Goal: Task Accomplishment & Management: Manage account settings

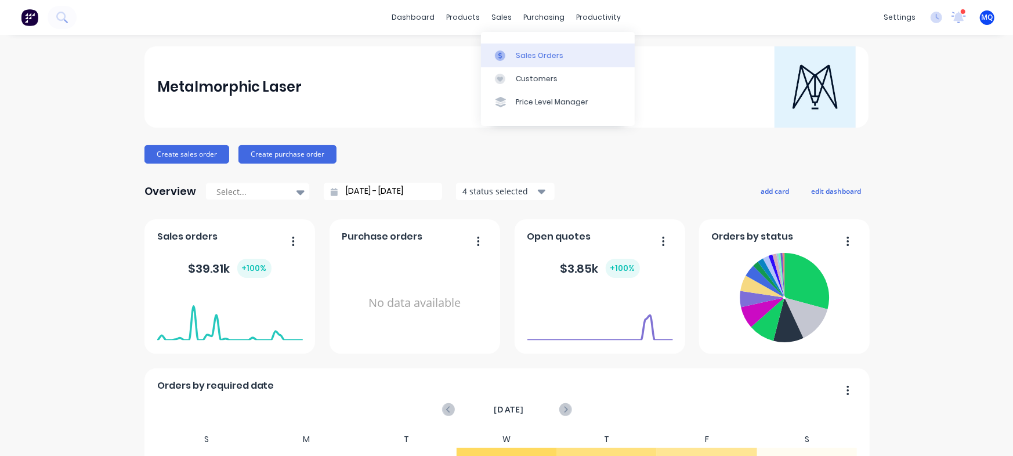
click at [496, 53] on icon at bounding box center [500, 55] width 10 height 10
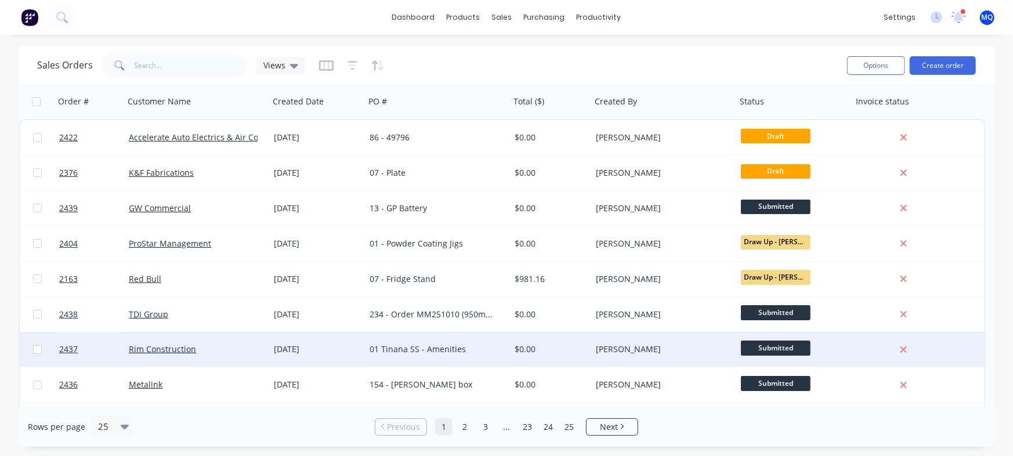
click at [391, 354] on div "01 Tinana SS - Amenities" at bounding box center [434, 349] width 129 height 12
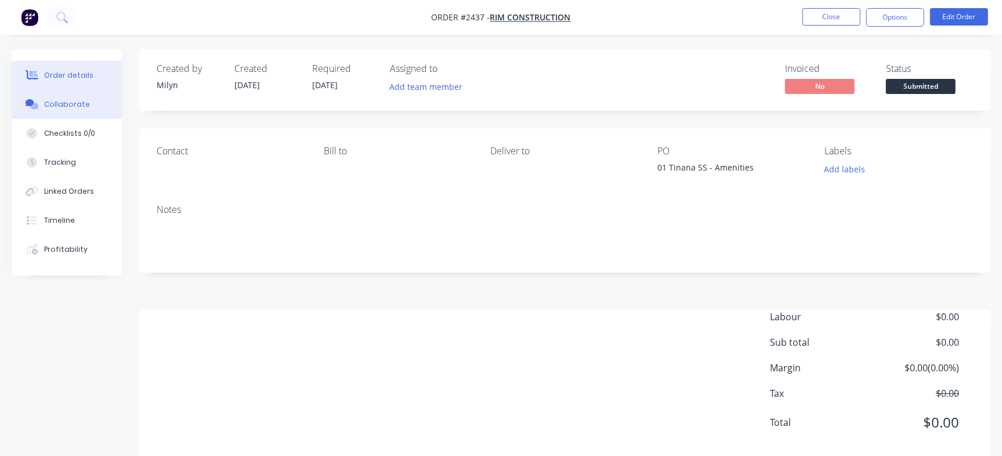
click at [74, 109] on div "Collaborate" at bounding box center [67, 104] width 46 height 10
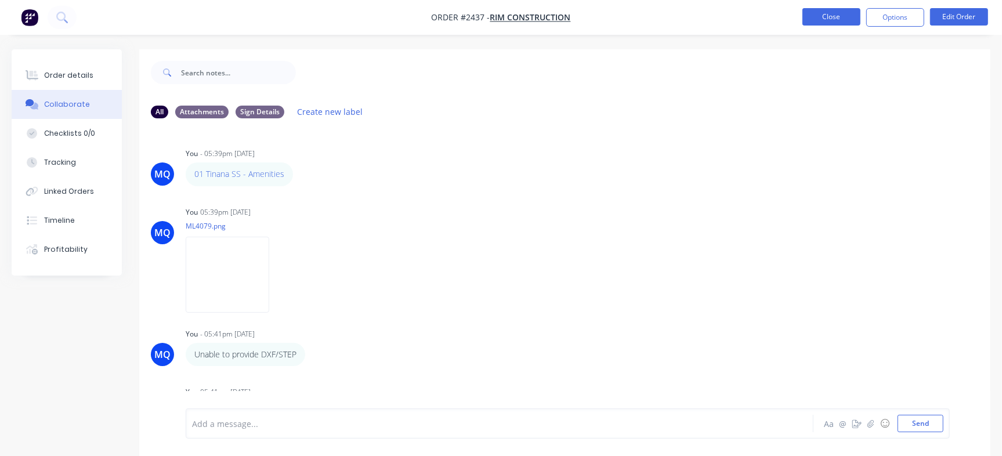
click at [829, 17] on button "Close" at bounding box center [831, 16] width 58 height 17
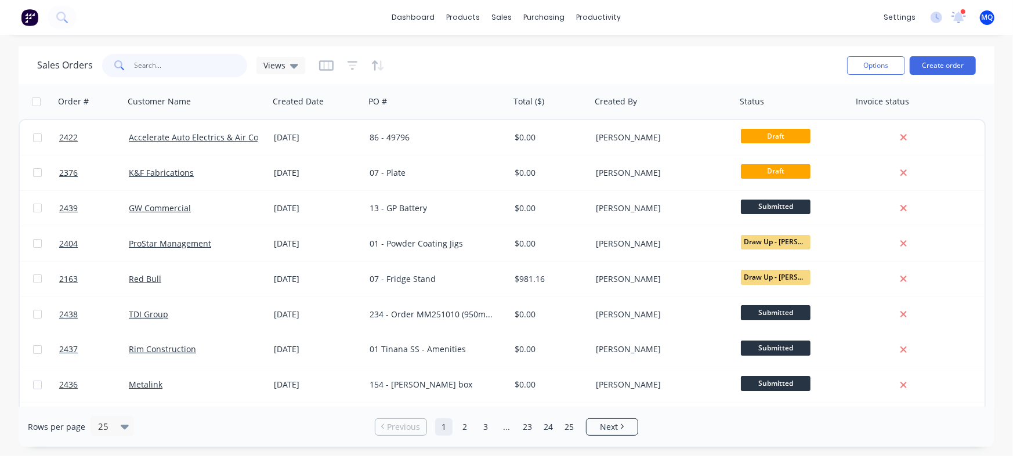
click at [171, 74] on input "text" at bounding box center [191, 65] width 113 height 23
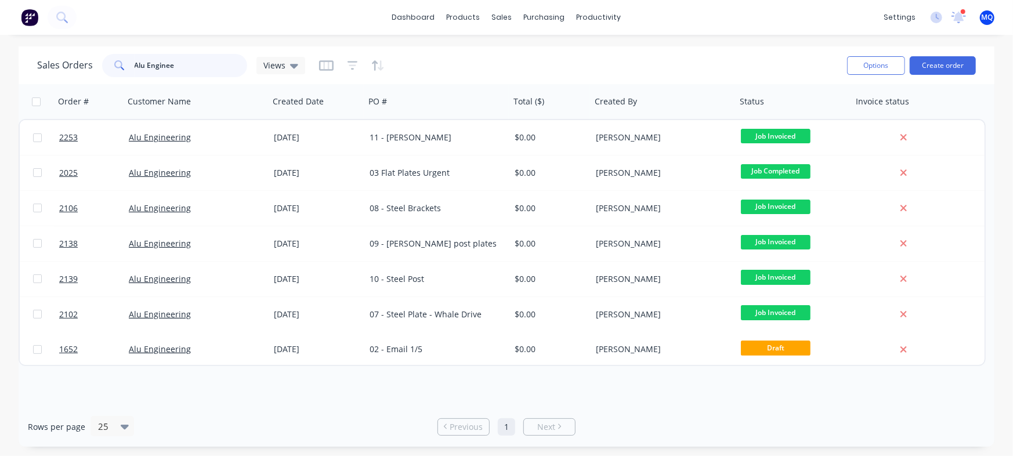
type input "Alu Enginee"
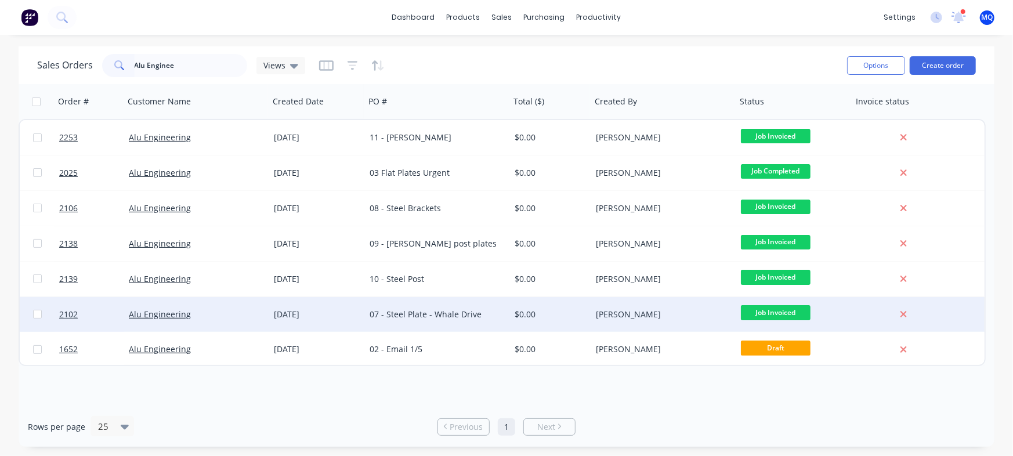
click at [464, 305] on div "07 - Steel Plate - Whale Drive" at bounding box center [437, 314] width 145 height 35
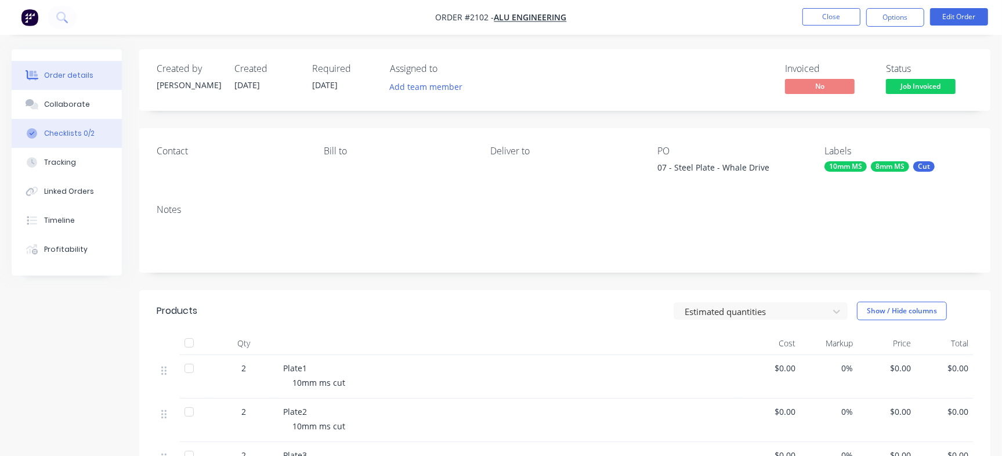
click at [57, 126] on button "Checklists 0/2" at bounding box center [67, 133] width 110 height 29
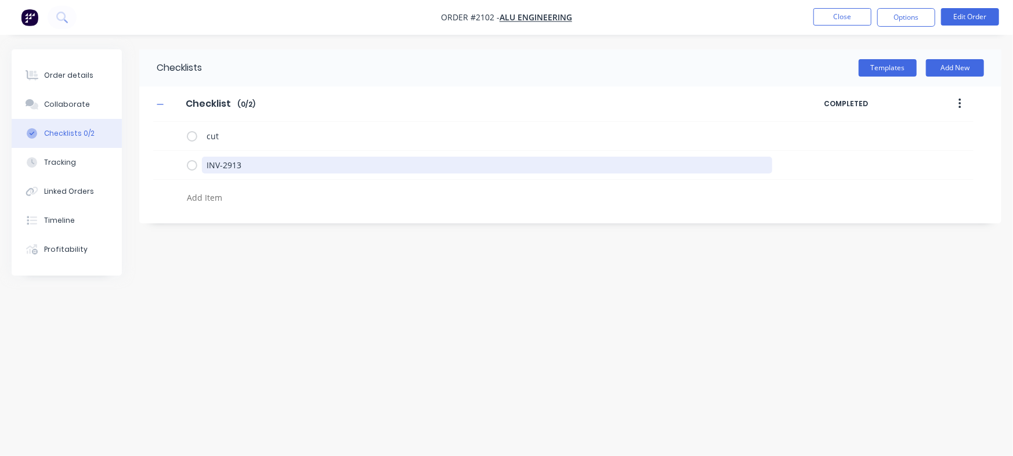
click at [24, 139] on div "Order details Collaborate Checklists 0/2 Tracking Linked Orders Timeline Profit…" at bounding box center [506, 205] width 1013 height 313
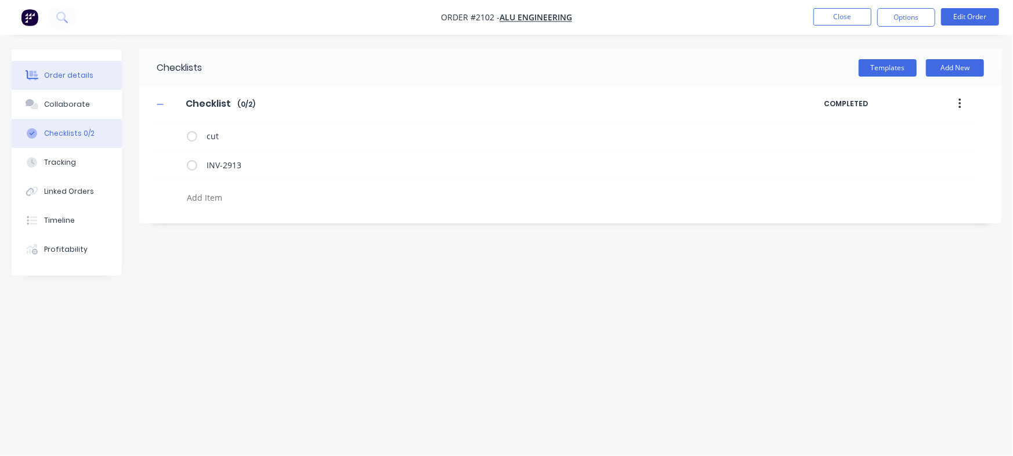
click at [56, 67] on button "Order details" at bounding box center [67, 75] width 110 height 29
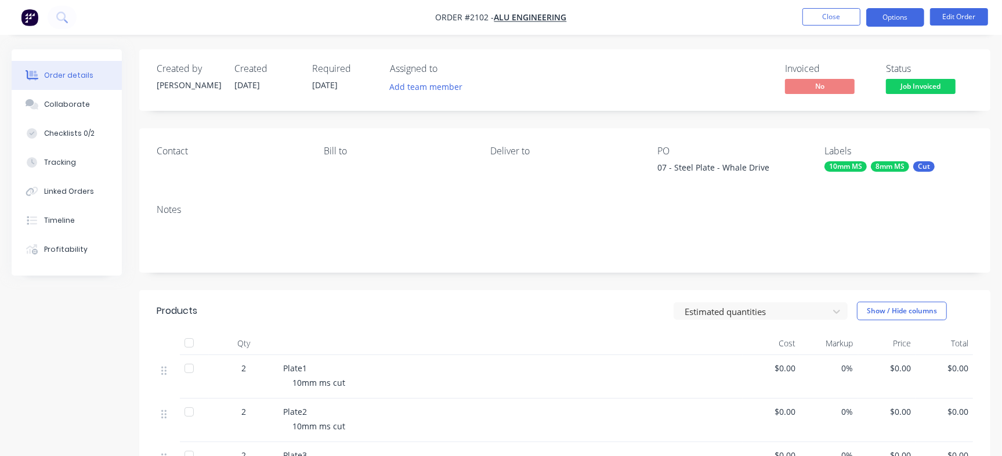
click at [876, 10] on button "Options" at bounding box center [895, 17] width 58 height 19
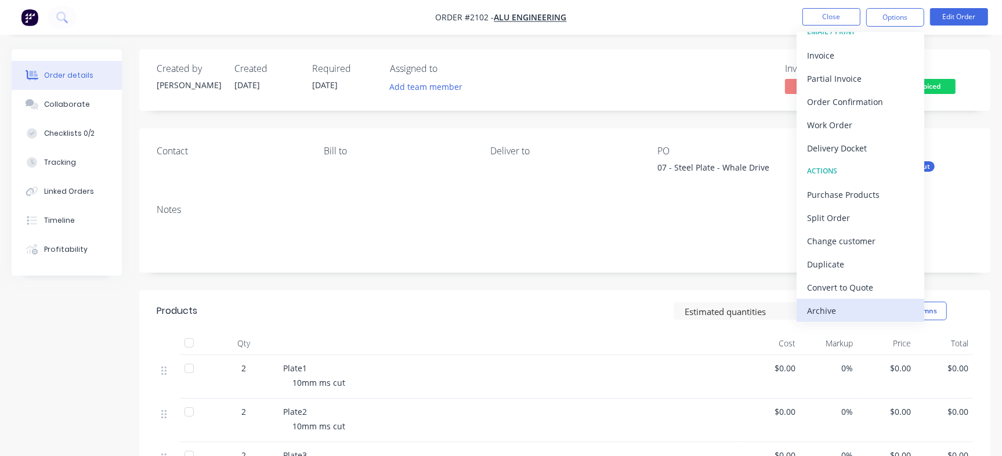
scroll to position [17, 0]
click at [827, 314] on div "Archive" at bounding box center [860, 308] width 107 height 17
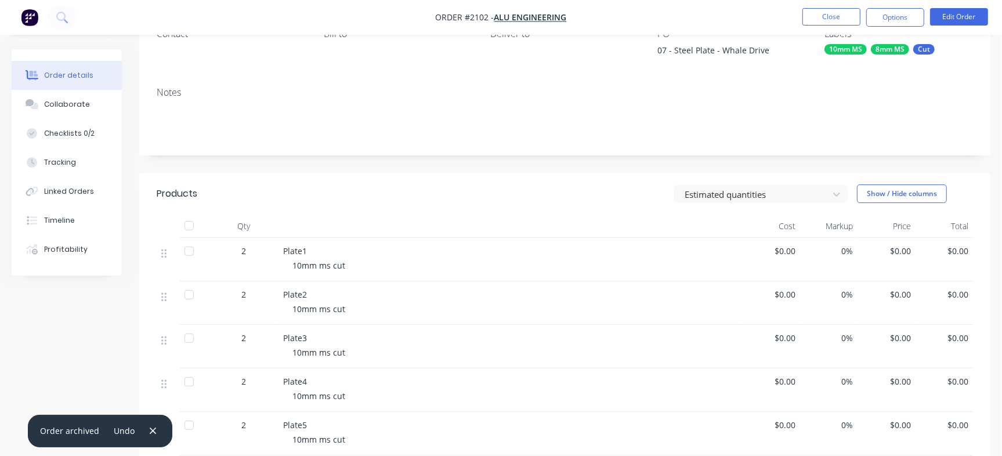
scroll to position [0, 0]
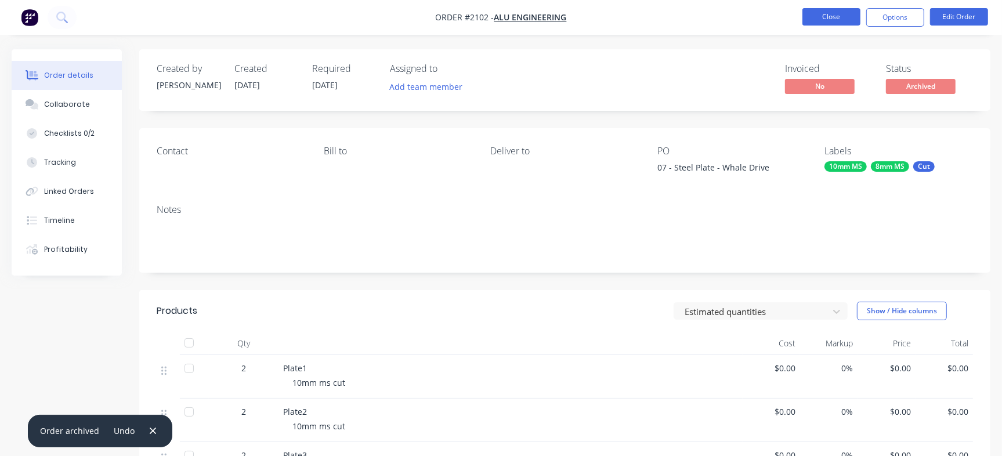
click at [814, 23] on button "Close" at bounding box center [831, 16] width 58 height 17
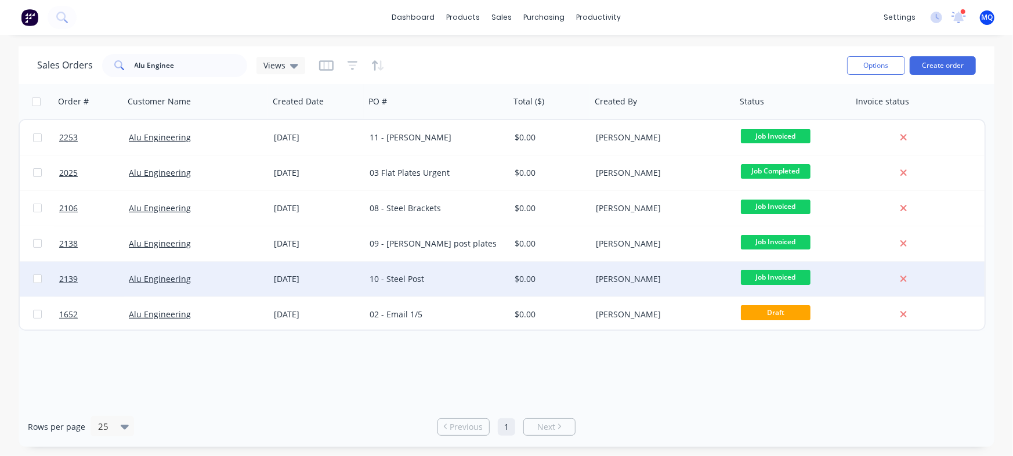
click at [449, 284] on div "10 - Steel Post" at bounding box center [434, 279] width 129 height 12
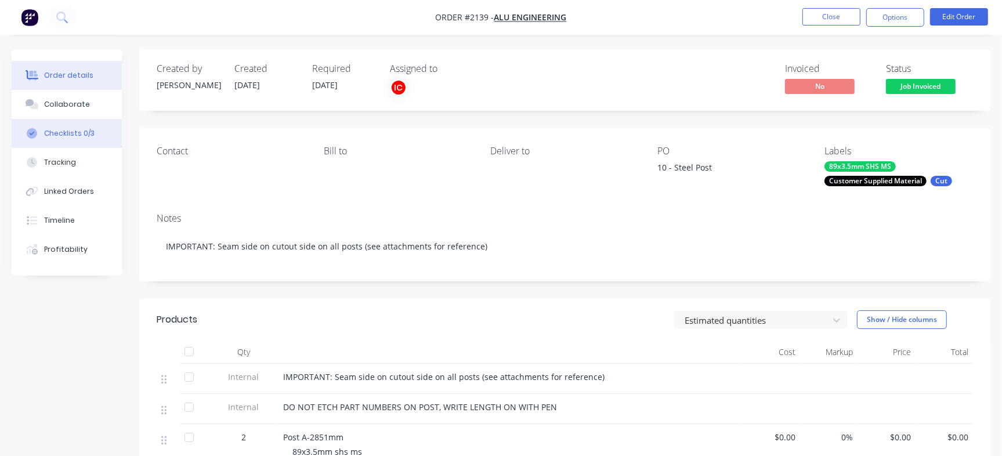
click at [85, 135] on div "Checklists 0/3" at bounding box center [69, 133] width 50 height 10
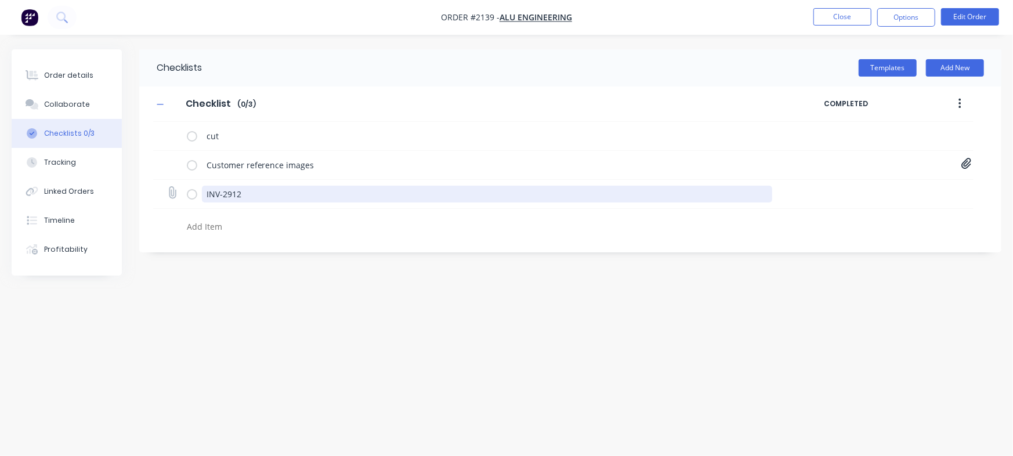
drag, startPoint x: 298, startPoint y: 202, endPoint x: 271, endPoint y: 193, distance: 28.8
click at [281, 195] on div "INV-2912" at bounding box center [563, 194] width 820 height 29
drag, startPoint x: 271, startPoint y: 193, endPoint x: 0, endPoint y: 128, distance: 278.7
click at [0, 128] on div "Order details Collaborate Checklists 0/3 Tracking Linked Orders Timeline Profit…" at bounding box center [506, 205] width 1013 height 313
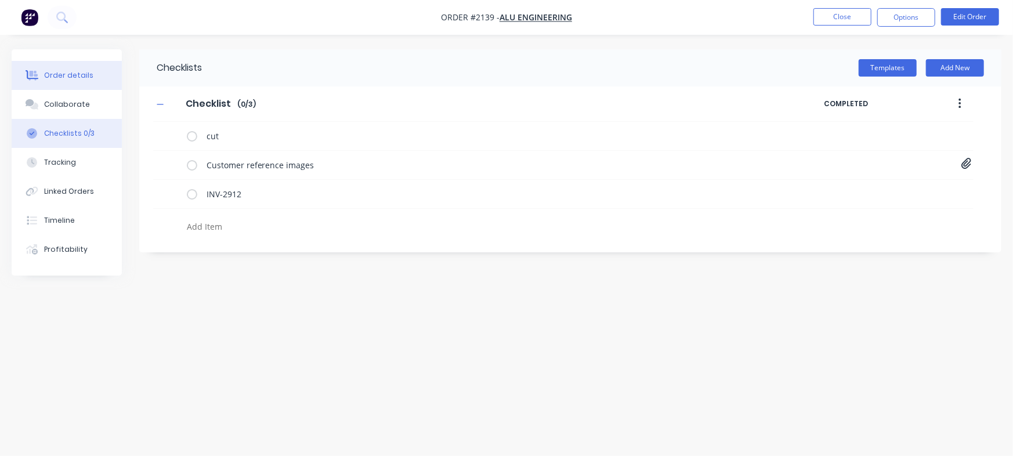
type textarea "x"
click at [49, 79] on div "Order details" at bounding box center [68, 75] width 49 height 10
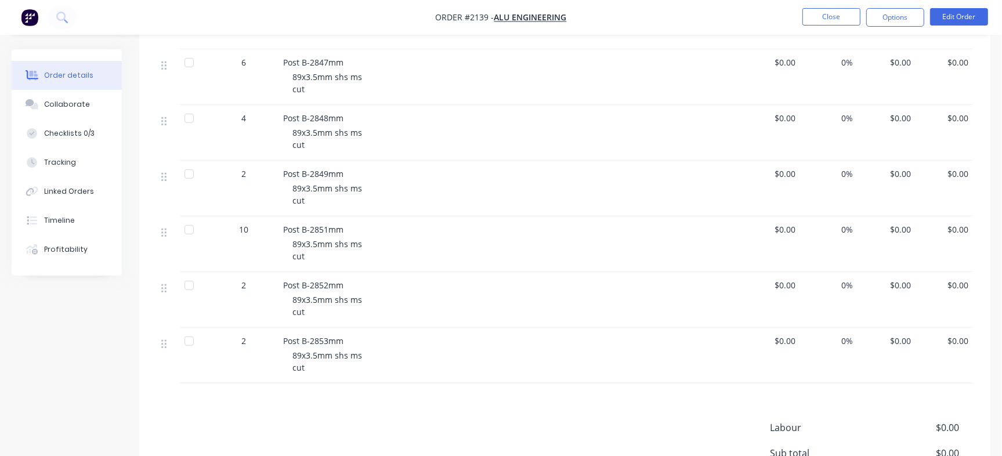
scroll to position [725, 0]
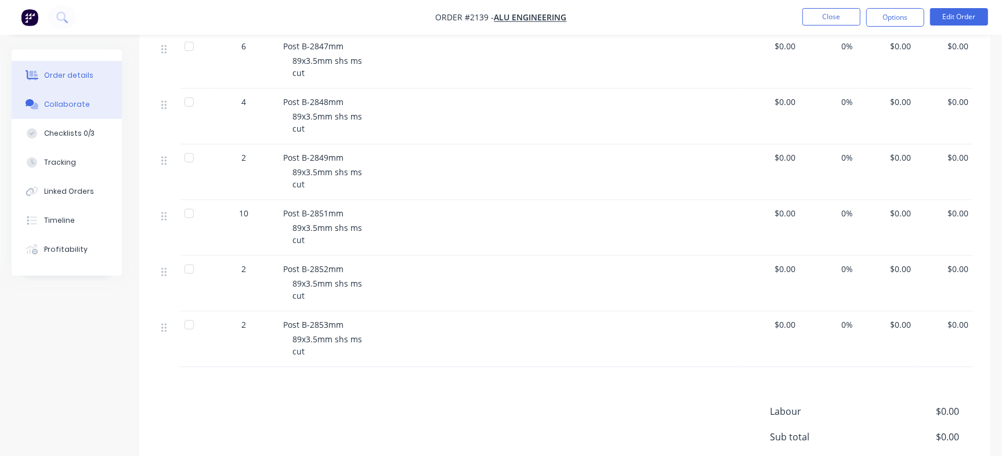
click at [88, 99] on button "Collaborate" at bounding box center [67, 104] width 110 height 29
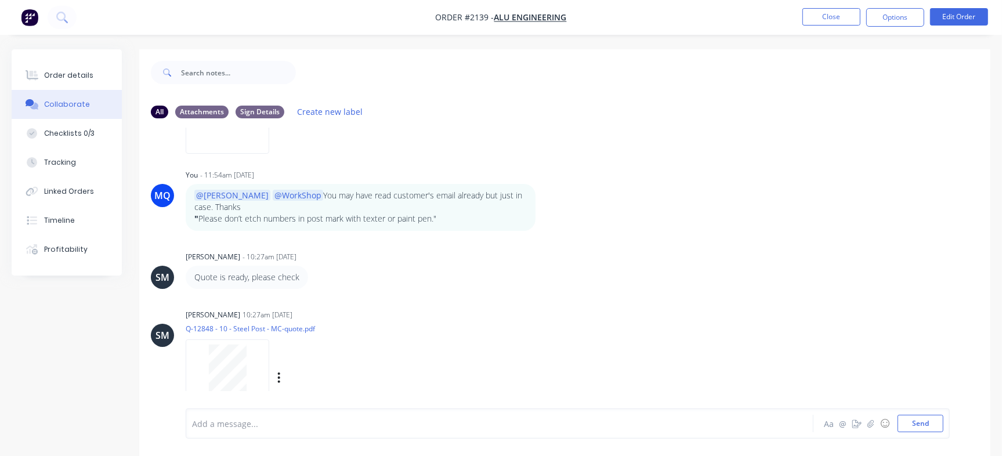
scroll to position [17, 0]
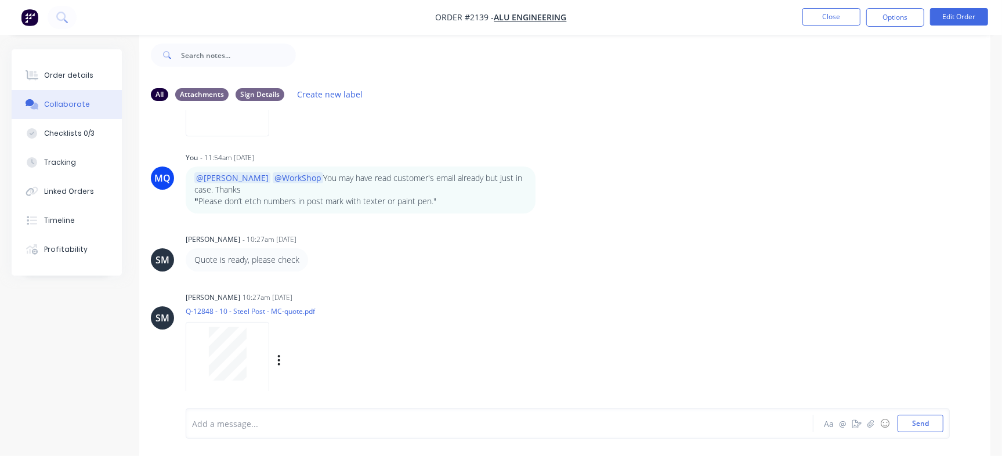
click at [200, 370] on div at bounding box center [228, 360] width 84 height 76
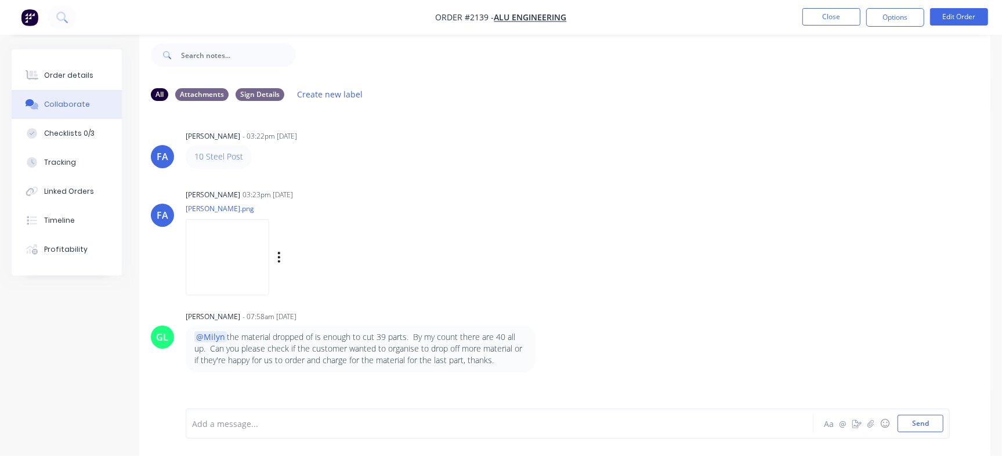
scroll to position [0, 0]
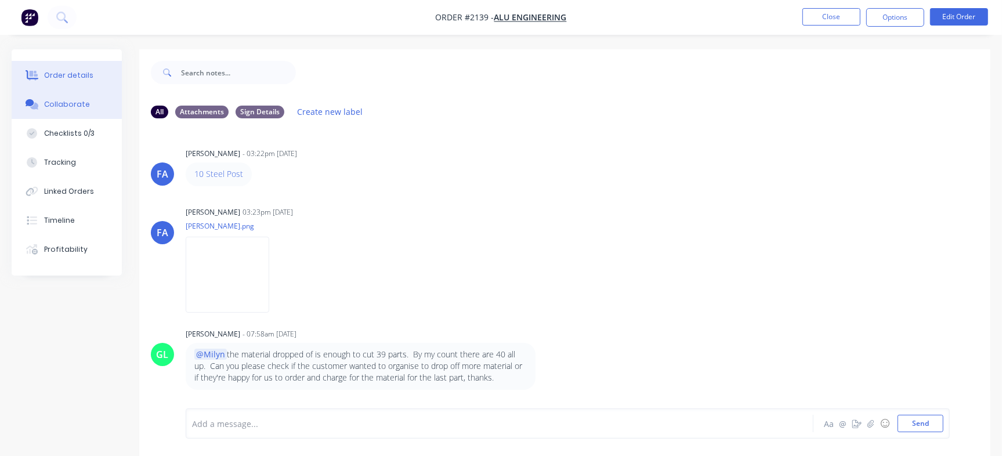
click at [63, 84] on button "Order details" at bounding box center [67, 75] width 110 height 29
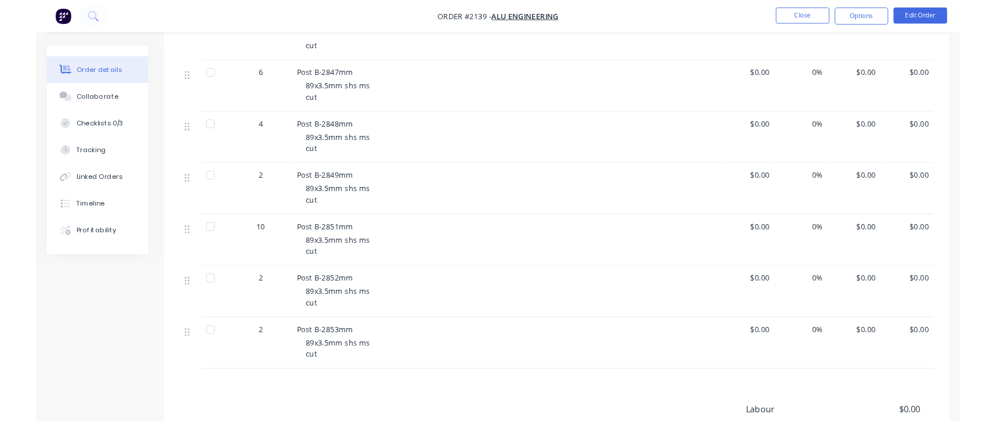
scroll to position [798, 0]
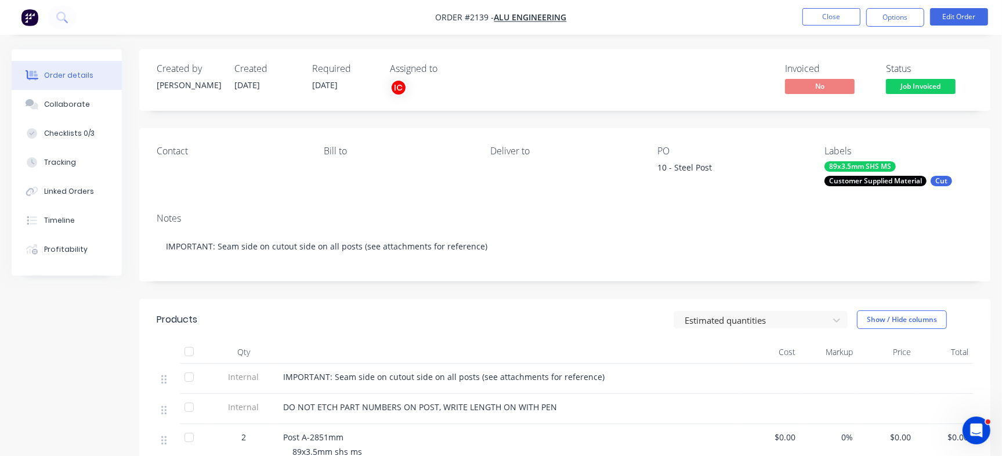
click at [672, 73] on div "Invoiced No Status Job Invoiced" at bounding box center [739, 80] width 467 height 34
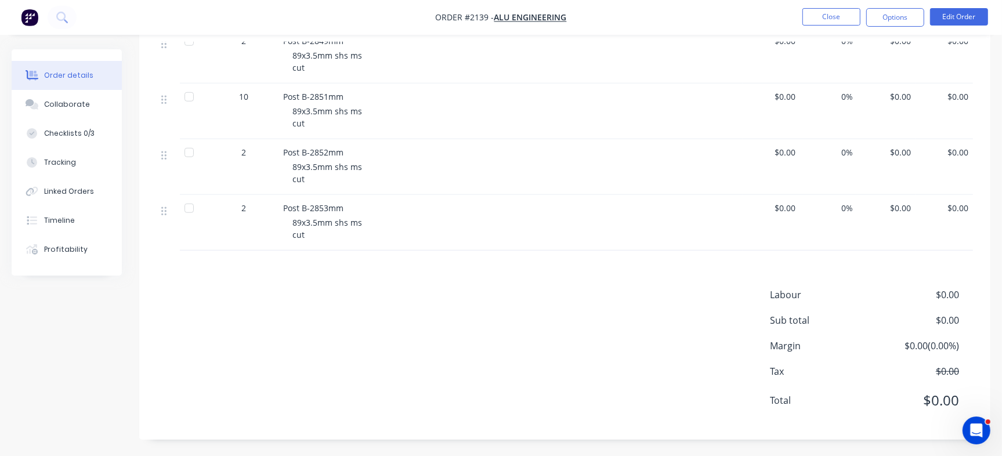
scroll to position [842, 0]
click at [73, 143] on button "Checklists 0/3" at bounding box center [67, 133] width 110 height 29
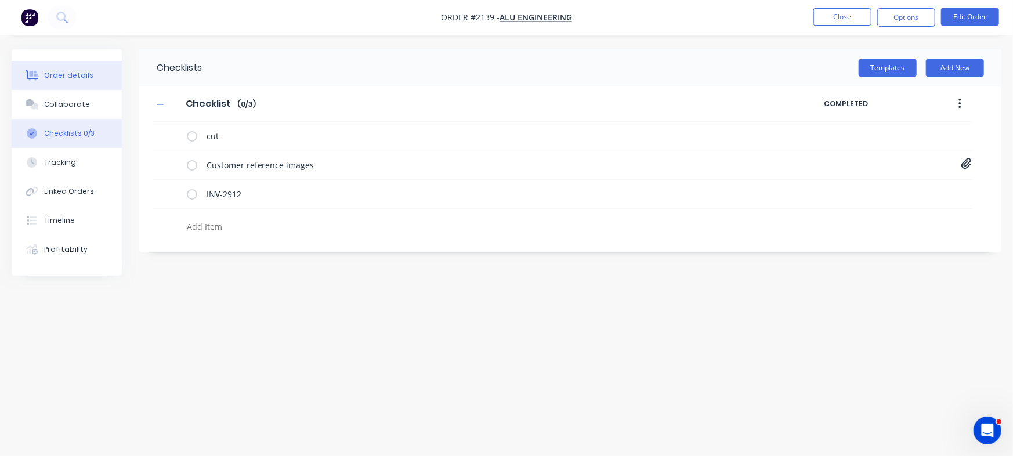
click at [77, 81] on button "Order details" at bounding box center [67, 75] width 110 height 29
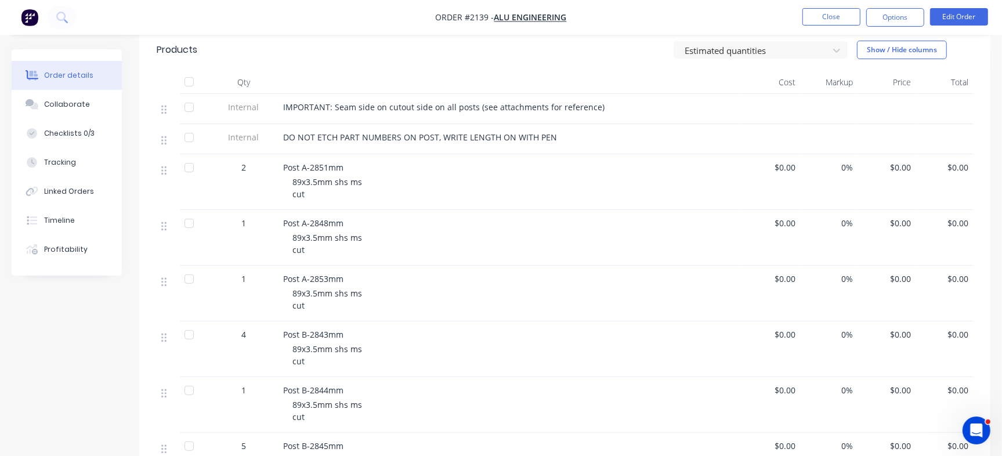
scroll to position [480, 0]
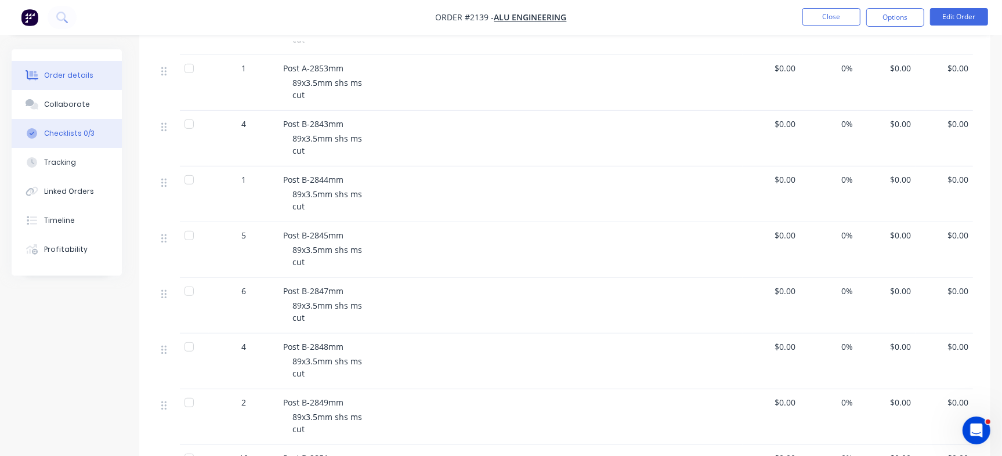
click at [85, 125] on button "Checklists 0/3" at bounding box center [67, 133] width 110 height 29
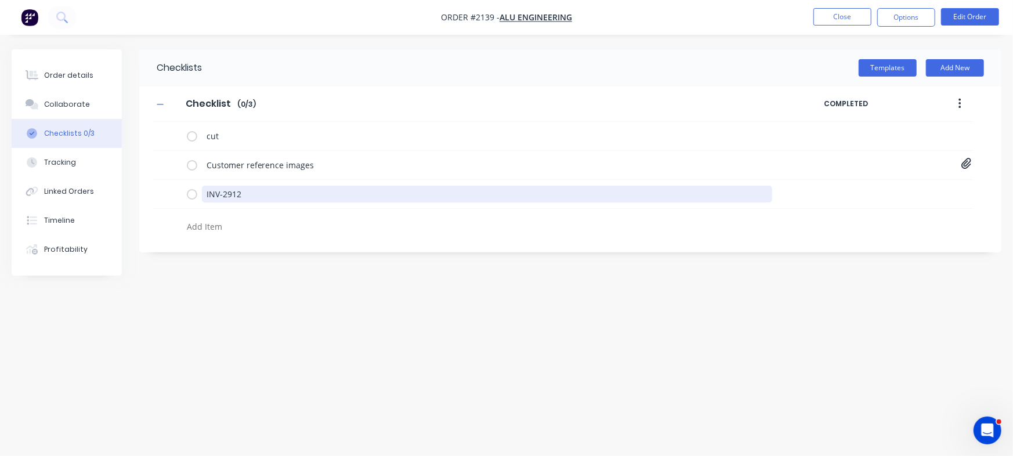
drag, startPoint x: 303, startPoint y: 186, endPoint x: 34, endPoint y: 143, distance: 272.6
click at [34, 143] on div "Order details Collaborate Checklists 0/3 Tracking Linked Orders Timeline Profit…" at bounding box center [506, 205] width 1013 height 313
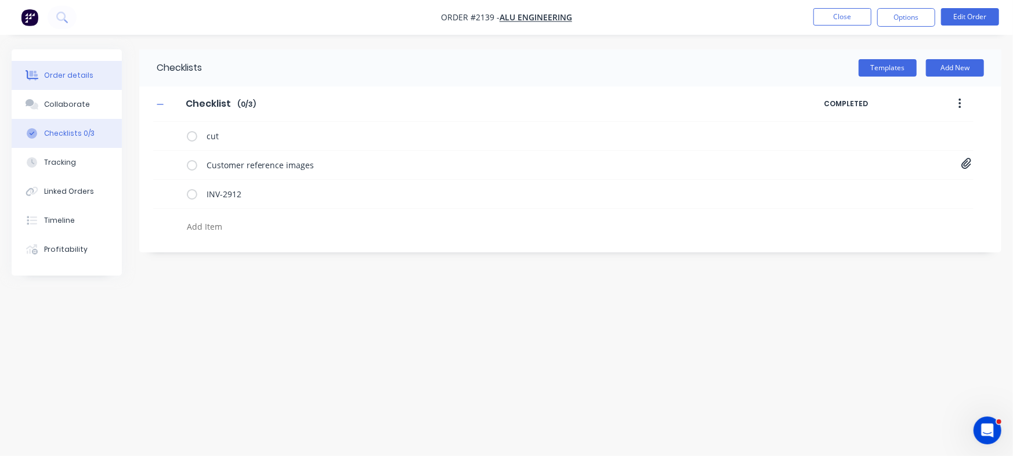
click at [72, 65] on button "Order details" at bounding box center [67, 75] width 110 height 29
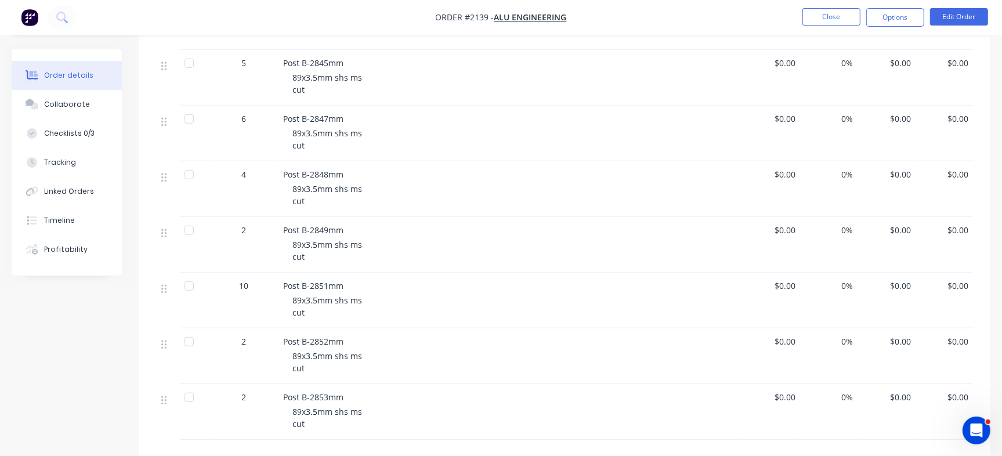
scroll to position [842, 0]
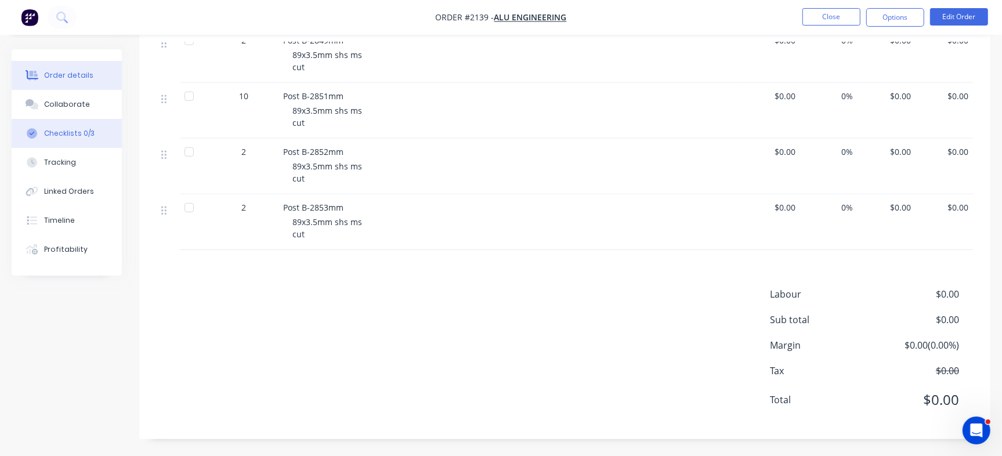
click at [54, 139] on button "Checklists 0/3" at bounding box center [67, 133] width 110 height 29
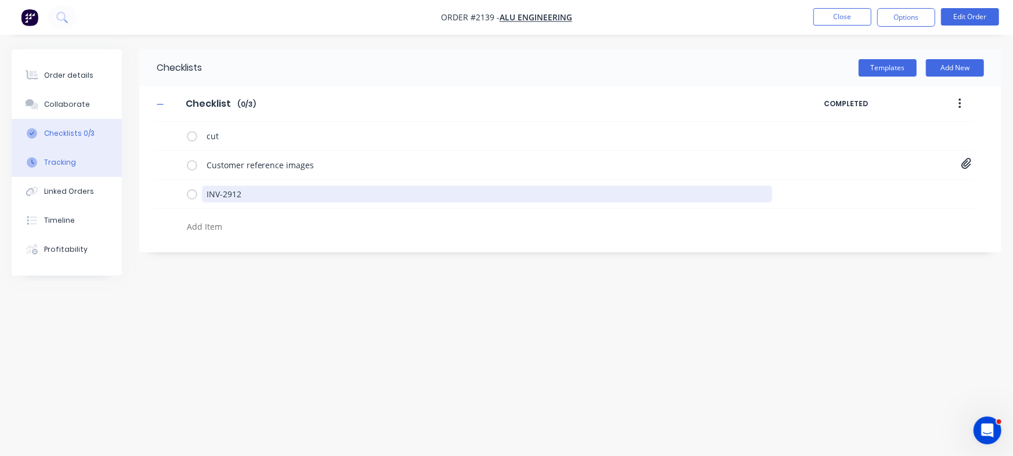
drag, startPoint x: 267, startPoint y: 193, endPoint x: 68, endPoint y: 166, distance: 200.8
click at [69, 166] on div "Order details Collaborate Checklists 0/3 Tracking Linked Orders Timeline Profit…" at bounding box center [506, 205] width 1013 height 313
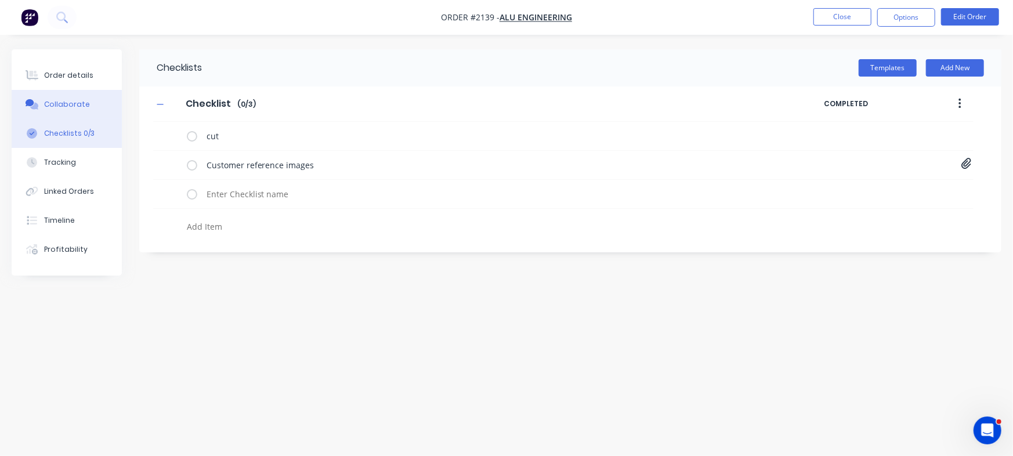
type textarea "x"
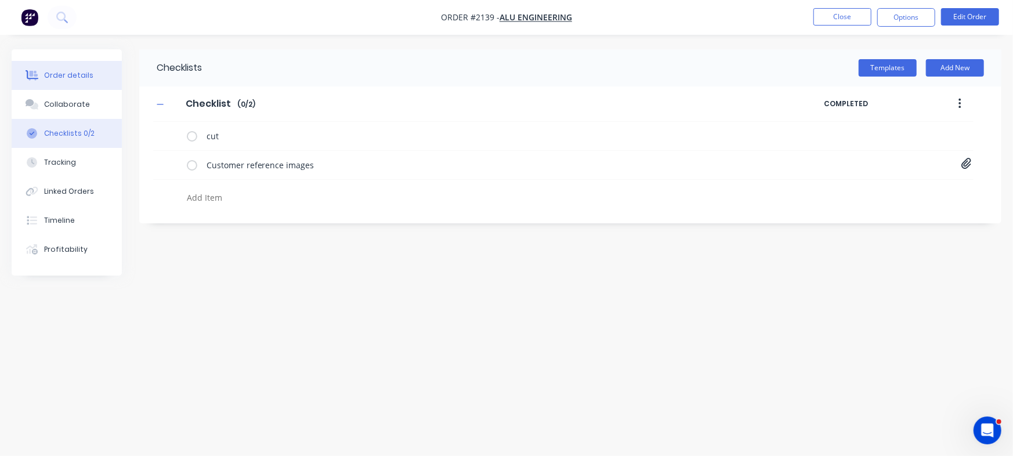
click at [82, 76] on div "Order details" at bounding box center [68, 75] width 49 height 10
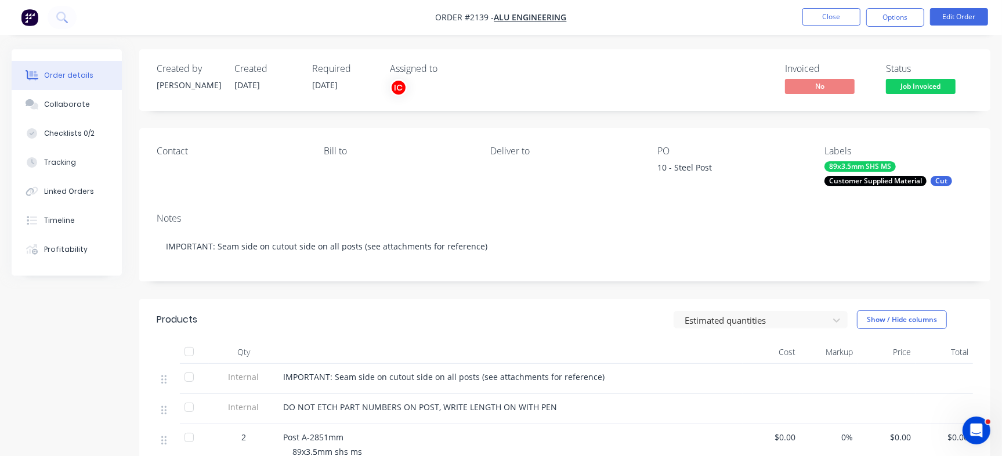
click at [912, 90] on span "Job Invoiced" at bounding box center [921, 86] width 70 height 15
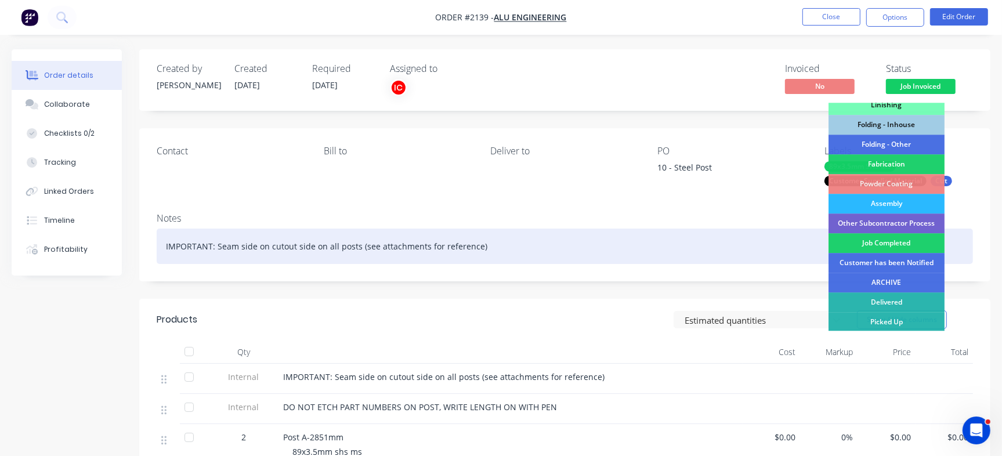
click at [888, 243] on div "Job Completed" at bounding box center [886, 243] width 116 height 20
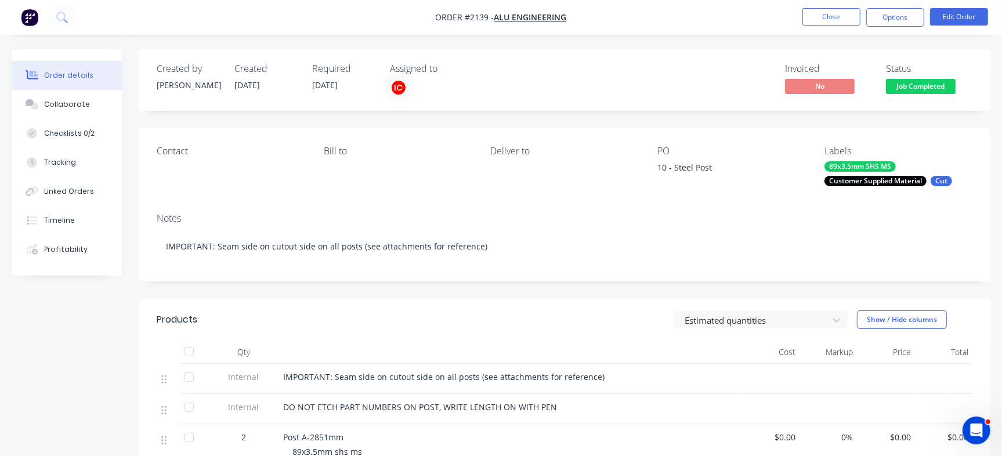
click at [824, 6] on nav "Order #2139 - Alu Engineering Close Options Edit Order" at bounding box center [501, 17] width 1002 height 35
click at [835, 18] on button "Close" at bounding box center [831, 16] width 58 height 17
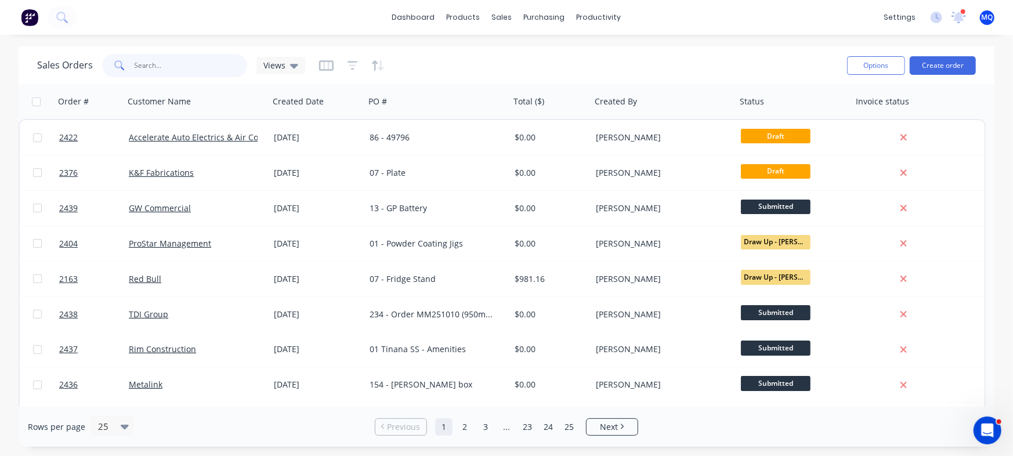
click at [180, 63] on input "text" at bounding box center [191, 65] width 113 height 23
type input "alu engineering"
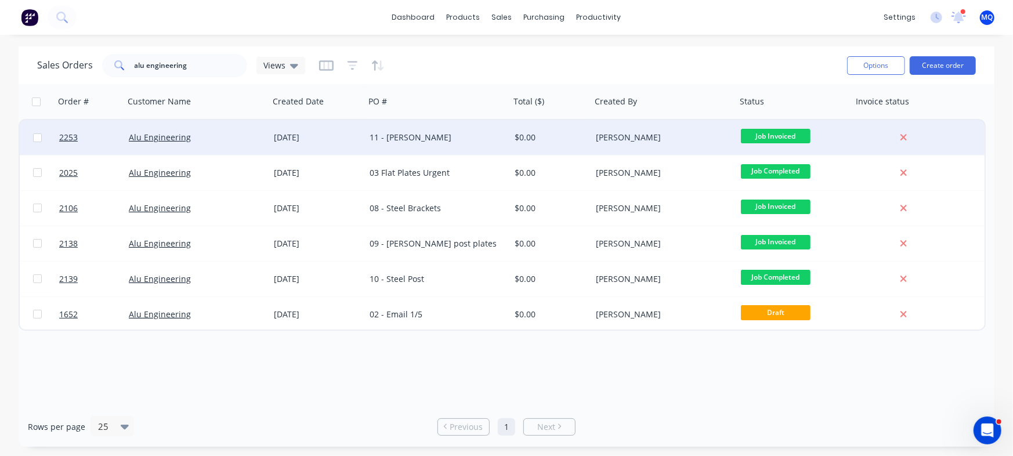
click at [407, 139] on div "11 - [PERSON_NAME]" at bounding box center [434, 138] width 129 height 12
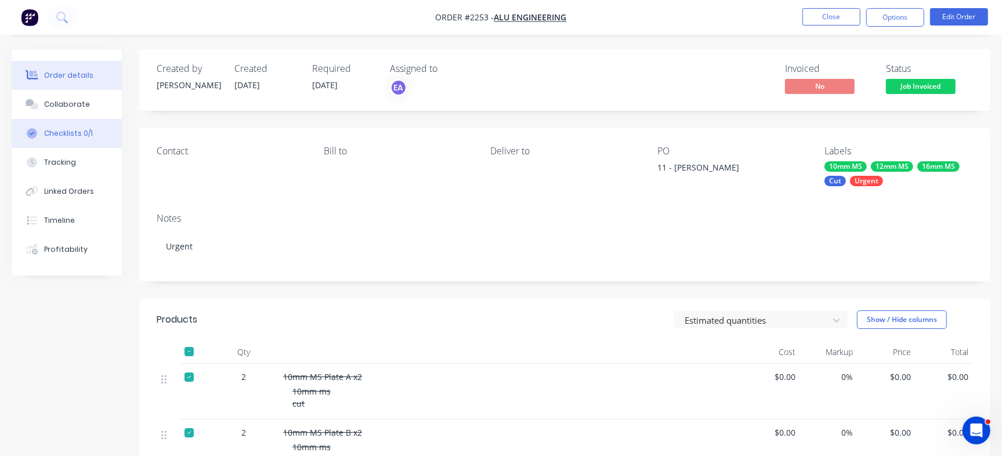
click at [75, 127] on button "Checklists 0/1" at bounding box center [67, 133] width 110 height 29
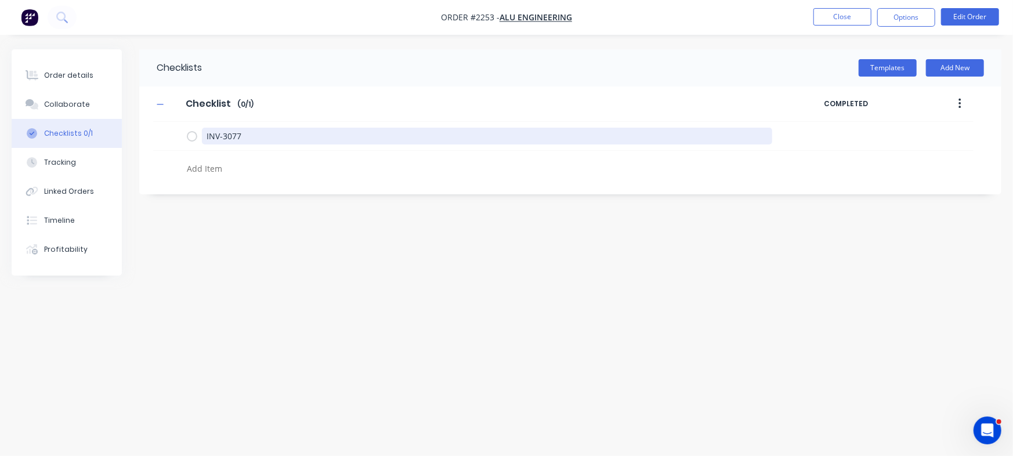
drag, startPoint x: 299, startPoint y: 126, endPoint x: 0, endPoint y: 126, distance: 298.7
click at [0, 125] on div "Order details Collaborate Checklists 0/1 Tracking Linked Orders Timeline Profit…" at bounding box center [506, 205] width 1013 height 313
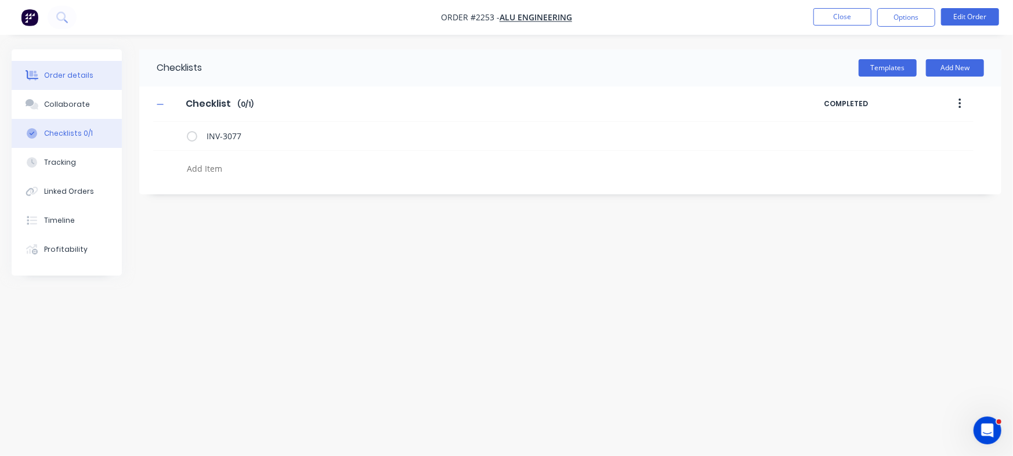
click at [60, 66] on button "Order details" at bounding box center [67, 75] width 110 height 29
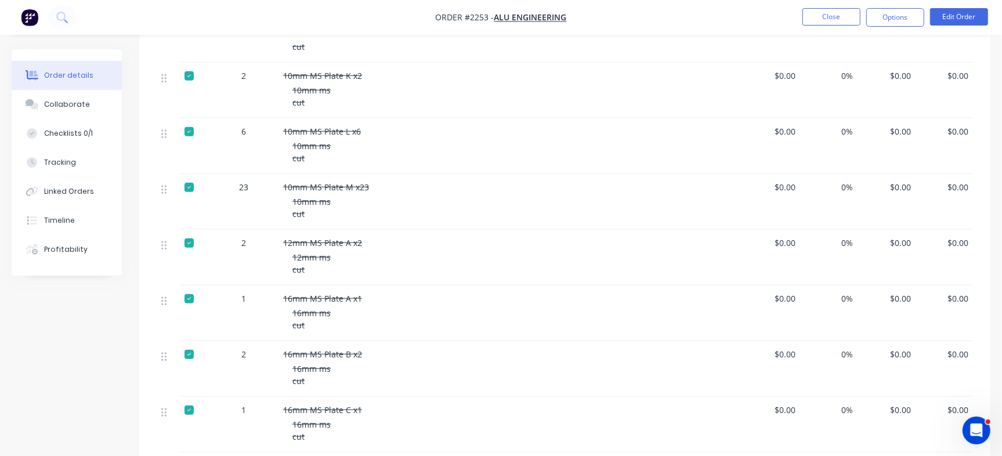
scroll to position [653, 0]
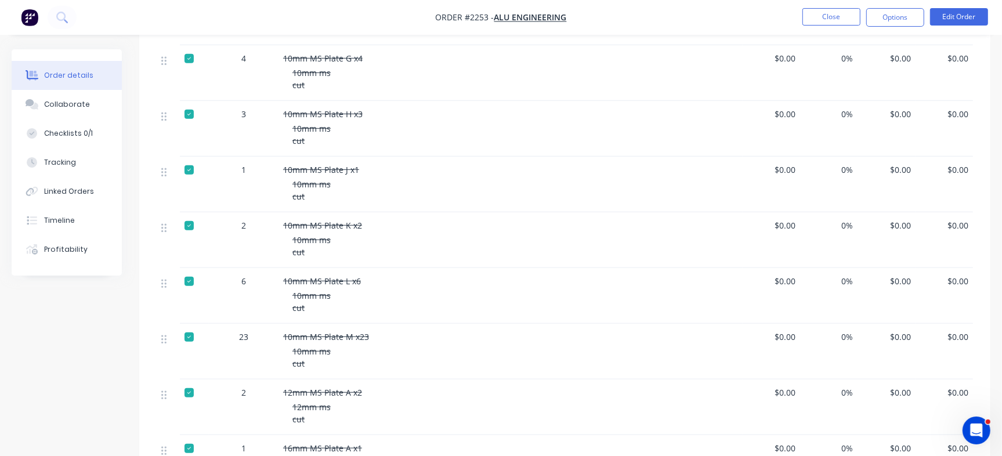
click at [66, 79] on div "Order details" at bounding box center [68, 75] width 49 height 10
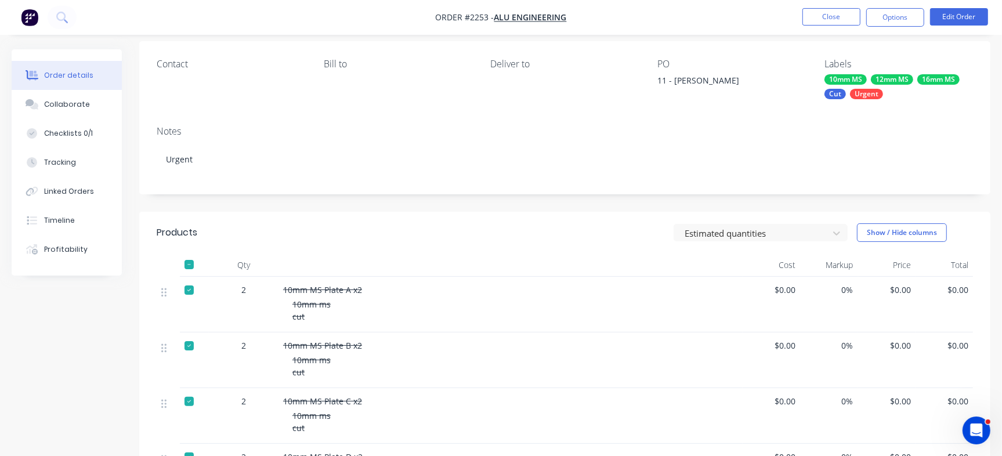
scroll to position [0, 0]
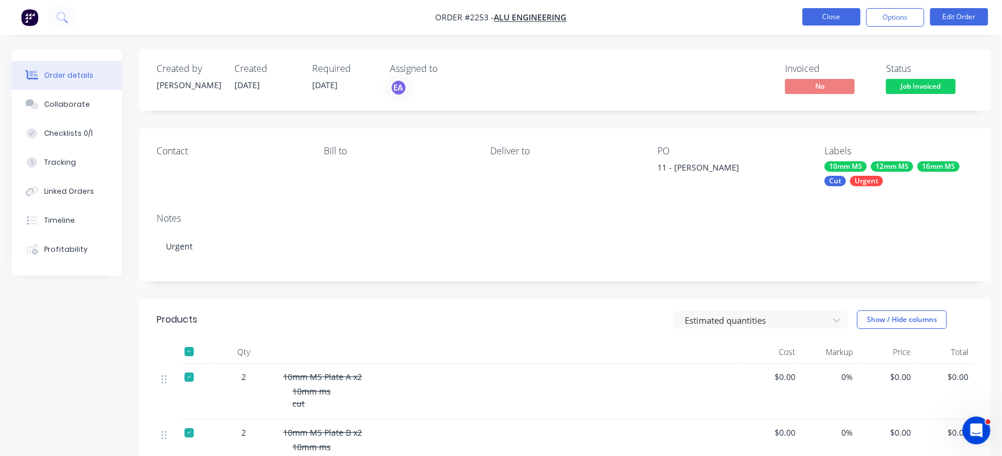
click at [845, 24] on button "Close" at bounding box center [831, 16] width 58 height 17
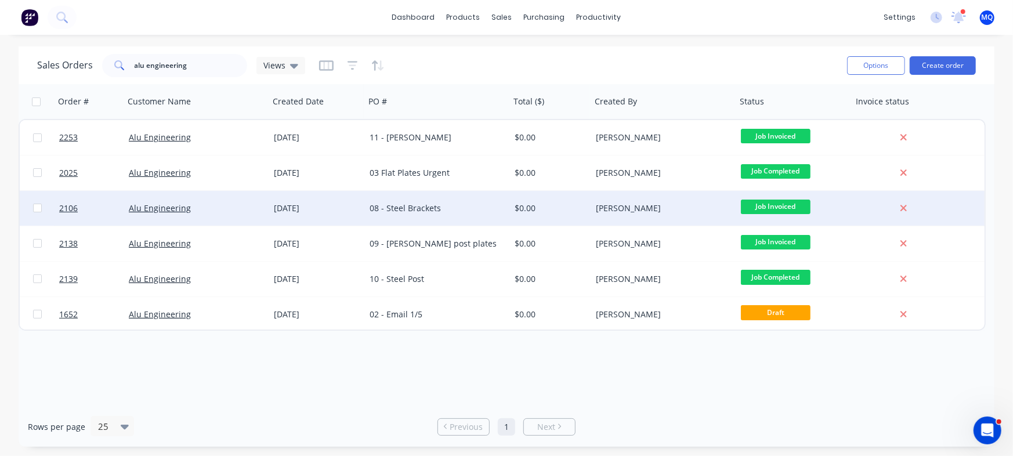
click at [454, 208] on div "08 - Steel Brackets" at bounding box center [434, 208] width 129 height 12
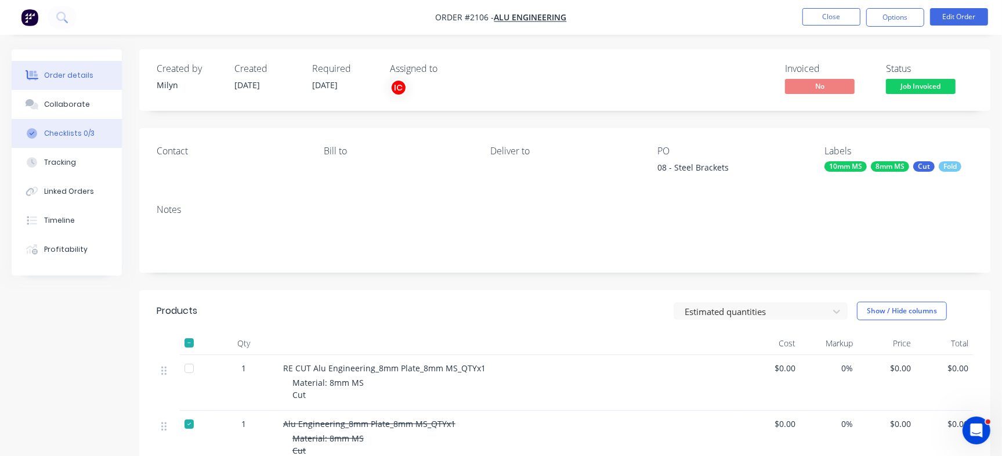
click at [104, 136] on button "Checklists 0/3" at bounding box center [67, 133] width 110 height 29
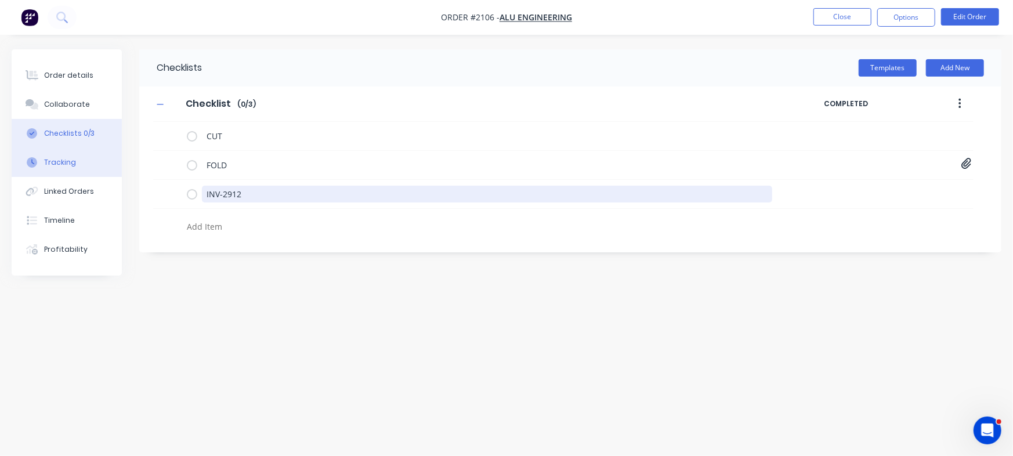
drag, startPoint x: 276, startPoint y: 200, endPoint x: 116, endPoint y: 160, distance: 165.0
click at [99, 183] on div "Order details Collaborate Checklists 0/3 Tracking Linked Orders Timeline Profit…" at bounding box center [506, 205] width 1013 height 313
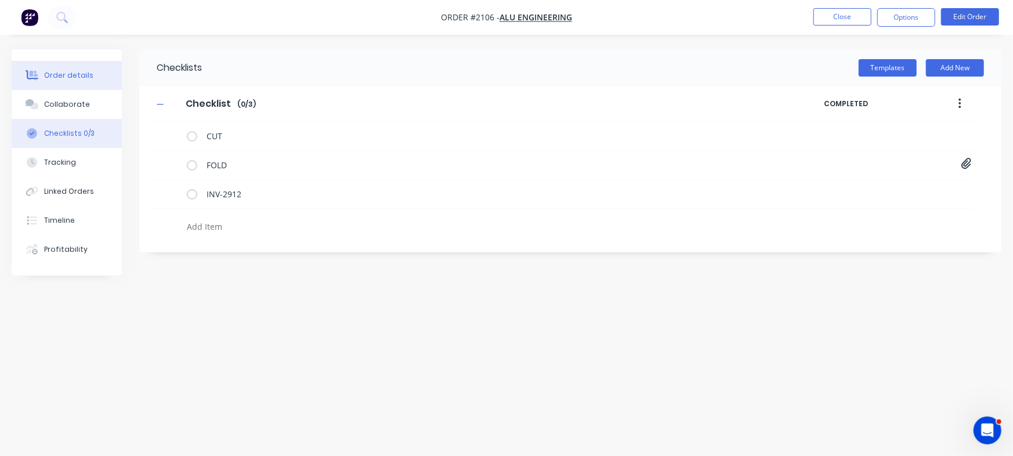
click at [47, 70] on div "Order details" at bounding box center [68, 75] width 49 height 10
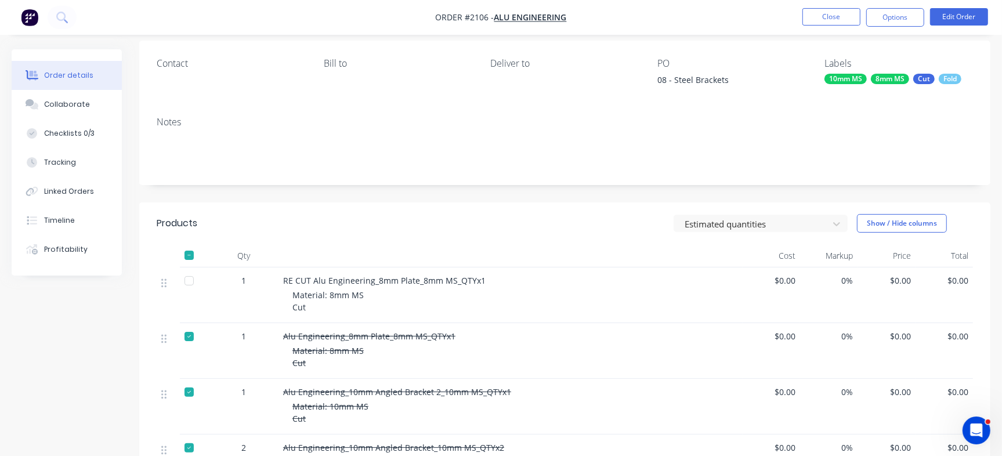
scroll to position [145, 0]
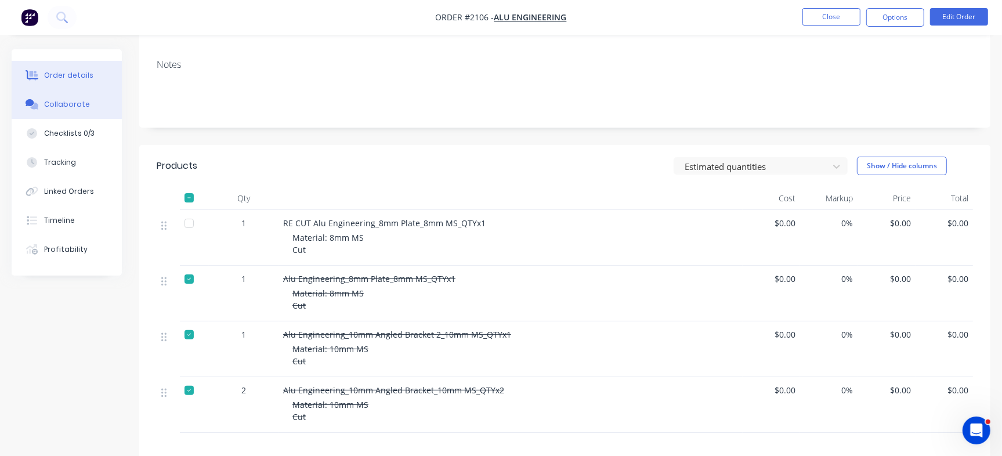
click at [46, 100] on div "Collaborate" at bounding box center [67, 104] width 46 height 10
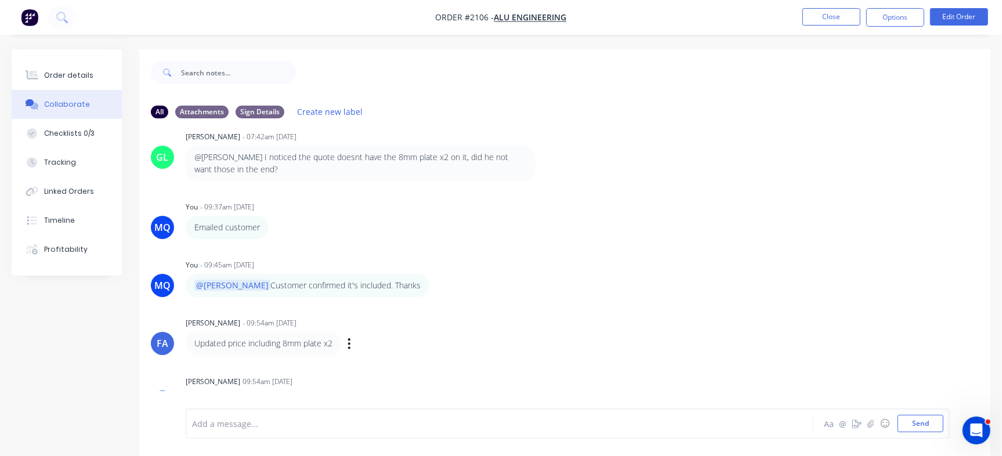
scroll to position [562, 0]
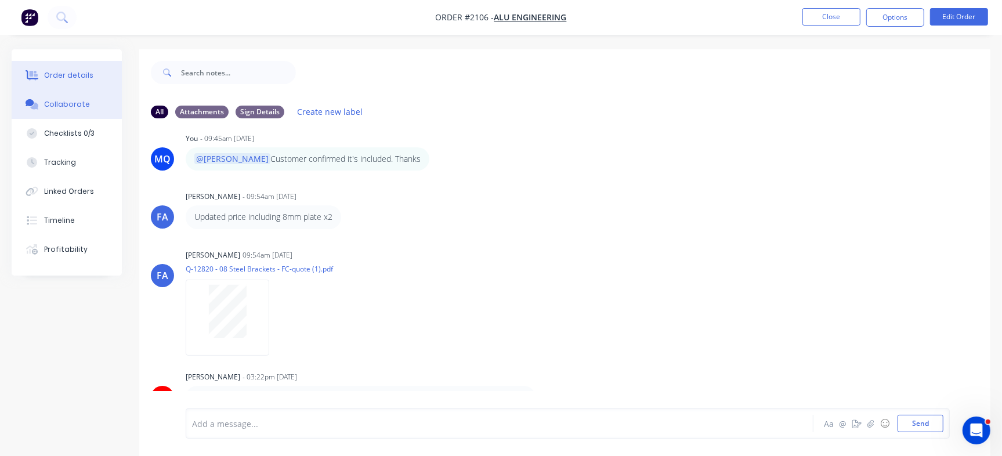
click at [67, 72] on div "Order details" at bounding box center [68, 75] width 49 height 10
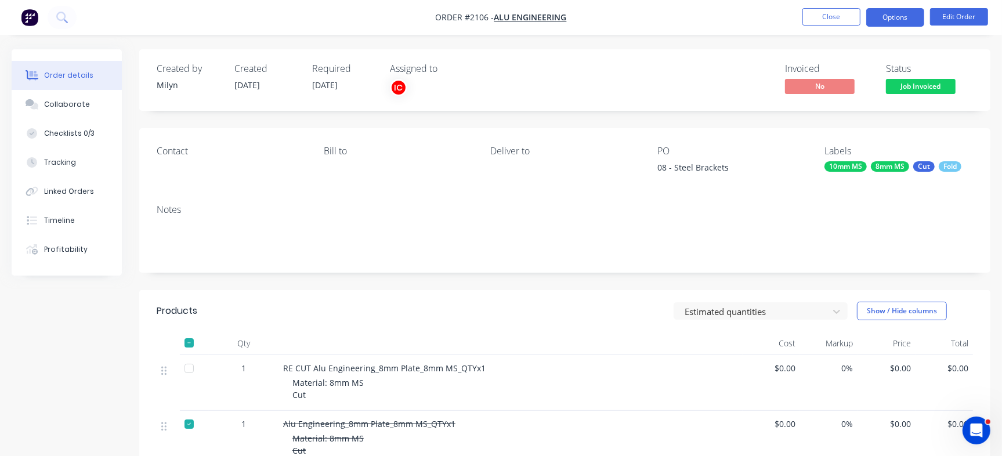
click at [877, 16] on button "Options" at bounding box center [895, 17] width 58 height 19
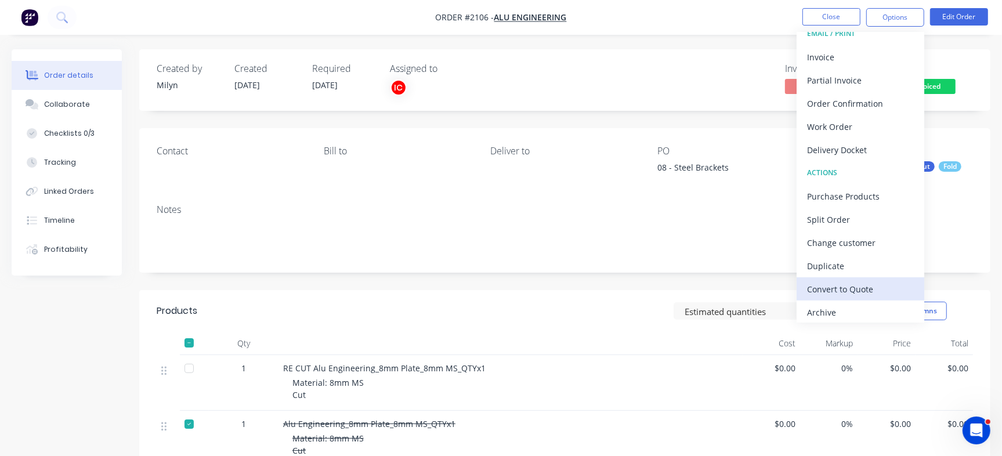
scroll to position [17, 0]
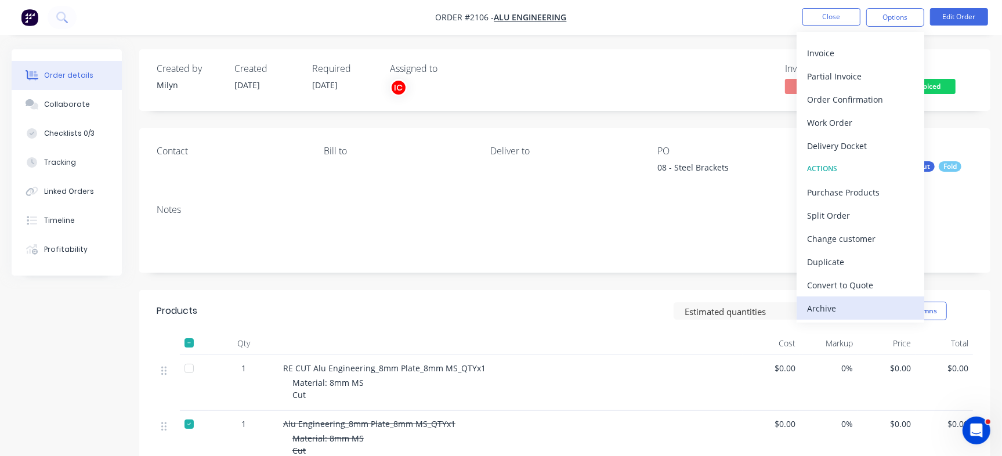
click at [859, 314] on div "Archive" at bounding box center [860, 308] width 107 height 17
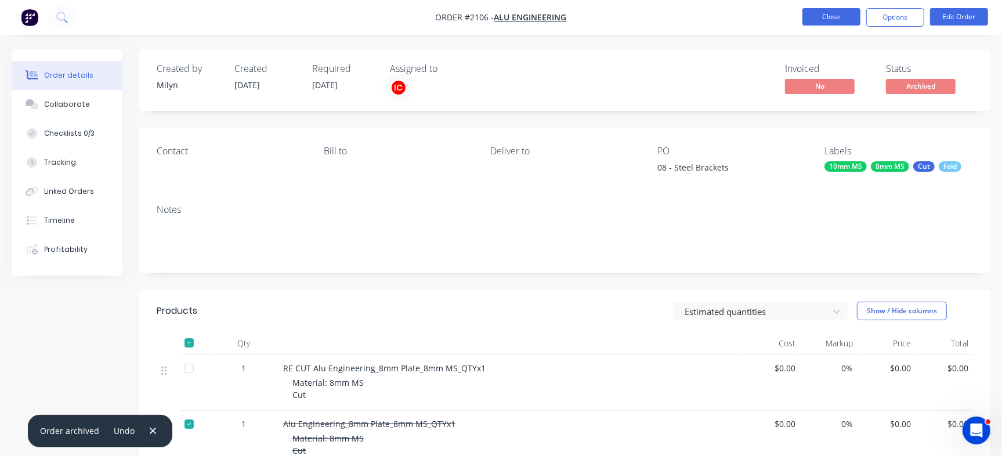
click at [824, 12] on button "Close" at bounding box center [831, 16] width 58 height 17
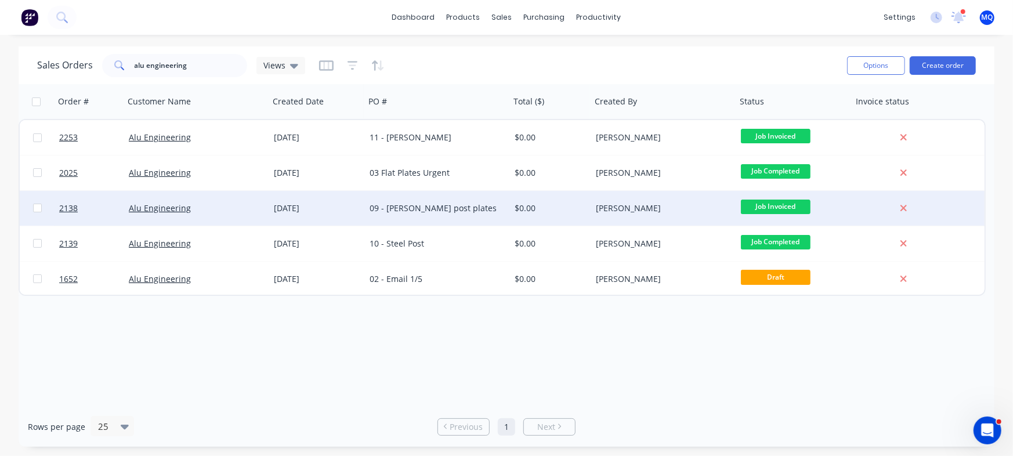
click at [476, 203] on div "09 - [PERSON_NAME] post plates" at bounding box center [434, 208] width 129 height 12
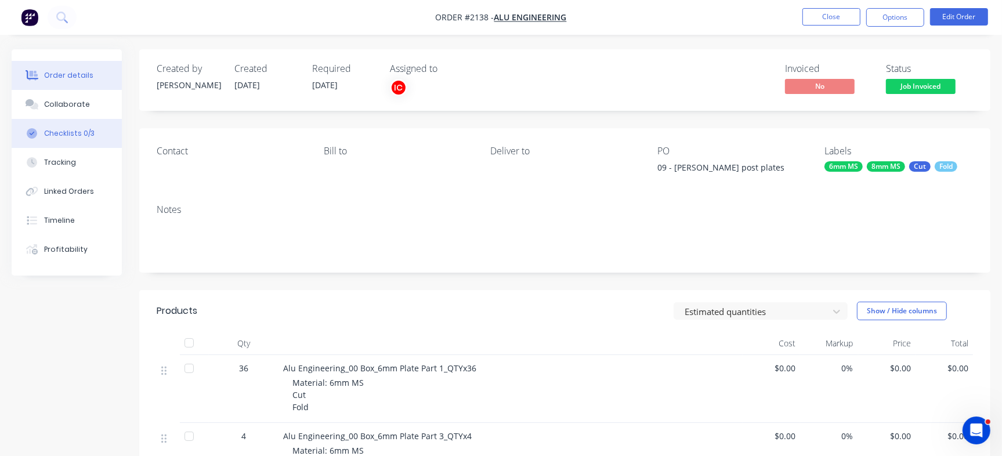
click at [70, 130] on div "Checklists 0/3" at bounding box center [69, 133] width 50 height 10
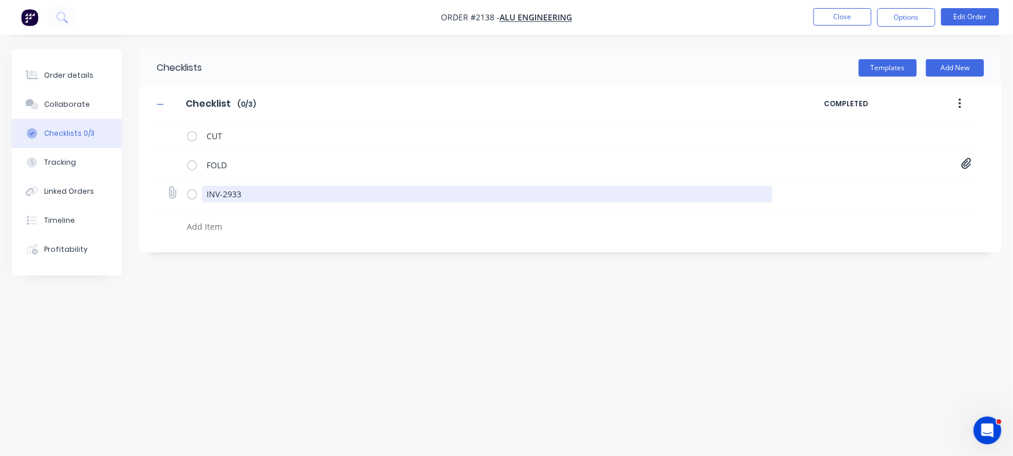
drag, startPoint x: 249, startPoint y: 193, endPoint x: 192, endPoint y: 200, distance: 57.8
click at [192, 200] on div "INV-2933" at bounding box center [482, 193] width 590 height 23
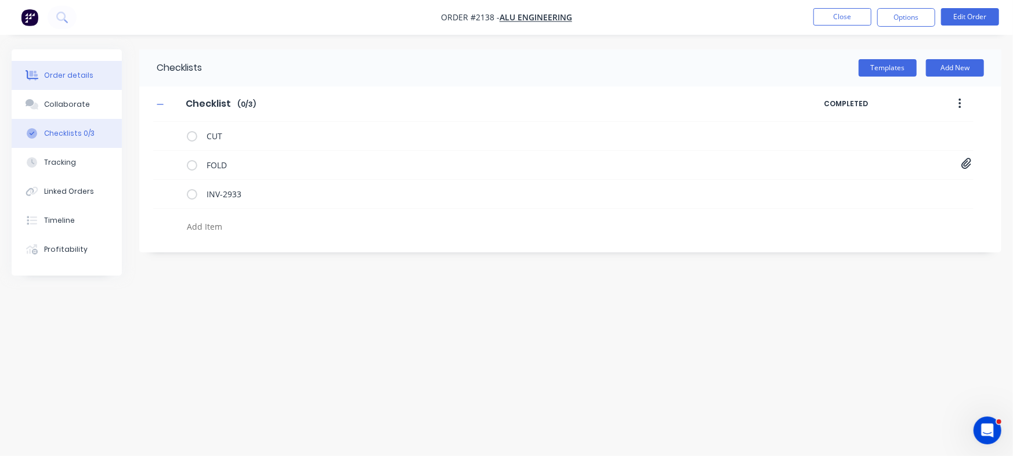
click at [106, 75] on button "Order details" at bounding box center [67, 75] width 110 height 29
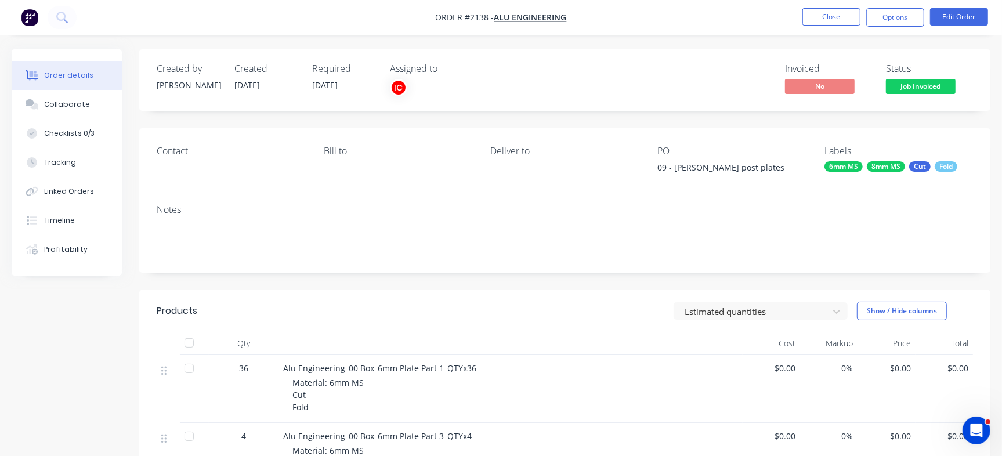
click at [886, 4] on nav "Order #2138 - Alu Engineering Close Options Edit Order" at bounding box center [501, 17] width 1002 height 35
click at [897, 24] on button "Options" at bounding box center [895, 17] width 58 height 19
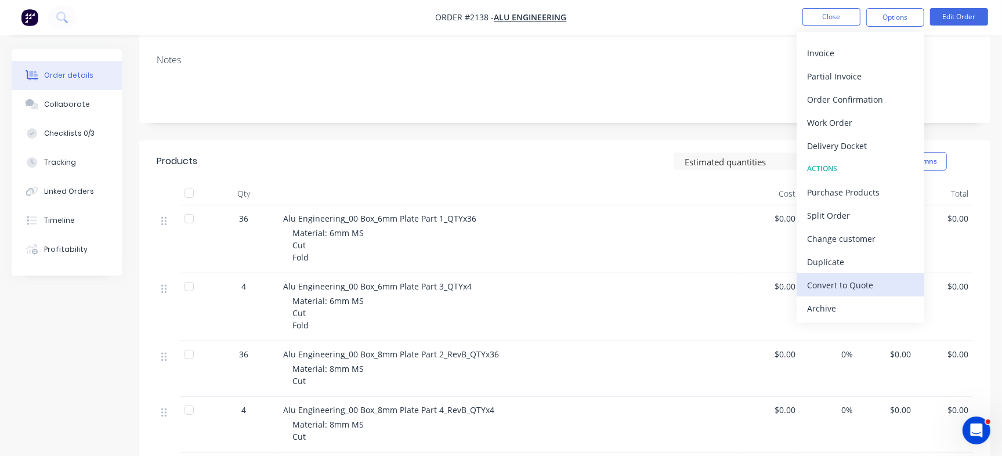
scroll to position [352, 0]
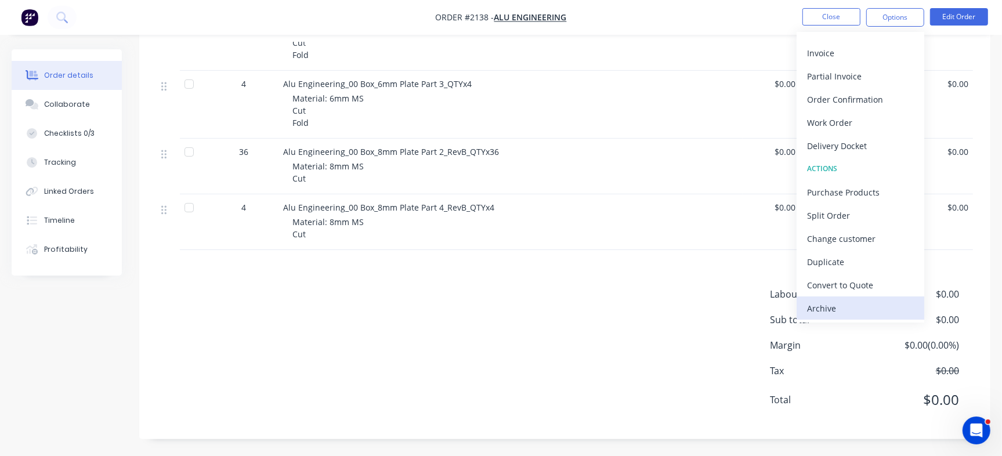
click at [871, 309] on div "Archive" at bounding box center [860, 308] width 107 height 17
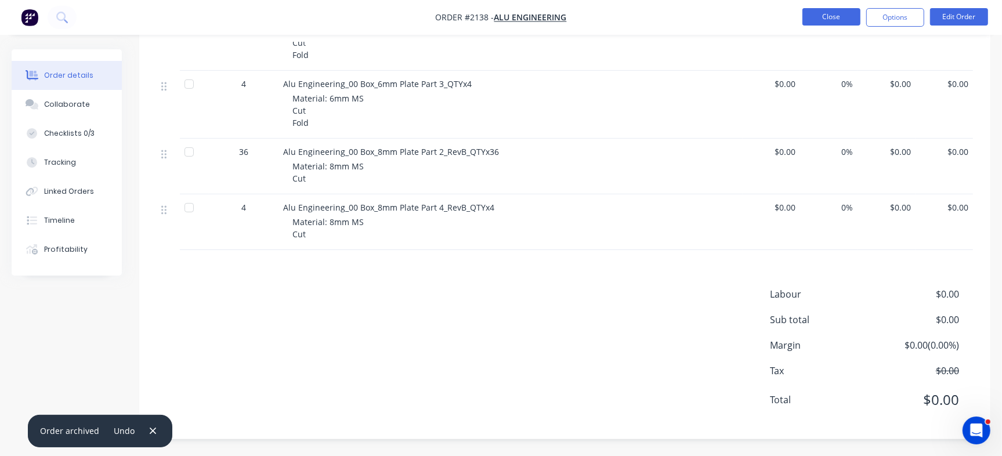
click at [828, 10] on button "Close" at bounding box center [831, 16] width 58 height 17
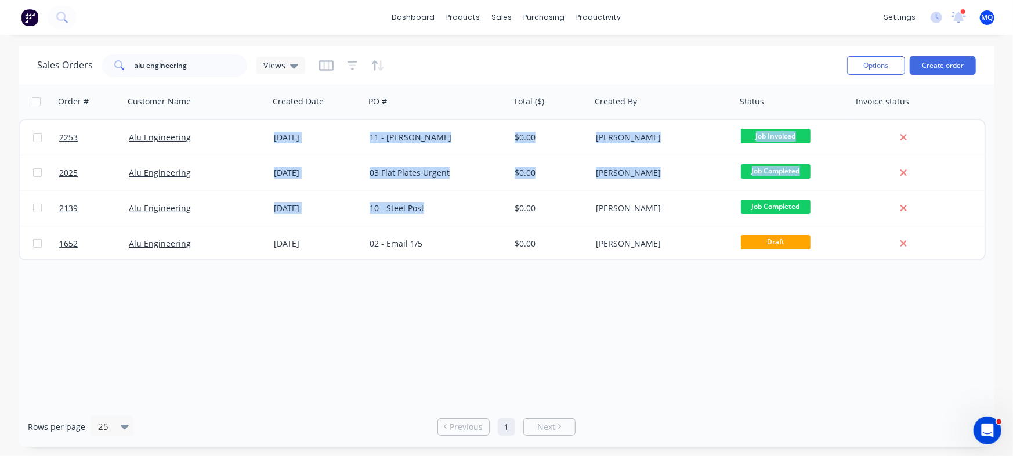
drag, startPoint x: 439, startPoint y: 203, endPoint x: 395, endPoint y: 325, distance: 130.1
click at [395, 325] on div "Order # Customer Name Created Date PO # Total ($) Created By Status Invoice sta…" at bounding box center [507, 245] width 976 height 323
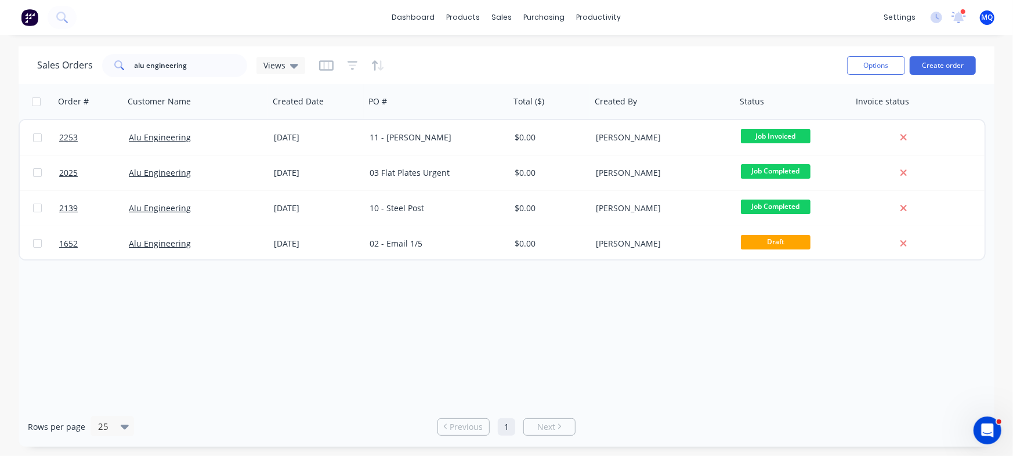
click at [395, 325] on div "Order # Customer Name Created Date PO # Total ($) Created By Status Invoice sta…" at bounding box center [507, 245] width 976 height 323
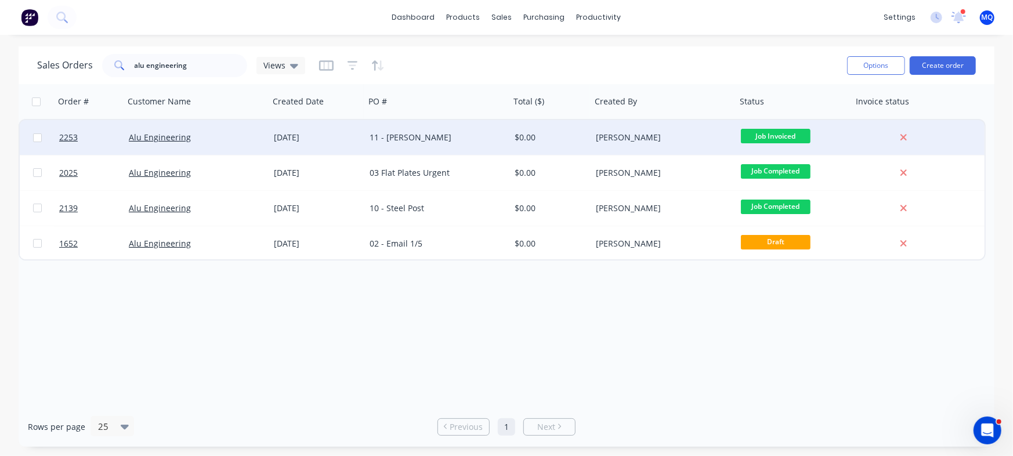
click at [455, 144] on div "11 - [PERSON_NAME]" at bounding box center [437, 137] width 145 height 35
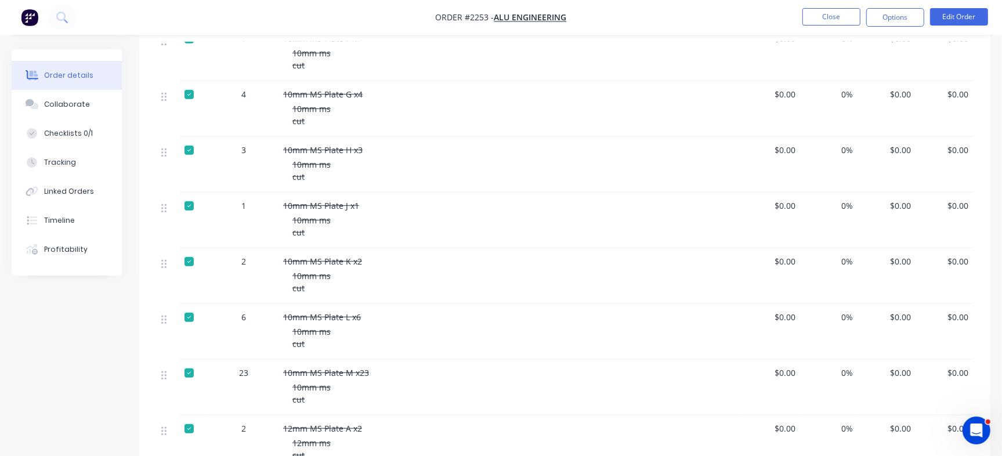
scroll to position [508, 0]
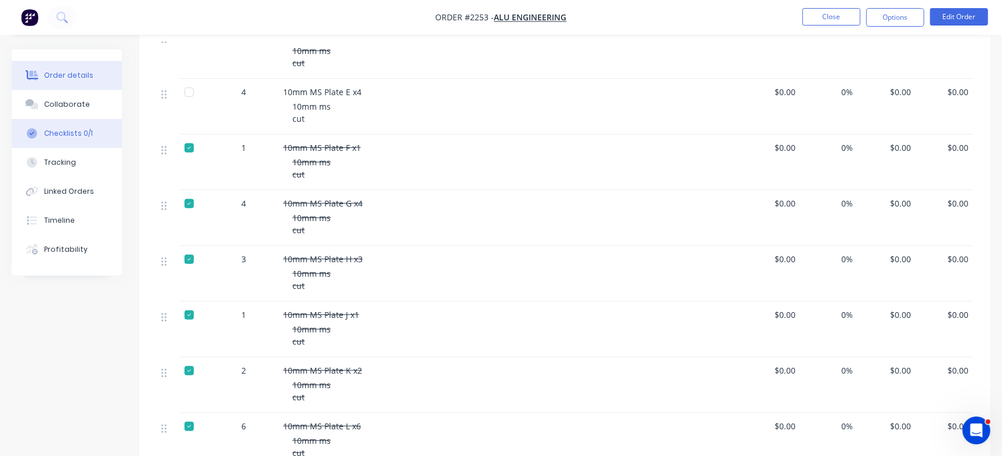
click at [94, 135] on button "Checklists 0/1" at bounding box center [67, 133] width 110 height 29
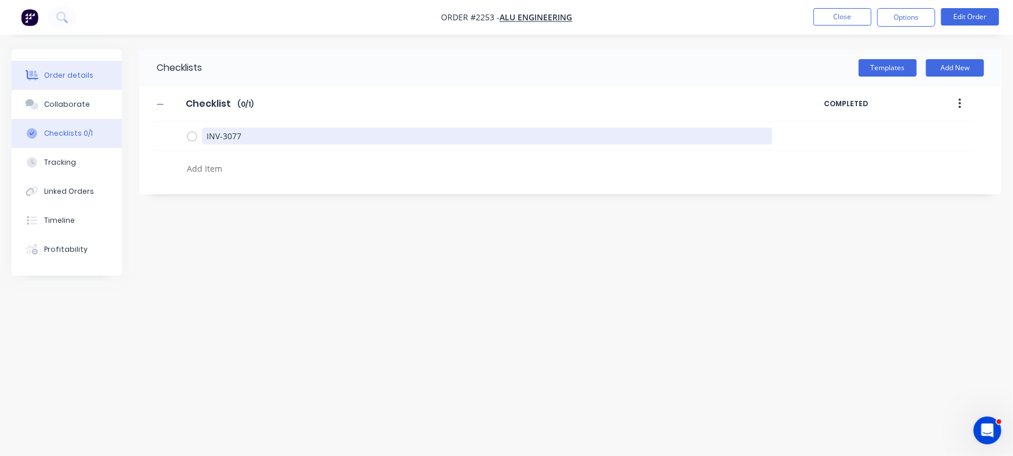
drag, startPoint x: 276, startPoint y: 139, endPoint x: 41, endPoint y: 65, distance: 246.8
click at [42, 76] on div "Order details Collaborate Checklists 0/1 Tracking Linked Orders Timeline Profit…" at bounding box center [506, 205] width 1013 height 313
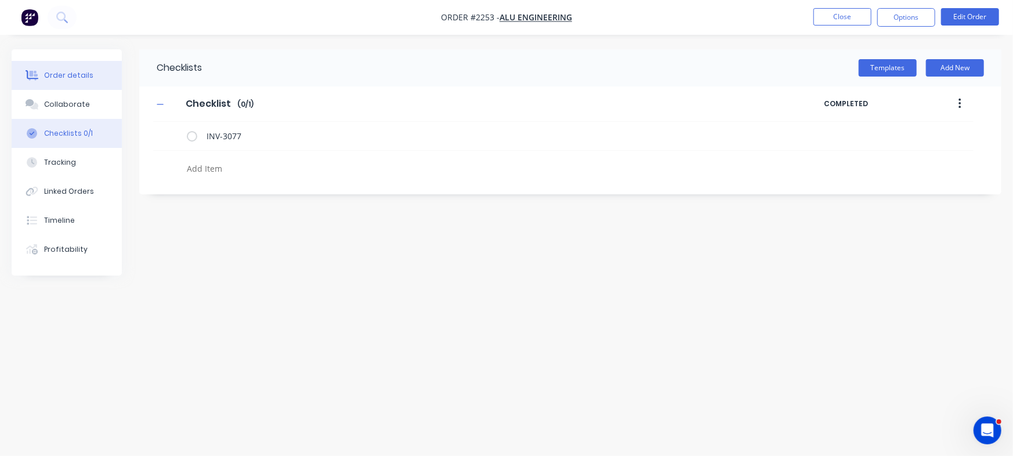
click at [97, 74] on button "Order details" at bounding box center [67, 75] width 110 height 29
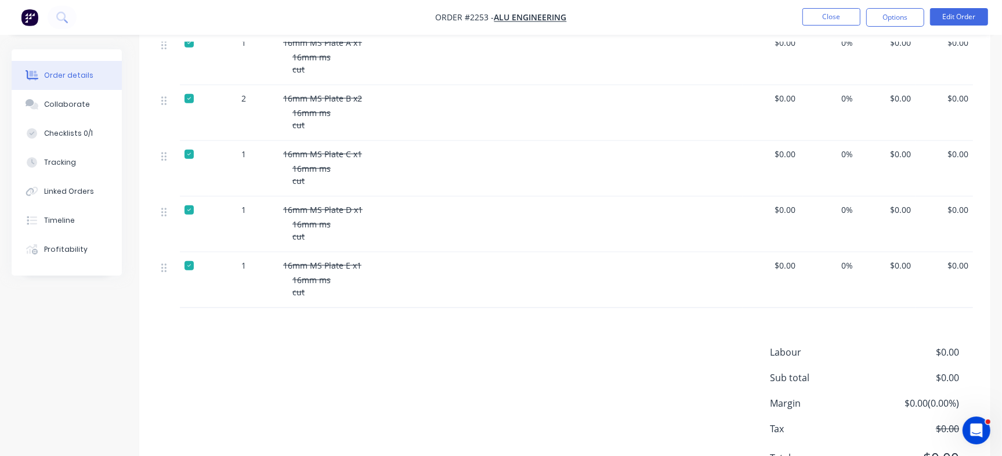
scroll to position [754, 0]
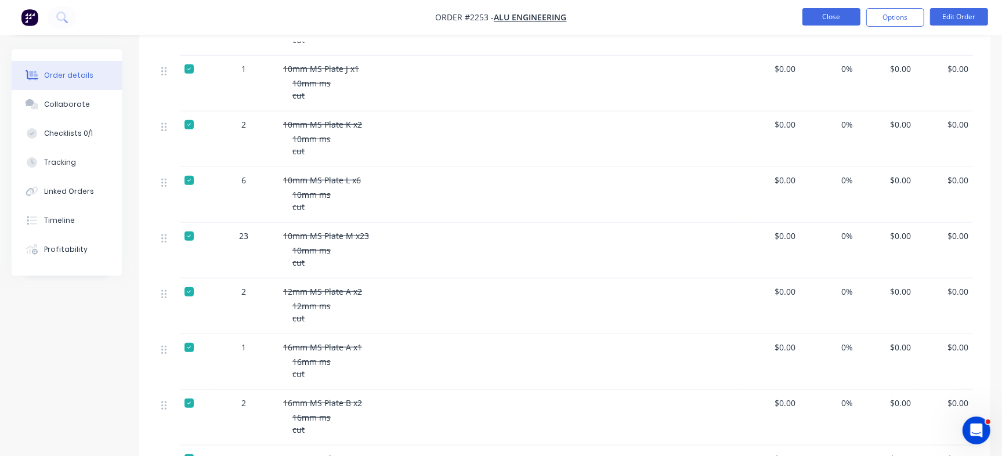
click at [817, 16] on button "Close" at bounding box center [831, 16] width 58 height 17
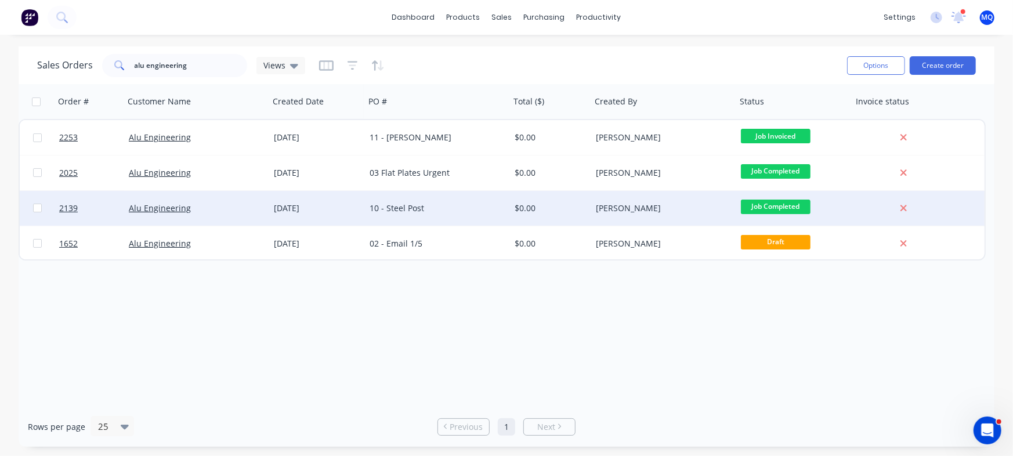
click at [451, 212] on div "10 - Steel Post" at bounding box center [434, 208] width 129 height 12
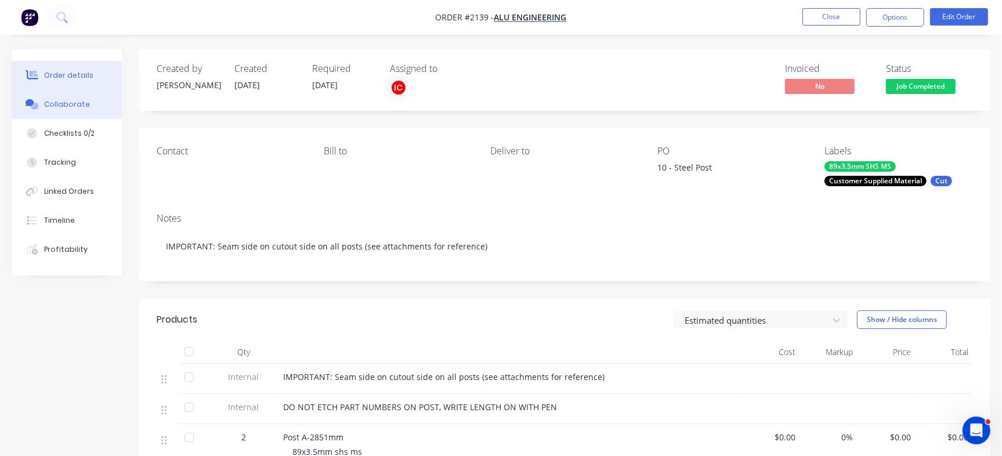
click at [84, 118] on button "Collaborate" at bounding box center [67, 104] width 110 height 29
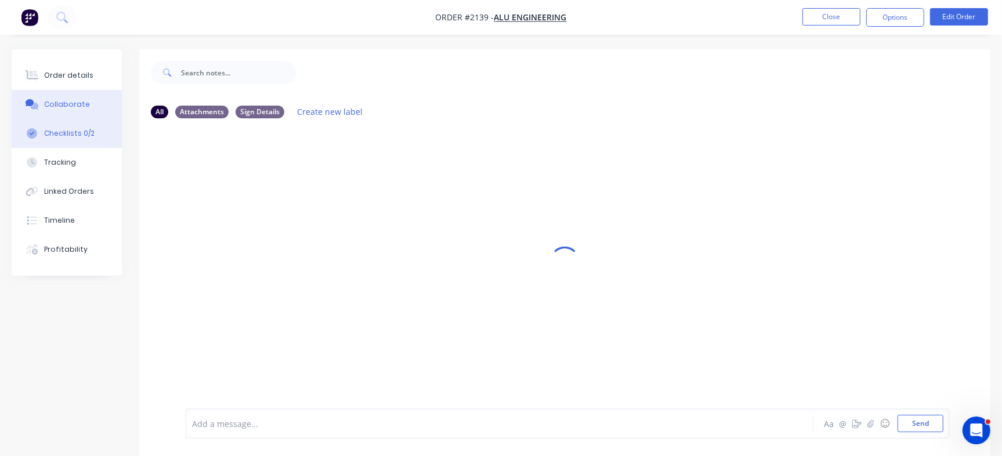
click at [63, 131] on div "Checklists 0/2" at bounding box center [69, 133] width 50 height 10
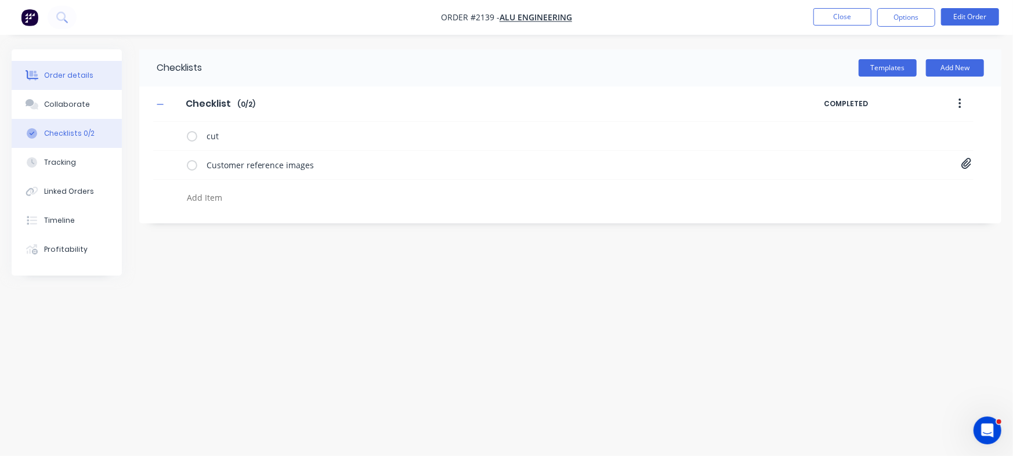
click at [83, 70] on div "Order details" at bounding box center [68, 75] width 49 height 10
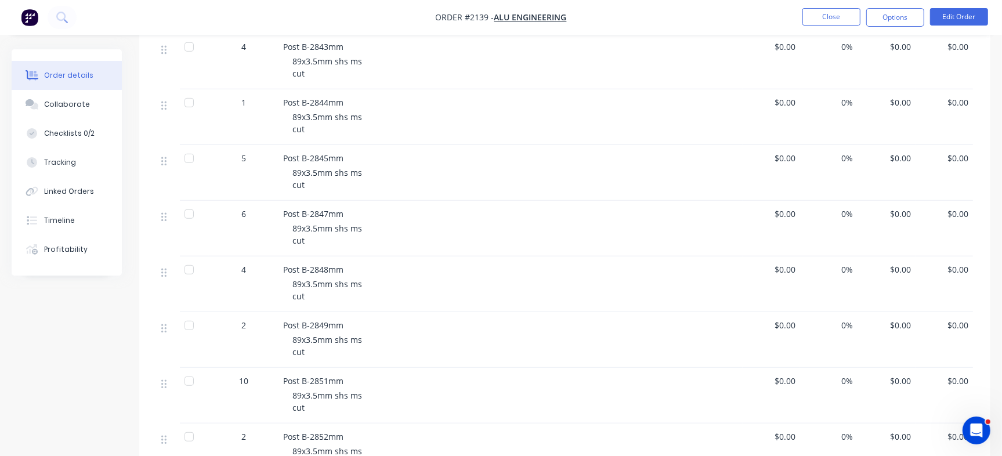
scroll to position [653, 0]
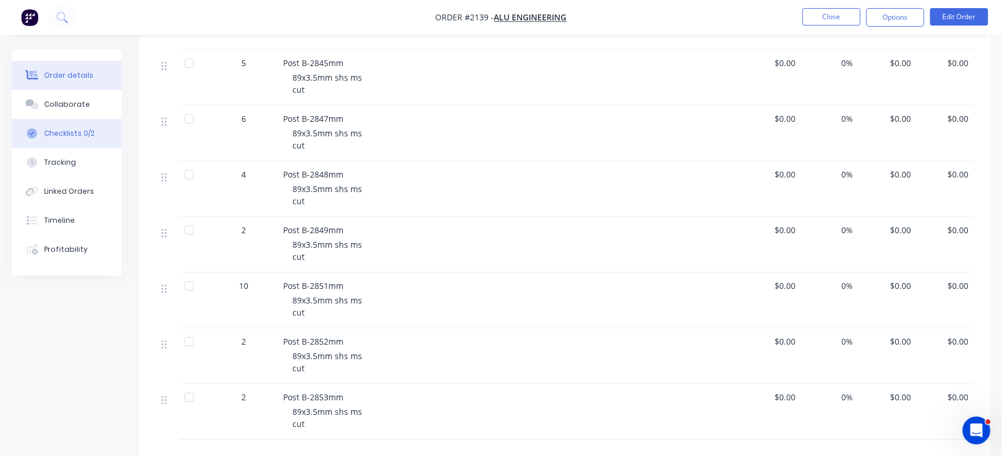
click at [89, 130] on div "Checklists 0/2" at bounding box center [69, 133] width 50 height 10
type textarea "x"
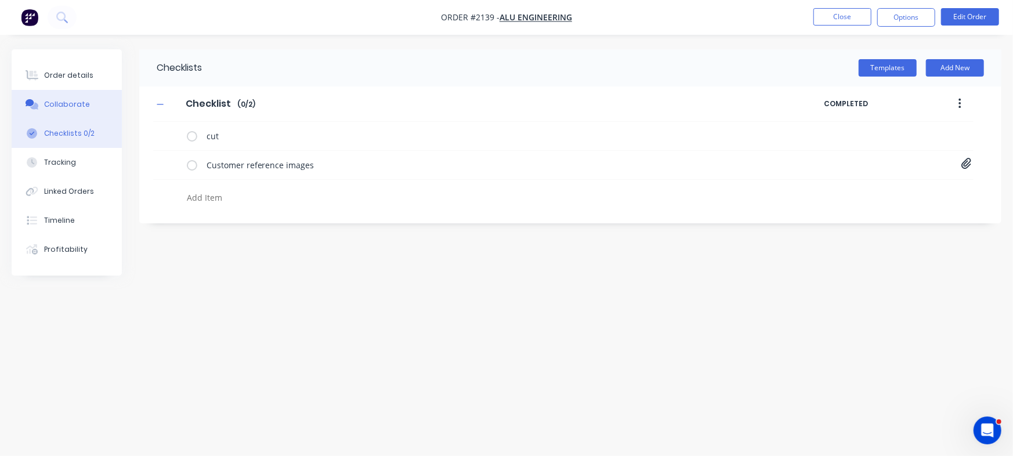
click at [89, 108] on button "Collaborate" at bounding box center [67, 104] width 110 height 29
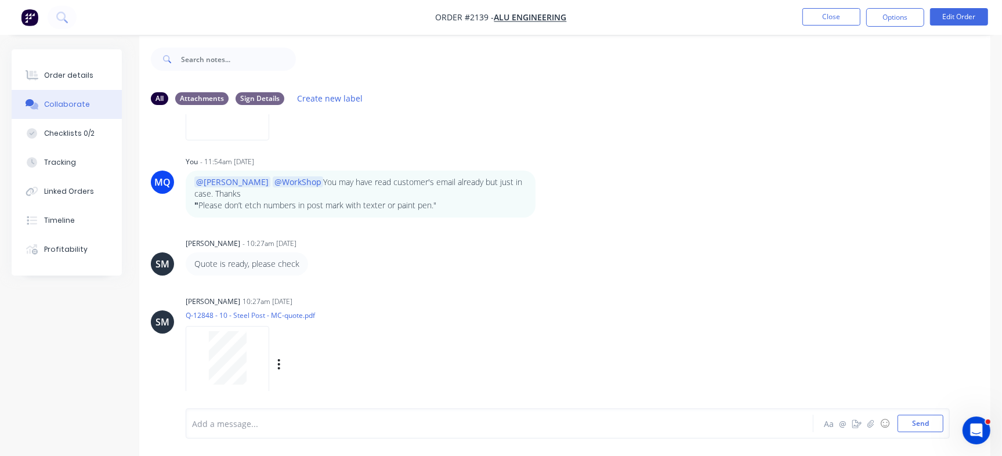
scroll to position [17, 0]
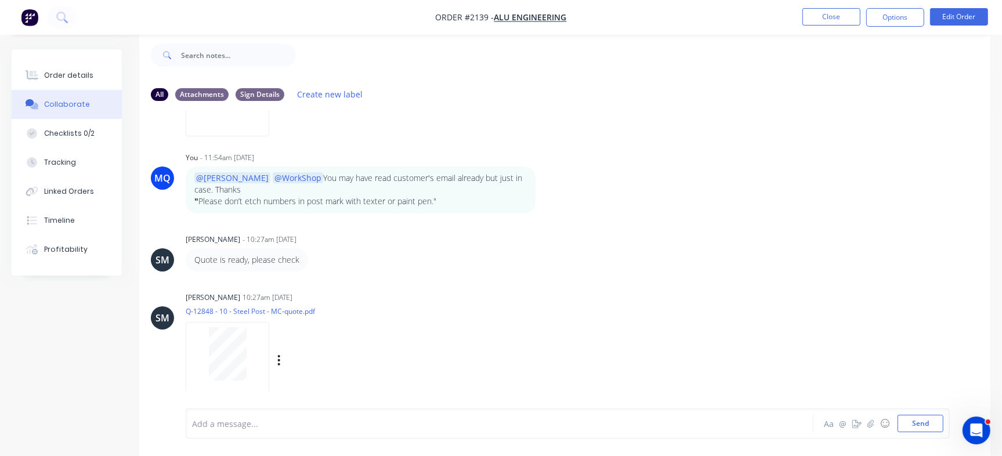
click at [255, 347] on div at bounding box center [227, 353] width 73 height 53
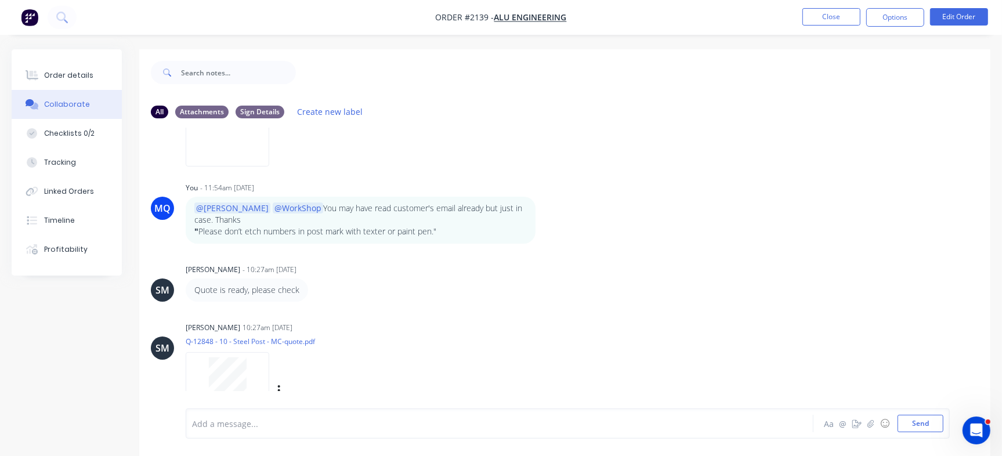
scroll to position [421, 0]
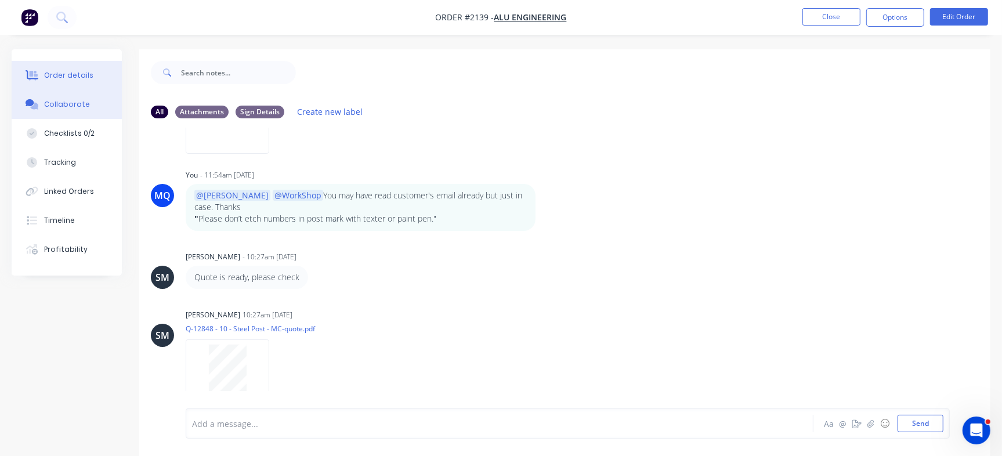
click at [108, 73] on button "Order details" at bounding box center [67, 75] width 110 height 29
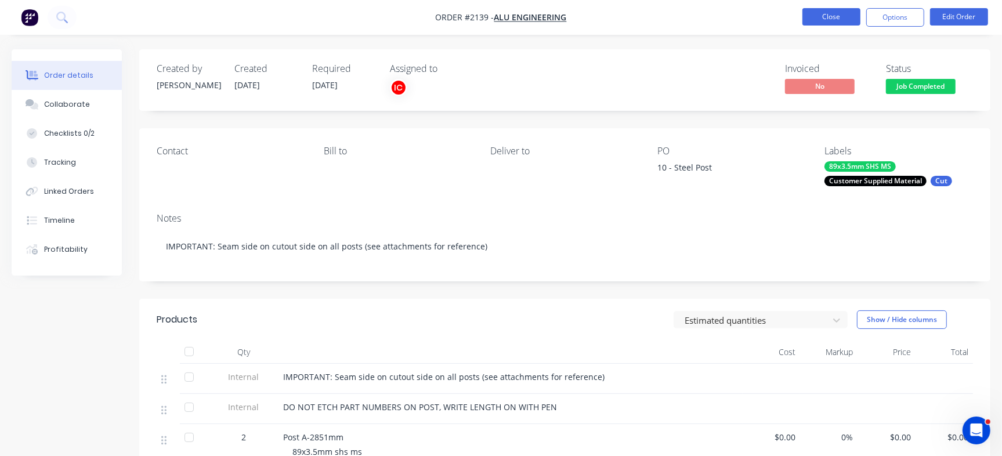
click at [854, 23] on button "Close" at bounding box center [831, 16] width 58 height 17
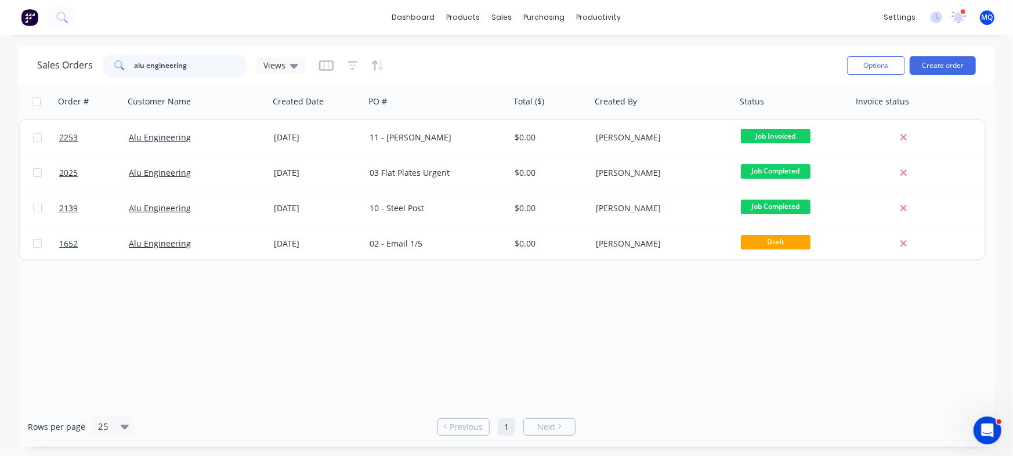
drag, startPoint x: 222, startPoint y: 70, endPoint x: 139, endPoint y: 63, distance: 83.8
click at [139, 63] on input "alu engineering" at bounding box center [191, 65] width 113 height 23
paste input "2657"
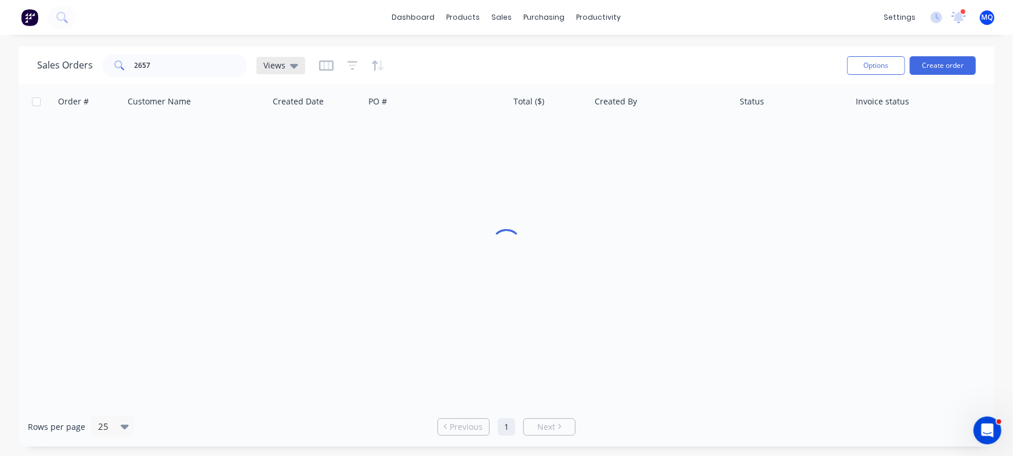
click at [284, 73] on div "Views" at bounding box center [280, 65] width 49 height 17
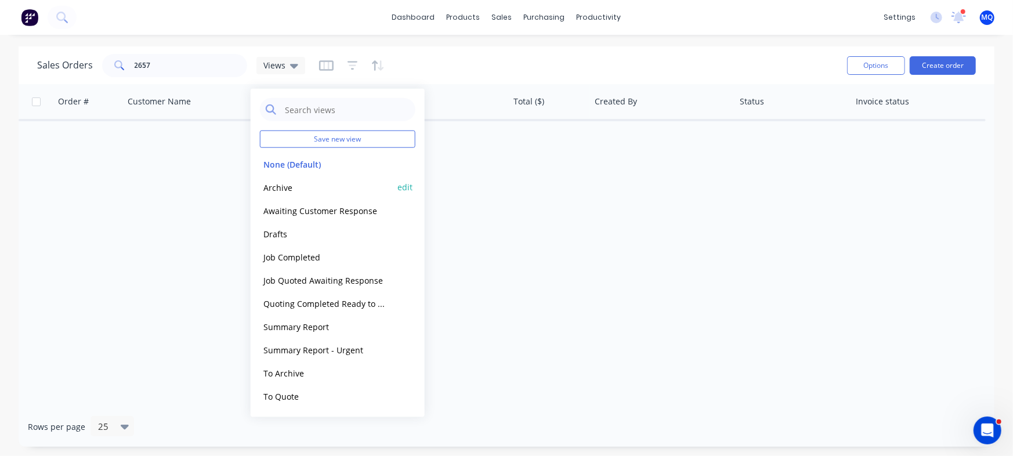
click at [287, 183] on button "Archive" at bounding box center [326, 186] width 132 height 13
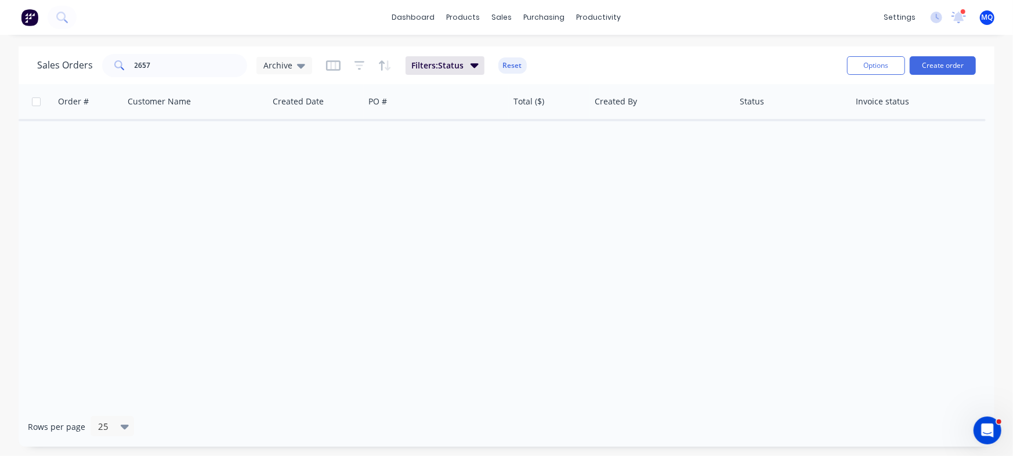
click at [130, 57] on span at bounding box center [118, 65] width 32 height 23
click at [132, 63] on span at bounding box center [118, 65] width 32 height 23
click at [135, 69] on input "2657" at bounding box center [191, 65] width 113 height 23
drag, startPoint x: 164, startPoint y: 69, endPoint x: 0, endPoint y: 26, distance: 169.3
click at [12, 32] on div "dashboard products sales purchasing productivity dashboard products Product Cat…" at bounding box center [506, 228] width 1013 height 456
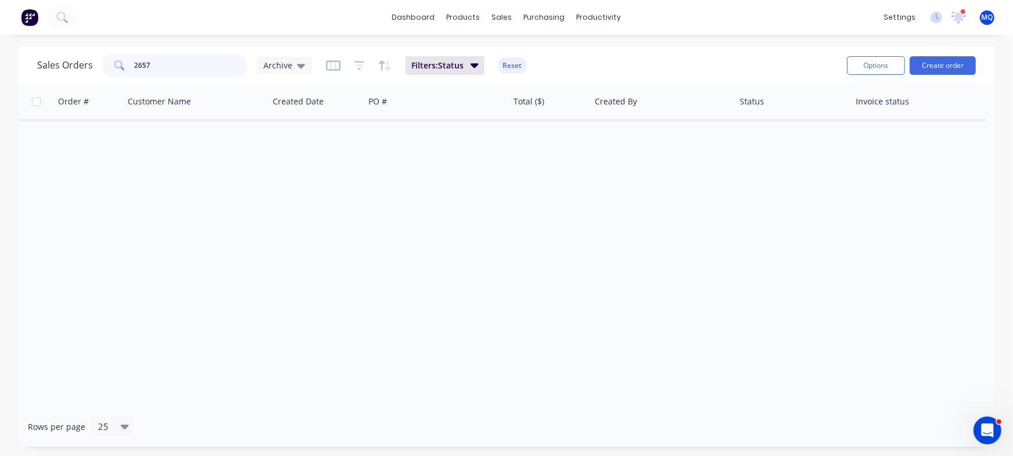
paste input "POST 1V"
drag, startPoint x: 202, startPoint y: 71, endPoint x: 0, endPoint y: 3, distance: 213.0
click at [0, 6] on div "dashboard products sales purchasing productivity dashboard products Product Cat…" at bounding box center [506, 228] width 1013 height 456
paste input "2663mm"
click at [197, 57] on input "2663mm." at bounding box center [191, 65] width 113 height 23
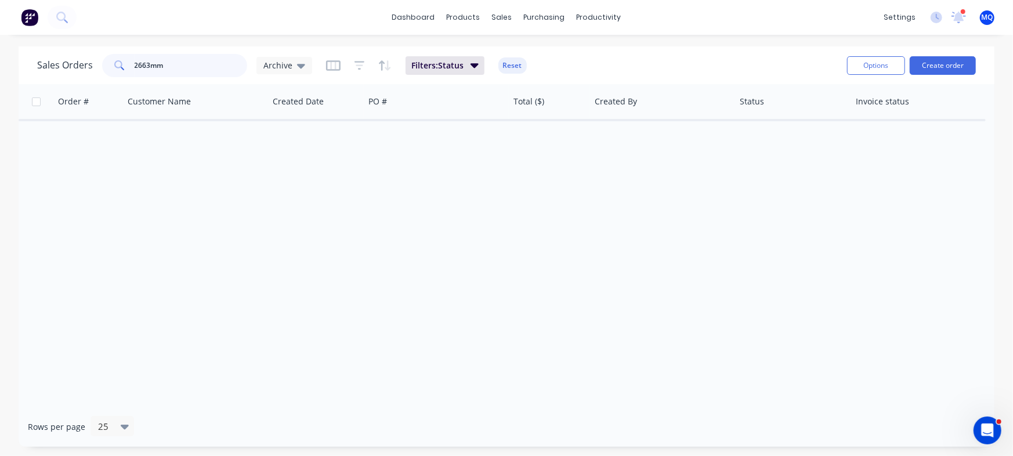
drag, startPoint x: 197, startPoint y: 57, endPoint x: 0, endPoint y: 5, distance: 204.0
click at [0, 5] on div "dashboard products sales purchasing productivity dashboard products Product Cat…" at bounding box center [506, 228] width 1013 height 456
type input "alu engineering"
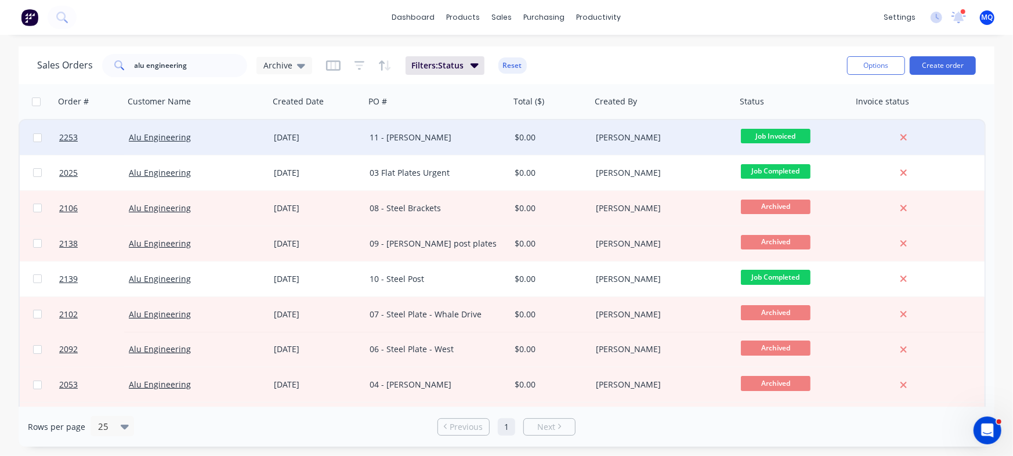
click at [398, 137] on div "11 - [PERSON_NAME]" at bounding box center [434, 138] width 129 height 12
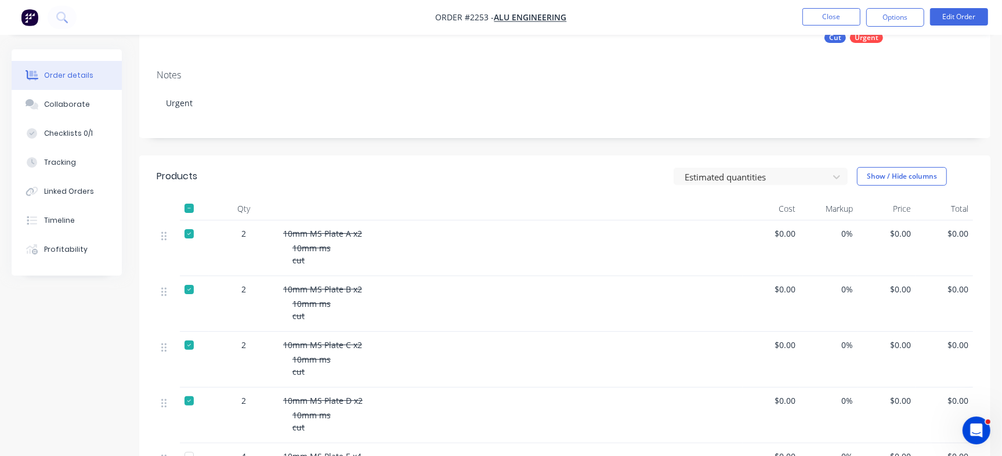
scroll to position [145, 0]
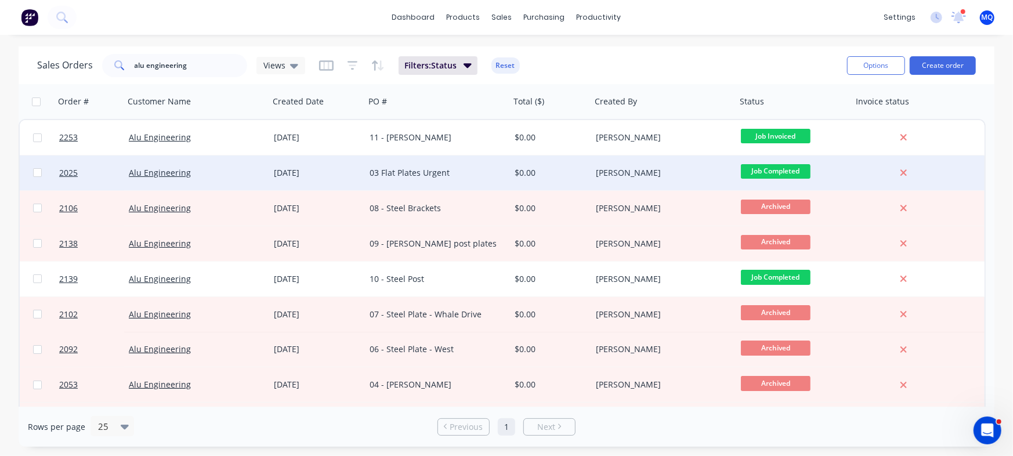
click at [451, 175] on div "03 Flat Plates Urgent" at bounding box center [434, 173] width 129 height 12
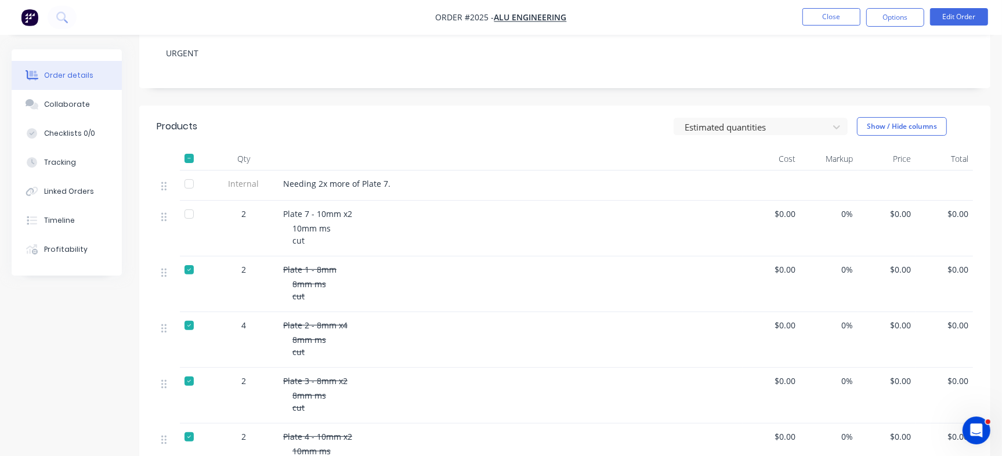
scroll to position [73, 0]
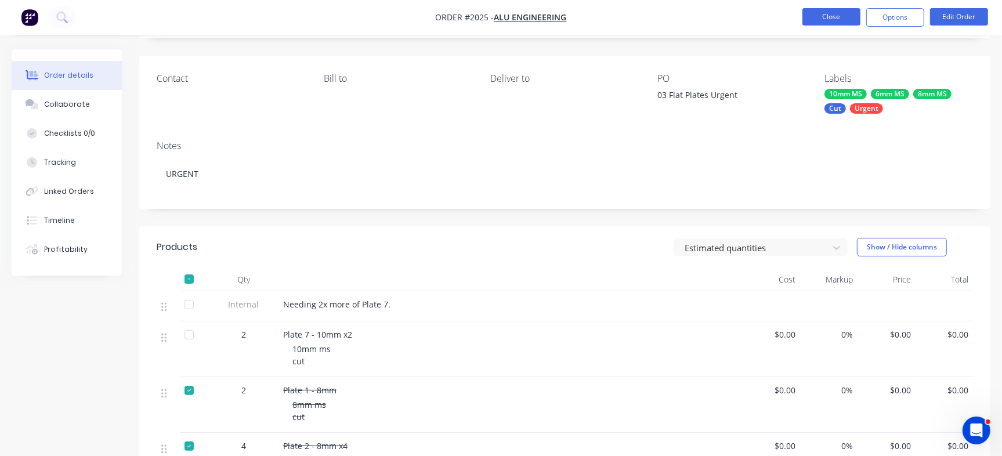
click at [817, 17] on button "Close" at bounding box center [831, 16] width 58 height 17
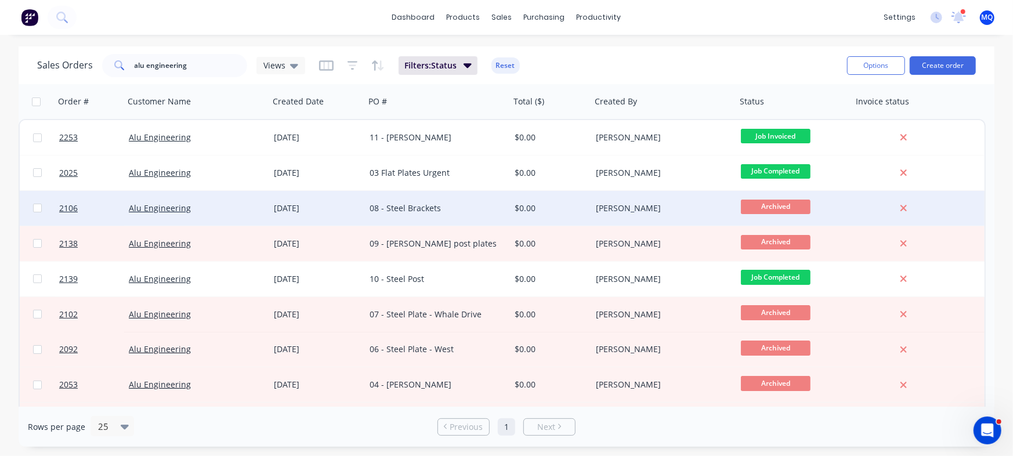
click at [436, 219] on div "08 - Steel Brackets" at bounding box center [437, 208] width 145 height 35
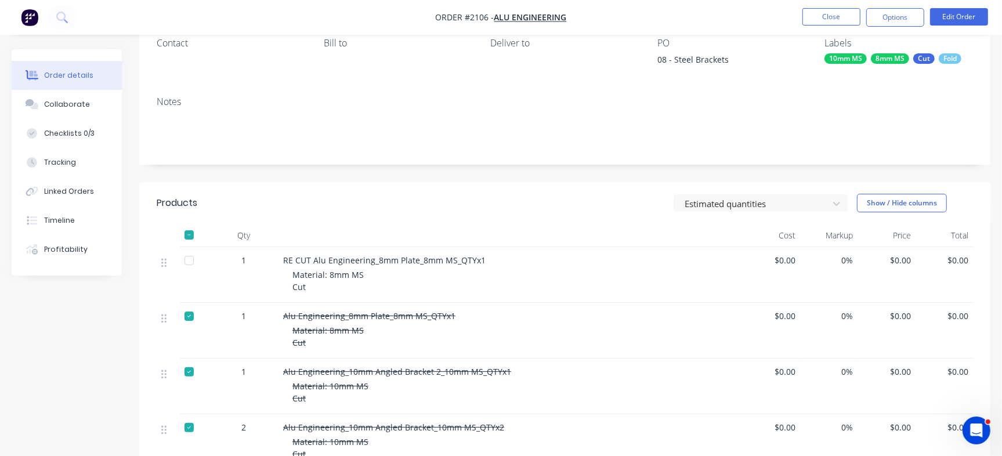
scroll to position [218, 0]
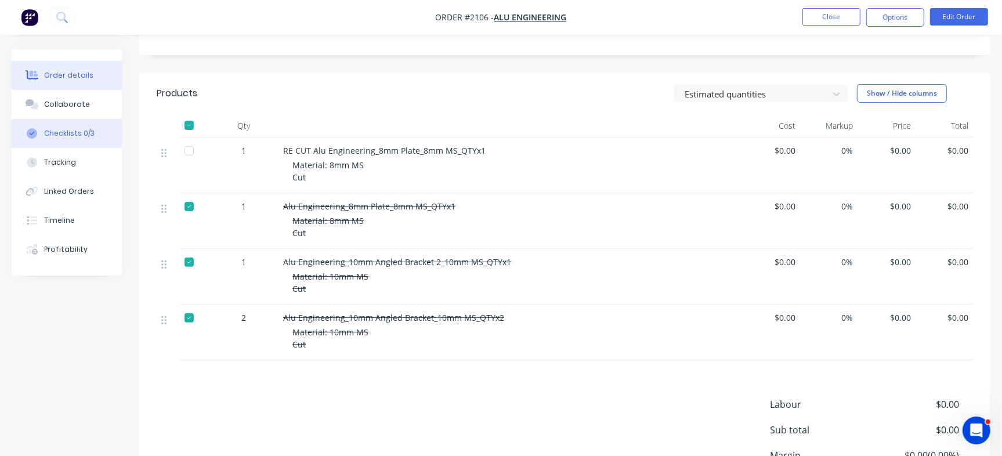
click at [71, 131] on div "Checklists 0/3" at bounding box center [69, 133] width 50 height 10
type textarea "x"
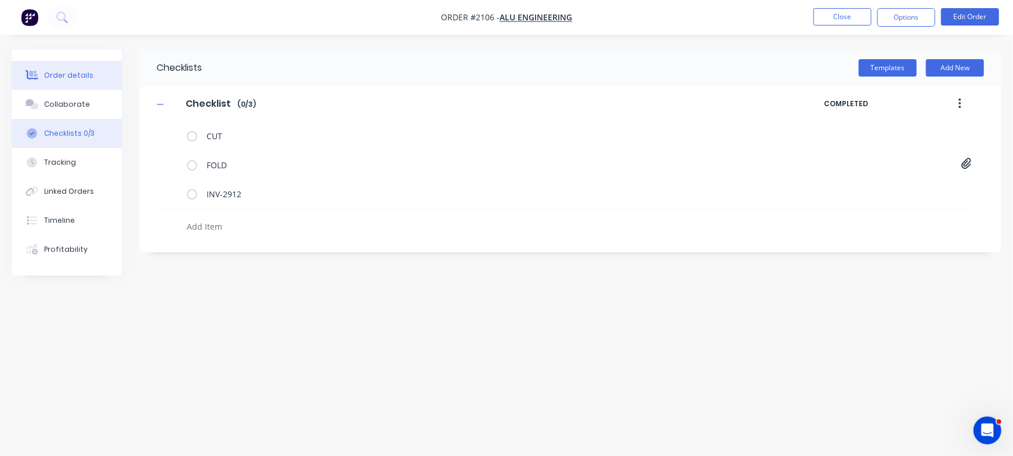
click at [29, 72] on icon at bounding box center [32, 76] width 9 height 10
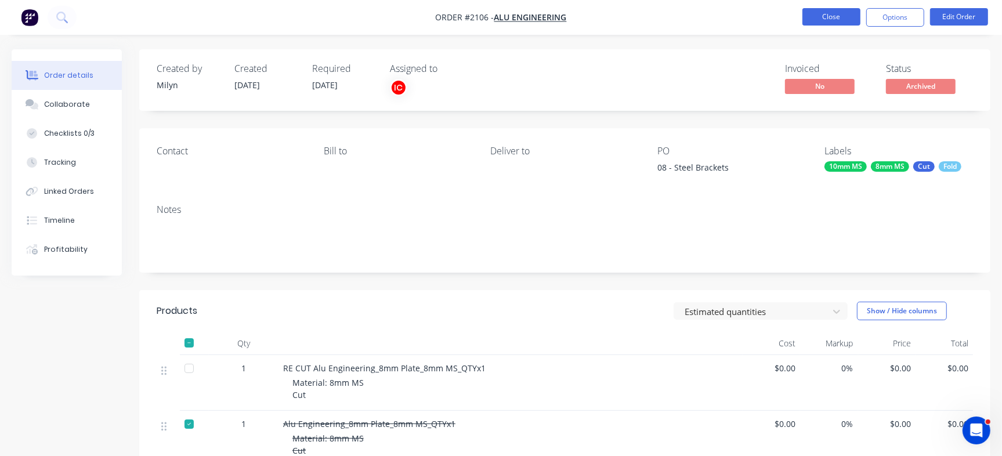
click at [835, 15] on button "Close" at bounding box center [831, 16] width 58 height 17
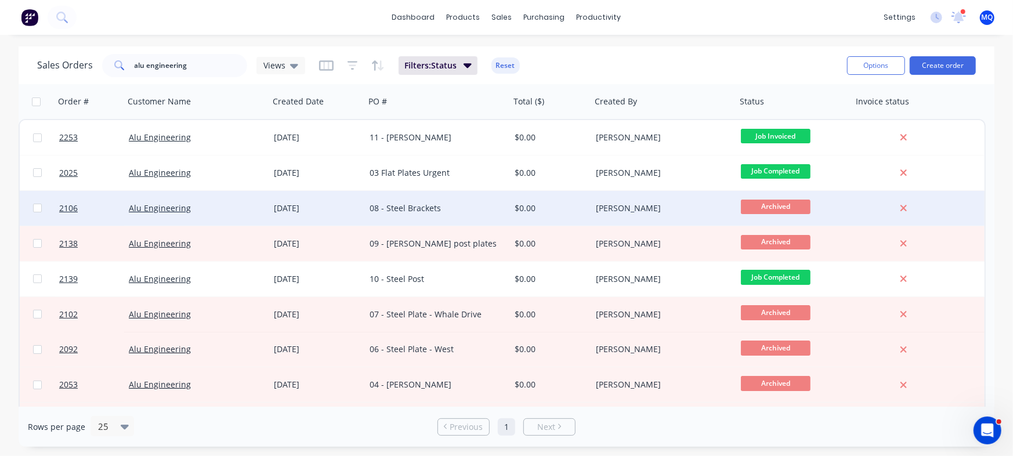
click at [446, 212] on div "08 - Steel Brackets" at bounding box center [434, 208] width 129 height 12
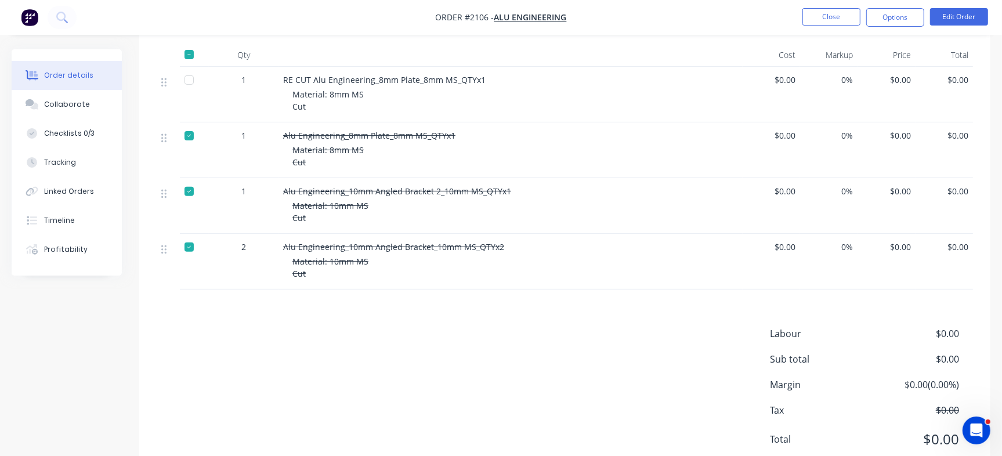
scroll to position [290, 0]
click at [835, 29] on nav "Order #2106 - Alu Engineering Close Options Edit Order" at bounding box center [501, 17] width 1002 height 35
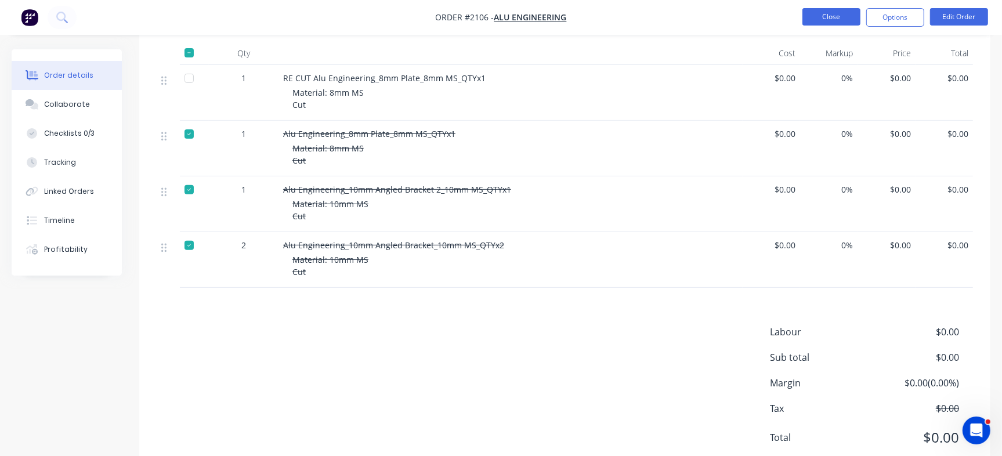
click at [846, 21] on button "Close" at bounding box center [831, 16] width 58 height 17
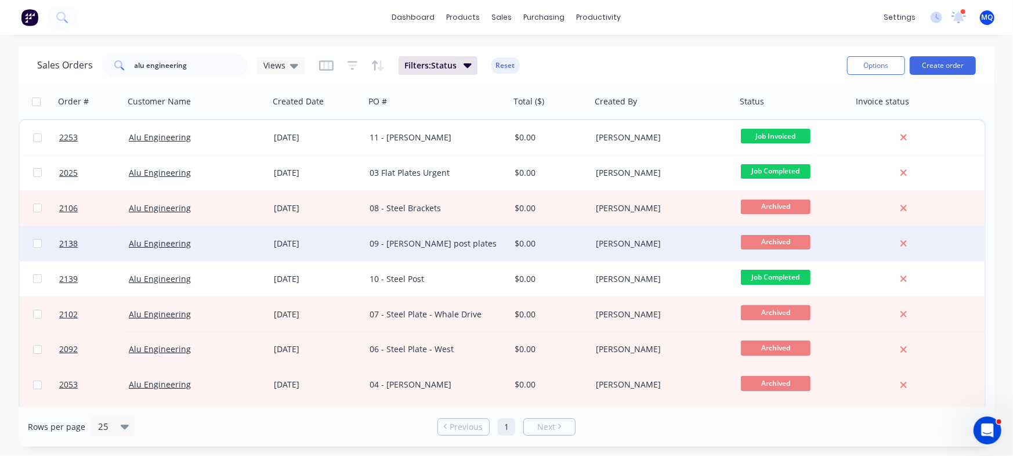
click at [389, 231] on div "09 - [PERSON_NAME] post plates" at bounding box center [437, 243] width 145 height 35
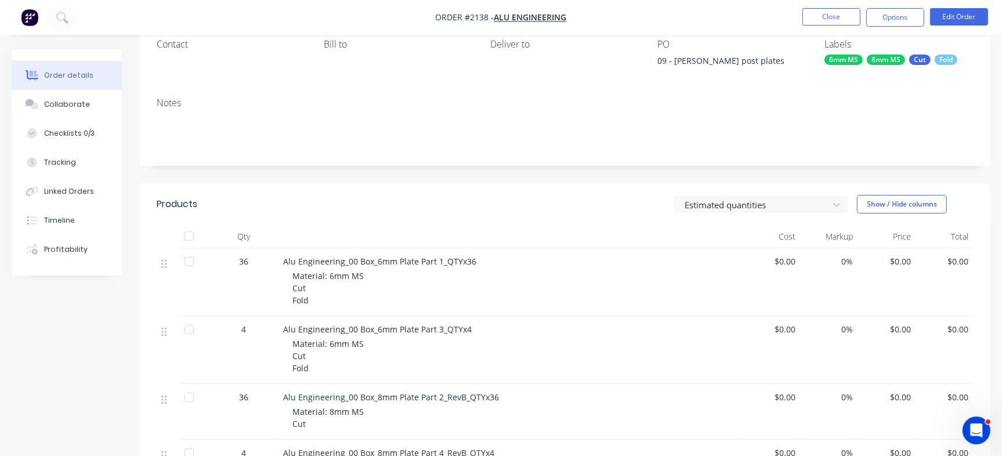
scroll to position [218, 0]
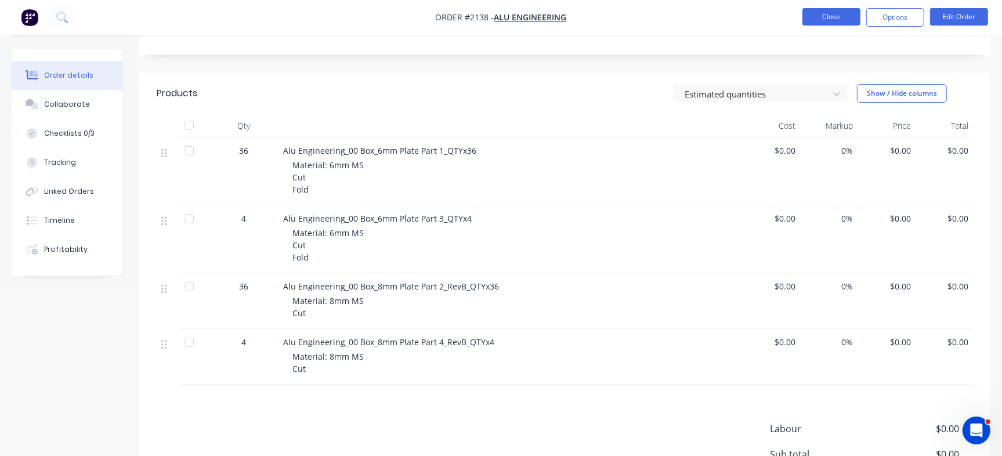
click at [852, 23] on button "Close" at bounding box center [831, 16] width 58 height 17
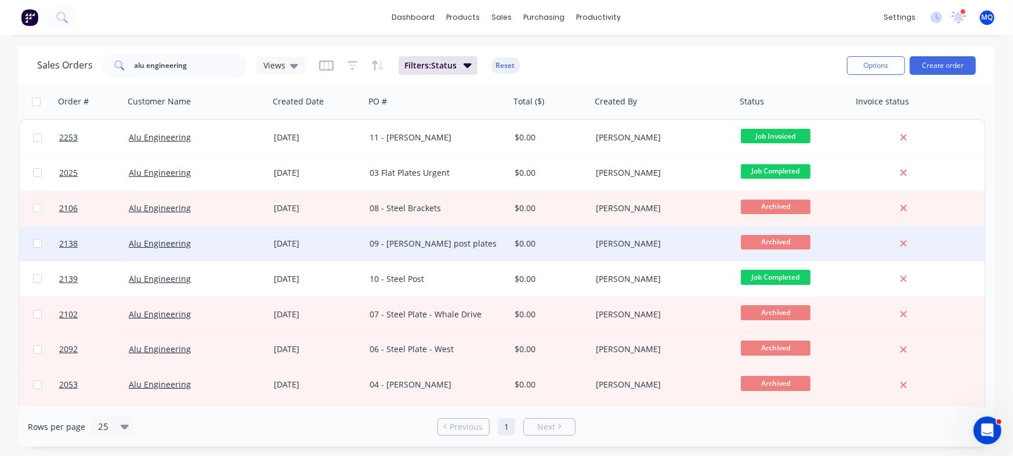
click at [457, 245] on div "09 - [PERSON_NAME] post plates" at bounding box center [434, 244] width 129 height 12
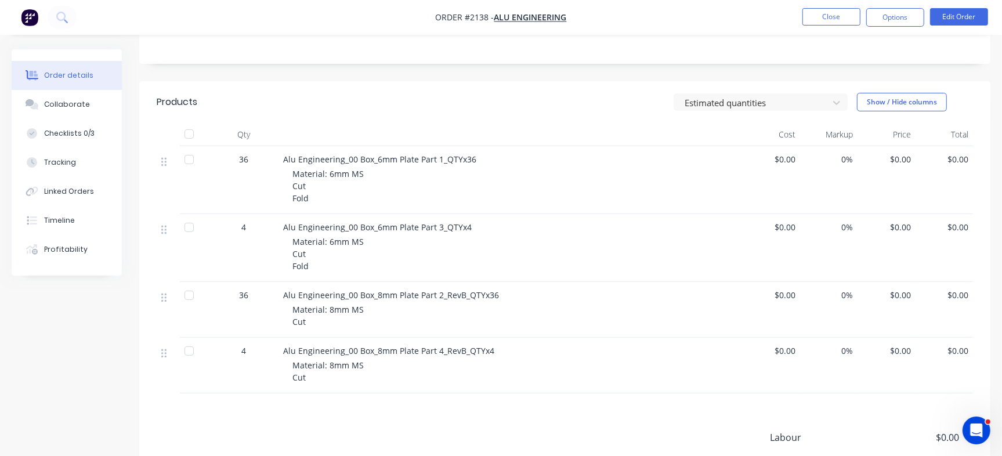
scroll to position [218, 0]
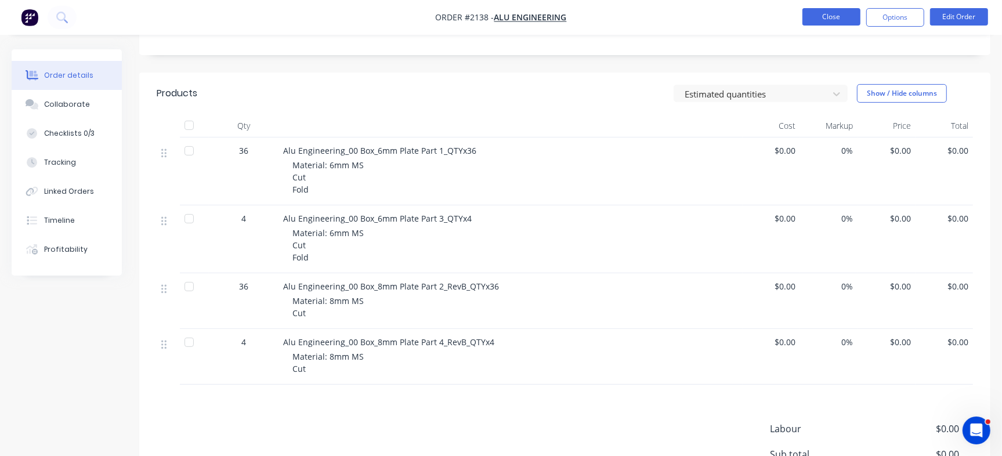
click at [835, 15] on button "Close" at bounding box center [831, 16] width 58 height 17
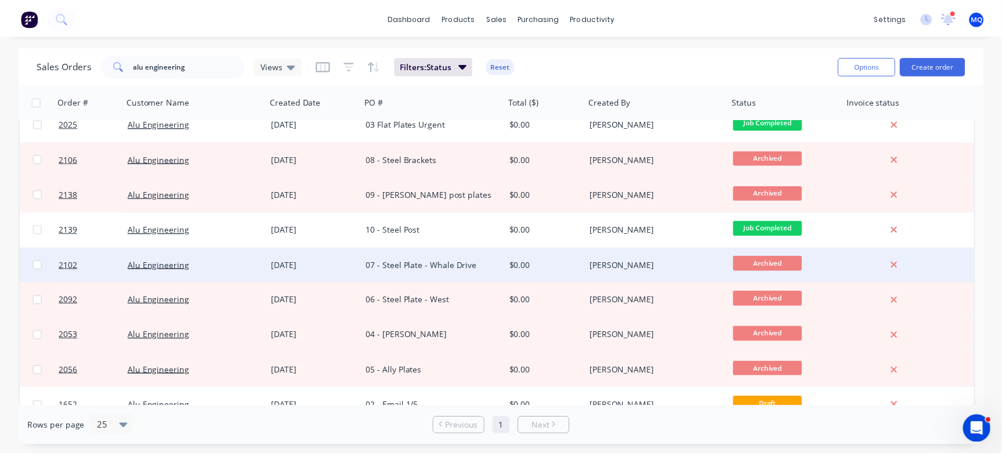
scroll to position [73, 0]
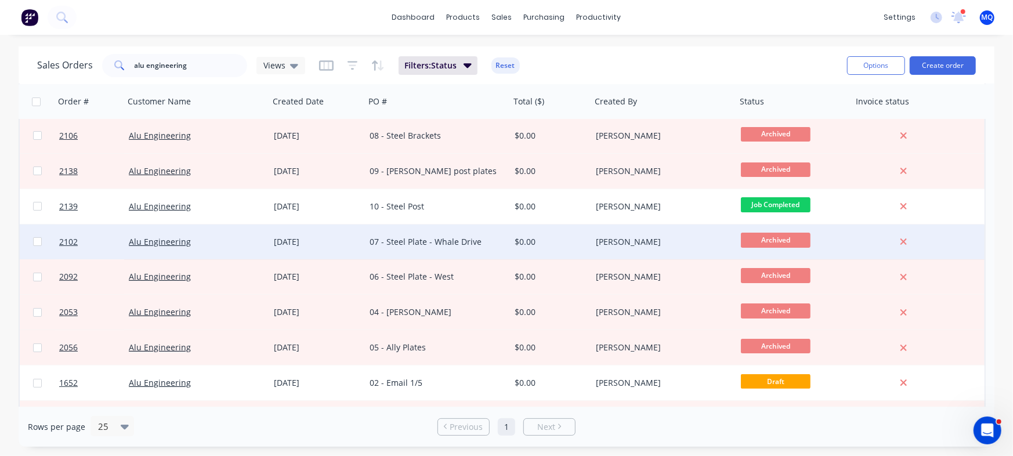
click at [451, 247] on div "07 - Steel Plate - Whale Drive" at bounding box center [437, 241] width 145 height 35
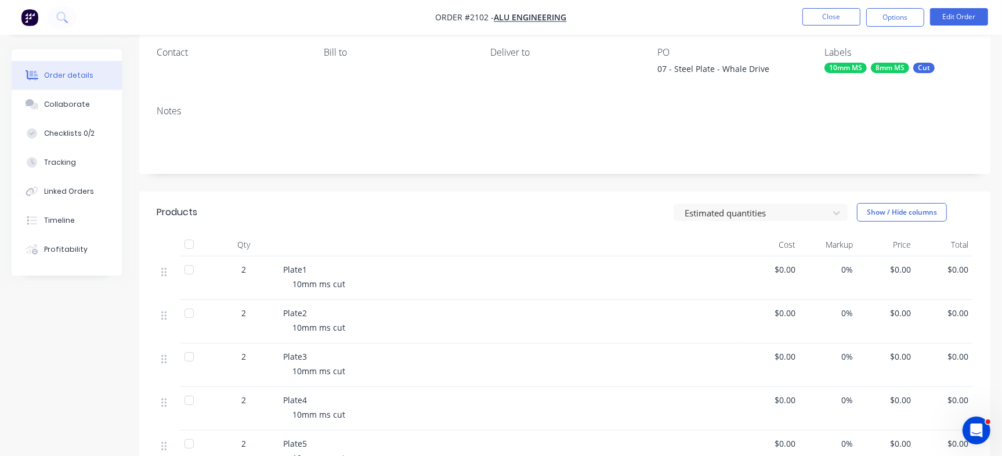
scroll to position [218, 0]
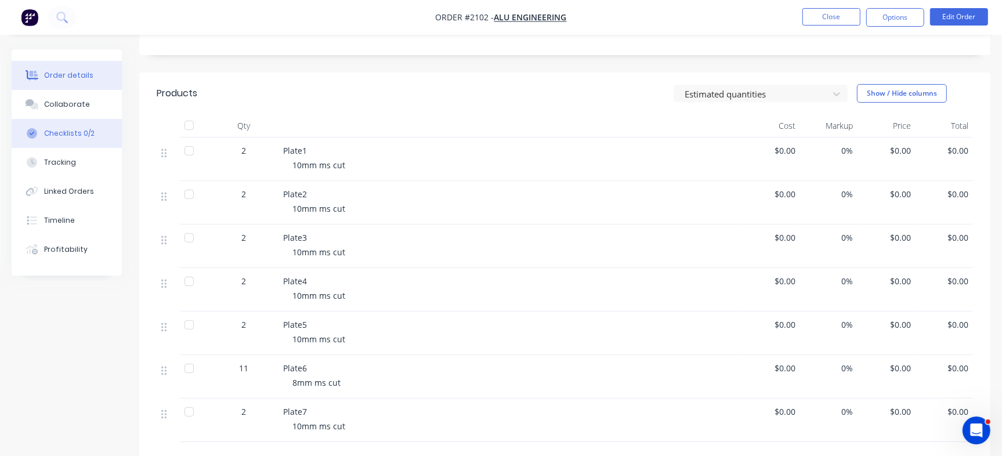
click at [63, 134] on div "Checklists 0/2" at bounding box center [69, 133] width 50 height 10
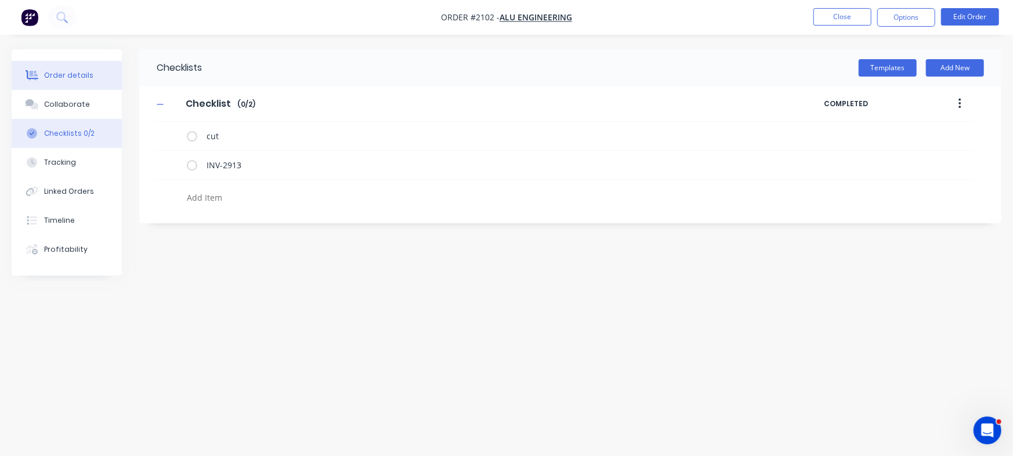
click at [111, 67] on button "Order details" at bounding box center [67, 75] width 110 height 29
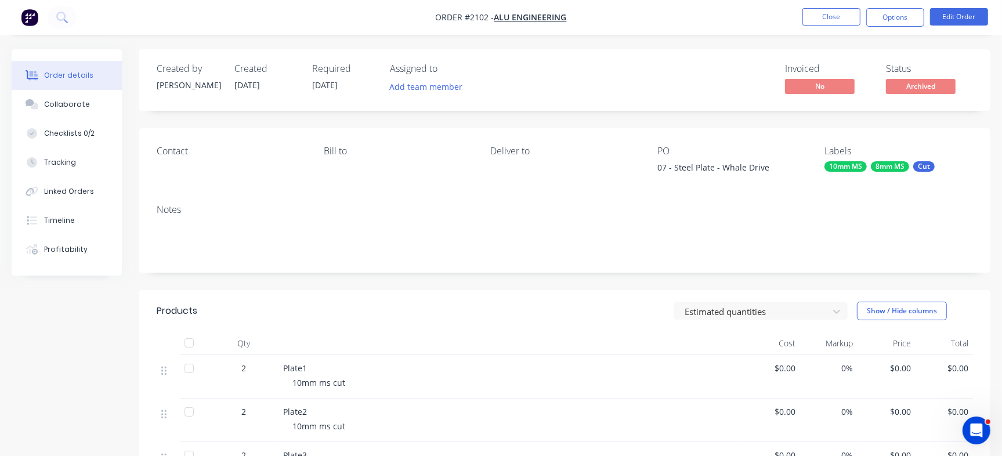
click at [801, 19] on ul "Close Options Edit Order" at bounding box center [894, 17] width 213 height 19
click at [835, 9] on button "Close" at bounding box center [831, 16] width 58 height 17
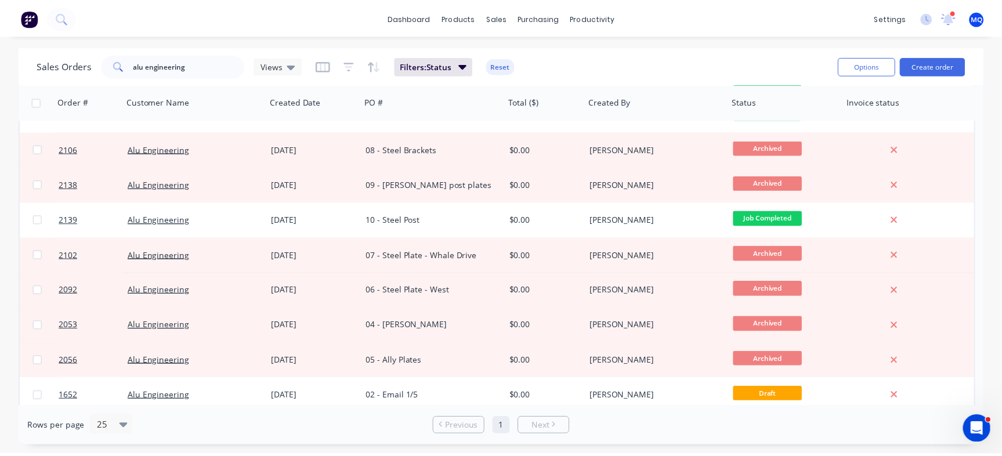
scroll to position [100, 0]
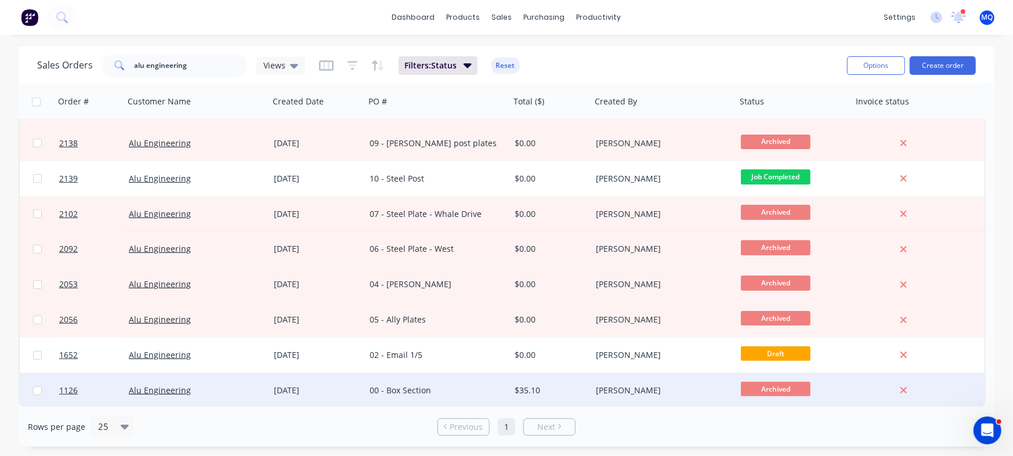
click at [406, 385] on div "00 - Box Section" at bounding box center [434, 391] width 129 height 12
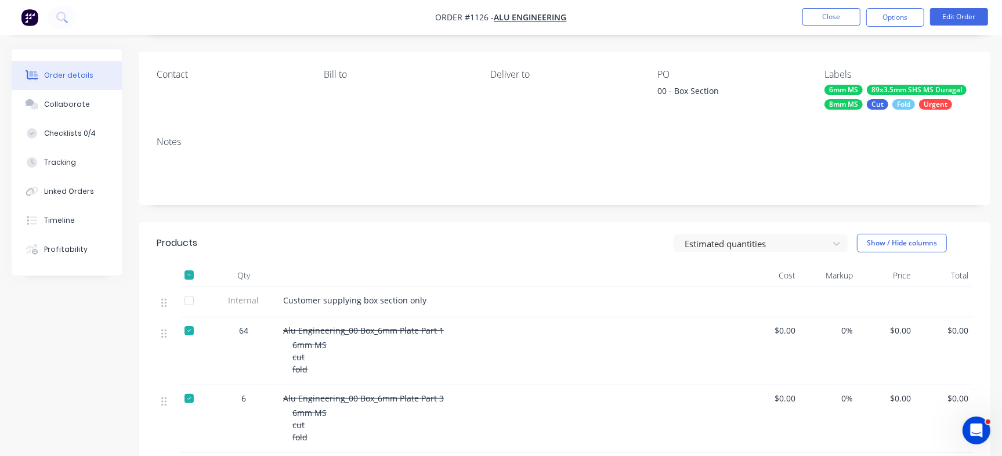
scroll to position [218, 0]
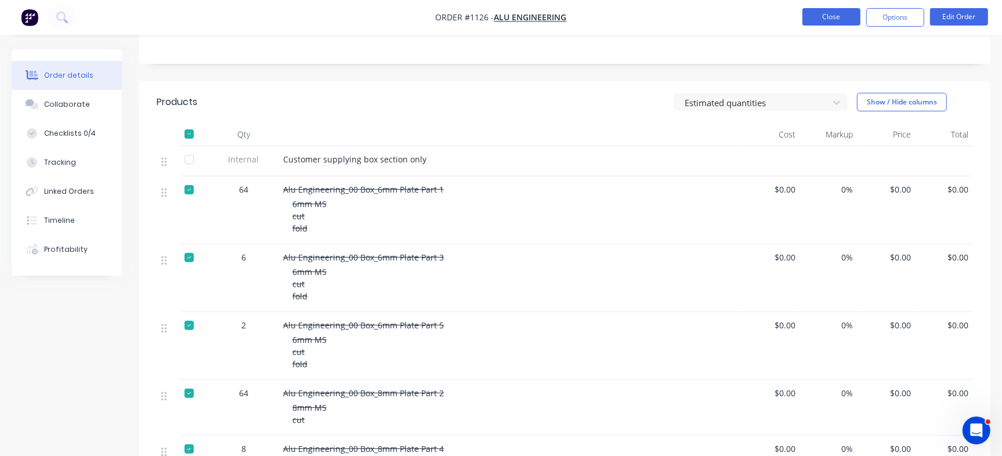
click at [815, 17] on button "Close" at bounding box center [831, 16] width 58 height 17
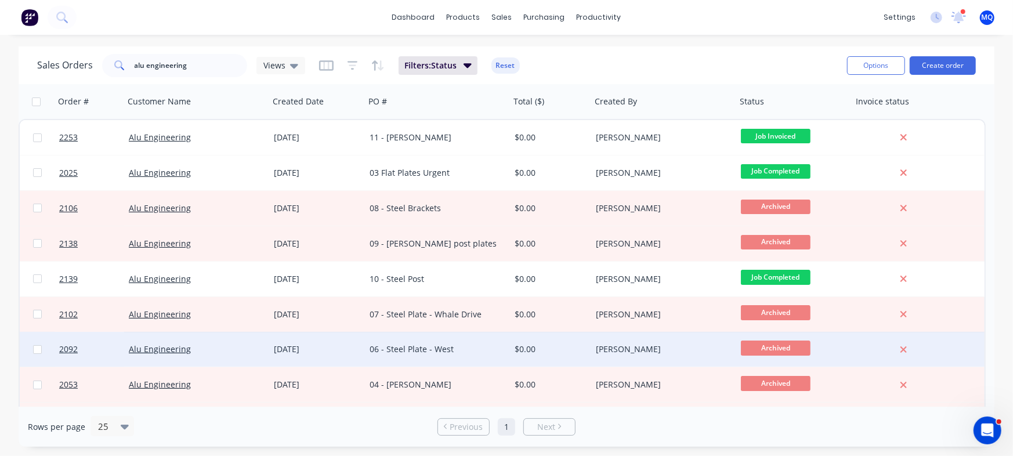
click at [454, 346] on div "06 - Steel Plate - West" at bounding box center [434, 349] width 129 height 12
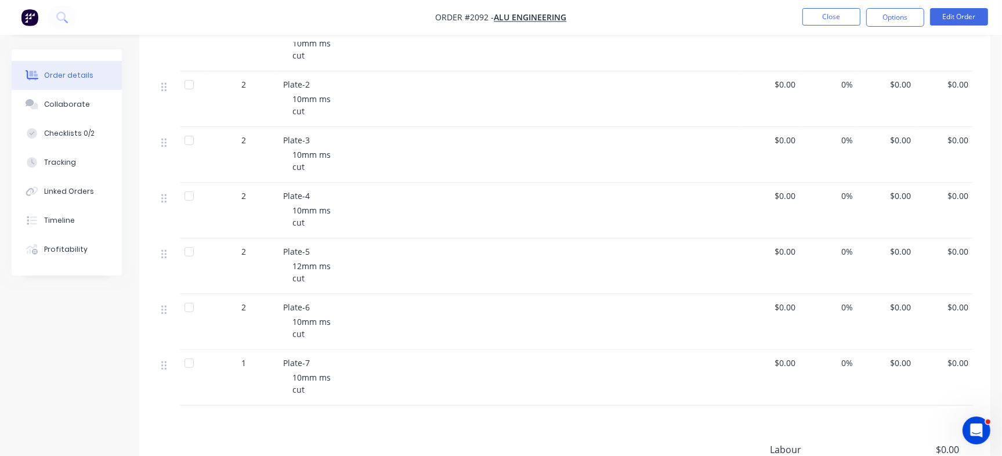
scroll to position [435, 0]
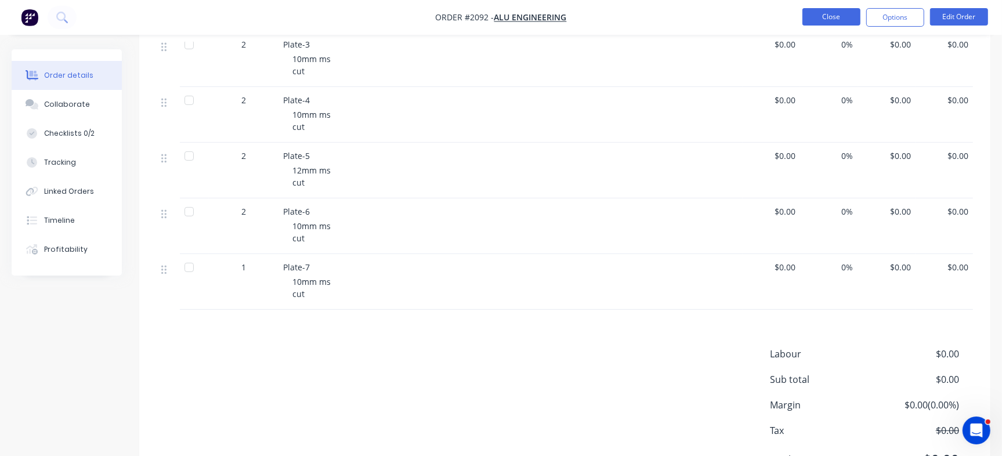
click at [842, 18] on button "Close" at bounding box center [831, 16] width 58 height 17
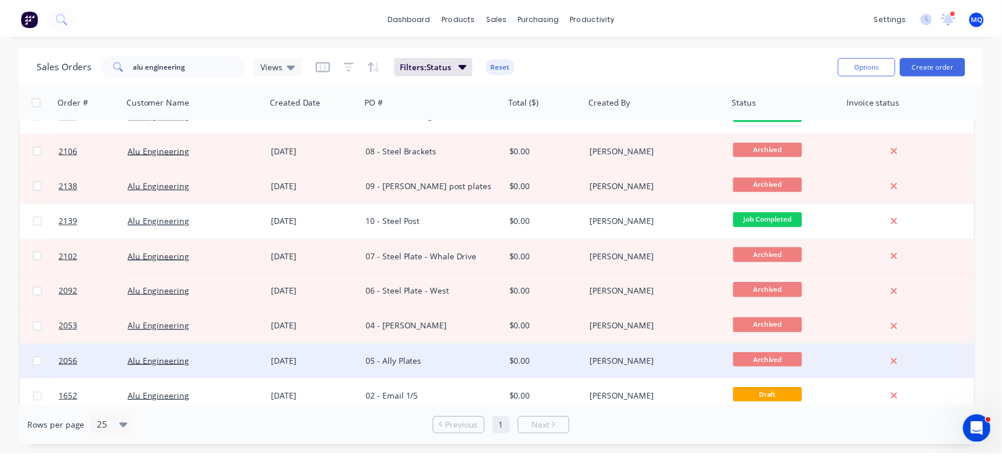
scroll to position [100, 0]
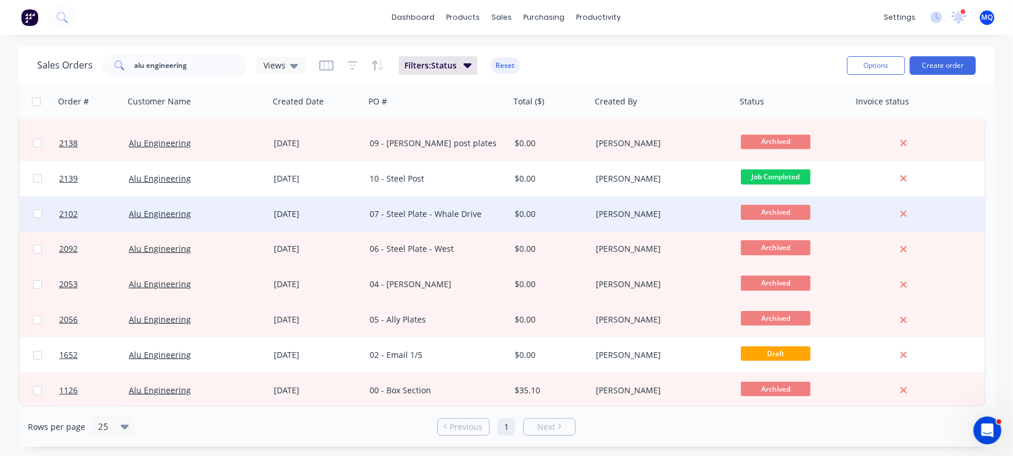
click at [468, 229] on div "07 - Steel Plate - Whale Drive" at bounding box center [437, 214] width 145 height 35
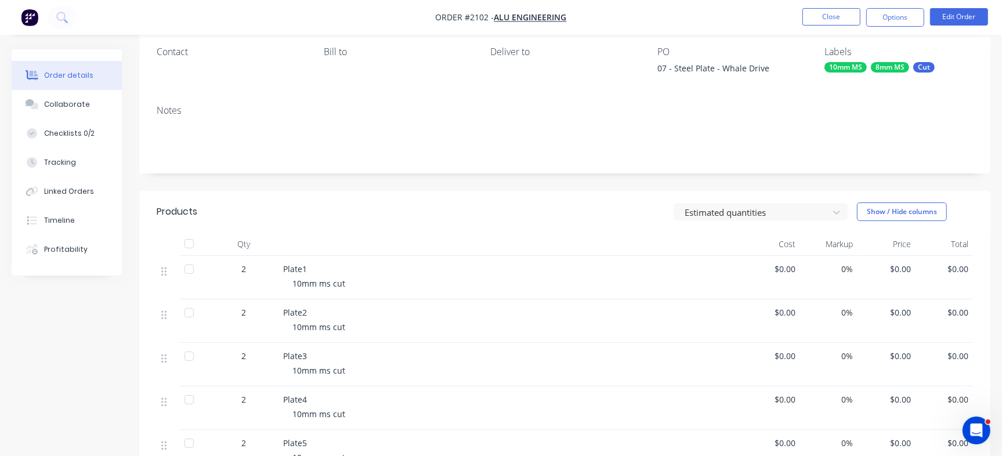
scroll to position [290, 0]
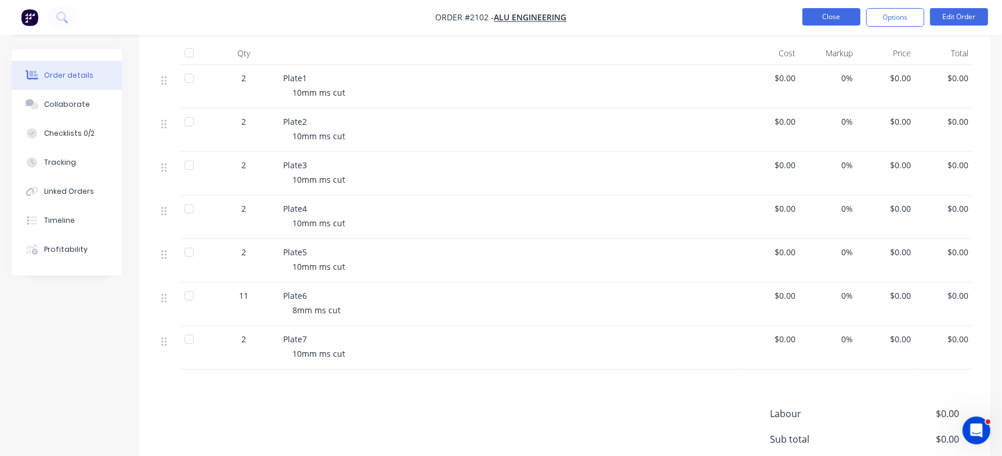
click at [830, 13] on button "Close" at bounding box center [831, 16] width 58 height 17
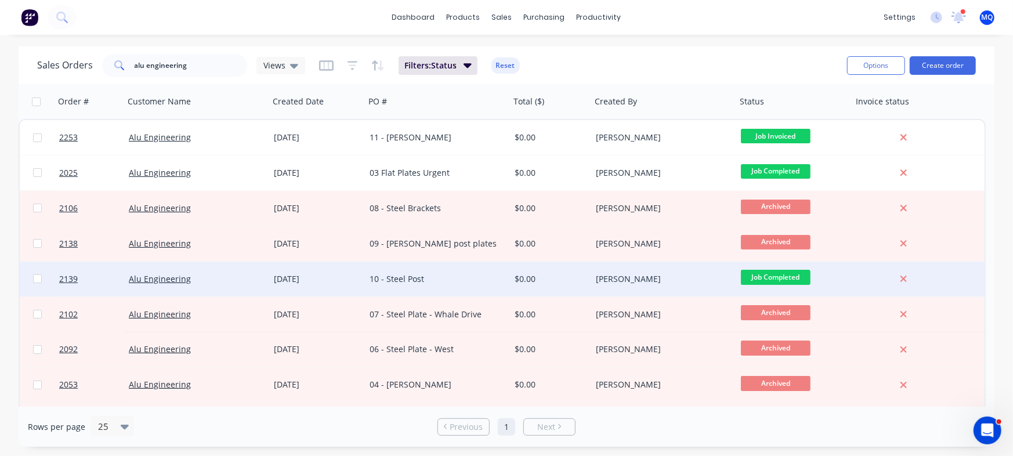
click at [497, 278] on div "10 - Steel Post" at bounding box center [434, 279] width 129 height 12
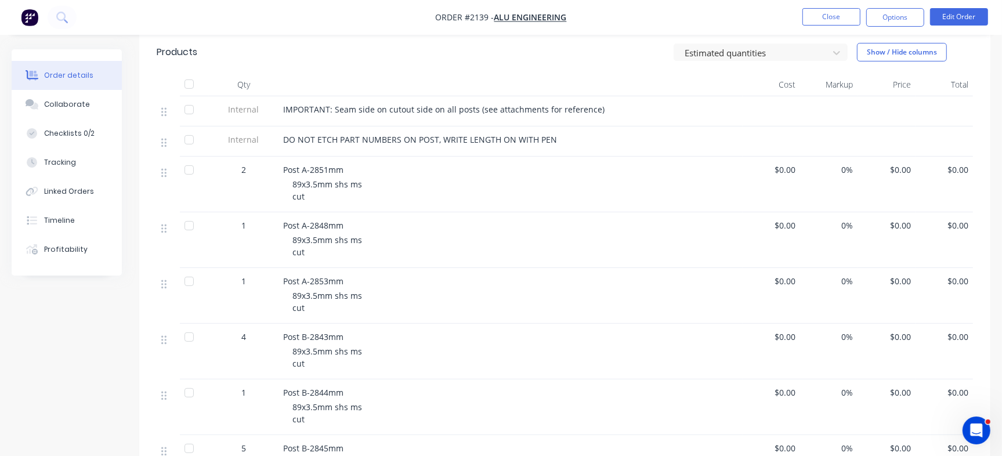
scroll to position [290, 0]
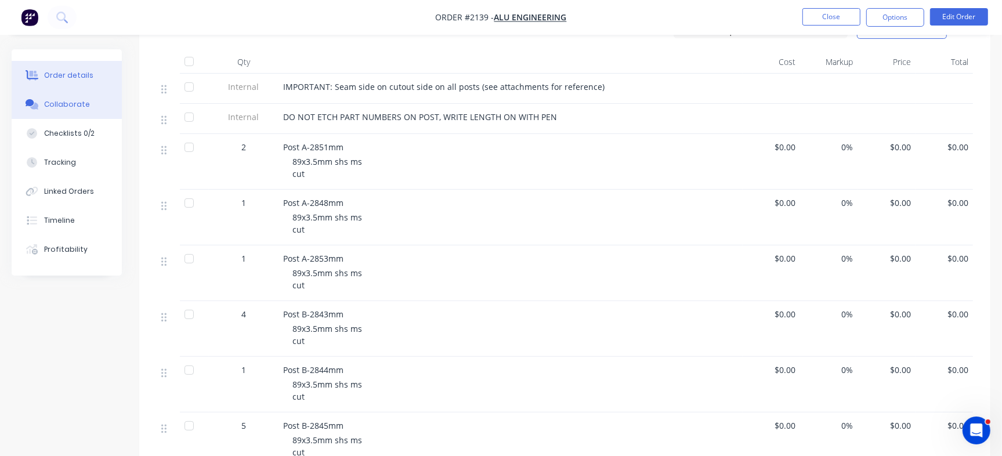
click at [103, 108] on button "Collaborate" at bounding box center [67, 104] width 110 height 29
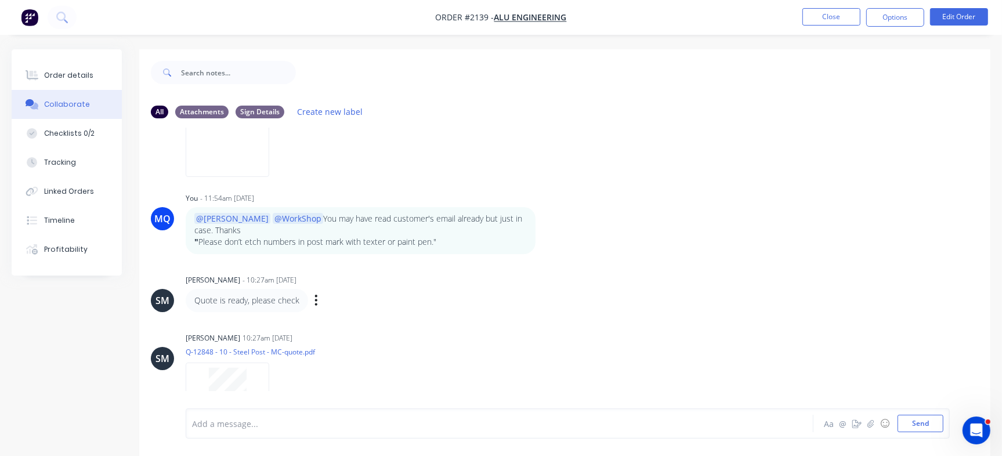
scroll to position [421, 0]
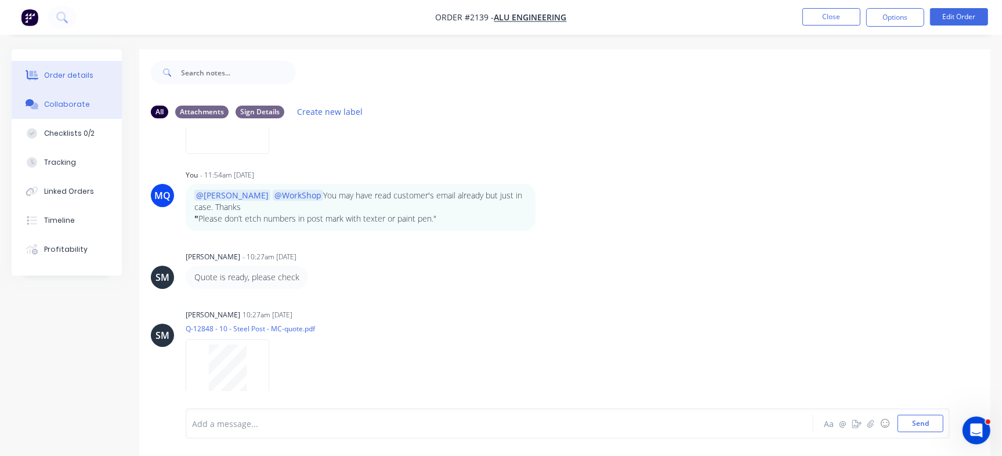
click at [81, 73] on div "Order details" at bounding box center [68, 75] width 49 height 10
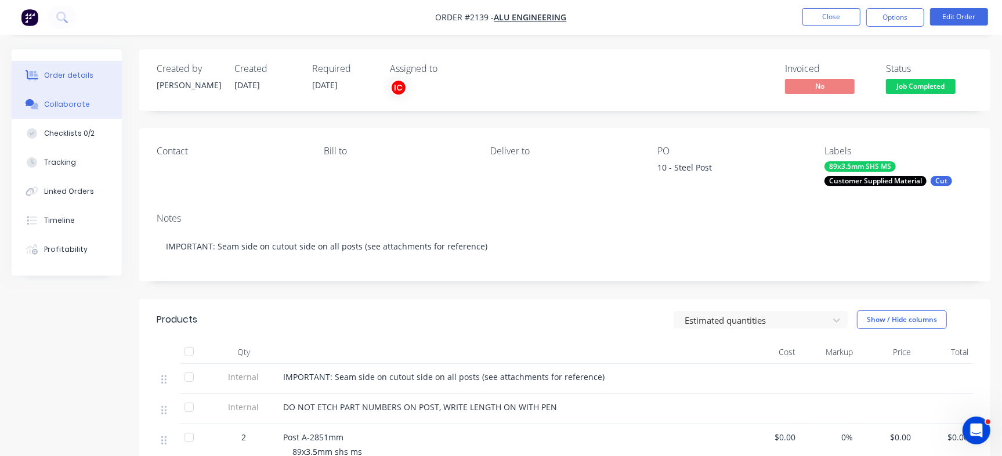
drag, startPoint x: 75, startPoint y: 106, endPoint x: 88, endPoint y: 113, distance: 14.0
click at [75, 105] on div "Collaborate" at bounding box center [67, 104] width 46 height 10
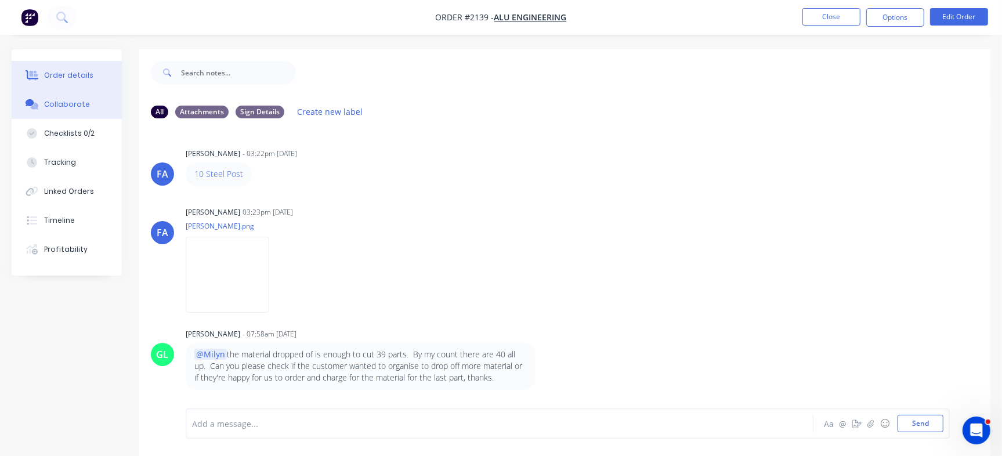
click at [45, 78] on div "Order details" at bounding box center [68, 75] width 49 height 10
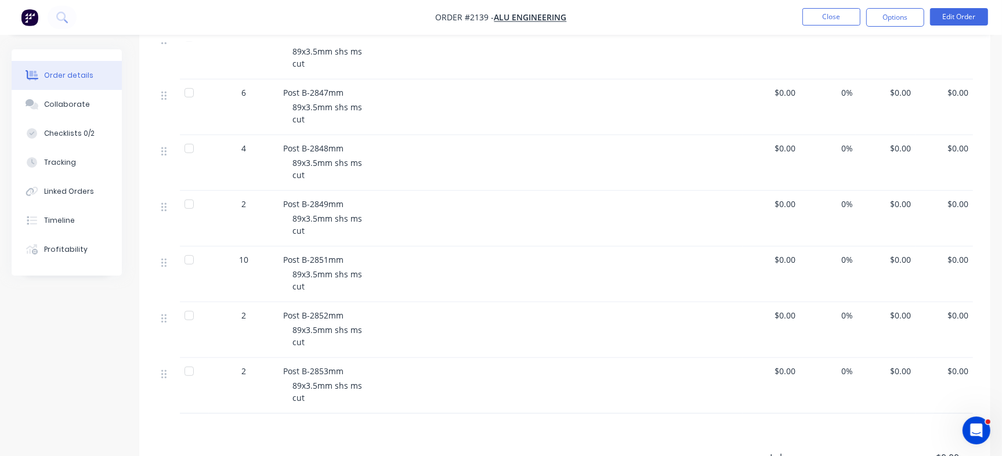
scroll to position [725, 0]
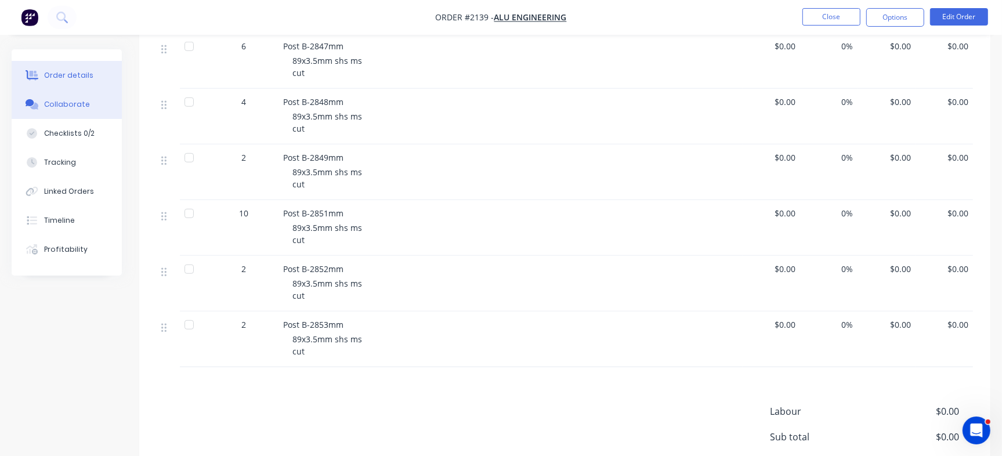
click at [77, 99] on div "Collaborate" at bounding box center [67, 104] width 46 height 10
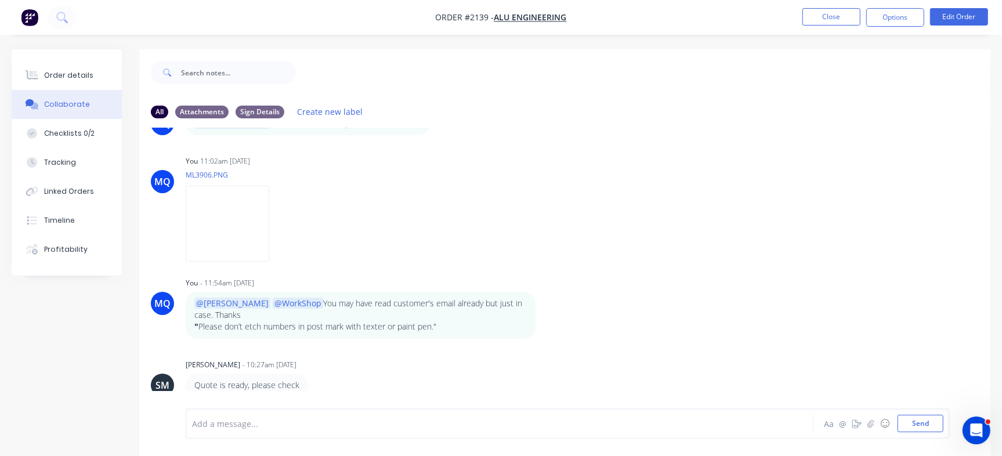
scroll to position [421, 0]
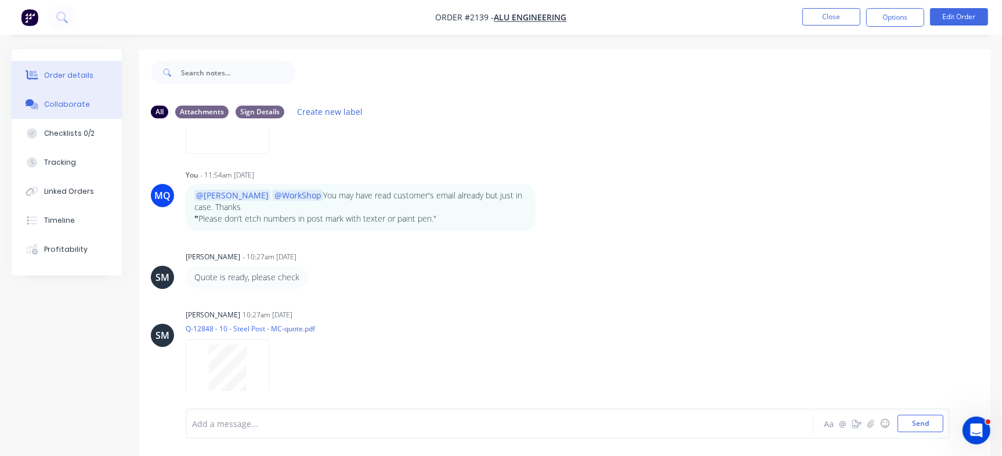
click at [97, 75] on button "Order details" at bounding box center [67, 75] width 110 height 29
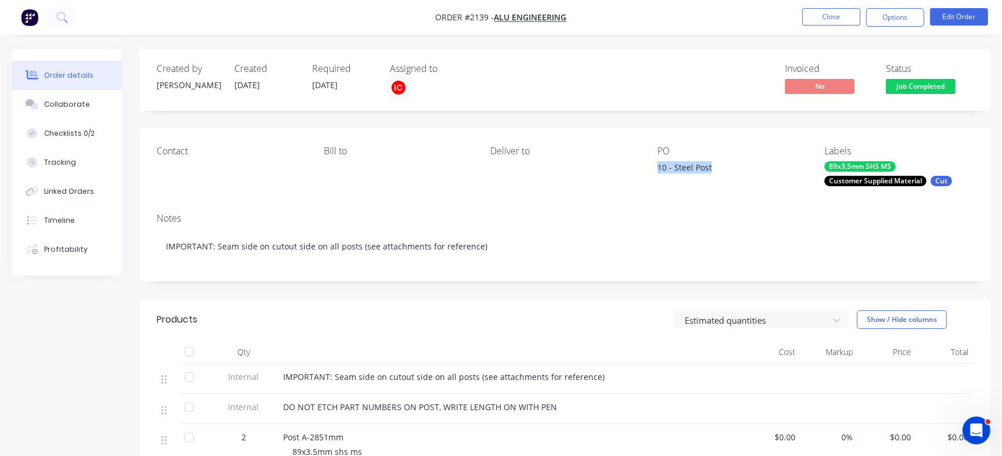
drag, startPoint x: 656, startPoint y: 166, endPoint x: 727, endPoint y: 173, distance: 71.2
click at [727, 173] on div "Contact Bill to Deliver to PO 10 - Steel Post Labels 89x3.5mm SHS MS Customer S…" at bounding box center [564, 165] width 851 height 75
copy div "10 - Steel Post"
click at [830, 13] on button "Close" at bounding box center [831, 16] width 58 height 17
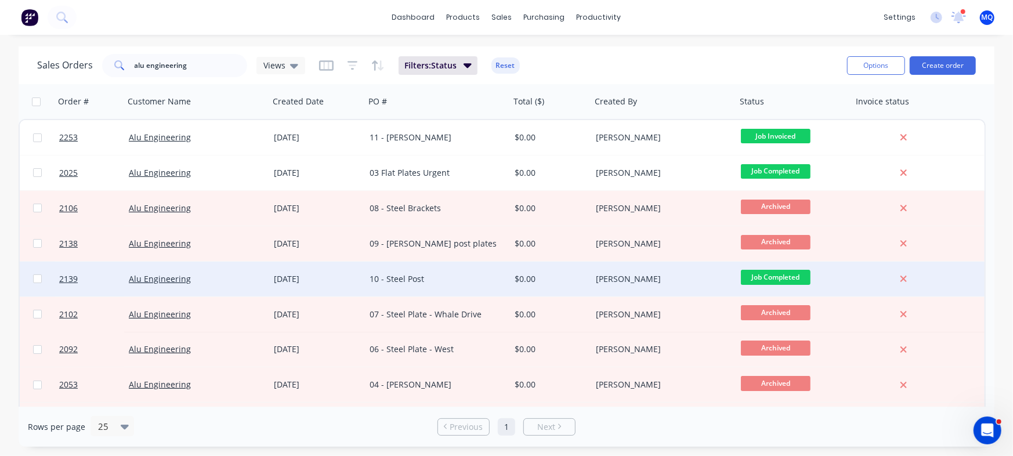
click at [441, 289] on div "10 - Steel Post" at bounding box center [437, 279] width 145 height 35
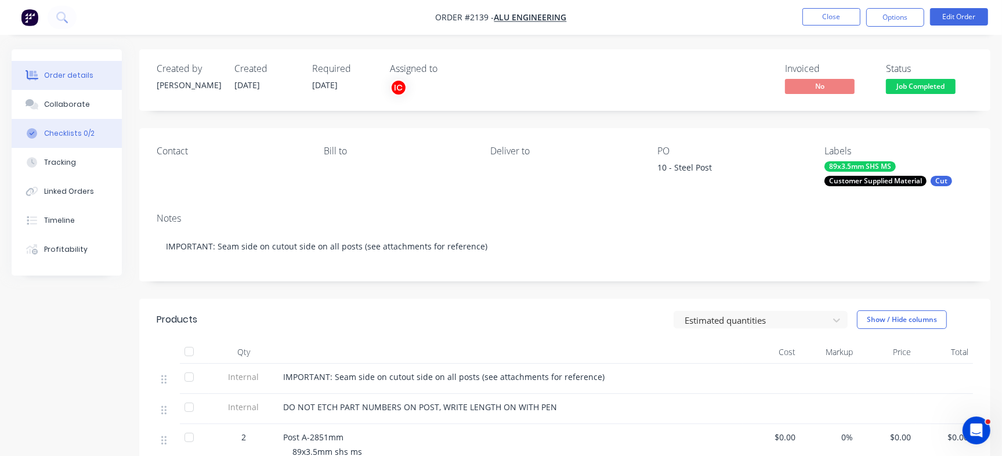
click at [67, 130] on div "Checklists 0/2" at bounding box center [69, 133] width 50 height 10
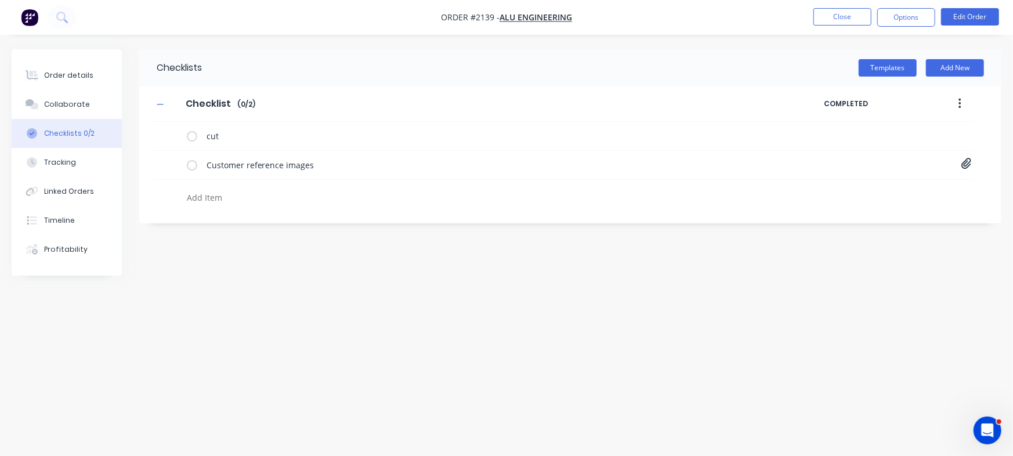
click at [230, 197] on textarea at bounding box center [446, 197] width 528 height 17
paste textarea "INV-2912"
type textarea "INV-2912"
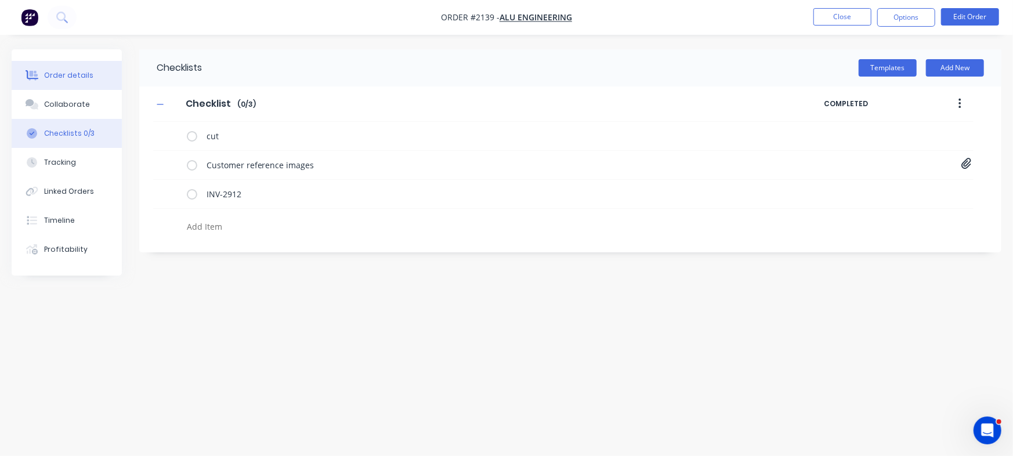
click at [46, 70] on div "Order details" at bounding box center [68, 75] width 49 height 10
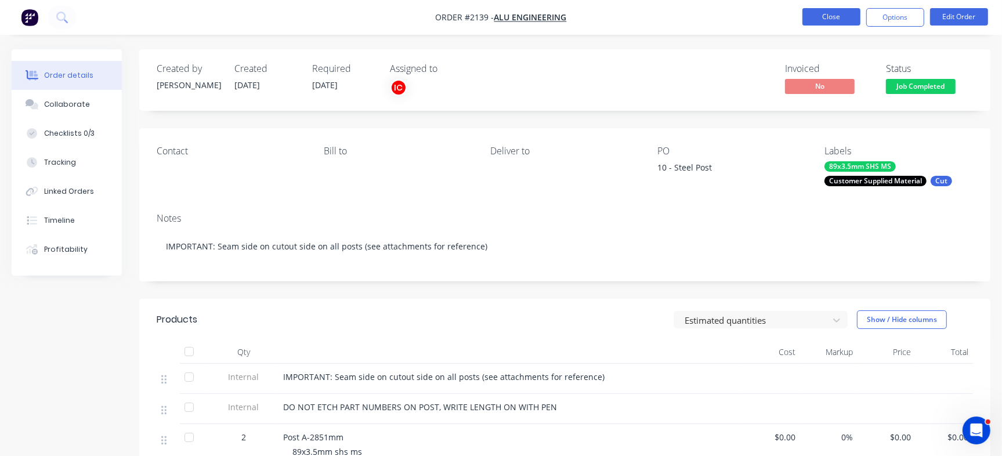
click at [831, 9] on button "Close" at bounding box center [831, 16] width 58 height 17
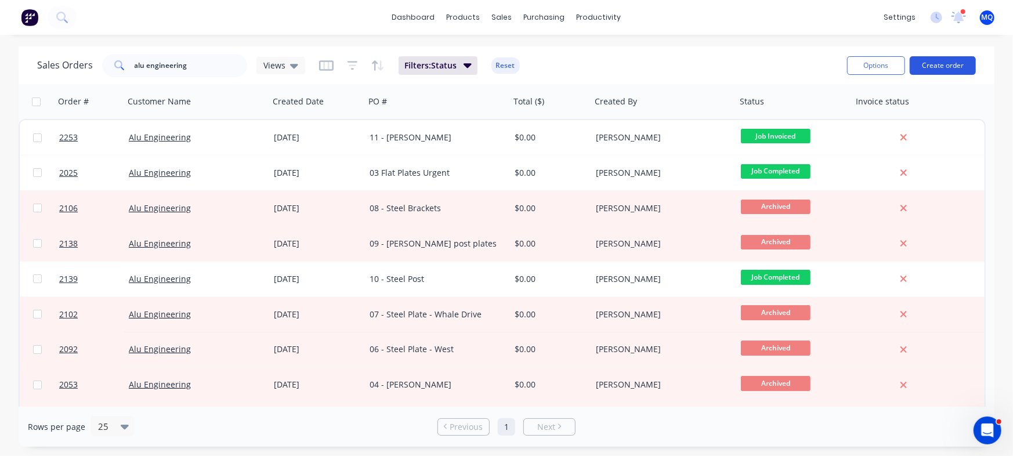
click at [944, 68] on button "Create order" at bounding box center [943, 65] width 66 height 19
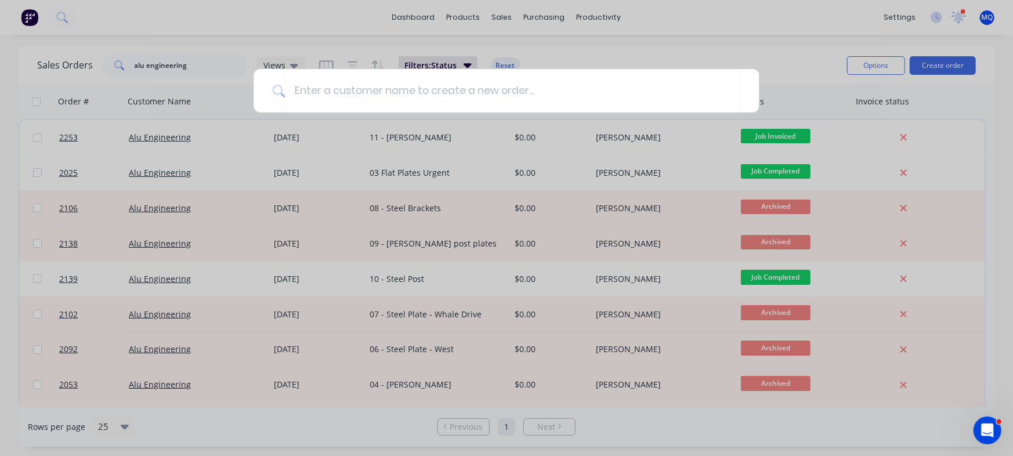
click at [741, 55] on div at bounding box center [506, 228] width 1013 height 456
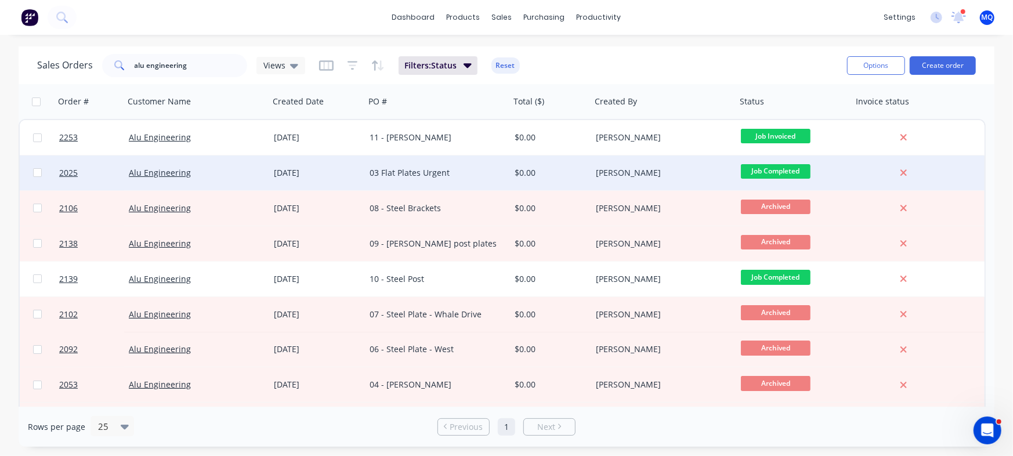
click at [418, 166] on div "03 Flat Plates Urgent" at bounding box center [437, 172] width 145 height 35
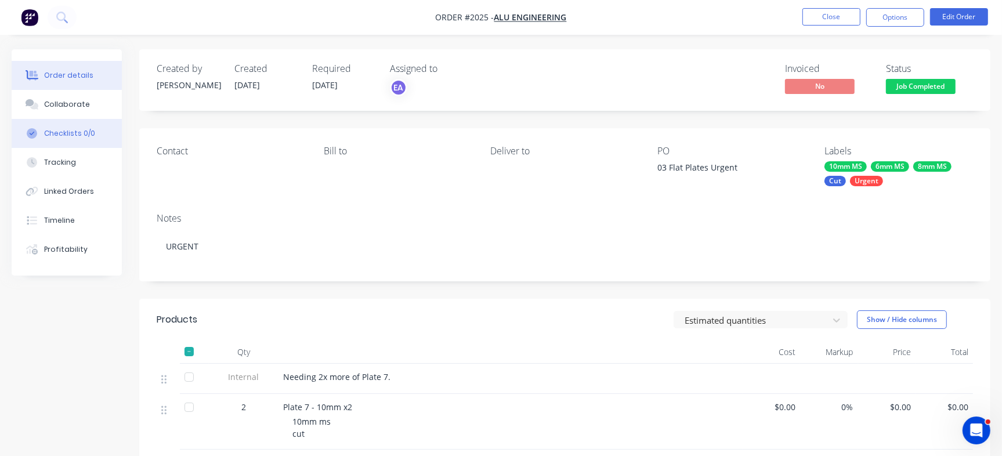
click at [79, 138] on div "Checklists 0/0" at bounding box center [69, 133] width 51 height 10
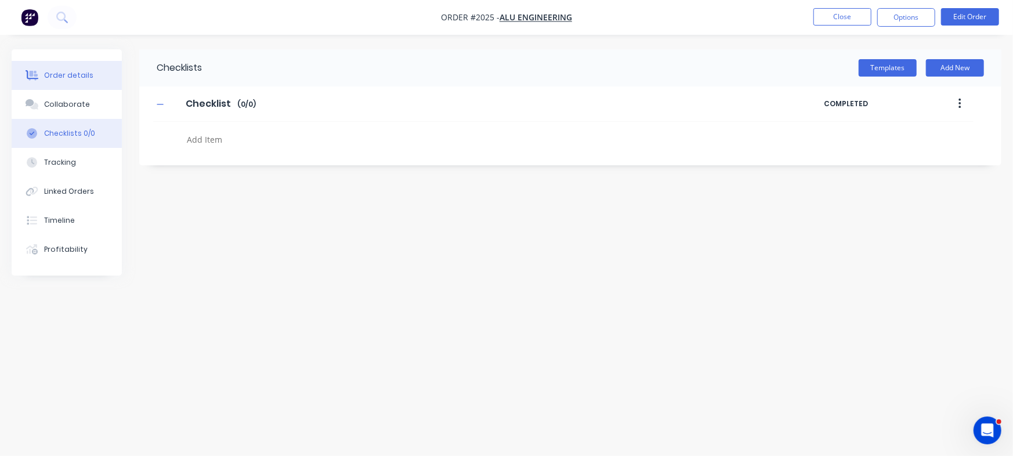
click at [81, 70] on div "Order details" at bounding box center [68, 75] width 49 height 10
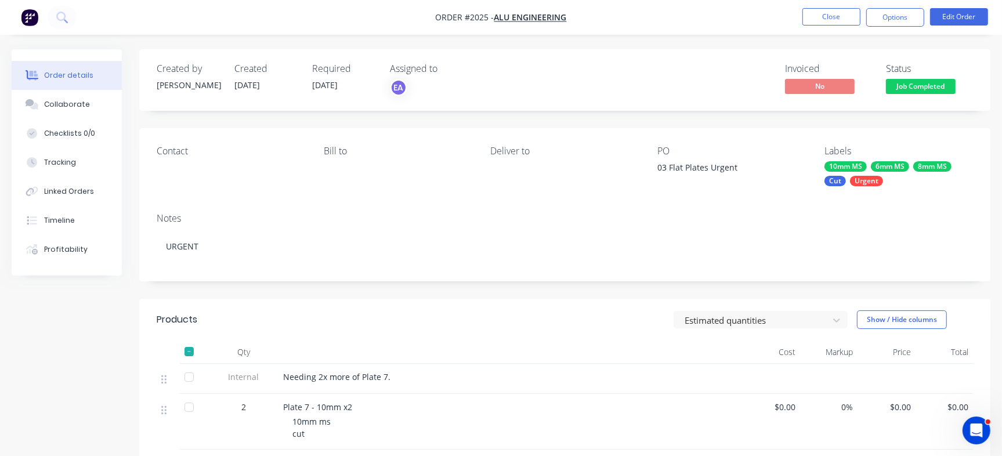
click at [847, 8] on li "Close" at bounding box center [831, 17] width 58 height 19
click at [828, 9] on button "Close" at bounding box center [831, 16] width 58 height 17
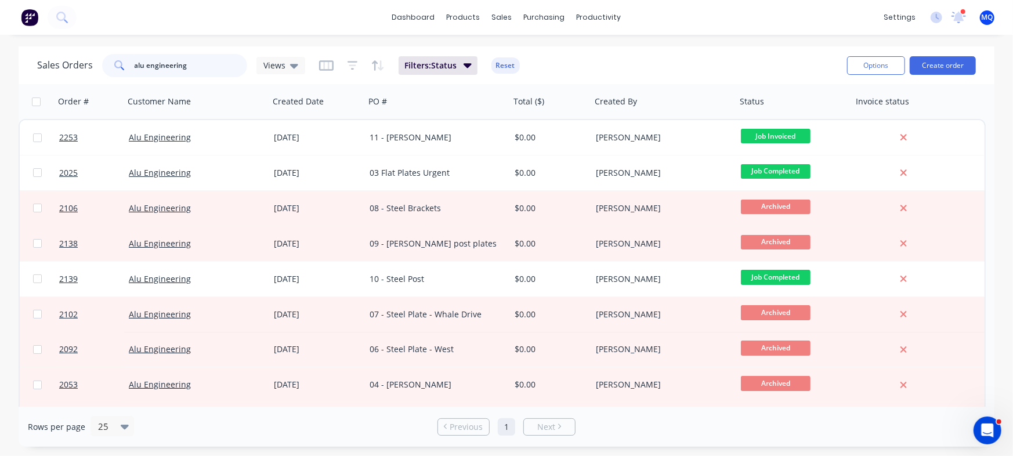
drag, startPoint x: 144, startPoint y: 68, endPoint x: 0, endPoint y: 68, distance: 144.4
click at [0, 68] on div "Sales Orders alu engineering Views Filters: Status Reset Options Create order O…" at bounding box center [506, 246] width 1013 height 400
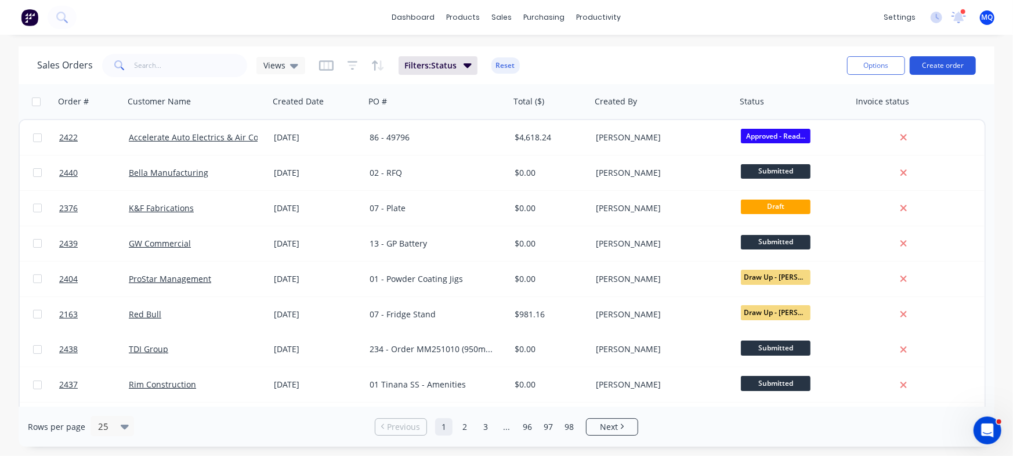
click at [957, 64] on button "Create order" at bounding box center [943, 65] width 66 height 19
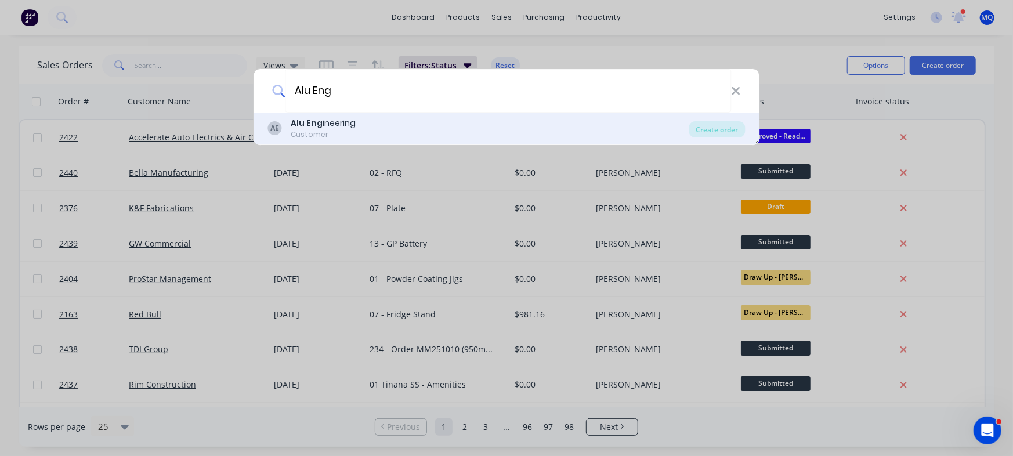
type input "Alu Eng"
click at [442, 129] on div "AE Alu Eng ineering Customer" at bounding box center [478, 128] width 421 height 23
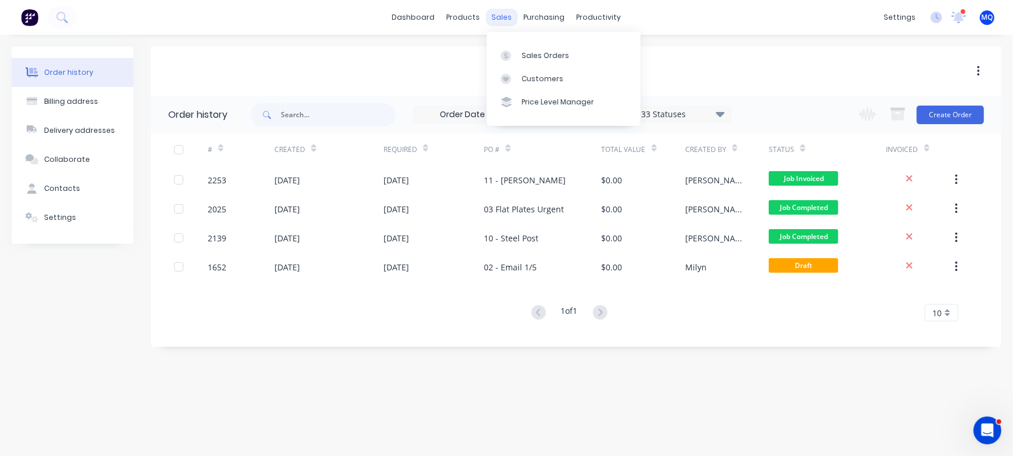
click at [495, 18] on div "sales" at bounding box center [502, 17] width 32 height 17
click at [497, 54] on link "Sales Orders" at bounding box center [564, 55] width 154 height 23
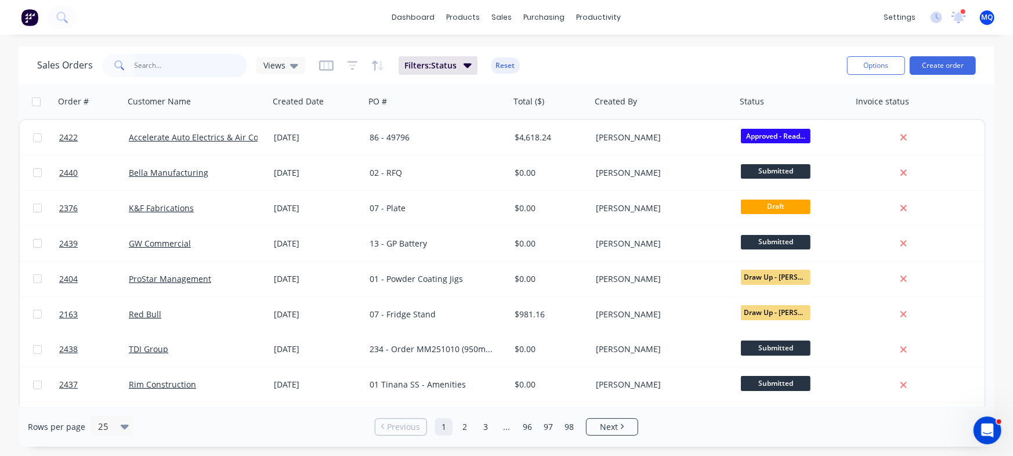
click at [188, 68] on input "text" at bounding box center [191, 65] width 113 height 23
type input "Rhinomax"
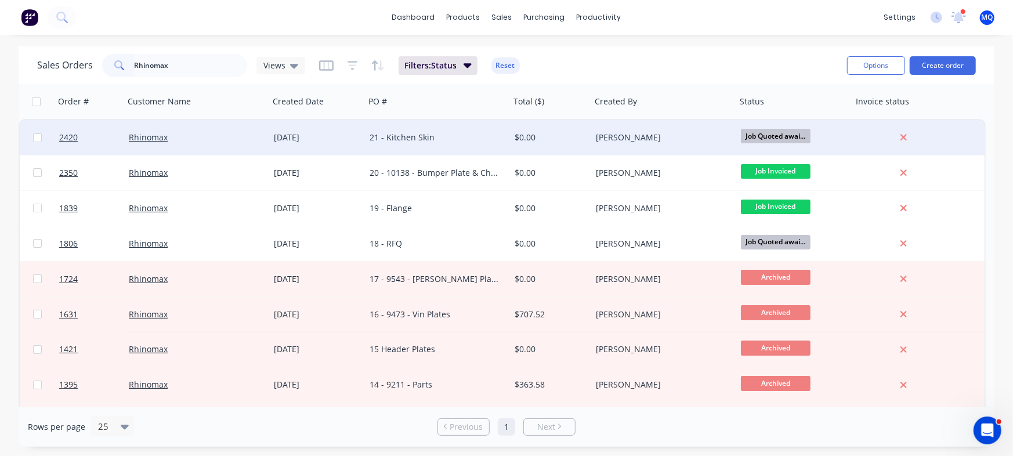
click at [386, 139] on div "21 - Kitchen Skin" at bounding box center [434, 138] width 129 height 12
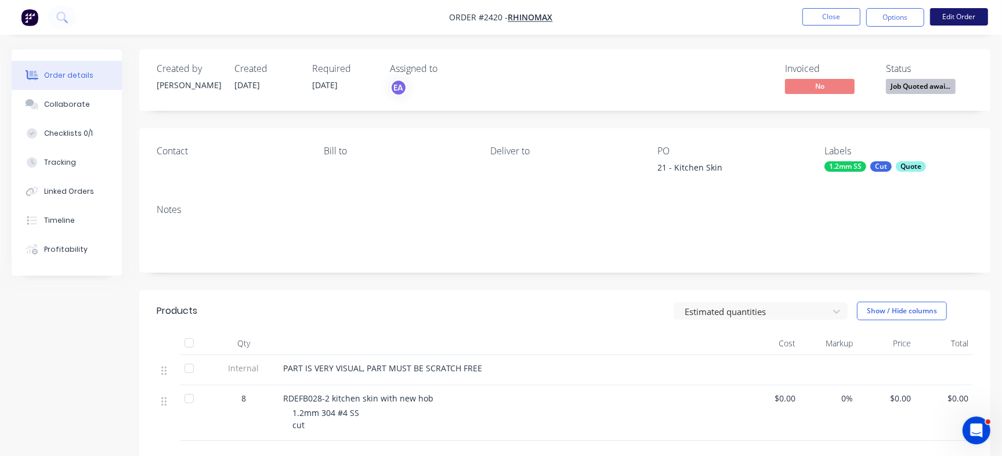
click at [970, 11] on button "Edit Order" at bounding box center [959, 16] width 58 height 17
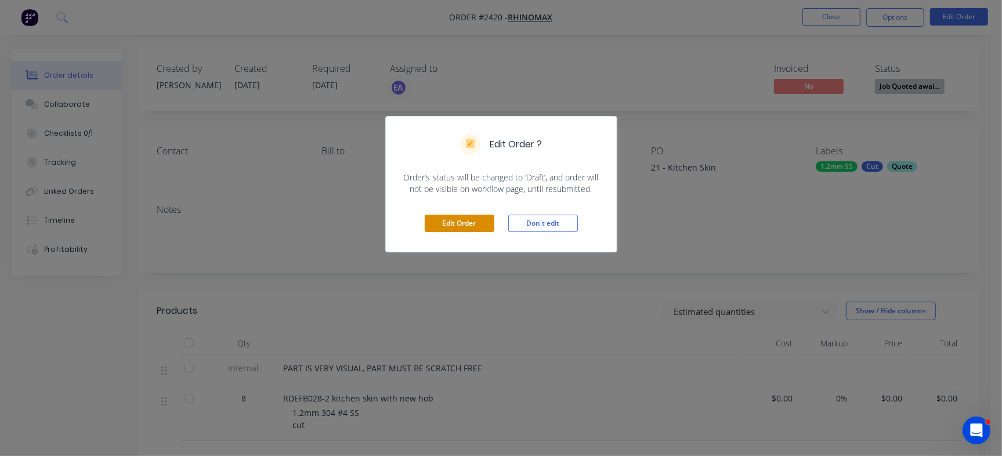
click at [468, 231] on button "Edit Order" at bounding box center [460, 223] width 70 height 17
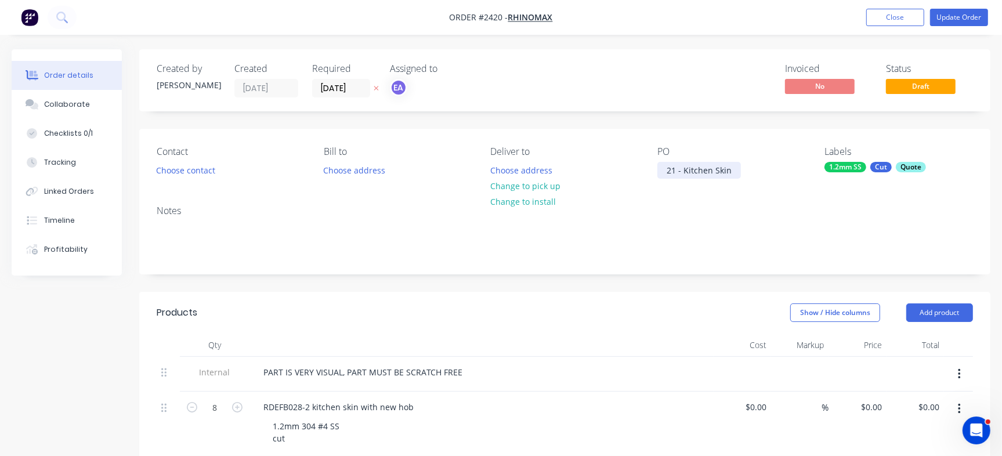
click at [679, 166] on div "21 - Kitchen Skin" at bounding box center [699, 170] width 84 height 17
click at [917, 172] on div "Quote" at bounding box center [911, 167] width 30 height 10
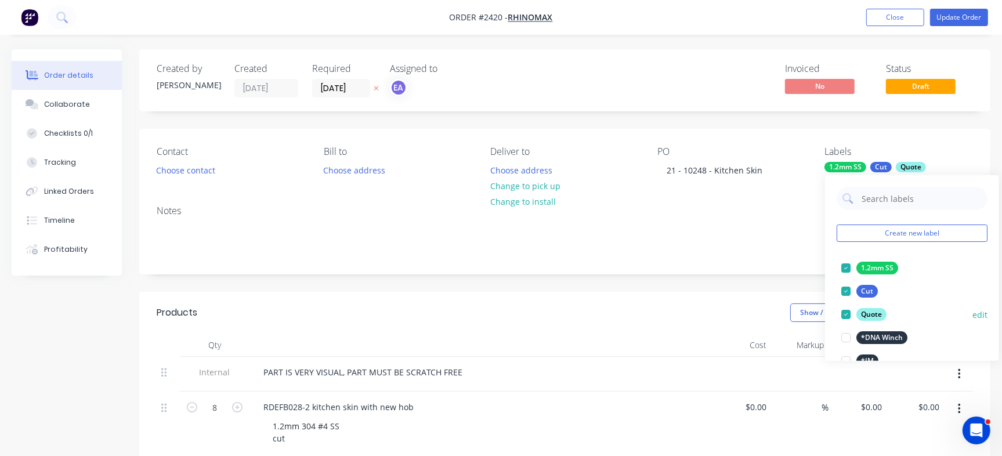
click at [849, 317] on div at bounding box center [845, 314] width 23 height 23
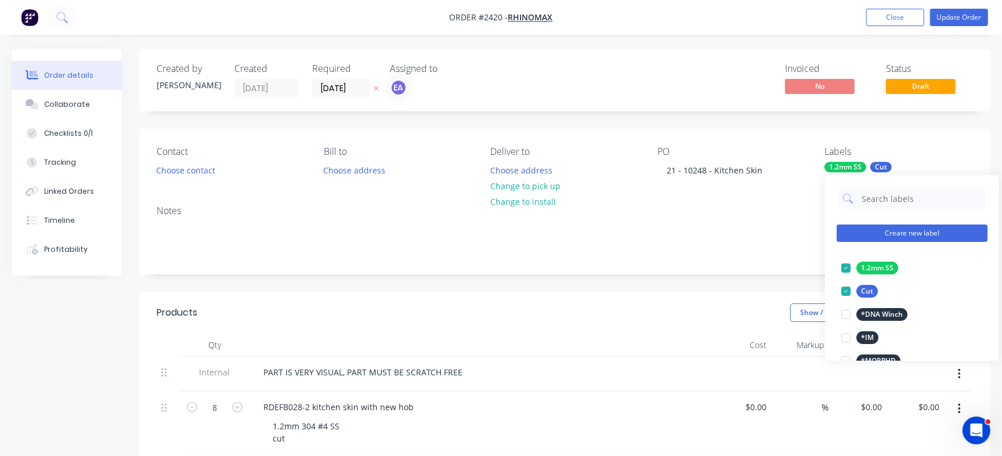
click at [892, 231] on button "Create new label" at bounding box center [911, 232] width 151 height 17
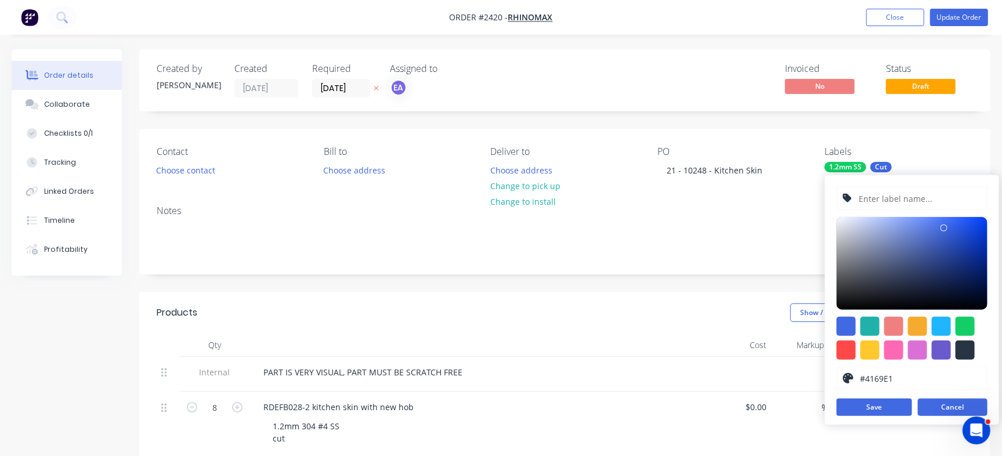
click at [952, 401] on button "Cancel" at bounding box center [953, 407] width 70 height 17
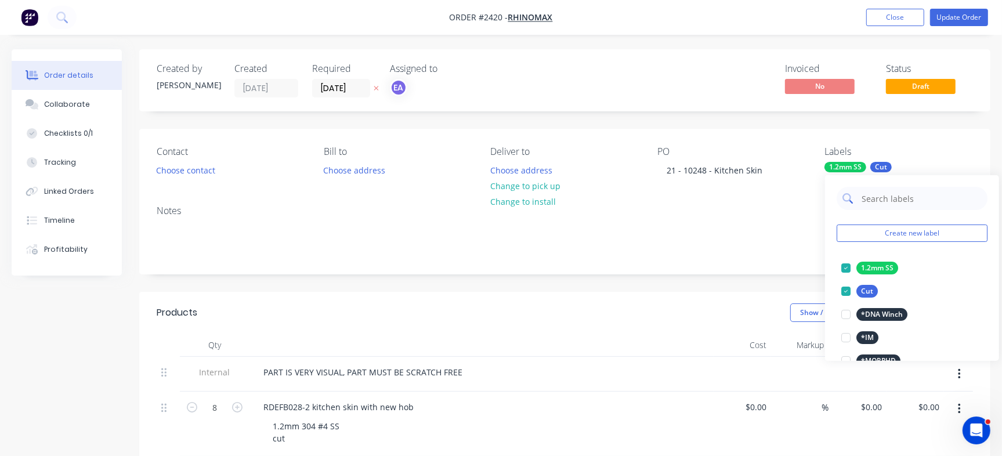
click at [888, 204] on input "text" at bounding box center [920, 198] width 121 height 23
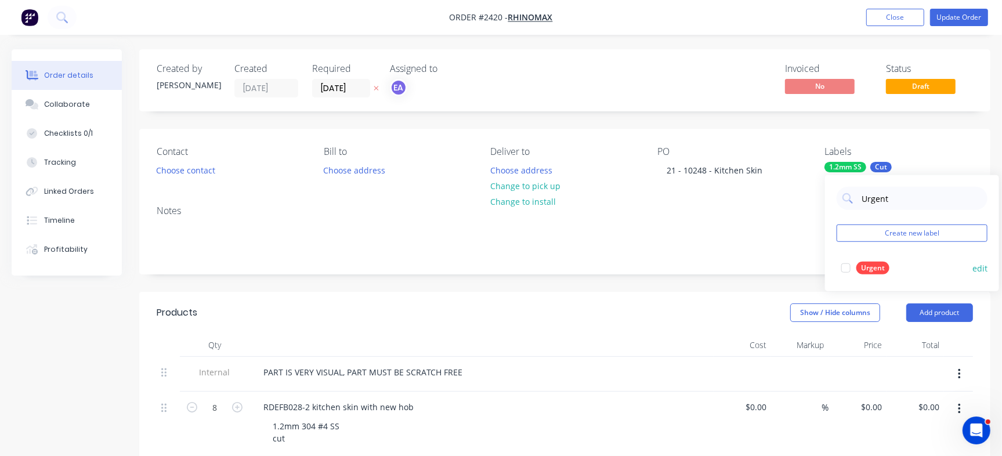
type input "Urgent"
click at [861, 265] on div "Urgent" at bounding box center [872, 268] width 33 height 13
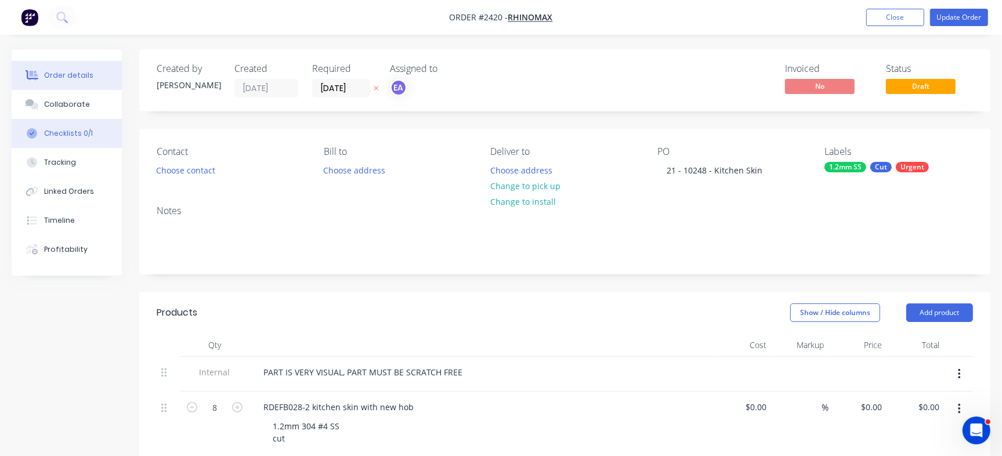
click at [66, 125] on button "Checklists 0/1" at bounding box center [67, 133] width 110 height 29
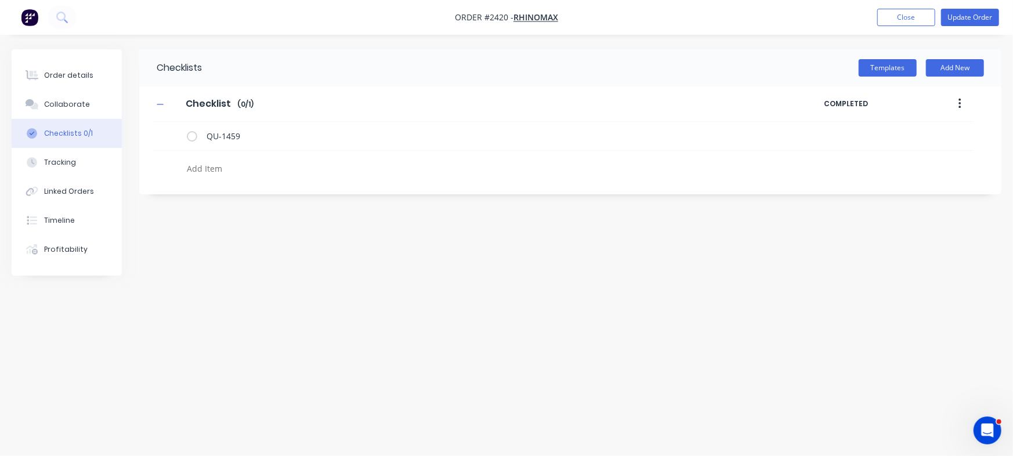
click at [224, 171] on textarea at bounding box center [446, 168] width 528 height 17
type textarea "U"
type textarea "Cut"
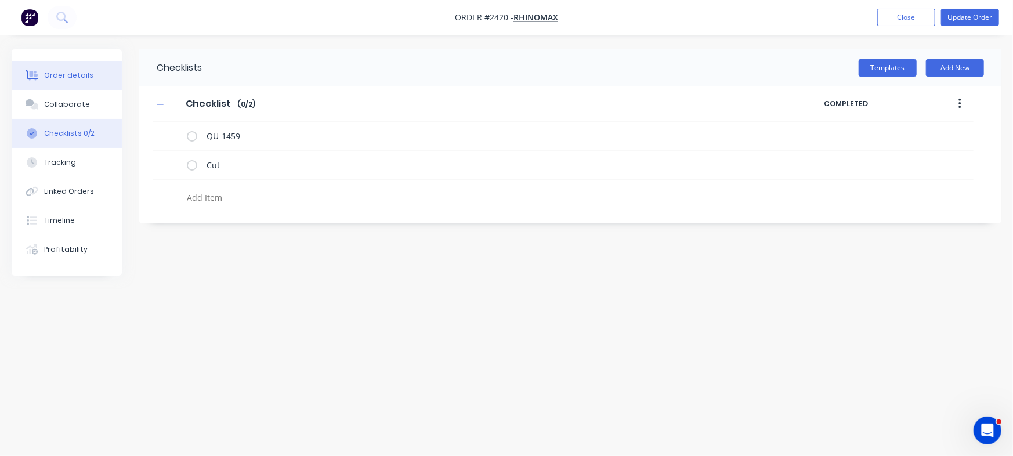
click at [98, 78] on button "Order details" at bounding box center [67, 75] width 110 height 29
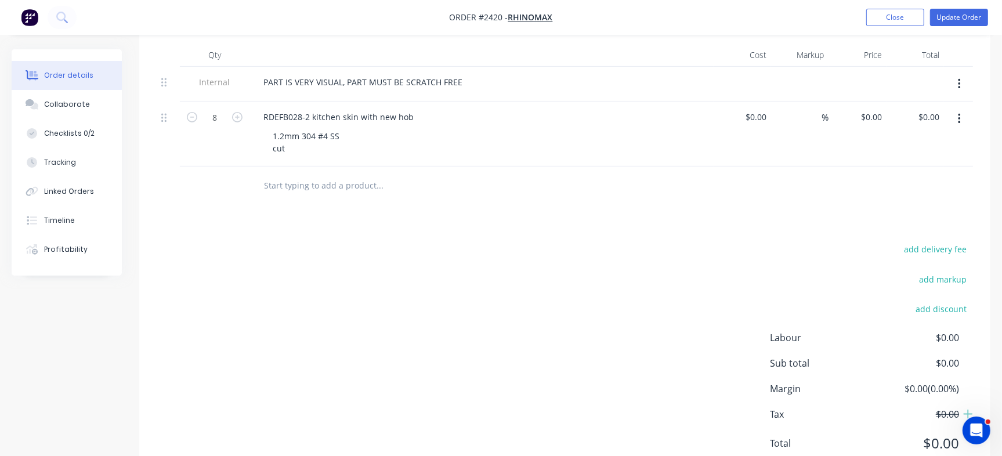
scroll to position [145, 0]
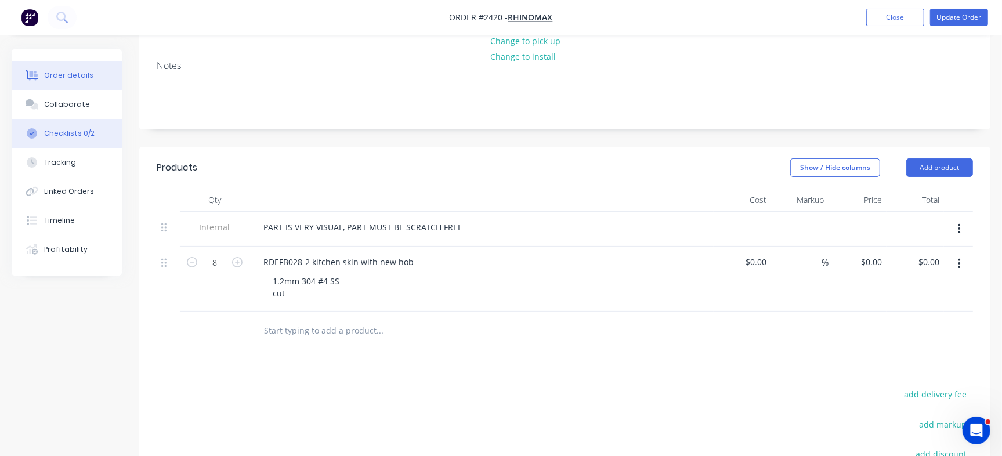
click at [84, 131] on div "Checklists 0/2" at bounding box center [69, 133] width 50 height 10
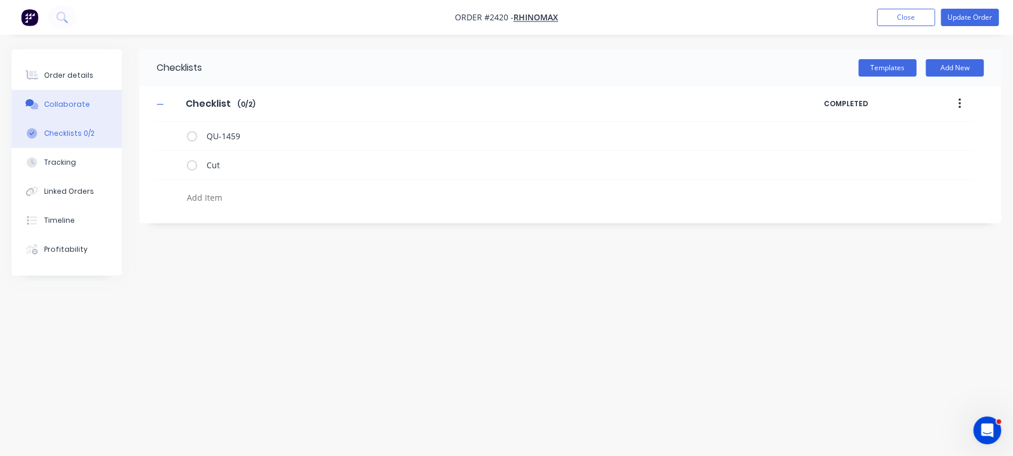
click at [78, 95] on button "Collaborate" at bounding box center [67, 104] width 110 height 29
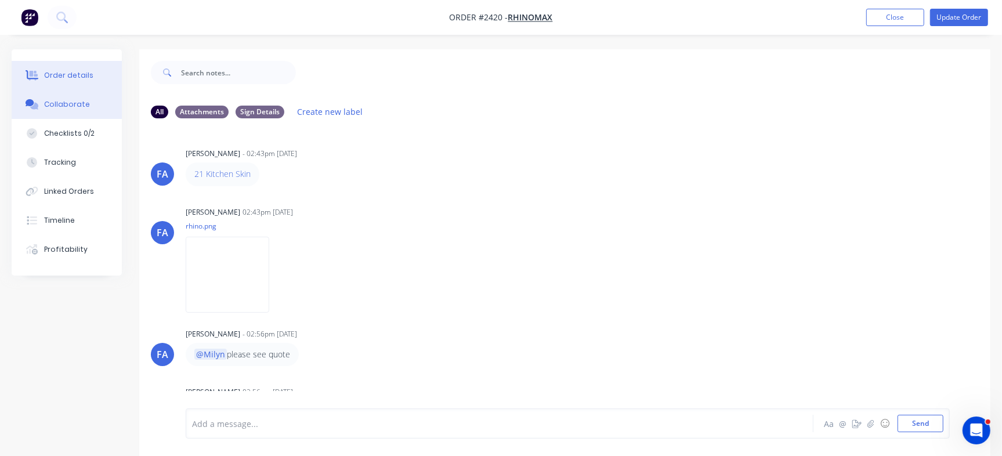
click at [64, 83] on button "Order details" at bounding box center [67, 75] width 110 height 29
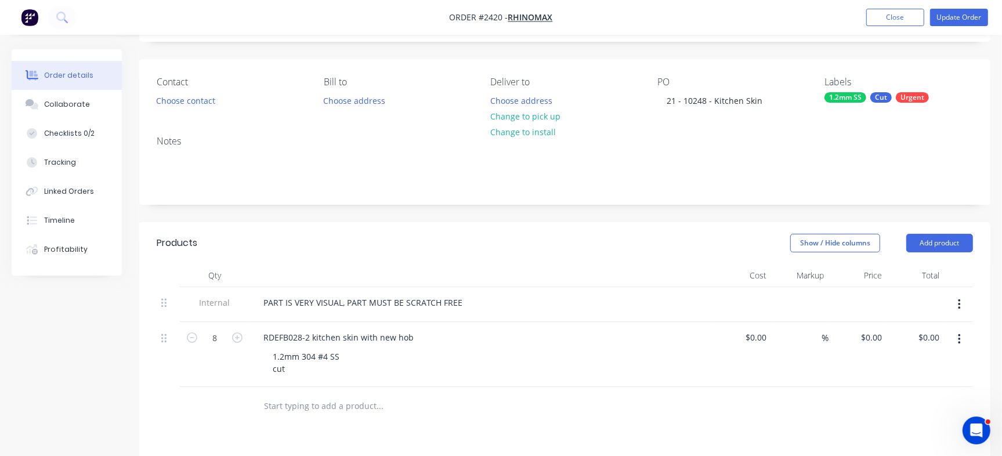
scroll to position [145, 0]
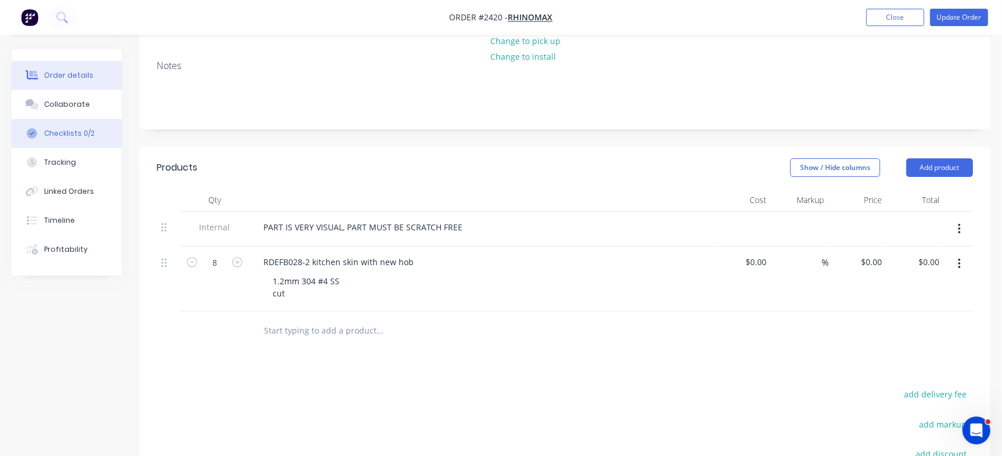
click at [108, 134] on button "Checklists 0/2" at bounding box center [67, 133] width 110 height 29
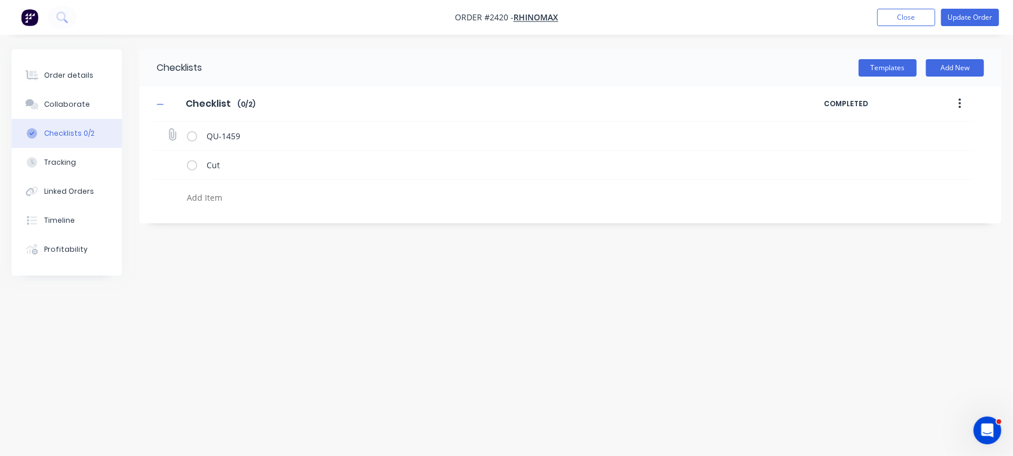
click at [165, 122] on div "QU-1459" at bounding box center [563, 136] width 820 height 29
click at [174, 137] on icon at bounding box center [172, 135] width 16 height 16
click at [167, 129] on input "file" at bounding box center [167, 129] width 0 height 0
type input "C:\fakepath\Quote QU1459.pdf"
click at [215, 192] on textarea at bounding box center [446, 197] width 528 height 17
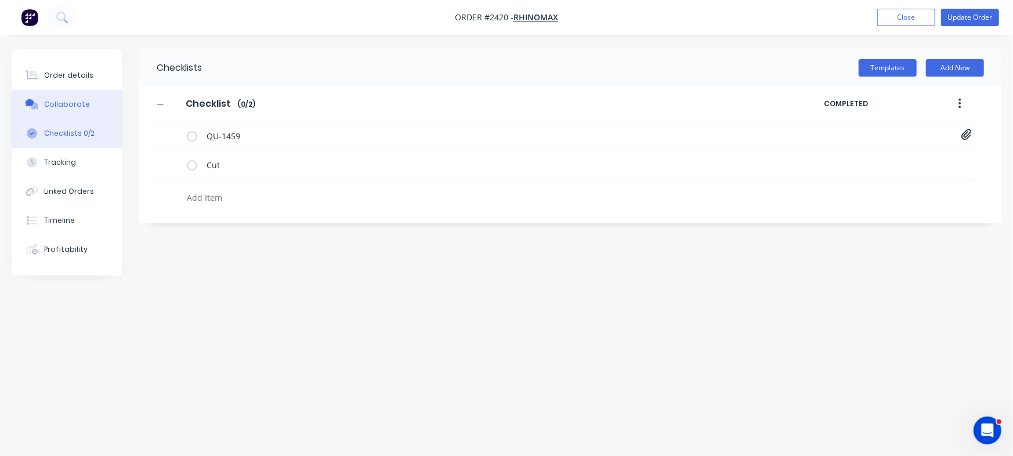
click at [77, 108] on div "Collaborate" at bounding box center [67, 104] width 46 height 10
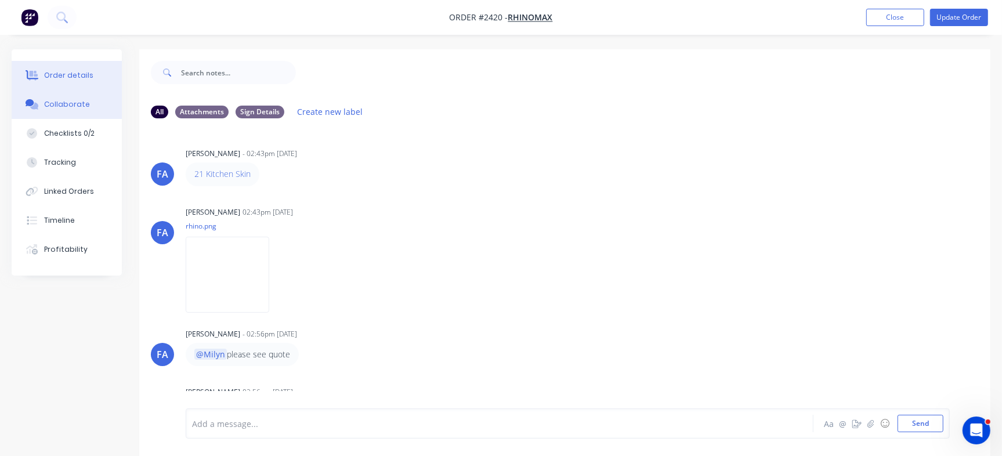
click at [72, 64] on button "Order details" at bounding box center [67, 75] width 110 height 29
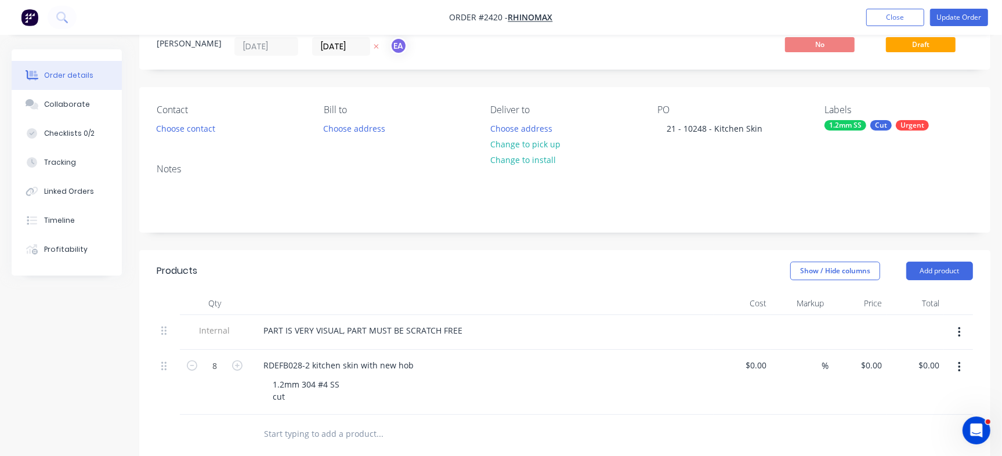
scroll to position [218, 0]
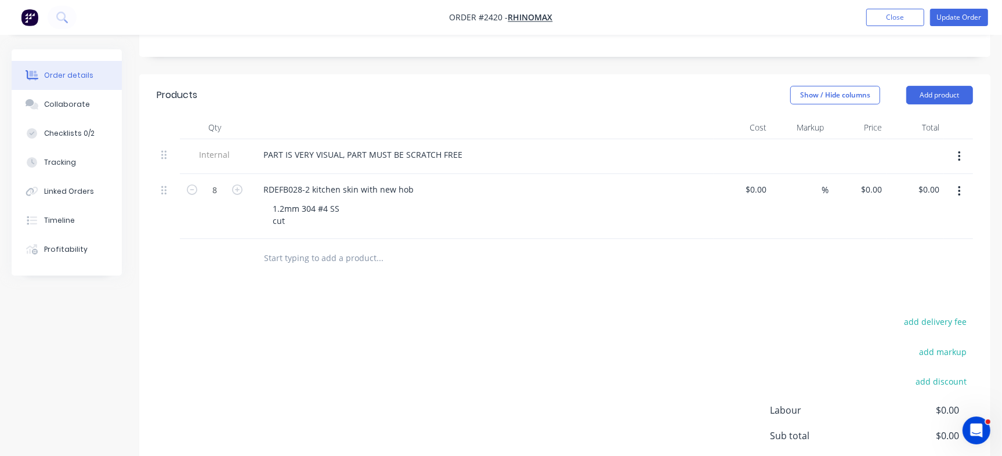
click at [316, 253] on input "text" at bounding box center [379, 257] width 232 height 23
paste input "RGPA25013 - Bonk Plate - Ren + Def"
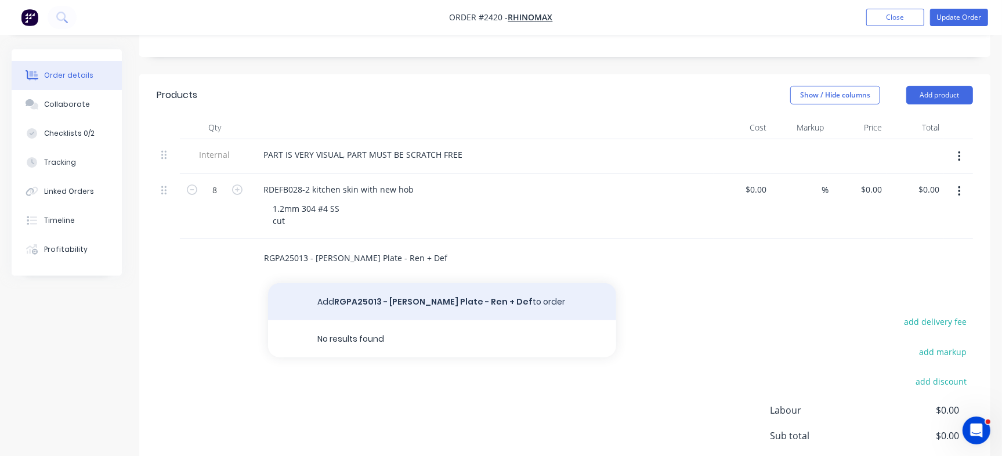
type input "RGPA25013 - Bonk Plate - Ren + Def"
click at [347, 299] on button "Add RGPA25013 - Bonk Plate - Ren + Def to order" at bounding box center [442, 301] width 348 height 37
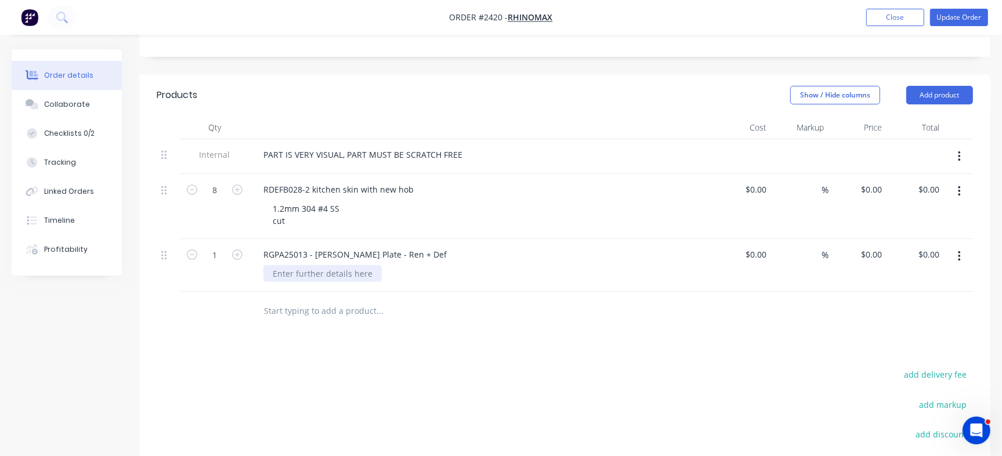
click at [329, 278] on div at bounding box center [322, 273] width 118 height 17
paste div
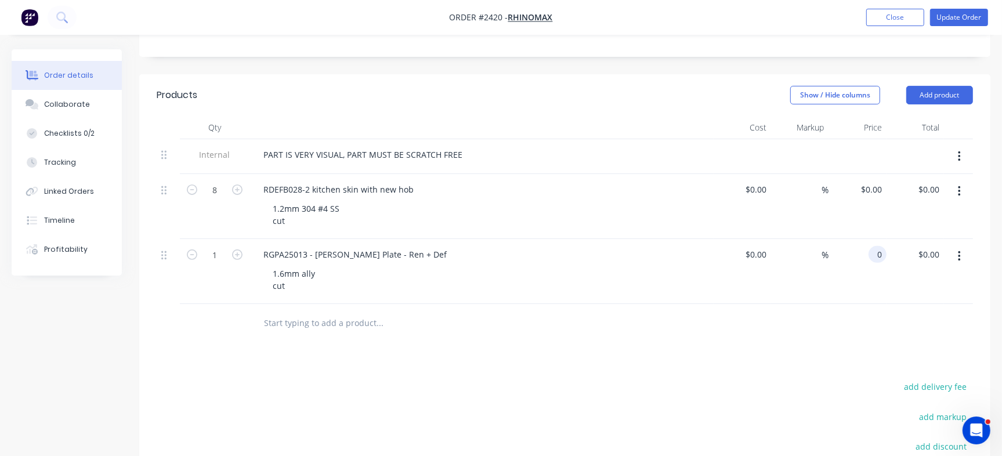
click at [870, 254] on div "0 0" at bounding box center [877, 254] width 18 height 17
type input "25.42"
type input "0"
type input "$25.42"
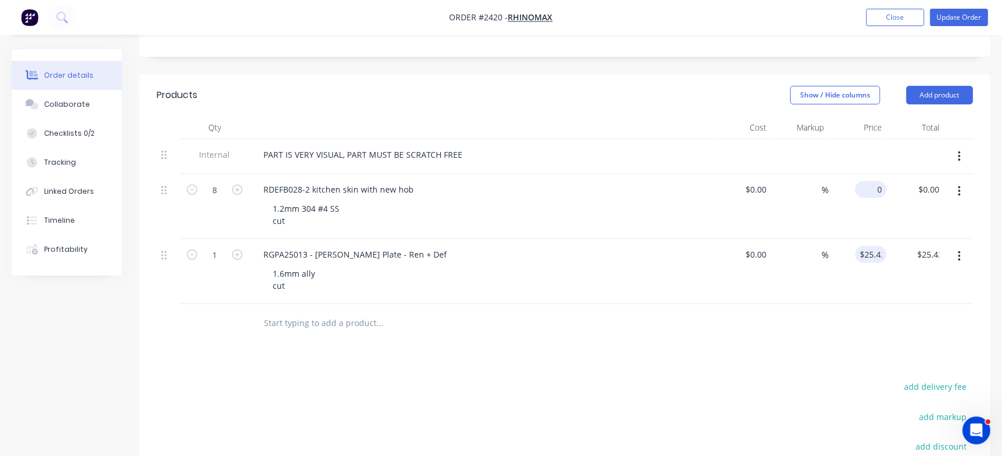
click at [870, 190] on div "0 $0.00" at bounding box center [870, 189] width 31 height 17
paste input "74.14"
type input "$74.14"
type input "$593.12"
click at [838, 334] on div at bounding box center [565, 323] width 816 height 38
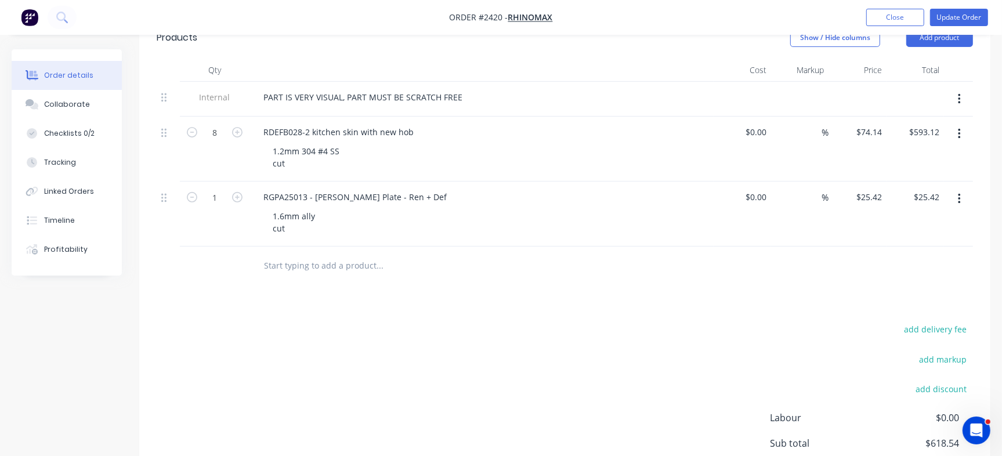
scroll to position [253, 0]
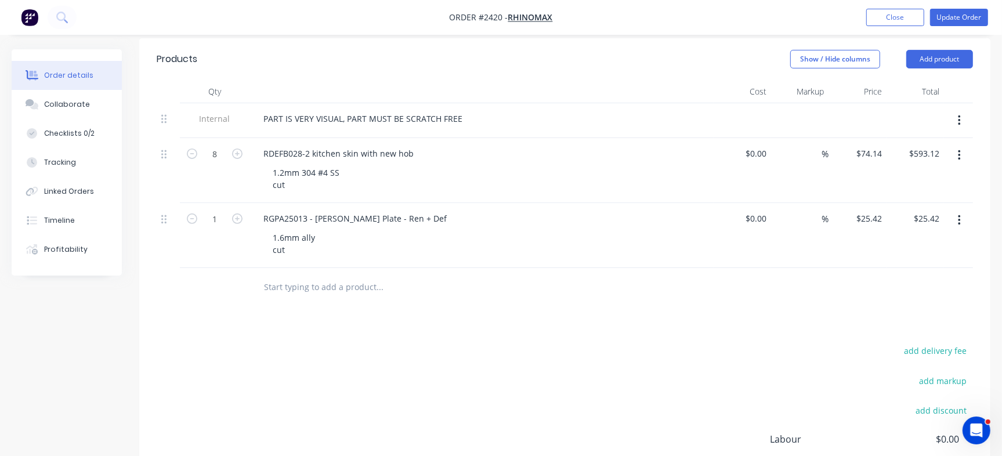
click at [220, 209] on div "1" at bounding box center [215, 217] width 30 height 17
click at [220, 215] on input "1" at bounding box center [215, 218] width 30 height 17
type input "10"
type input "$254.20"
click at [375, 313] on div "Products Show / Hide columns Add product Qty Cost Markup Price Total Internal P…" at bounding box center [564, 311] width 851 height 546
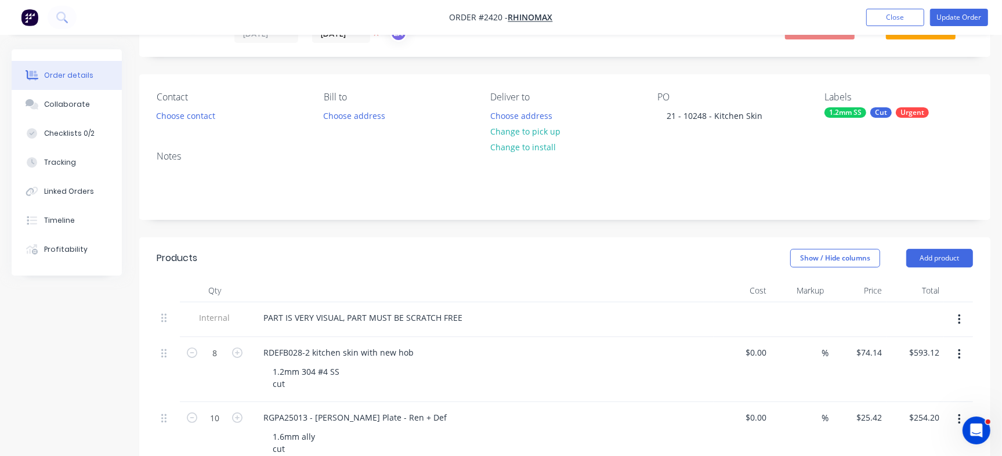
scroll to position [0, 0]
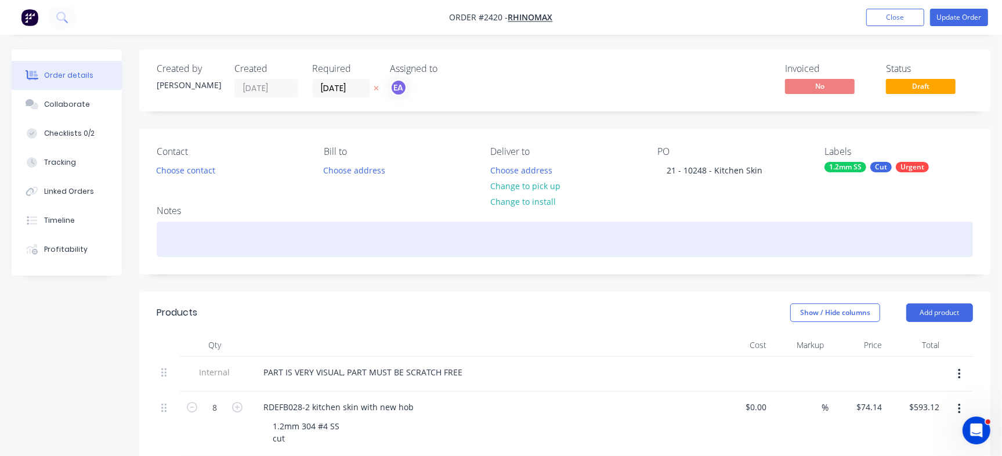
drag, startPoint x: 252, startPoint y: 226, endPoint x: 248, endPoint y: 235, distance: 9.6
click at [252, 226] on div at bounding box center [565, 239] width 816 height 35
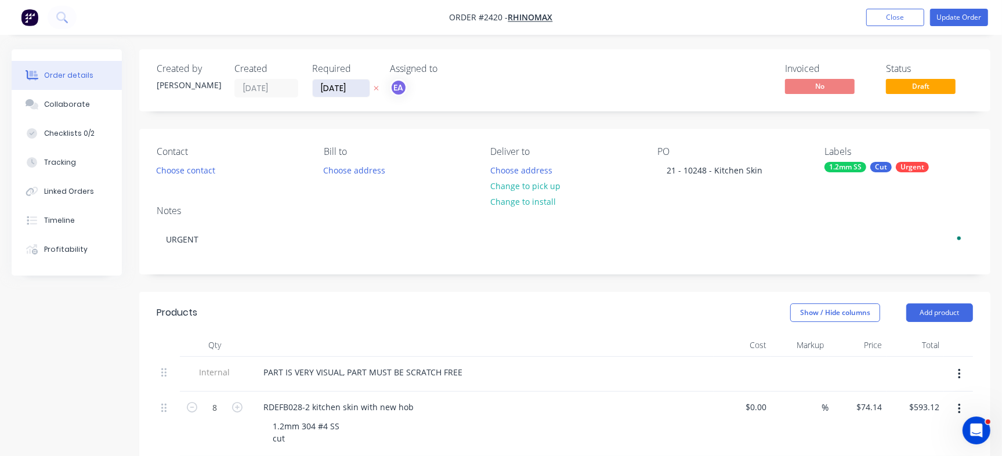
click at [542, 75] on div "Invoiced No Status Draft" at bounding box center [739, 80] width 467 height 34
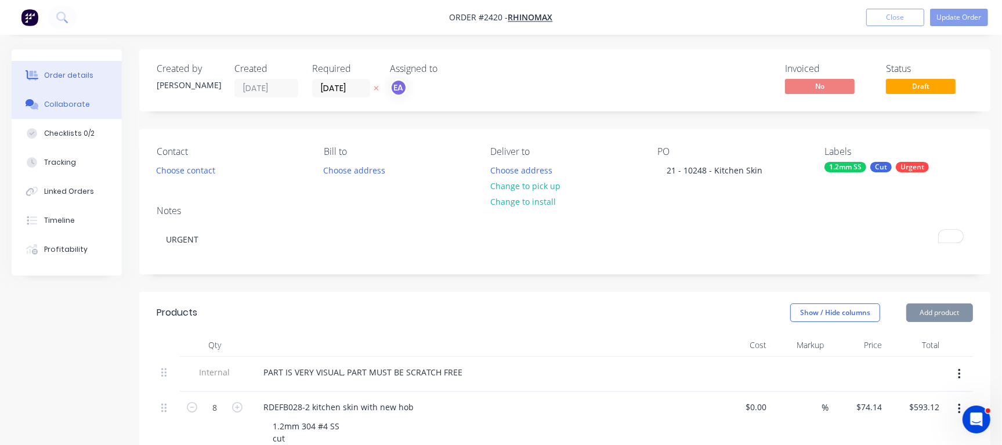
click at [39, 108] on div at bounding box center [31, 104] width 17 height 10
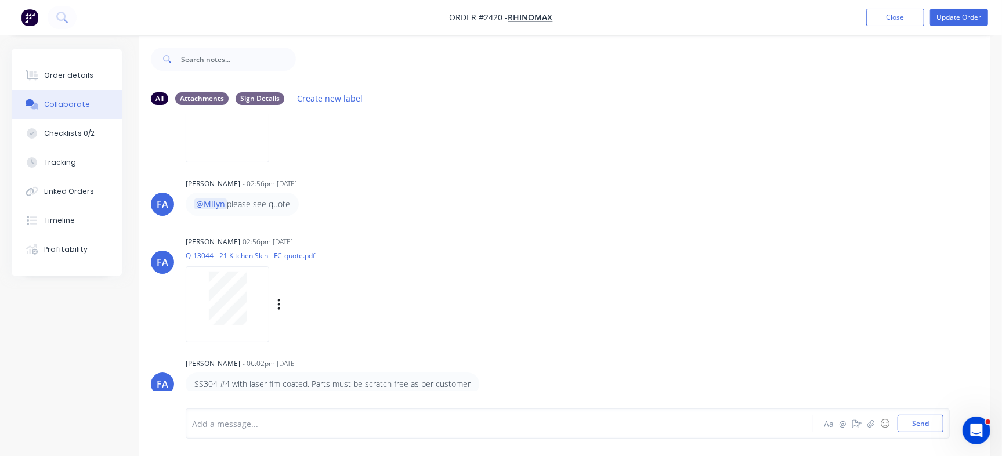
scroll to position [17, 0]
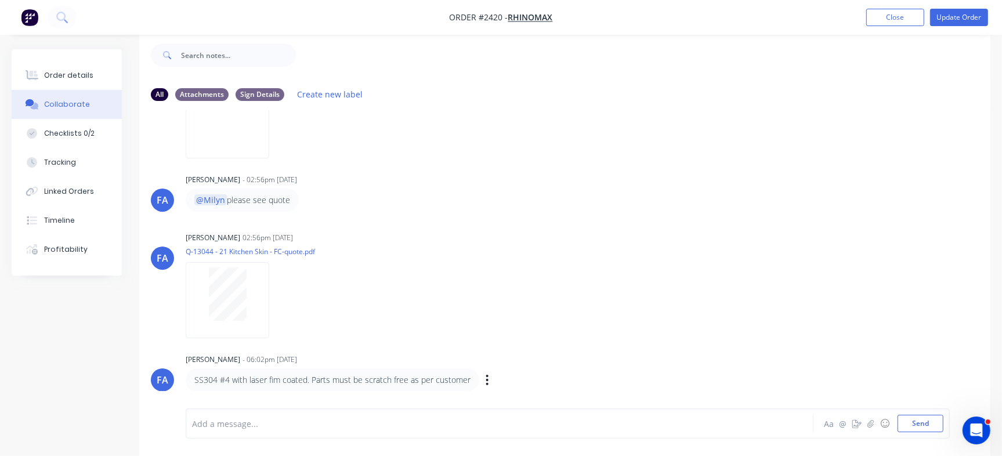
drag, startPoint x: 516, startPoint y: 367, endPoint x: 515, endPoint y: 375, distance: 7.6
click at [516, 367] on div "Francis Adrian Candido - 06:02pm 09/10/25 SS304 #4 with laser fim coated. Parts…" at bounding box center [367, 371] width 363 height 41
click at [486, 383] on icon "button" at bounding box center [487, 380] width 3 height 13
click at [512, 363] on button "Edit" at bounding box center [529, 359] width 73 height 19
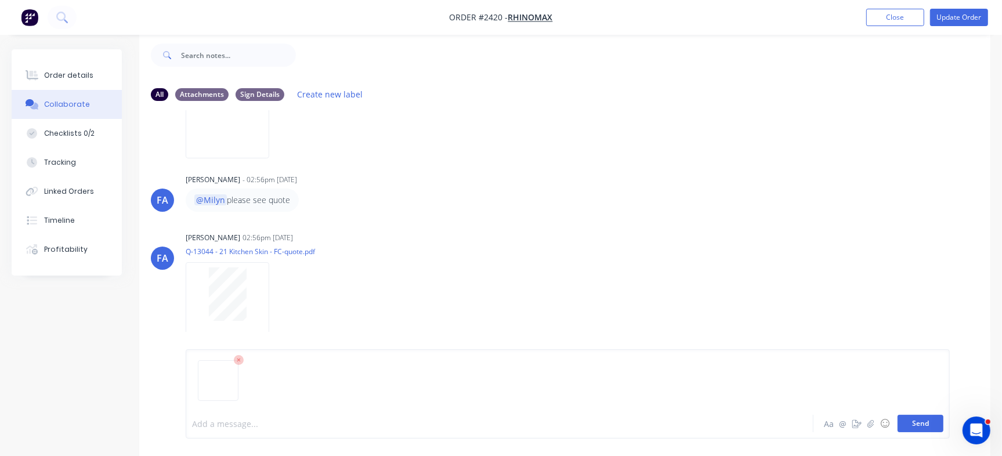
click at [908, 429] on button "Send" at bounding box center [920, 423] width 46 height 17
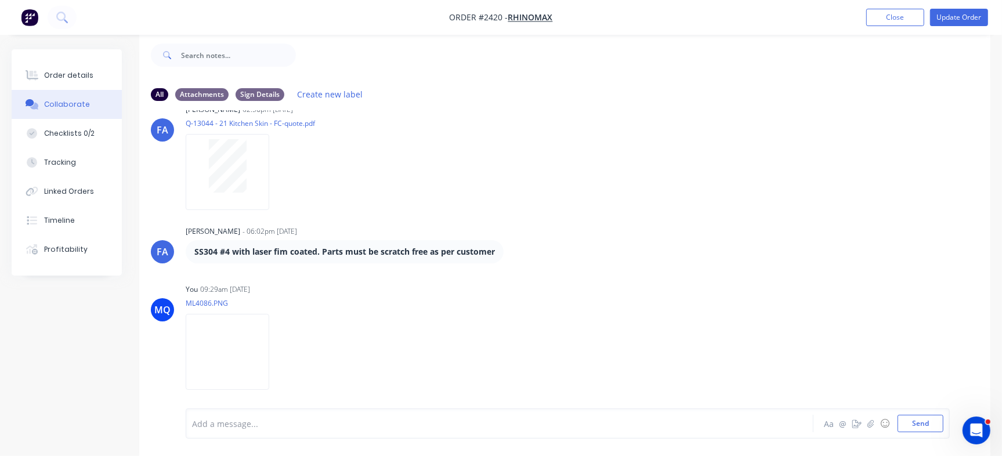
scroll to position [269, 0]
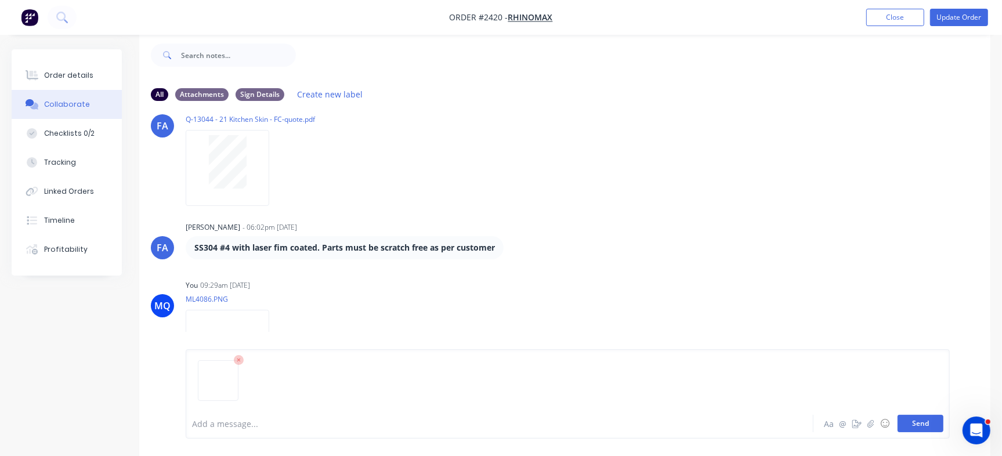
click at [924, 421] on button "Send" at bounding box center [920, 423] width 46 height 17
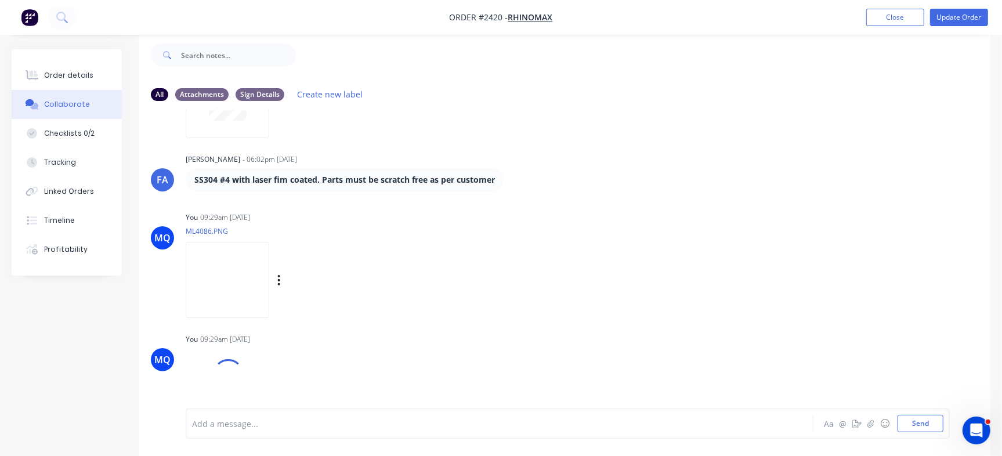
scroll to position [391, 0]
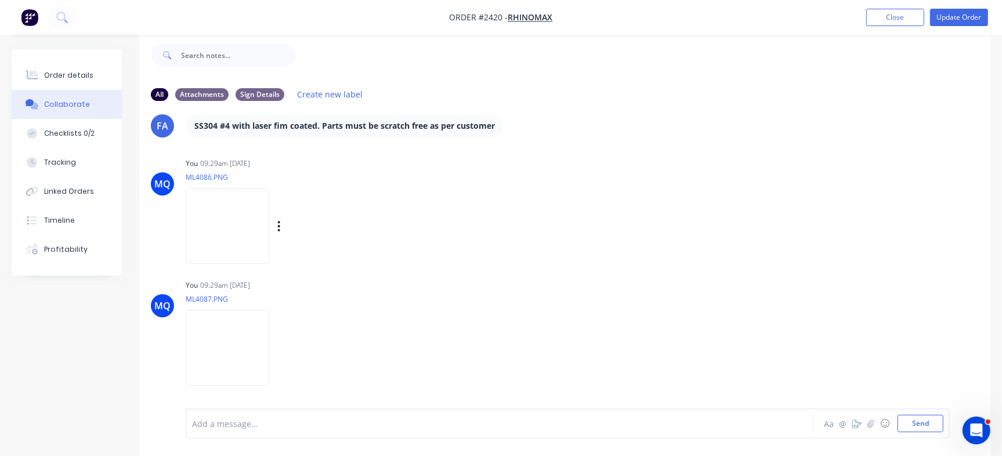
click at [269, 221] on img at bounding box center [228, 226] width 84 height 76
click at [269, 368] on img at bounding box center [228, 348] width 84 height 76
drag, startPoint x: 66, startPoint y: 55, endPoint x: 104, endPoint y: 53, distance: 37.7
click at [67, 55] on div "Order details Collaborate Checklists 0/2 Tracking Linked Orders Timeline Profit…" at bounding box center [67, 162] width 110 height 226
click at [81, 83] on button "Order details" at bounding box center [67, 75] width 110 height 29
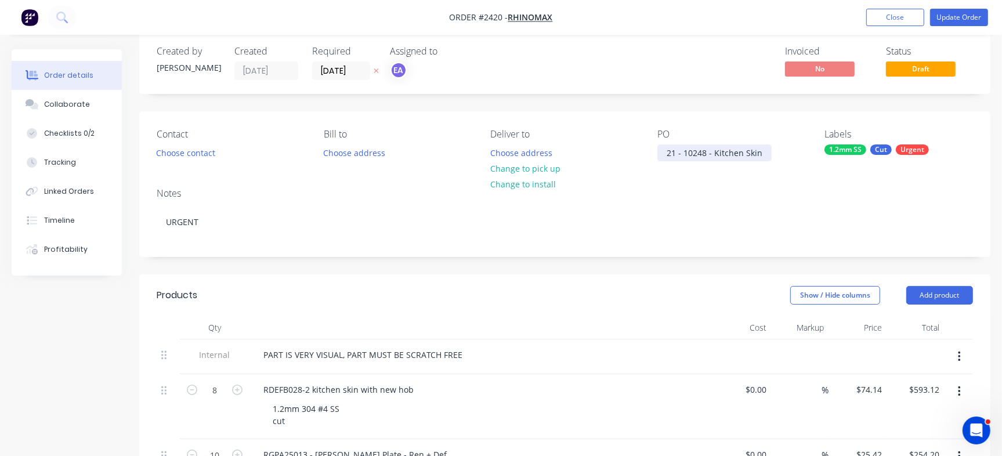
drag, startPoint x: 665, startPoint y: 159, endPoint x: 878, endPoint y: 149, distance: 213.1
click at [873, 149] on div "Contact Choose contact Bill to Choose address Deliver to Choose address Change …" at bounding box center [564, 144] width 851 height 67
copy div "21 - 10248 - Kitchen Skin"
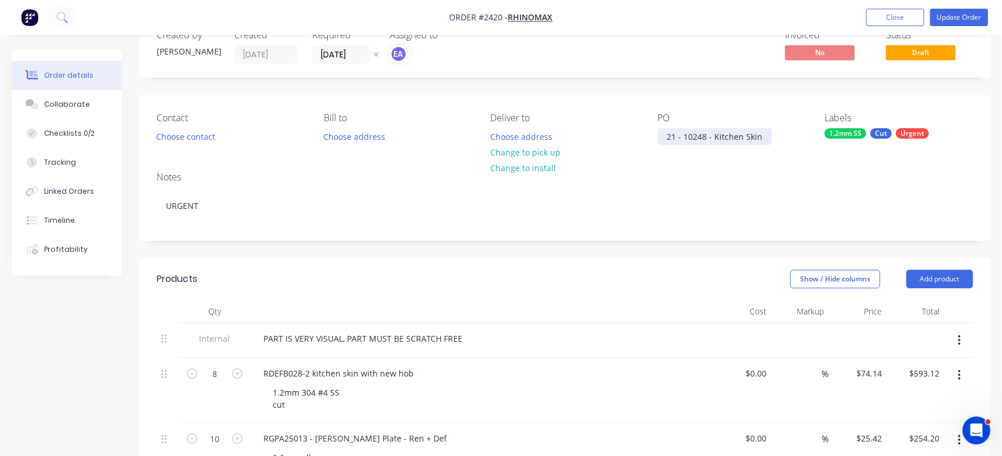
scroll to position [218, 0]
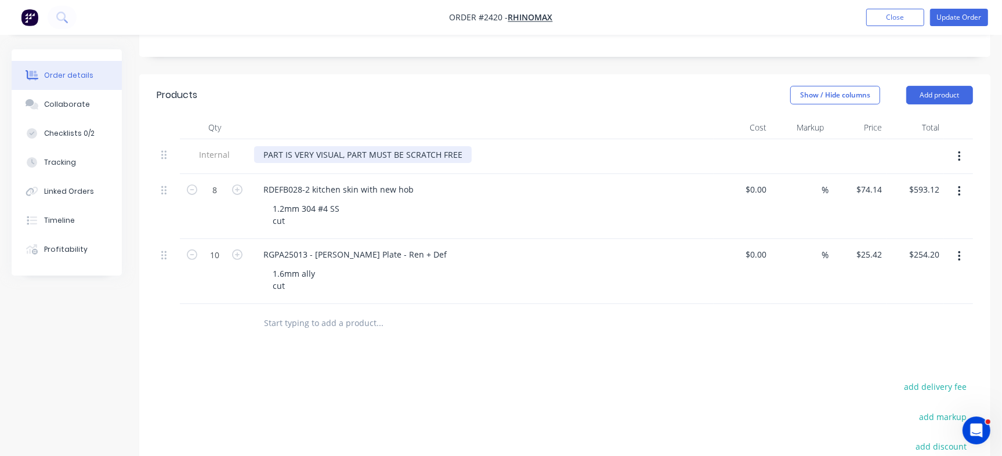
click at [458, 153] on div "PART IS VERY VISUAL, PART MUST BE SCRATCH FREE" at bounding box center [363, 154] width 218 height 17
click at [463, 158] on div "PART IS VERY VISUAL, PART MUST BE SCRATCH FREE" at bounding box center [363, 154] width 218 height 17
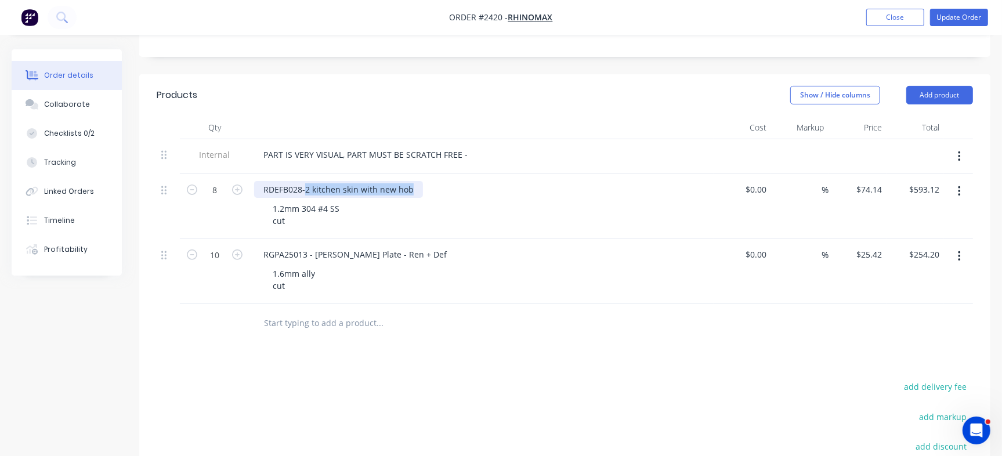
drag, startPoint x: 306, startPoint y: 189, endPoint x: 437, endPoint y: 188, distance: 131.1
click at [437, 188] on div "RDEFB028-2 kitchen skin with new hob" at bounding box center [481, 189] width 455 height 17
click at [364, 192] on div "RDEFB028-2 kitchen skin with new hob" at bounding box center [338, 189] width 169 height 17
drag, startPoint x: 313, startPoint y: 189, endPoint x: 481, endPoint y: 187, distance: 168.8
click at [481, 187] on div "RDEFB028-2 kitchen skin with new hob" at bounding box center [481, 189] width 455 height 17
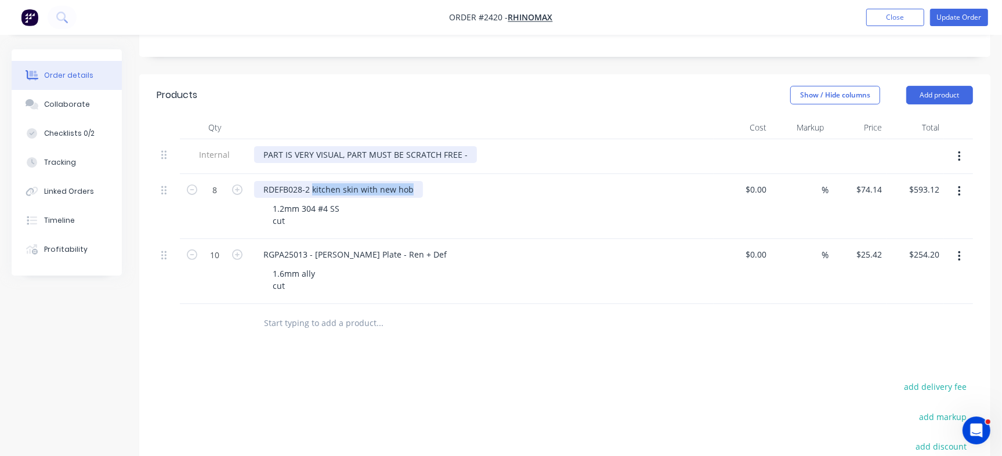
copy div "kitchen skin with new hob"
click at [463, 155] on div "PART IS VERY VISUAL, PART MUST BE SCRATCH FREE -" at bounding box center [365, 154] width 223 height 17
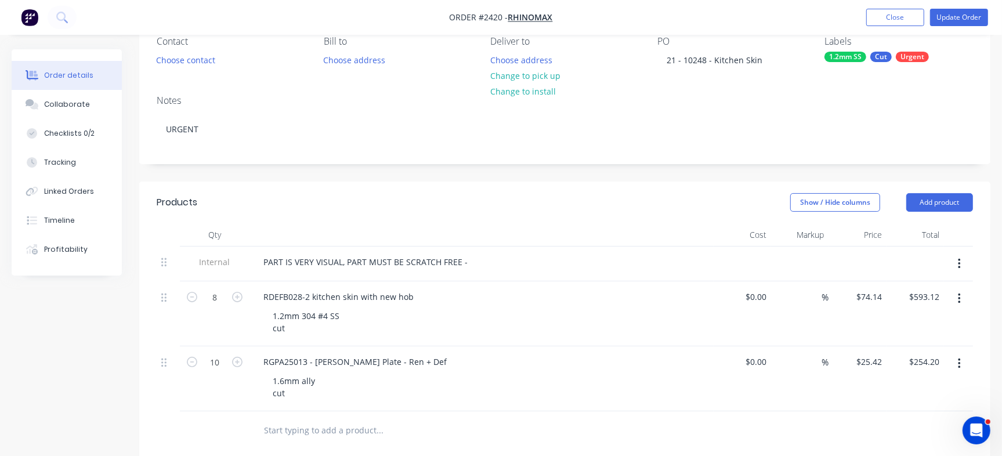
scroll to position [108, 0]
click at [460, 259] on div "PART IS VERY VISUAL, PART MUST BE SCRATCH FREE -" at bounding box center [365, 263] width 223 height 17
drag, startPoint x: 329, startPoint y: 300, endPoint x: 356, endPoint y: 296, distance: 26.9
click at [356, 296] on div "RDEFB028-2 kitchen skin with new hob" at bounding box center [338, 298] width 169 height 17
copy div "kitchen skin"
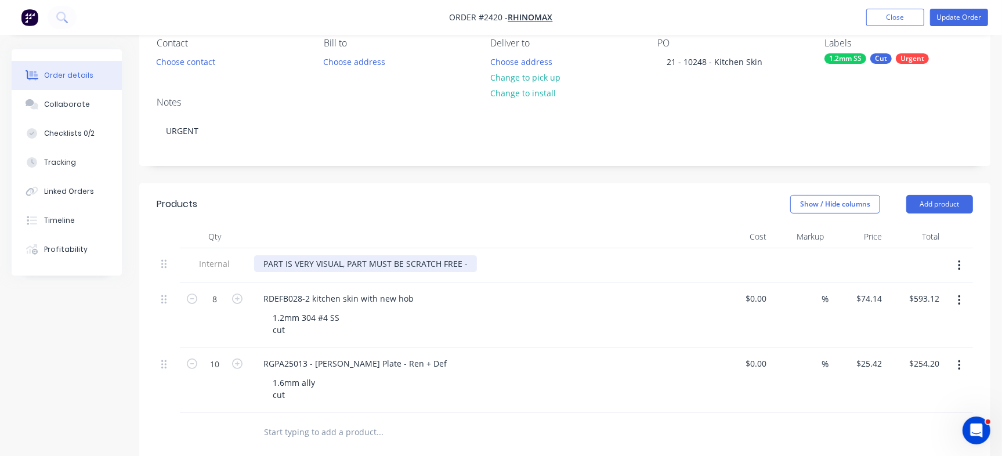
click at [464, 264] on div "PART IS VERY VISUAL, PART MUST BE SCRATCH FREE -" at bounding box center [365, 263] width 223 height 17
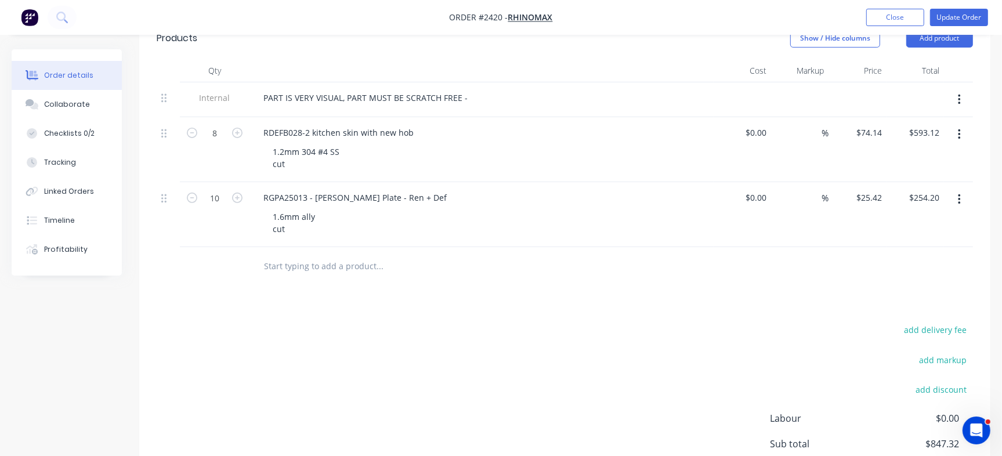
scroll to position [181, 0]
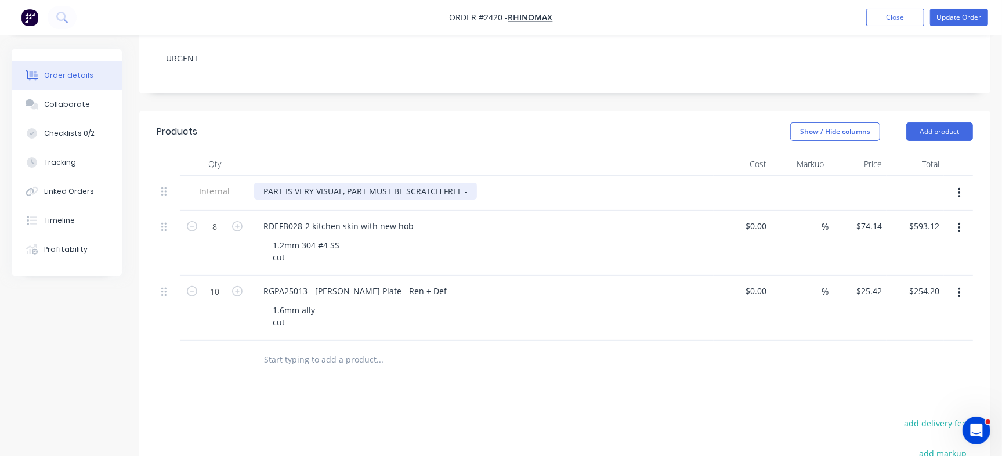
click at [464, 186] on div "PART IS VERY VISUAL, PART MUST BE SCRATCH FREE -" at bounding box center [365, 191] width 223 height 17
drag, startPoint x: 543, startPoint y: 361, endPoint x: 556, endPoint y: 360, distance: 12.8
click at [546, 361] on div at bounding box center [428, 358] width 348 height 23
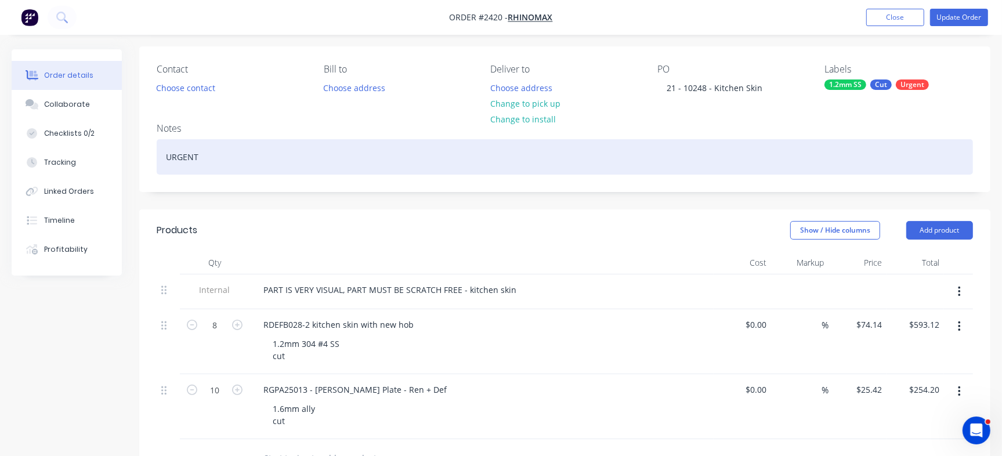
scroll to position [0, 0]
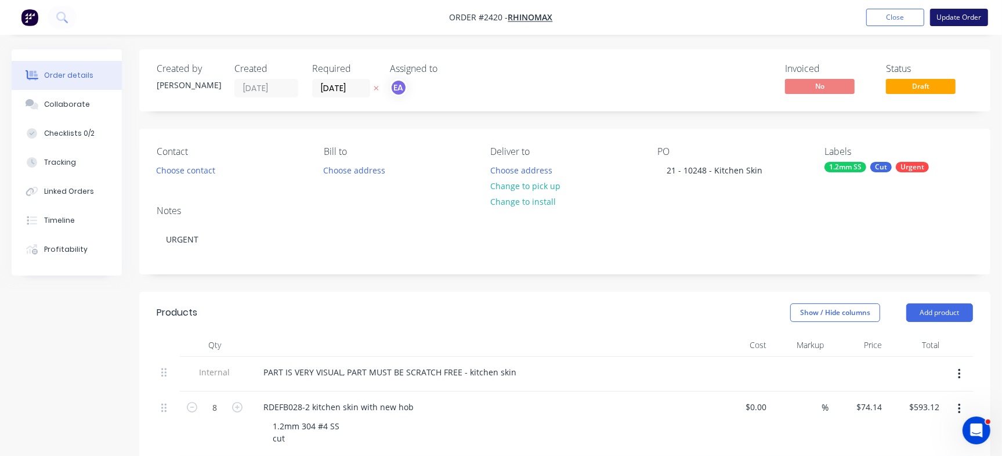
drag, startPoint x: 967, startPoint y: 16, endPoint x: 938, endPoint y: 21, distance: 29.5
click at [968, 17] on button "Update Order" at bounding box center [959, 17] width 58 height 17
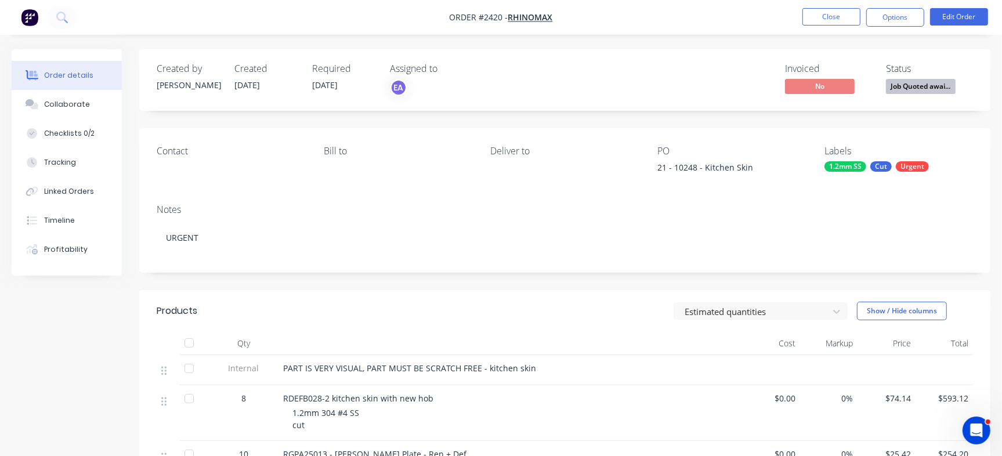
click at [925, 88] on span "Job Quoted awai..." at bounding box center [921, 86] width 70 height 15
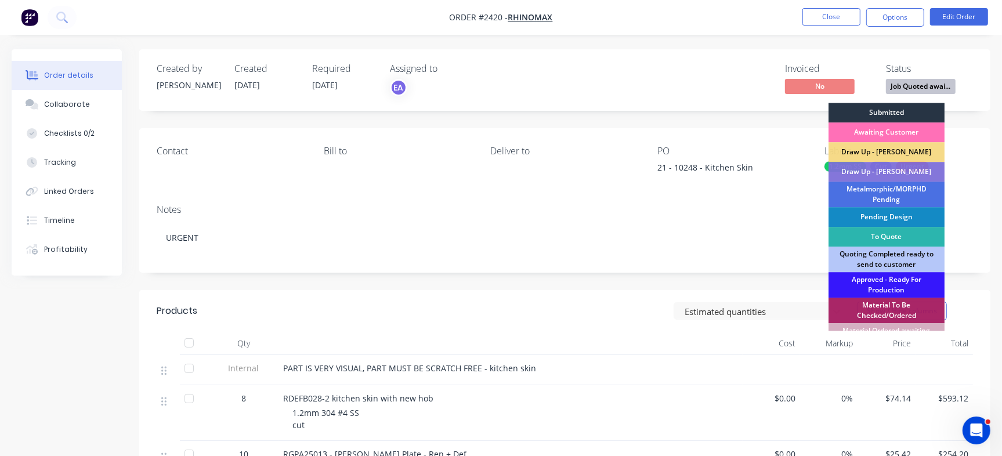
click at [862, 110] on div "Submitted" at bounding box center [886, 113] width 116 height 20
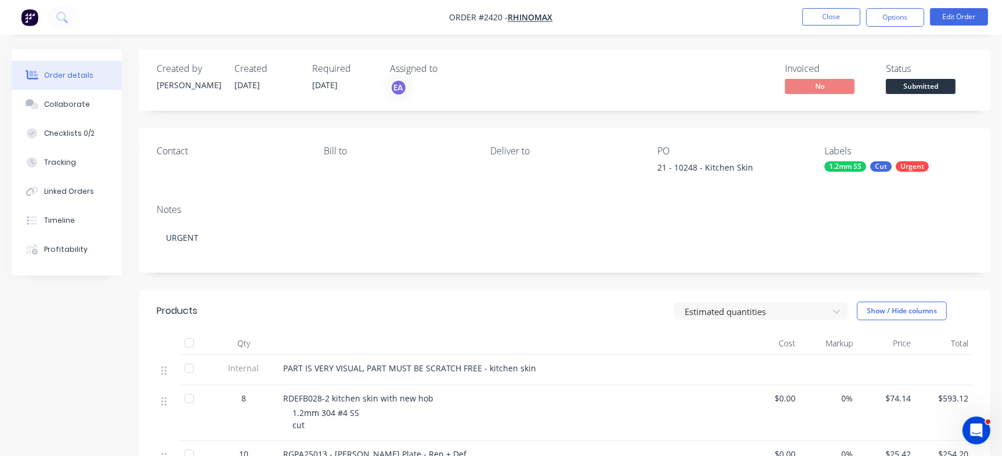
click at [933, 77] on div "Submitted" at bounding box center [920, 67] width 42 height 23
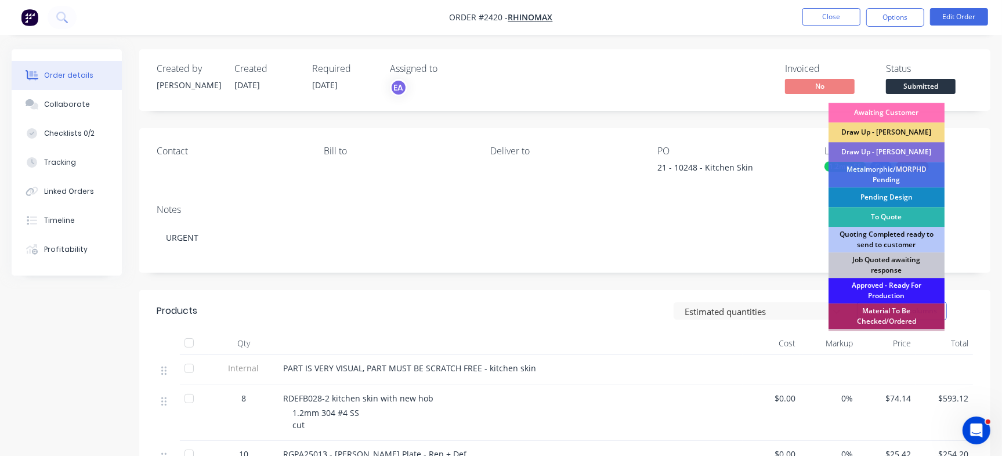
click at [888, 149] on div "Draw Up - [PERSON_NAME]" at bounding box center [886, 152] width 116 height 20
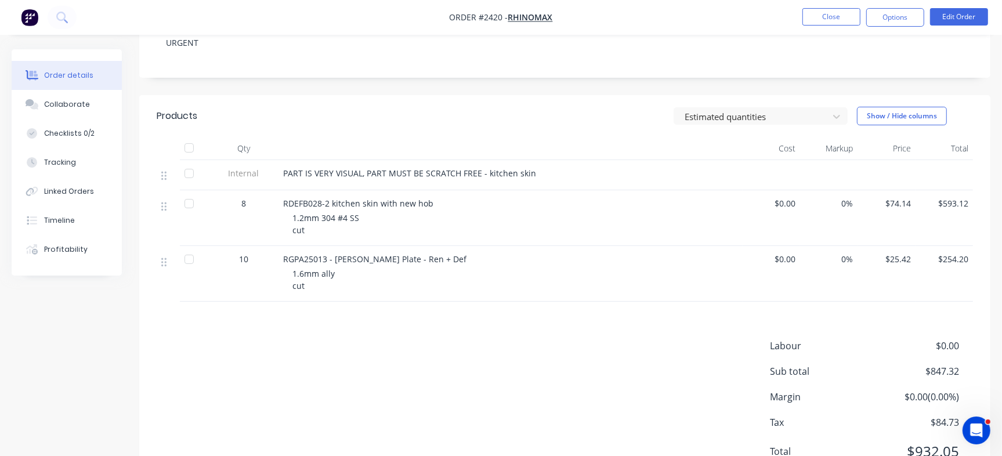
scroll to position [247, 0]
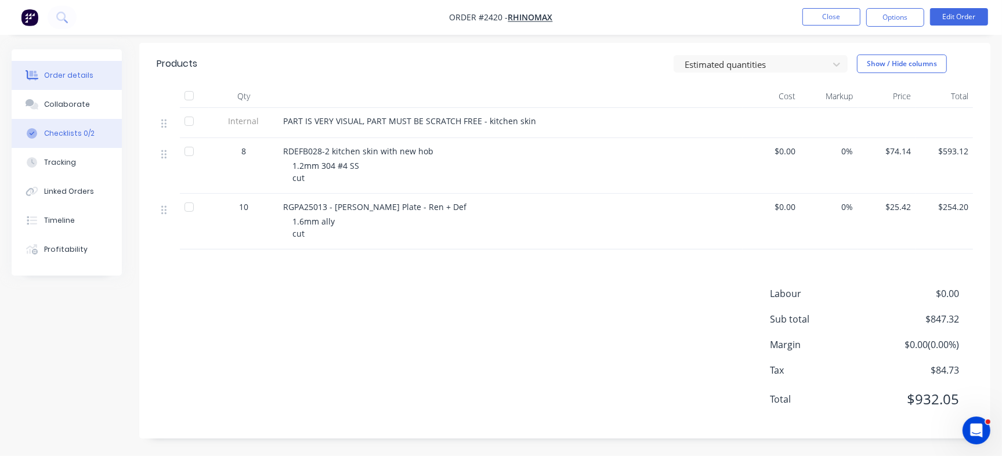
click at [99, 140] on button "Checklists 0/2" at bounding box center [67, 133] width 110 height 29
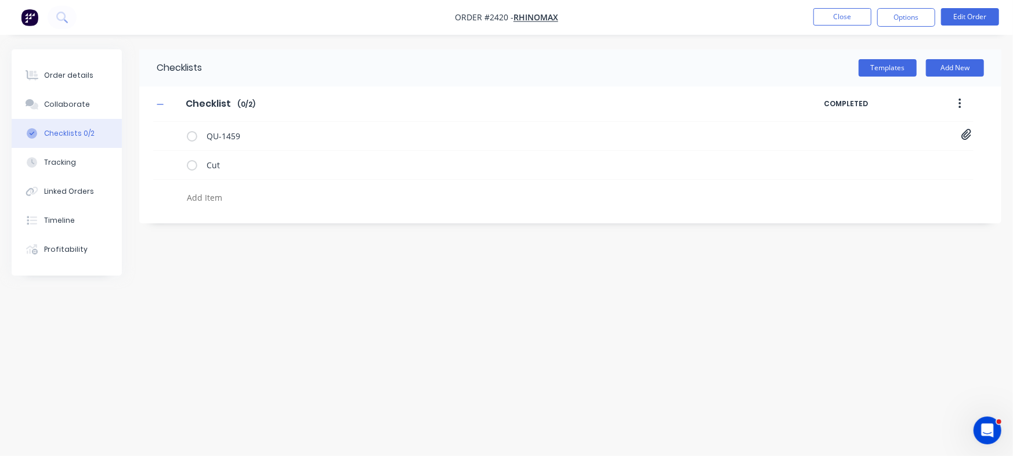
click at [232, 196] on textarea at bounding box center [446, 197] width 528 height 17
click at [81, 73] on div "Order details" at bounding box center [68, 75] width 49 height 10
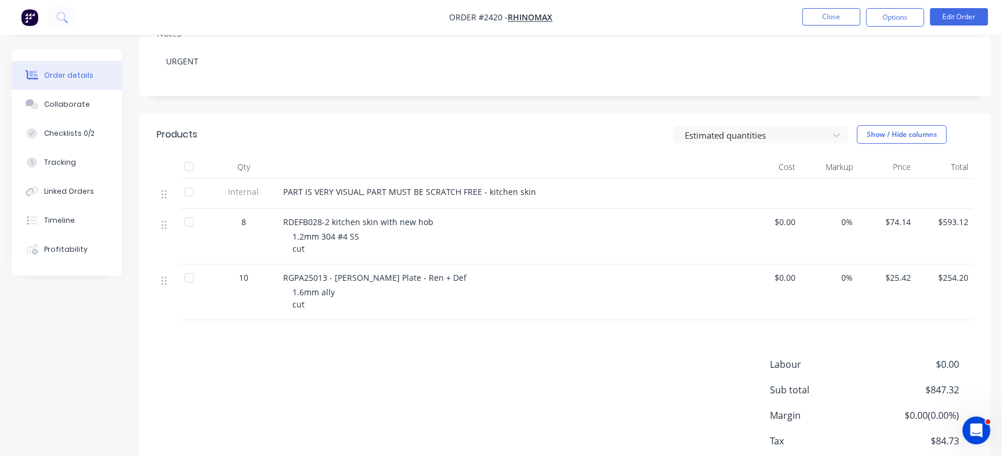
scroll to position [218, 0]
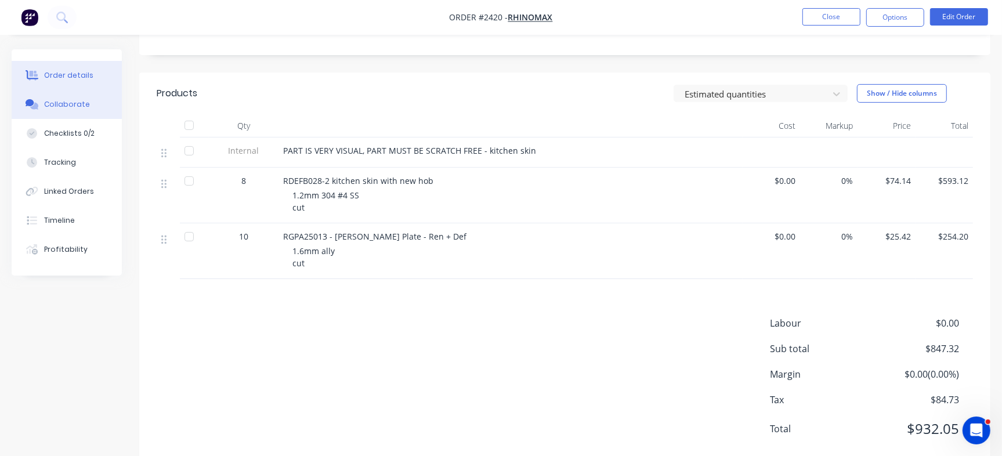
click at [86, 97] on button "Collaborate" at bounding box center [67, 104] width 110 height 29
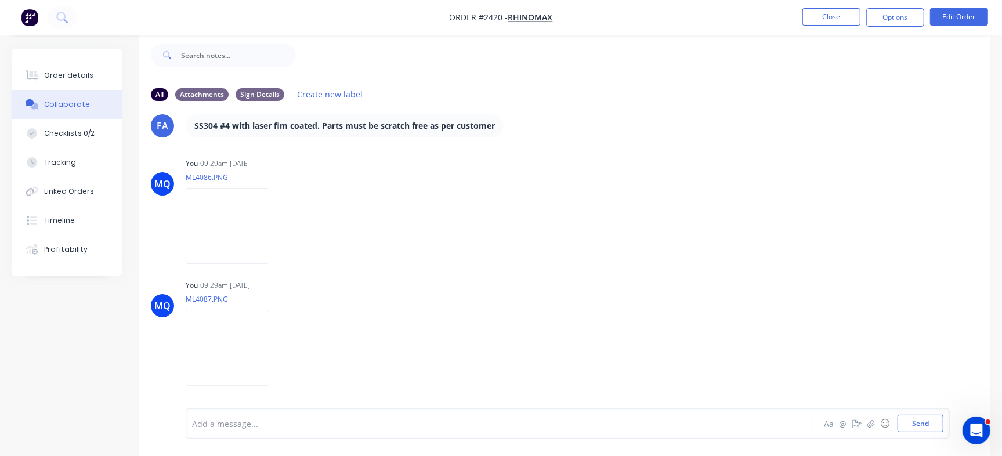
scroll to position [29, 0]
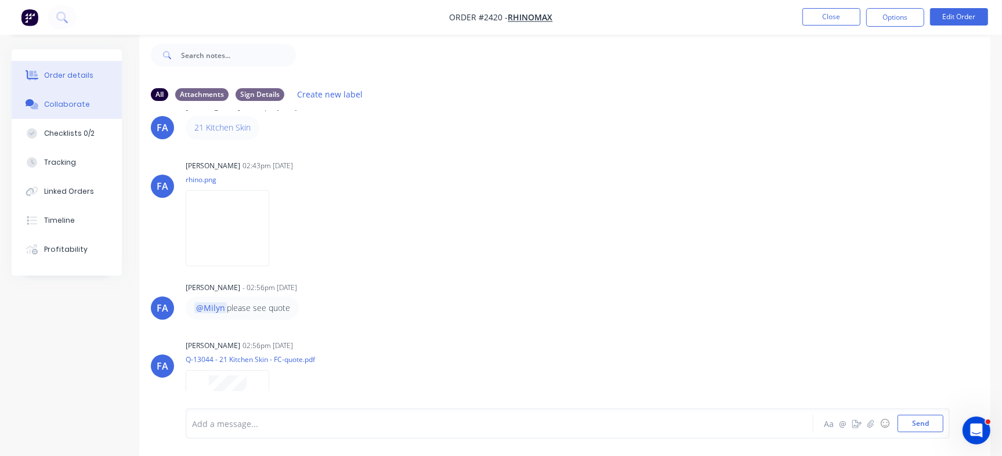
click at [48, 85] on button "Order details" at bounding box center [67, 75] width 110 height 29
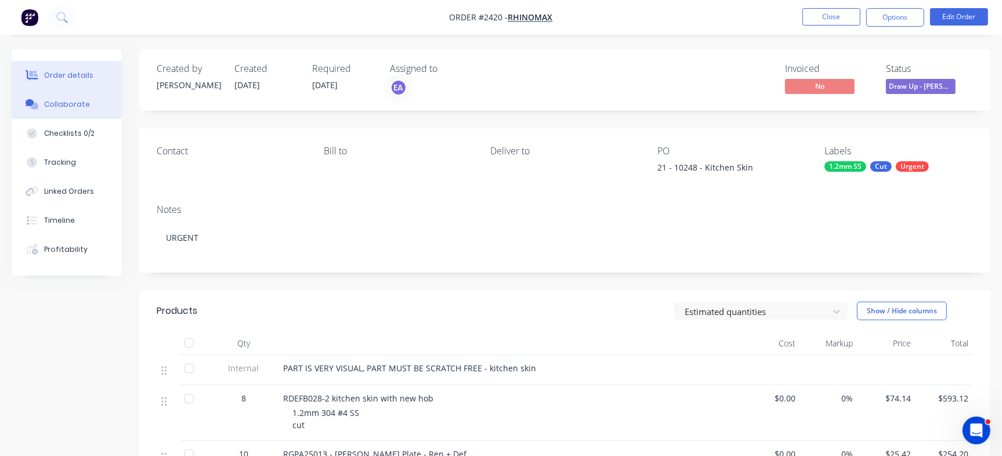
click at [89, 102] on button "Collaborate" at bounding box center [67, 104] width 110 height 29
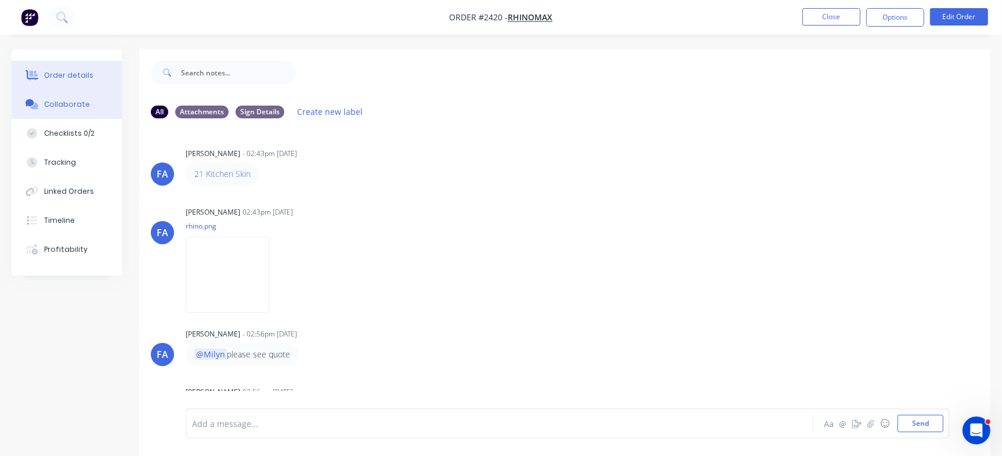
click at [68, 77] on div "Order details" at bounding box center [68, 75] width 49 height 10
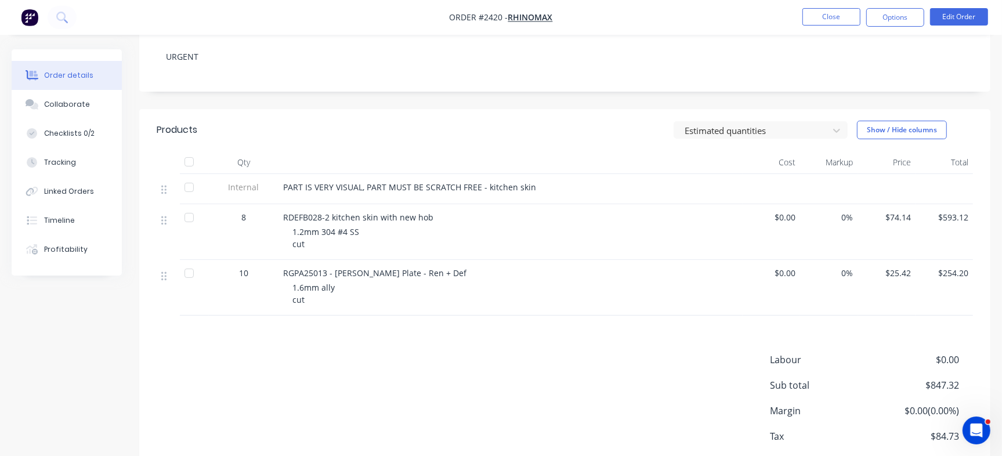
scroll to position [218, 0]
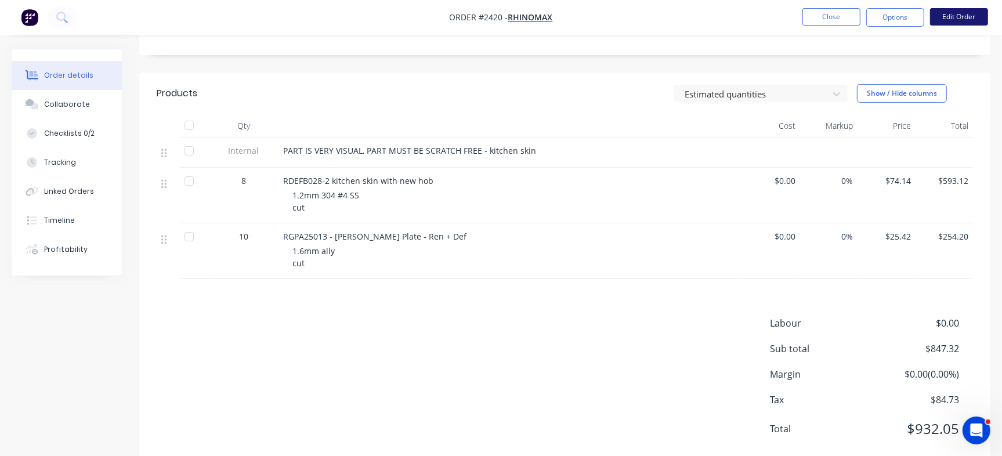
click at [967, 14] on button "Edit Order" at bounding box center [959, 16] width 58 height 17
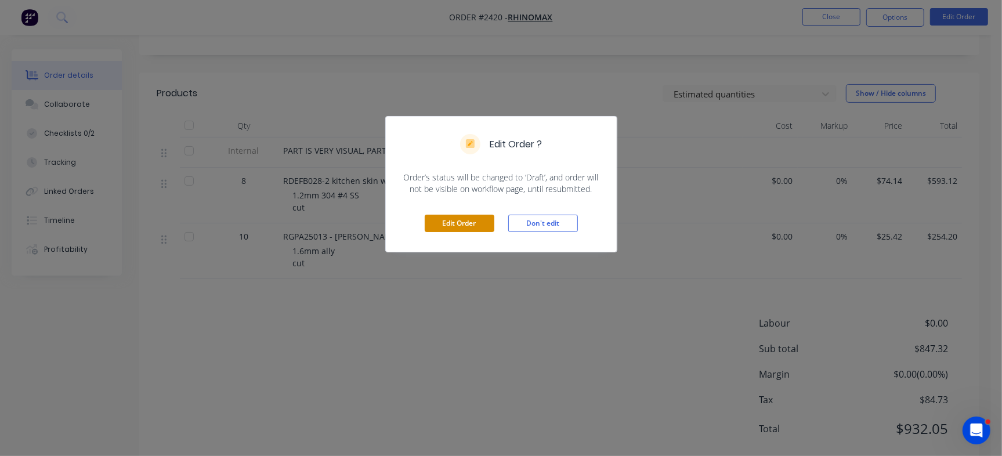
click at [483, 223] on button "Edit Order" at bounding box center [460, 223] width 70 height 17
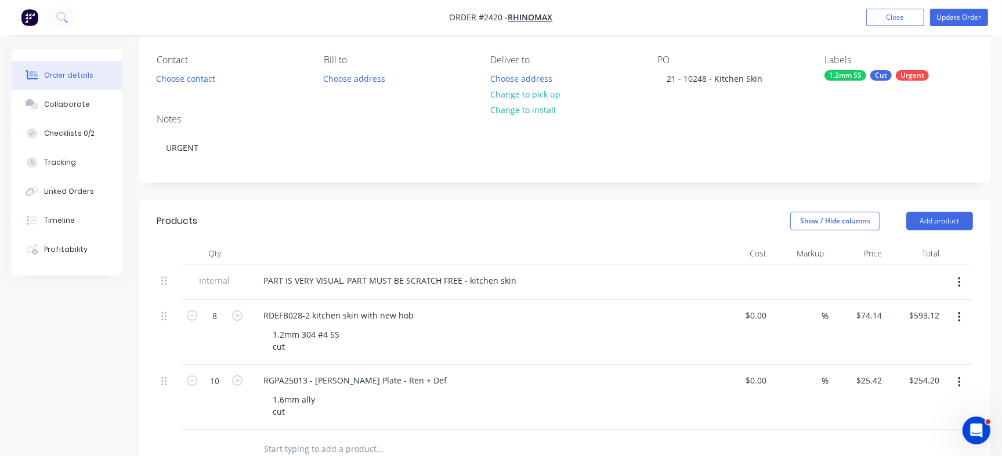
scroll to position [145, 0]
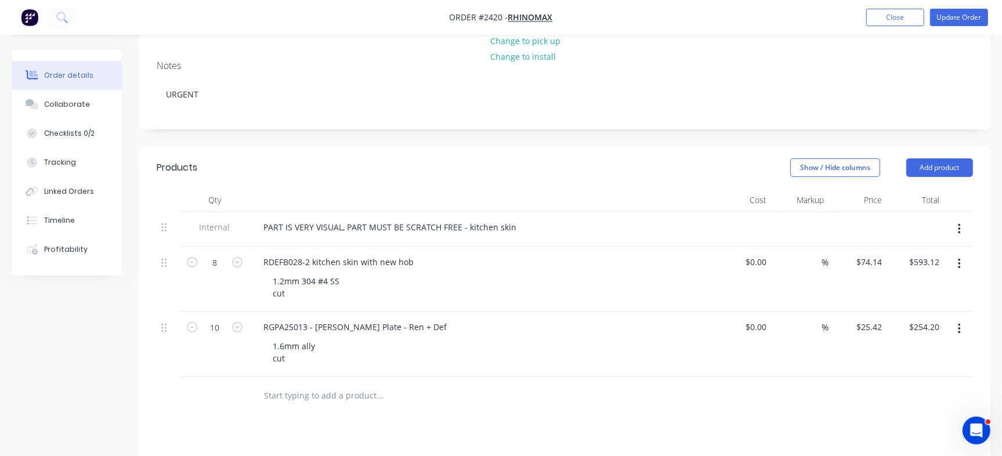
click at [965, 262] on button "button" at bounding box center [959, 263] width 27 height 21
click at [928, 297] on div "Save to catalogue" at bounding box center [917, 294] width 89 height 17
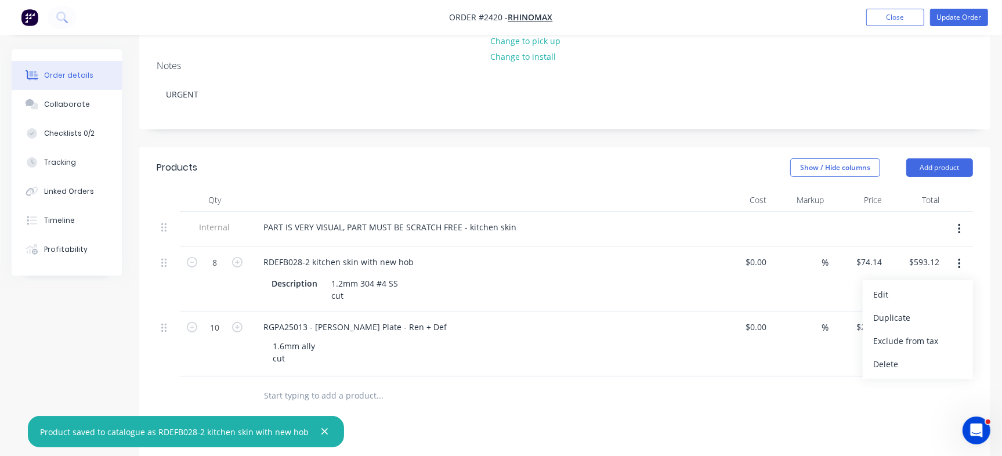
click at [583, 410] on div at bounding box center [458, 395] width 418 height 38
click at [955, 330] on button "button" at bounding box center [959, 328] width 27 height 21
click at [911, 357] on div "Save to catalogue" at bounding box center [917, 359] width 89 height 17
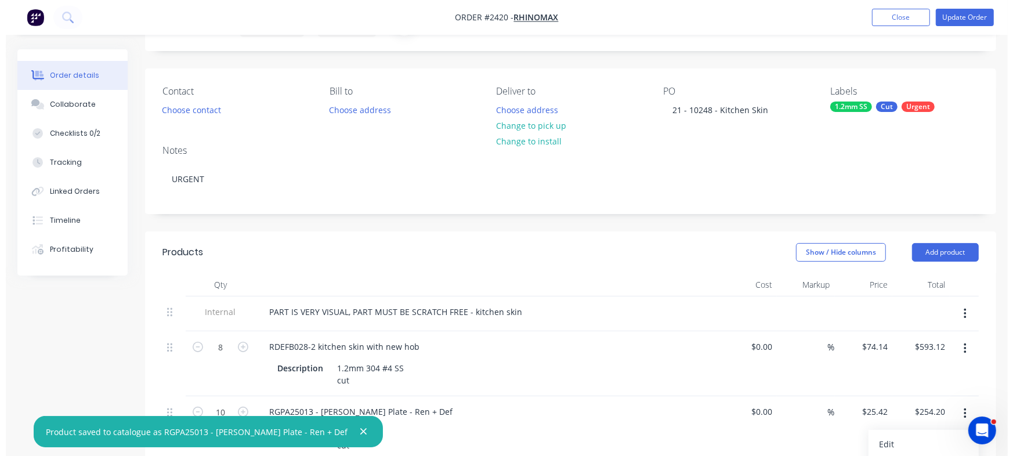
scroll to position [0, 0]
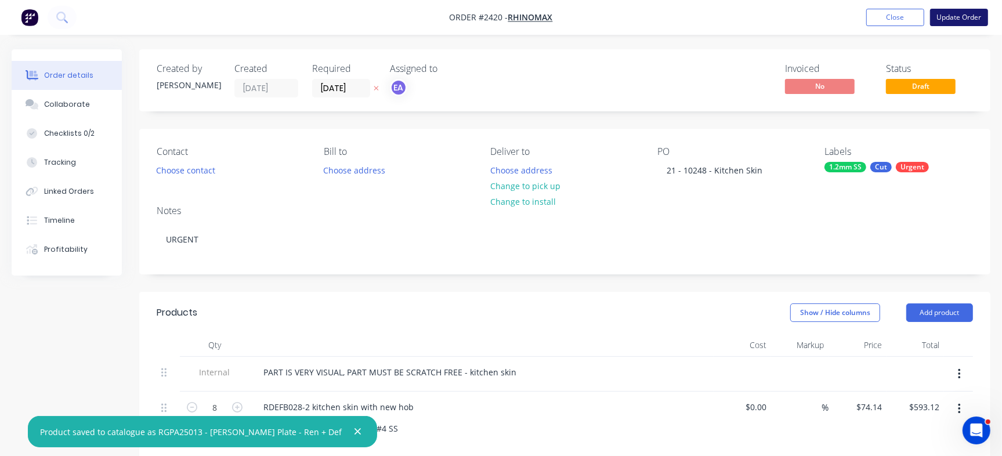
click at [970, 18] on button "Update Order" at bounding box center [959, 17] width 58 height 17
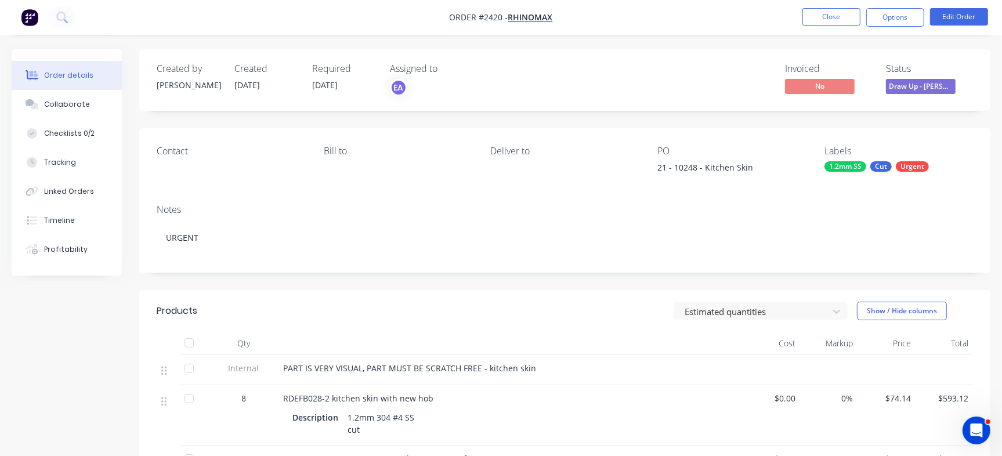
click at [832, 5] on nav "Order #2420 - Rhinomax Close Options Edit Order" at bounding box center [501, 17] width 1002 height 35
click at [829, 13] on button "Close" at bounding box center [831, 16] width 58 height 17
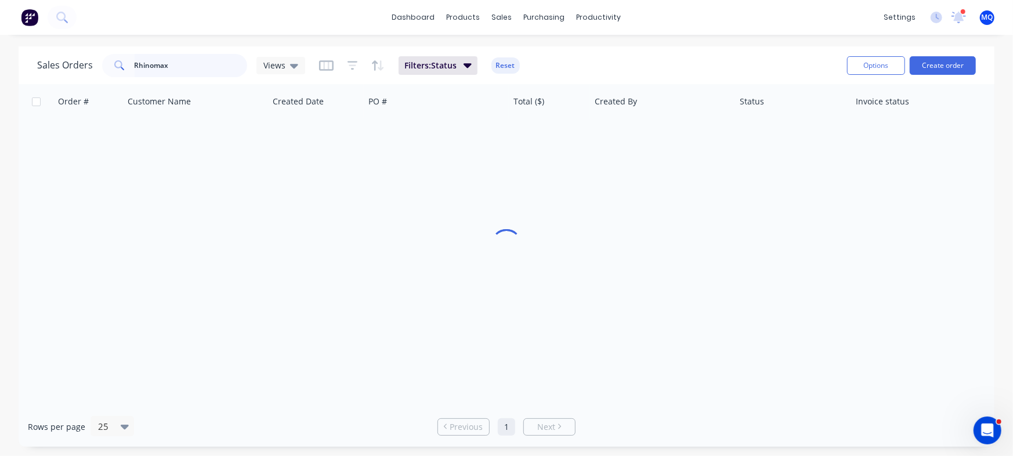
click at [199, 61] on input "Rhinomax" at bounding box center [191, 65] width 113 height 23
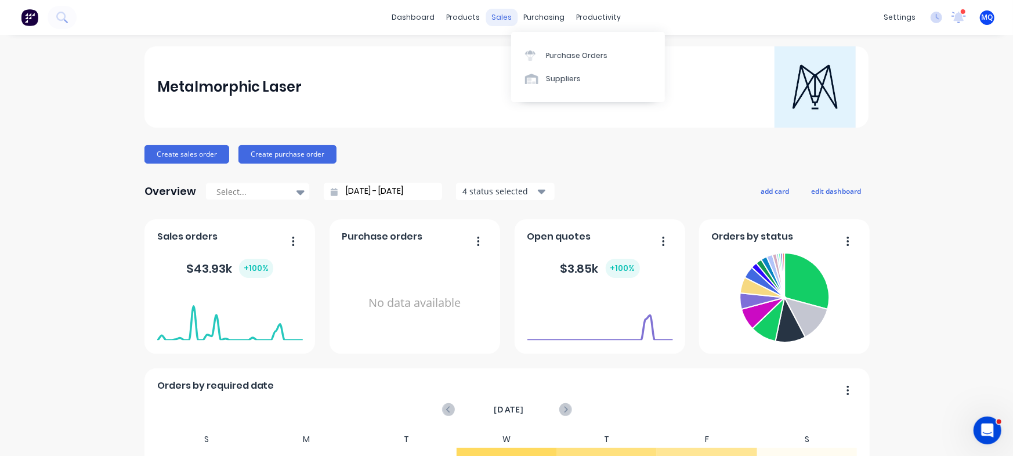
click at [497, 16] on div "sales" at bounding box center [502, 17] width 32 height 17
click at [517, 60] on div "Sales Orders" at bounding box center [540, 55] width 48 height 10
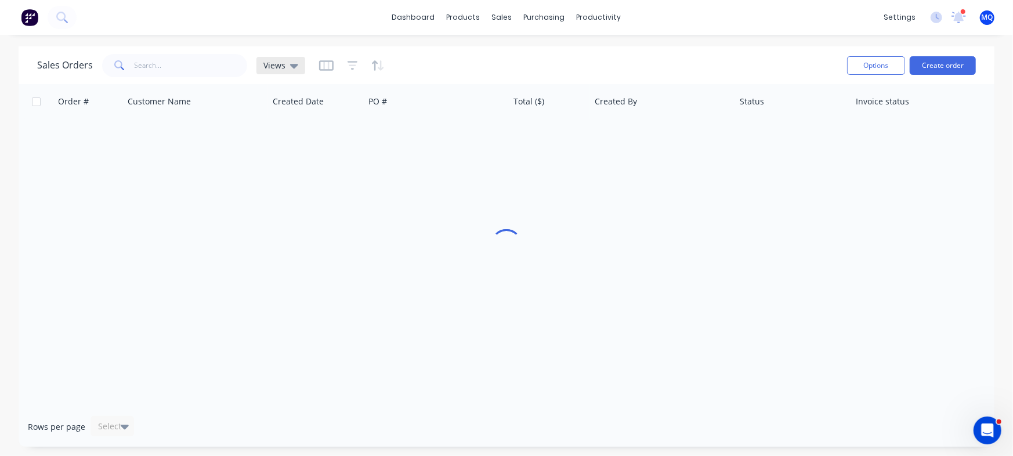
click at [278, 68] on span "Views" at bounding box center [274, 65] width 22 height 12
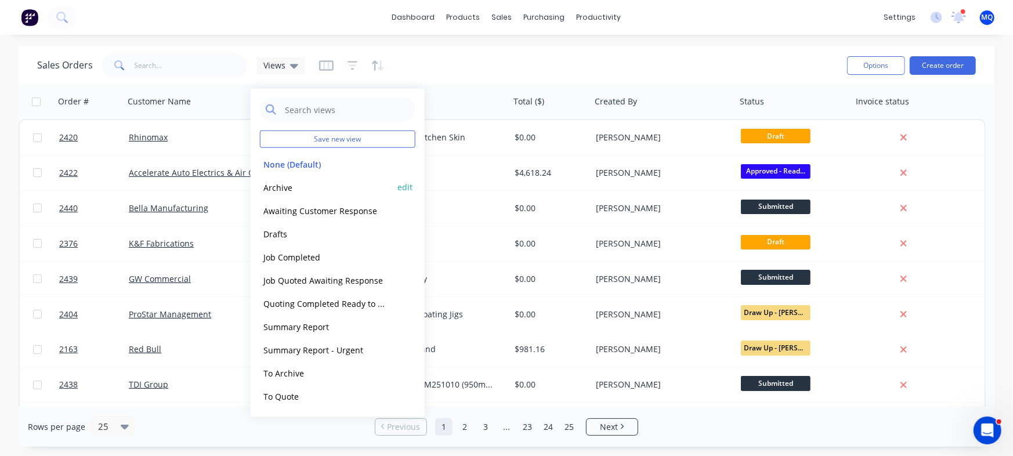
click at [274, 190] on button "Archive" at bounding box center [326, 186] width 132 height 13
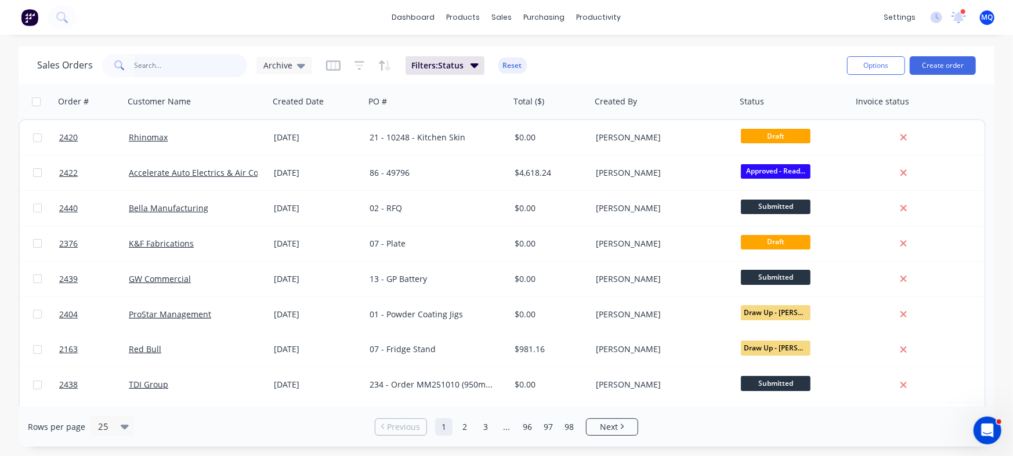
click at [165, 61] on input "text" at bounding box center [191, 65] width 113 height 23
paste input "RGPA25013"
type input "RGPA25013"
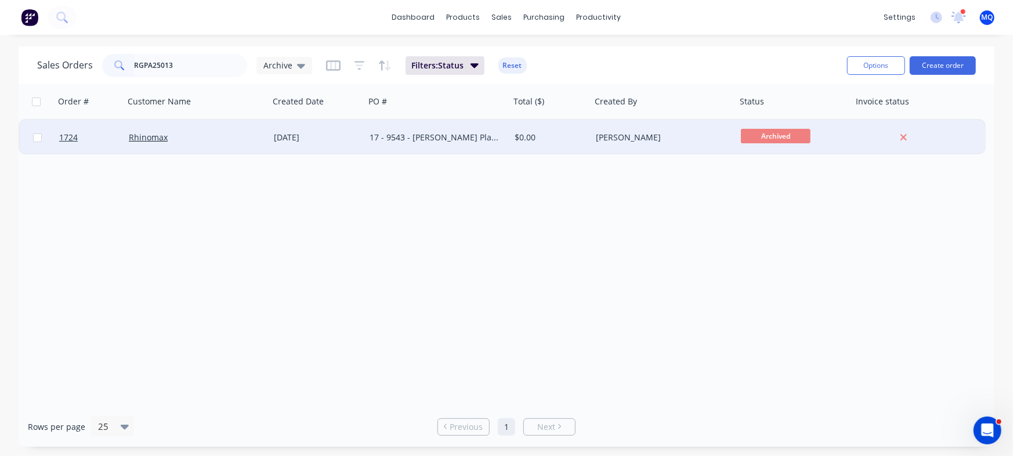
click at [517, 143] on div "$0.00" at bounding box center [550, 137] width 81 height 35
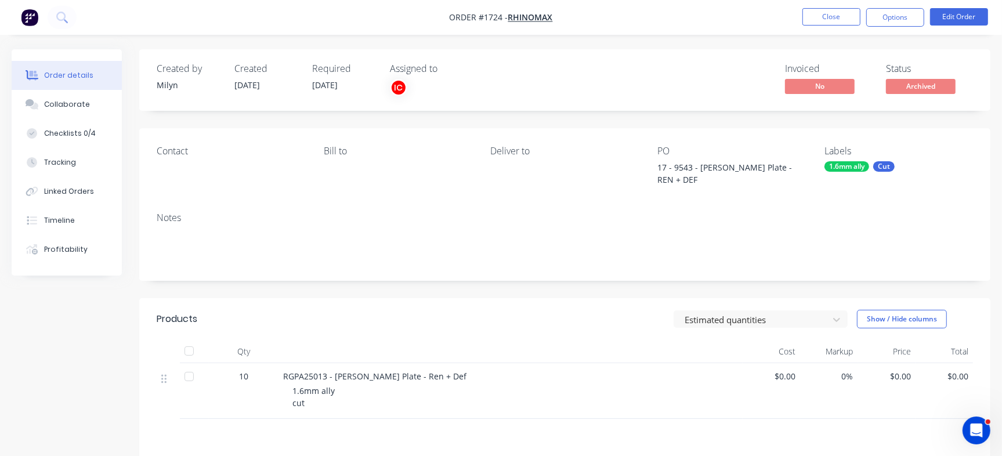
scroll to position [73, 0]
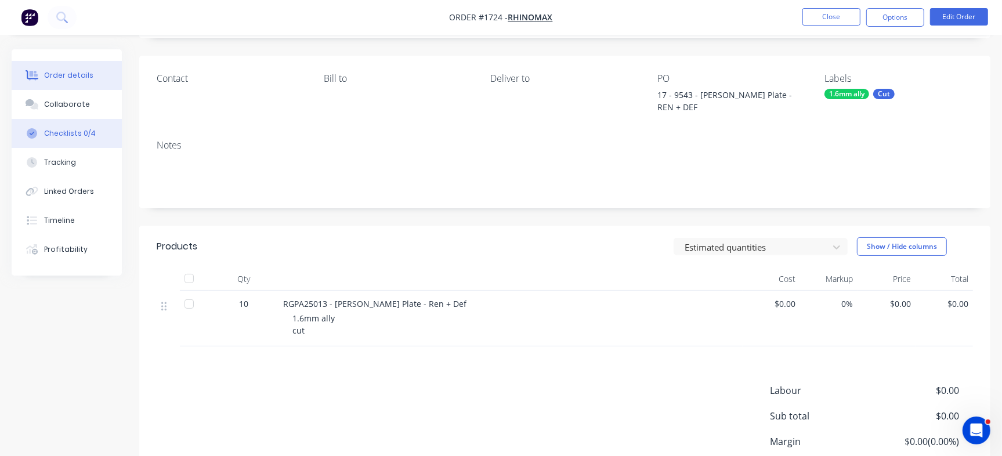
click at [74, 137] on div "Checklists 0/4" at bounding box center [70, 133] width 52 height 10
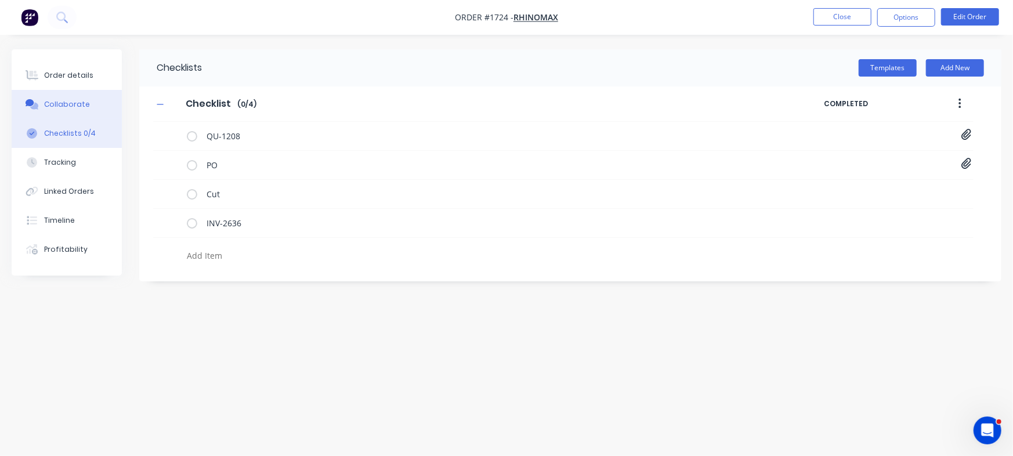
click at [74, 109] on div "Collaborate" at bounding box center [67, 104] width 46 height 10
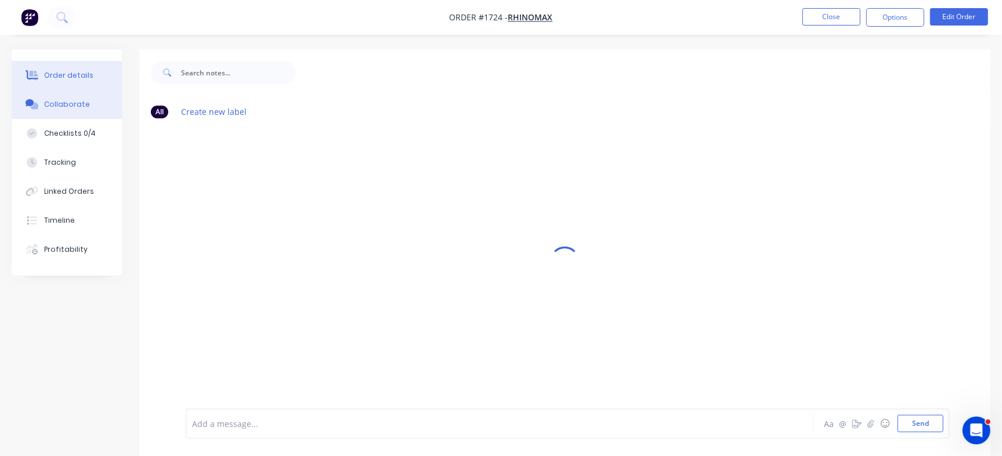
click at [79, 70] on div "Order details" at bounding box center [68, 75] width 49 height 10
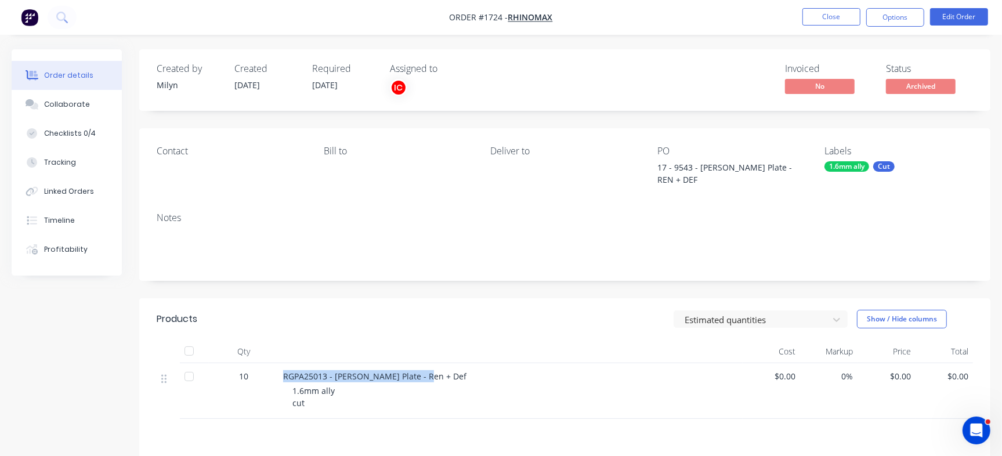
drag, startPoint x: 284, startPoint y: 368, endPoint x: 433, endPoint y: 363, distance: 148.6
click at [433, 370] on div "RGPA25013 - [PERSON_NAME] Plate - Ren + Def" at bounding box center [510, 376] width 455 height 12
copy span "RGPA25013 - [PERSON_NAME] Plate - Ren + Def"
click at [80, 132] on div "Checklists 0/4" at bounding box center [70, 133] width 52 height 10
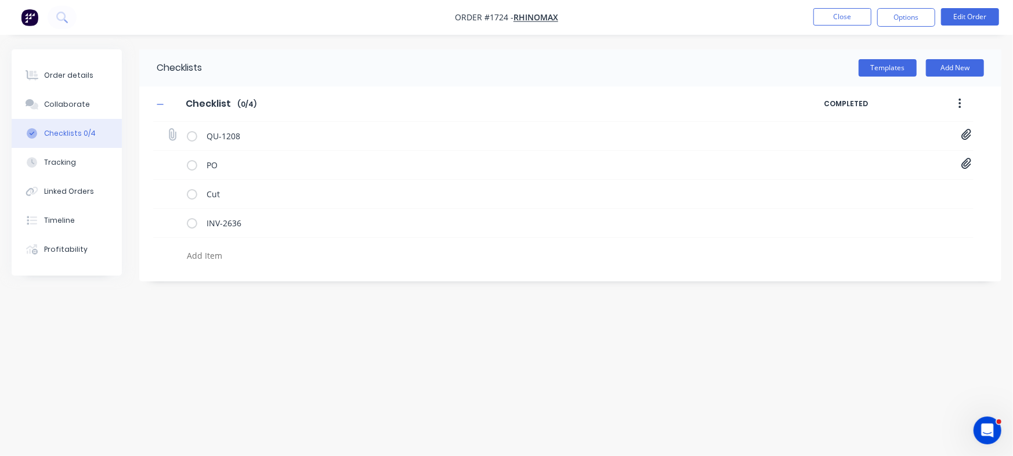
click at [969, 132] on icon at bounding box center [966, 135] width 10 height 12
click at [865, 160] on link "Quote QU1208.pdf" at bounding box center [872, 160] width 135 height 12
click at [48, 72] on div "Order details" at bounding box center [68, 75] width 49 height 10
type textarea "x"
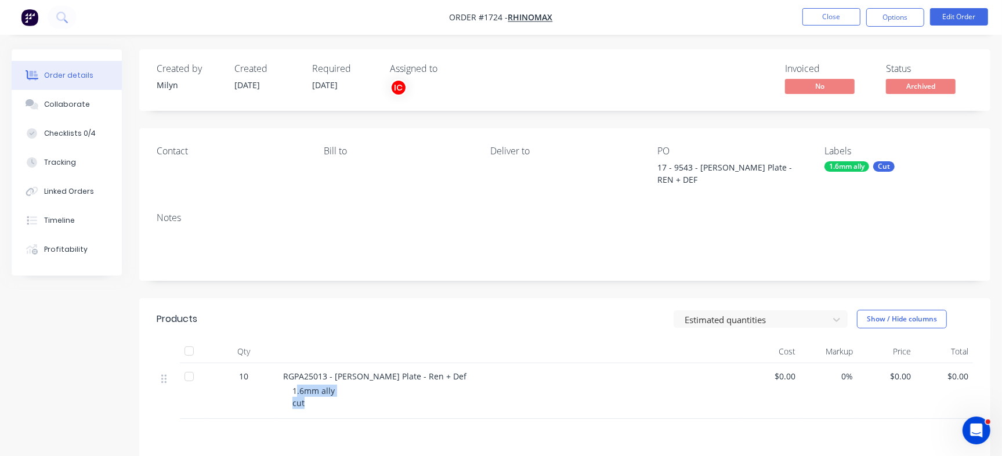
drag, startPoint x: 302, startPoint y: 382, endPoint x: 315, endPoint y: 389, distance: 15.3
click at [315, 389] on div "1.6mm ally cut" at bounding box center [515, 397] width 446 height 24
click at [301, 393] on span "1.6mm ally cut" at bounding box center [313, 396] width 42 height 23
drag, startPoint x: 290, startPoint y: 382, endPoint x: 309, endPoint y: 395, distance: 22.5
click at [309, 395] on div "RGPA25013 - Bonk Plate - Ren + Def 1.6mm ally cut" at bounding box center [510, 391] width 464 height 56
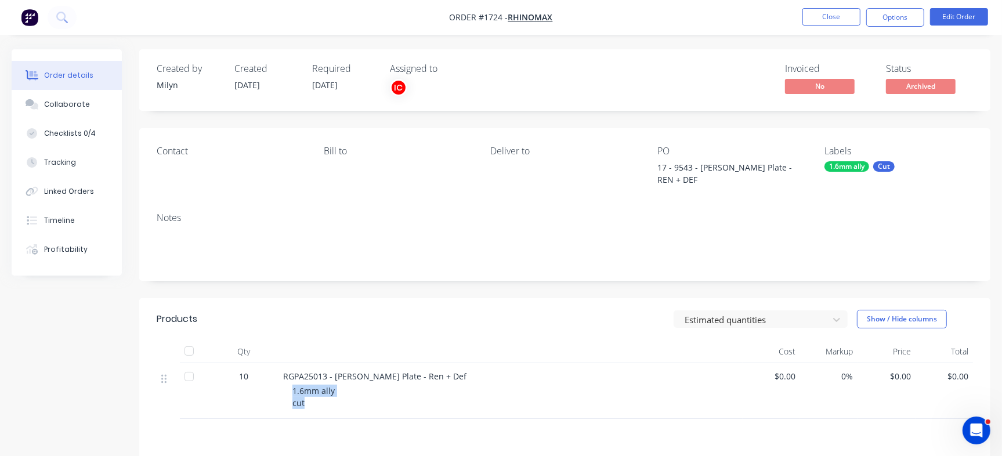
copy span "1.6mm ally cut"
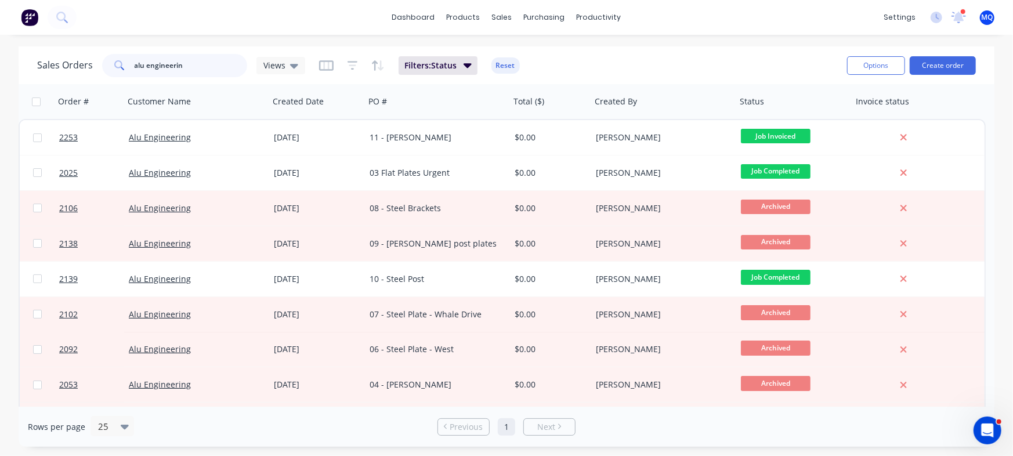
drag, startPoint x: 207, startPoint y: 64, endPoint x: 0, endPoint y: 55, distance: 206.7
click at [0, 55] on div "Sales Orders alu engineerin Views Filters: Status Reset Options Create order Or…" at bounding box center [506, 246] width 1013 height 400
type input "alu engineer"
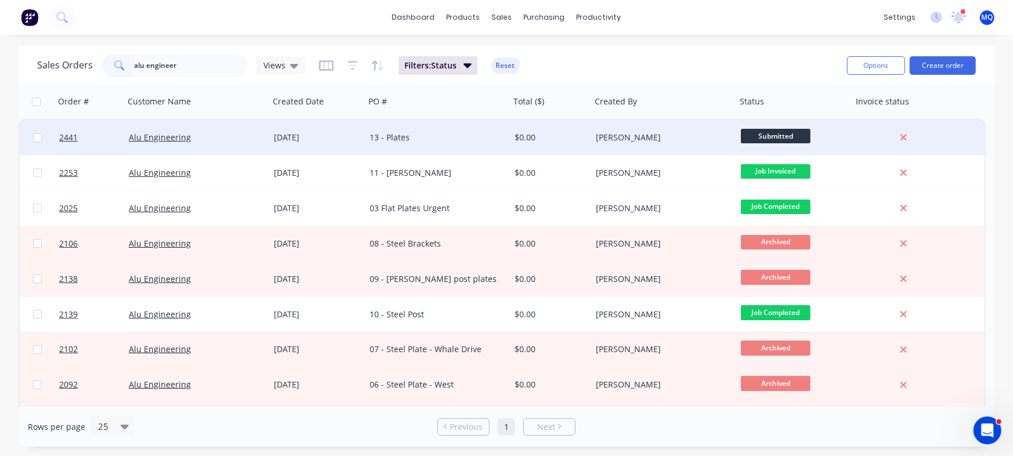
click at [476, 143] on div "13 - Plates" at bounding box center [434, 138] width 129 height 12
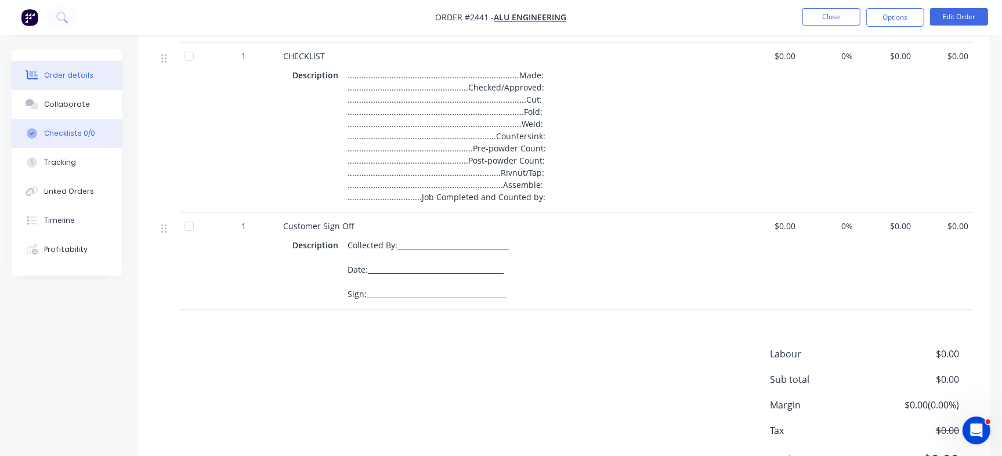
scroll to position [218, 0]
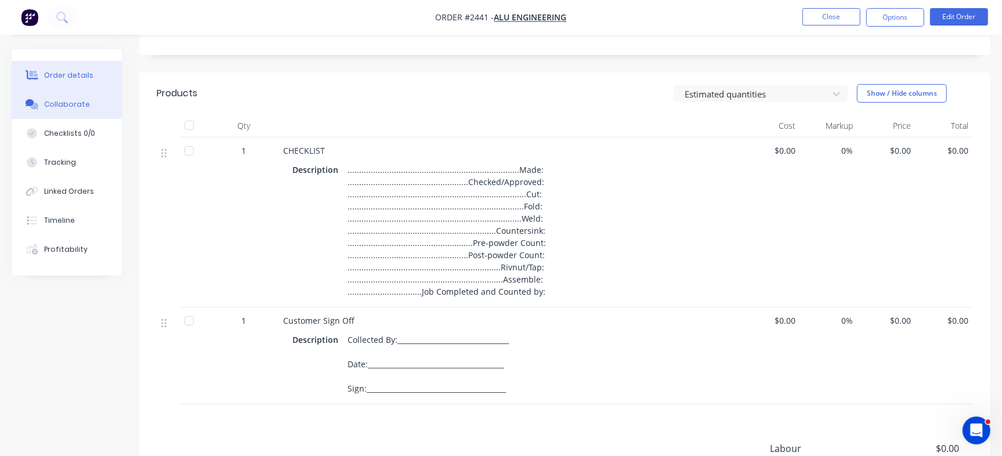
click at [60, 99] on div "Collaborate" at bounding box center [67, 104] width 46 height 10
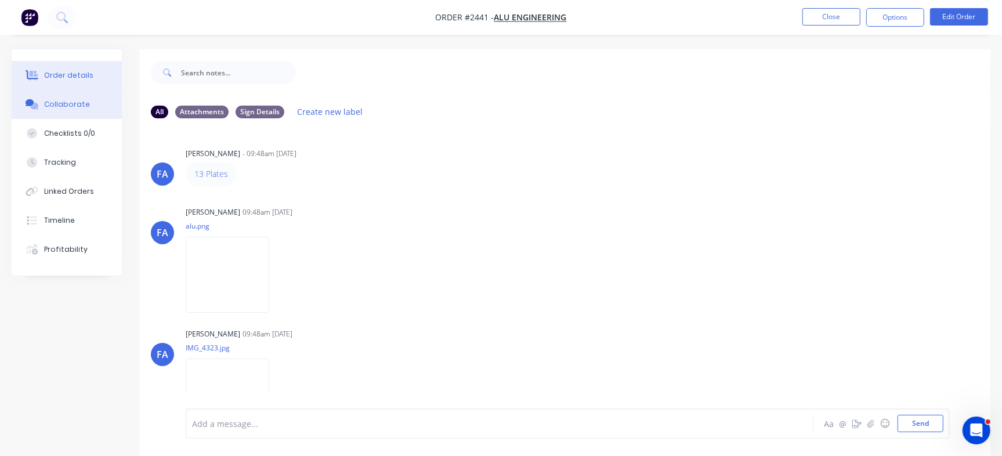
click at [75, 79] on div "Order details" at bounding box center [68, 75] width 49 height 10
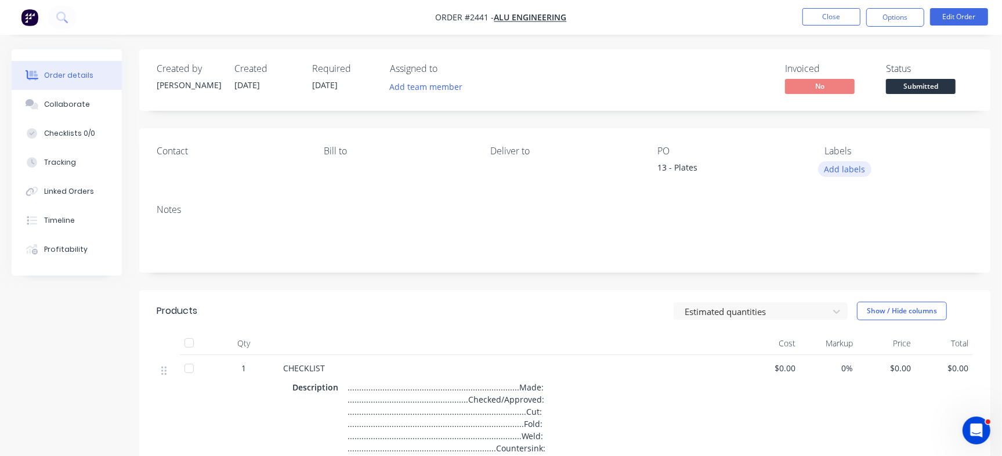
click at [858, 176] on button "Add labels" at bounding box center [844, 169] width 53 height 16
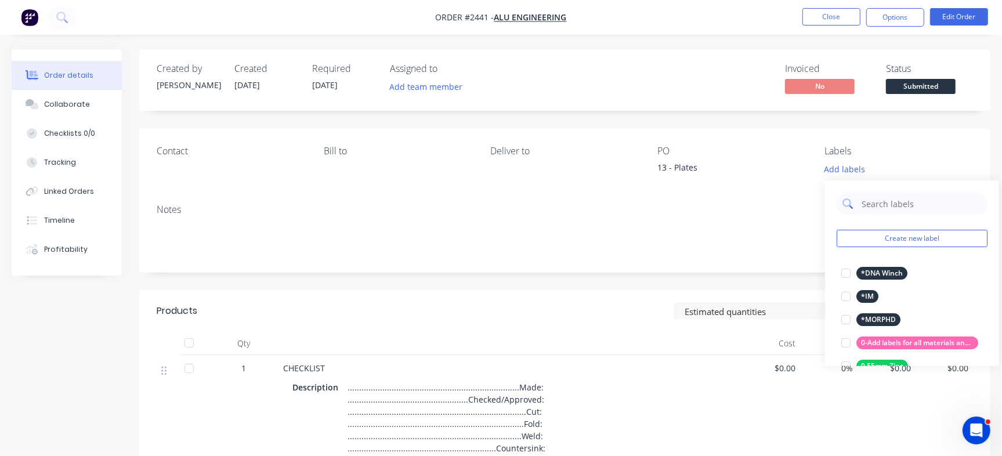
click at [888, 195] on input "text" at bounding box center [920, 203] width 121 height 23
type input "Urgent"
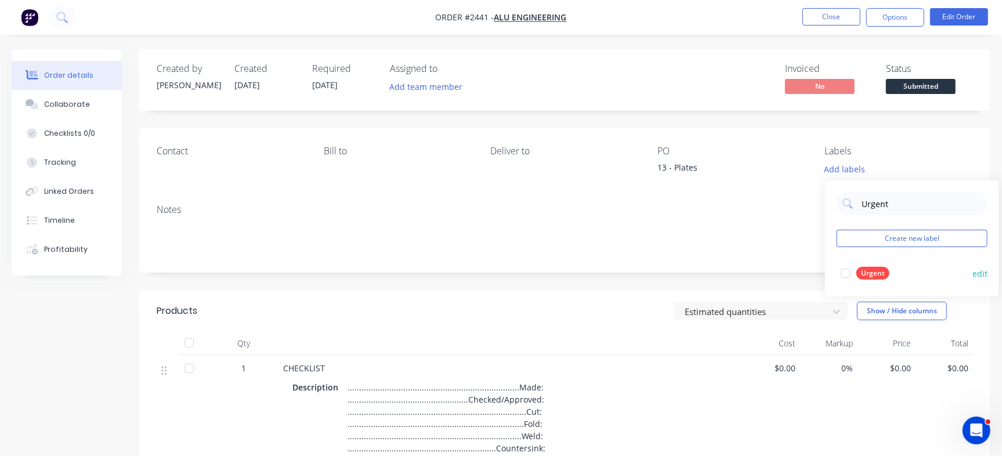
click at [852, 274] on div at bounding box center [845, 273] width 23 height 23
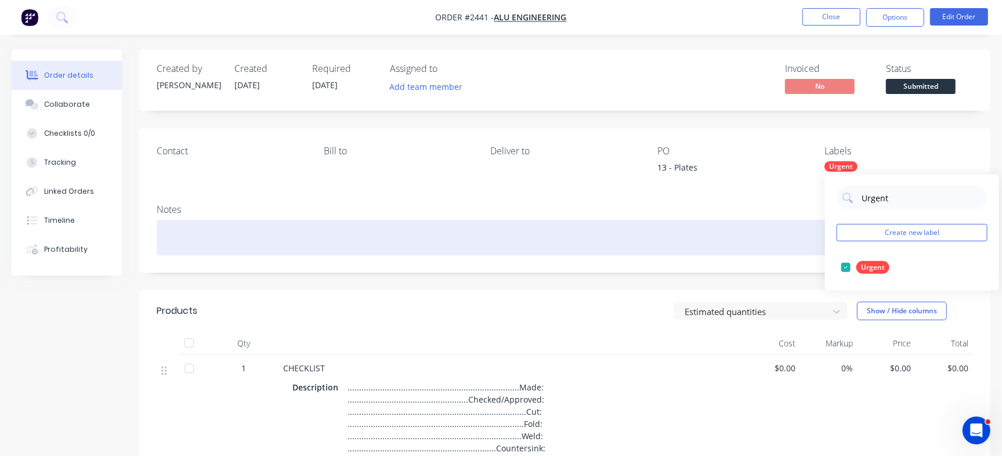
click at [379, 234] on div at bounding box center [565, 237] width 816 height 35
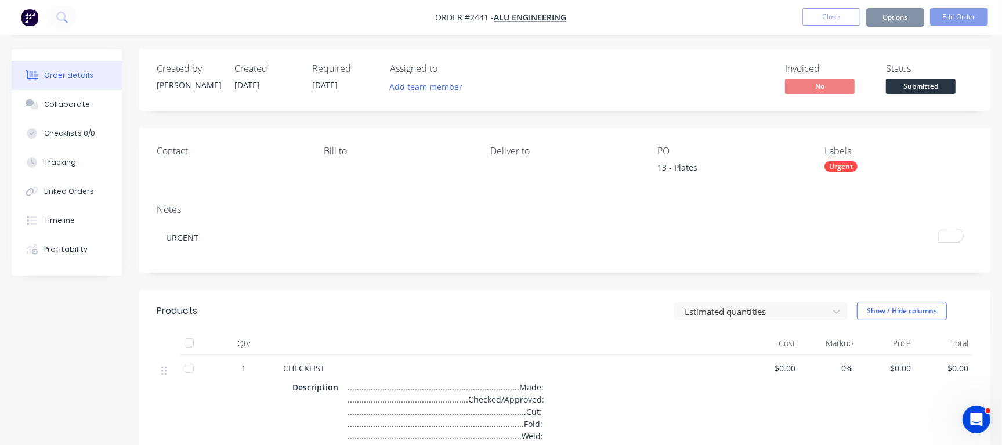
click at [673, 75] on div "Invoiced No Status Submitted" at bounding box center [739, 80] width 467 height 34
click at [847, 21] on button "Close" at bounding box center [831, 16] width 58 height 17
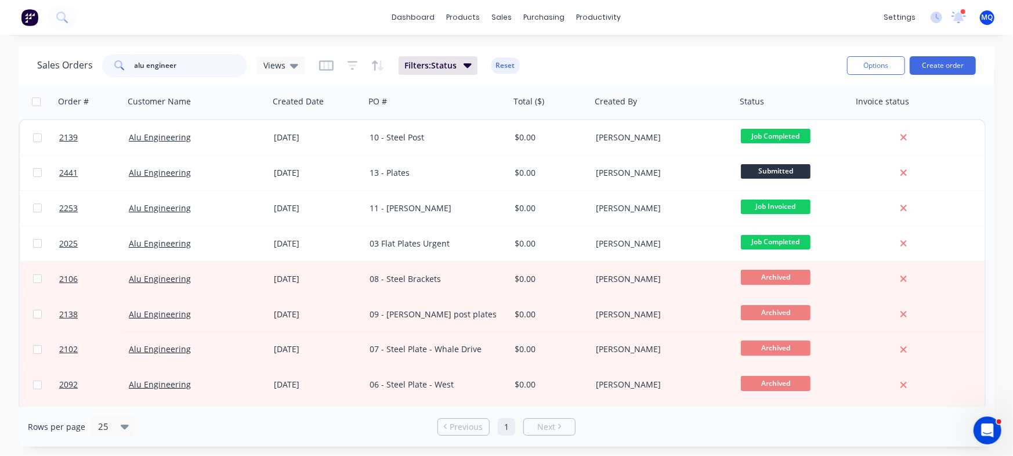
drag, startPoint x: 208, startPoint y: 75, endPoint x: 0, endPoint y: 38, distance: 210.9
click at [0, 38] on div "dashboard products sales purchasing productivity dashboard products Product Cat…" at bounding box center [506, 228] width 1013 height 456
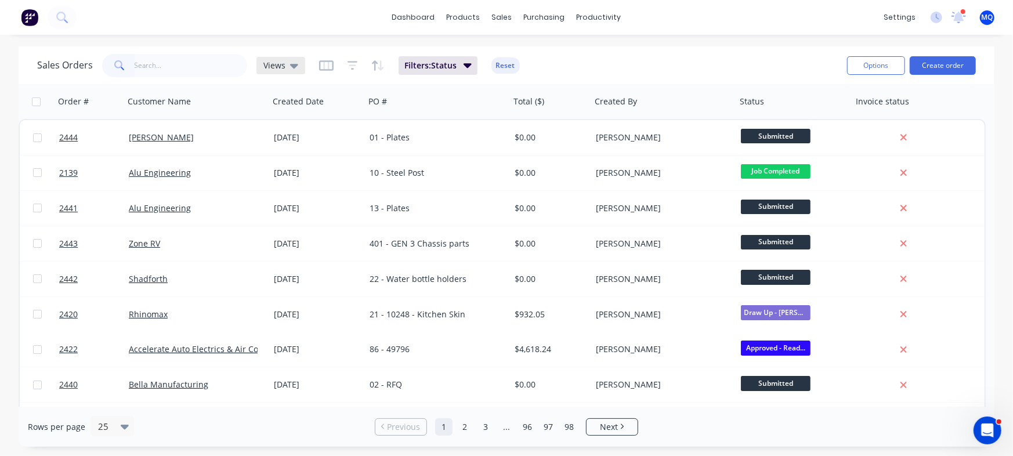
click at [283, 70] on span "Views" at bounding box center [274, 65] width 22 height 12
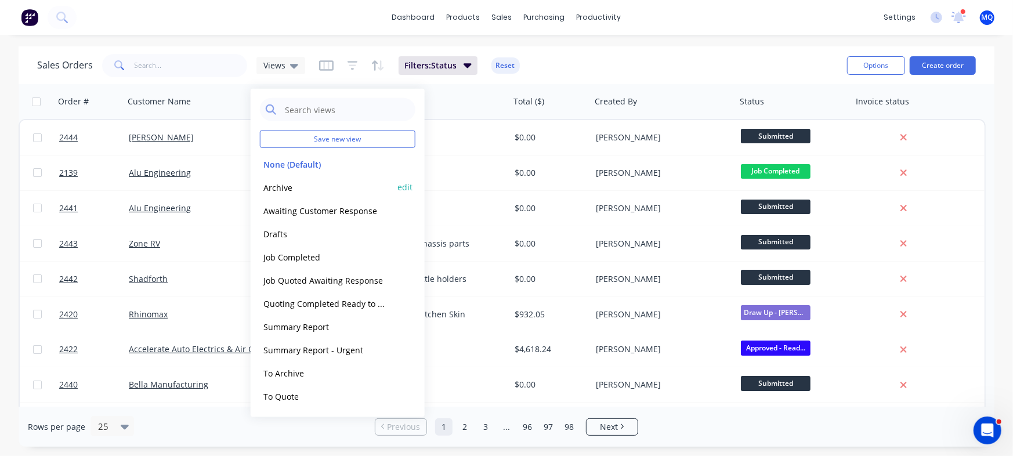
click at [278, 192] on button "Archive" at bounding box center [326, 186] width 132 height 13
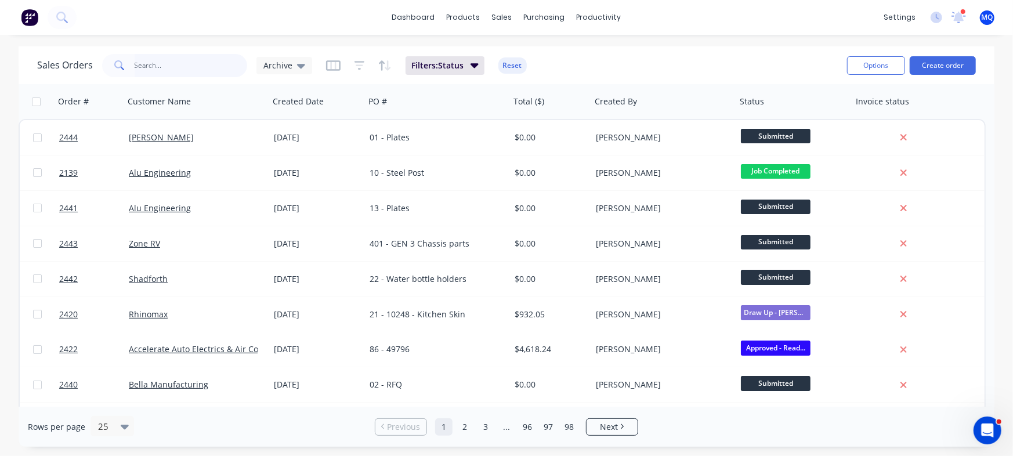
click at [195, 67] on input "text" at bounding box center [191, 65] width 113 height 23
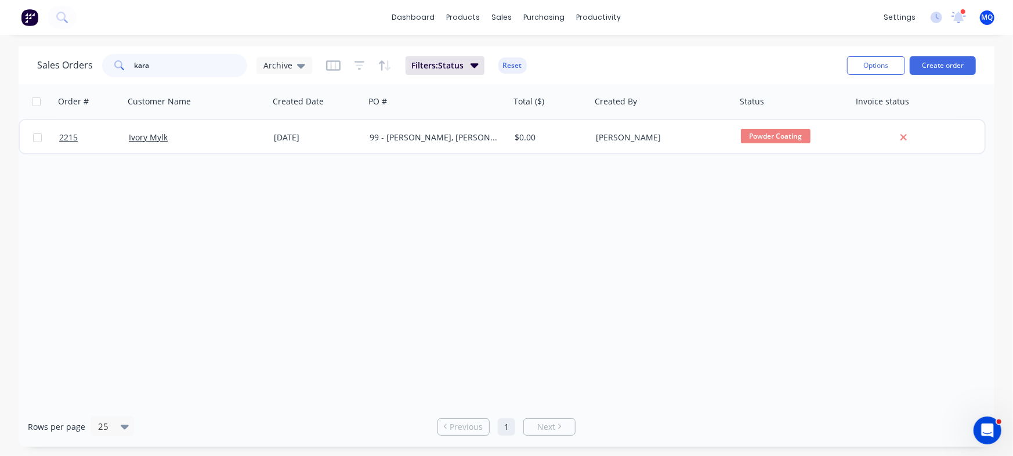
click at [213, 68] on input "kara" at bounding box center [191, 65] width 113 height 23
click at [212, 68] on input "kara" at bounding box center [191, 65] width 113 height 23
type input "PB metal"
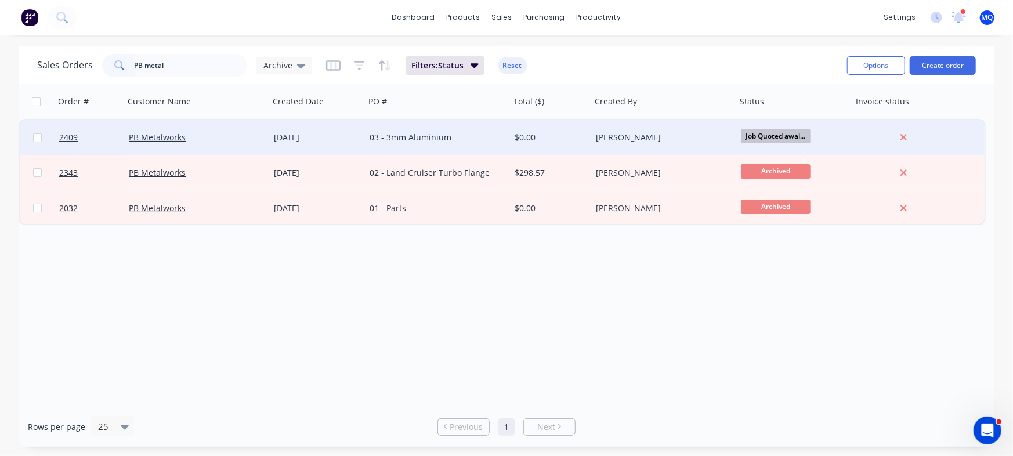
click at [452, 149] on div "03 - 3mm Aluminium" at bounding box center [437, 137] width 145 height 35
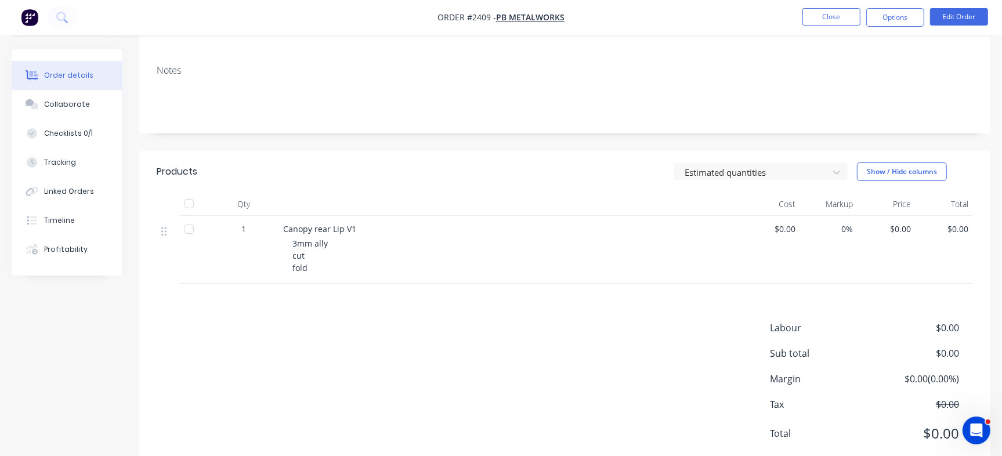
scroll to position [145, 0]
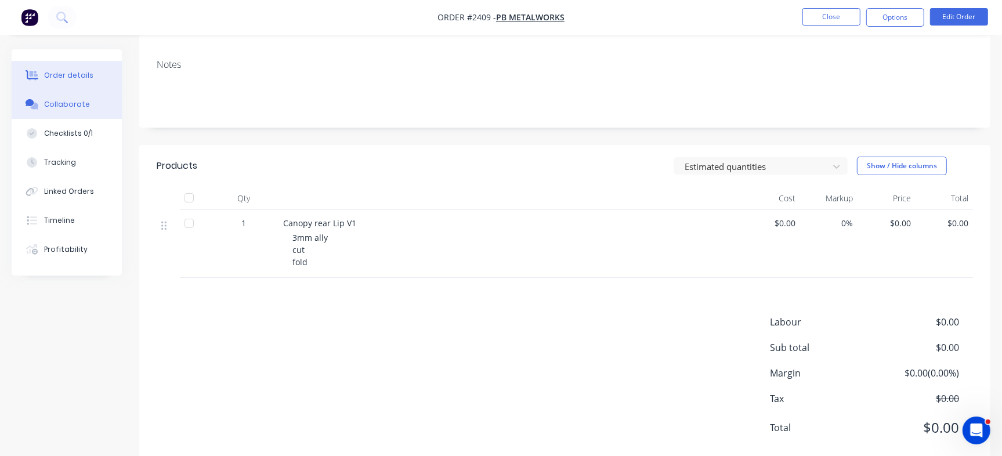
click at [52, 110] on button "Collaborate" at bounding box center [67, 104] width 110 height 29
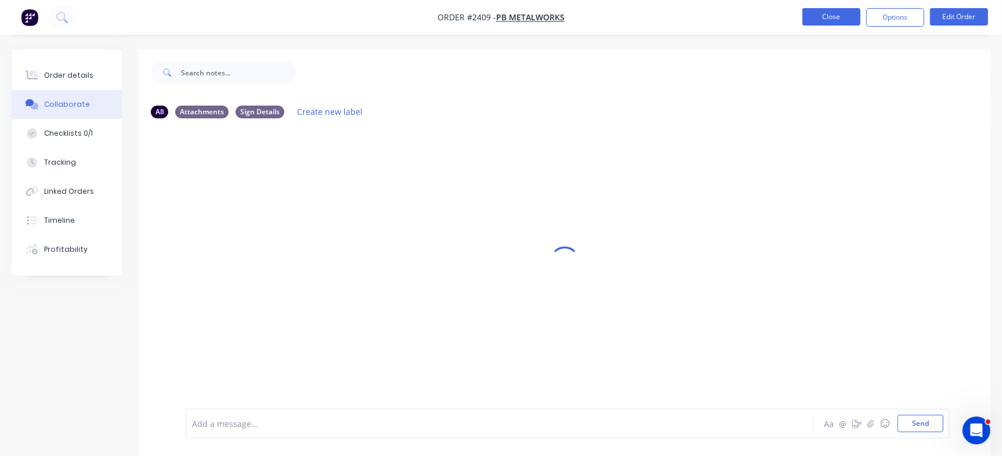
click at [839, 17] on button "Close" at bounding box center [831, 16] width 58 height 17
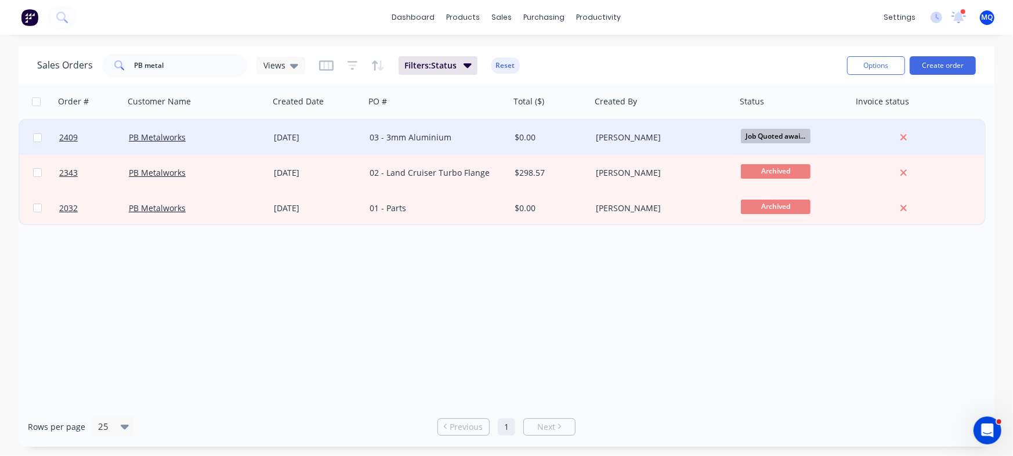
click at [434, 129] on div "03 - 3mm Aluminium" at bounding box center [437, 137] width 145 height 35
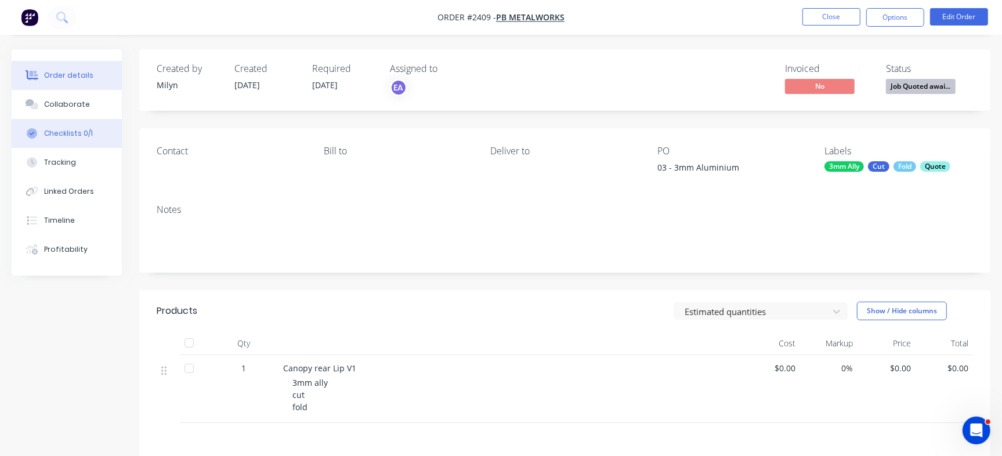
click at [100, 119] on button "Checklists 0/1" at bounding box center [67, 133] width 110 height 29
type textarea "x"
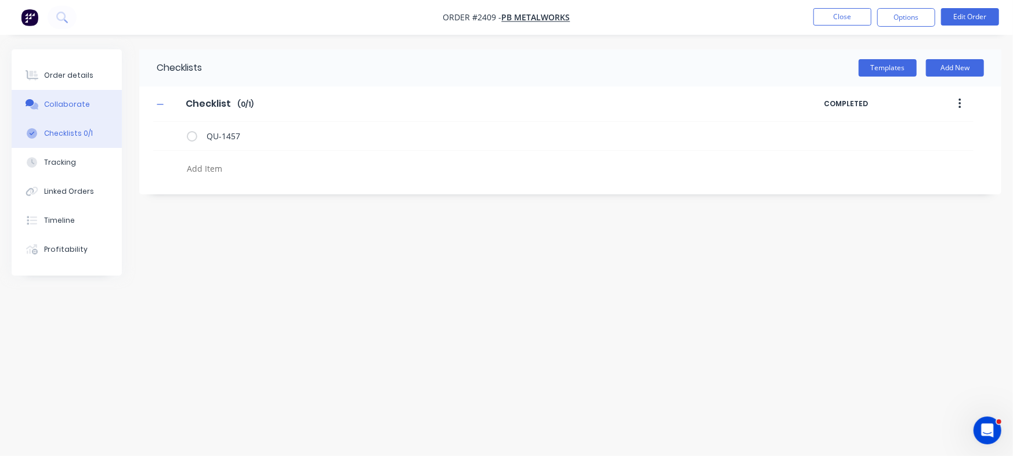
click at [104, 102] on button "Collaborate" at bounding box center [67, 104] width 110 height 29
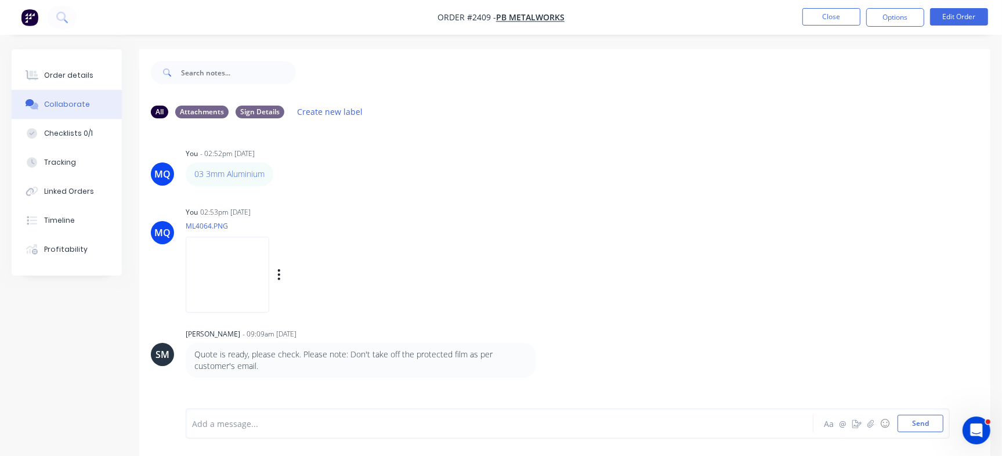
click at [248, 262] on img at bounding box center [228, 275] width 84 height 76
click at [820, 15] on button "Close" at bounding box center [831, 16] width 58 height 17
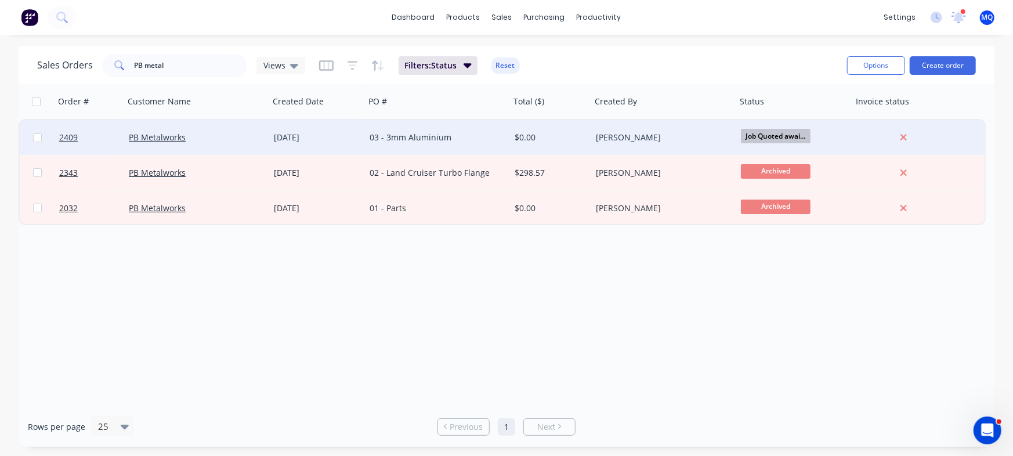
click at [458, 128] on div "03 - 3mm Aluminium" at bounding box center [437, 137] width 145 height 35
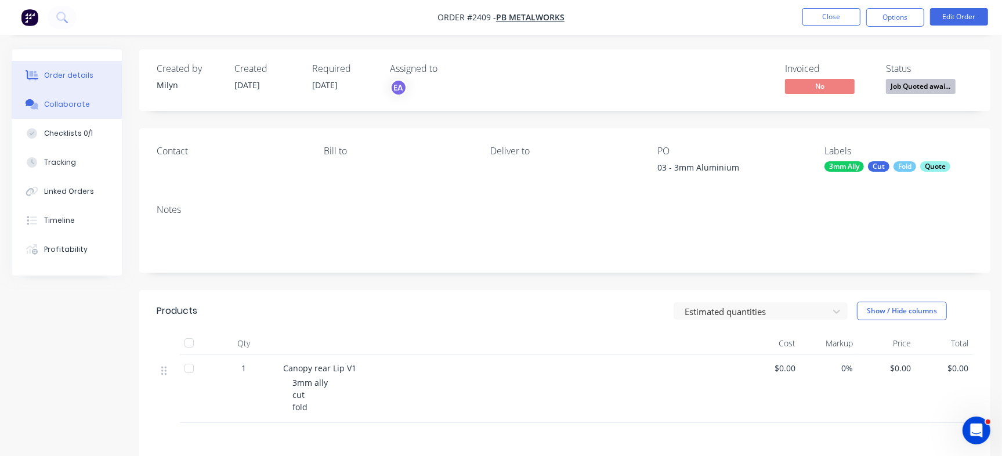
click at [91, 104] on button "Collaborate" at bounding box center [67, 104] width 110 height 29
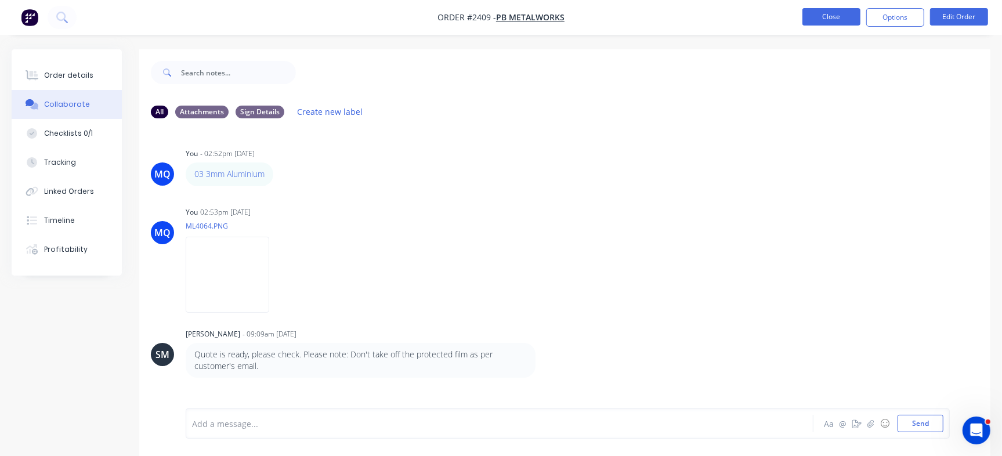
click at [830, 12] on button "Close" at bounding box center [831, 16] width 58 height 17
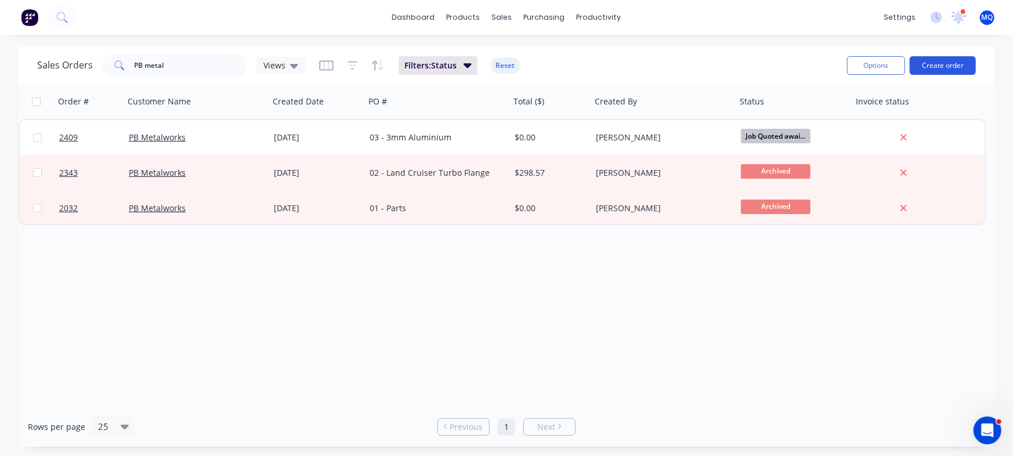
click at [955, 60] on button "Create order" at bounding box center [943, 65] width 66 height 19
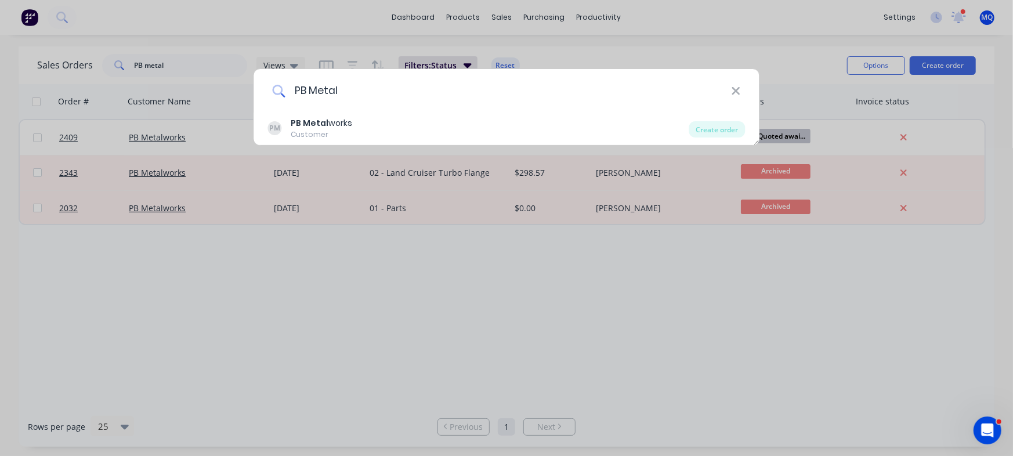
type input "PB Metal"
click at [365, 125] on div "PM PB Metal works Customer" at bounding box center [478, 128] width 421 height 23
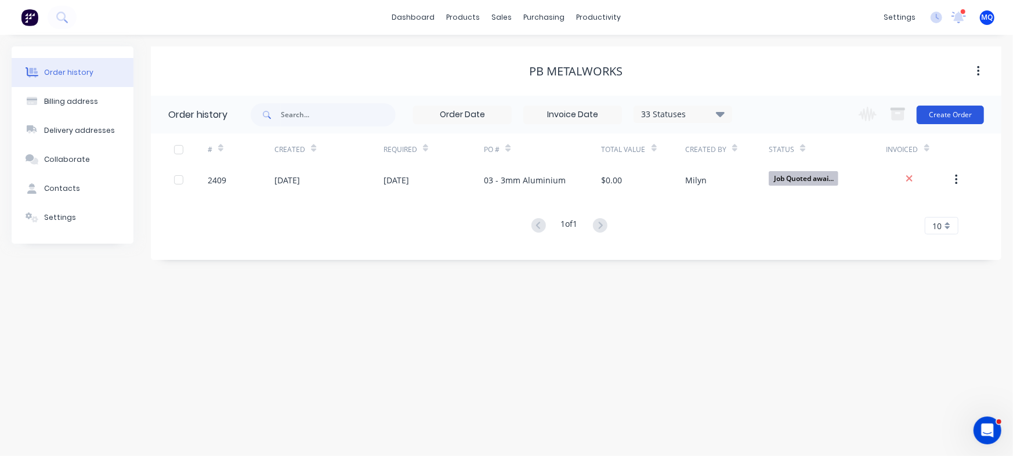
click at [946, 118] on button "Create Order" at bounding box center [950, 115] width 67 height 19
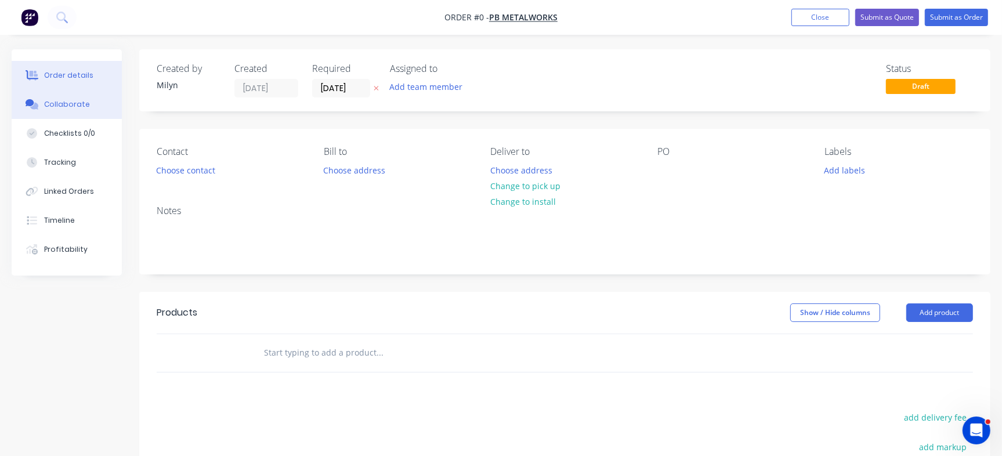
click at [74, 96] on button "Collaborate" at bounding box center [67, 104] width 110 height 29
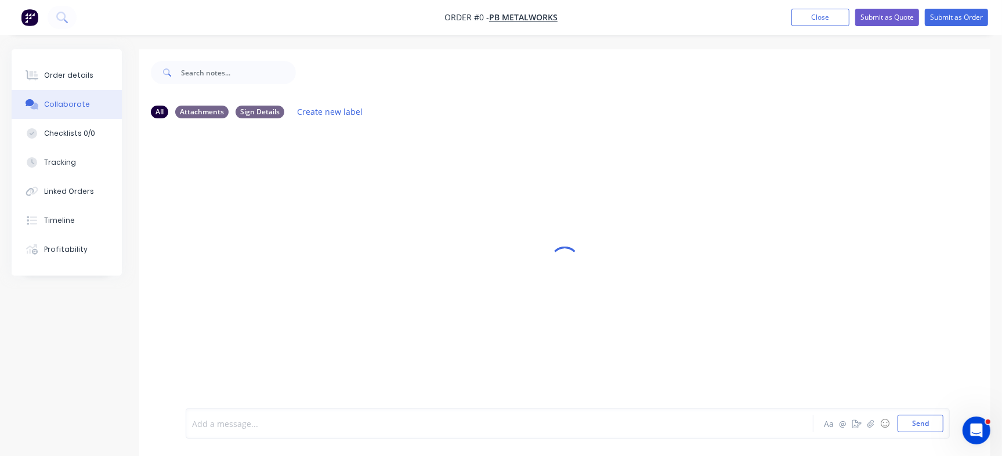
click at [355, 420] on div at bounding box center [474, 424] width 563 height 12
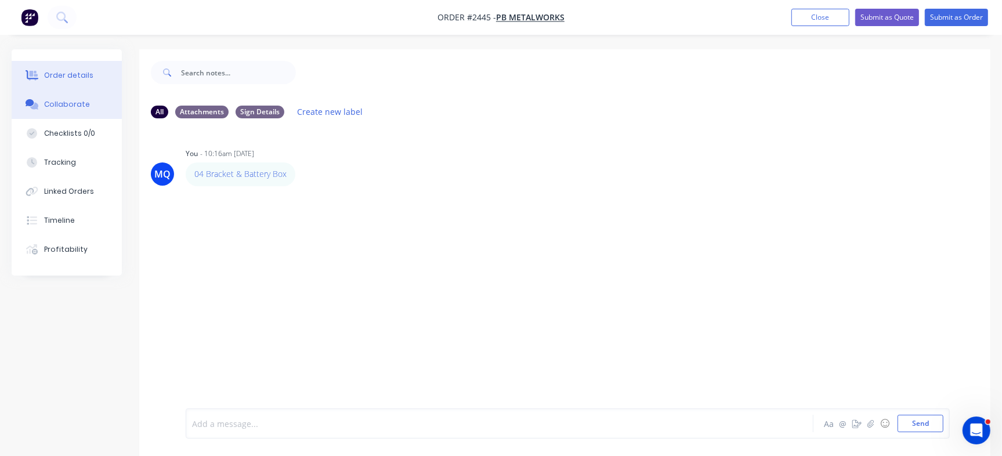
click at [81, 73] on div "Order details" at bounding box center [68, 75] width 49 height 10
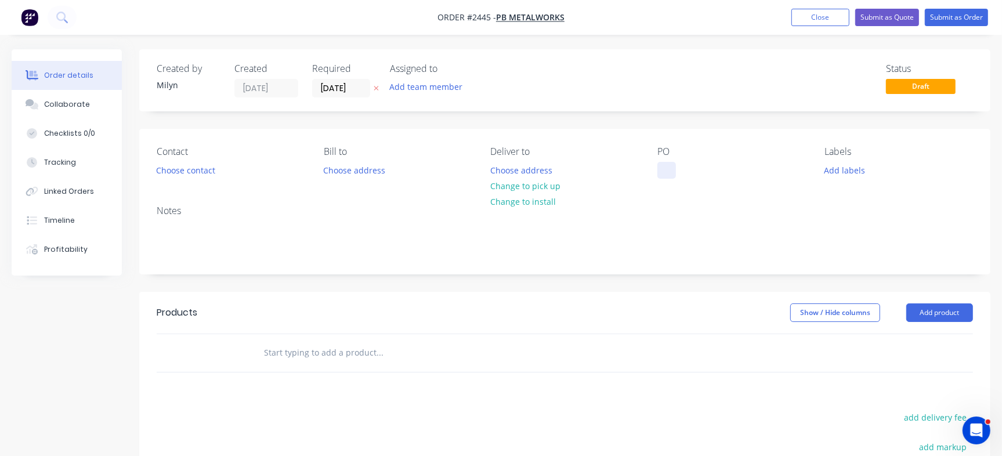
click at [665, 172] on div at bounding box center [666, 170] width 19 height 17
paste div
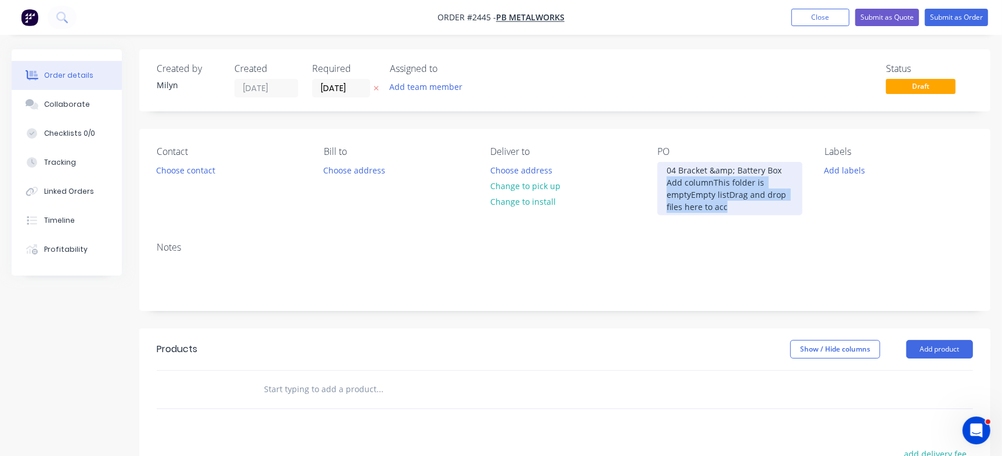
drag, startPoint x: 743, startPoint y: 206, endPoint x: 661, endPoint y: 183, distance: 84.5
click at [661, 183] on div "04 Bracket &amp; Battery Box Add columnThis folder is emptyEmpty listDrag and d…" at bounding box center [729, 188] width 145 height 53
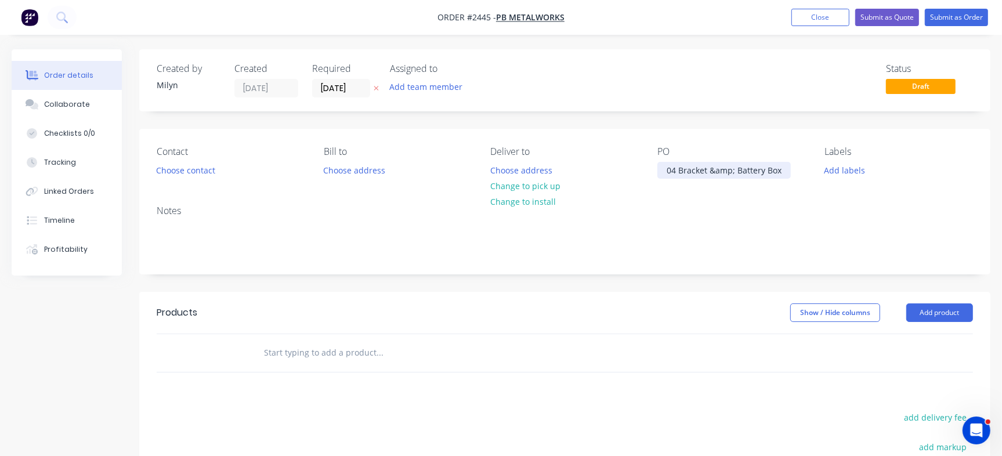
click at [679, 168] on div "04 Bracket &amp; Battery Box" at bounding box center [723, 170] width 133 height 17
drag, startPoint x: 738, startPoint y: 169, endPoint x: 718, endPoint y: 170, distance: 20.3
click at [718, 170] on div "04 - Bracket &amp; Battery Box" at bounding box center [726, 170] width 139 height 17
click at [722, 110] on div "Created by Milyn Created 13/10/25 Required 13/10/25 Assigned to Add team member…" at bounding box center [564, 80] width 851 height 62
click at [327, 92] on input "13/10/25" at bounding box center [341, 87] width 57 height 17
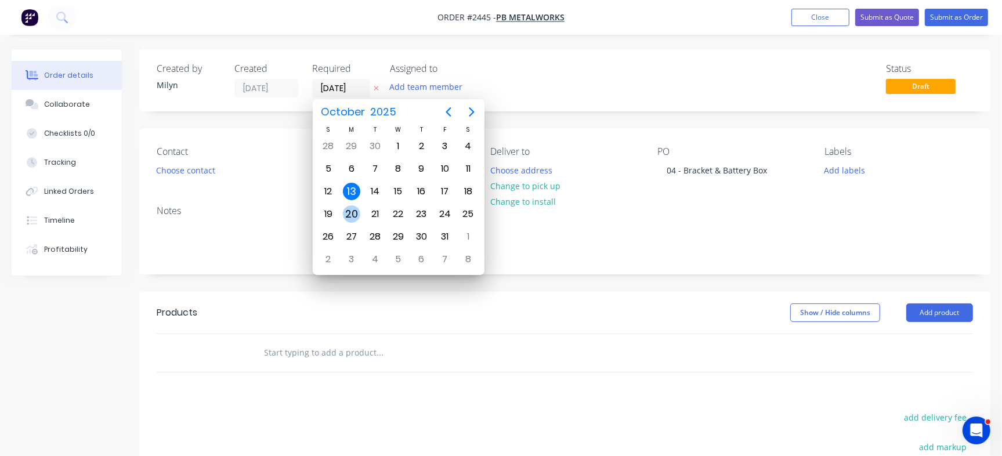
click at [349, 212] on div "20" at bounding box center [351, 213] width 17 height 17
type input "20/10/25"
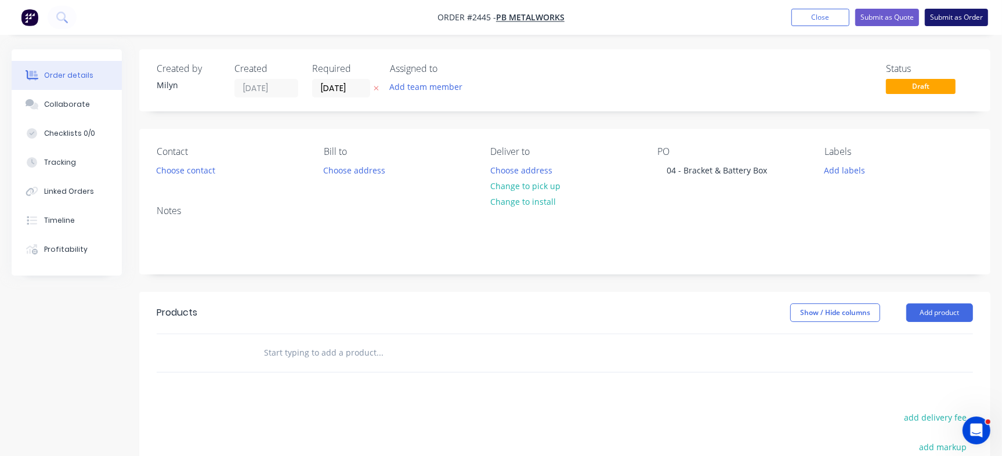
click at [976, 13] on button "Submit as Order" at bounding box center [956, 17] width 63 height 17
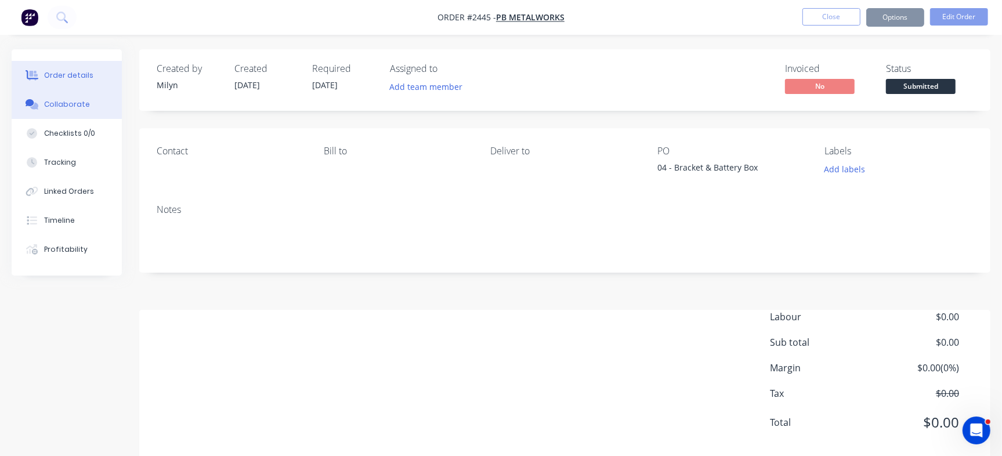
click at [66, 106] on div "Collaborate" at bounding box center [67, 104] width 46 height 10
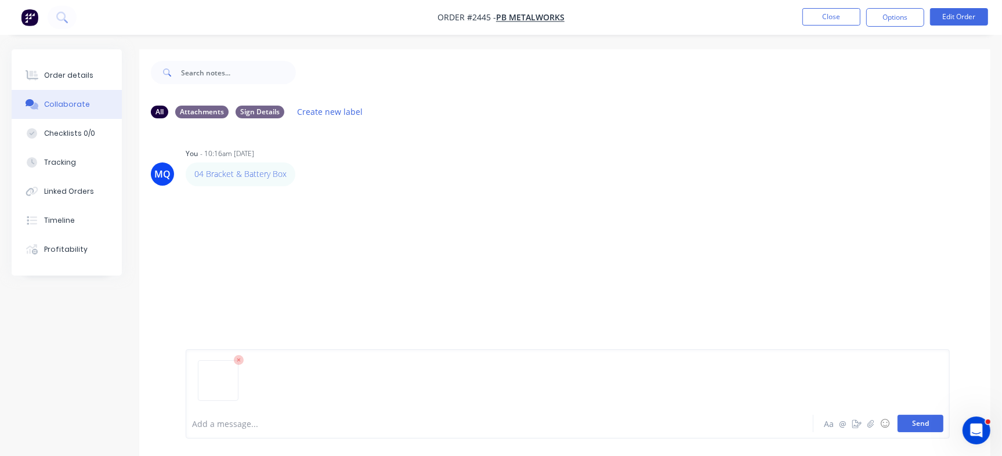
click at [917, 415] on button "Send" at bounding box center [920, 423] width 46 height 17
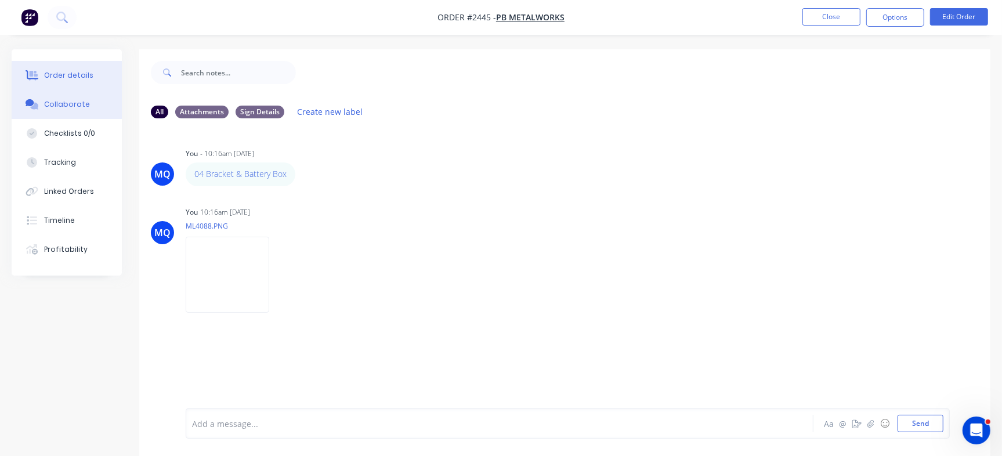
click at [110, 80] on button "Order details" at bounding box center [67, 75] width 110 height 29
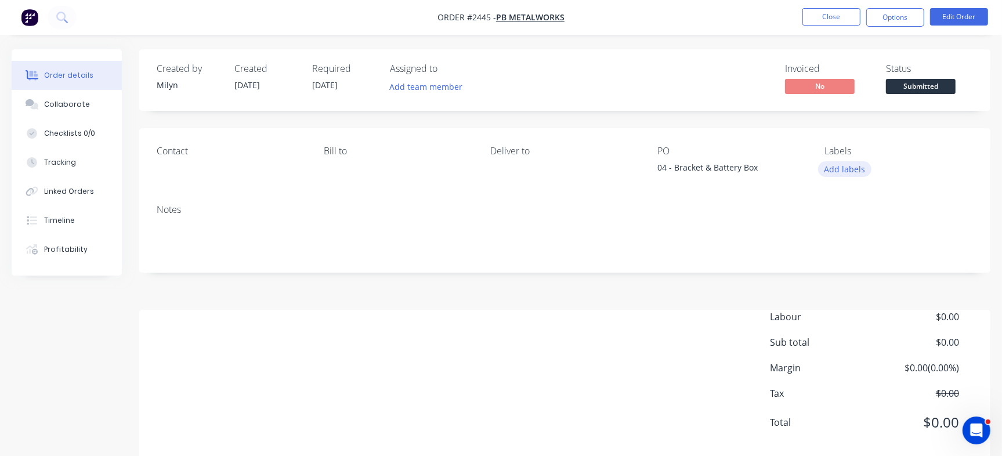
click at [850, 171] on button "Add labels" at bounding box center [844, 169] width 53 height 16
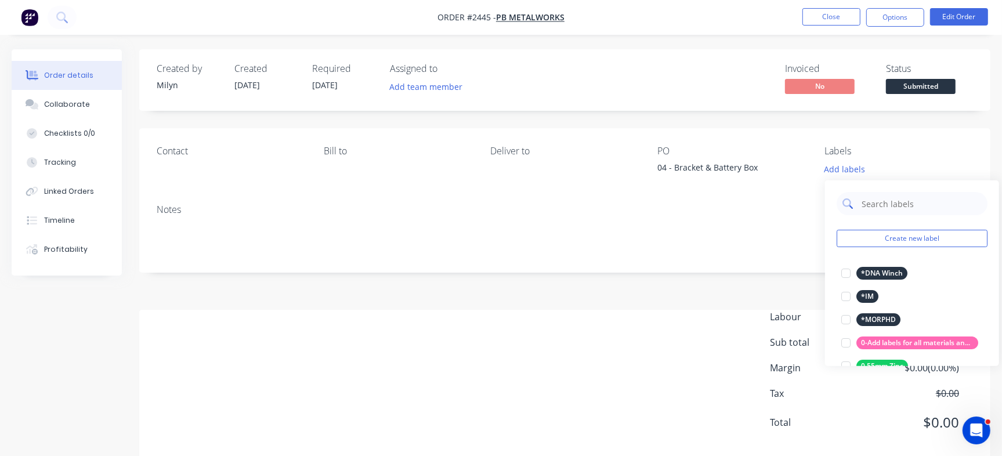
click at [877, 201] on input "text" at bounding box center [920, 203] width 121 height 23
type input "Quote"
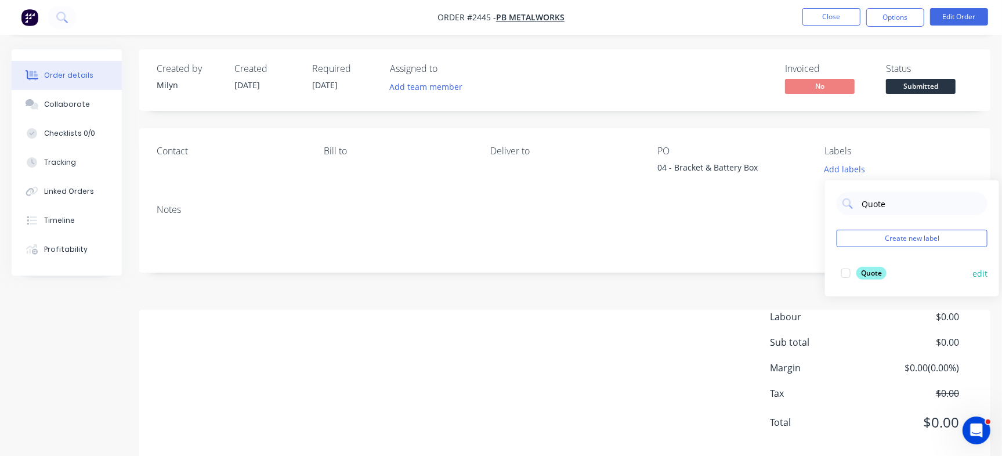
click at [846, 273] on div at bounding box center [845, 273] width 23 height 23
click at [704, 96] on div "Invoiced No Status Submitted" at bounding box center [739, 80] width 467 height 34
click at [835, 9] on button "Close" at bounding box center [831, 16] width 58 height 17
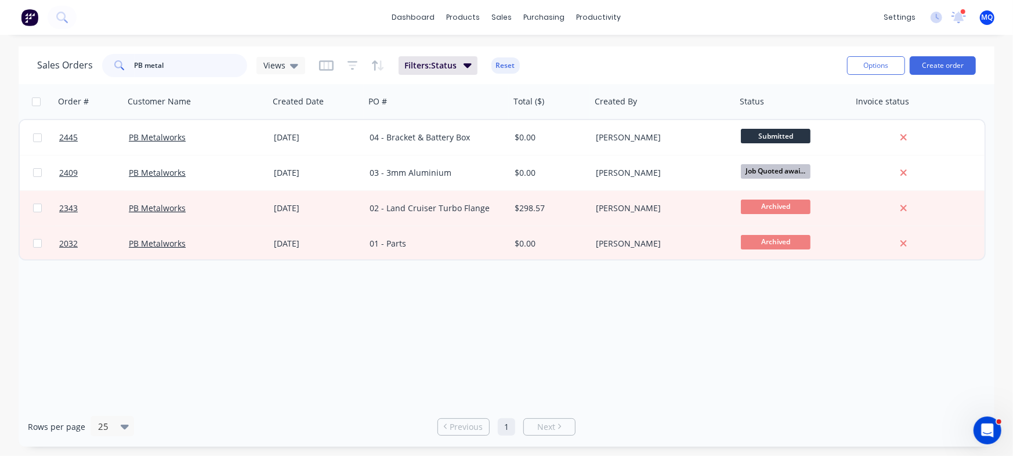
drag, startPoint x: 197, startPoint y: 63, endPoint x: 0, endPoint y: -16, distance: 212.4
click at [0, 0] on html "dashboard products sales purchasing productivity dashboard products Product Cat…" at bounding box center [506, 228] width 1013 height 456
type input "art in metal"
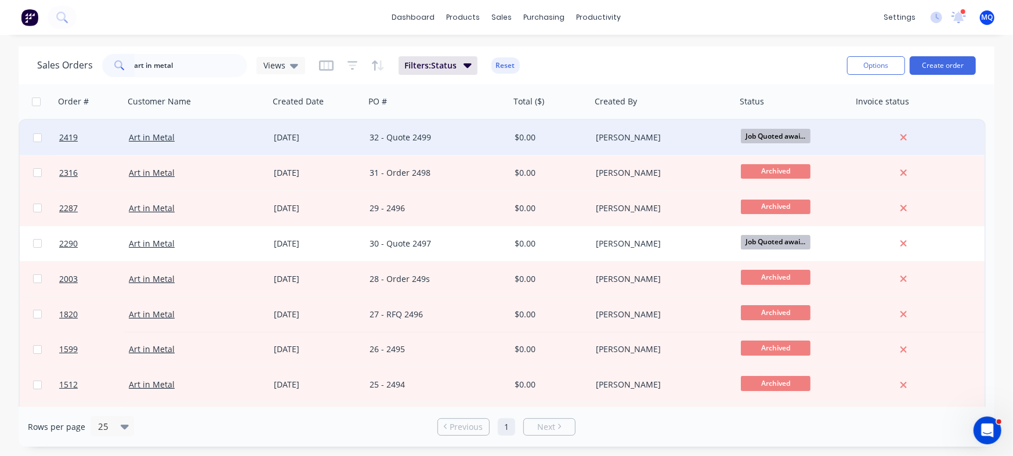
click at [407, 136] on div "32 - Quote 2499" at bounding box center [434, 138] width 129 height 12
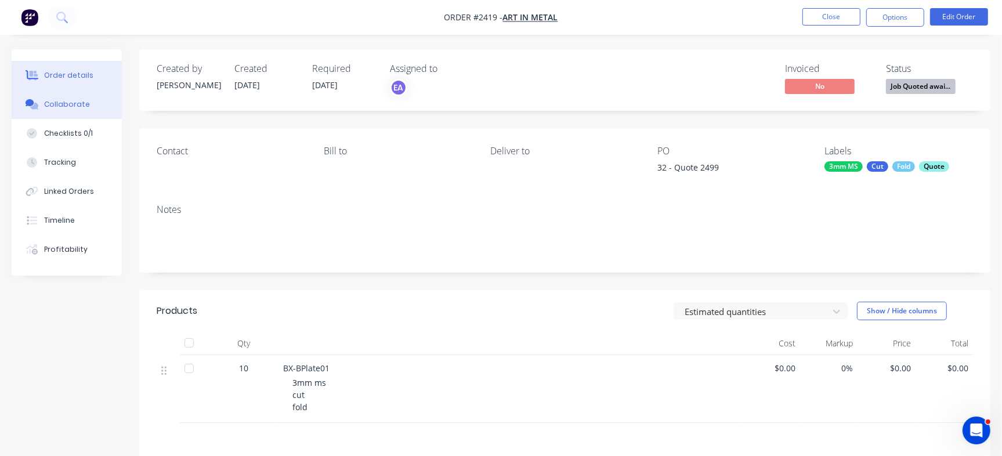
click at [96, 110] on button "Collaborate" at bounding box center [67, 104] width 110 height 29
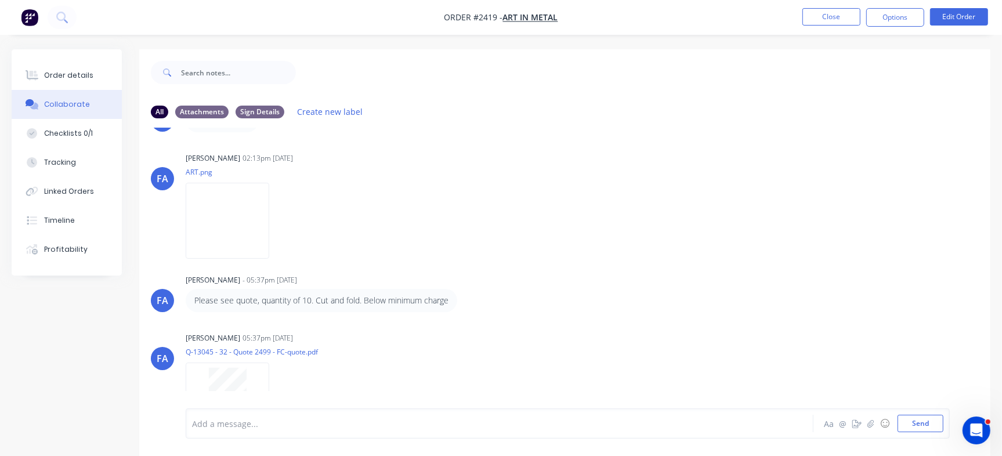
scroll to position [211, 0]
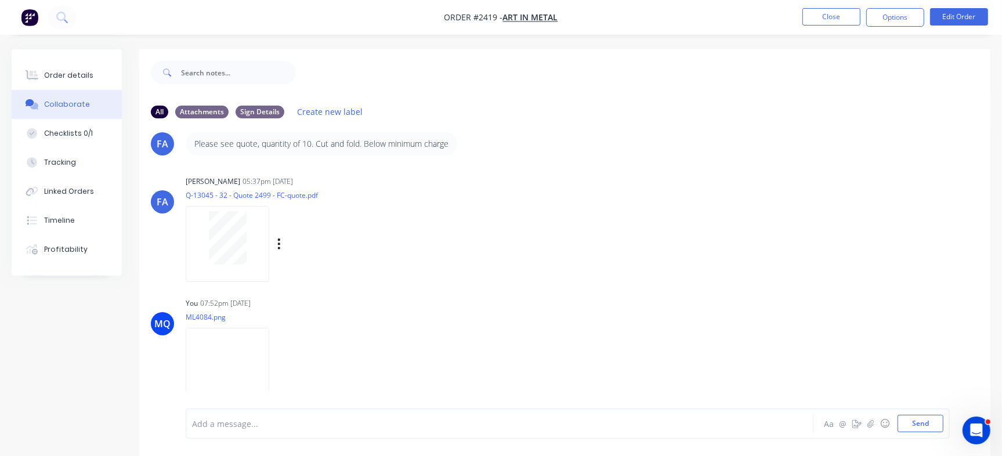
click at [269, 247] on div at bounding box center [228, 244] width 84 height 76
click at [806, 11] on button "Close" at bounding box center [831, 16] width 58 height 17
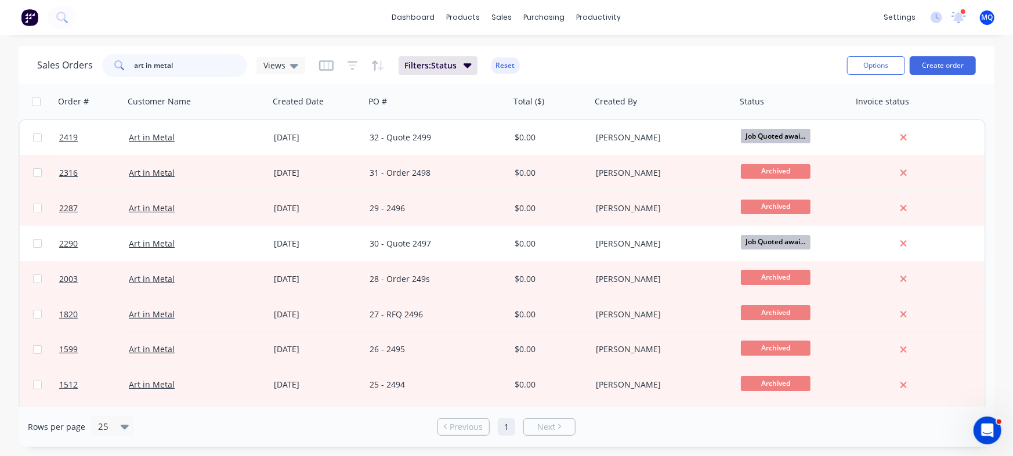
drag, startPoint x: 237, startPoint y: 60, endPoint x: 0, endPoint y: 67, distance: 236.8
click at [2, 61] on div "Sales Orders art in metal Views Filters: Status Reset Options Create order Orde…" at bounding box center [506, 246] width 1013 height 400
type input "tile"
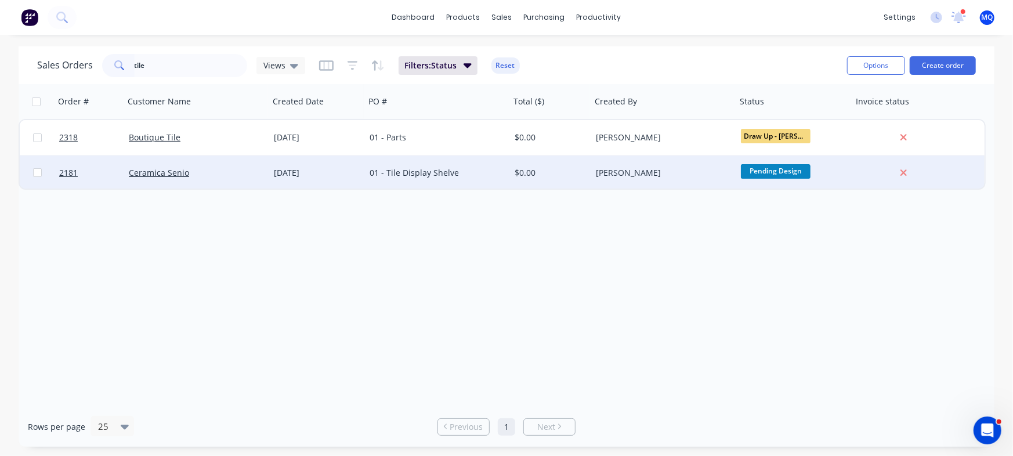
click at [411, 177] on div "01 - Tile Display Shelve" at bounding box center [434, 173] width 129 height 12
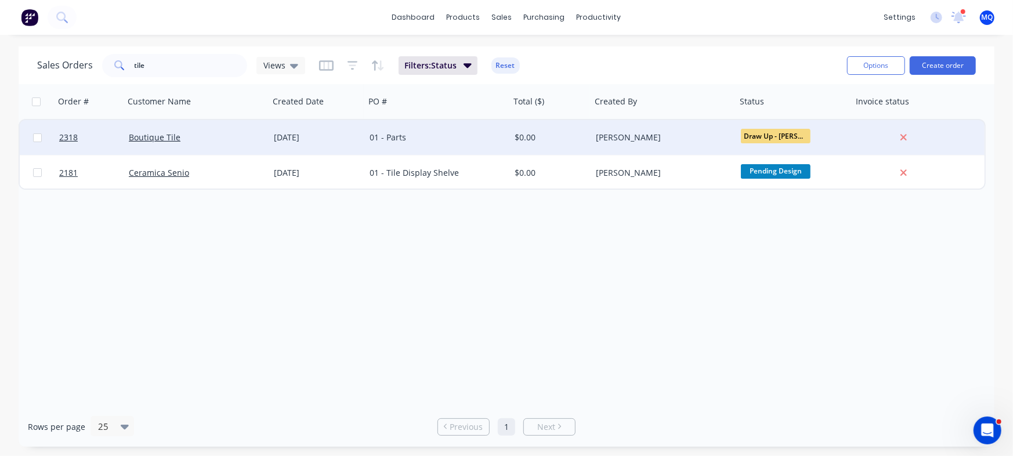
click at [372, 142] on div "01 - Parts" at bounding box center [434, 138] width 129 height 12
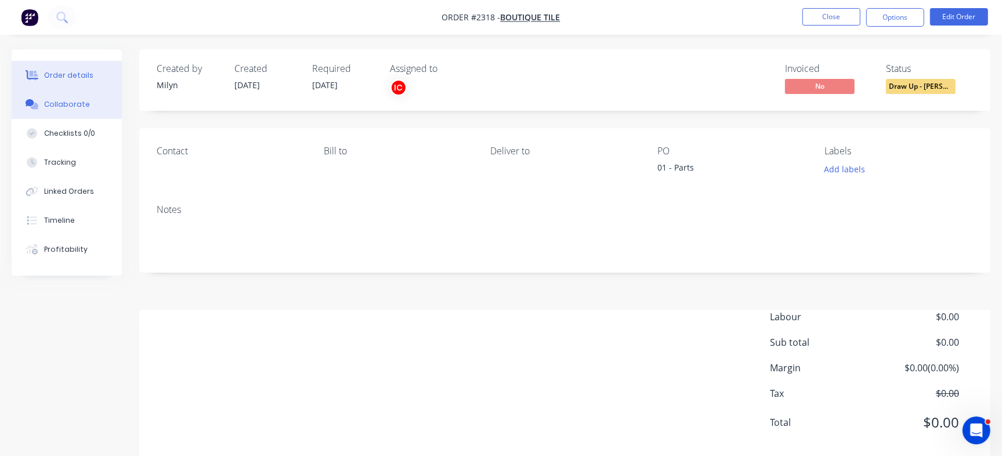
click at [49, 100] on div "Collaborate" at bounding box center [67, 104] width 46 height 10
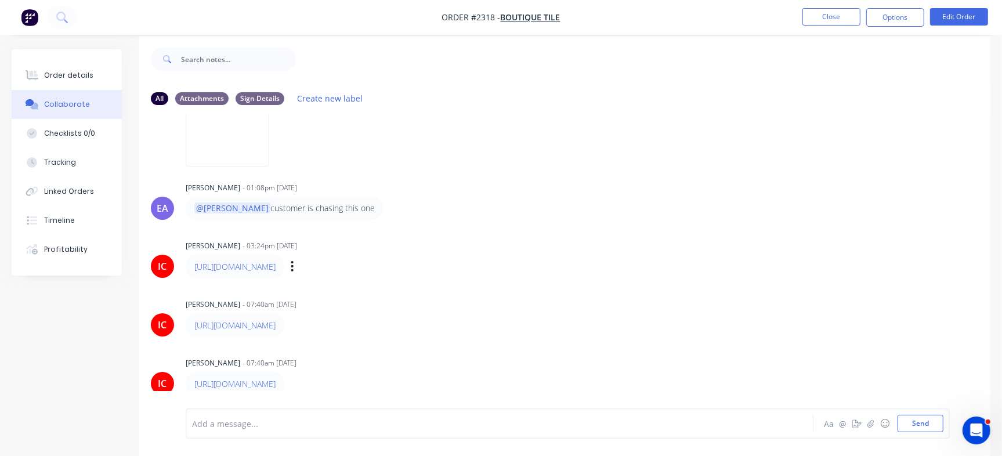
scroll to position [17, 0]
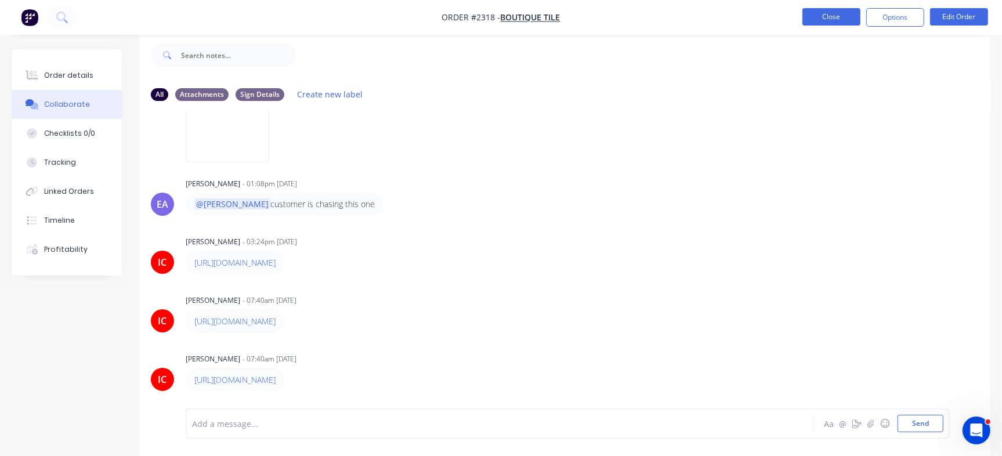
click at [832, 17] on button "Close" at bounding box center [831, 16] width 58 height 17
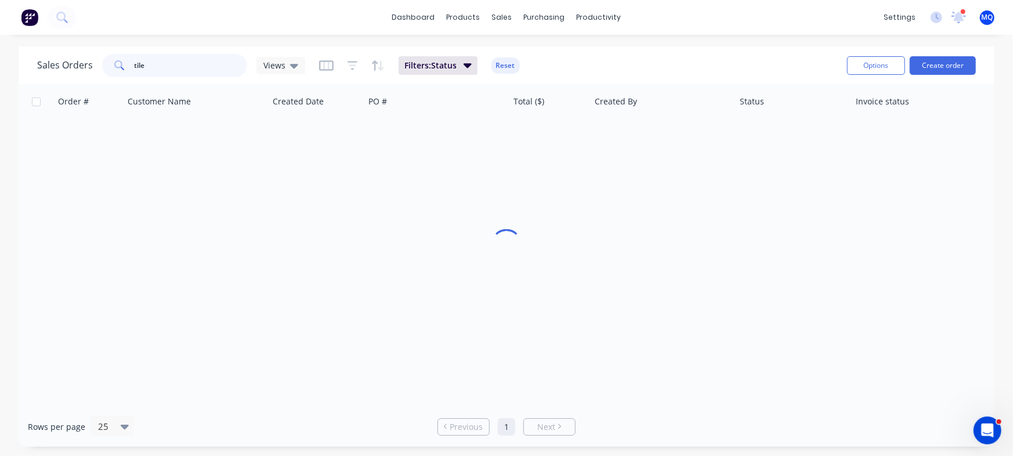
click at [195, 69] on input "tile" at bounding box center [191, 65] width 113 height 23
type input "TDI"
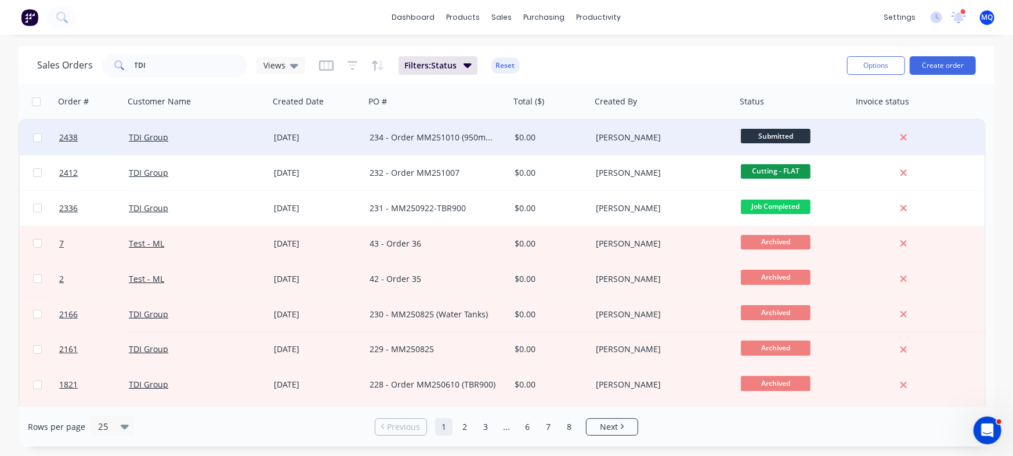
click at [452, 140] on div "234 - Order MM251010 (950mm toolboxes)" at bounding box center [434, 138] width 129 height 12
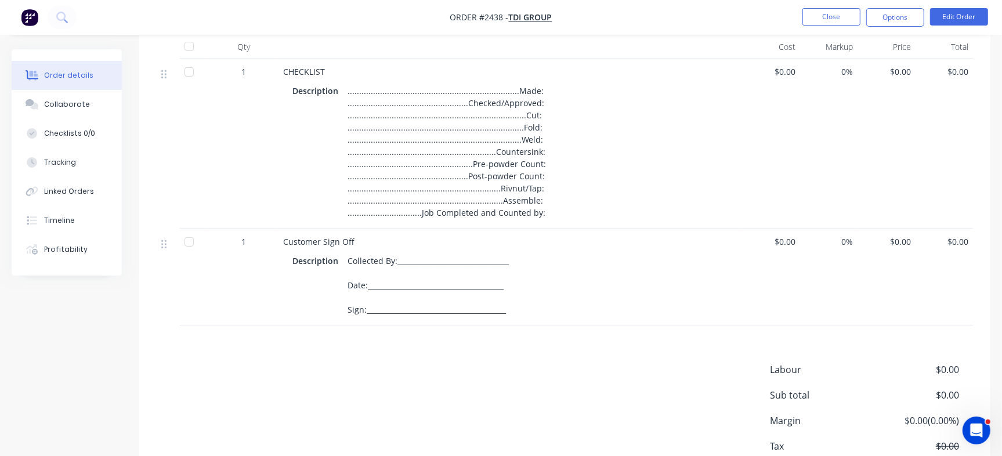
scroll to position [381, 0]
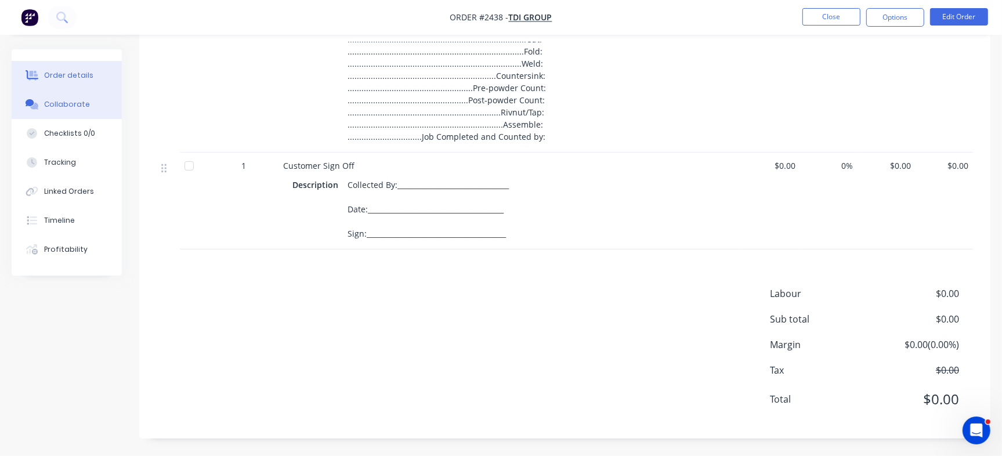
click at [56, 92] on button "Collaborate" at bounding box center [67, 104] width 110 height 29
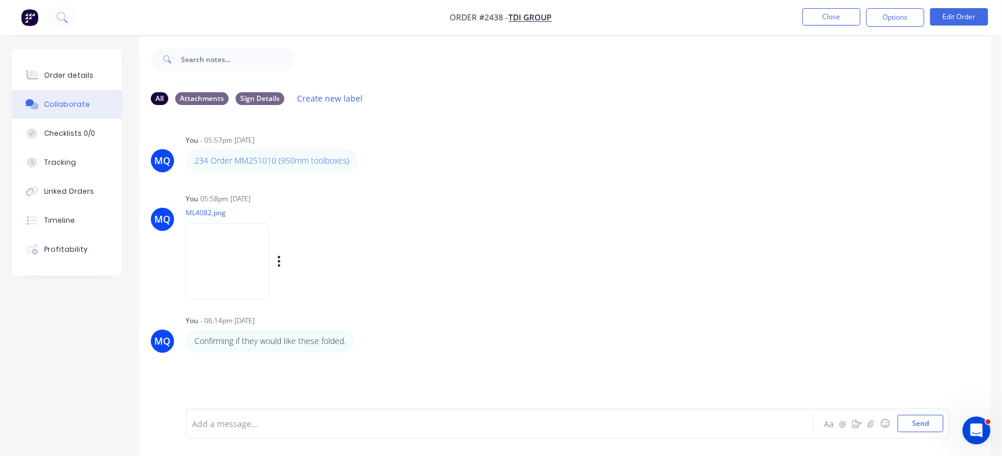
scroll to position [17, 0]
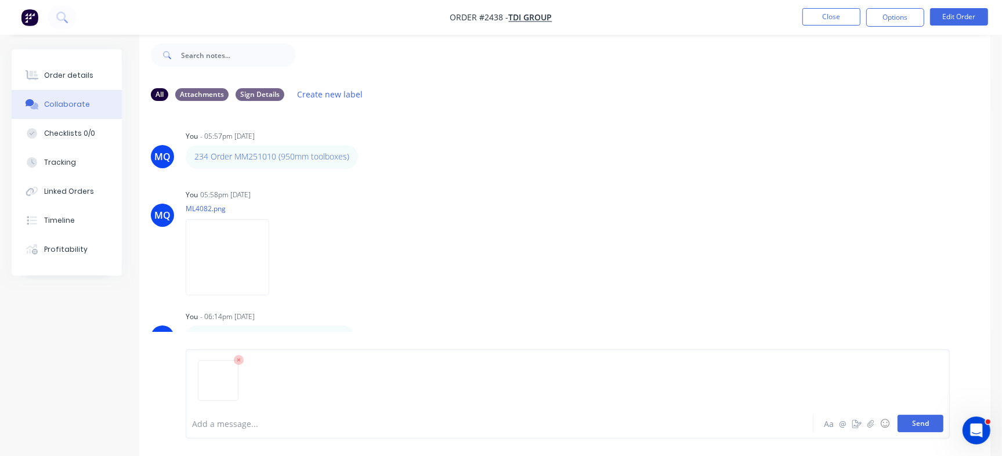
click at [911, 422] on button "Send" at bounding box center [920, 423] width 46 height 17
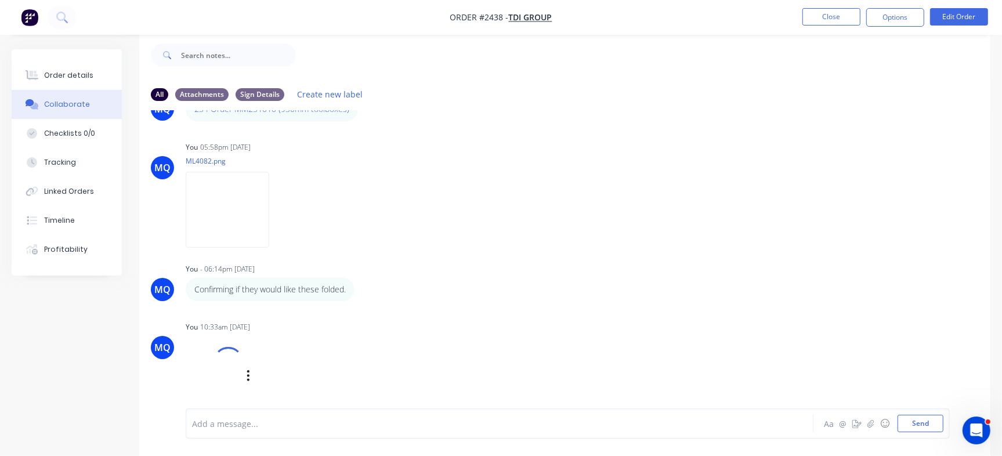
scroll to position [70, 0]
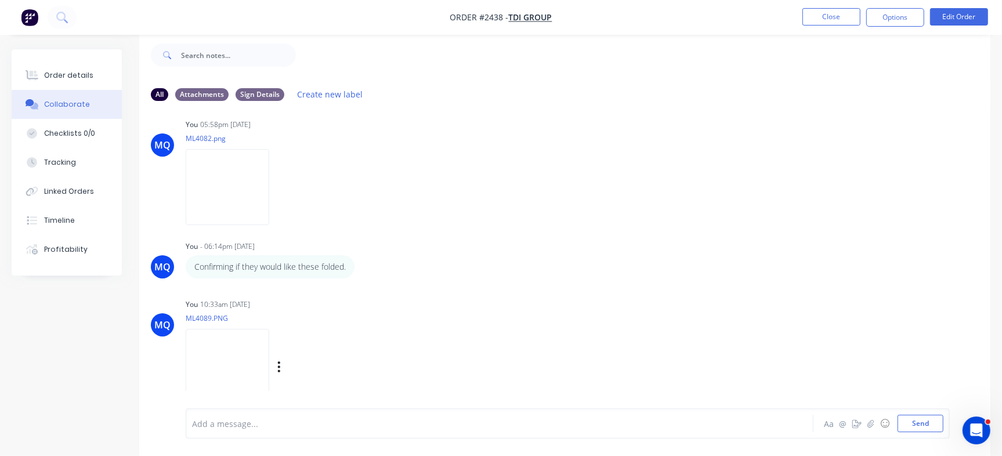
click at [248, 359] on img at bounding box center [228, 367] width 84 height 76
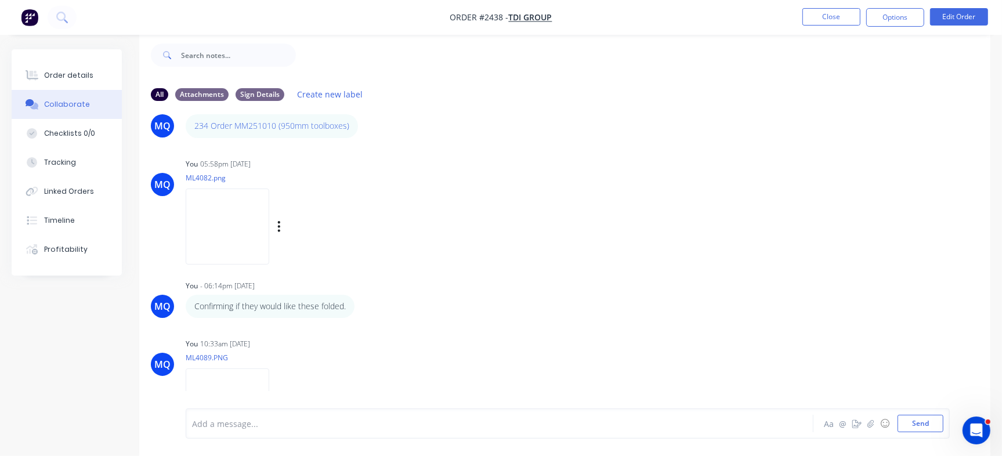
scroll to position [0, 0]
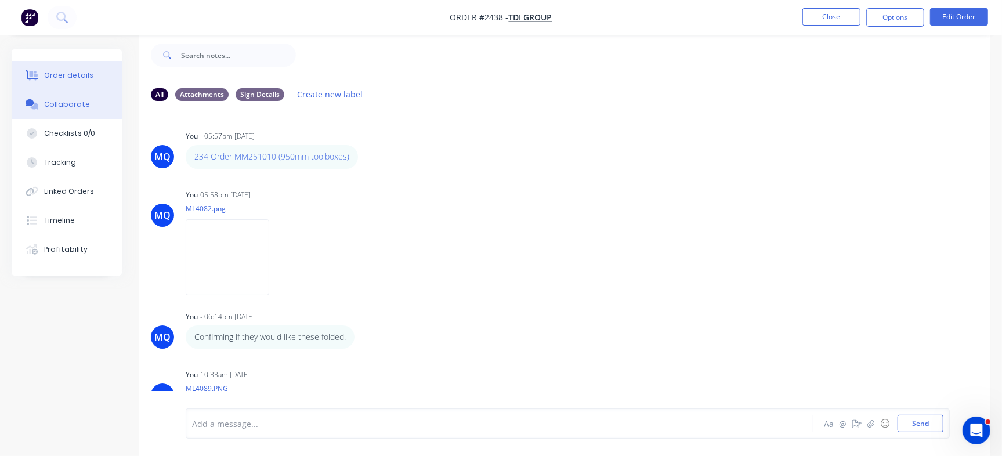
click at [84, 78] on div "Order details" at bounding box center [68, 75] width 49 height 10
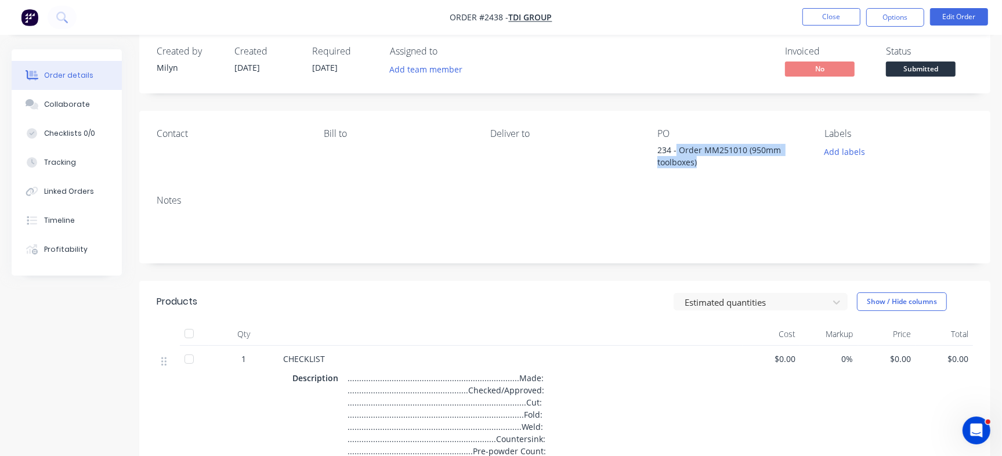
drag, startPoint x: 676, startPoint y: 146, endPoint x: 719, endPoint y: 172, distance: 50.7
click at [719, 172] on div "Contact Bill to Deliver to PO 234 - Order MM251010 (950mm toolboxes) Labels Add…" at bounding box center [564, 148] width 851 height 75
copy div "Order MM251010 (950mm toolboxes)"
click at [687, 153] on div "234 - Order MM251010 (950mm toolboxes)" at bounding box center [729, 156] width 145 height 24
drag, startPoint x: 680, startPoint y: 146, endPoint x: 731, endPoint y: 179, distance: 60.8
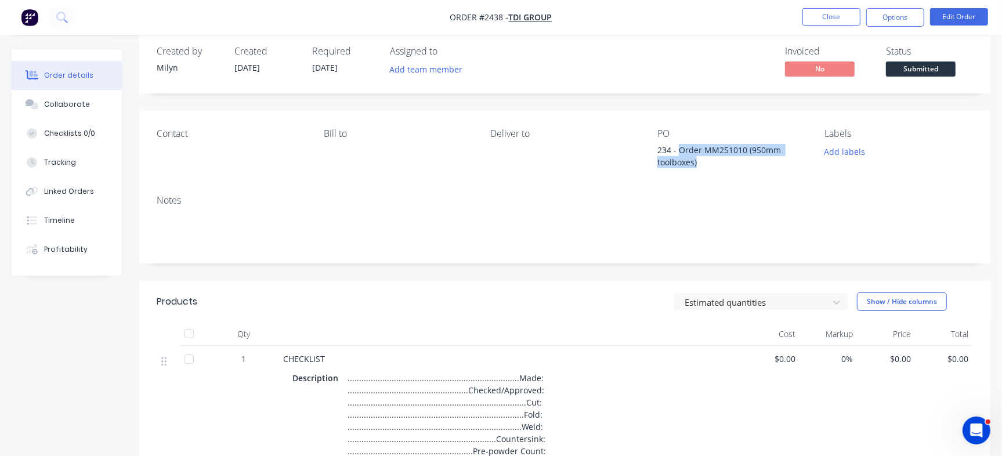
click at [731, 179] on div "Contact Bill to Deliver to PO 234 - Order MM251010 (950mm toolboxes) Labels Add…" at bounding box center [564, 148] width 851 height 75
copy div "Order MM251010 (950mm toolboxes)"
click at [839, 144] on button "Add labels" at bounding box center [844, 152] width 53 height 16
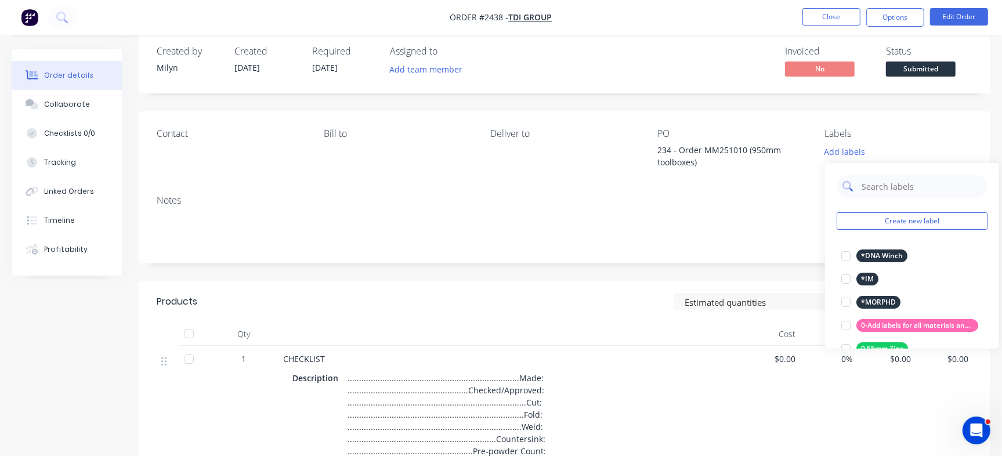
click at [895, 186] on input "text" at bounding box center [920, 186] width 121 height 23
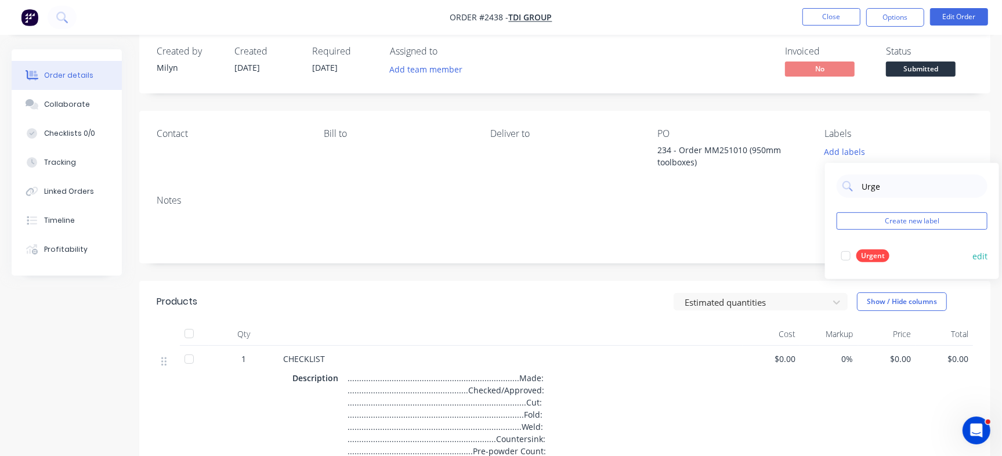
click at [859, 250] on div "Urgent" at bounding box center [872, 255] width 33 height 13
click at [880, 181] on input "Urge" at bounding box center [920, 180] width 121 height 23
click at [870, 247] on div "Cut" at bounding box center [866, 250] width 21 height 13
click at [868, 180] on input "Cut" at bounding box center [920, 180] width 121 height 23
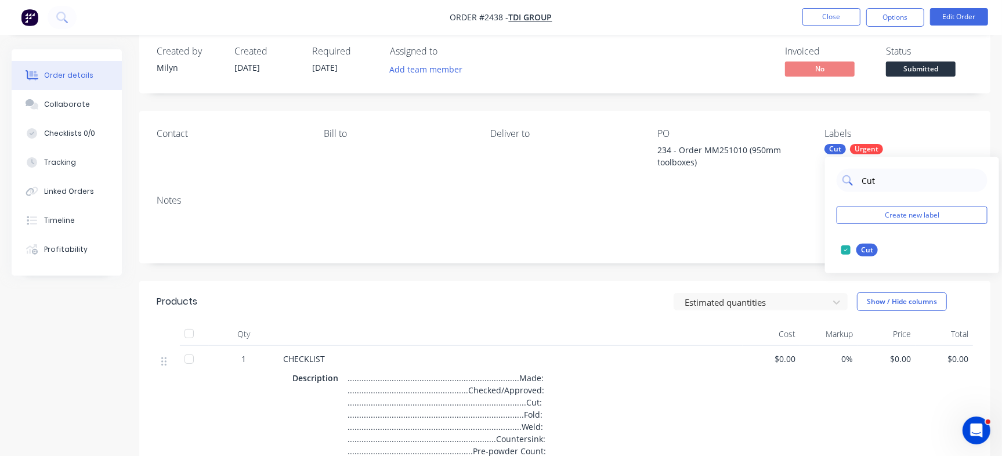
click at [868, 180] on input "Cut" at bounding box center [920, 180] width 121 height 23
type input "Fold"
click at [864, 255] on div "Fold" at bounding box center [867, 250] width 23 height 13
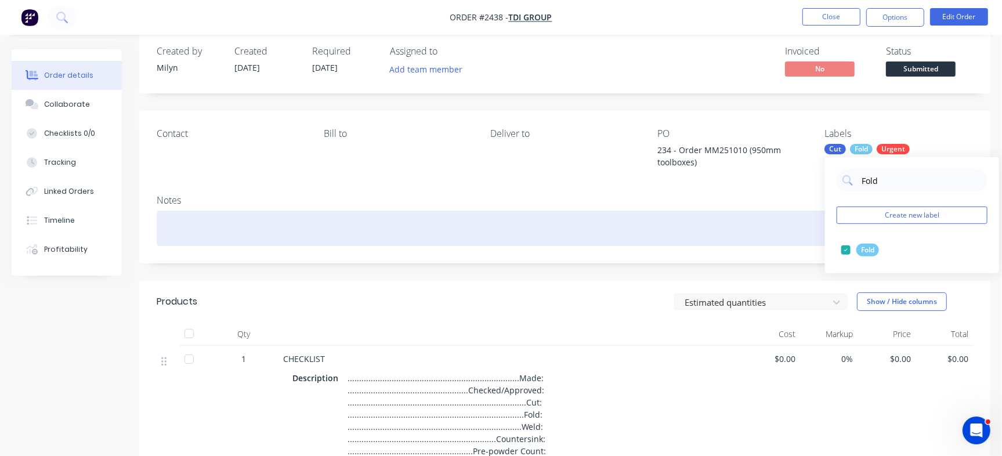
click at [238, 227] on div at bounding box center [565, 228] width 816 height 35
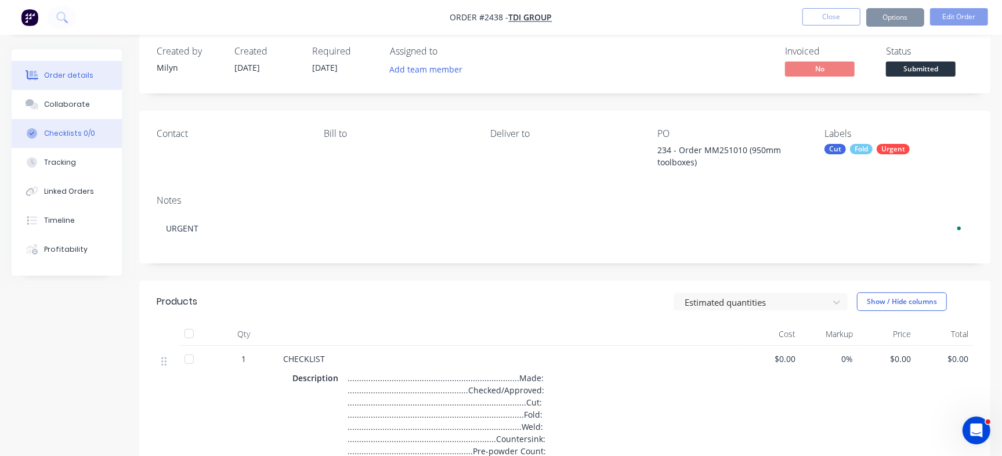
click at [89, 140] on button "Checklists 0/0" at bounding box center [67, 133] width 110 height 29
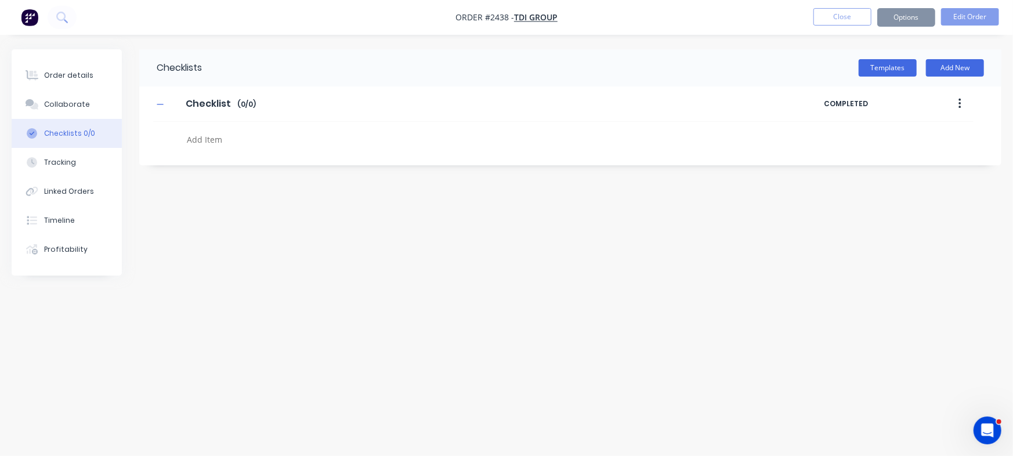
click at [218, 145] on textarea at bounding box center [446, 139] width 528 height 17
type textarea "x"
type textarea "C"
type textarea "x"
type textarea "Cu"
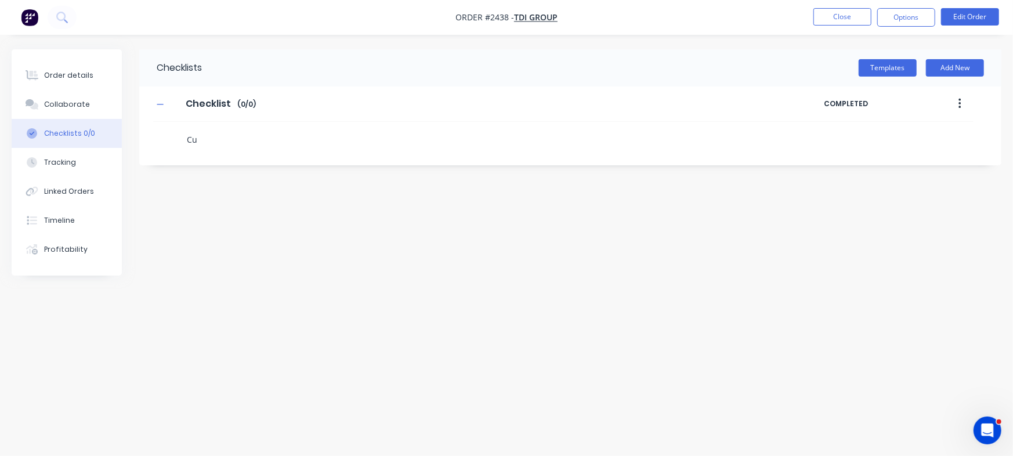
type textarea "x"
type textarea "Cut"
type textarea "x"
type textarea "F"
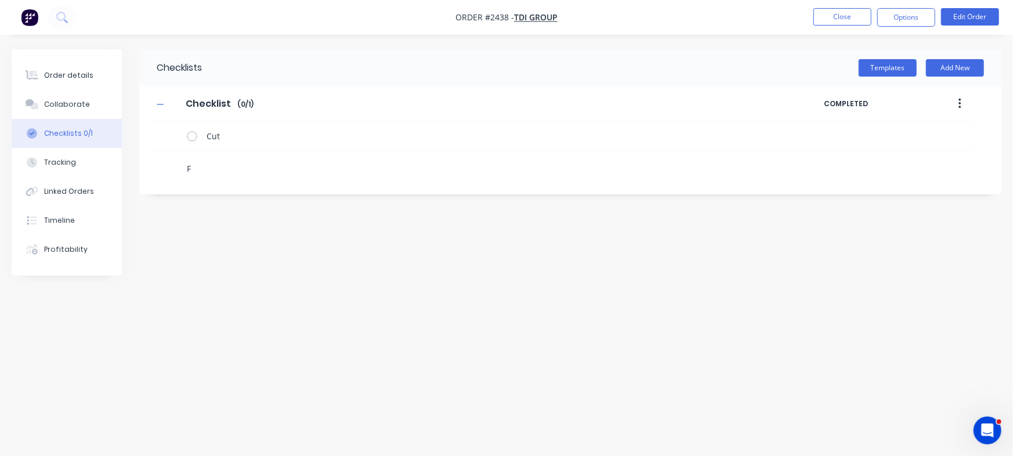
type textarea "x"
type textarea "Fo"
type textarea "x"
type textarea "Fol"
type textarea "x"
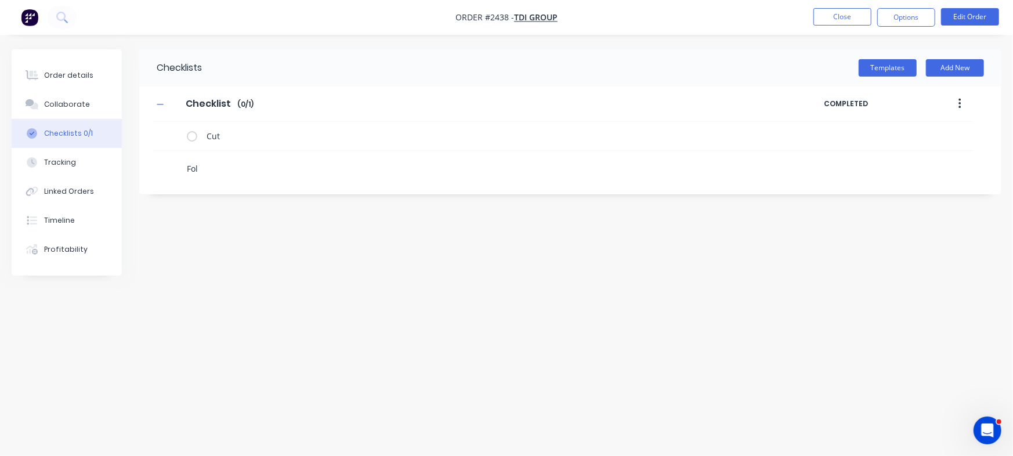
type textarea "Fold"
type textarea "x"
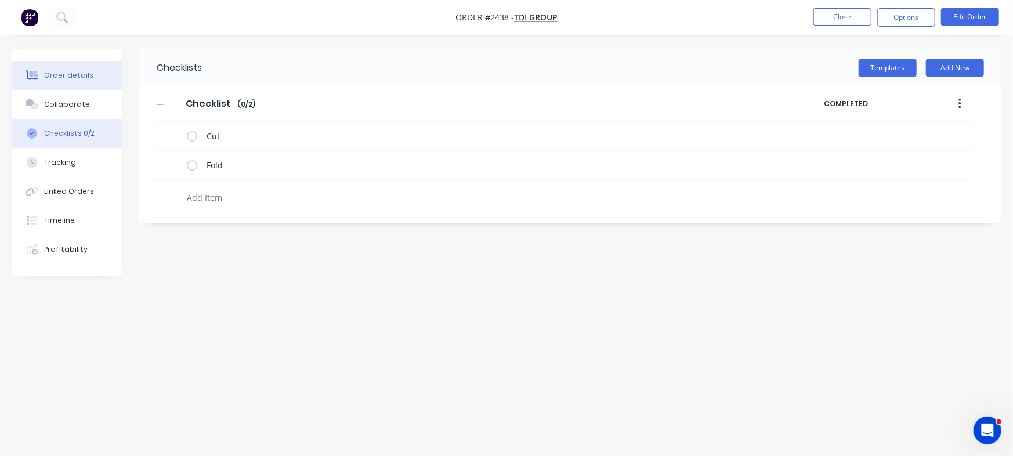
type textarea "x"
click at [101, 79] on button "Order details" at bounding box center [67, 75] width 110 height 29
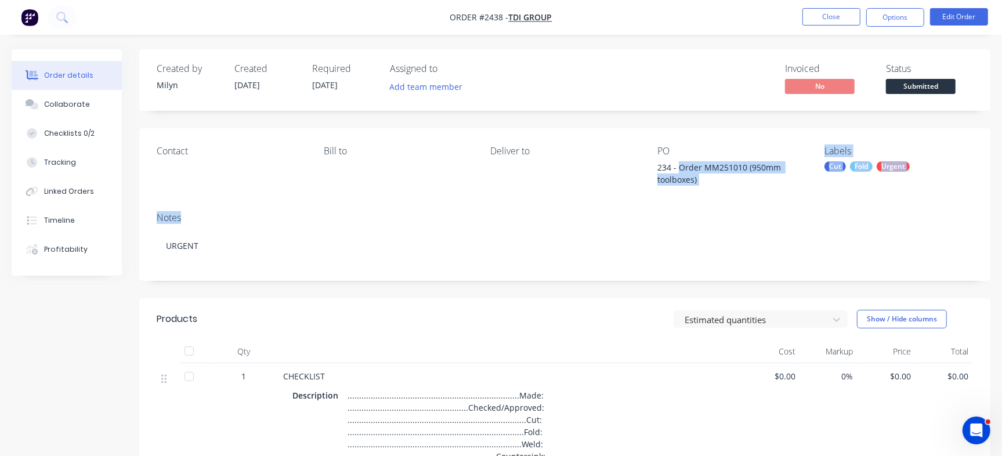
drag, startPoint x: 678, startPoint y: 162, endPoint x: 734, endPoint y: 205, distance: 70.3
click at [734, 205] on div "Contact Bill to Deliver to PO 234 - Order MM251010 (950mm toolboxes) Labels Cut…" at bounding box center [564, 204] width 851 height 153
copy div "Order MM251010 (950mm toolboxes) Labels Cut Fold Urgent Notes"
click at [825, 17] on button "Close" at bounding box center [831, 16] width 58 height 17
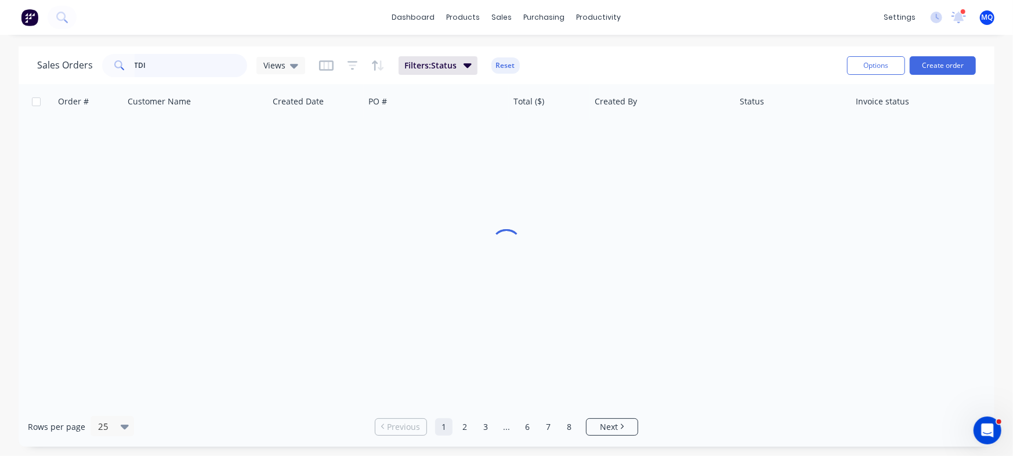
drag, startPoint x: 153, startPoint y: 65, endPoint x: 0, endPoint y: 46, distance: 153.7
click at [0, 49] on div "Sales Orders TDI Views Filters: Status Reset Options Create order Order # Custo…" at bounding box center [506, 246] width 1013 height 400
type input "alu engineering"
click at [292, 65] on icon at bounding box center [294, 66] width 8 height 5
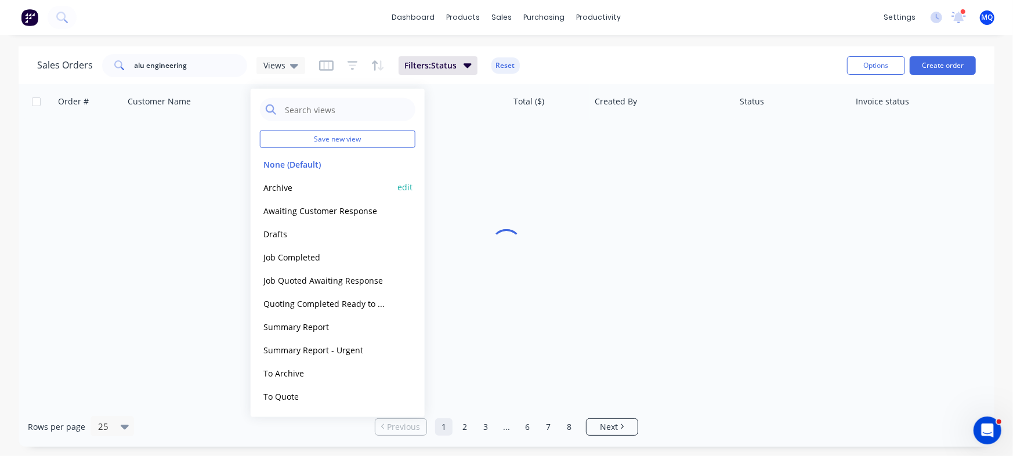
click at [284, 183] on button "Archive" at bounding box center [326, 186] width 132 height 13
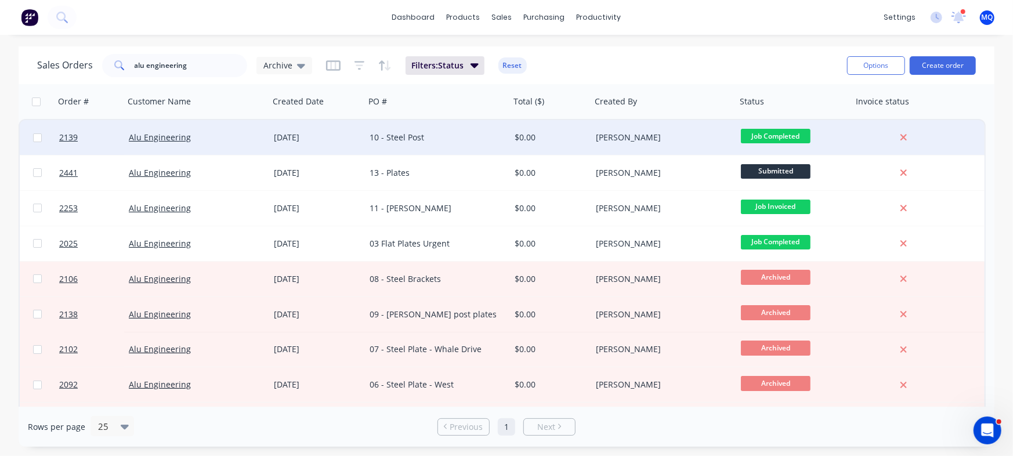
click at [411, 137] on div "10 - Steel Post" at bounding box center [434, 138] width 129 height 12
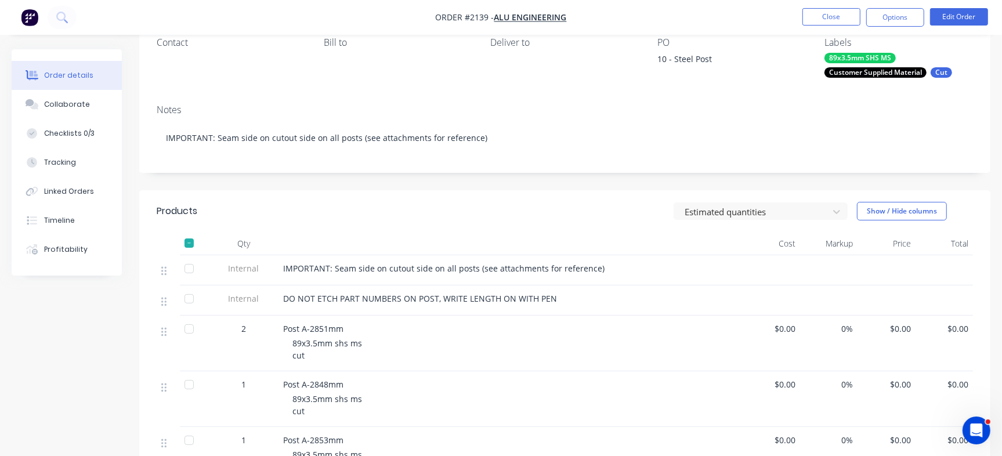
scroll to position [218, 0]
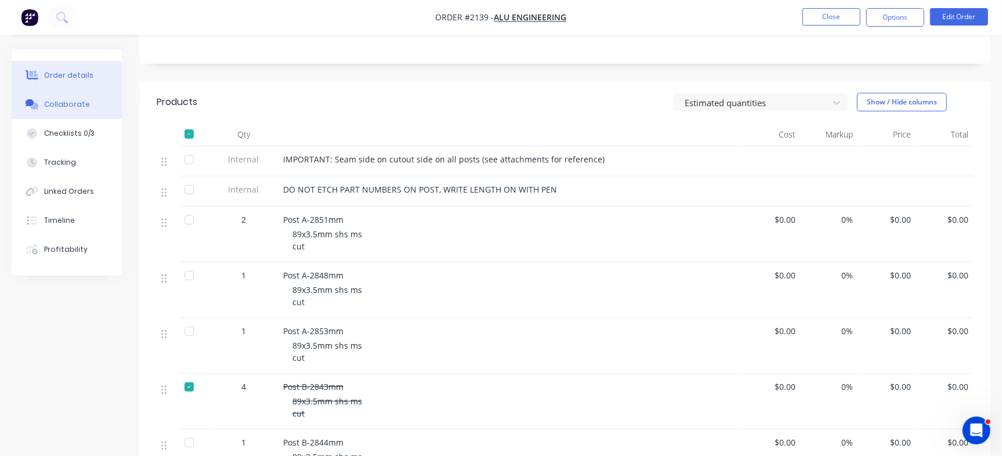
click at [61, 97] on button "Collaborate" at bounding box center [67, 104] width 110 height 29
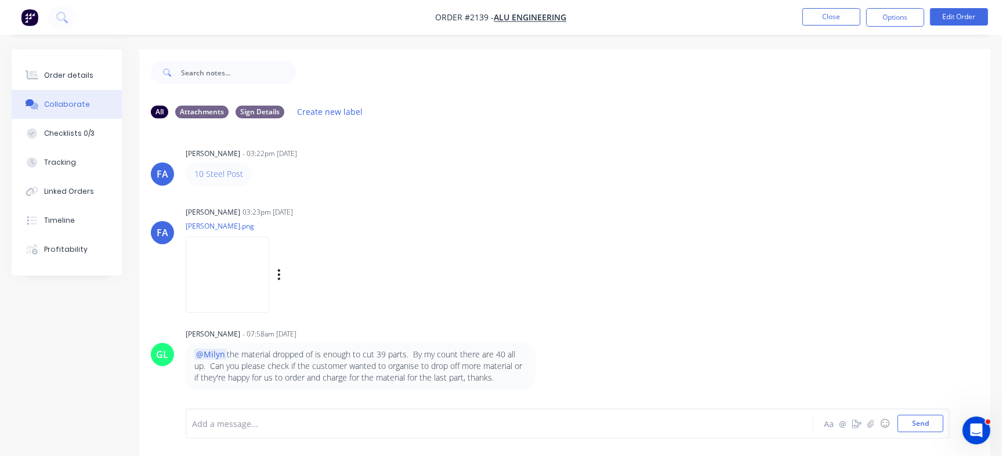
click at [400, 216] on div "Francis Adrian Candido 03:23pm 19/08/25" at bounding box center [367, 212] width 363 height 10
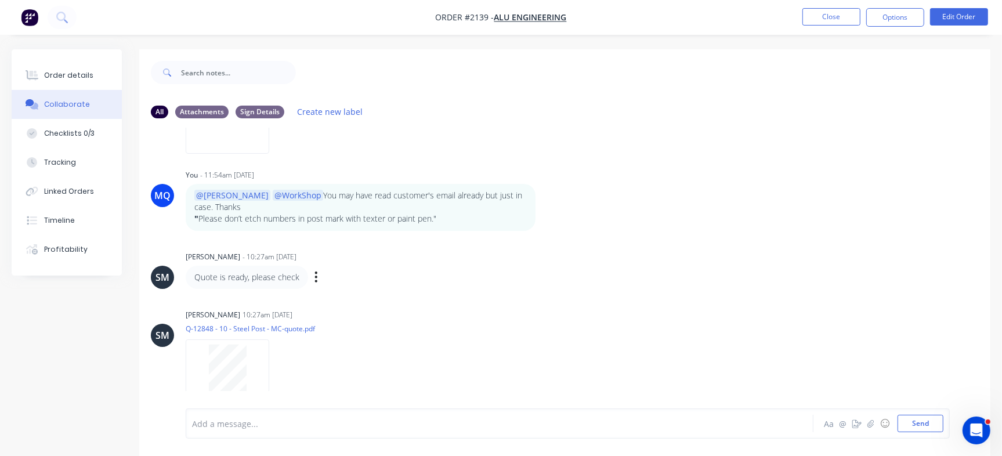
scroll to position [17, 0]
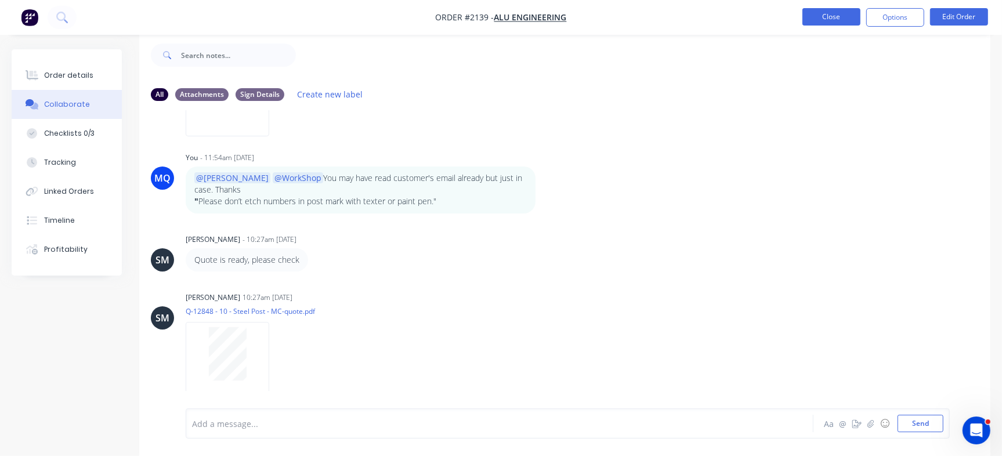
click at [830, 17] on button "Close" at bounding box center [831, 16] width 58 height 17
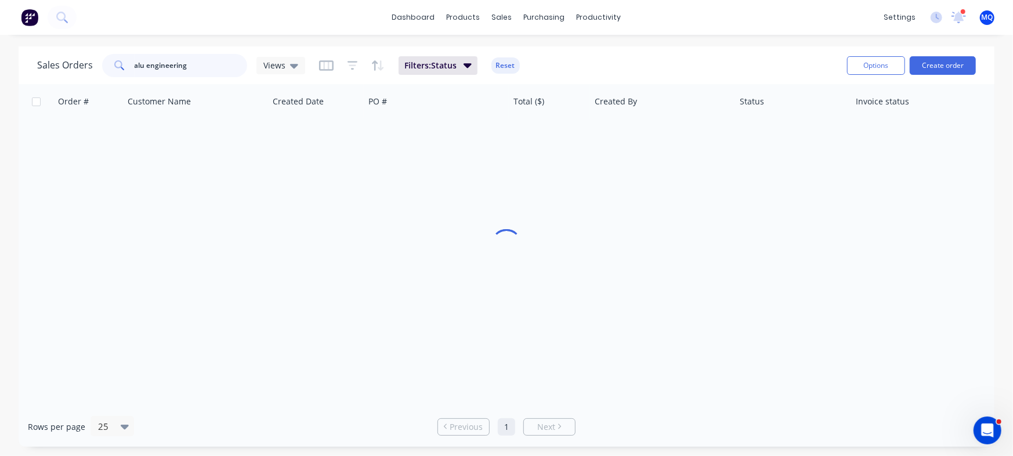
drag, startPoint x: 209, startPoint y: 63, endPoint x: 71, endPoint y: 70, distance: 138.2
click at [72, 69] on div "Sales Orders alu engineering Views" at bounding box center [171, 65] width 268 height 23
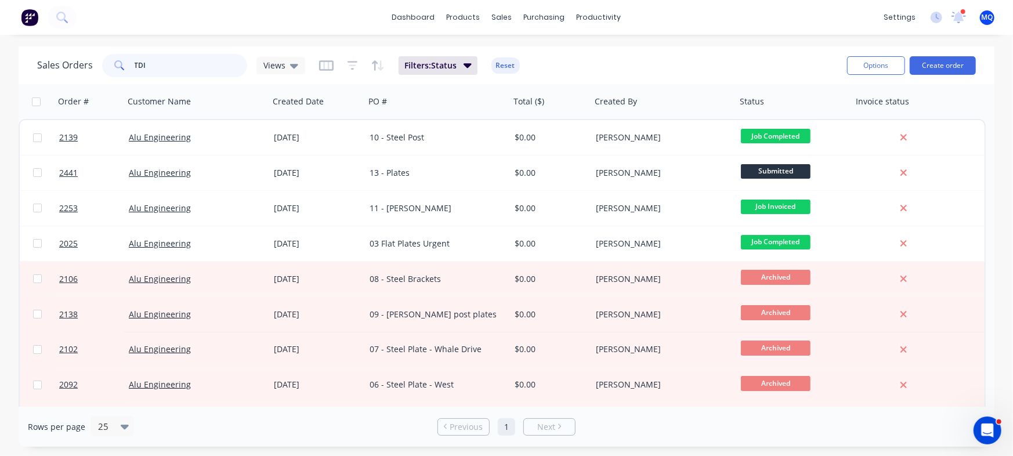
type input "TDI"
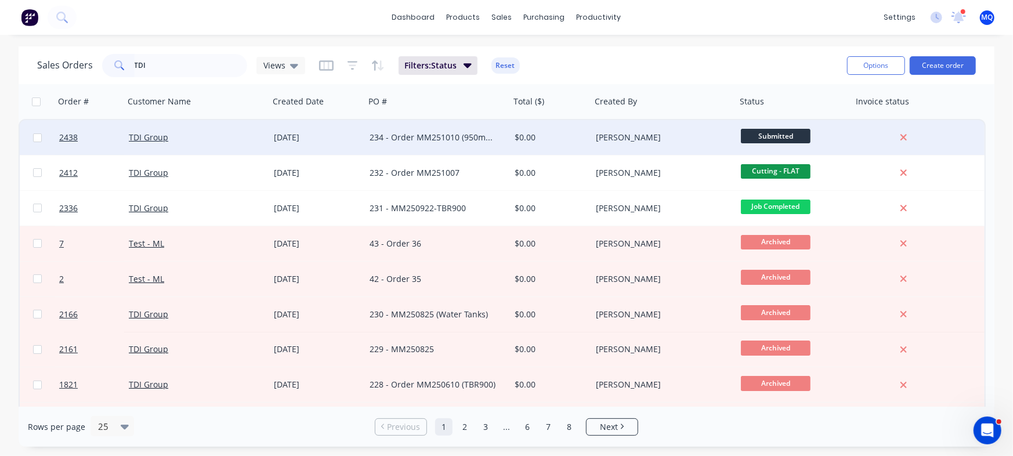
click at [504, 132] on div "234 - Order MM251010 (950mm toolboxes)" at bounding box center [438, 138] width 136 height 12
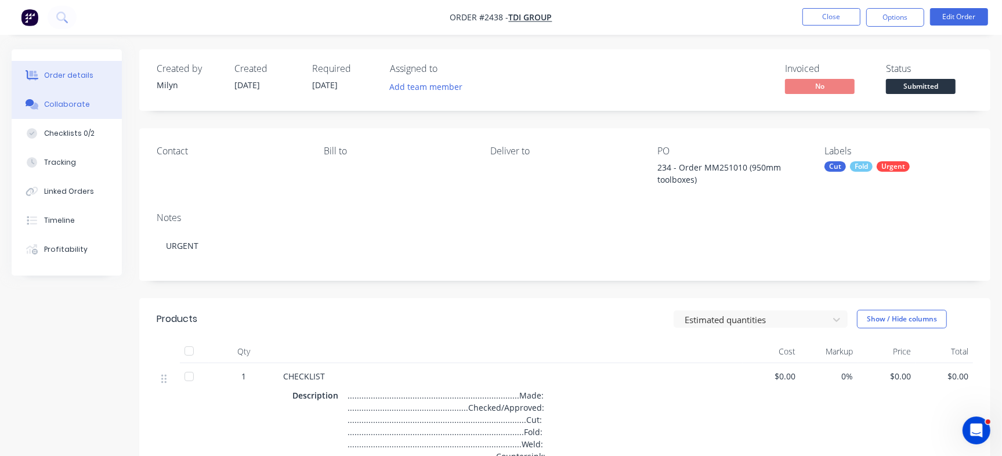
click at [83, 96] on button "Collaborate" at bounding box center [67, 104] width 110 height 29
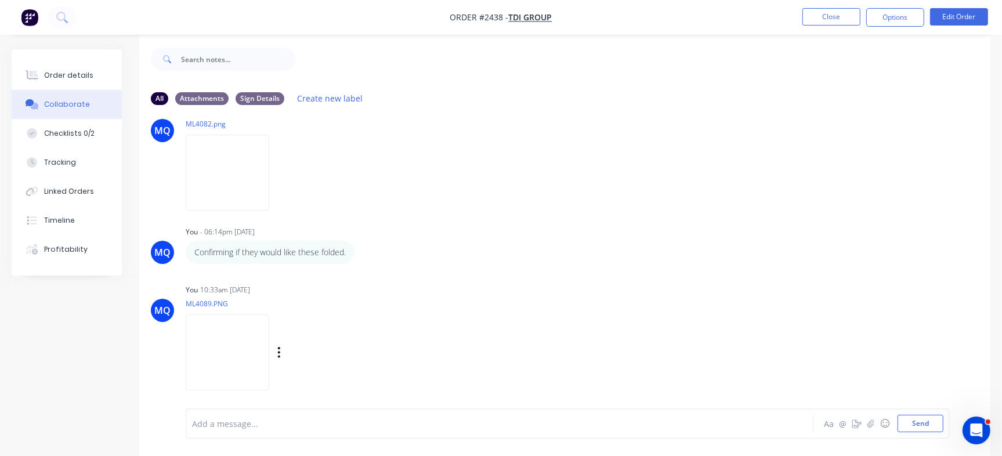
scroll to position [17, 0]
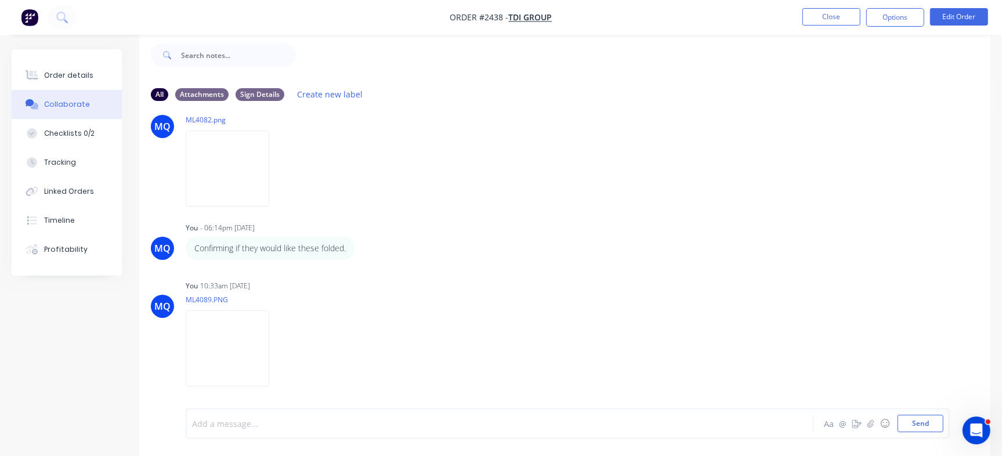
click at [357, 418] on div at bounding box center [474, 424] width 563 height 12
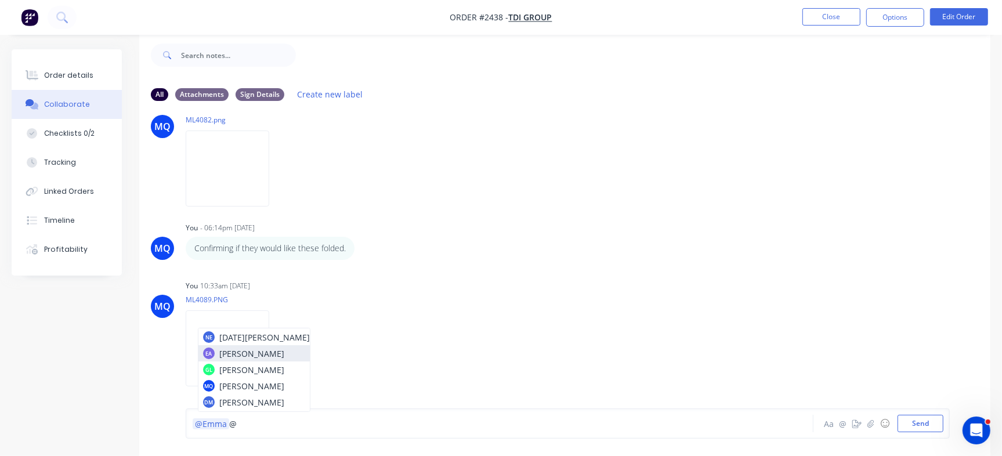
scroll to position [63, 0]
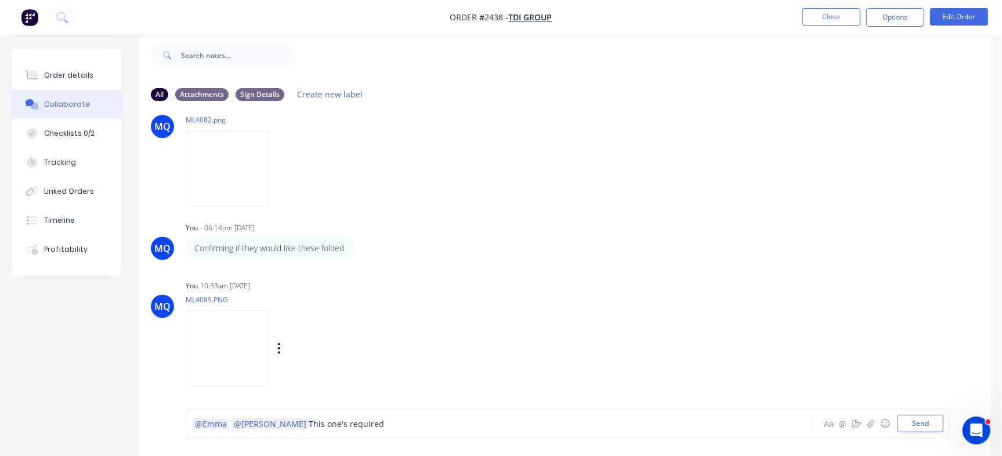
click at [255, 363] on img at bounding box center [228, 348] width 84 height 76
click at [404, 421] on div "@Emma @Greg This one's required" at bounding box center [474, 424] width 563 height 12
click at [309, 423] on span "This one's required" at bounding box center [346, 423] width 75 height 11
click at [441, 416] on div "@Emma @Greg This one's now required" at bounding box center [473, 423] width 563 height 17
click at [447, 422] on div "@Emma @Greg This one's now required" at bounding box center [474, 424] width 563 height 12
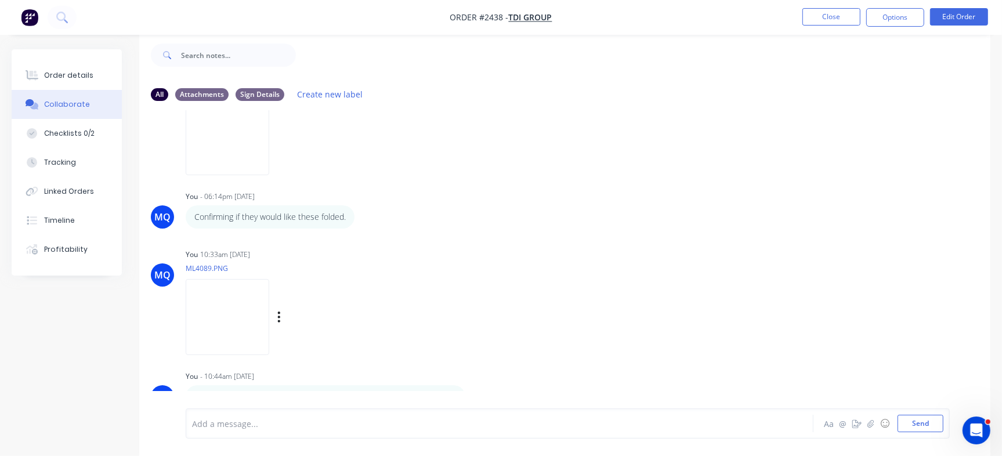
scroll to position [137, 0]
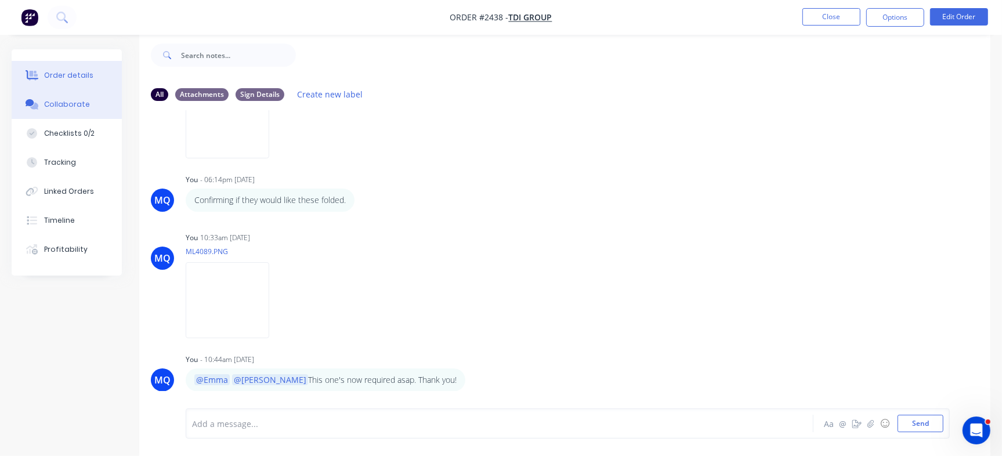
click at [64, 70] on div "Order details" at bounding box center [68, 75] width 49 height 10
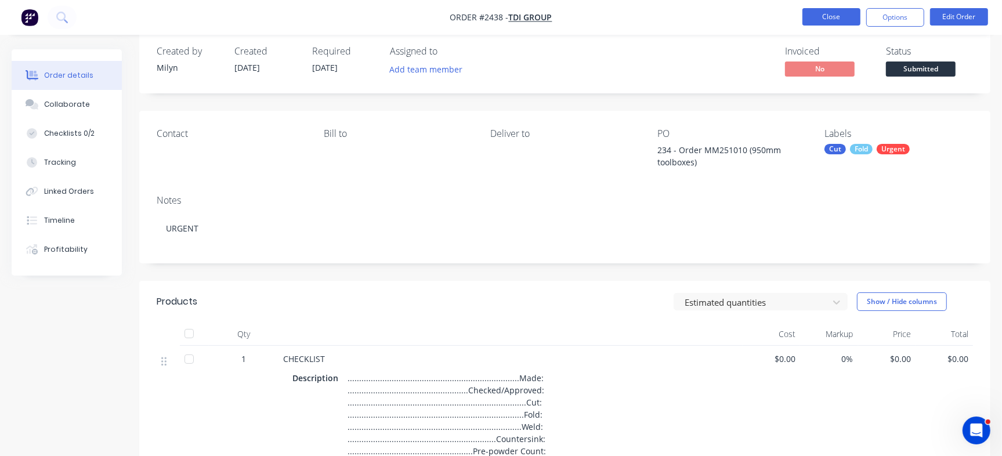
click at [845, 9] on button "Close" at bounding box center [831, 16] width 58 height 17
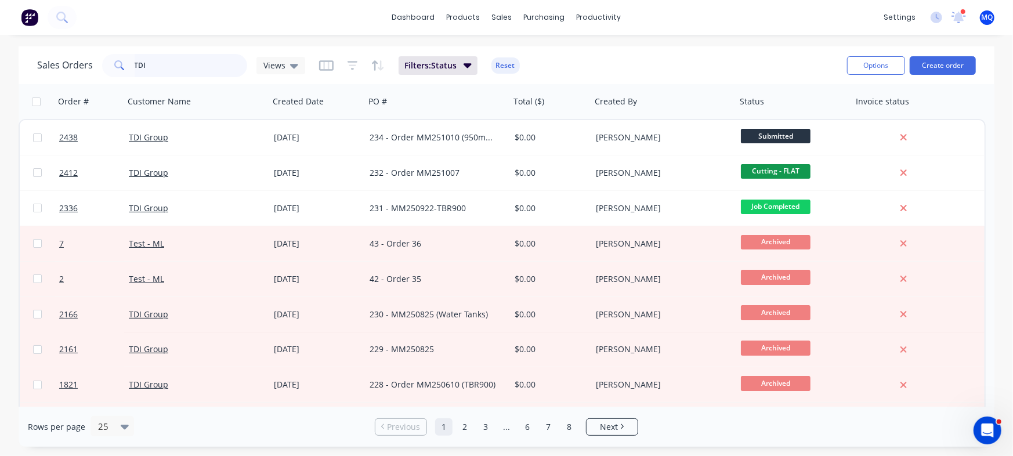
click at [212, 65] on input "TDI" at bounding box center [191, 65] width 113 height 23
type input "alu engineering"
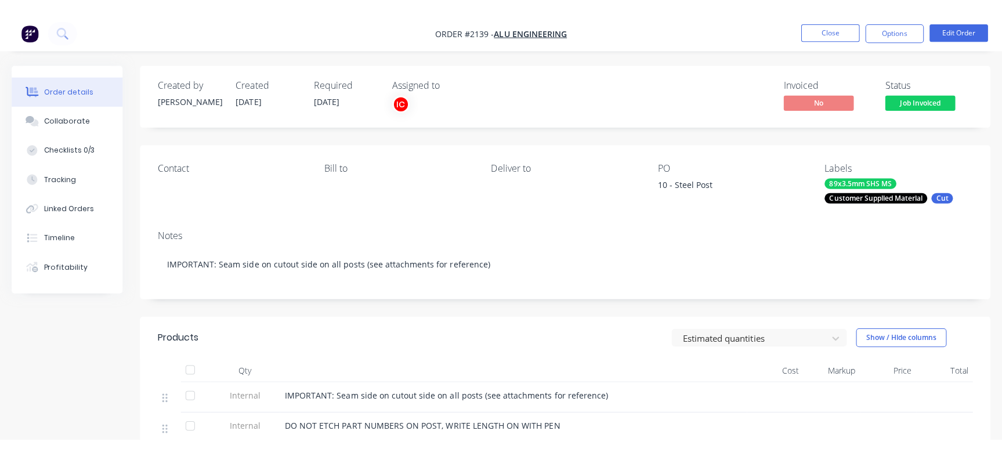
scroll to position [798, 0]
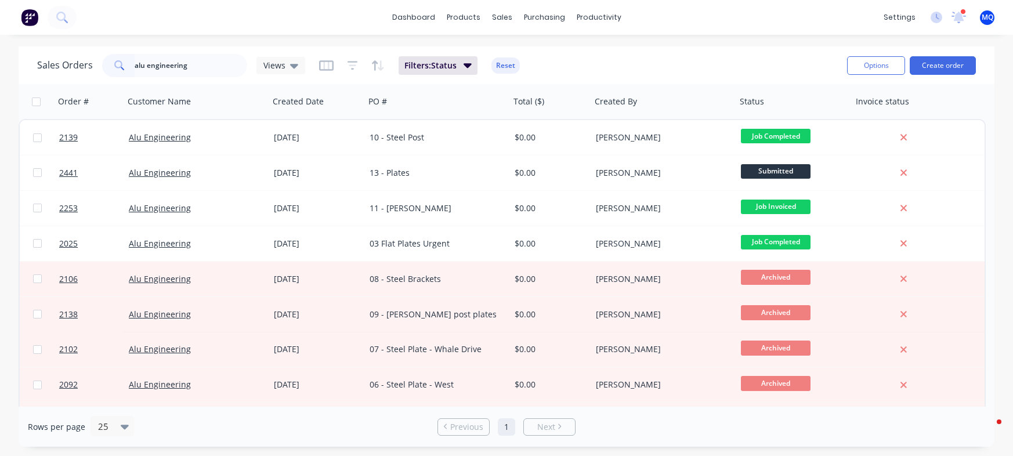
click at [398, 139] on div "10 - Steel Post" at bounding box center [434, 138] width 129 height 12
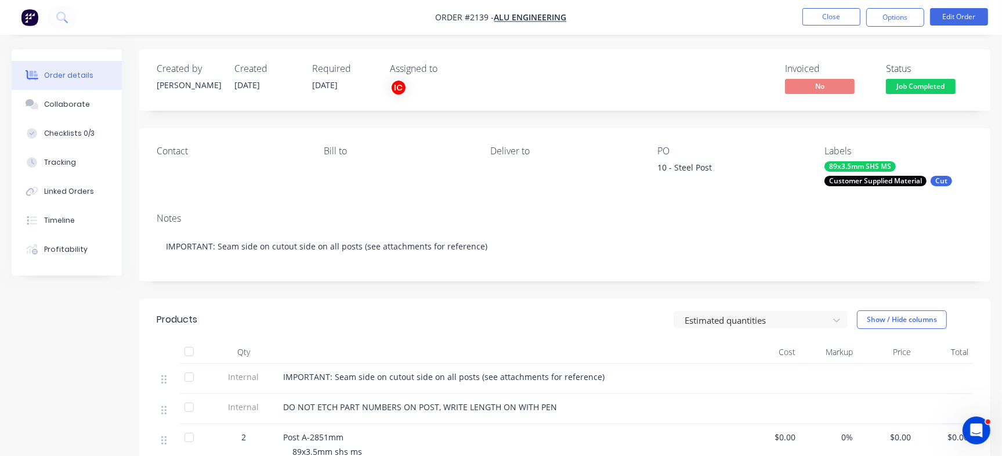
click at [692, 166] on div "10 - Steel Post" at bounding box center [729, 169] width 145 height 16
click at [821, 24] on button "Close" at bounding box center [831, 16] width 58 height 17
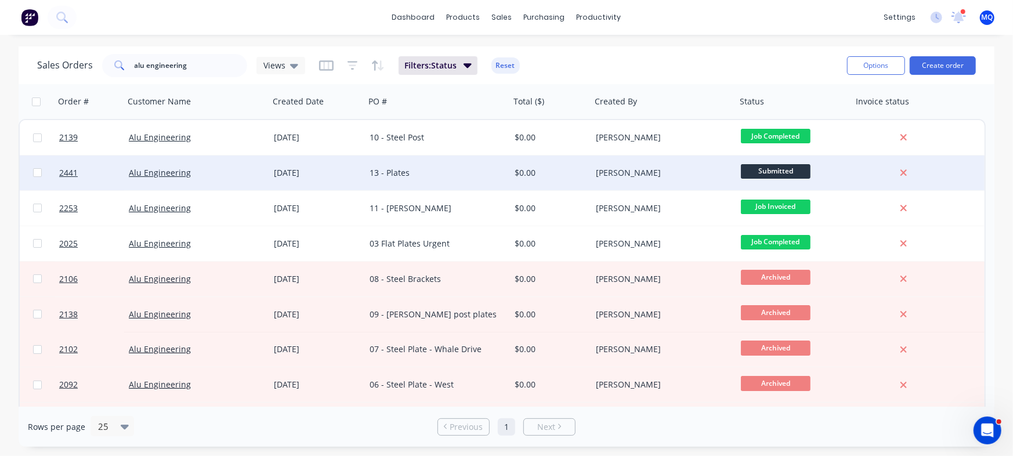
click at [401, 176] on div "13 - Plates" at bounding box center [434, 173] width 129 height 12
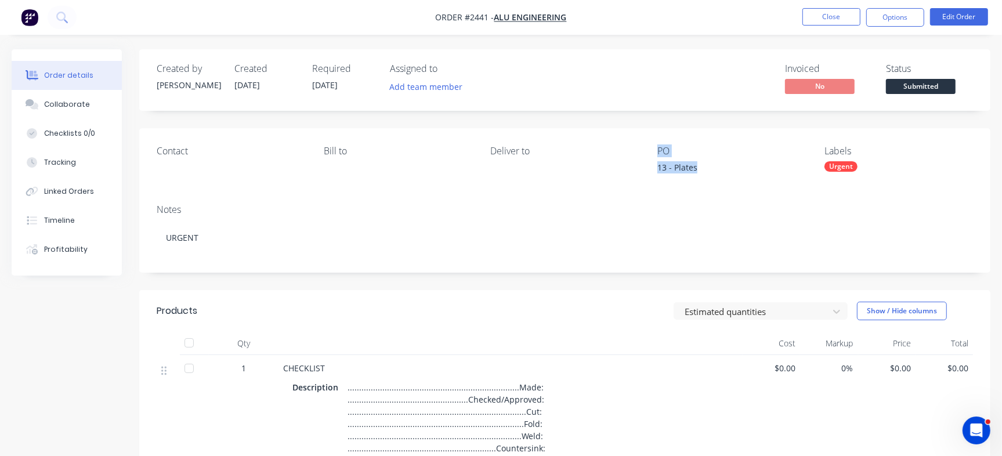
drag, startPoint x: 647, startPoint y: 172, endPoint x: 711, endPoint y: 172, distance: 63.8
click at [711, 172] on div "Contact [PERSON_NAME] to Deliver to PO 13 - Plates Labels Urgent" at bounding box center [564, 161] width 851 height 67
click at [707, 190] on div "Contact [PERSON_NAME] to Deliver to PO 13 - Plates Labels Urgent" at bounding box center [564, 161] width 851 height 67
drag, startPoint x: 704, startPoint y: 173, endPoint x: 655, endPoint y: 168, distance: 49.1
click at [655, 168] on div "Contact [PERSON_NAME] to Deliver to PO 13 - Plates Labels Urgent" at bounding box center [564, 161] width 851 height 67
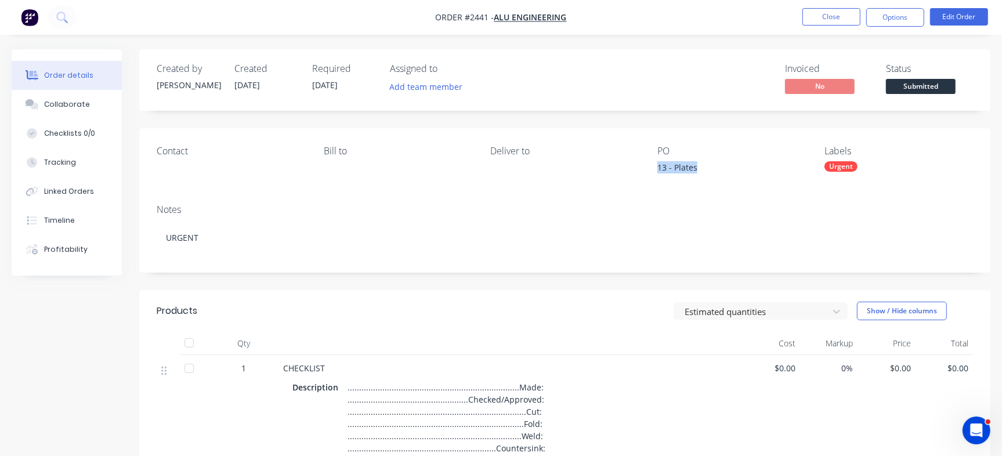
copy div "13 - Plates"
click at [103, 108] on button "Collaborate" at bounding box center [67, 104] width 110 height 29
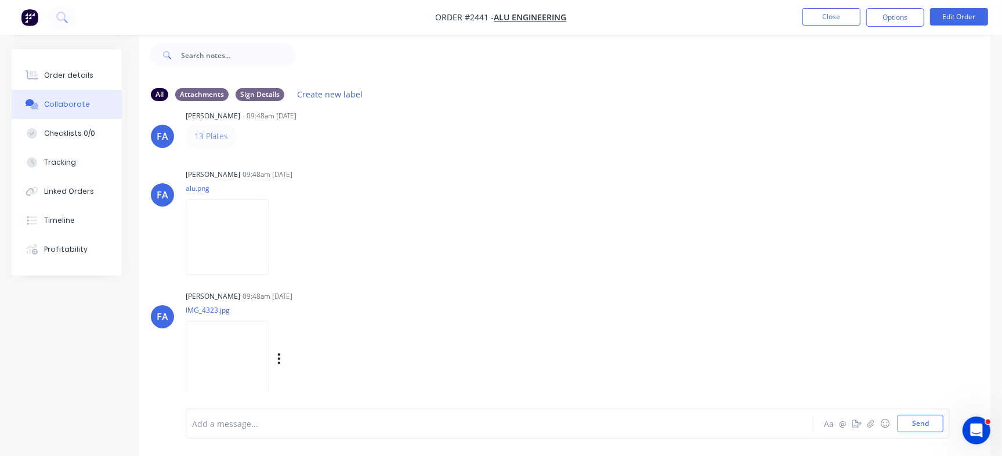
scroll to position [31, 0]
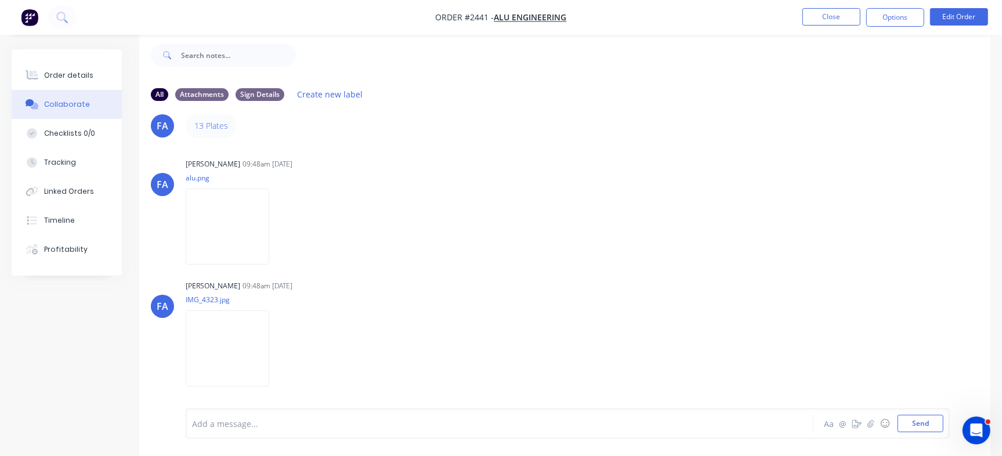
click at [396, 427] on div at bounding box center [474, 424] width 563 height 12
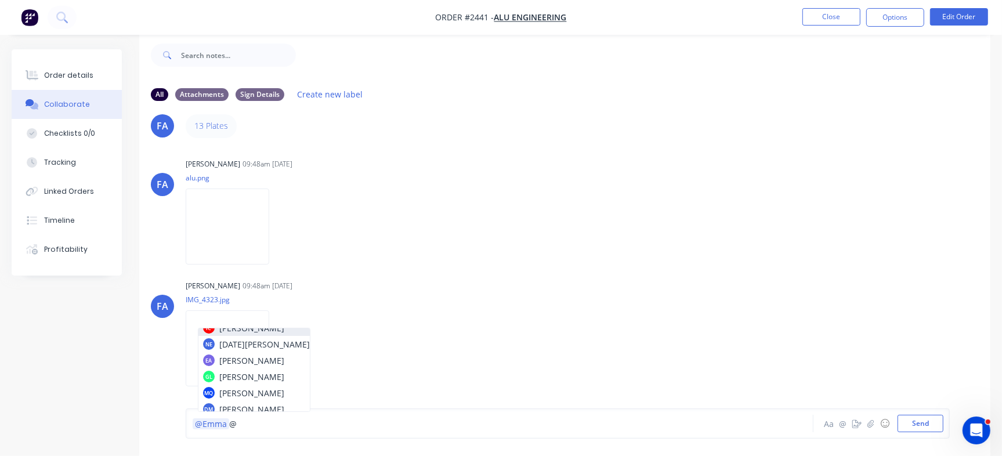
scroll to position [63, 0]
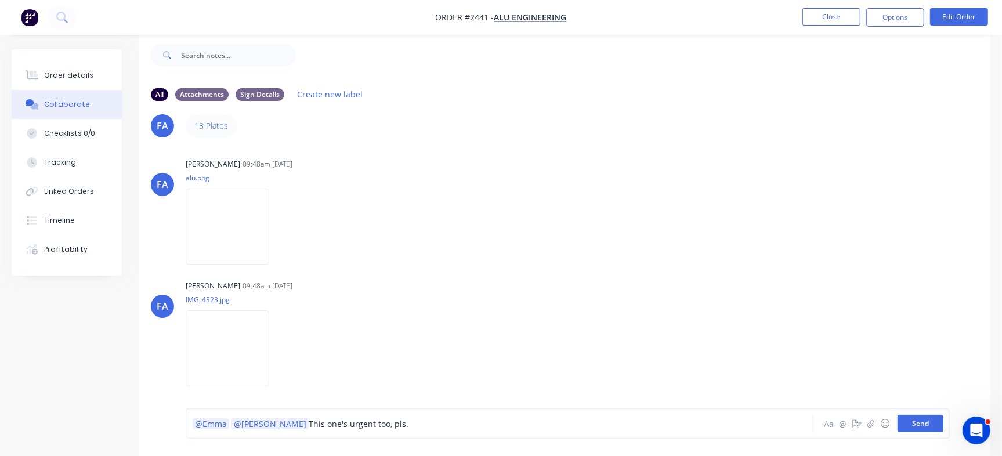
click at [931, 418] on button "Send" at bounding box center [920, 423] width 46 height 17
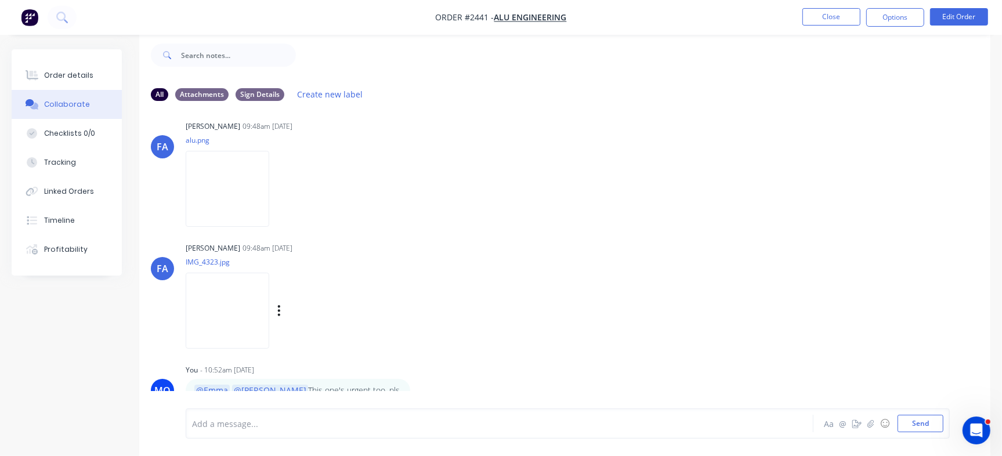
scroll to position [79, 0]
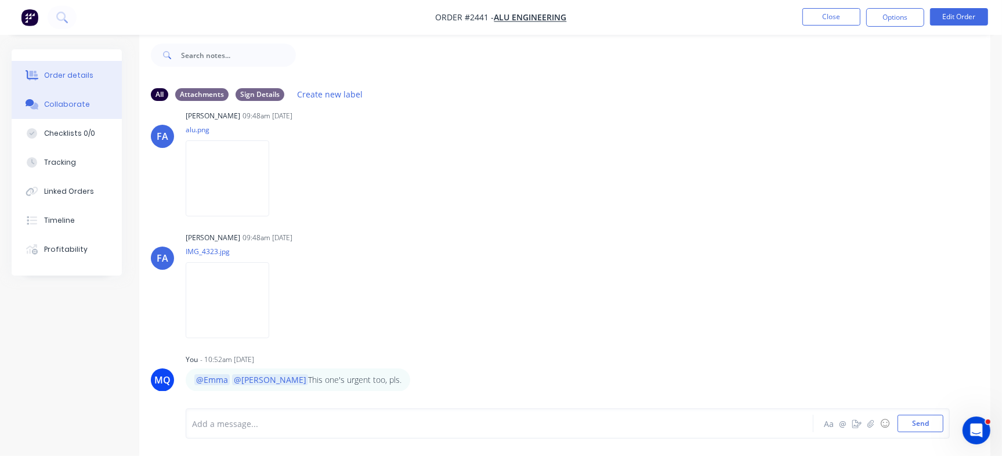
click at [86, 75] on div "Order details" at bounding box center [68, 75] width 49 height 10
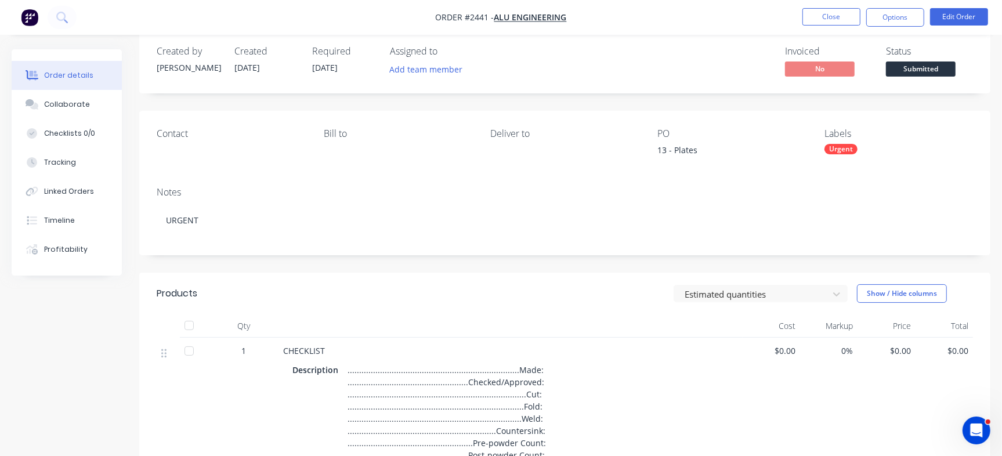
click at [841, 6] on nav "Order #2441 - Alu Engineering Close Options Edit Order" at bounding box center [501, 17] width 1002 height 35
click at [841, 20] on button "Close" at bounding box center [831, 16] width 58 height 17
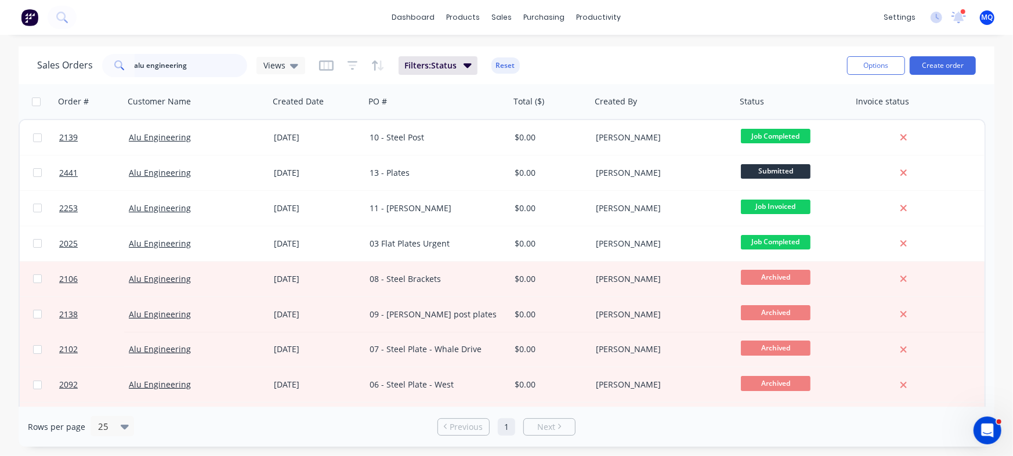
drag, startPoint x: 205, startPoint y: 67, endPoint x: 0, endPoint y: 11, distance: 212.9
click at [0, 3] on div "dashboard products sales purchasing productivity dashboard products Product Cat…" at bounding box center [506, 228] width 1013 height 456
type input "[PERSON_NAME]"
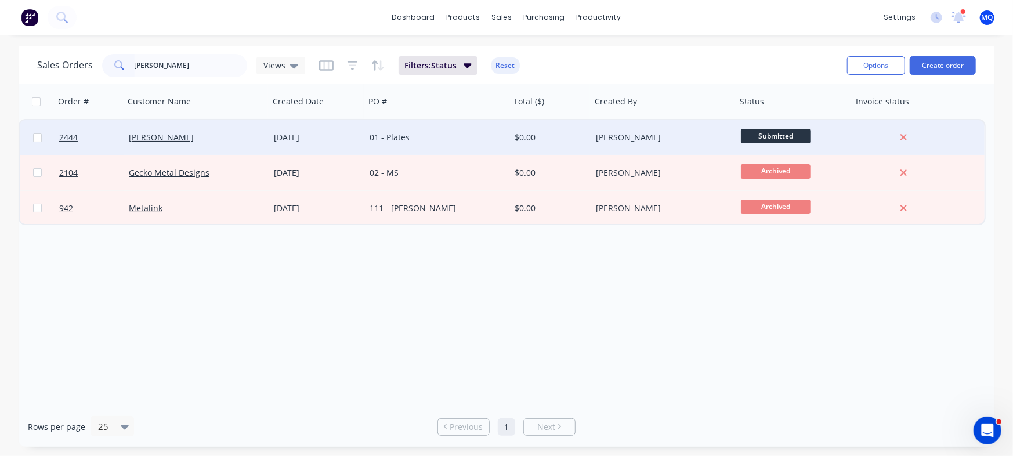
click at [260, 132] on div "[PERSON_NAME]" at bounding box center [197, 138] width 136 height 12
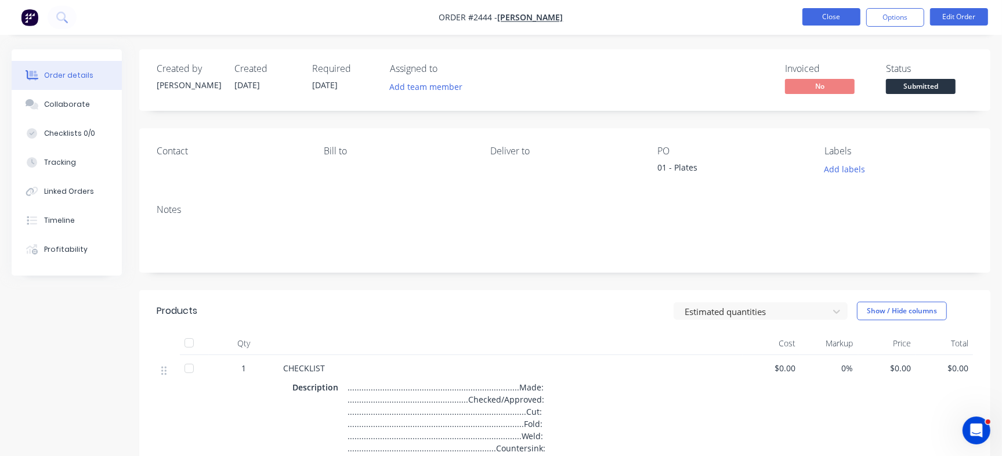
click at [841, 13] on button "Close" at bounding box center [831, 16] width 58 height 17
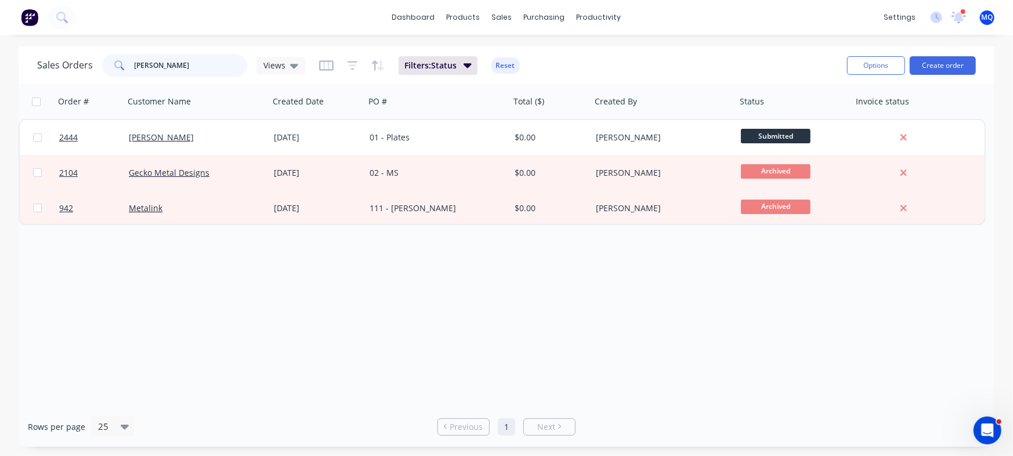
click at [158, 64] on input "Barry" at bounding box center [191, 65] width 113 height 23
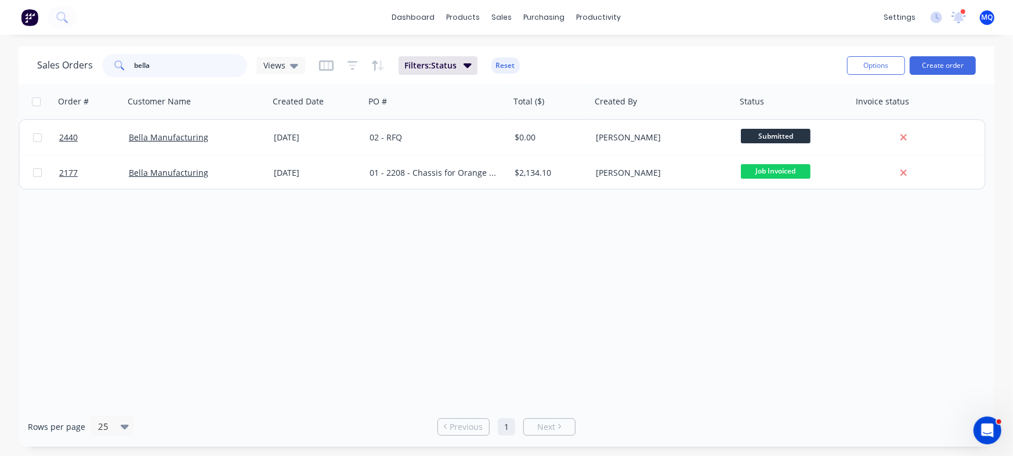
click at [180, 71] on input "bella" at bounding box center [191, 65] width 113 height 23
type input "manufacturing"
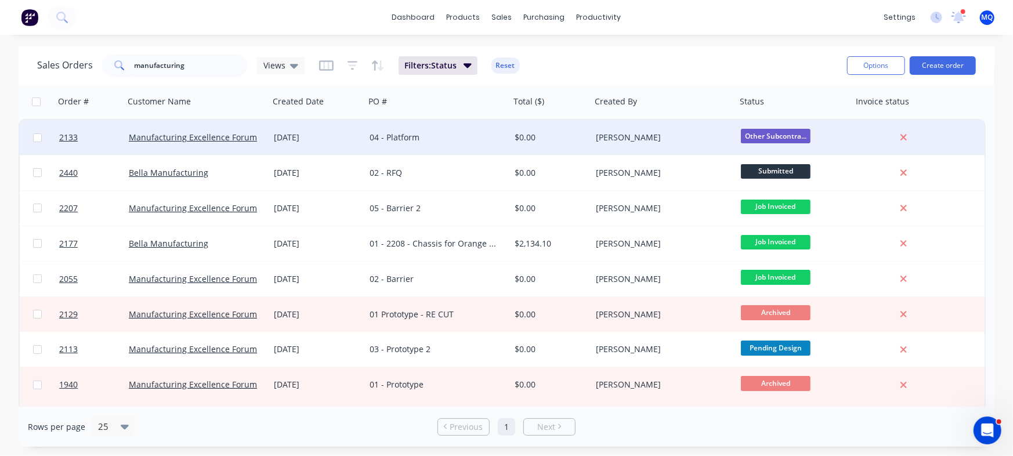
click at [431, 143] on div "04 - Platform" at bounding box center [434, 138] width 129 height 12
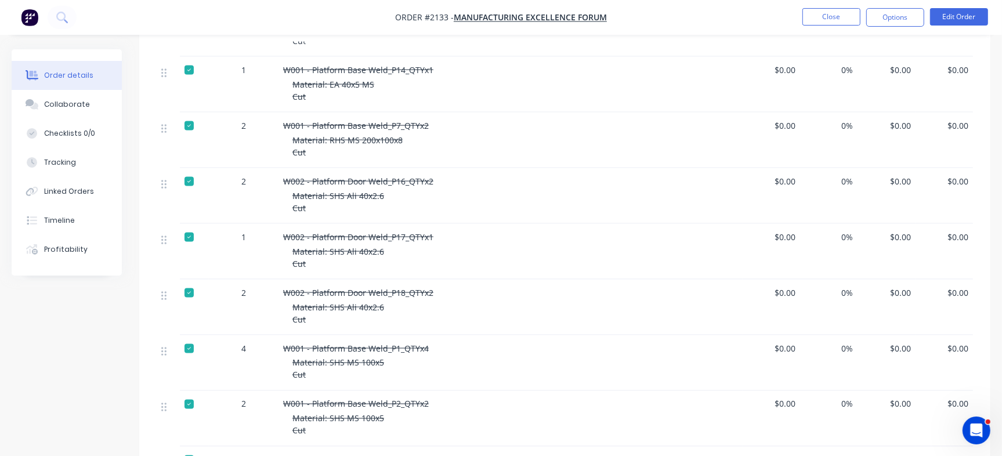
scroll to position [1448, 0]
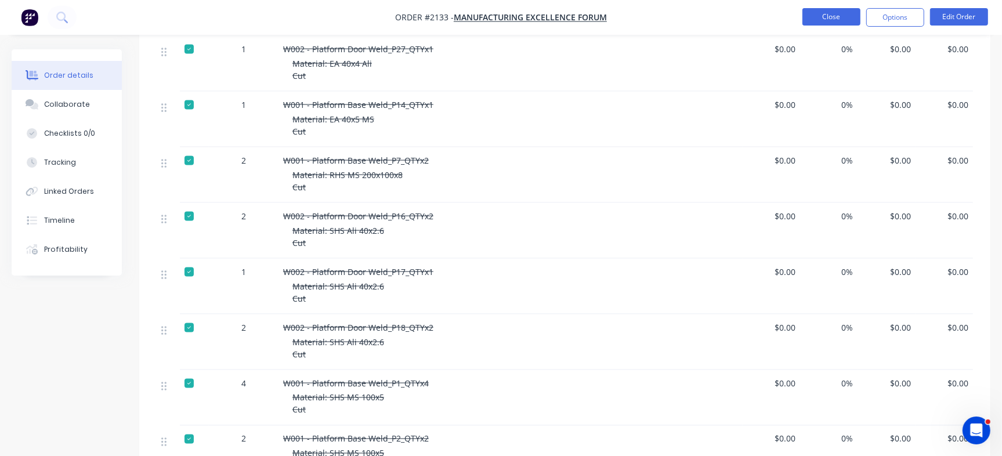
click at [832, 21] on button "Close" at bounding box center [831, 16] width 58 height 17
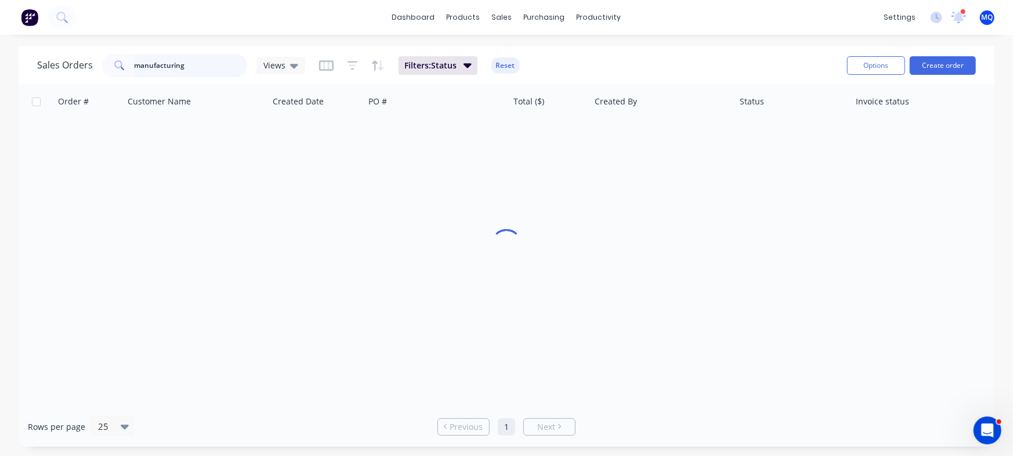
click at [200, 68] on input "manufacturing" at bounding box center [191, 65] width 113 height 23
type input "precision"
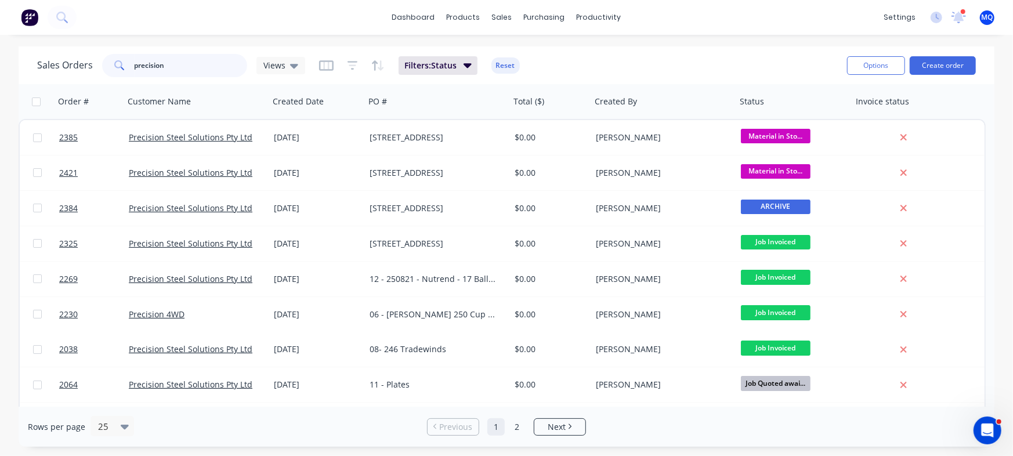
click at [187, 61] on input "precision" at bounding box center [191, 65] width 113 height 23
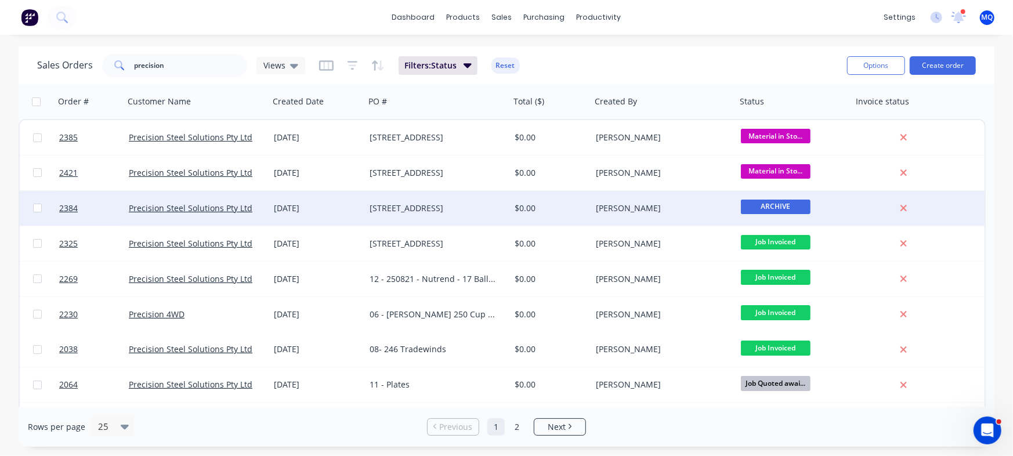
click at [451, 207] on div "14 - 1275 Sunny Way" at bounding box center [434, 208] width 129 height 12
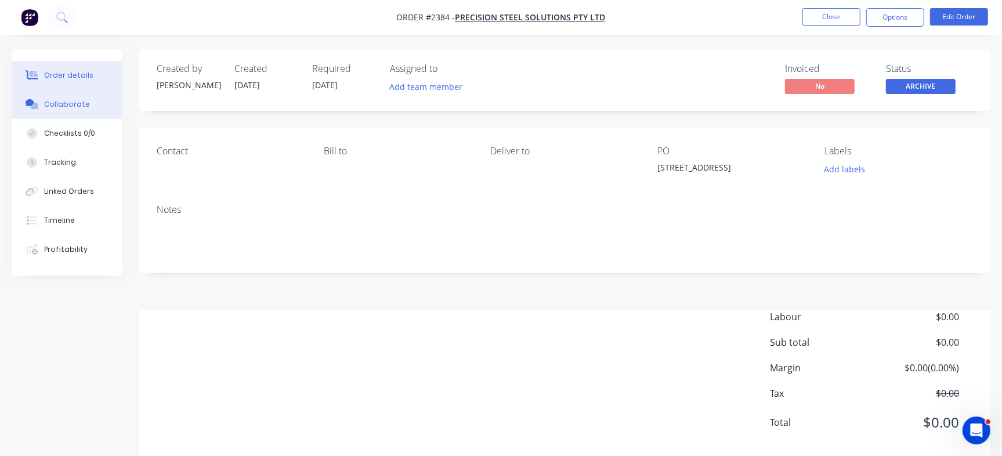
click at [85, 103] on div "Collaborate" at bounding box center [67, 104] width 46 height 10
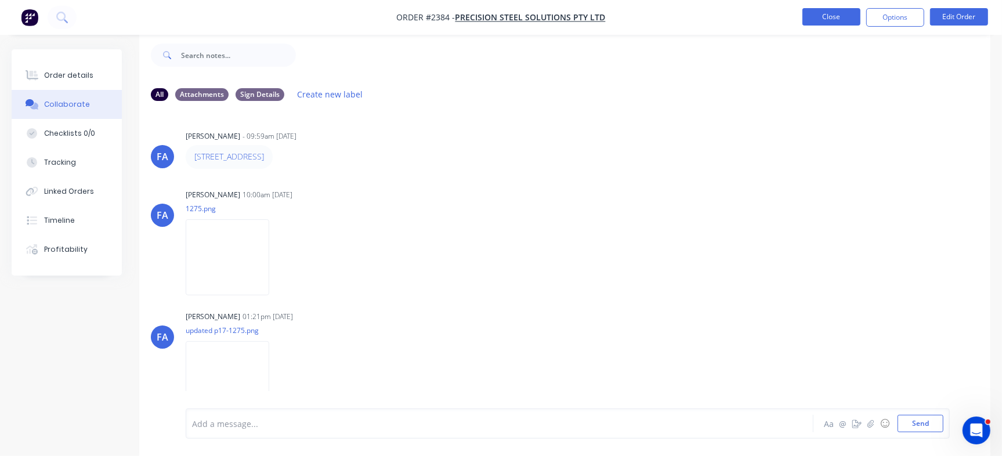
click at [819, 24] on button "Close" at bounding box center [831, 16] width 58 height 17
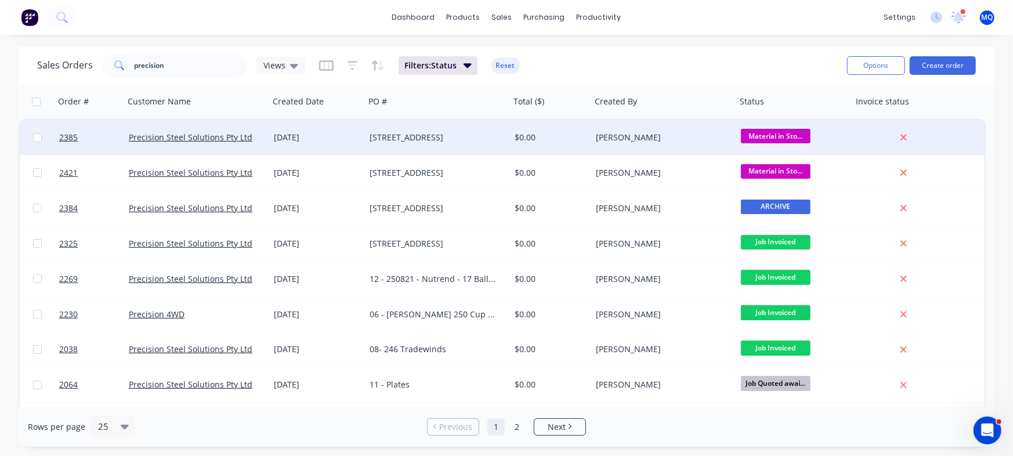
click at [422, 146] on div "14 - 1275 Sunny Way" at bounding box center [437, 137] width 145 height 35
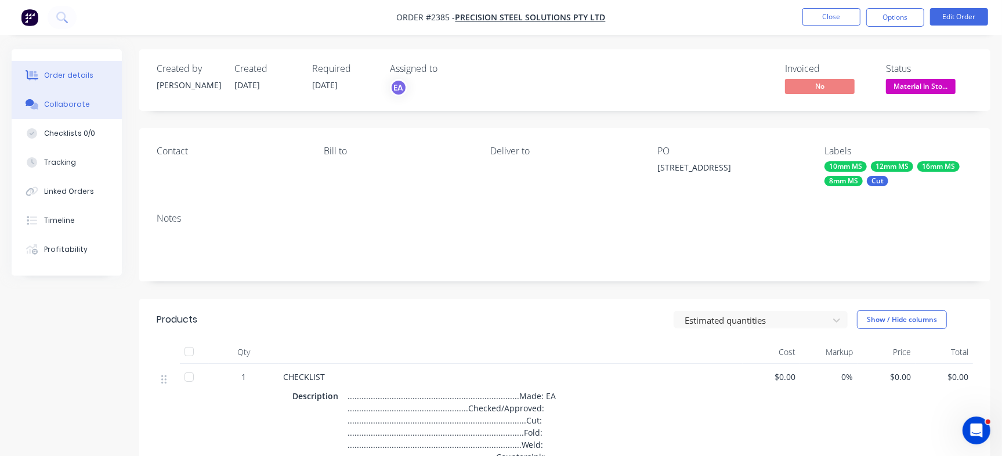
click at [48, 102] on div "Collaborate" at bounding box center [67, 104] width 46 height 10
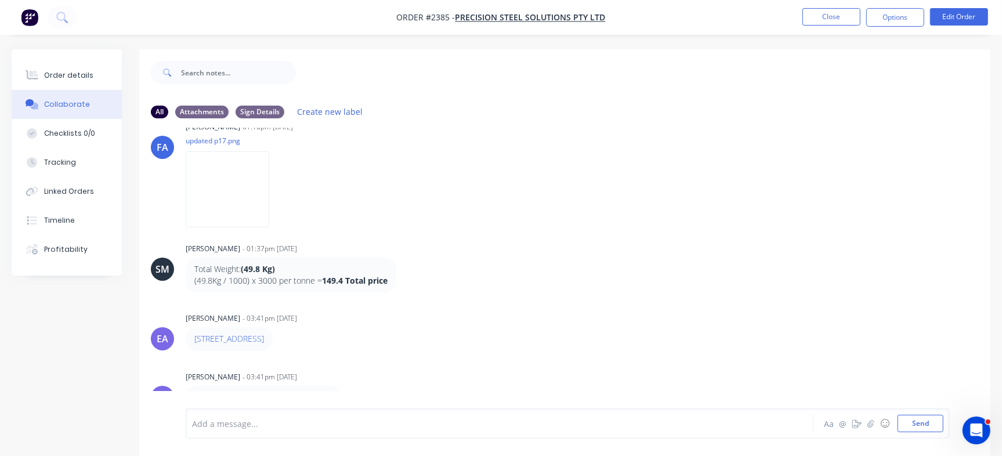
scroll to position [17, 0]
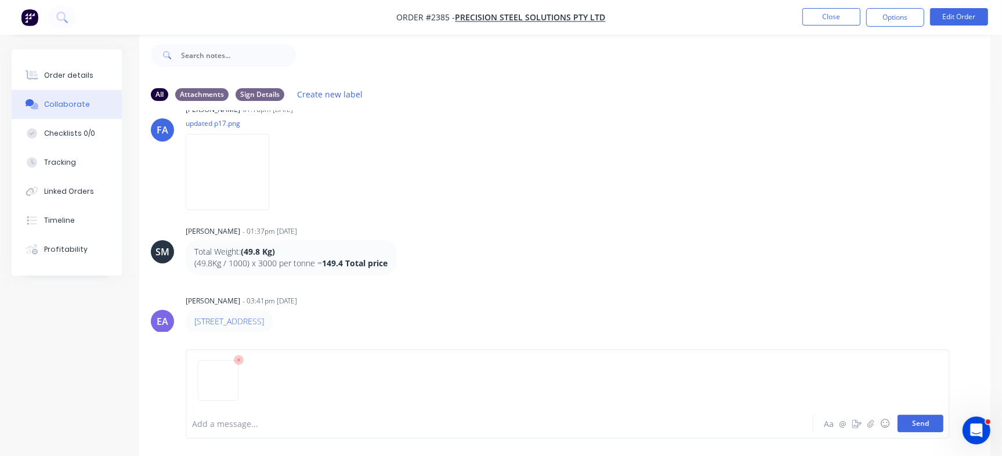
click at [922, 422] on button "Send" at bounding box center [920, 423] width 46 height 17
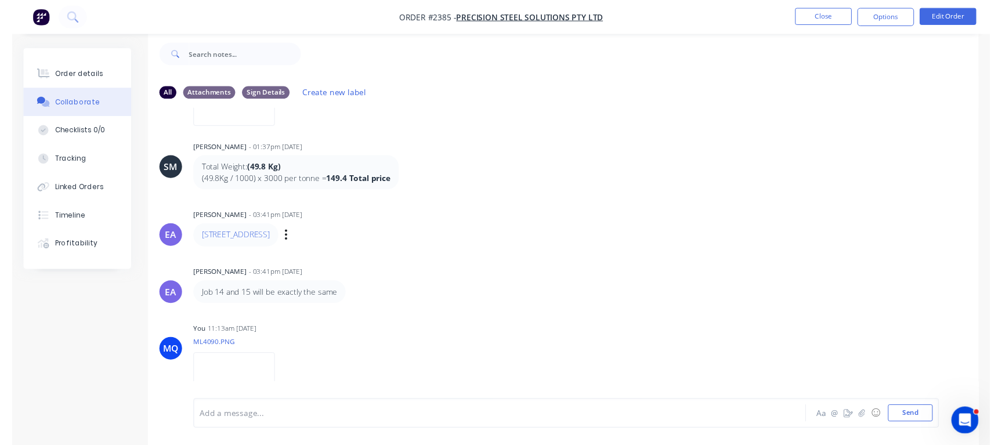
scroll to position [339, 0]
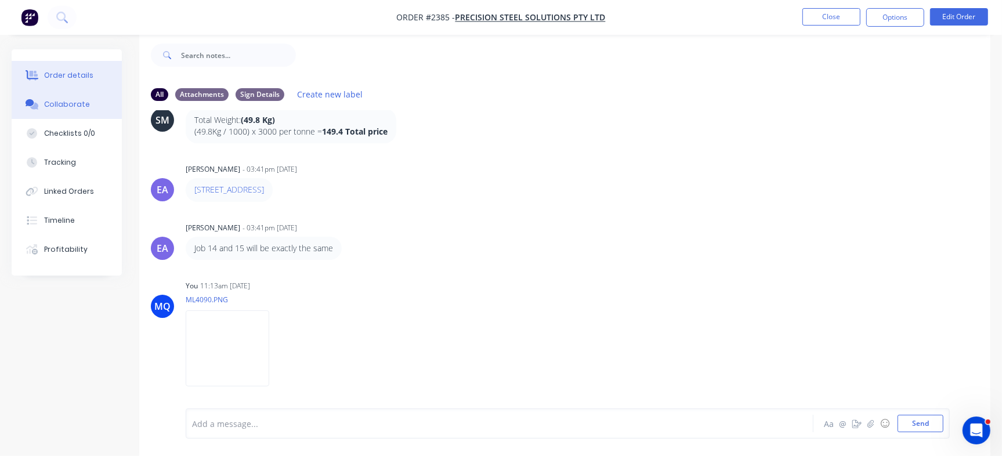
click at [87, 78] on div "Order details" at bounding box center [68, 75] width 49 height 10
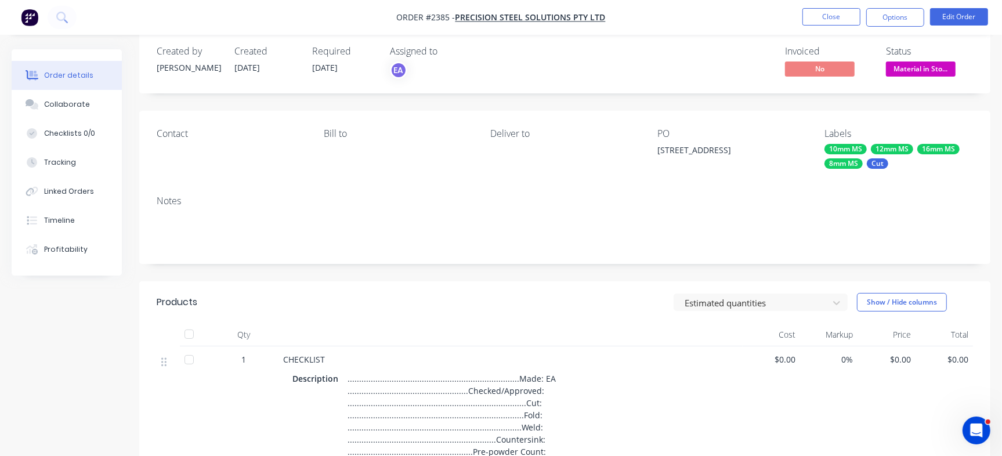
click at [880, 165] on div "Cut" at bounding box center [877, 163] width 21 height 10
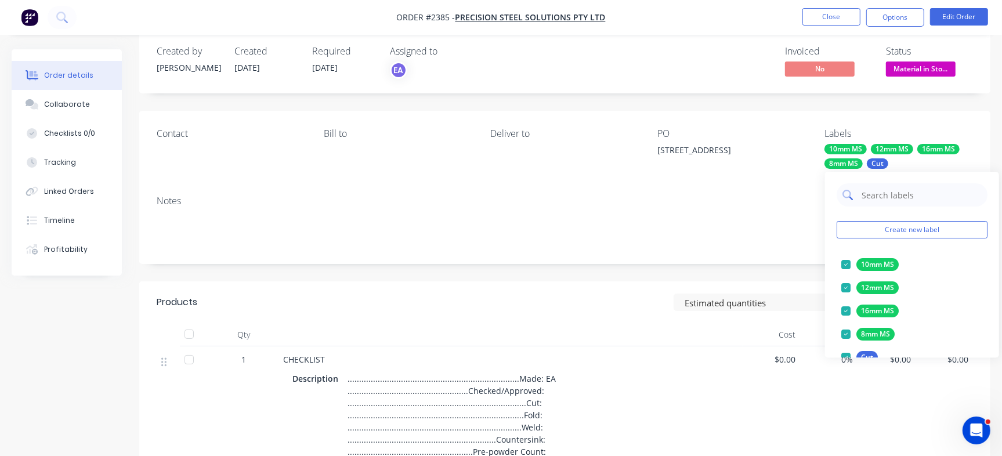
click at [894, 195] on input "text" at bounding box center [920, 194] width 121 height 23
type input "Urgent"
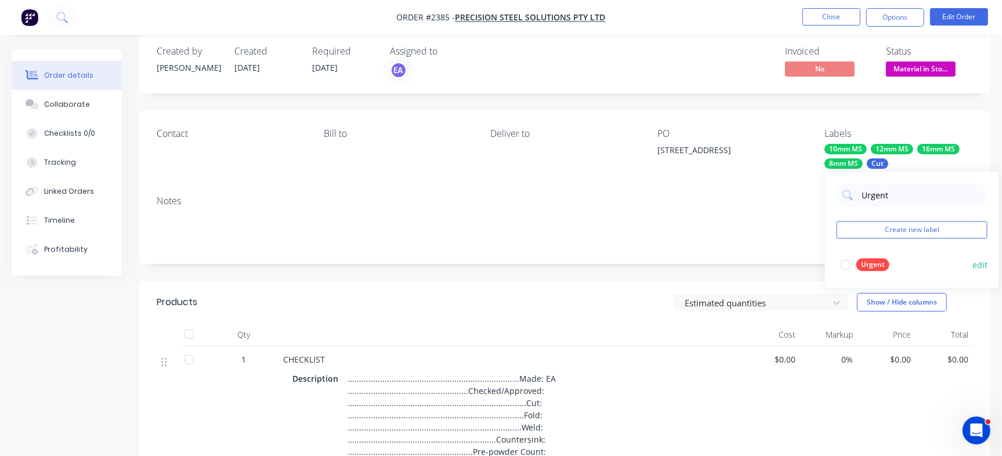
click at [849, 267] on div at bounding box center [845, 264] width 23 height 23
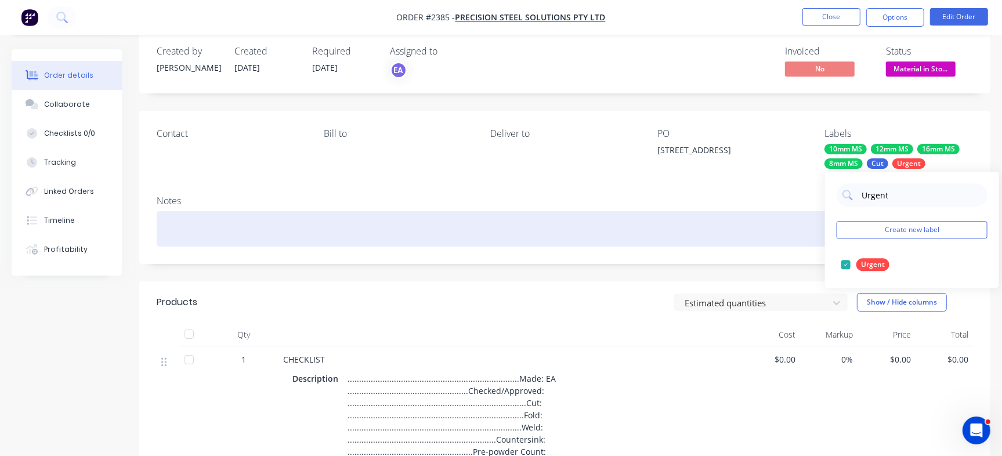
click at [298, 229] on div at bounding box center [565, 228] width 816 height 35
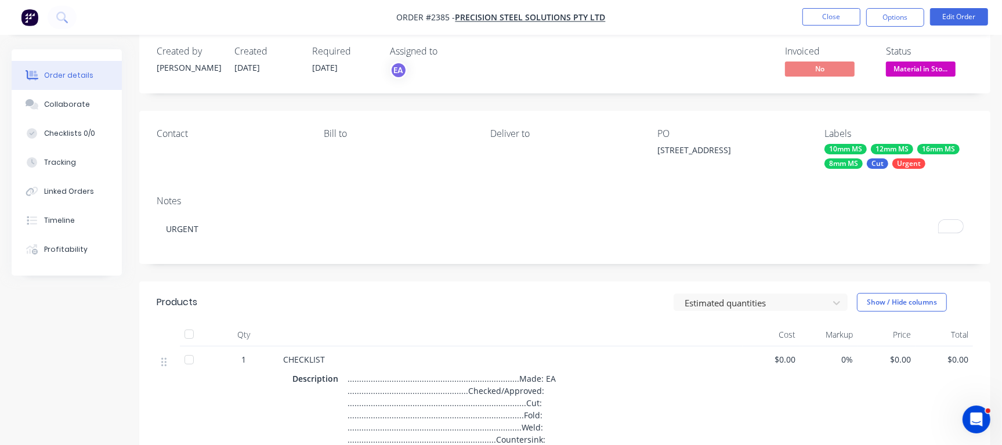
click at [581, 59] on div "Invoiced No Status Material in Sto..." at bounding box center [739, 63] width 467 height 34
click at [827, 16] on button "Close" at bounding box center [831, 16] width 58 height 17
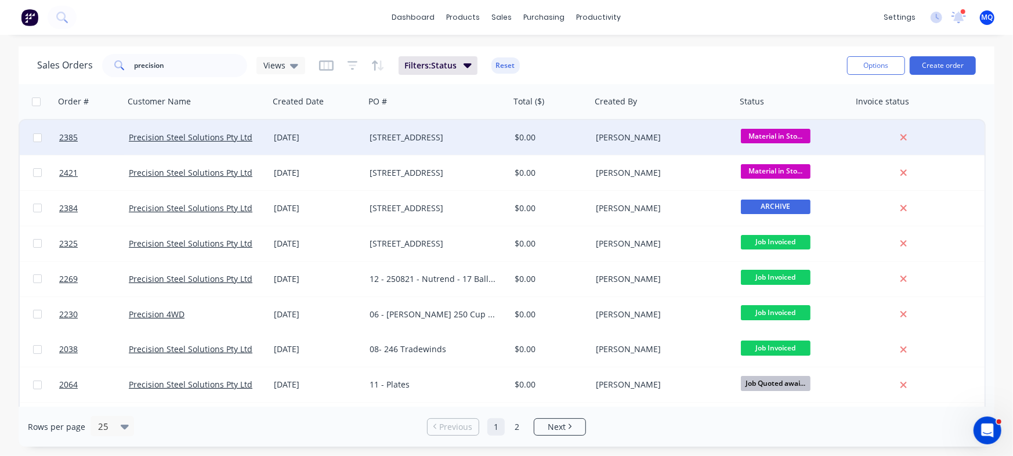
click at [473, 149] on div "[STREET_ADDRESS]" at bounding box center [437, 137] width 145 height 35
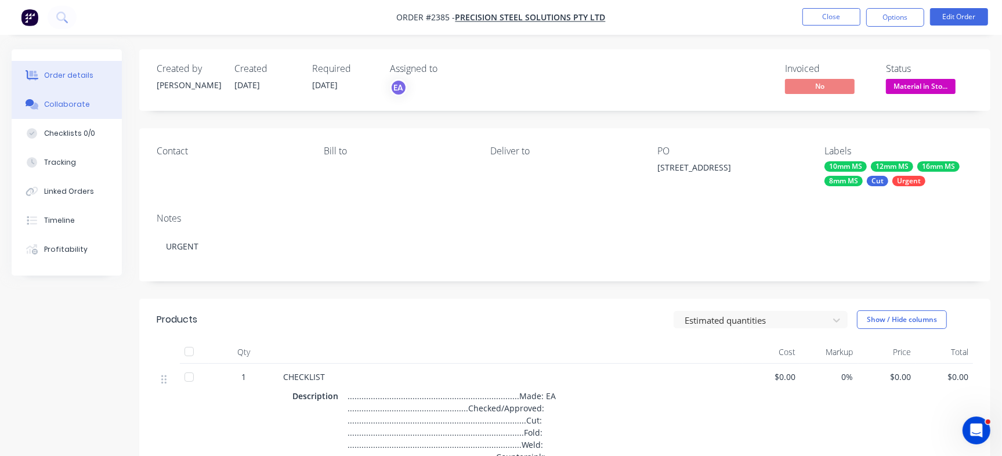
click at [81, 111] on button "Collaborate" at bounding box center [67, 104] width 110 height 29
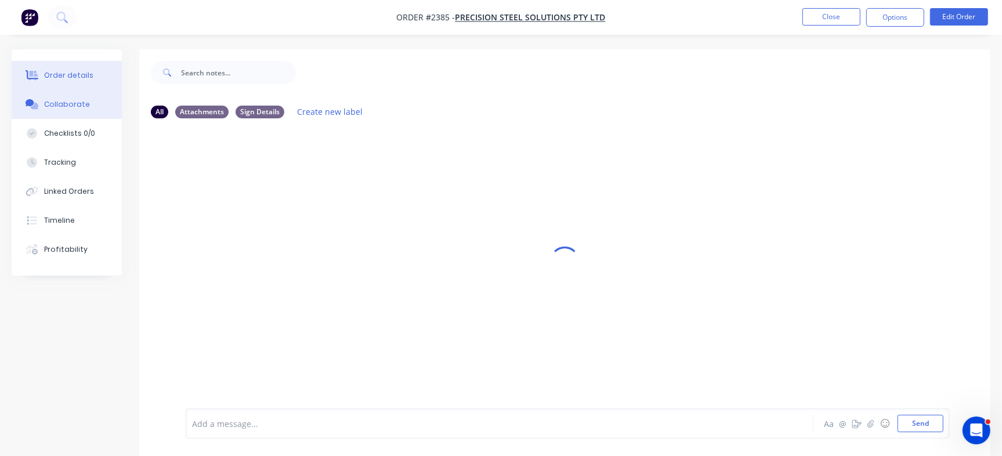
click at [88, 81] on button "Order details" at bounding box center [67, 75] width 110 height 29
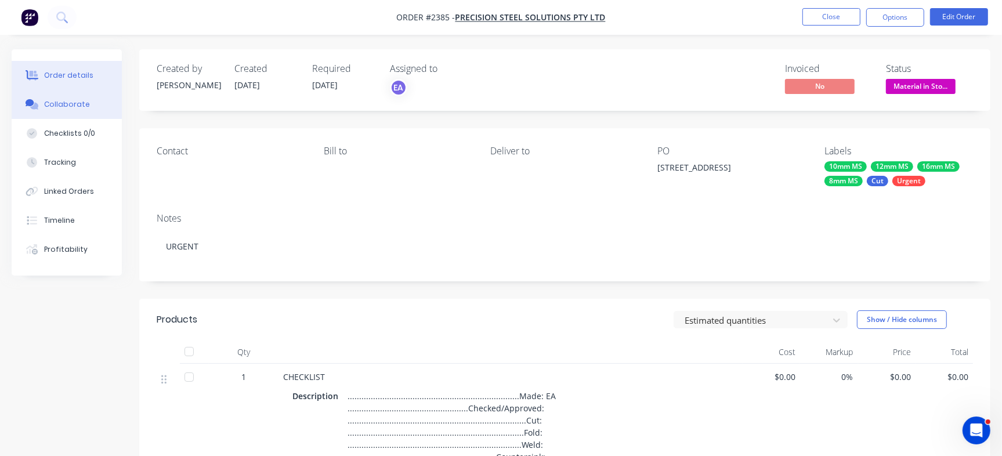
click at [81, 110] on button "Collaborate" at bounding box center [67, 104] width 110 height 29
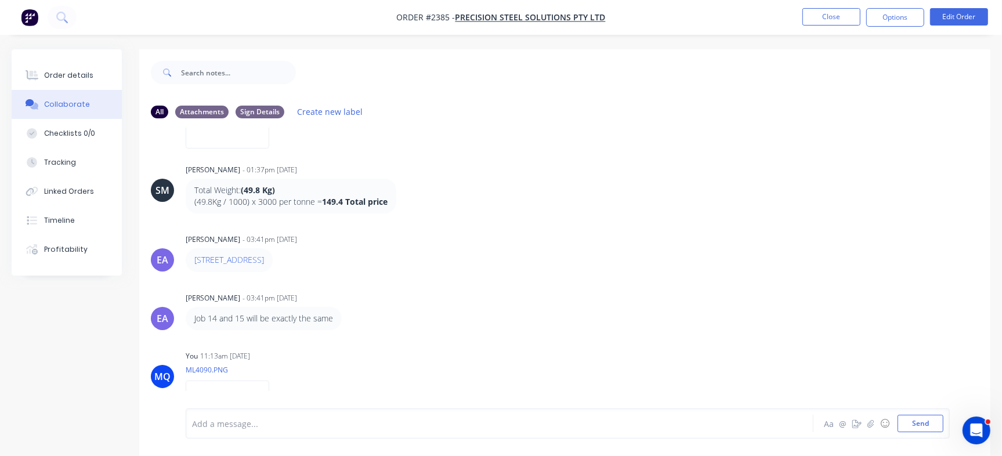
scroll to position [339, 0]
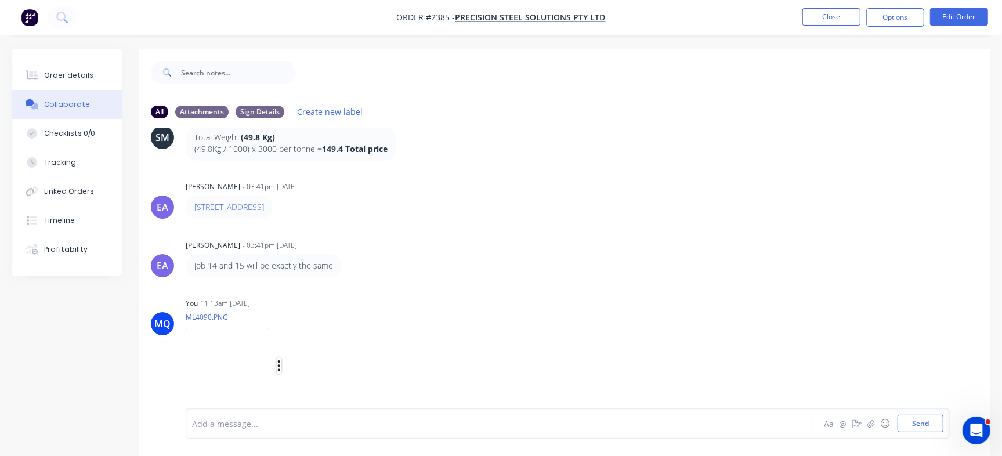
click at [280, 365] on icon "button" at bounding box center [279, 365] width 2 height 10
click at [368, 399] on button "Delete" at bounding box center [355, 393] width 131 height 26
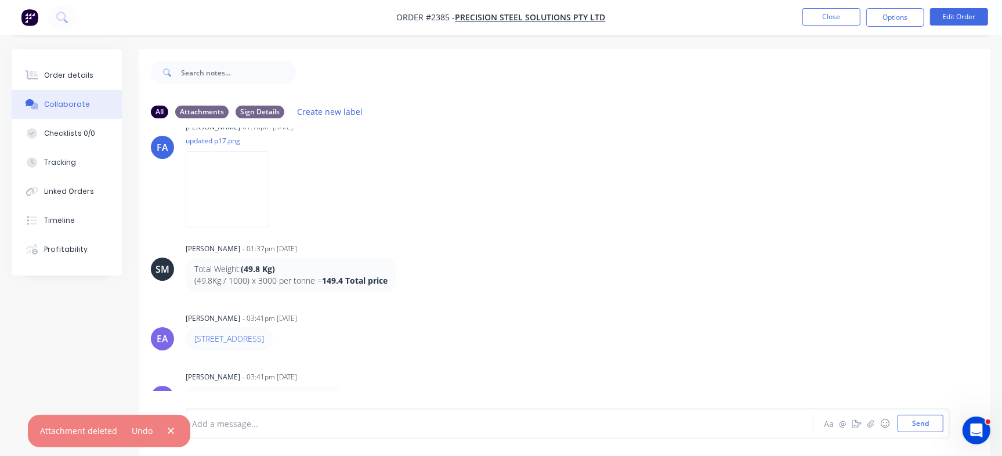
drag, startPoint x: 327, startPoint y: 432, endPoint x: 333, endPoint y: 438, distance: 9.0
click at [326, 433] on div "Add a message... Aa @ ☺ Send" at bounding box center [568, 423] width 764 height 30
click at [347, 431] on div "Add a message..." at bounding box center [473, 423] width 563 height 17
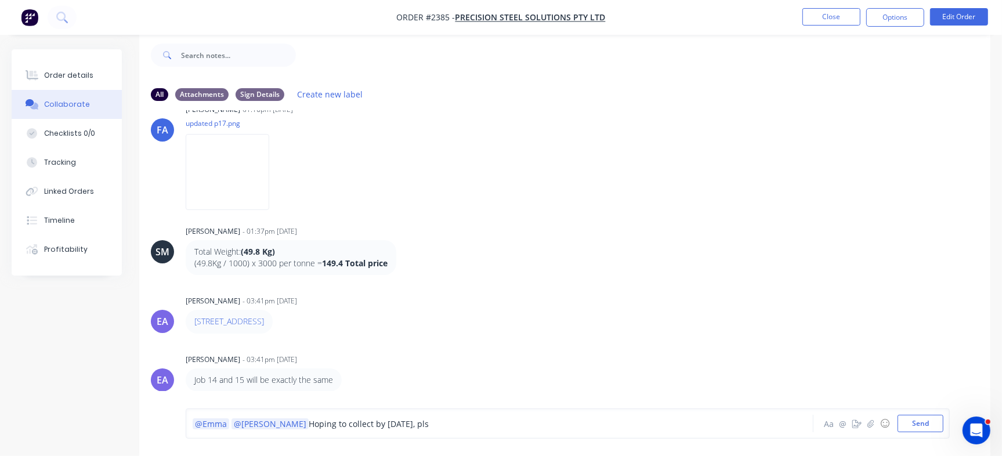
click at [385, 429] on div "@Emma @Greg Hoping to collect by Wednesday, pls" at bounding box center [474, 424] width 563 height 12
click at [387, 423] on span "Hoping to collect by Wednesday, pls" at bounding box center [370, 423] width 122 height 11
click at [452, 425] on div "@Emma @Greg Hoping to collect by Wednesday, 15th Oct, pls" at bounding box center [474, 424] width 563 height 12
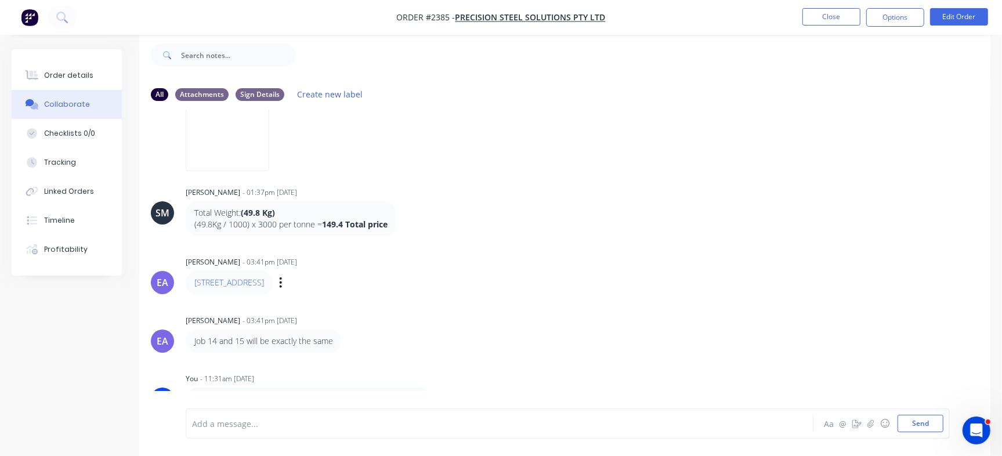
scroll to position [265, 0]
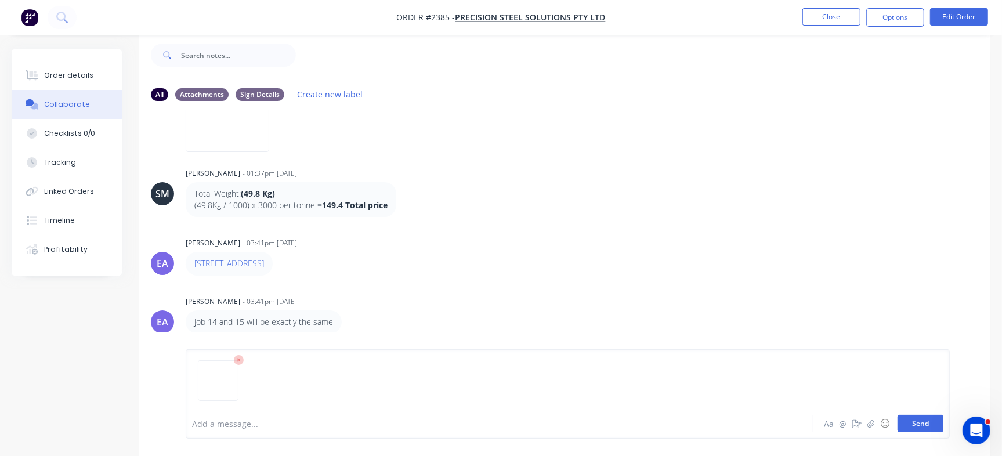
click at [932, 421] on button "Send" at bounding box center [920, 423] width 46 height 17
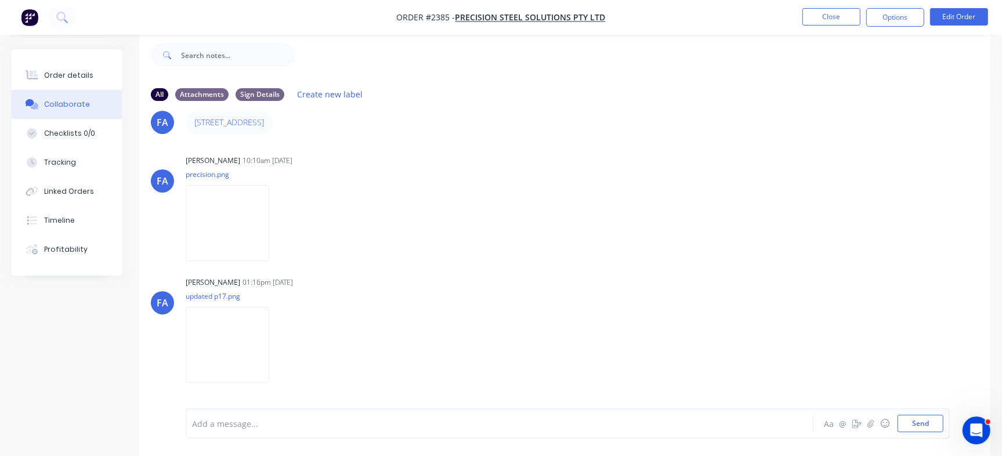
scroll to position [0, 0]
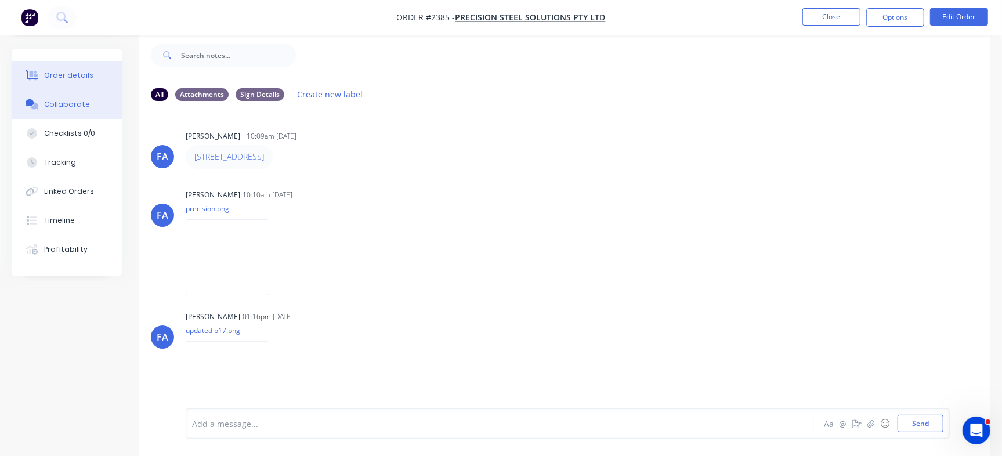
click at [57, 79] on div "Order details" at bounding box center [68, 75] width 49 height 10
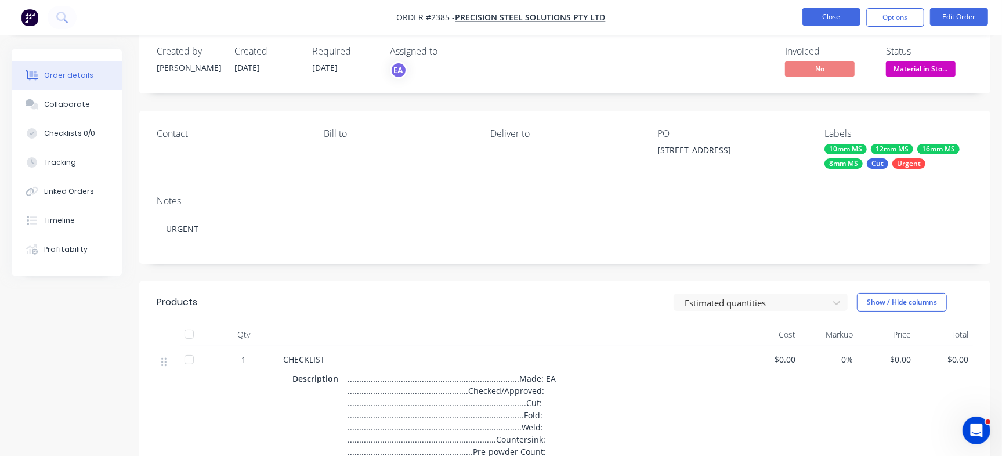
click at [831, 18] on button "Close" at bounding box center [831, 16] width 58 height 17
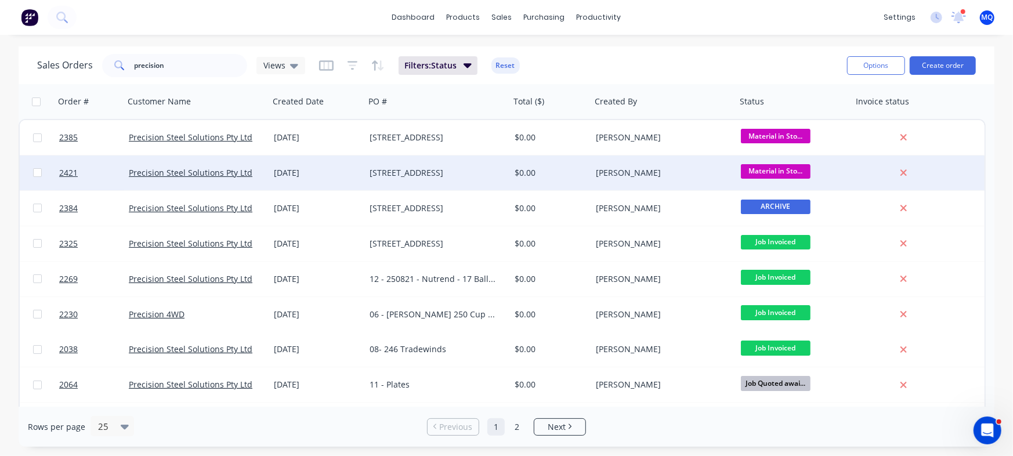
click at [480, 183] on div "15 1274 Sunny Way" at bounding box center [437, 172] width 145 height 35
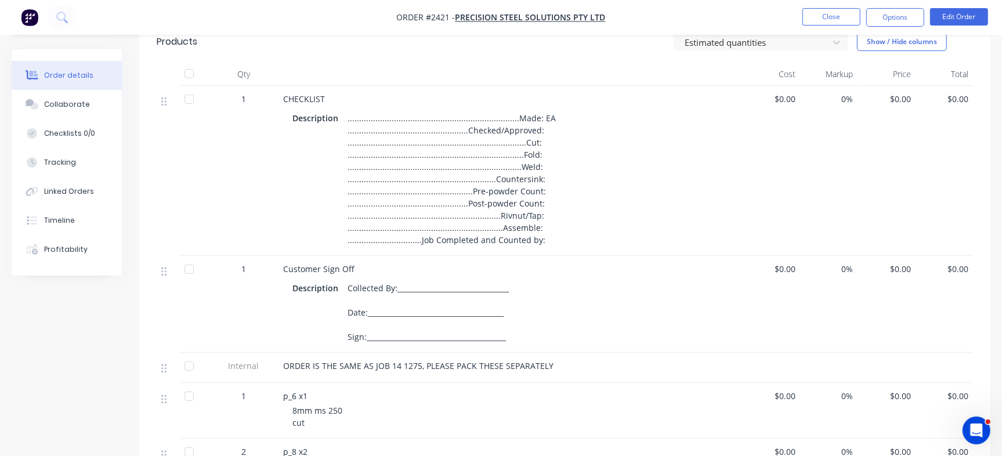
scroll to position [363, 0]
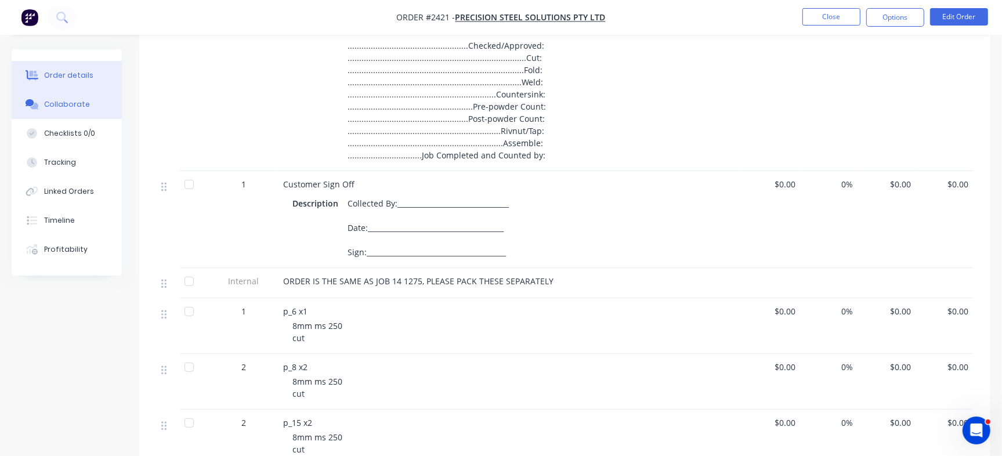
click at [92, 103] on button "Collaborate" at bounding box center [67, 104] width 110 height 29
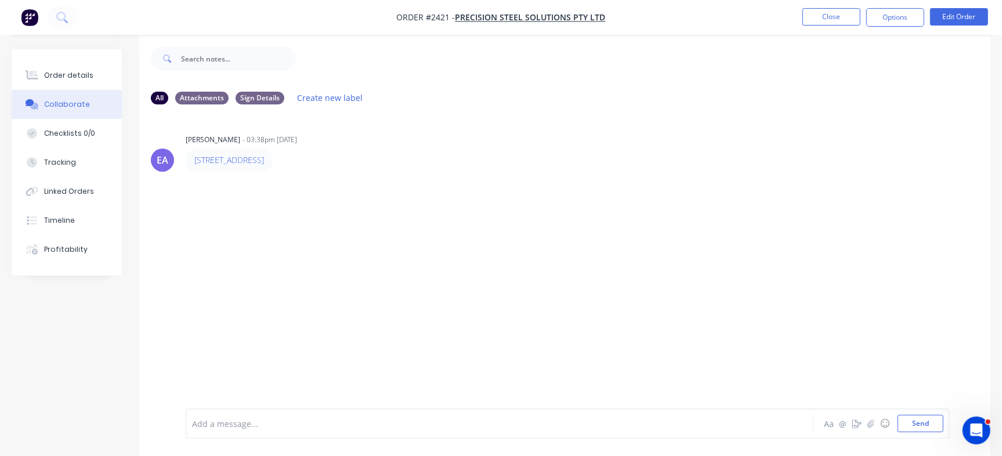
scroll to position [17, 0]
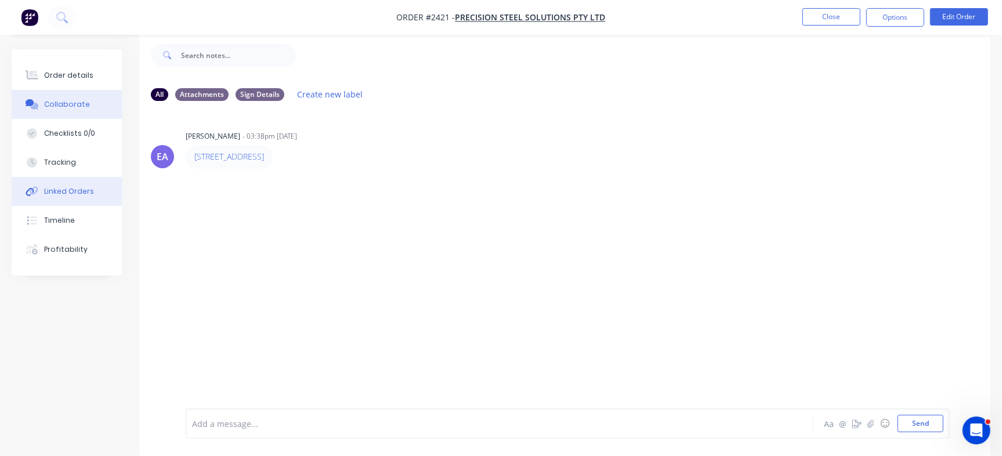
click at [81, 191] on div "Linked Orders" at bounding box center [69, 191] width 50 height 10
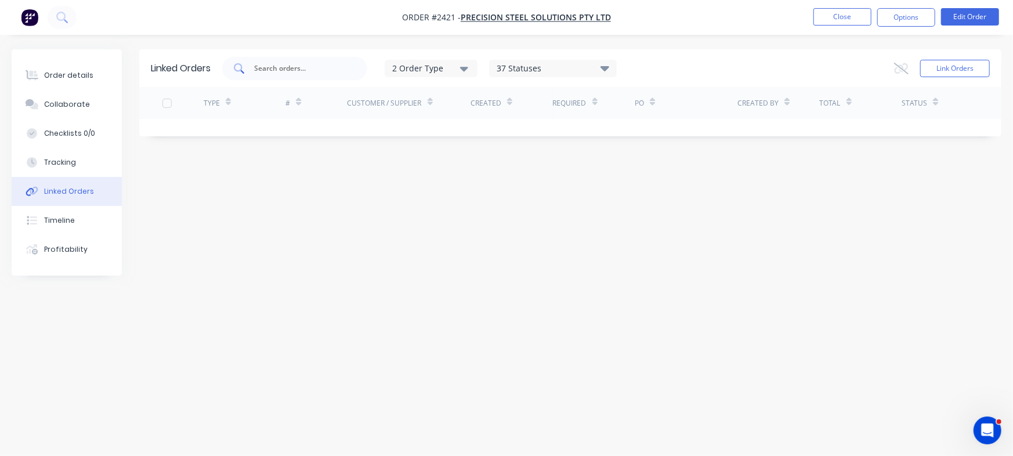
click at [313, 63] on input "text" at bounding box center [301, 69] width 96 height 12
click at [975, 68] on button "Link Orders" at bounding box center [955, 68] width 70 height 17
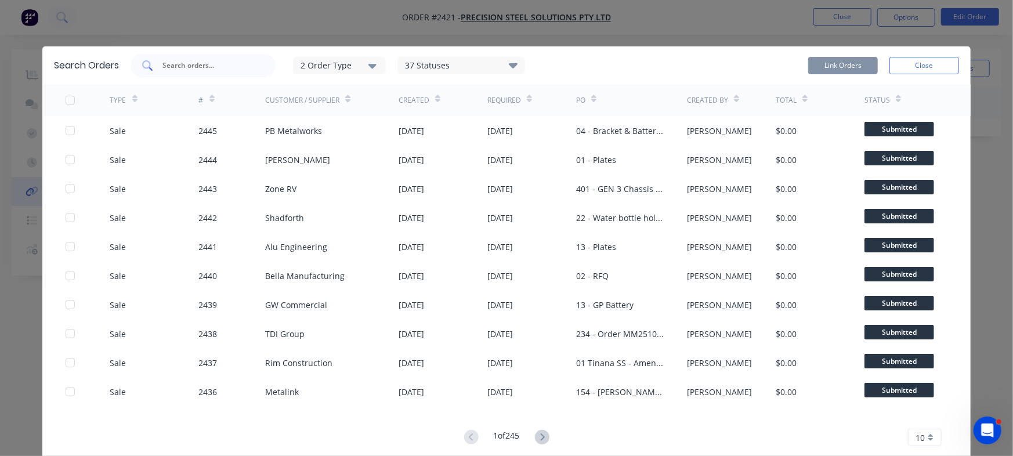
click at [238, 70] on input "text" at bounding box center [209, 66] width 96 height 12
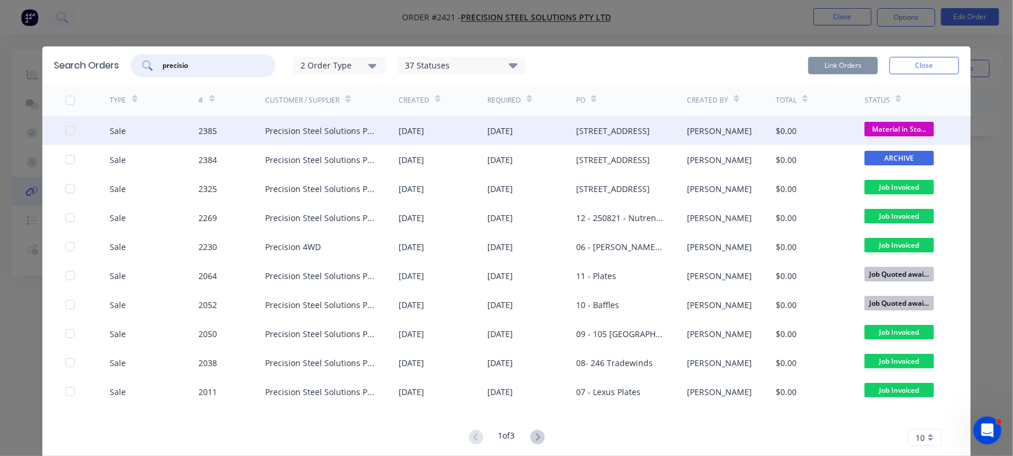
click at [65, 132] on div at bounding box center [70, 130] width 23 height 23
type input "precisio"
click at [836, 63] on button "Link Orders" at bounding box center [843, 65] width 70 height 17
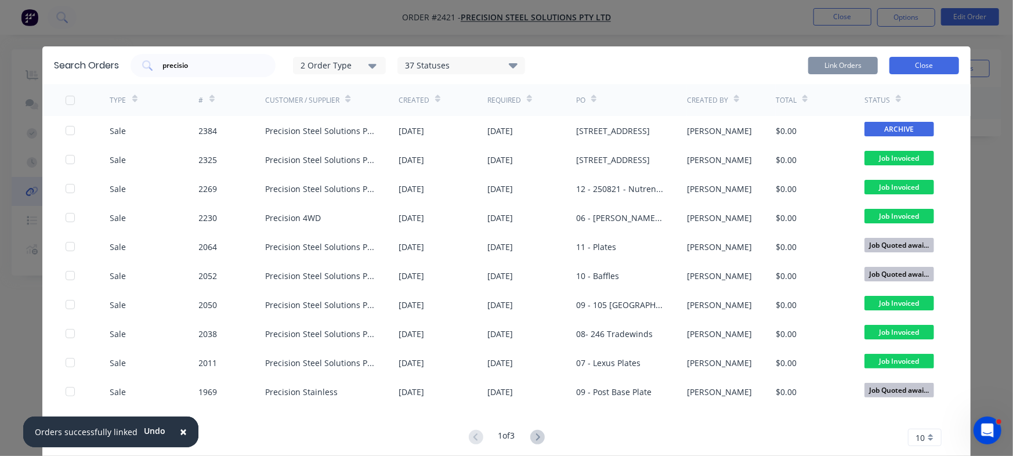
click at [907, 61] on button "Close" at bounding box center [924, 65] width 70 height 17
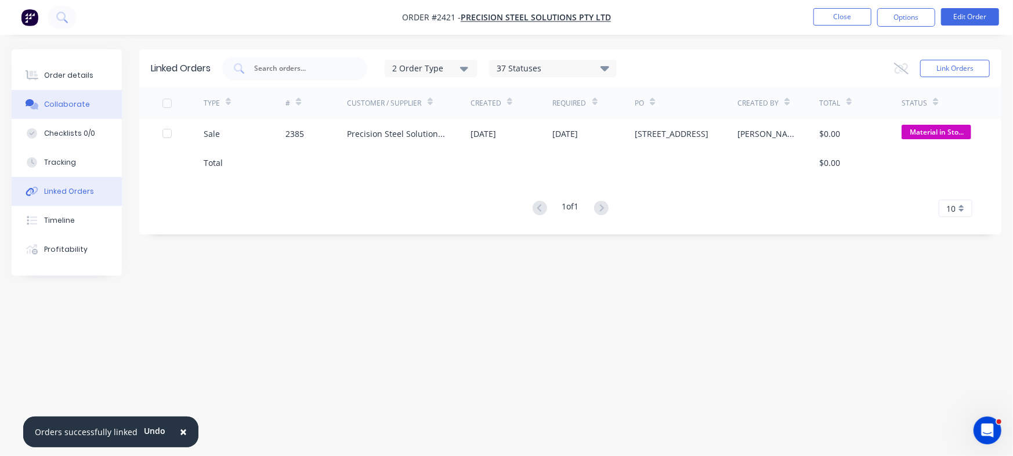
click at [73, 107] on div "Collaborate" at bounding box center [67, 104] width 46 height 10
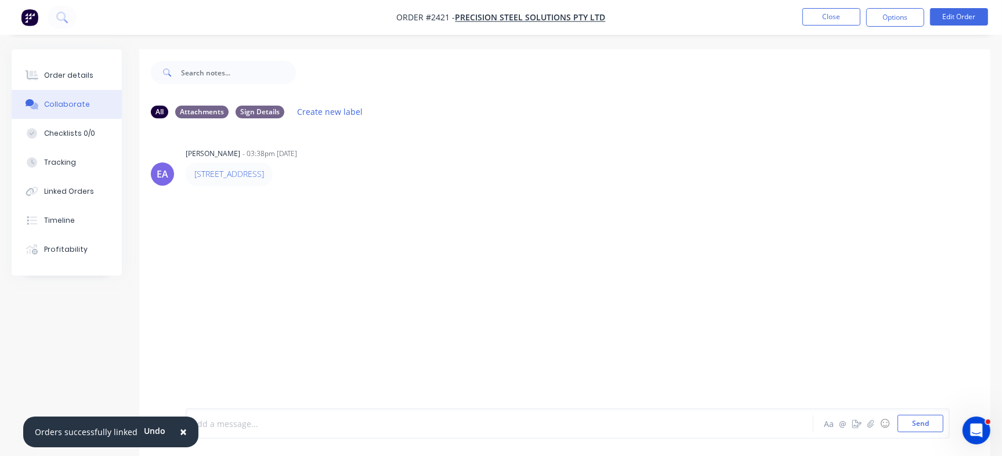
click at [307, 426] on div at bounding box center [474, 424] width 563 height 12
click at [289, 424] on div at bounding box center [474, 424] width 563 height 12
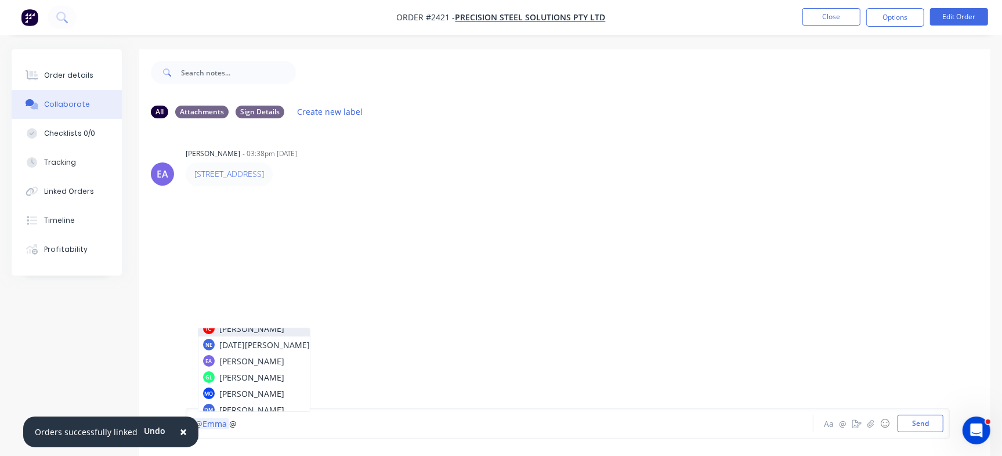
scroll to position [63, 0]
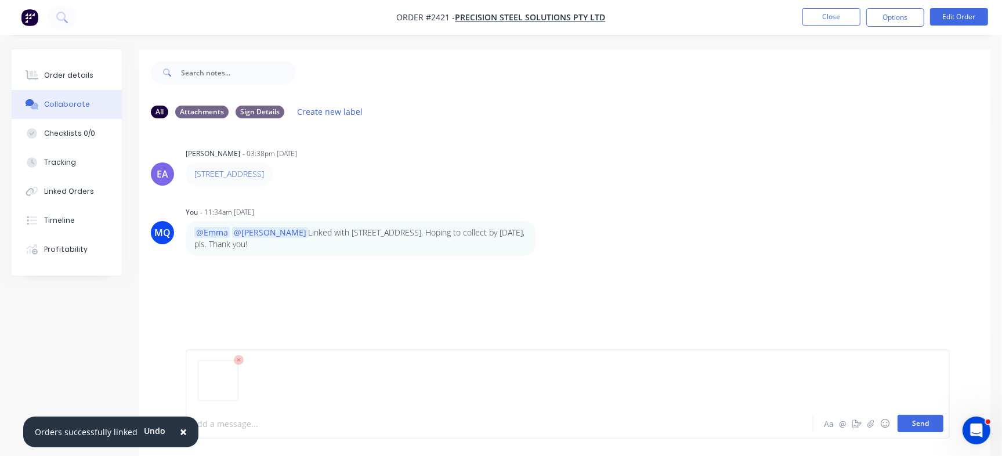
click at [919, 421] on button "Send" at bounding box center [920, 423] width 46 height 17
click at [852, 19] on button "Close" at bounding box center [831, 16] width 58 height 17
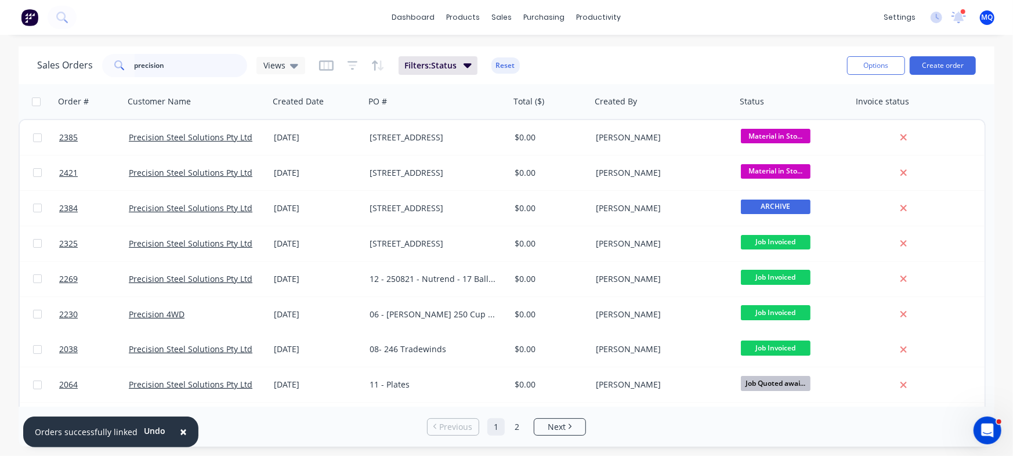
click at [203, 60] on input "precision" at bounding box center [191, 65] width 113 height 23
type input "rhinomax"
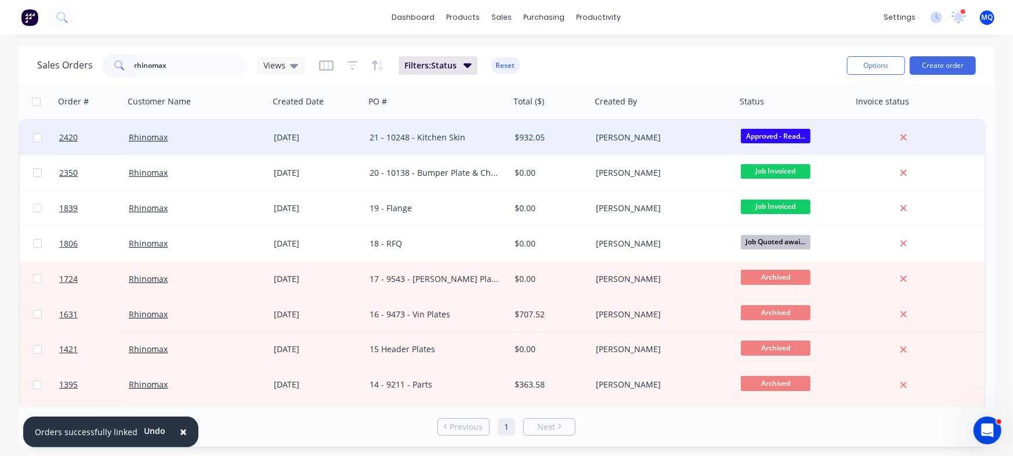
click at [544, 136] on div "$932.05" at bounding box center [549, 138] width 68 height 12
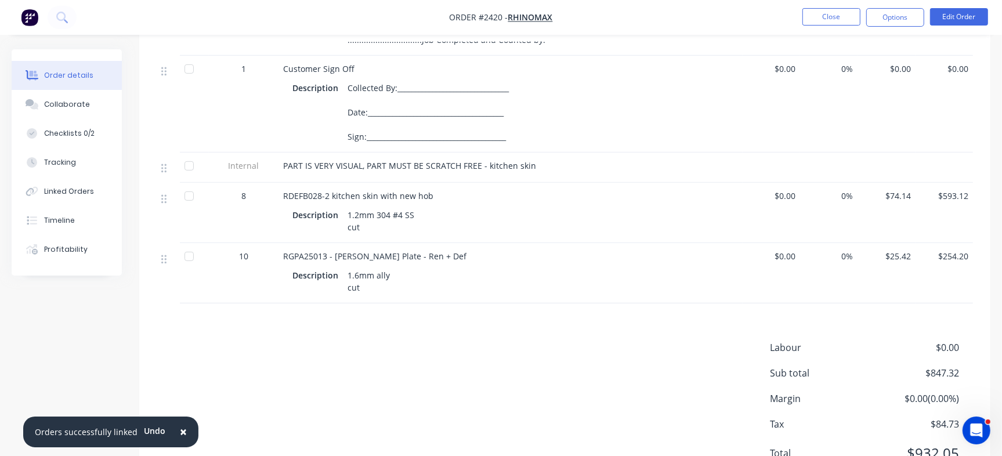
scroll to position [532, 0]
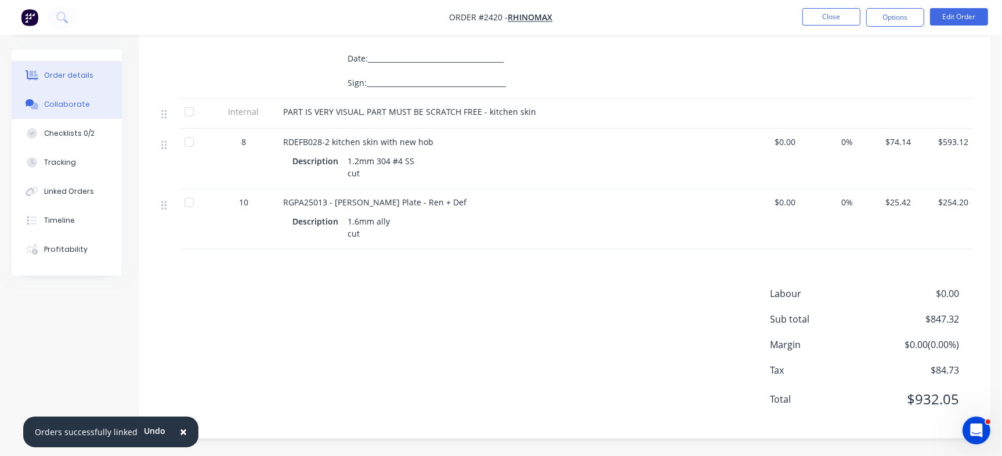
click at [106, 107] on button "Collaborate" at bounding box center [67, 104] width 110 height 29
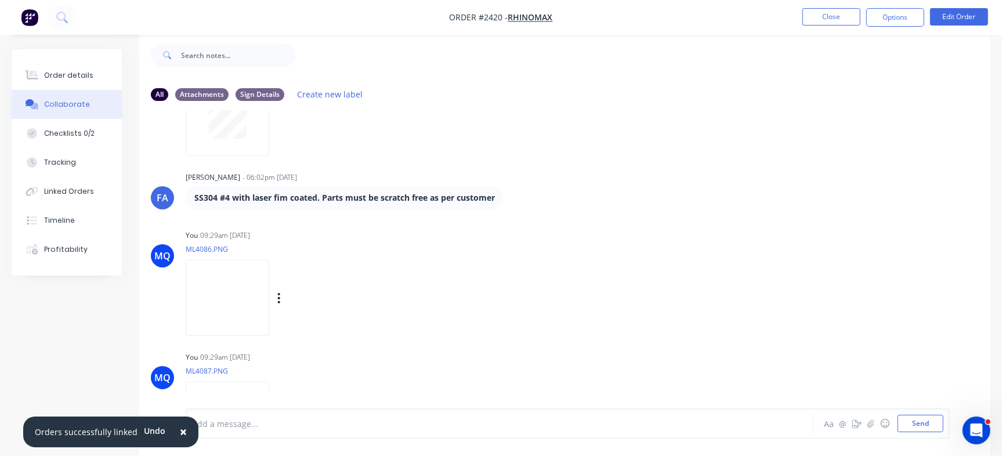
scroll to position [391, 0]
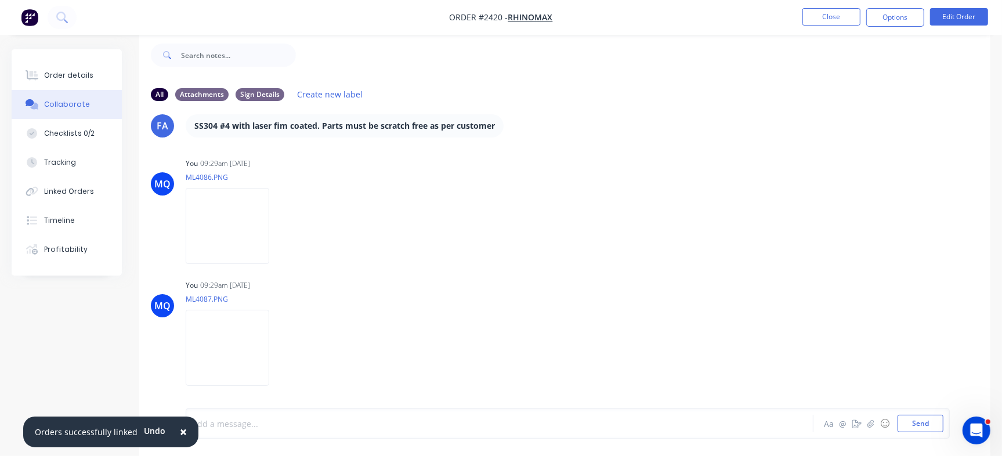
click at [328, 426] on div at bounding box center [474, 424] width 563 height 12
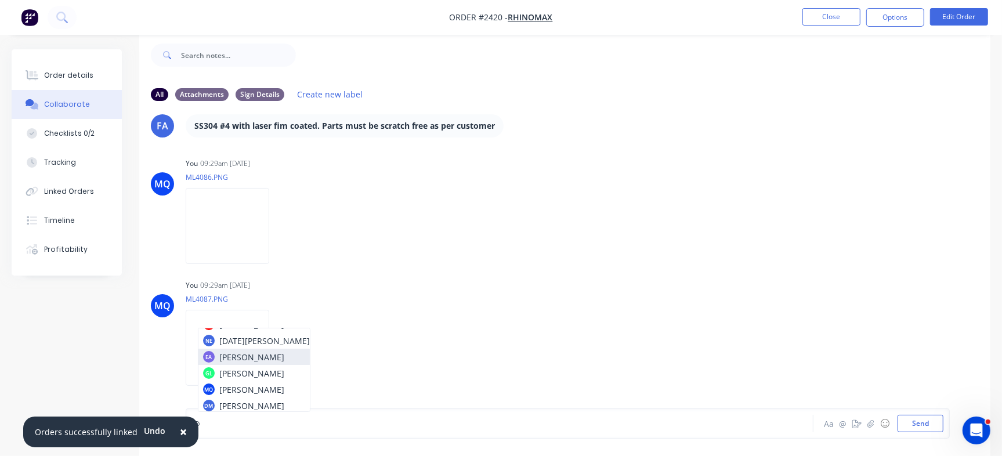
scroll to position [63, 0]
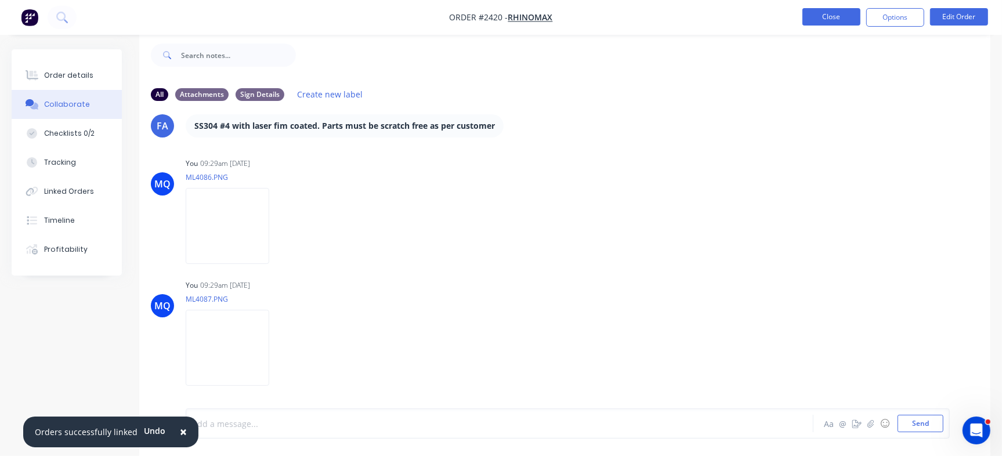
click at [833, 20] on button "Close" at bounding box center [831, 16] width 58 height 17
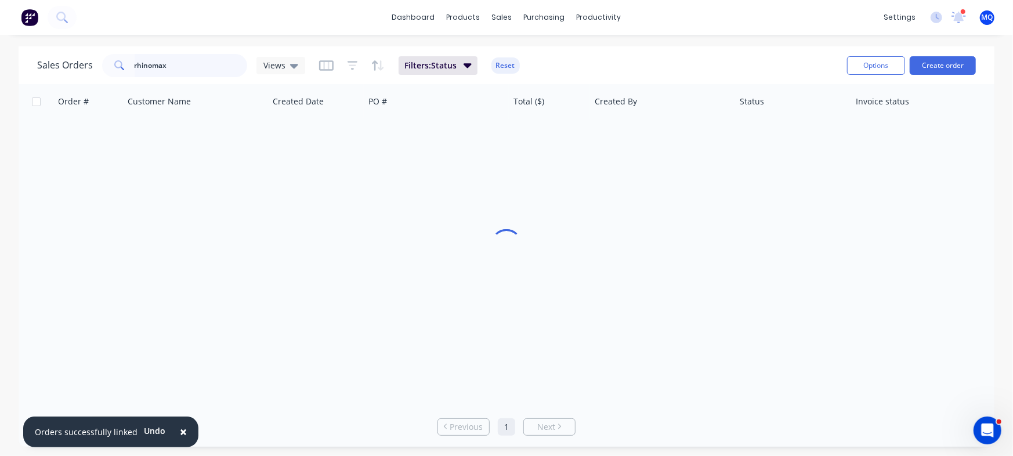
click at [187, 66] on input "rhinomax" at bounding box center [191, 65] width 113 height 23
drag, startPoint x: 203, startPoint y: 64, endPoint x: 0, endPoint y: -24, distance: 221.1
click at [0, 0] on html "× Orders successfully linked Undo dashboard products sales purchasing productiv…" at bounding box center [506, 228] width 1013 height 456
drag, startPoint x: 158, startPoint y: 56, endPoint x: 242, endPoint y: 56, distance: 84.1
click at [242, 56] on div "pbmetal" at bounding box center [174, 65] width 145 height 23
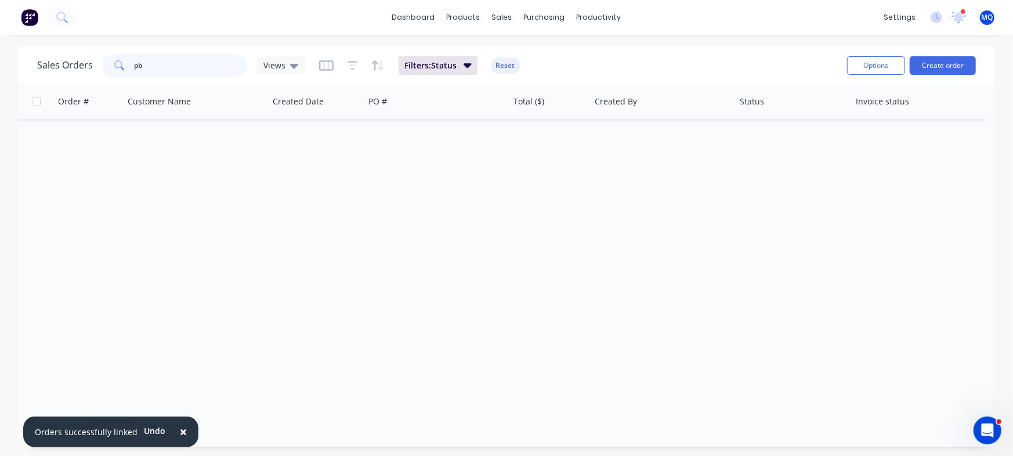
type input "pb"
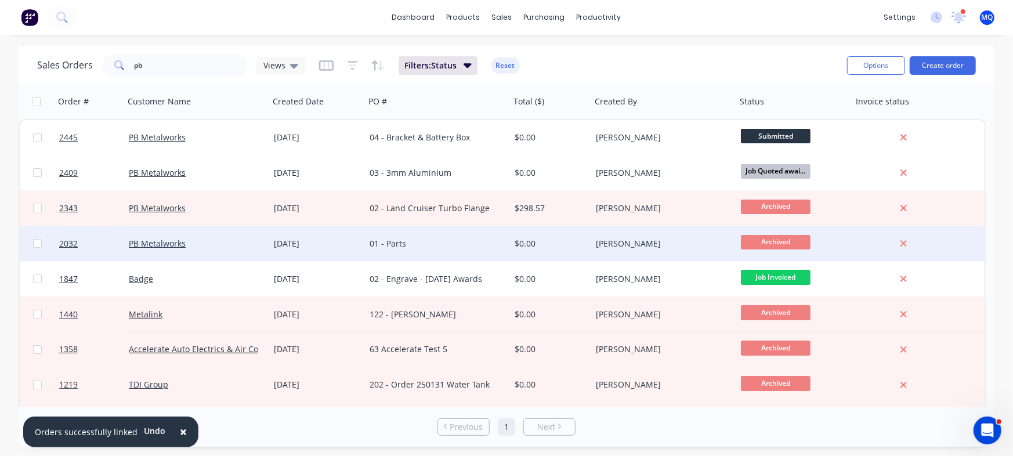
click at [361, 238] on div "29 Jul 2025" at bounding box center [317, 243] width 96 height 35
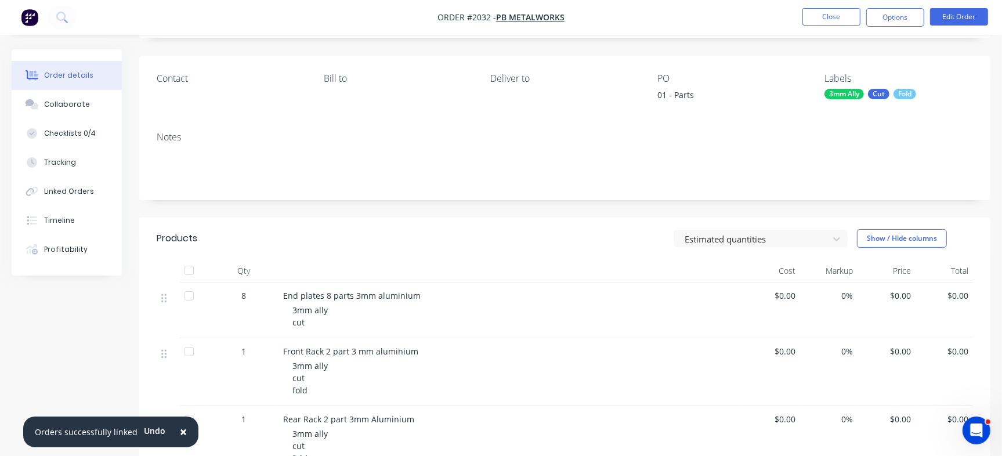
scroll to position [290, 0]
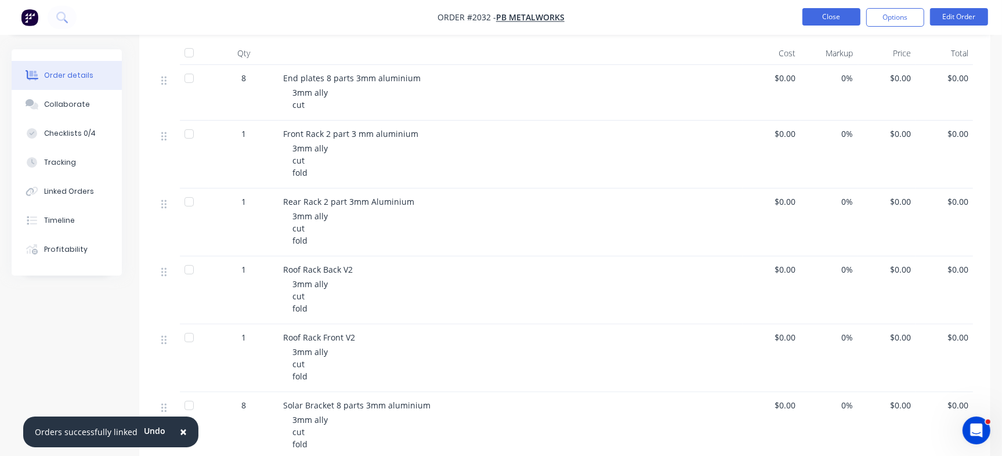
click at [850, 21] on button "Close" at bounding box center [831, 16] width 58 height 17
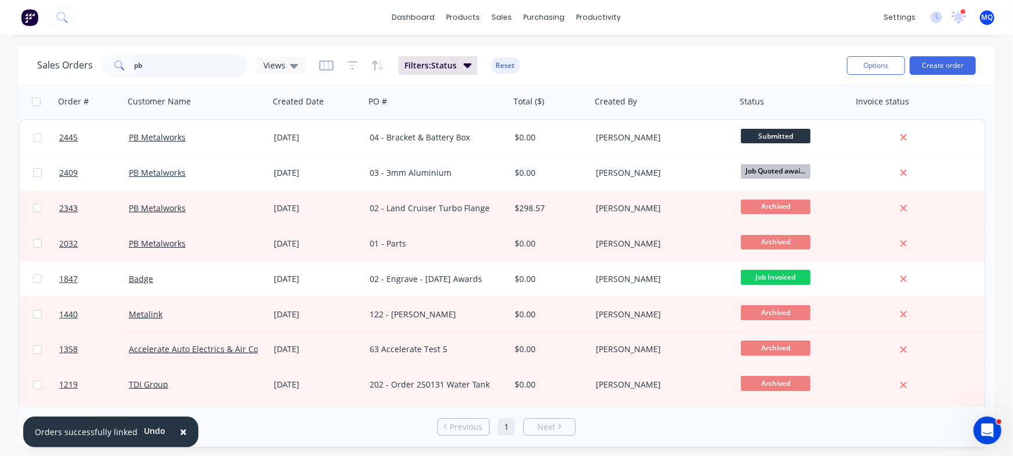
click at [159, 66] on input "pb" at bounding box center [191, 65] width 113 height 23
click at [292, 71] on div "Views" at bounding box center [280, 65] width 49 height 17
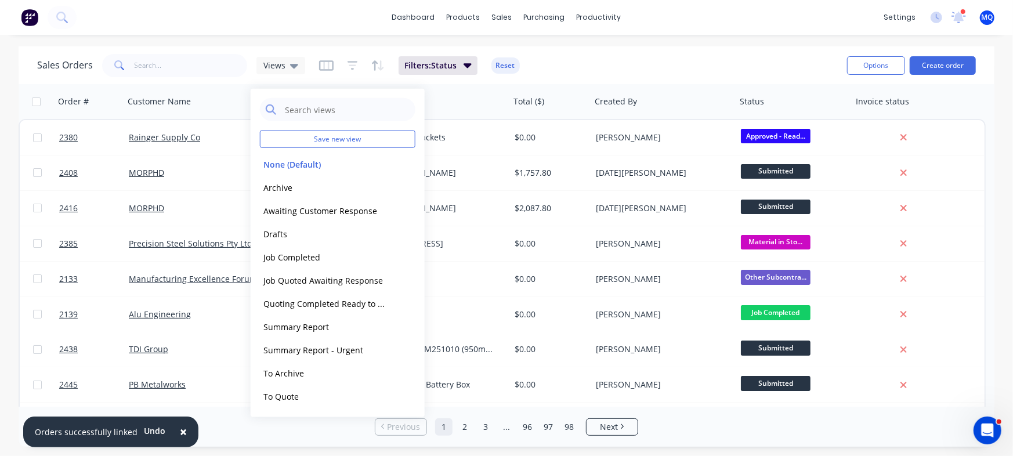
click at [165, 78] on div "Sales Orders Views Filters: Status Reset" at bounding box center [437, 65] width 801 height 28
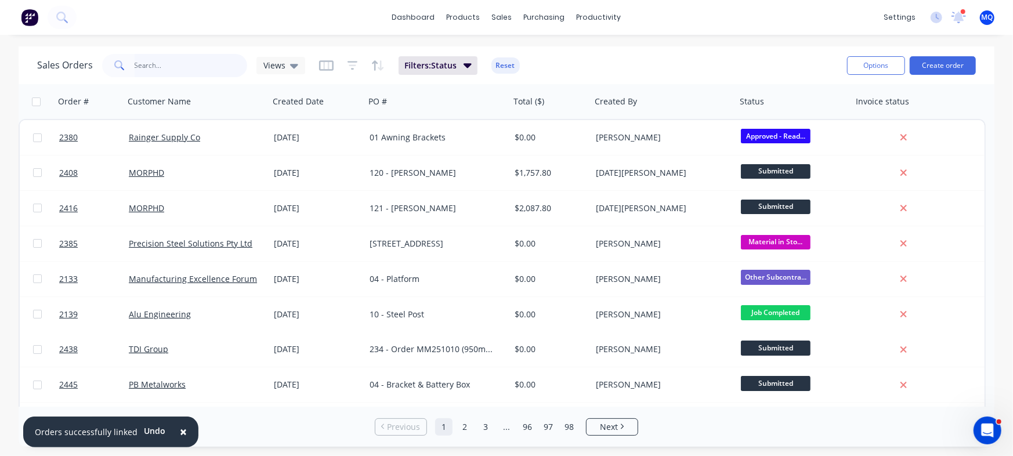
click at [174, 66] on input "text" at bounding box center [191, 65] width 113 height 23
type input "infrabuil"
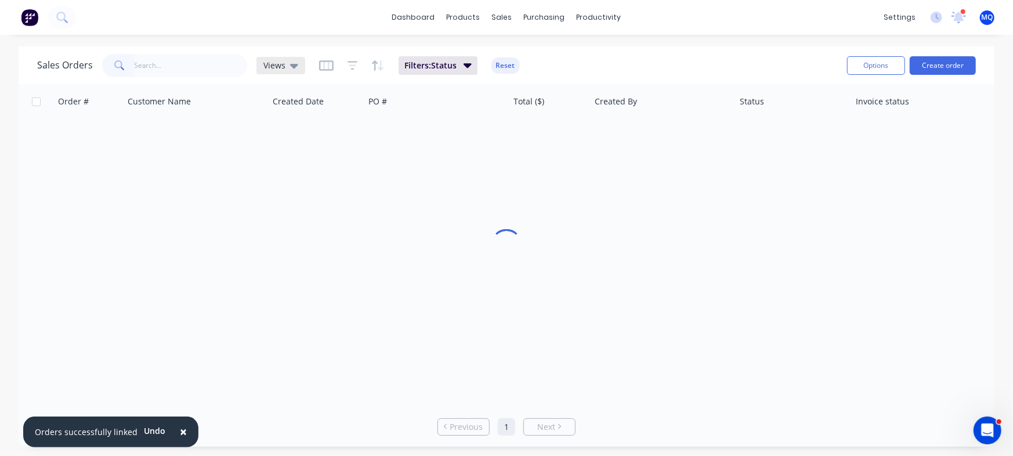
click at [276, 70] on span "Views" at bounding box center [274, 65] width 22 height 12
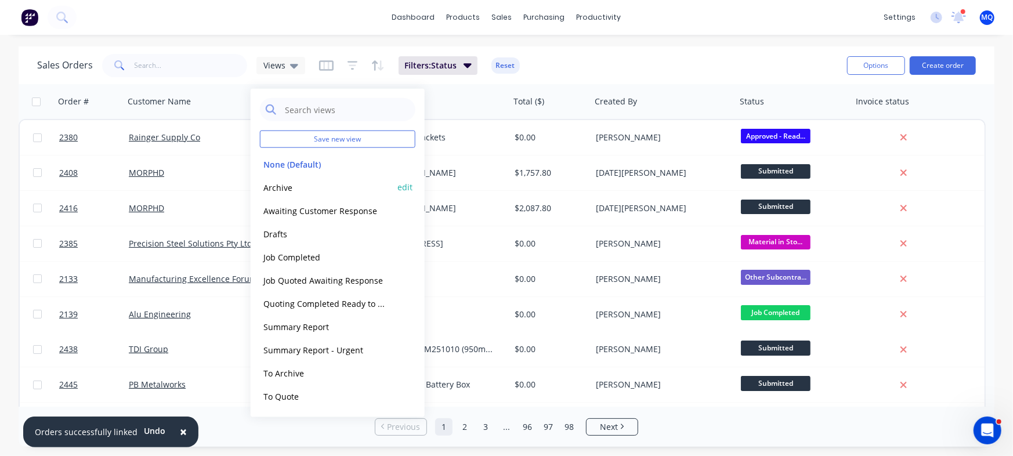
click at [295, 183] on button "Archive" at bounding box center [326, 186] width 132 height 13
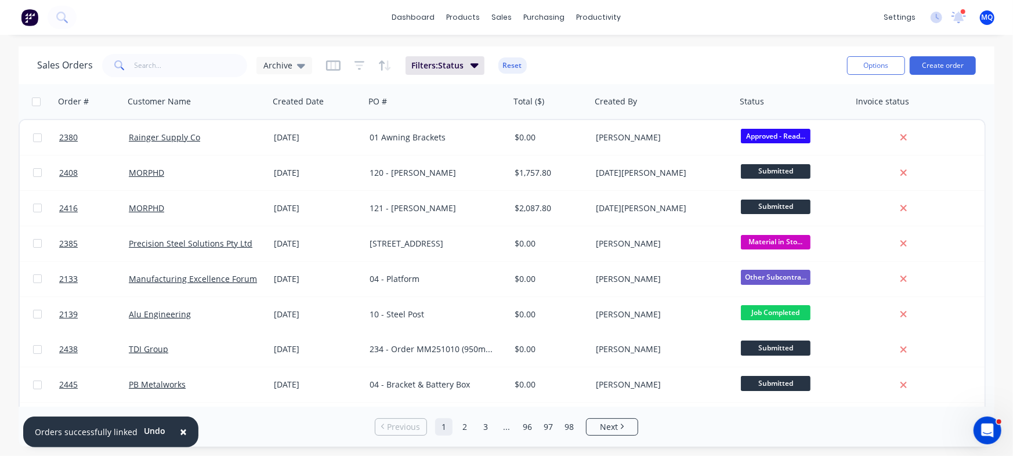
click at [194, 78] on div "Sales Orders Archive Filters: Status Reset" at bounding box center [437, 65] width 801 height 28
click at [197, 73] on input "text" at bounding box center [191, 65] width 113 height 23
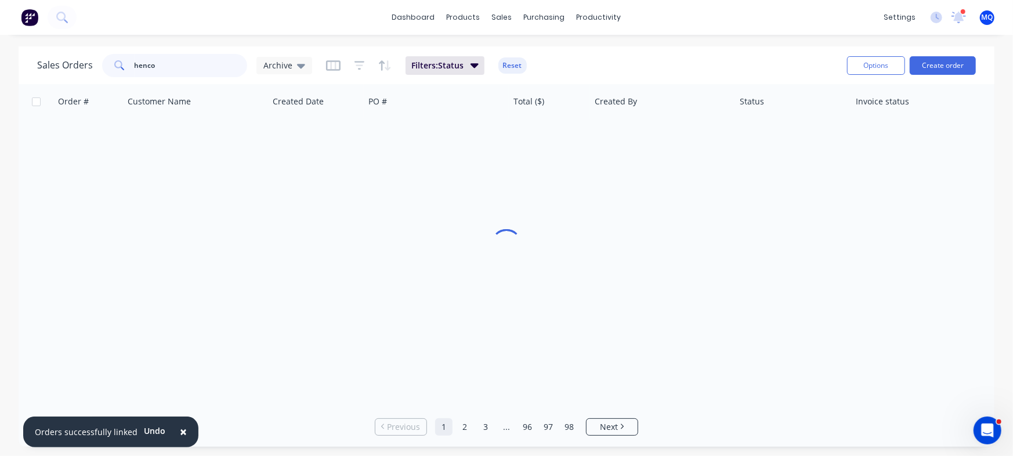
type input "henco"
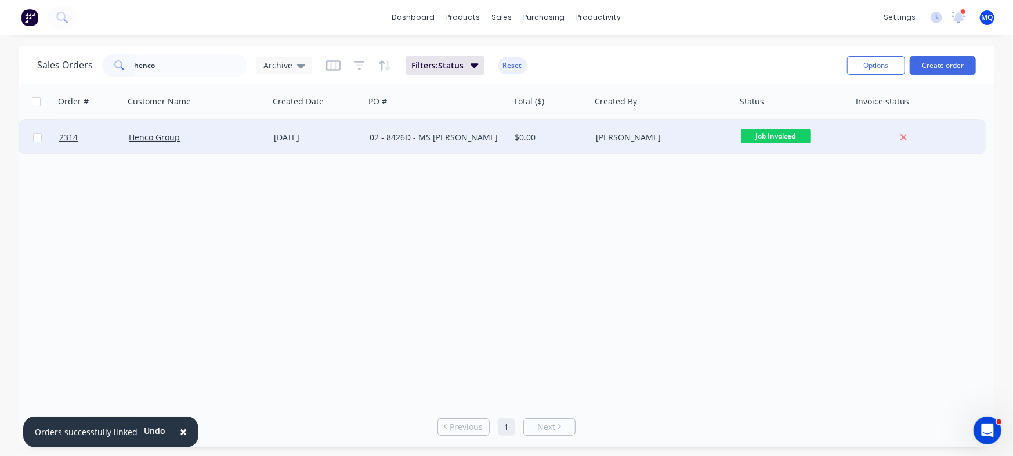
click at [489, 138] on div "02 - 8426D - MS Plates" at bounding box center [434, 138] width 129 height 12
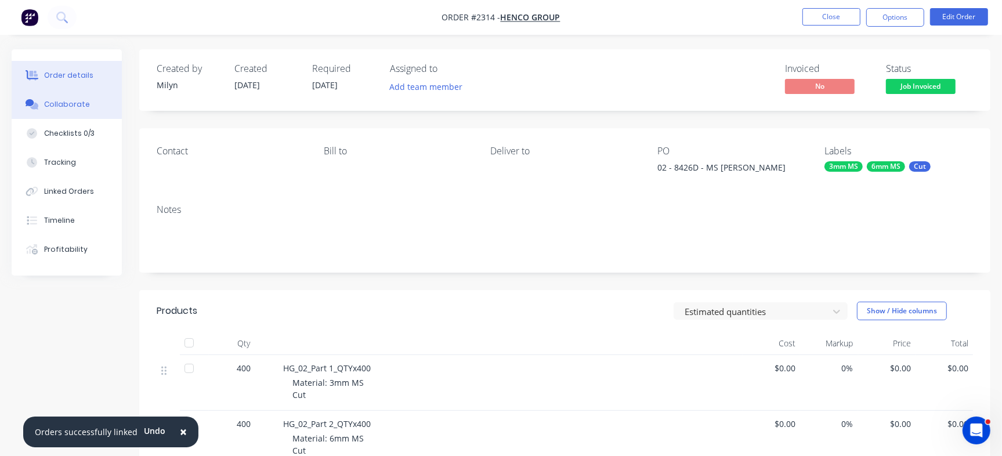
click at [104, 110] on button "Collaborate" at bounding box center [67, 104] width 110 height 29
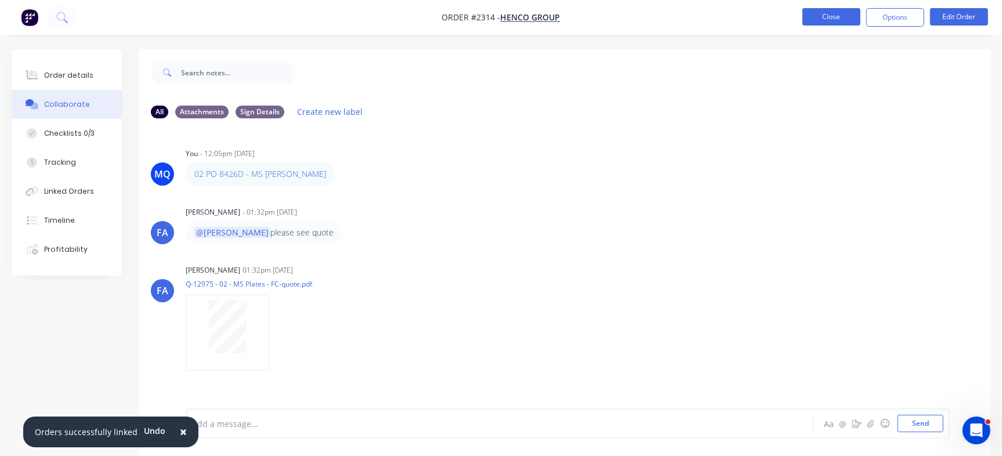
click at [808, 14] on button "Close" at bounding box center [831, 16] width 58 height 17
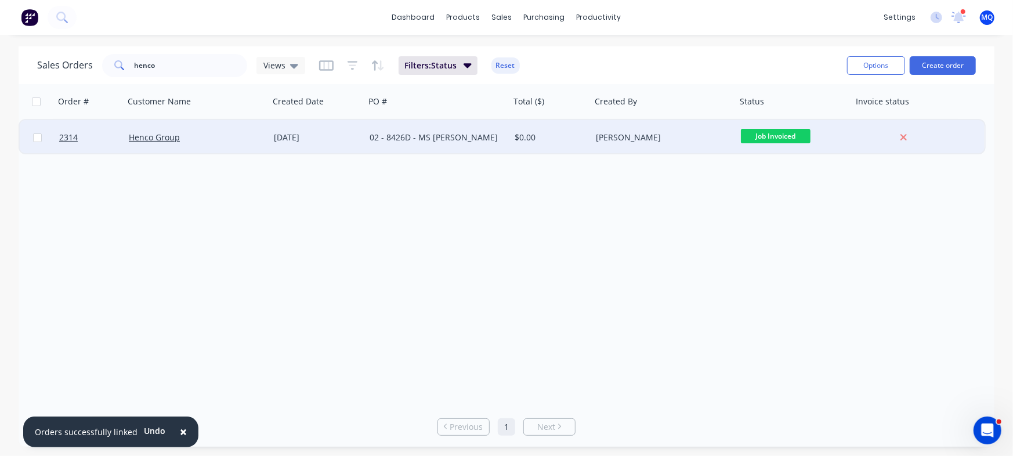
click at [592, 131] on div "[PERSON_NAME]" at bounding box center [663, 137] width 145 height 35
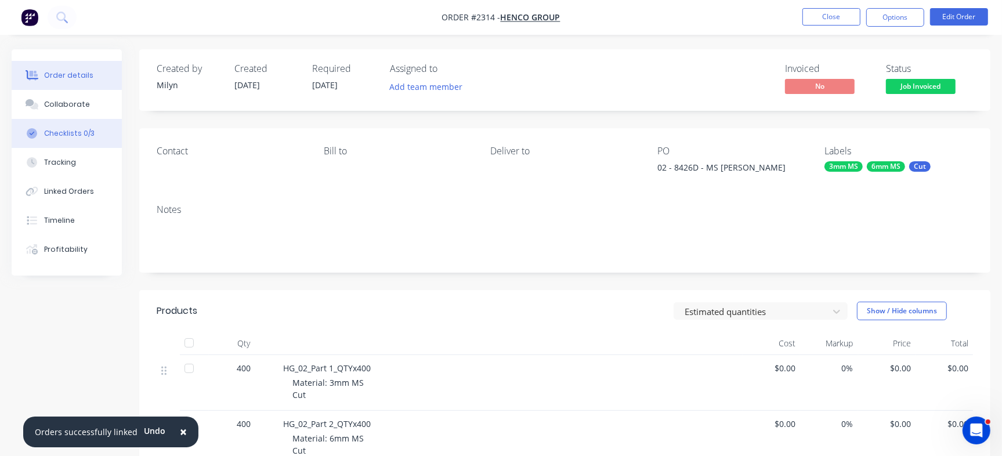
click at [78, 129] on div "Checklists 0/3" at bounding box center [69, 133] width 50 height 10
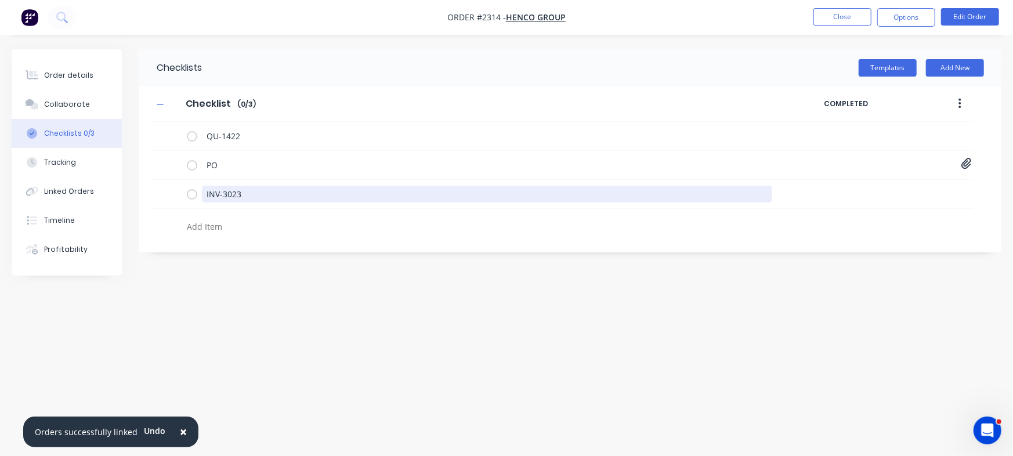
drag, startPoint x: 252, startPoint y: 197, endPoint x: 53, endPoint y: 147, distance: 204.7
click at [53, 147] on div "Order details Collaborate Checklists 0/3 Tracking Linked Orders Timeline Profit…" at bounding box center [506, 205] width 1013 height 313
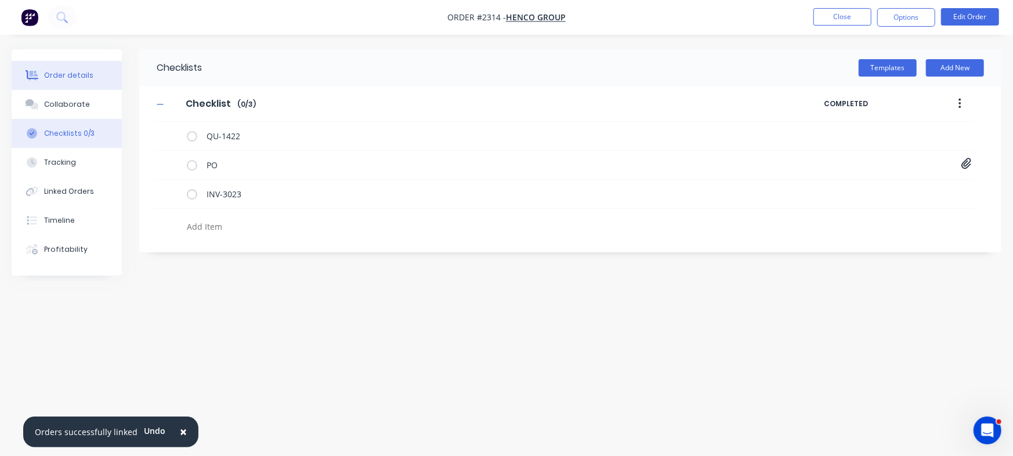
type textarea "x"
click at [66, 84] on button "Order details" at bounding box center [67, 75] width 110 height 29
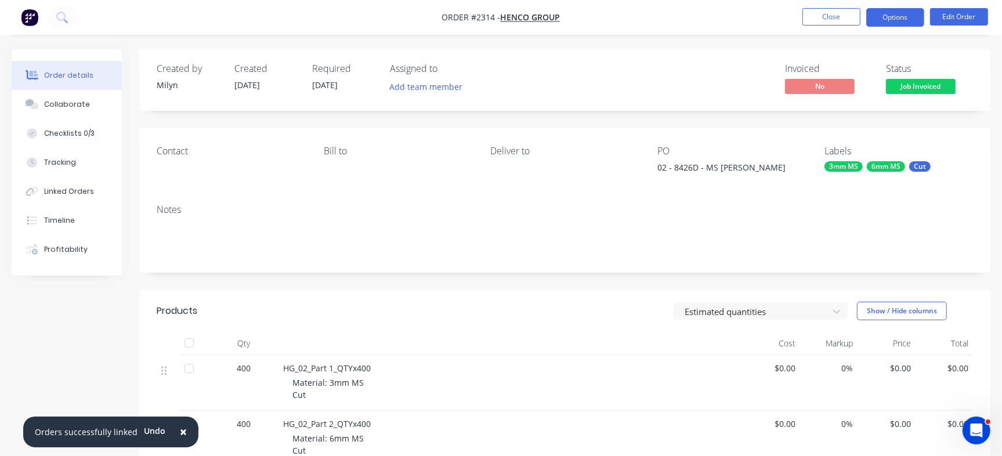
click at [889, 11] on button "Options" at bounding box center [895, 17] width 58 height 19
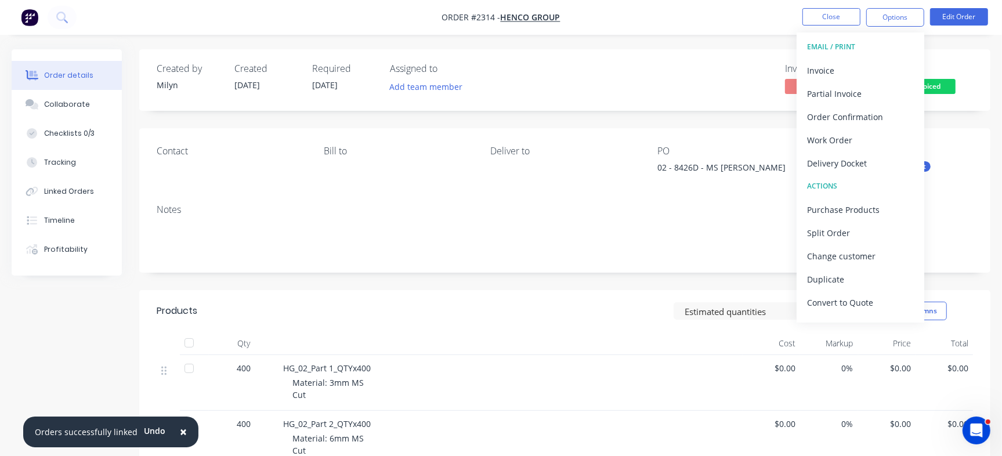
click at [603, 85] on div "Invoiced No Status Job Invoiced" at bounding box center [739, 80] width 467 height 34
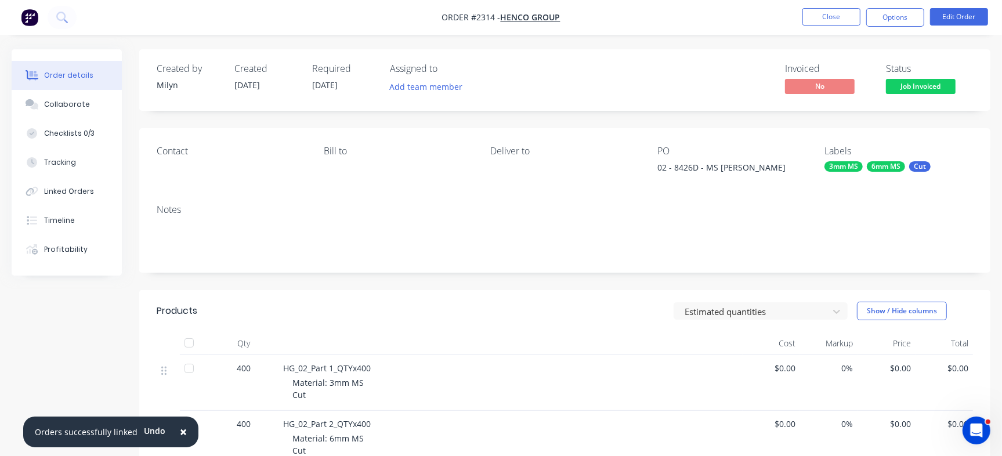
click at [893, 6] on nav "Order #2314 - Henco Group Close Options Edit Order" at bounding box center [501, 17] width 1002 height 35
click at [892, 17] on button "Options" at bounding box center [895, 17] width 58 height 19
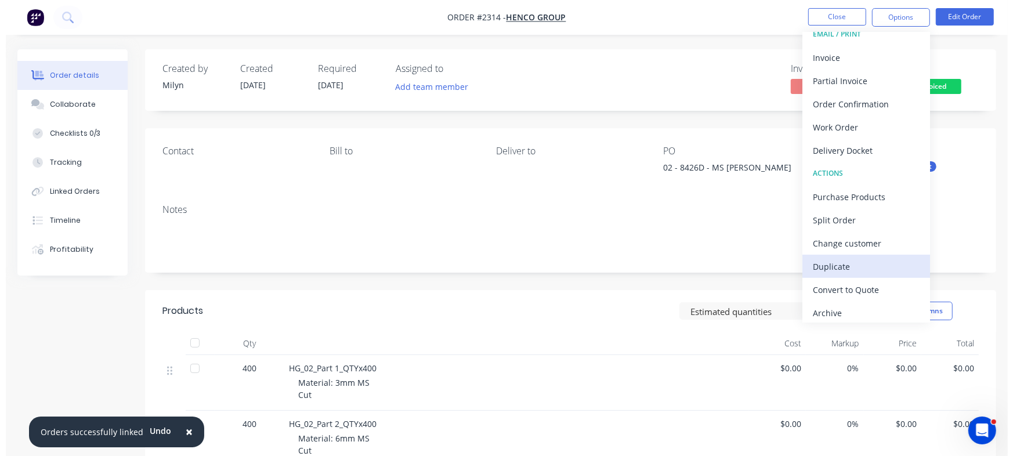
scroll to position [17, 0]
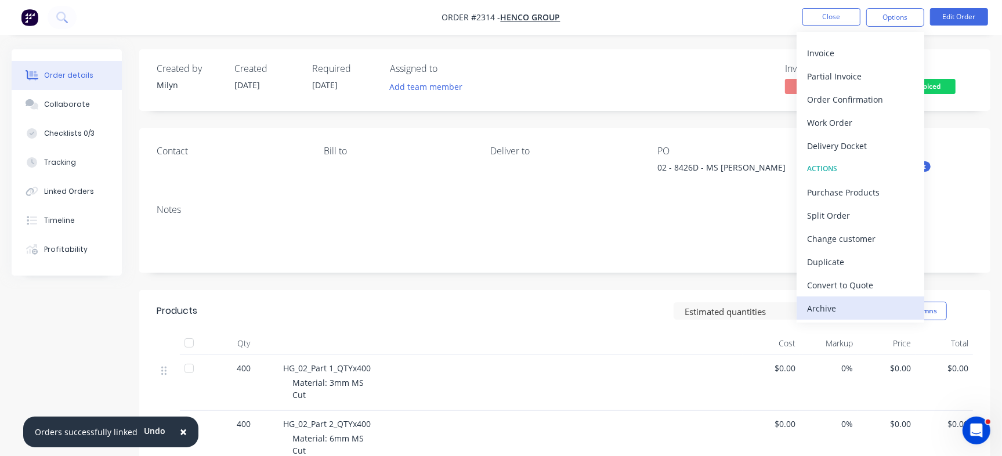
click at [864, 305] on div "Archive" at bounding box center [860, 308] width 107 height 17
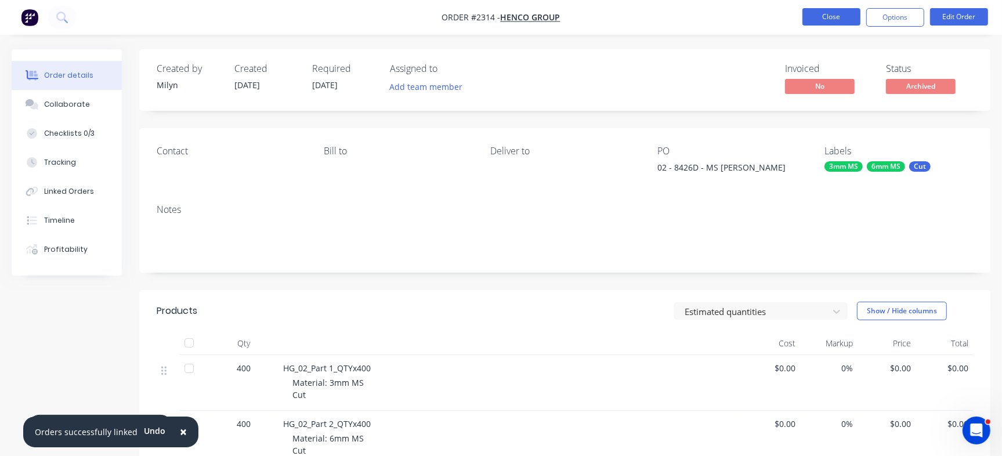
click at [831, 19] on button "Close" at bounding box center [831, 16] width 58 height 17
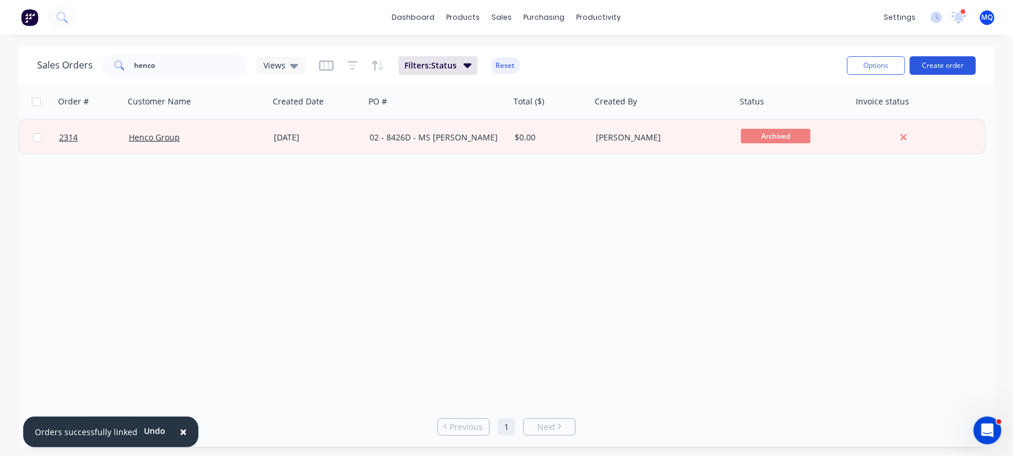
click at [929, 74] on button "Create order" at bounding box center [943, 65] width 66 height 19
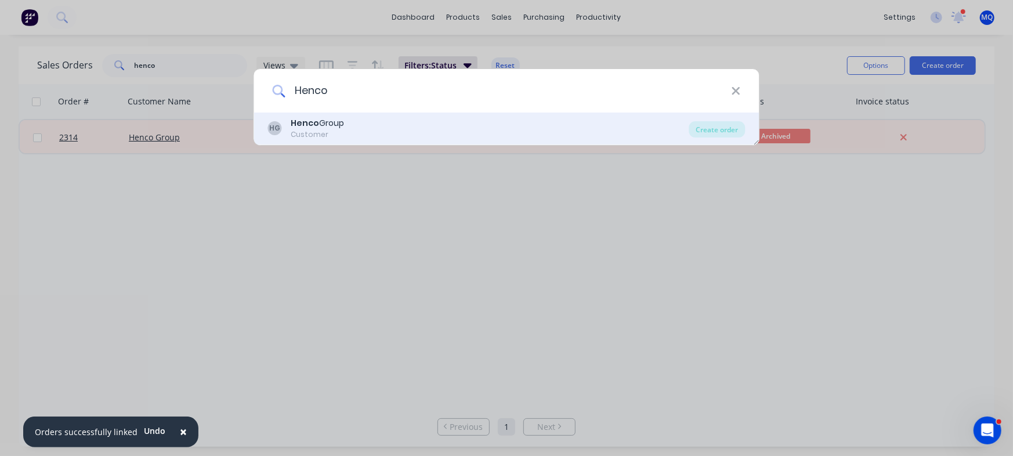
type input "Henco"
click at [338, 126] on div "Henco Group" at bounding box center [317, 123] width 53 height 12
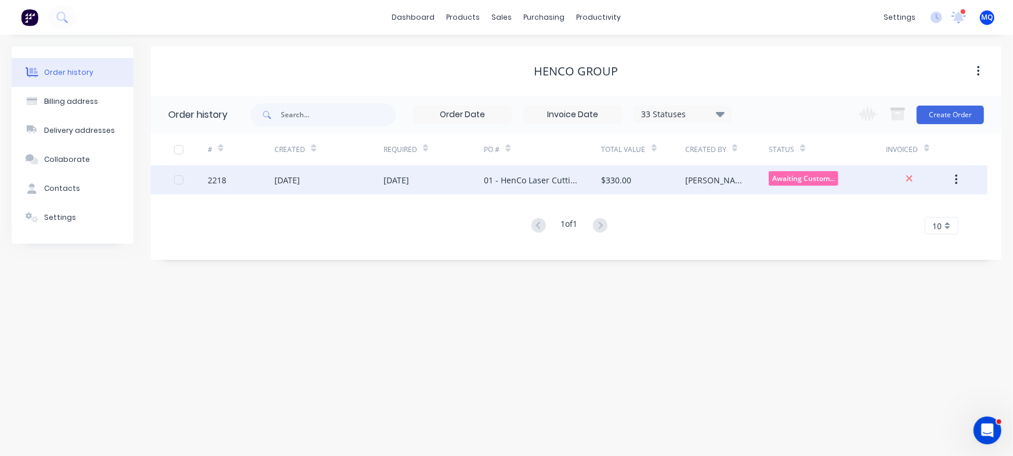
click at [640, 186] on div "$330.00" at bounding box center [644, 179] width 84 height 29
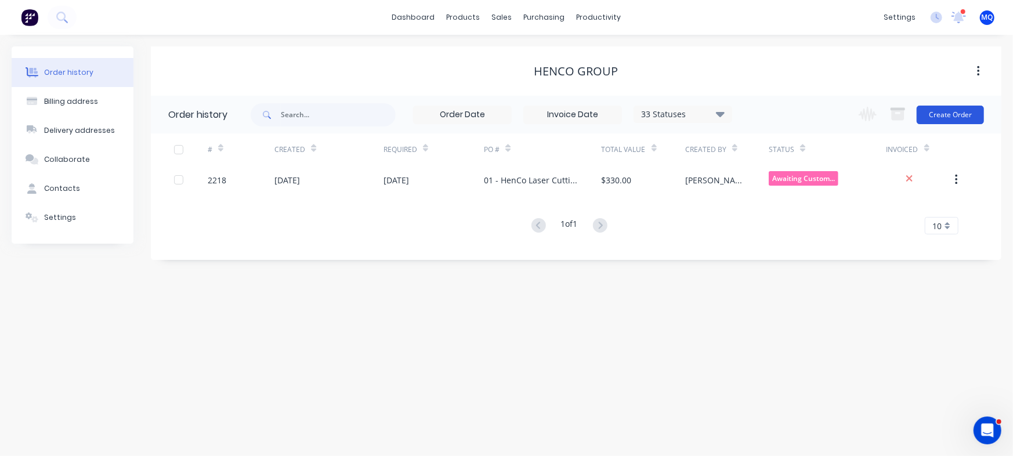
click at [936, 114] on button "Create Order" at bounding box center [950, 115] width 67 height 19
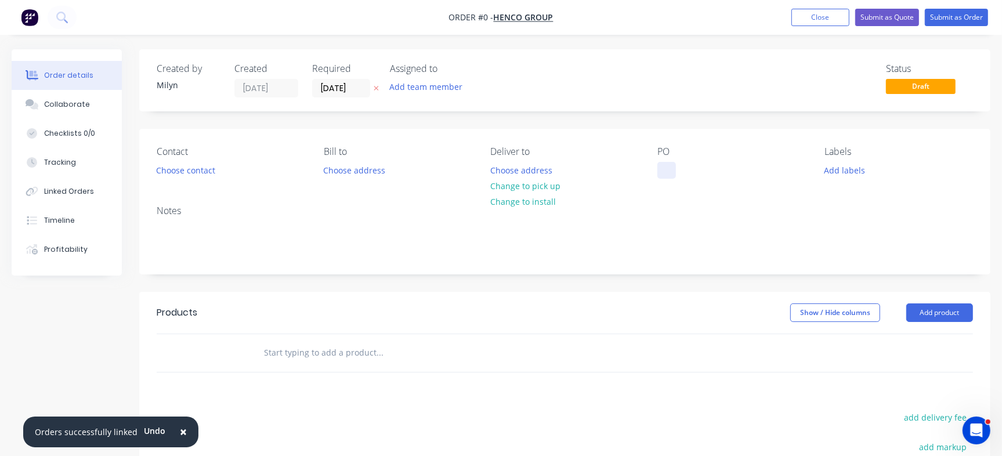
click at [667, 172] on div at bounding box center [666, 170] width 19 height 17
paste div
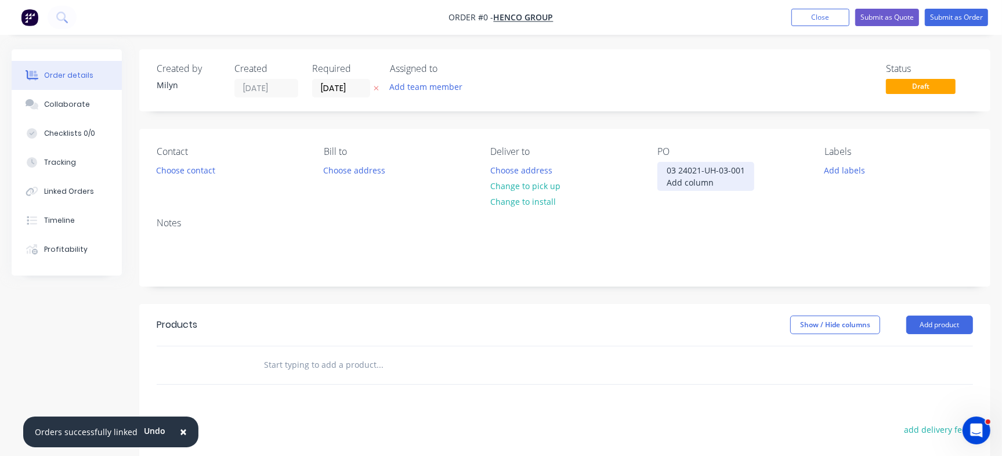
drag, startPoint x: 658, startPoint y: 189, endPoint x: 646, endPoint y: 180, distance: 15.4
click at [646, 180] on div "Contact Choose contact Bill to Choose address Deliver to Choose address Change …" at bounding box center [564, 168] width 851 height 79
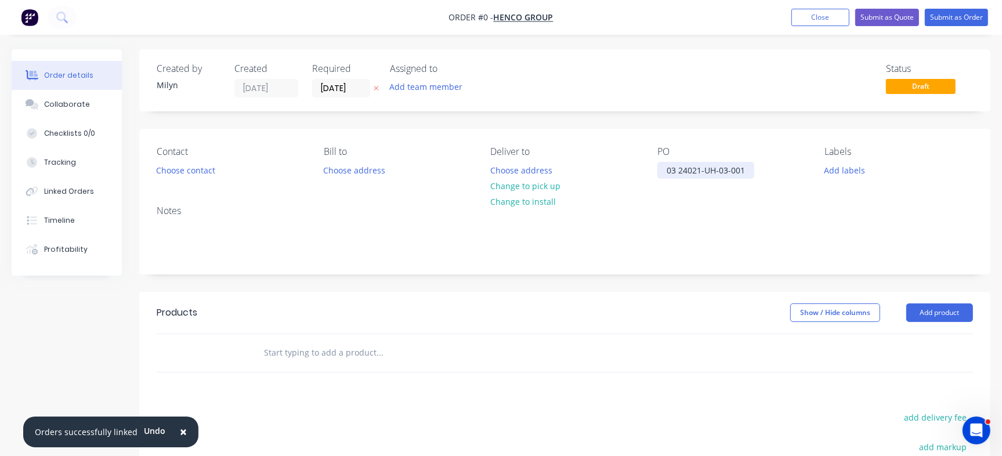
click at [679, 162] on div "03 24021-UH-03-001" at bounding box center [705, 170] width 97 height 17
click at [101, 100] on button "Collaborate" at bounding box center [67, 104] width 110 height 29
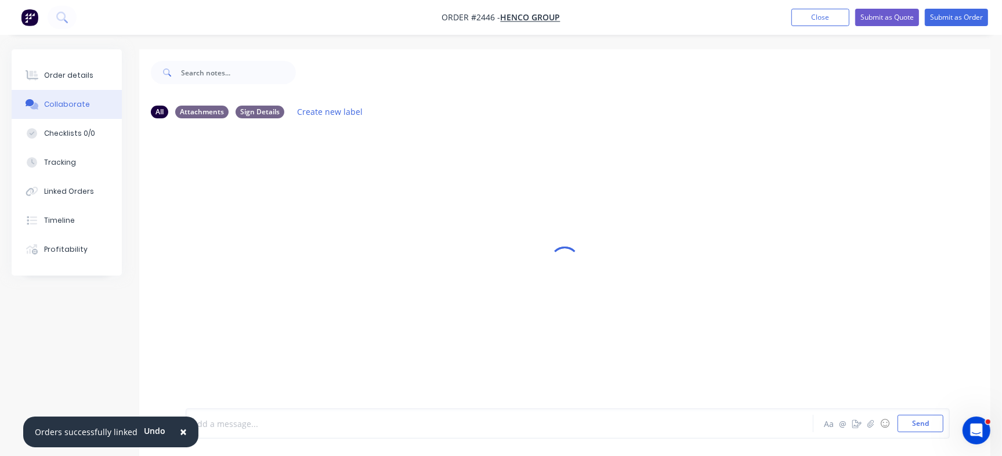
click at [284, 425] on div at bounding box center [474, 424] width 563 height 12
click at [180, 433] on span "×" at bounding box center [183, 431] width 7 height 16
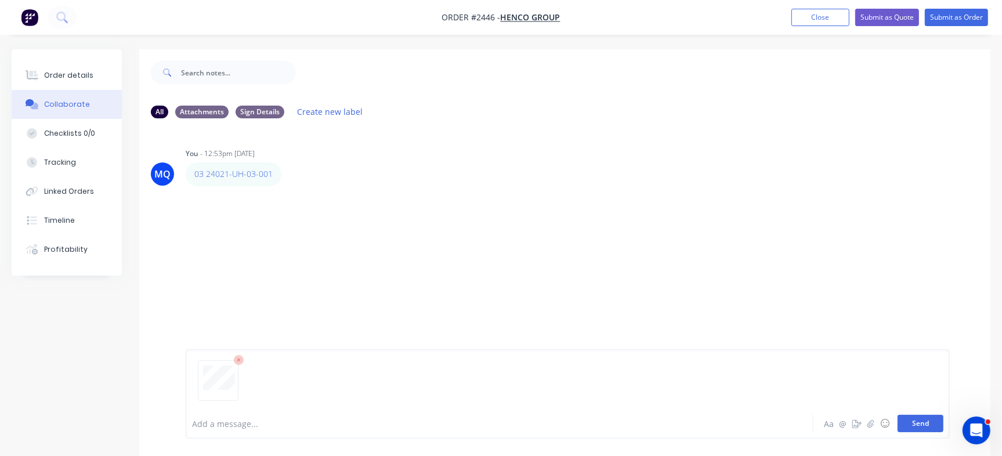
click at [919, 424] on button "Send" at bounding box center [920, 423] width 46 height 17
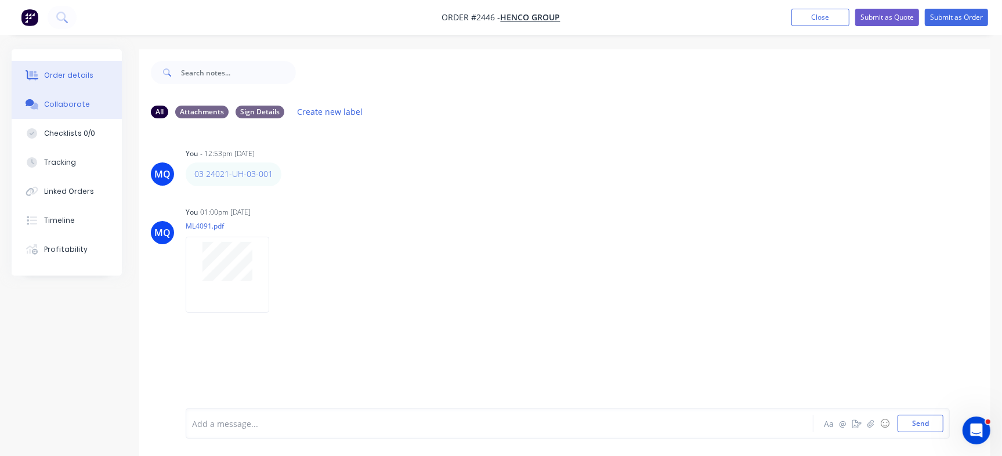
click at [103, 85] on button "Order details" at bounding box center [67, 75] width 110 height 29
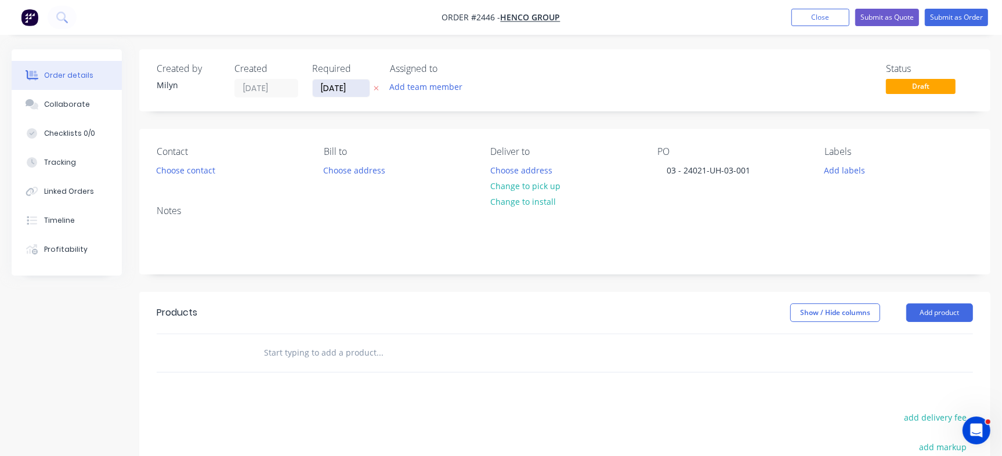
click at [314, 84] on input "13/10/25" at bounding box center [341, 87] width 57 height 17
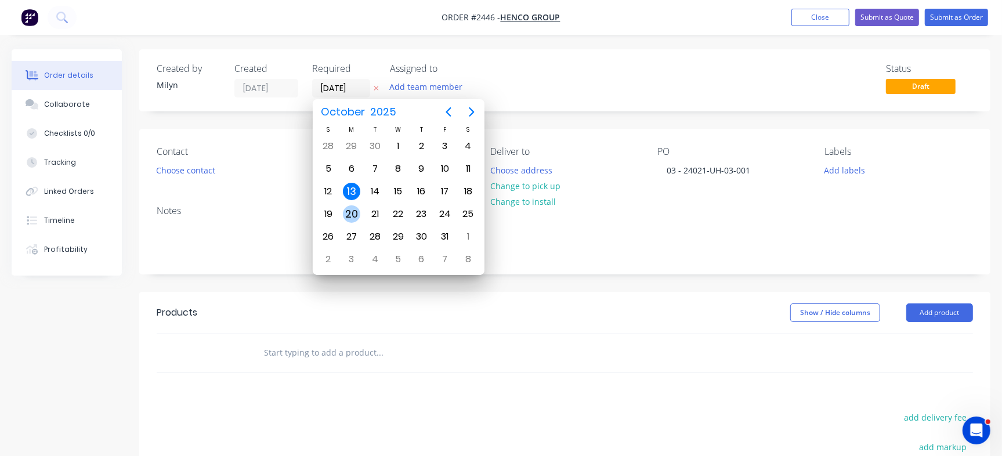
click at [354, 209] on div "20" at bounding box center [351, 213] width 17 height 17
type input "20/10/25"
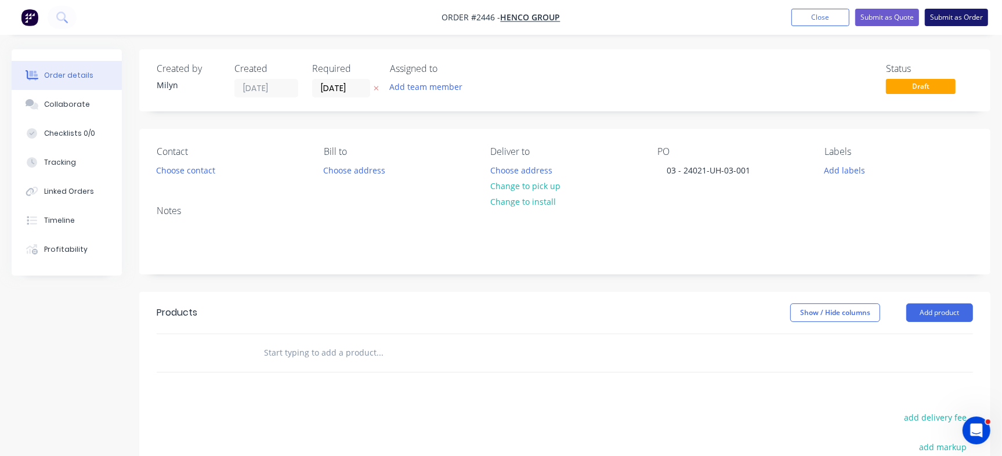
click at [970, 20] on button "Submit as Order" at bounding box center [956, 17] width 63 height 17
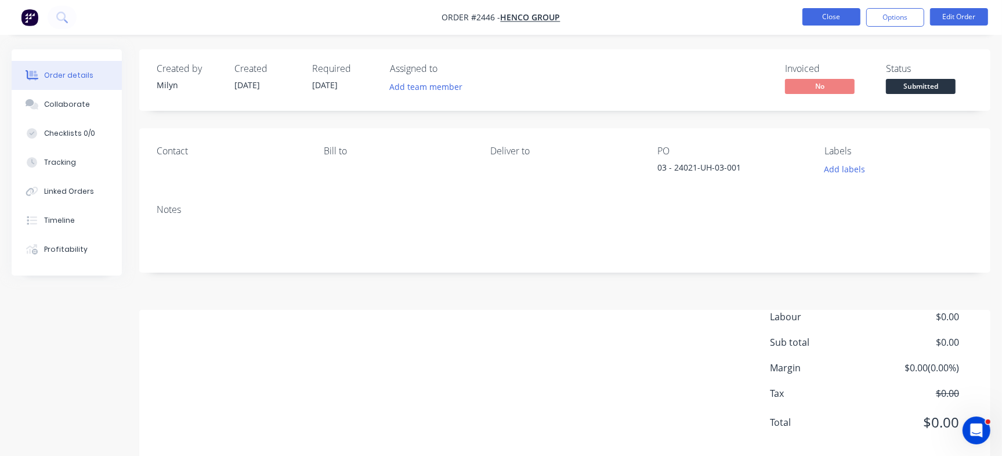
click at [827, 16] on button "Close" at bounding box center [831, 16] width 58 height 17
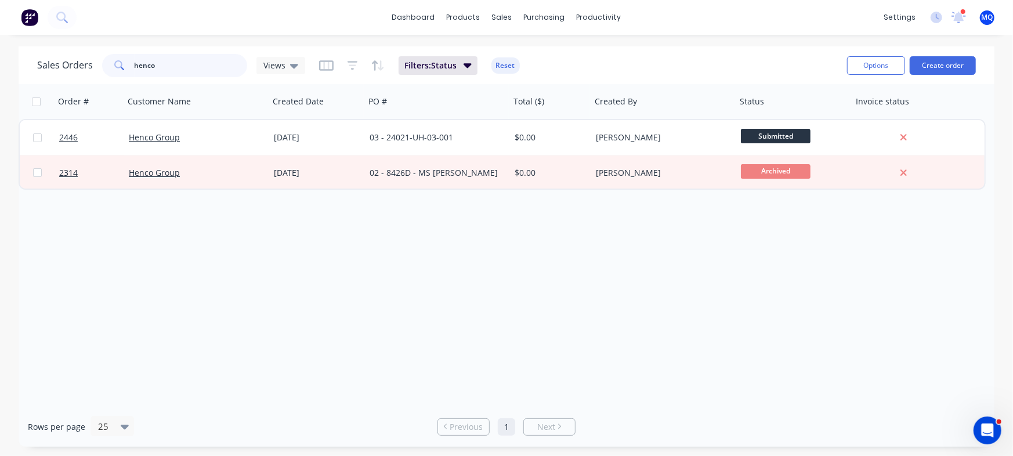
click at [219, 68] on input "henco" at bounding box center [191, 65] width 113 height 23
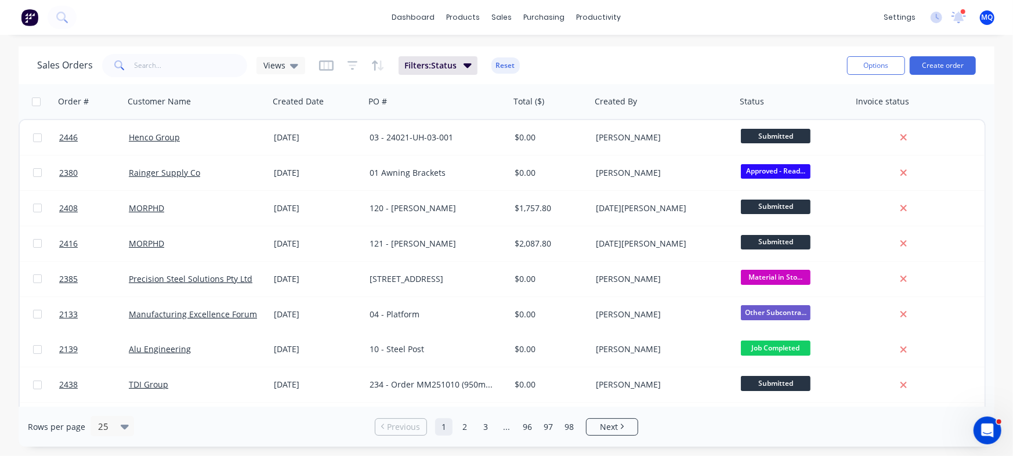
click at [270, 77] on div "Sales Orders Views Filters: Status Reset" at bounding box center [437, 65] width 801 height 28
click at [278, 67] on span "Views" at bounding box center [274, 65] width 22 height 12
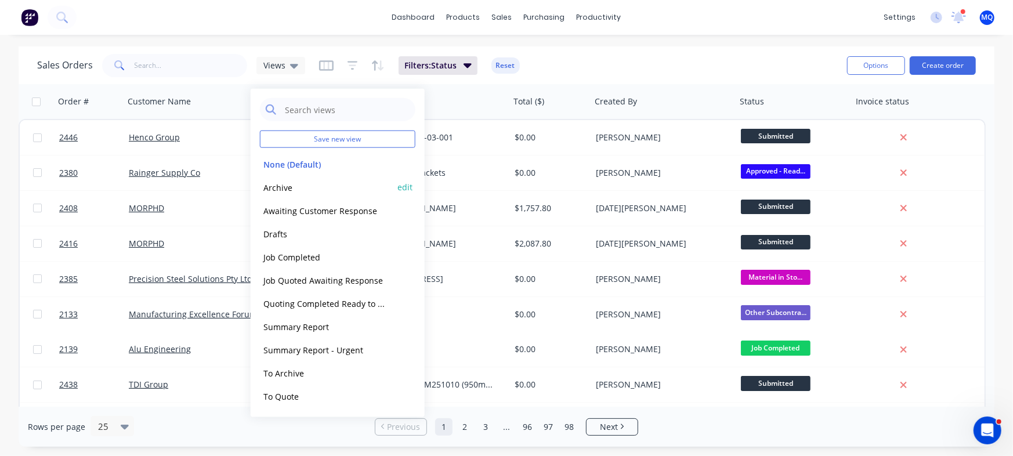
click at [303, 195] on div "Archive edit" at bounding box center [337, 187] width 155 height 23
click at [298, 179] on div "Archive edit" at bounding box center [337, 187] width 155 height 23
click at [309, 184] on button "Archive" at bounding box center [326, 186] width 132 height 13
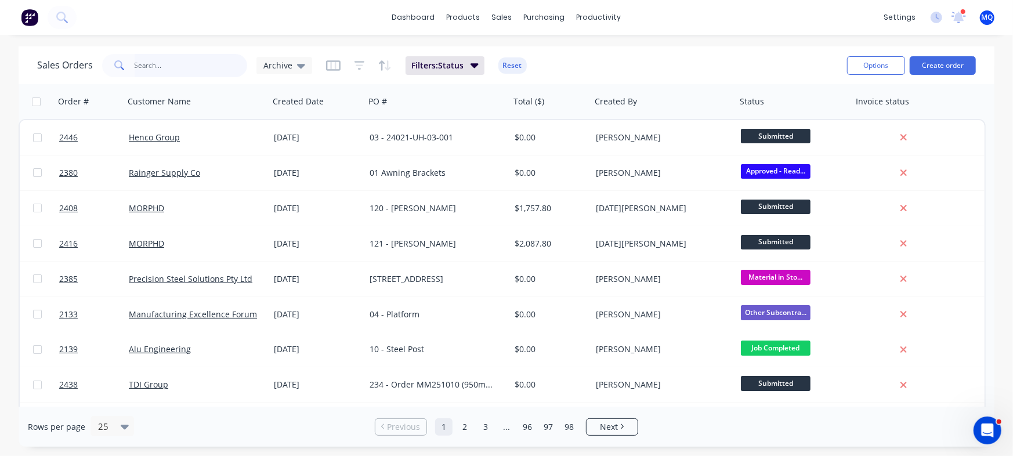
click at [203, 66] on input "text" at bounding box center [191, 65] width 113 height 23
type input "i"
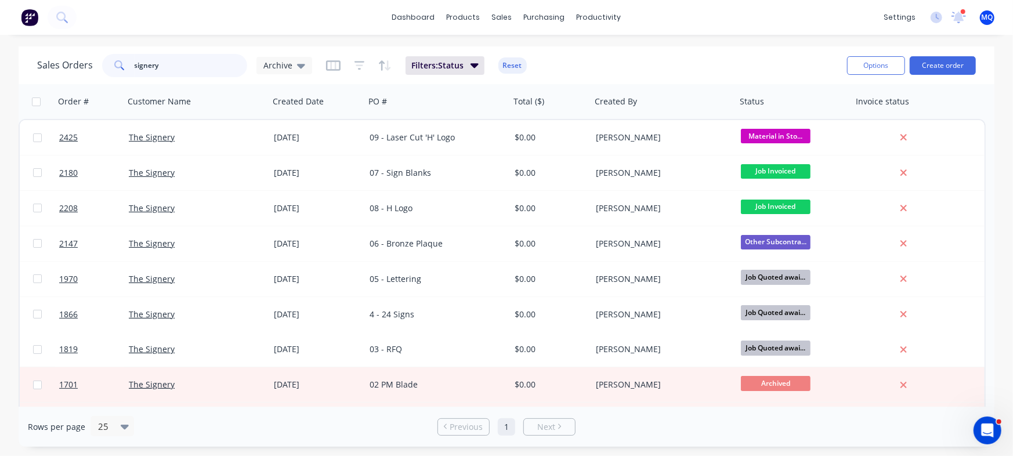
click at [161, 67] on input "signery" at bounding box center [191, 65] width 113 height 23
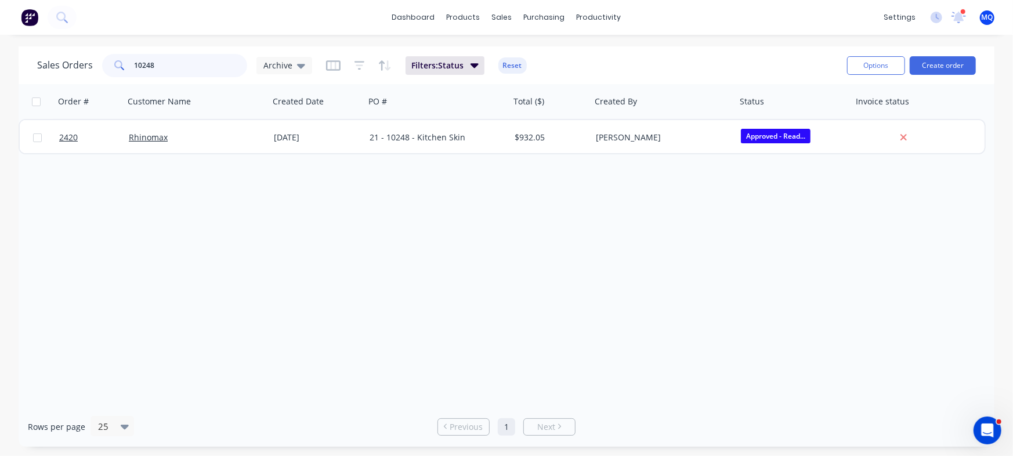
click at [189, 72] on input "10248" at bounding box center [191, 65] width 113 height 23
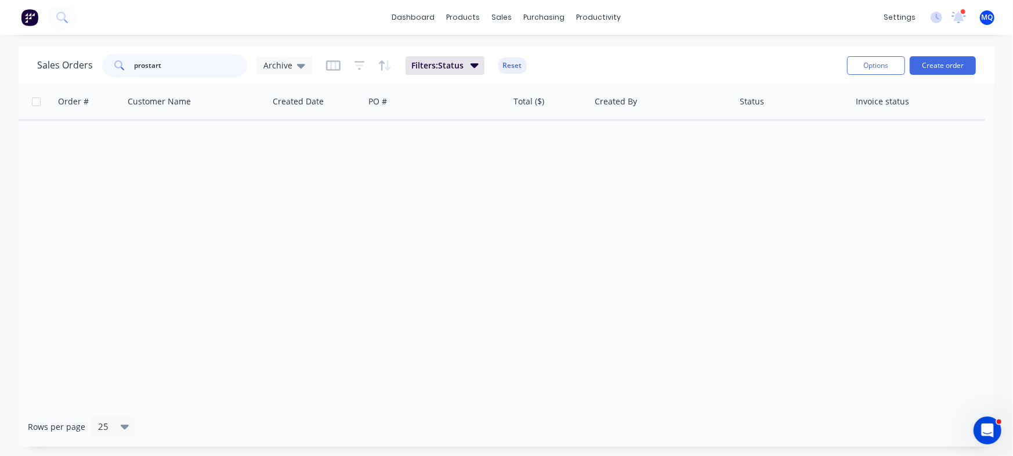
click at [186, 63] on input "prostart" at bounding box center [191, 65] width 113 height 23
type input "1"
type input "prostar"
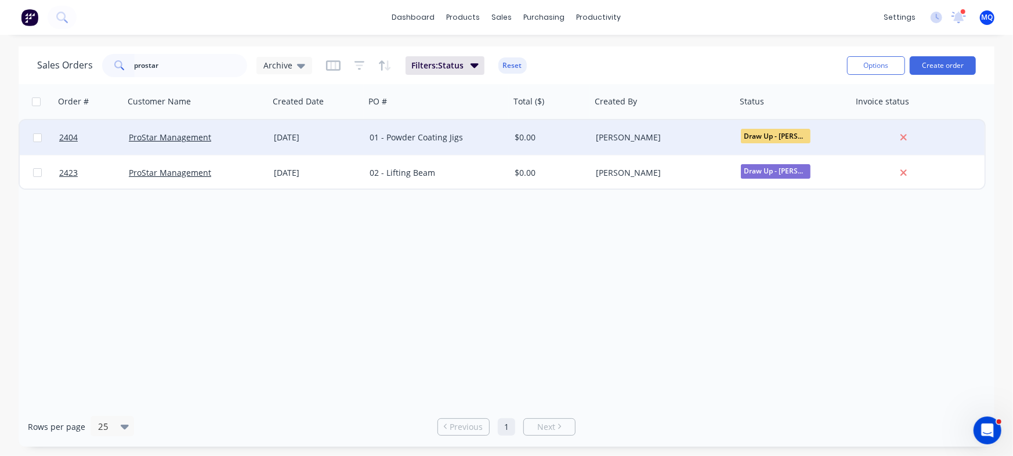
click at [441, 134] on div "01 - Powder Coating Jigs" at bounding box center [434, 138] width 129 height 12
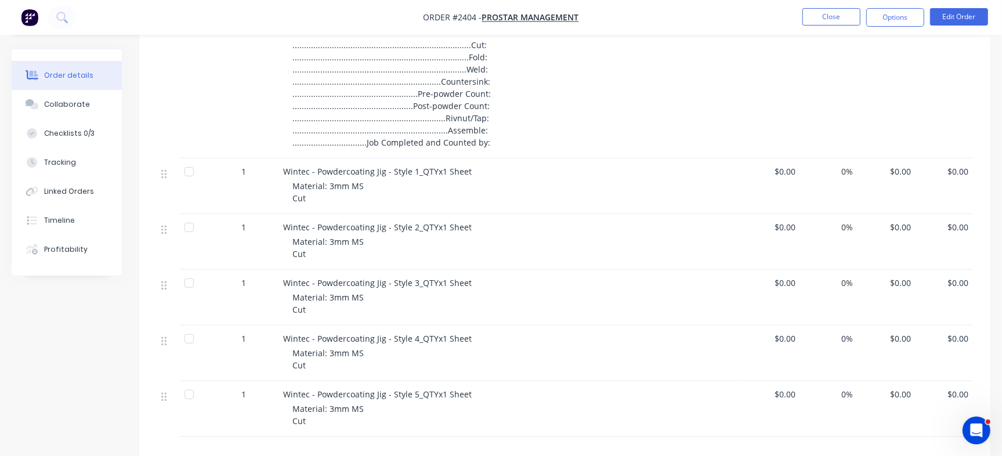
scroll to position [363, 0]
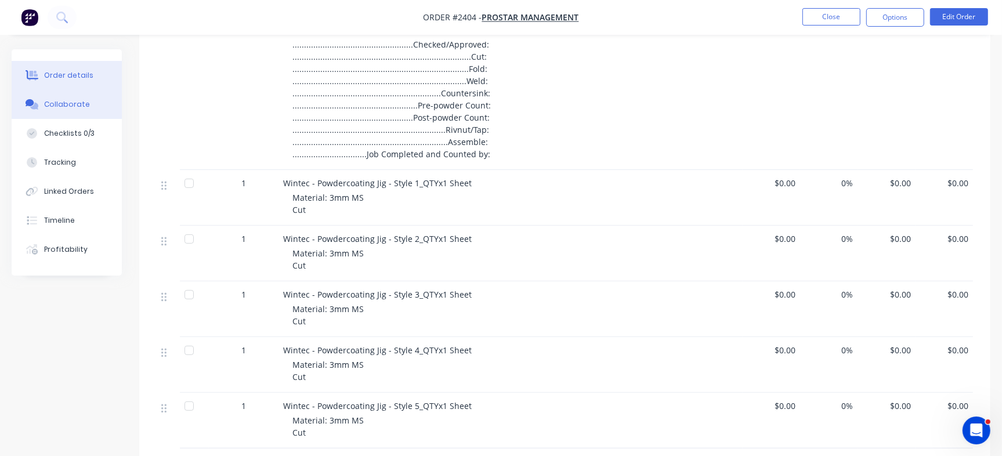
click at [75, 114] on button "Collaborate" at bounding box center [67, 104] width 110 height 29
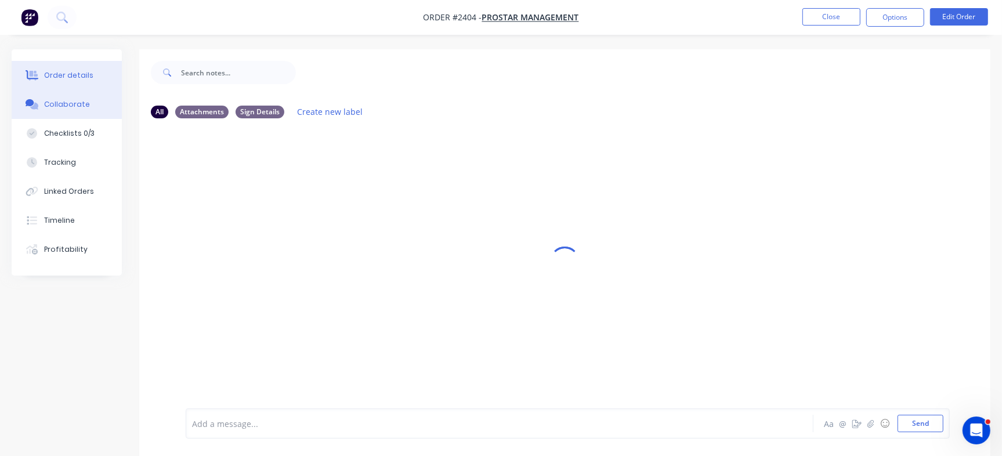
click at [45, 67] on button "Order details" at bounding box center [67, 75] width 110 height 29
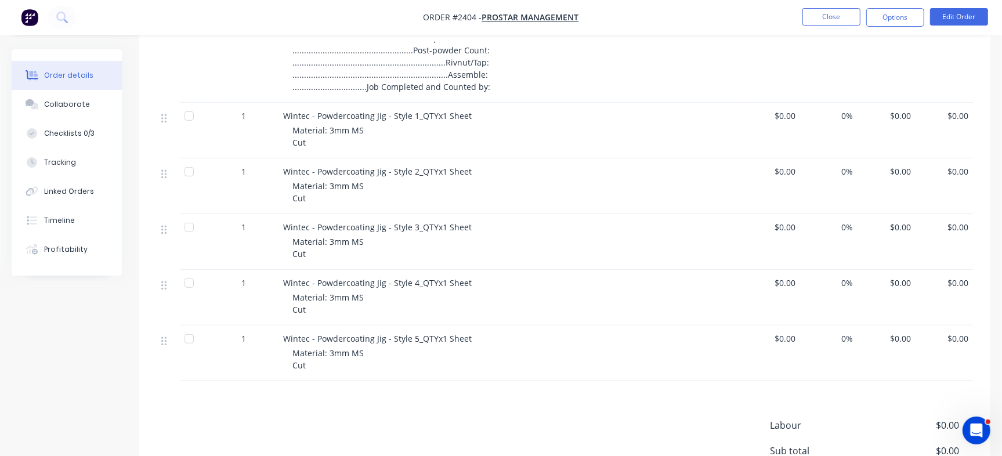
scroll to position [435, 0]
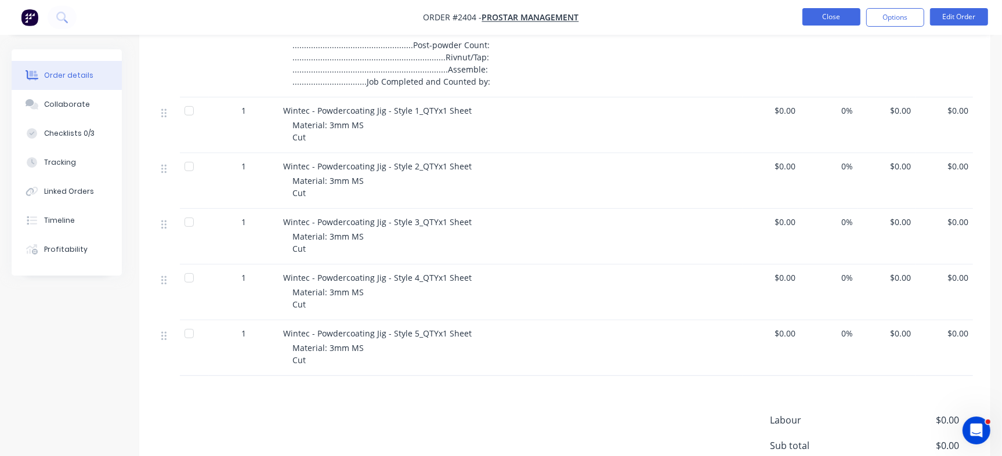
click at [822, 19] on button "Close" at bounding box center [831, 16] width 58 height 17
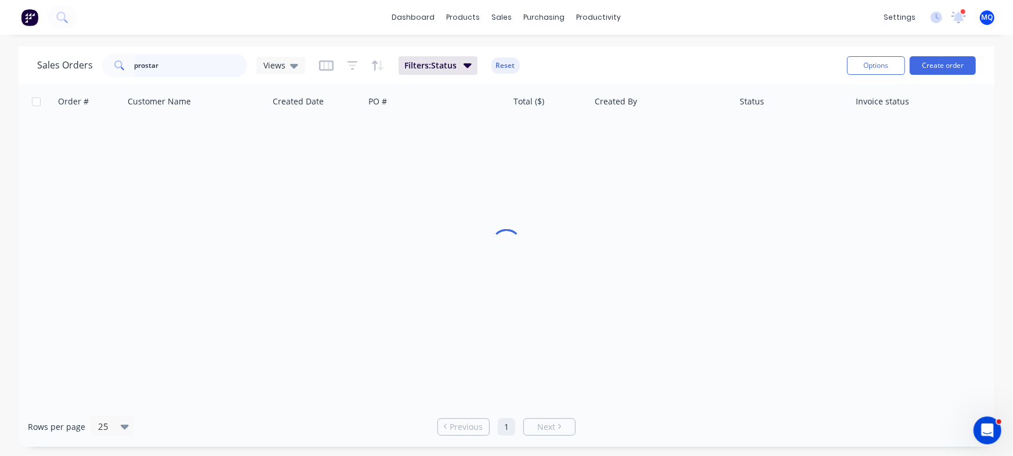
click at [178, 66] on input "prostar" at bounding box center [191, 65] width 113 height 23
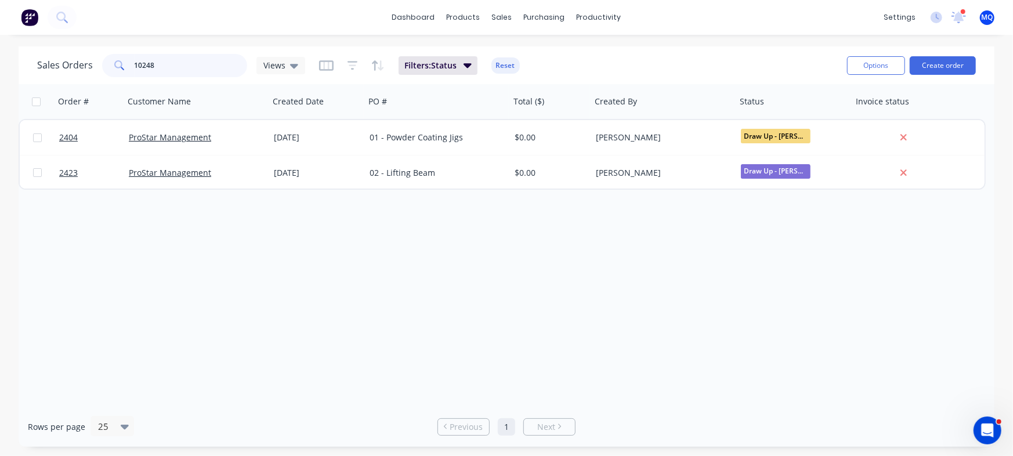
type input "10248"
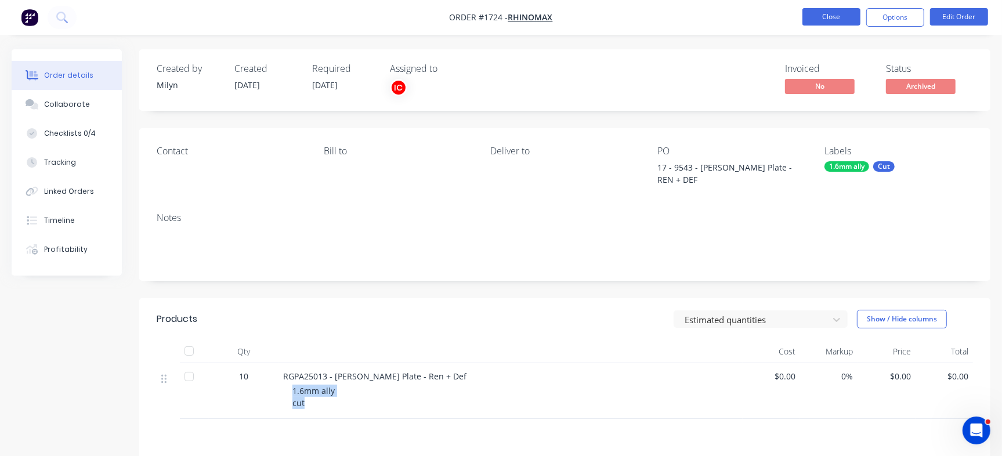
click at [836, 21] on button "Close" at bounding box center [831, 16] width 58 height 17
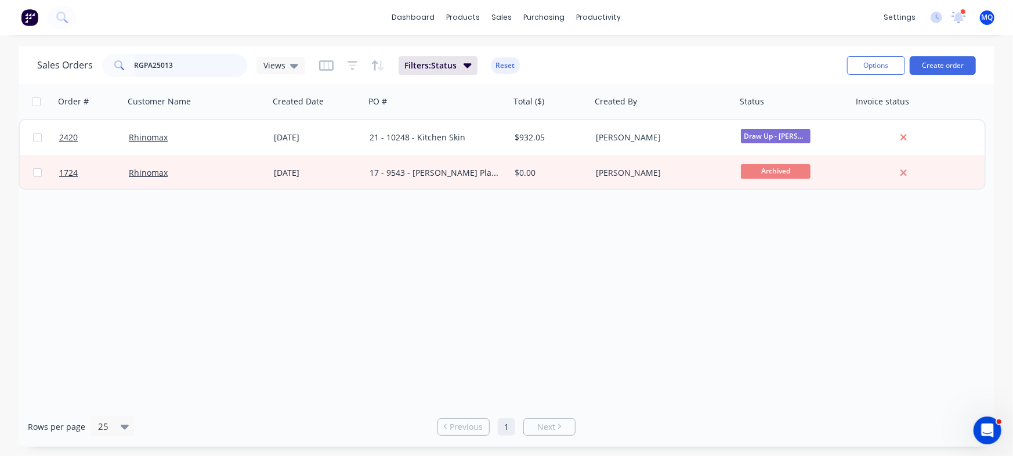
click at [217, 61] on input "RGPA25013" at bounding box center [191, 65] width 113 height 23
type input "manufacturing"
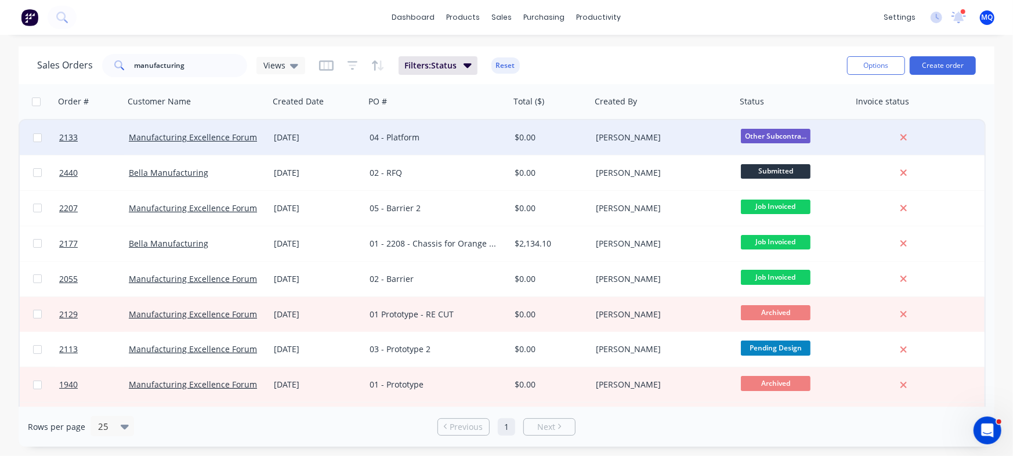
click at [423, 140] on div "04 - Platform" at bounding box center [434, 138] width 129 height 12
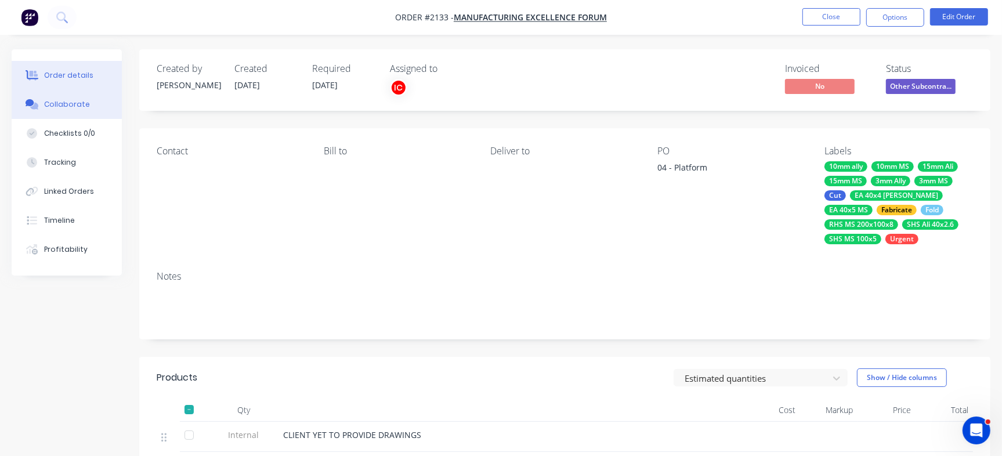
click at [79, 108] on div "Collaborate" at bounding box center [67, 104] width 46 height 10
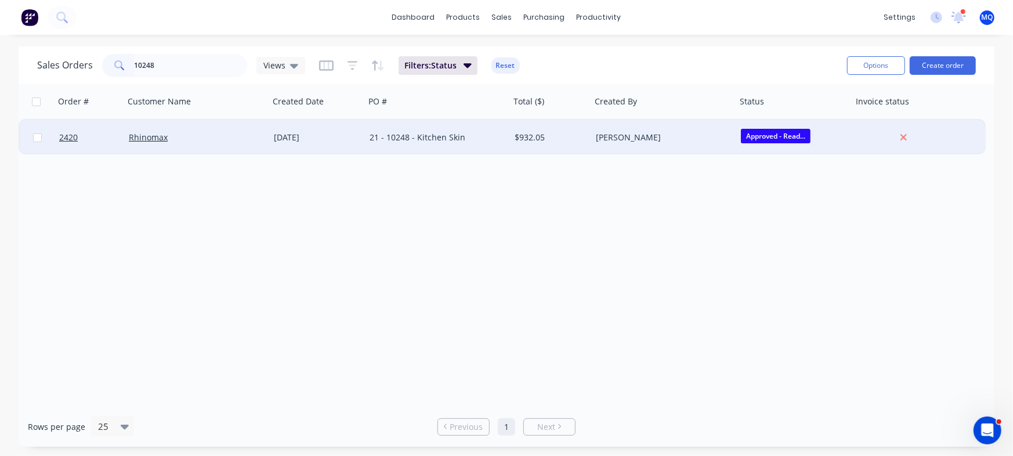
click at [440, 128] on div "21 - 10248 - Kitchen Skin" at bounding box center [437, 137] width 145 height 35
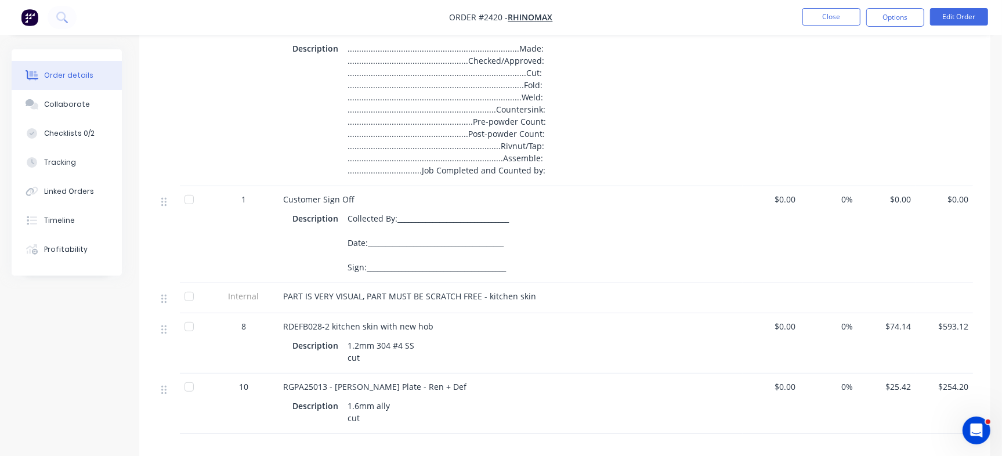
scroll to position [363, 0]
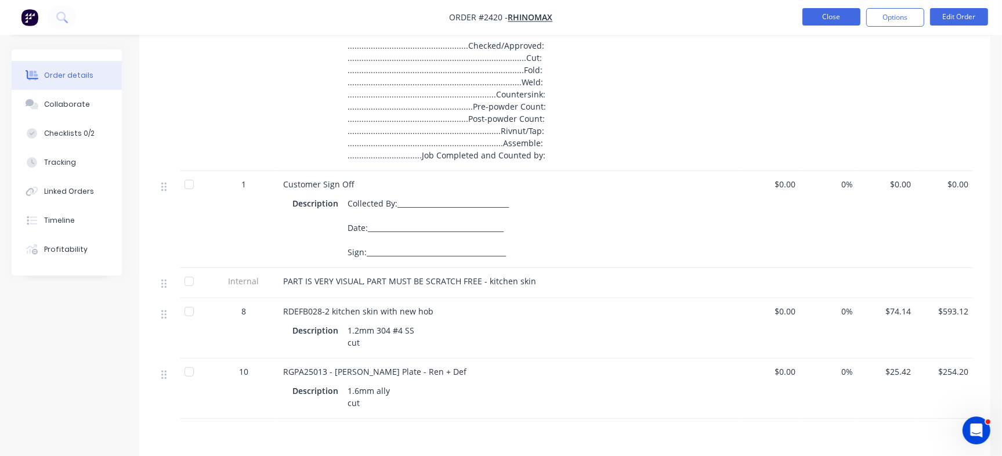
click at [830, 17] on button "Close" at bounding box center [831, 16] width 58 height 17
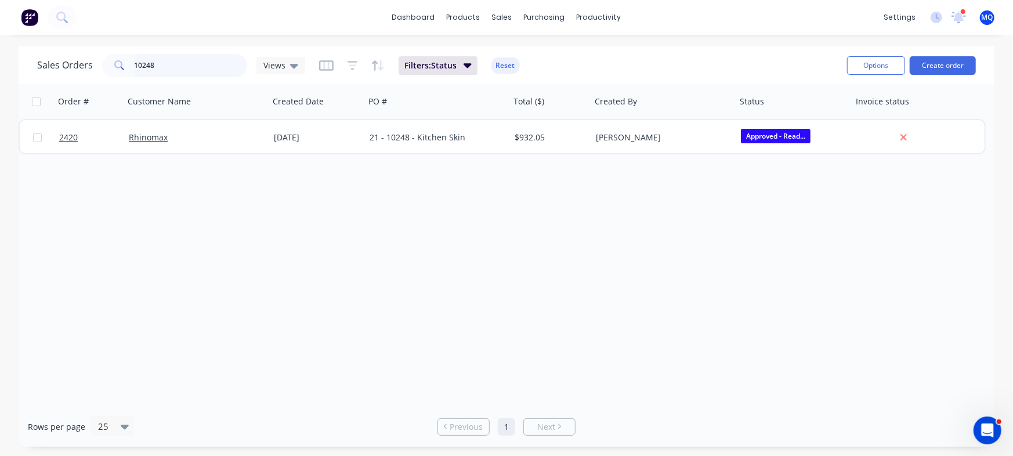
click at [219, 63] on input "10248" at bounding box center [191, 65] width 113 height 23
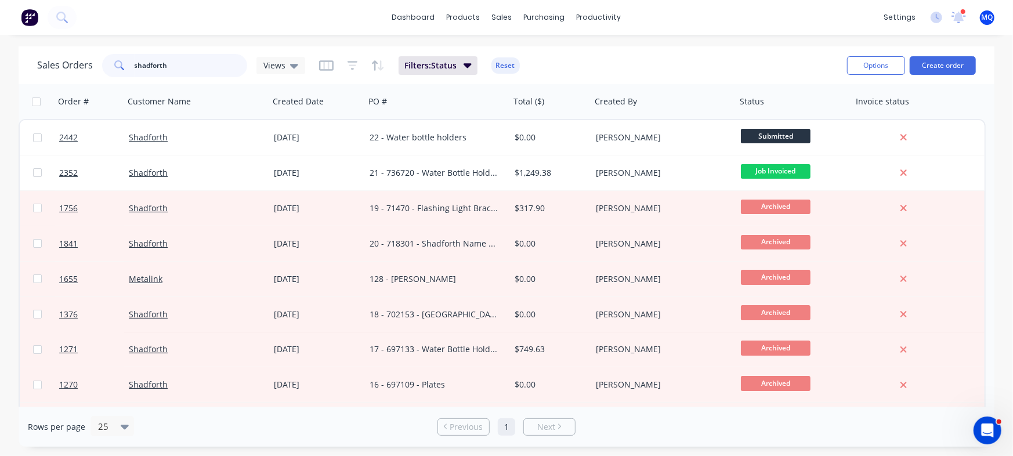
click at [193, 70] on input "shadforth" at bounding box center [191, 65] width 113 height 23
type input "henco"
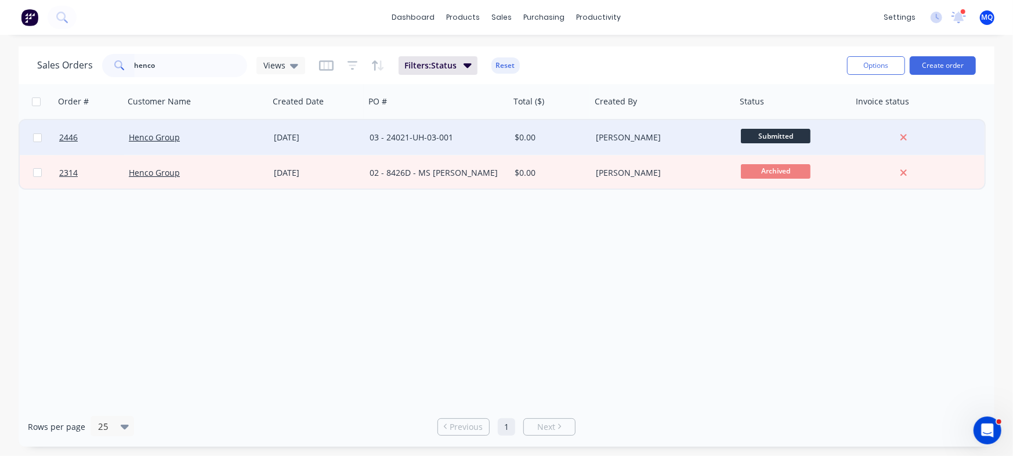
click at [418, 125] on div "03 - 24021-UH-03-001" at bounding box center [437, 137] width 145 height 35
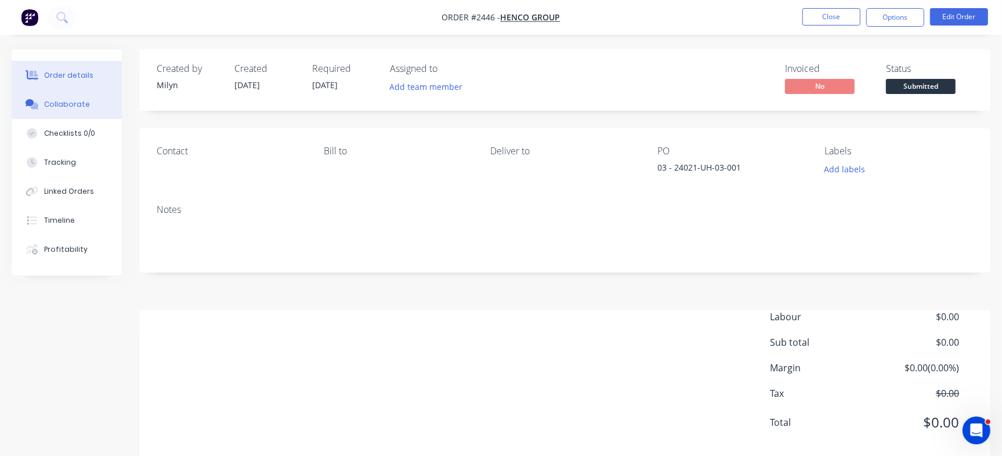
click at [70, 99] on div "Collaborate" at bounding box center [67, 104] width 46 height 10
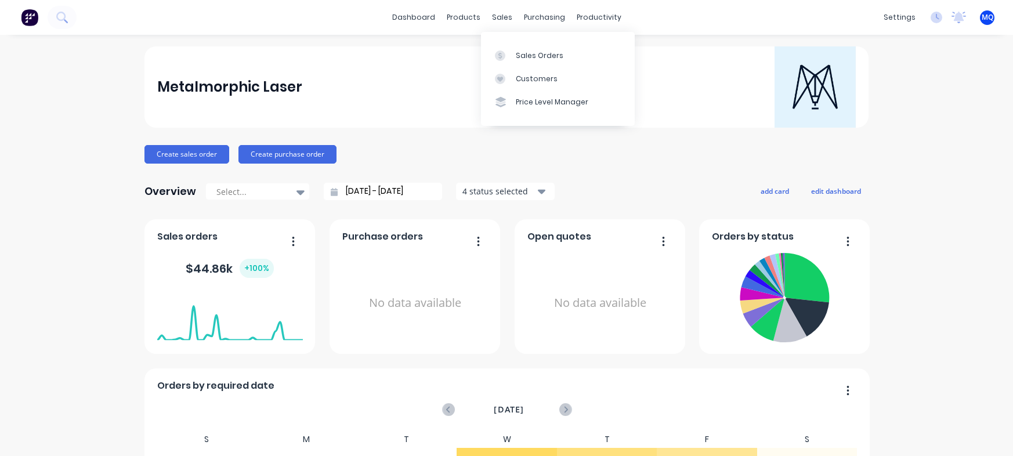
click at [522, 50] on div "Sales Orders" at bounding box center [540, 55] width 48 height 10
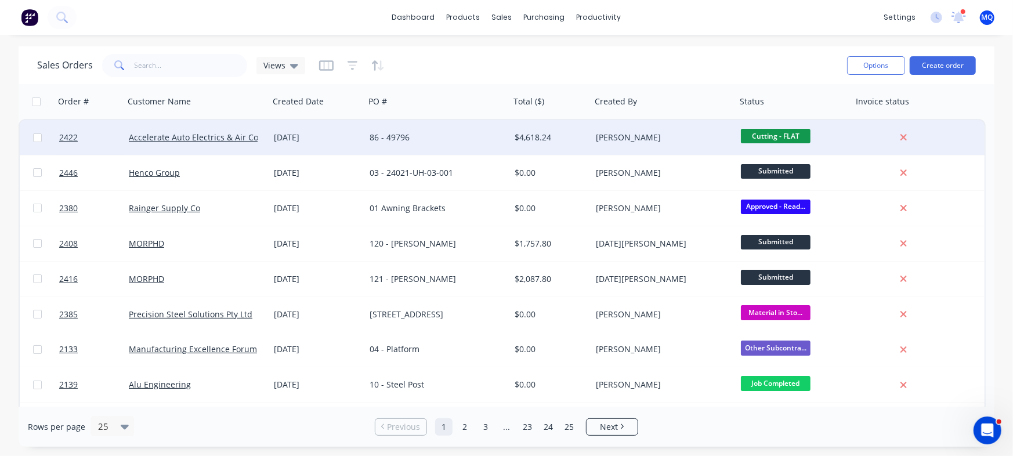
click at [428, 136] on div "86 - 49796" at bounding box center [434, 138] width 129 height 12
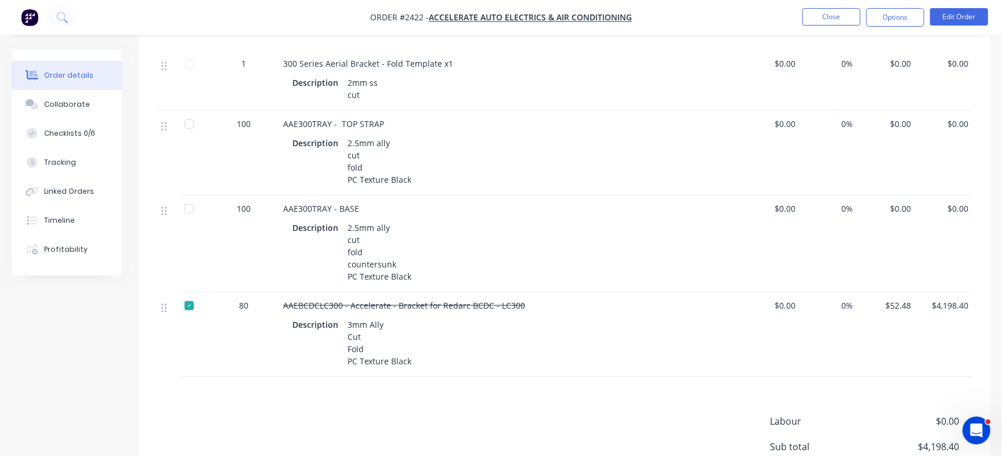
scroll to position [1088, 0]
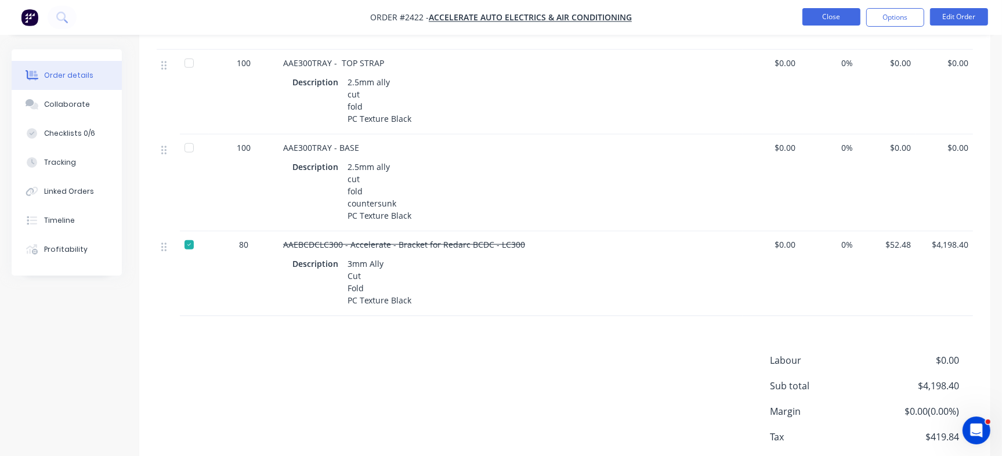
click at [847, 21] on button "Close" at bounding box center [831, 16] width 58 height 17
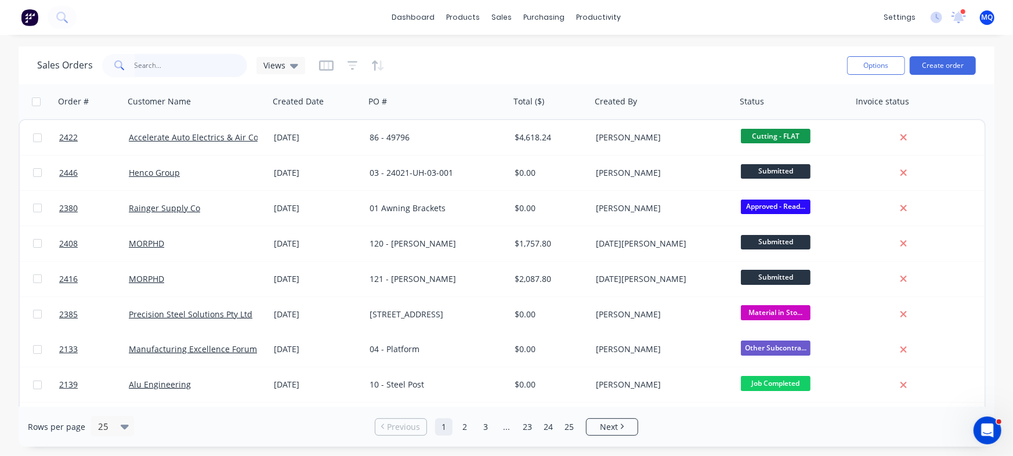
click at [193, 74] on input "text" at bounding box center [191, 65] width 113 height 23
type input "shadforth"
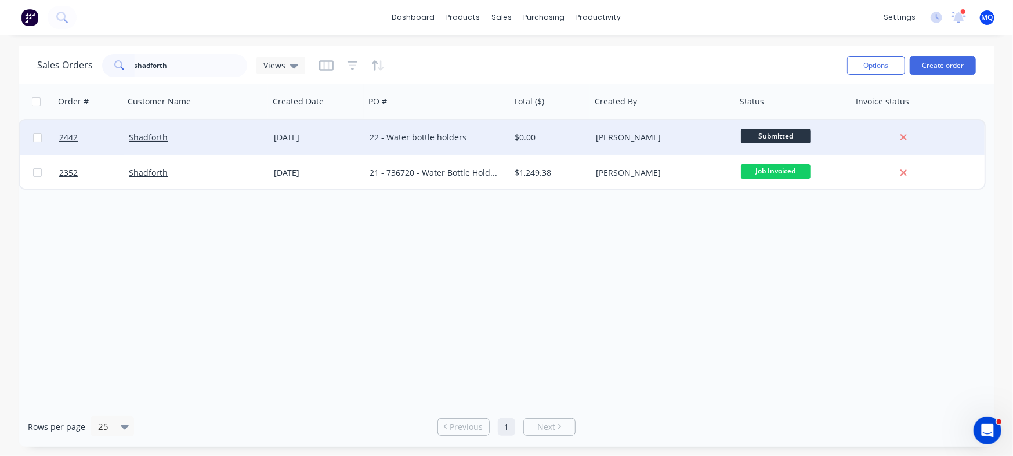
click at [479, 143] on div "22 - Water bottle holders" at bounding box center [434, 138] width 129 height 12
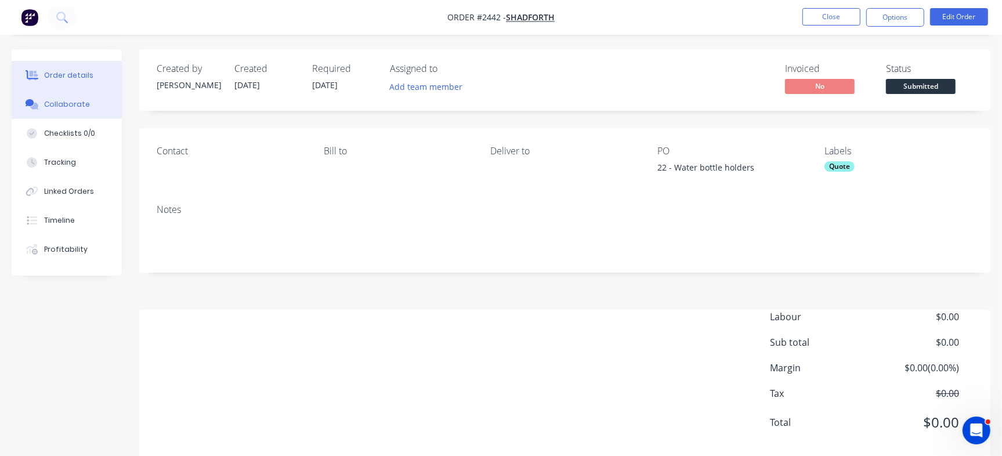
click at [96, 106] on button "Collaborate" at bounding box center [67, 104] width 110 height 29
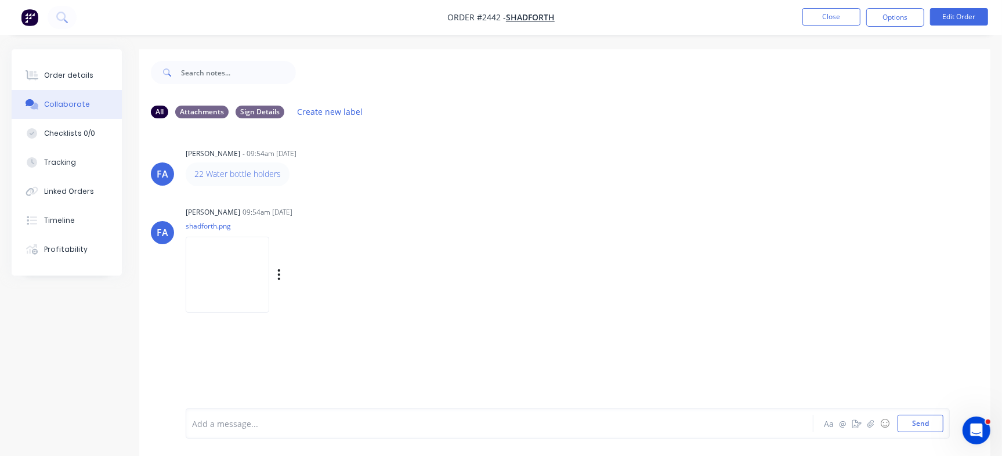
click at [232, 272] on img at bounding box center [228, 275] width 84 height 76
click at [86, 72] on div "Order details" at bounding box center [68, 75] width 49 height 10
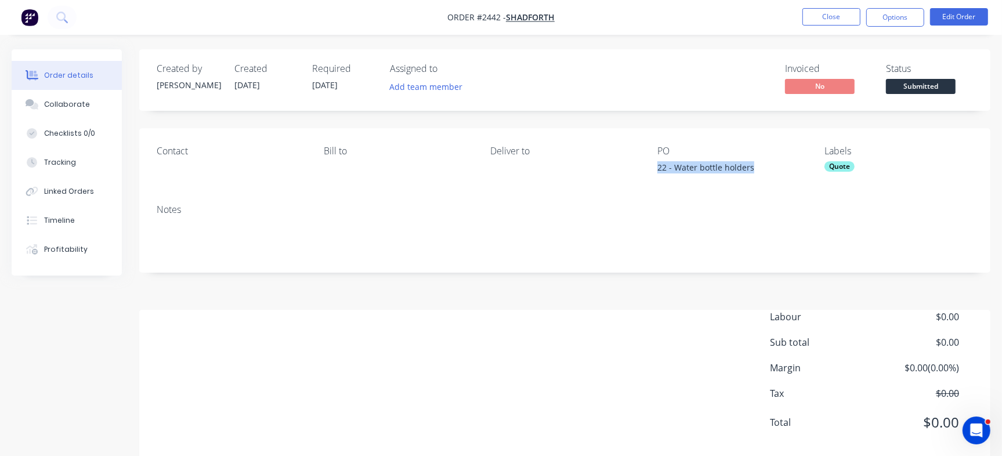
drag, startPoint x: 777, startPoint y: 168, endPoint x: 768, endPoint y: 170, distance: 8.9
click at [768, 170] on div "Contact Bill to Deliver to PO 22 - Water bottle holders Labels Quote" at bounding box center [564, 161] width 851 height 67
click at [59, 136] on div "Checklists 0/0" at bounding box center [69, 133] width 51 height 10
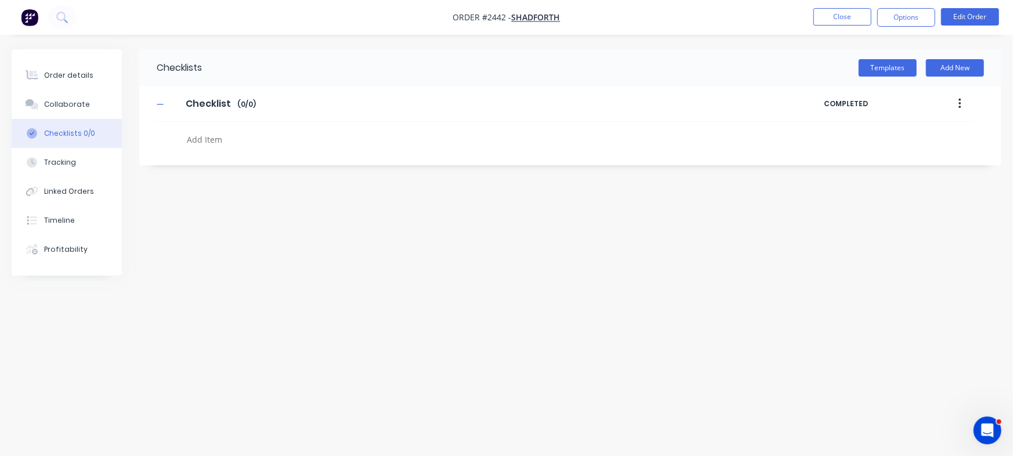
type textarea "x"
click at [226, 140] on textarea at bounding box center [446, 139] width 528 height 17
paste textarea "QU-1464"
type textarea "QU-1464"
type textarea "x"
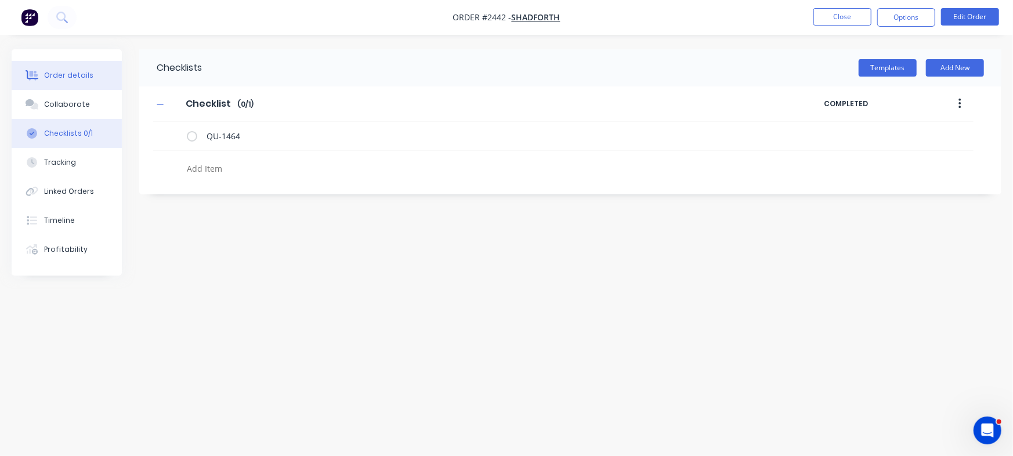
click at [111, 84] on button "Order details" at bounding box center [67, 75] width 110 height 29
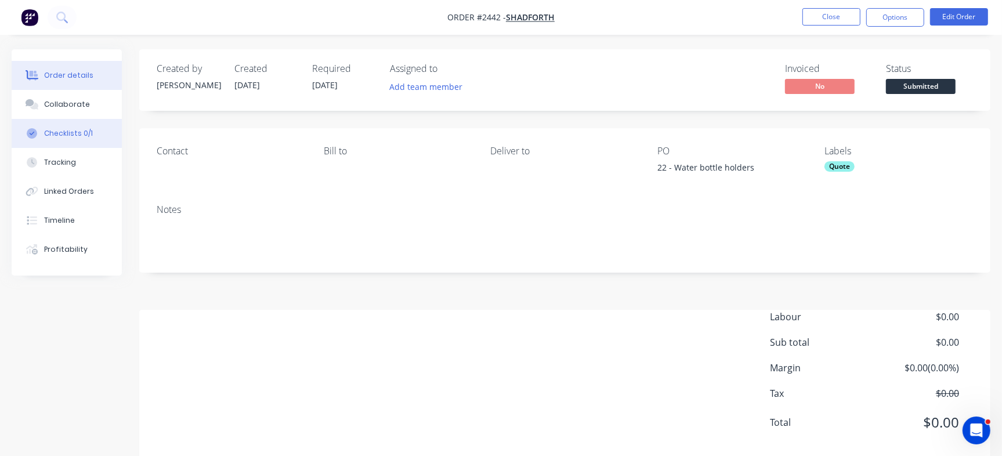
click at [99, 132] on button "Checklists 0/1" at bounding box center [67, 133] width 110 height 29
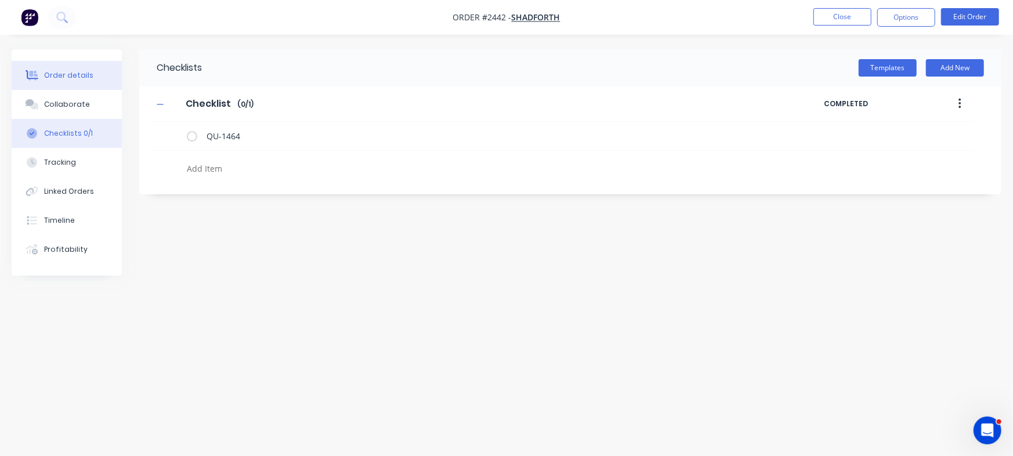
click at [79, 74] on div "Order details" at bounding box center [68, 75] width 49 height 10
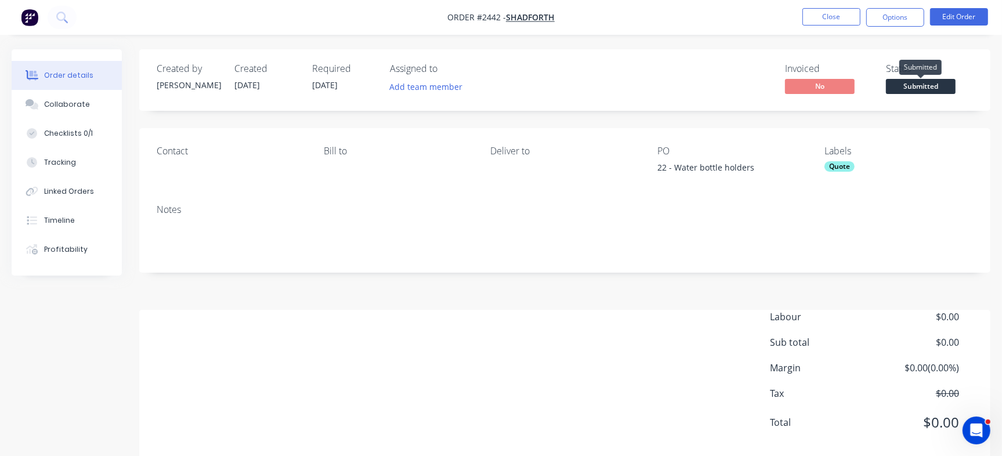
click at [927, 88] on span "Submitted" at bounding box center [921, 86] width 70 height 15
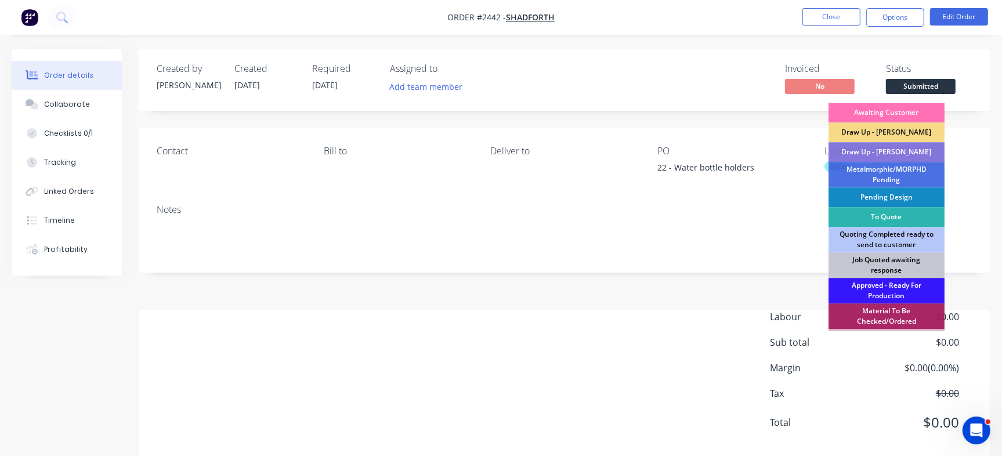
click at [869, 261] on div "Job Quoted awaiting response" at bounding box center [886, 265] width 116 height 26
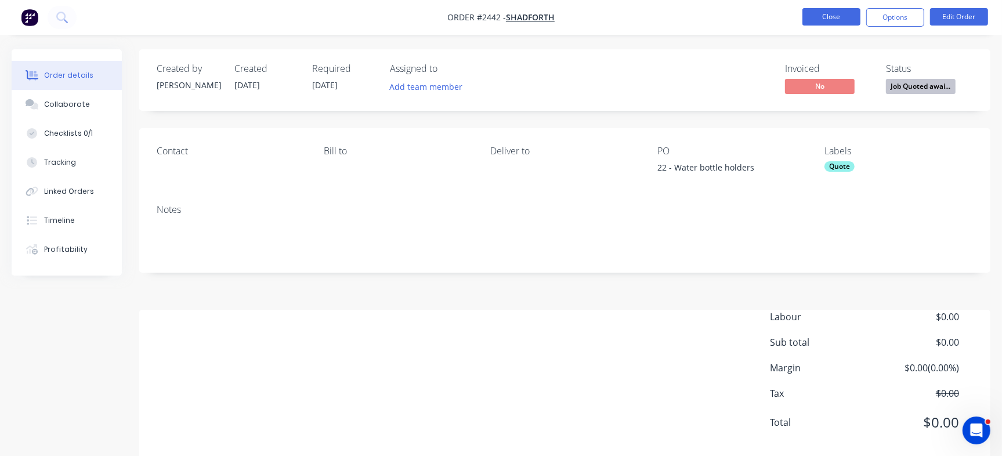
click at [833, 21] on button "Close" at bounding box center [831, 16] width 58 height 17
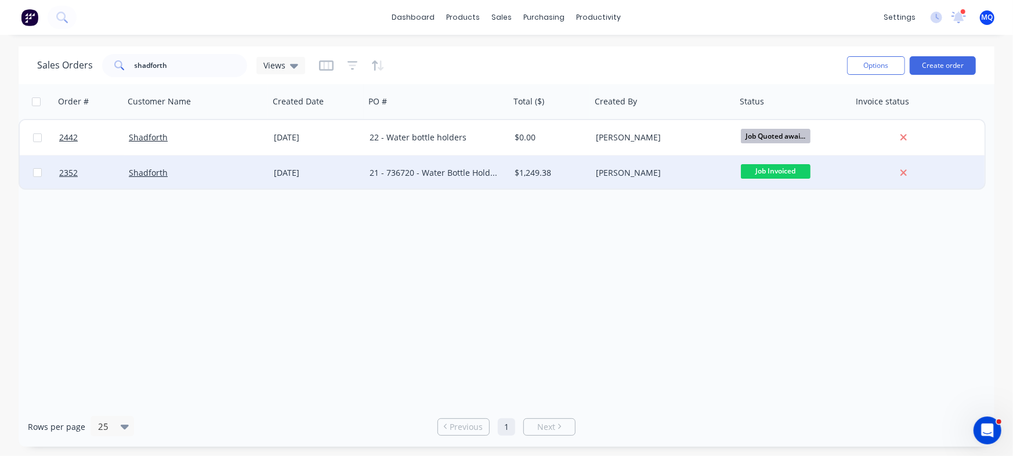
click at [454, 171] on div "21 - 736720 - Water Bottle Holders" at bounding box center [434, 173] width 129 height 12
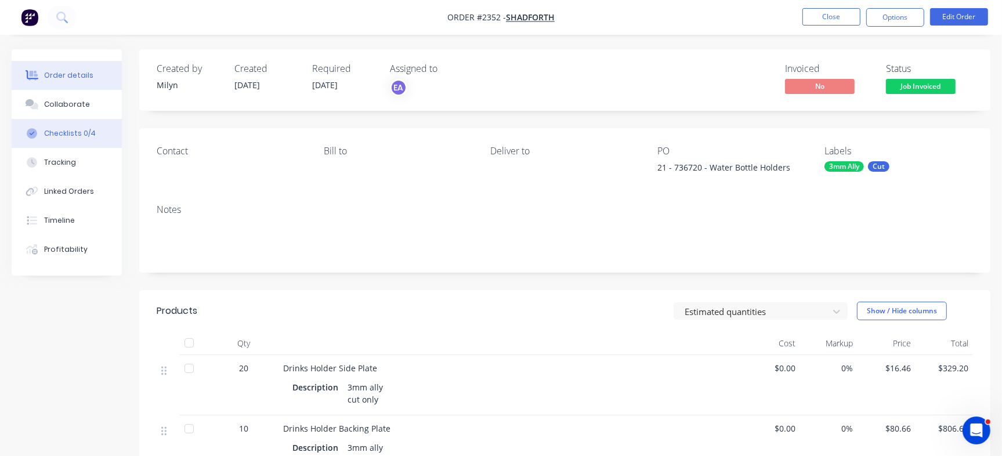
click at [100, 142] on button "Checklists 0/4" at bounding box center [67, 133] width 110 height 29
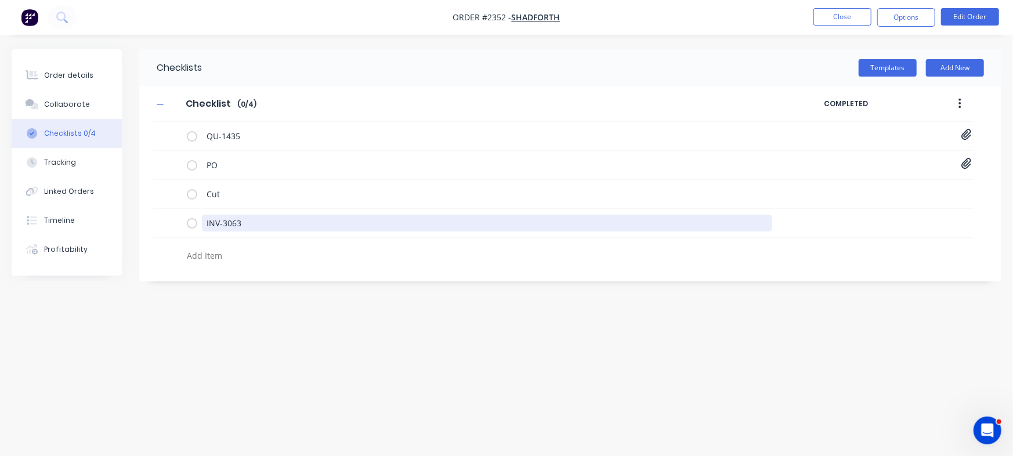
drag, startPoint x: 269, startPoint y: 227, endPoint x: 121, endPoint y: 52, distance: 229.3
click at [36, 183] on div "Order details Collaborate Checklists 0/4 Tracking Linked Orders Timeline Profit…" at bounding box center [506, 205] width 1013 height 313
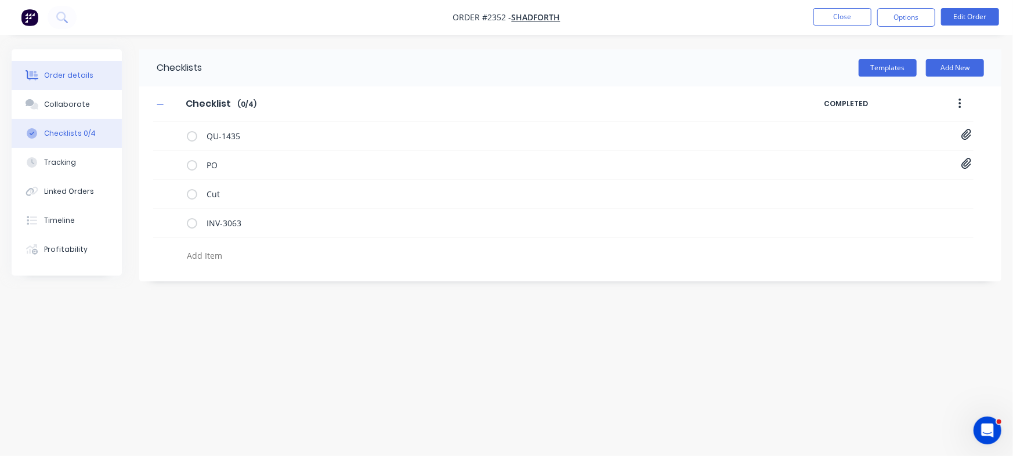
type textarea "x"
click at [69, 73] on div "Order details" at bounding box center [68, 75] width 49 height 10
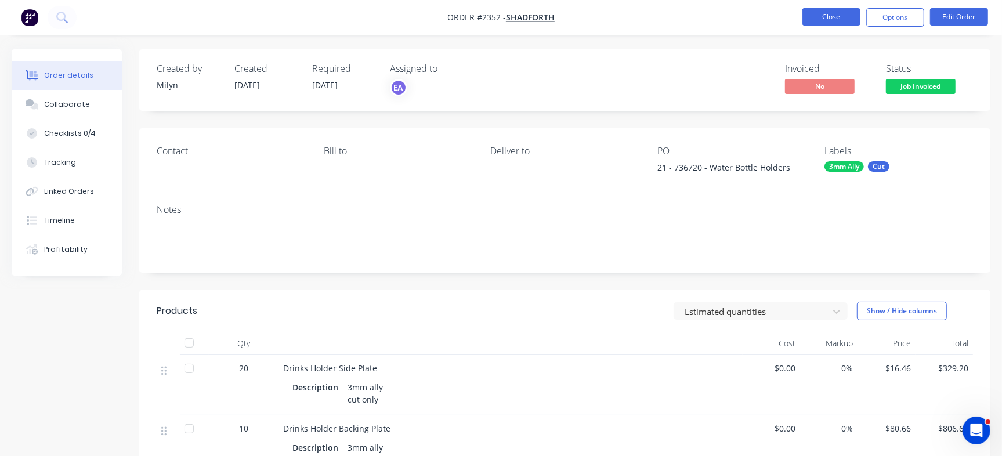
click at [829, 19] on button "Close" at bounding box center [831, 16] width 58 height 17
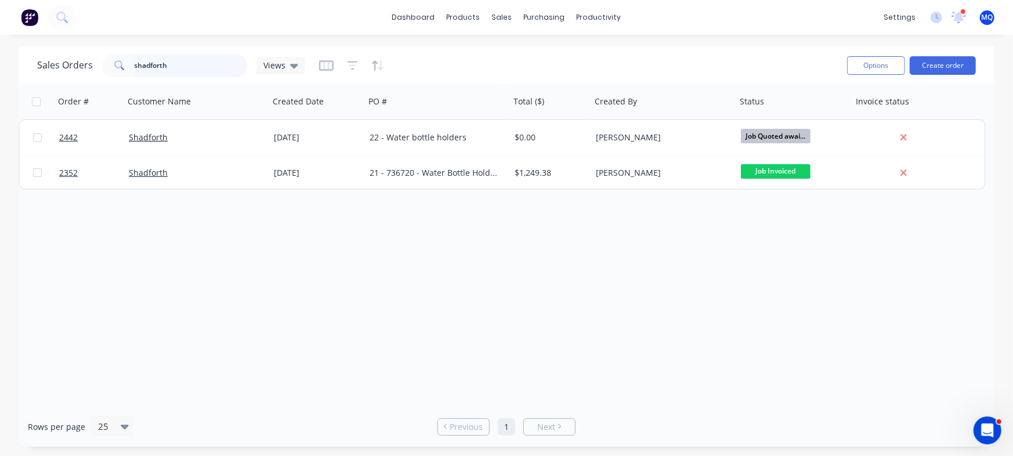
click at [182, 61] on input "shadforth" at bounding box center [191, 65] width 113 height 23
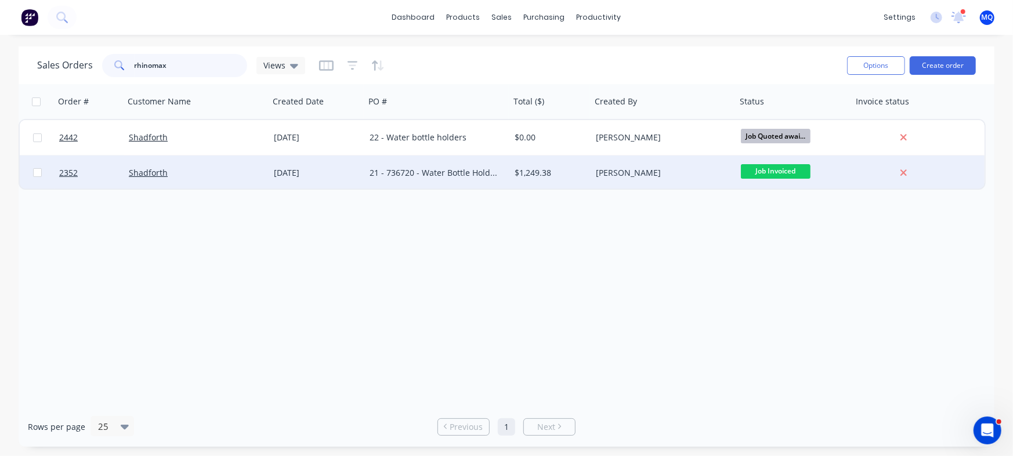
type input "rhinomax"
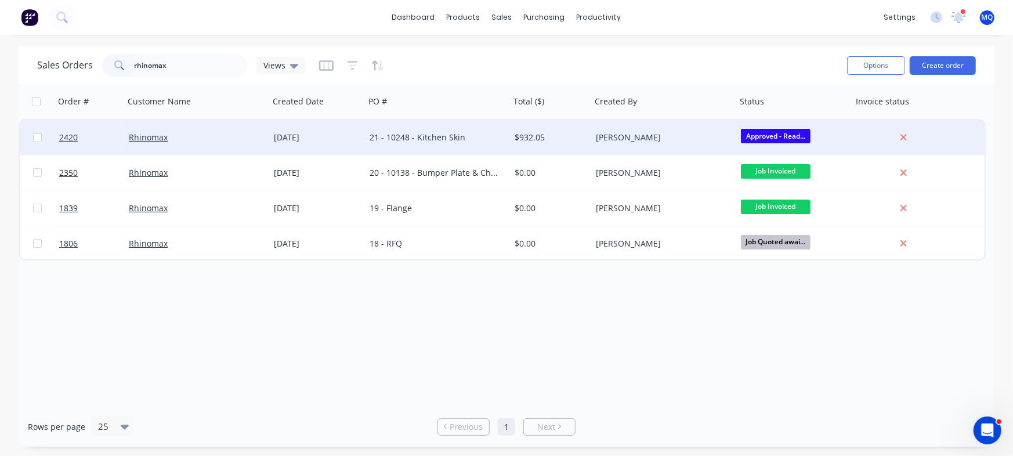
click at [386, 131] on div "21 - 10248 - Kitchen Skin" at bounding box center [437, 137] width 145 height 35
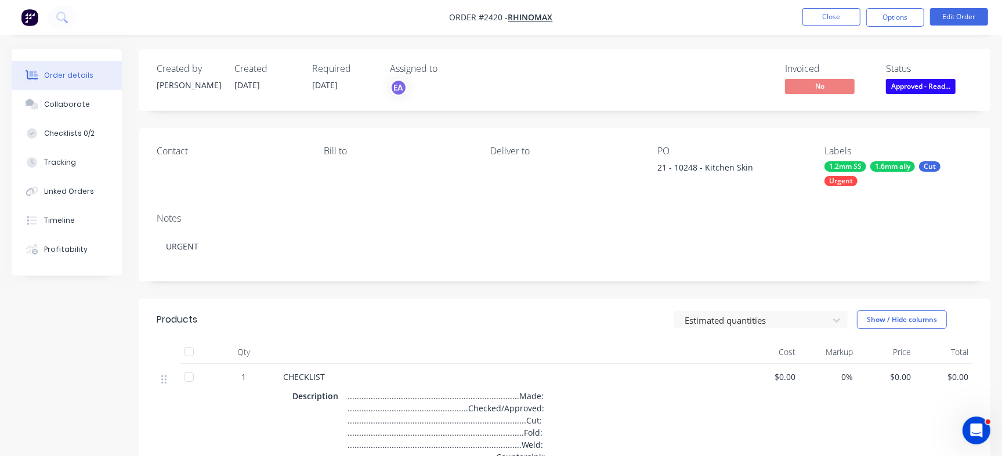
drag, startPoint x: 68, startPoint y: 104, endPoint x: 205, endPoint y: 143, distance: 142.2
click at [67, 104] on div "Collaborate" at bounding box center [67, 104] width 46 height 10
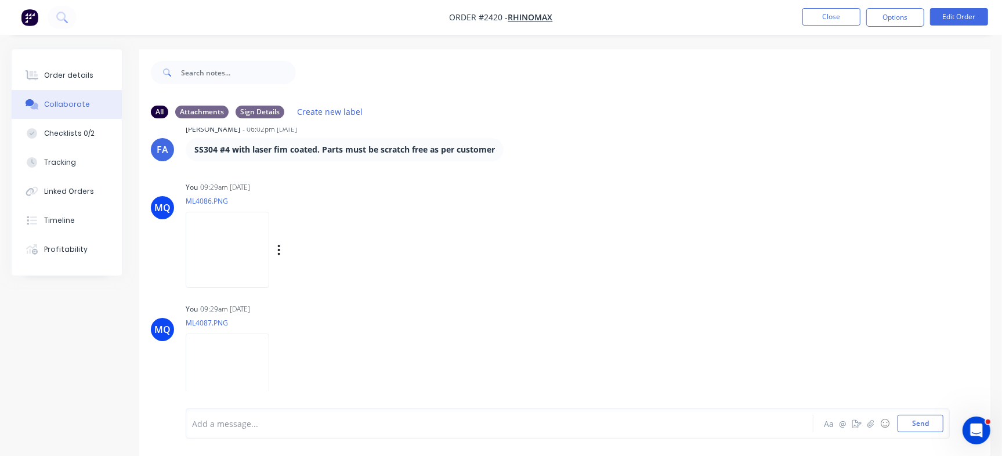
scroll to position [391, 0]
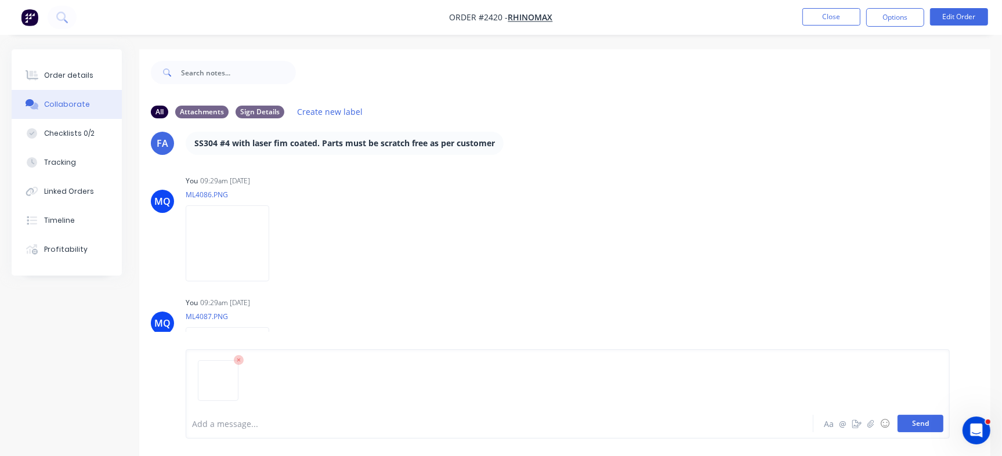
click at [917, 427] on button "Send" at bounding box center [920, 423] width 46 height 17
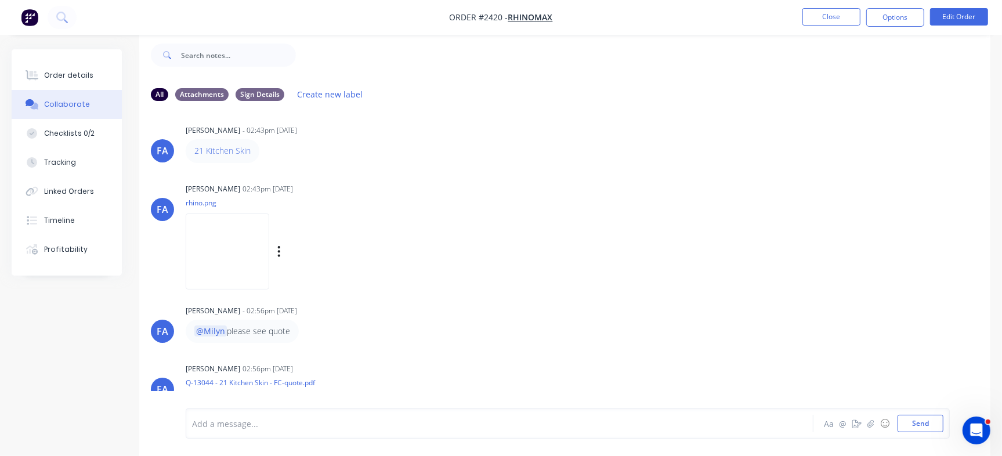
scroll to position [0, 0]
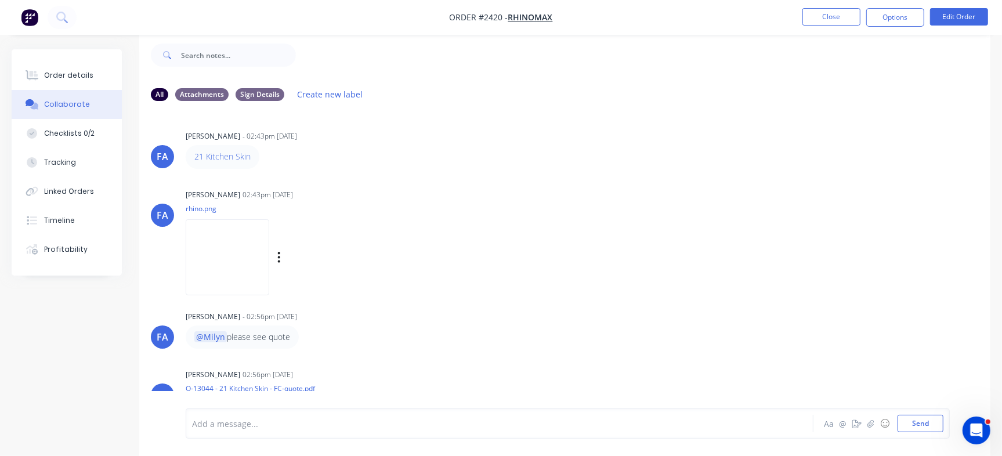
click at [267, 249] on img at bounding box center [228, 257] width 84 height 76
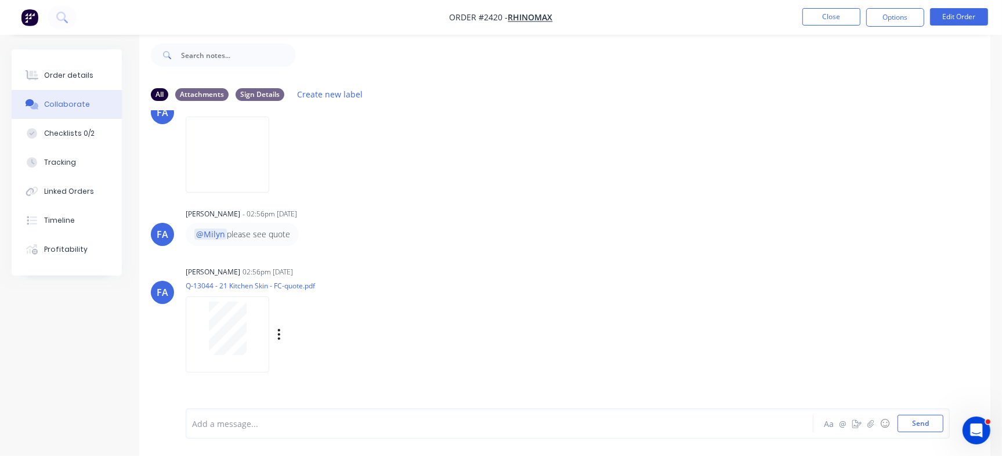
scroll to position [218, 0]
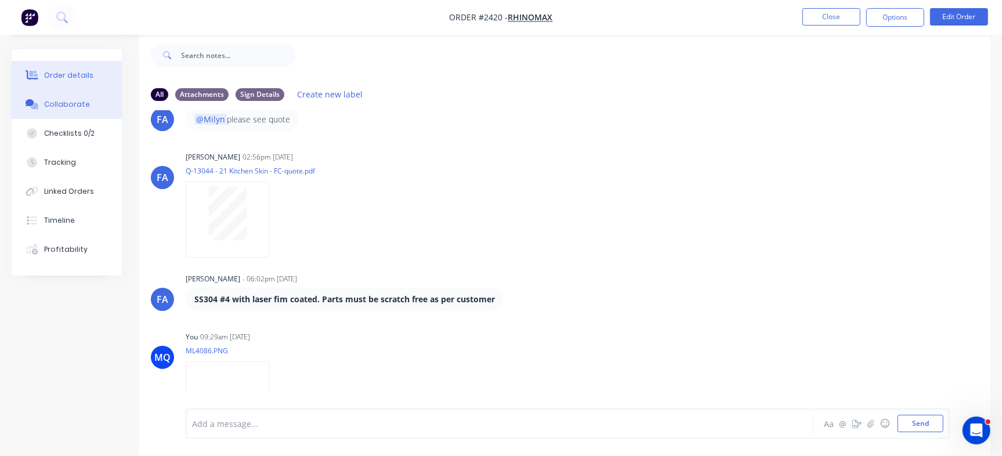
click at [69, 74] on div "Order details" at bounding box center [68, 75] width 49 height 10
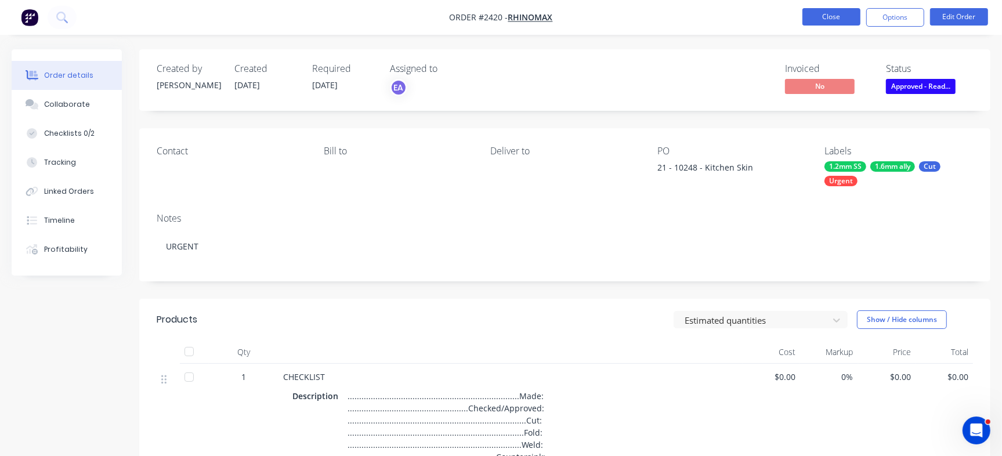
click at [846, 20] on button "Close" at bounding box center [831, 16] width 58 height 17
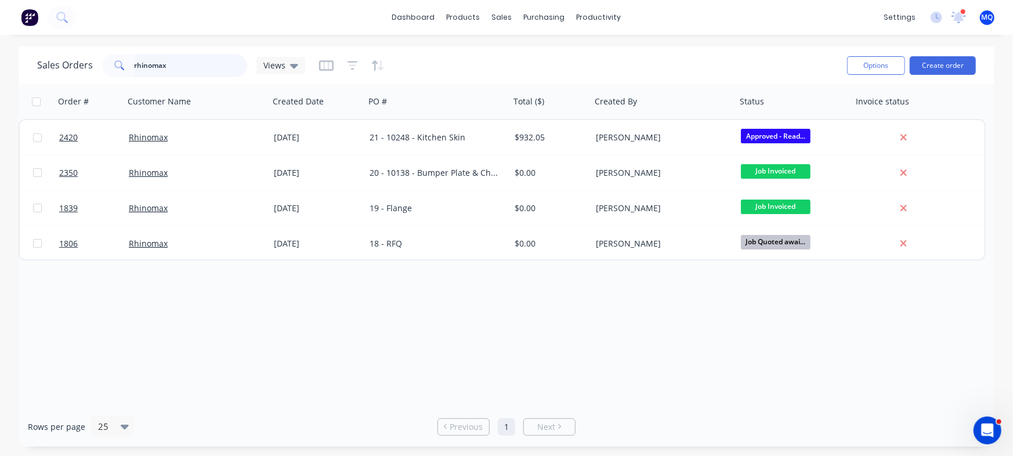
click at [192, 56] on input "rhinomax" at bounding box center [191, 65] width 113 height 23
type input "r"
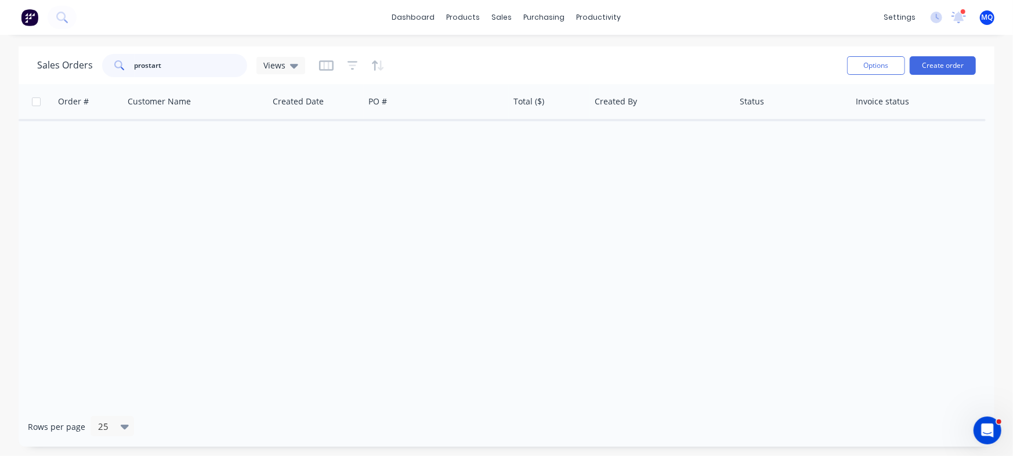
click at [197, 66] on input "prostart" at bounding box center [191, 65] width 113 height 23
type input "prostar"
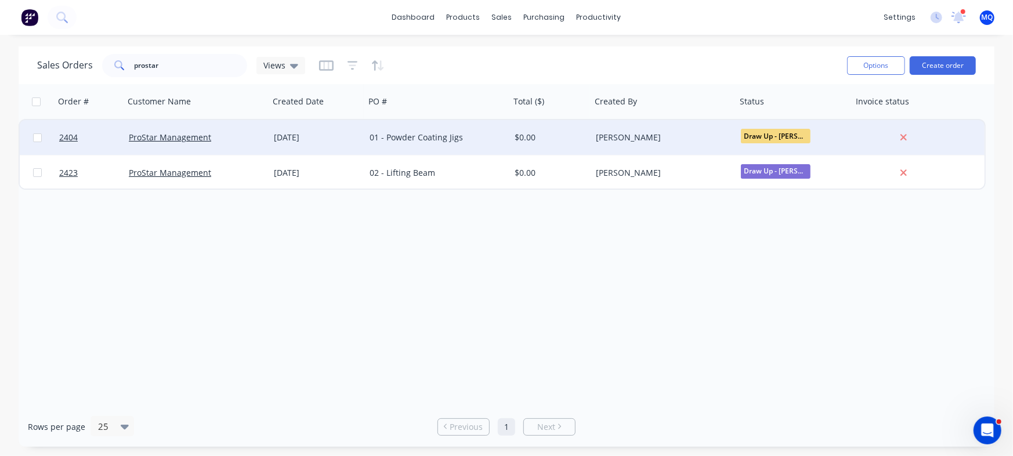
click at [452, 131] on div "01 - Powder Coating Jigs" at bounding box center [437, 137] width 145 height 35
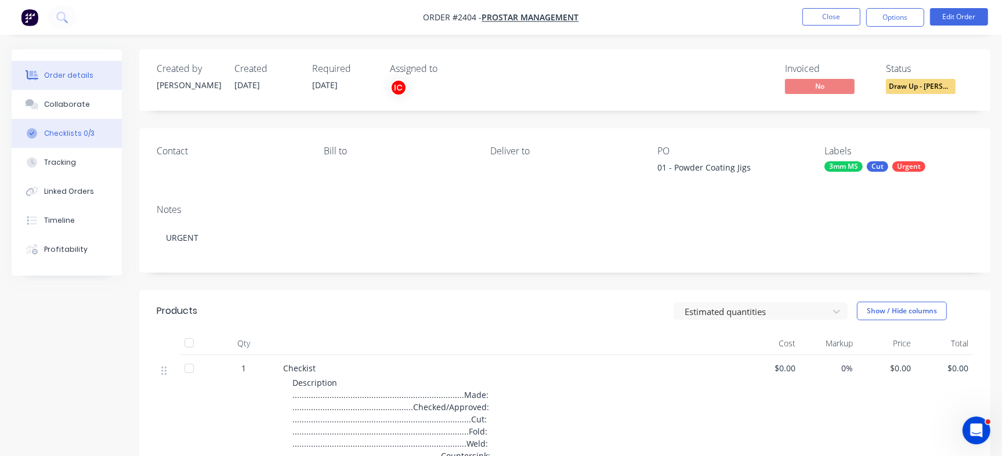
click at [72, 133] on div "Checklists 0/3" at bounding box center [69, 133] width 50 height 10
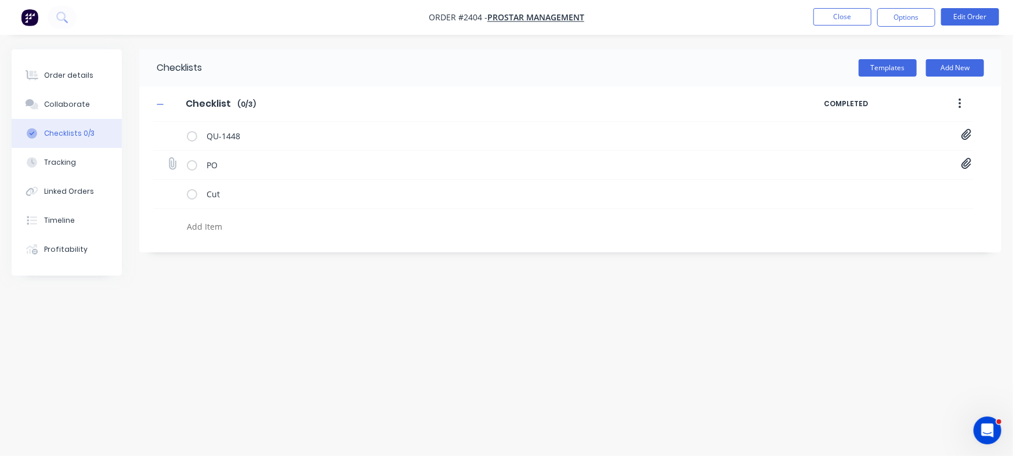
click at [966, 162] on icon at bounding box center [966, 163] width 10 height 11
click at [894, 187] on link "Metalmorphic Laser QU1448 Purchase_Order.pdf" at bounding box center [872, 189] width 135 height 12
click at [56, 70] on div "Order details" at bounding box center [68, 75] width 49 height 10
type textarea "x"
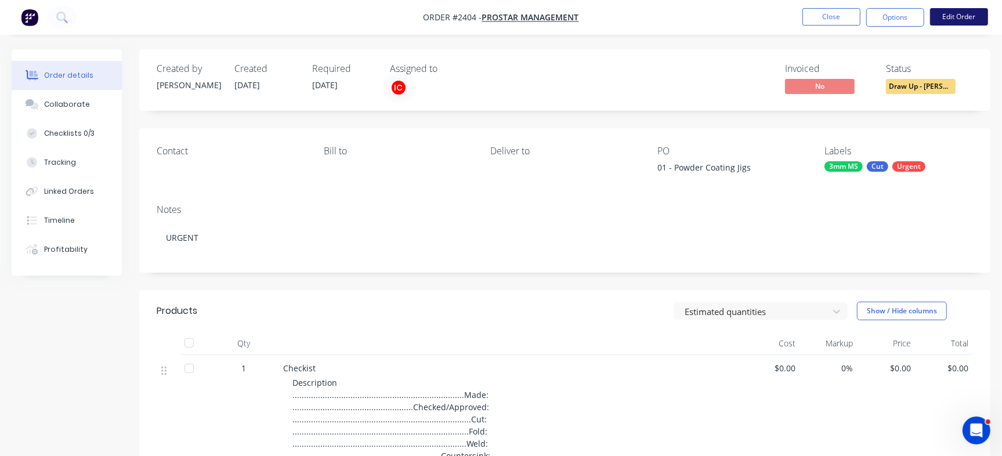
click at [961, 12] on button "Edit Order" at bounding box center [959, 16] width 58 height 17
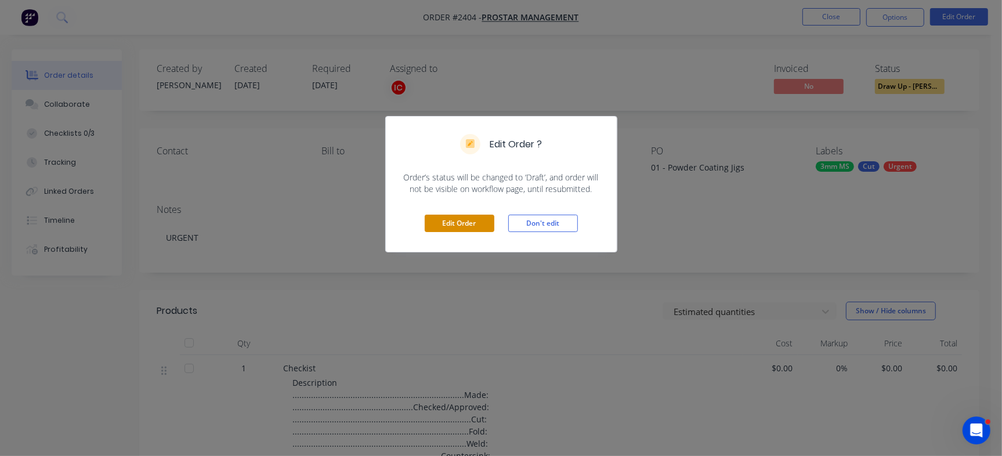
click at [479, 223] on button "Edit Order" at bounding box center [460, 223] width 70 height 17
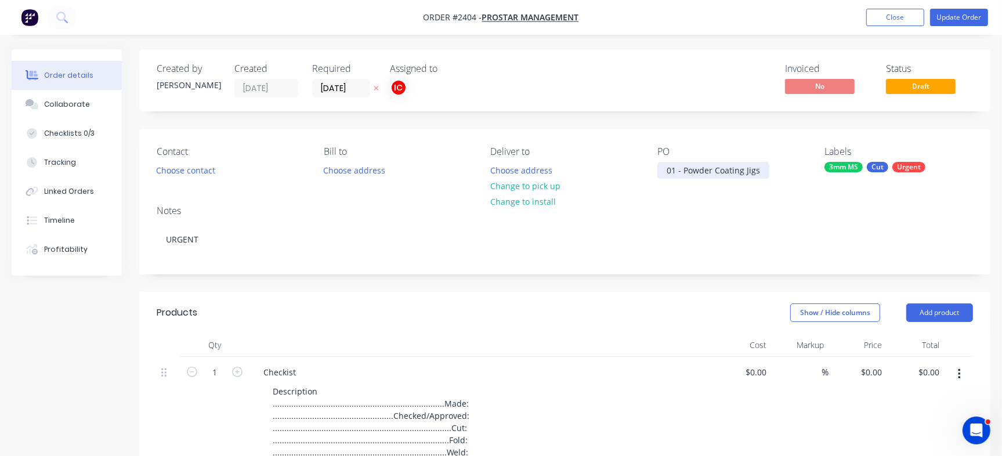
click at [685, 166] on div "01 - Powder Coating Jigs" at bounding box center [713, 170] width 112 height 17
click at [682, 166] on div "01 - Powder Coating Jigs" at bounding box center [713, 170] width 112 height 17
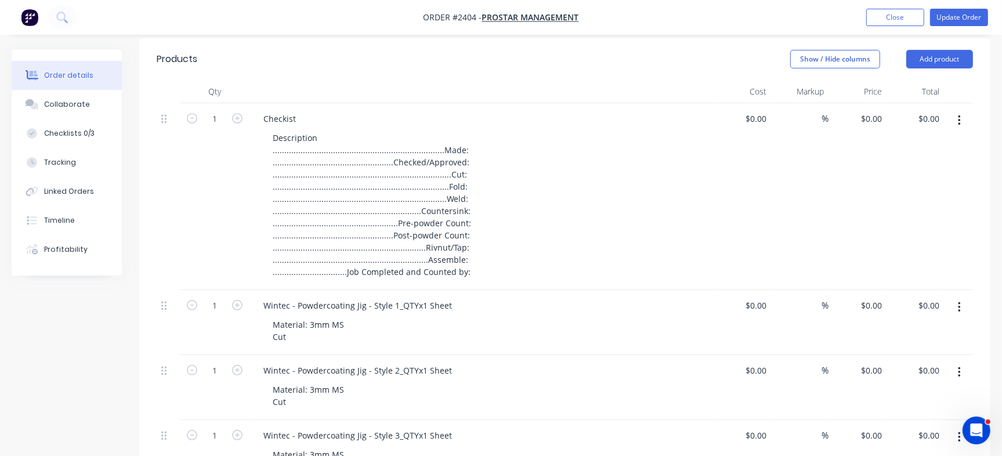
scroll to position [290, 0]
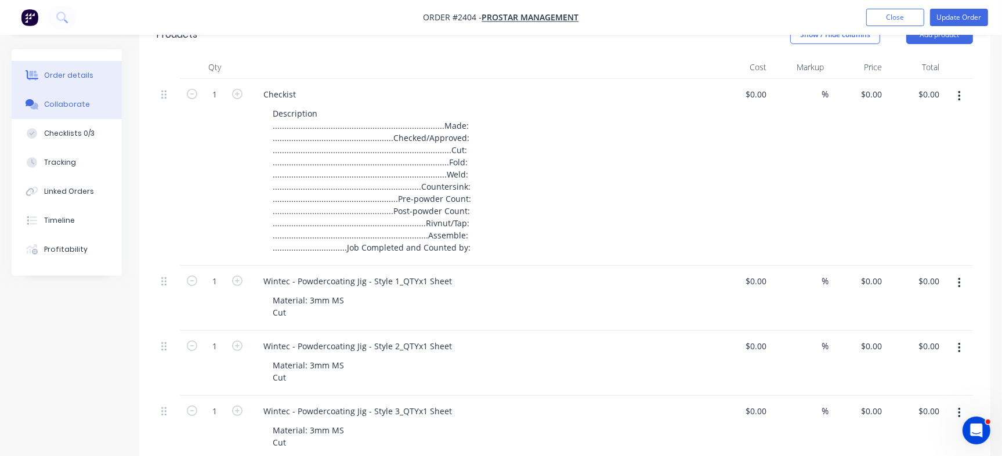
click at [87, 104] on button "Collaborate" at bounding box center [67, 104] width 110 height 29
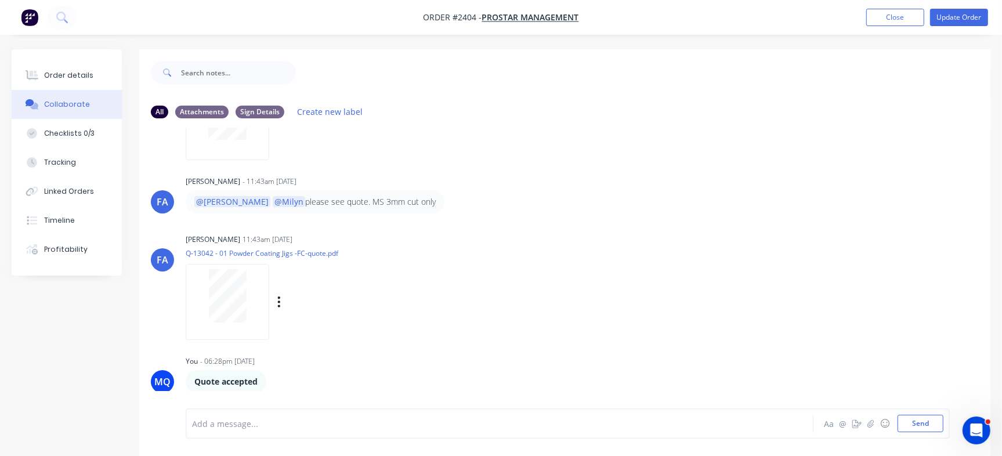
scroll to position [269, 0]
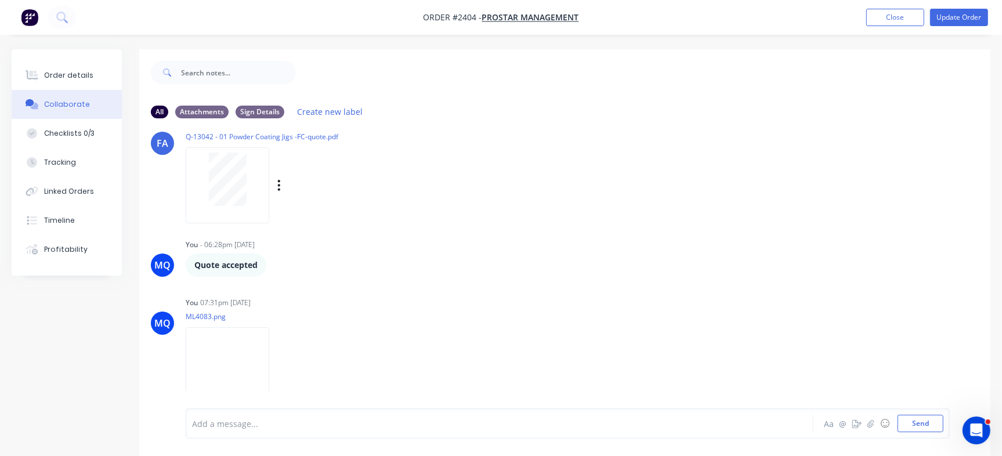
click at [253, 176] on div at bounding box center [227, 179] width 73 height 53
click at [65, 75] on div "Order details" at bounding box center [68, 75] width 49 height 10
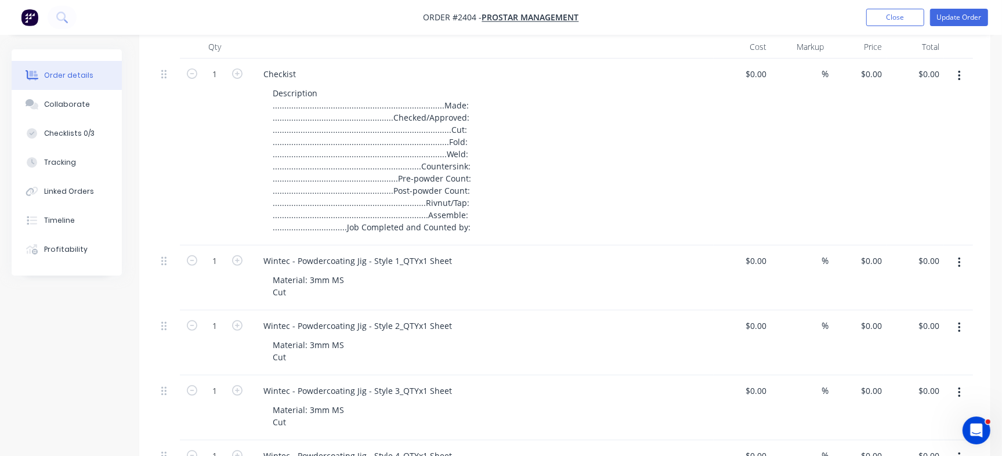
scroll to position [290, 0]
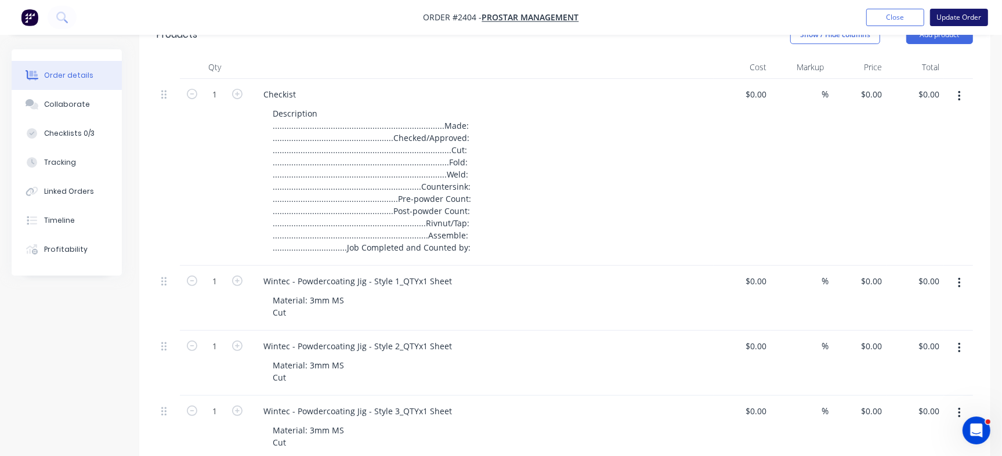
click at [968, 14] on button "Update Order" at bounding box center [959, 17] width 58 height 17
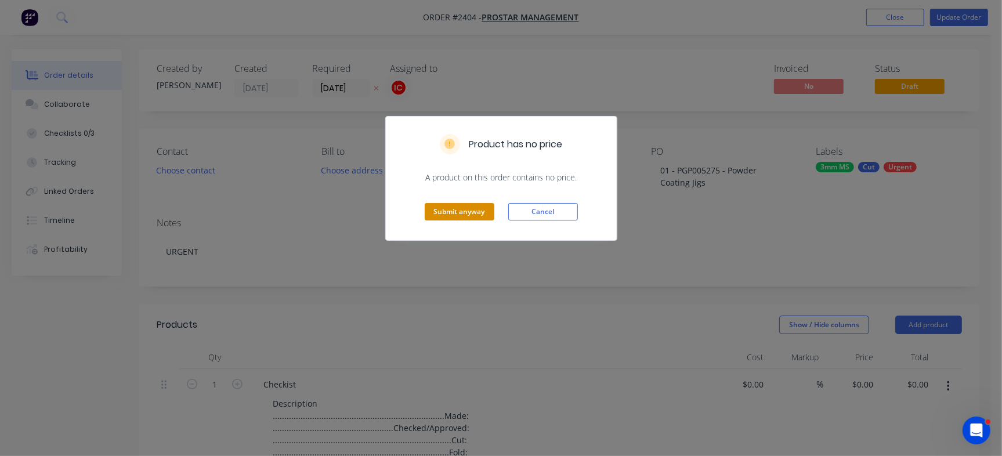
click at [471, 214] on button "Submit anyway" at bounding box center [460, 211] width 70 height 17
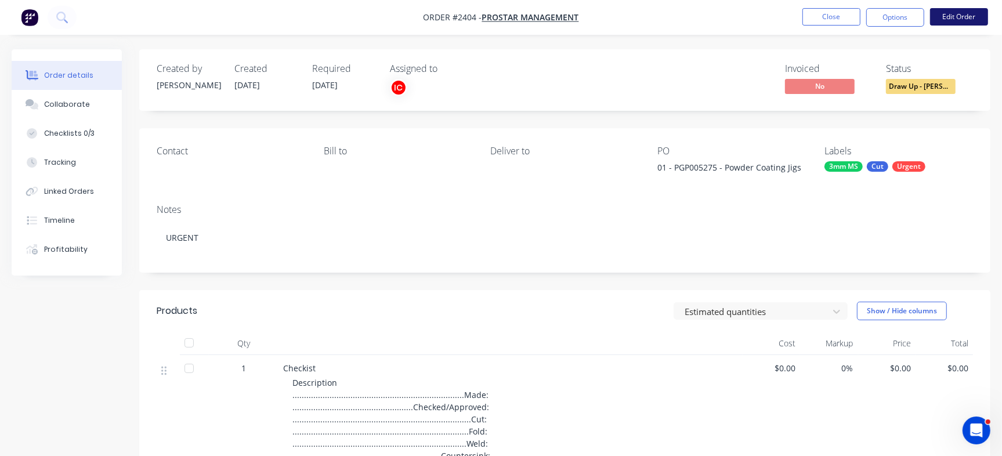
click at [959, 12] on button "Edit Order" at bounding box center [959, 16] width 58 height 17
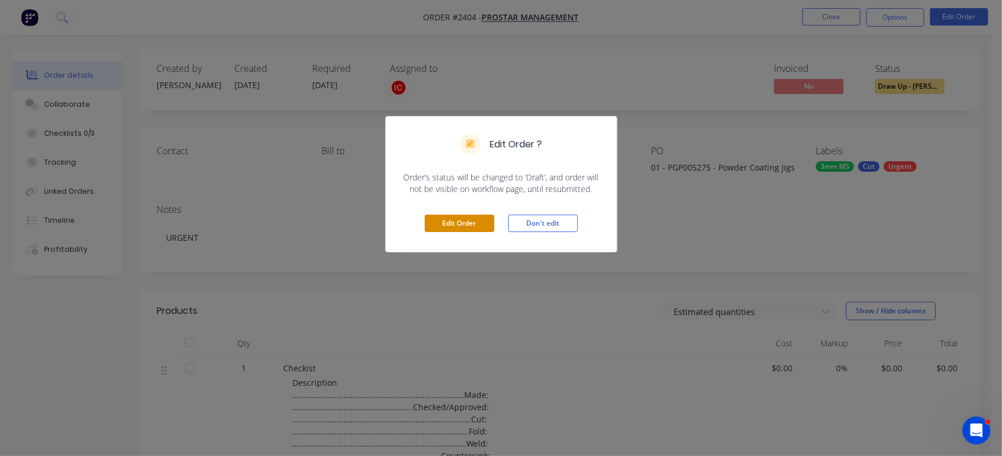
click at [459, 223] on button "Edit Order" at bounding box center [460, 223] width 70 height 17
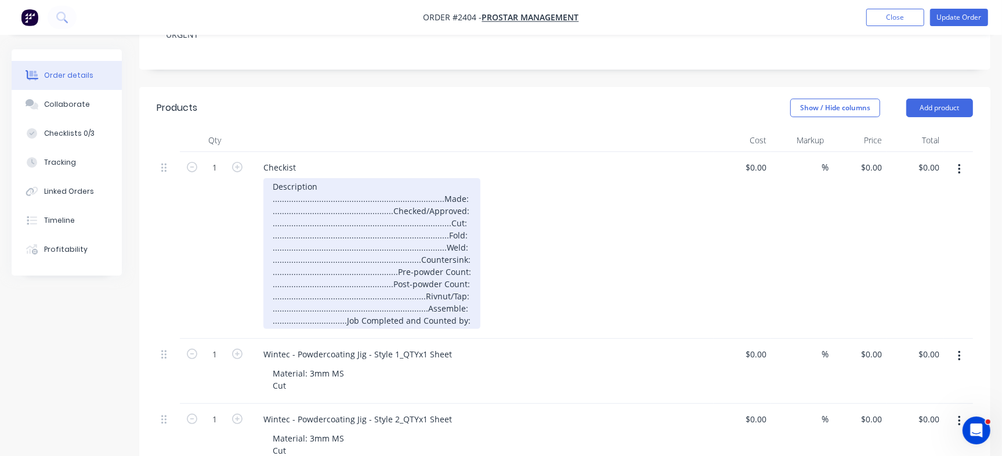
scroll to position [218, 0]
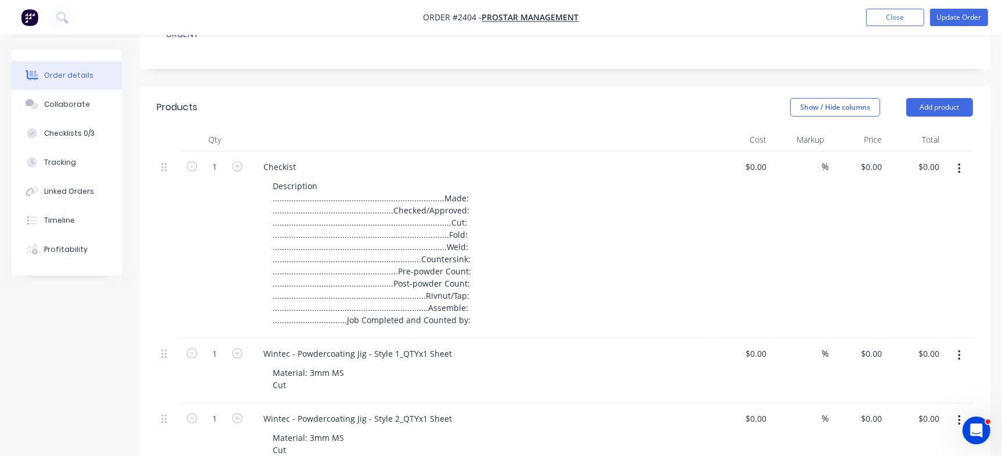
click at [959, 166] on icon "button" at bounding box center [959, 168] width 3 height 13
click at [916, 272] on div "Delete" at bounding box center [917, 268] width 89 height 17
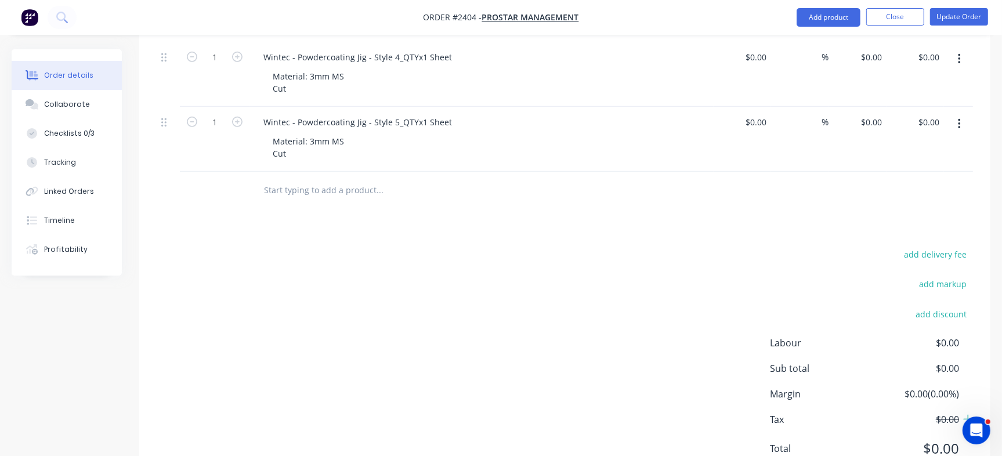
scroll to position [570, 0]
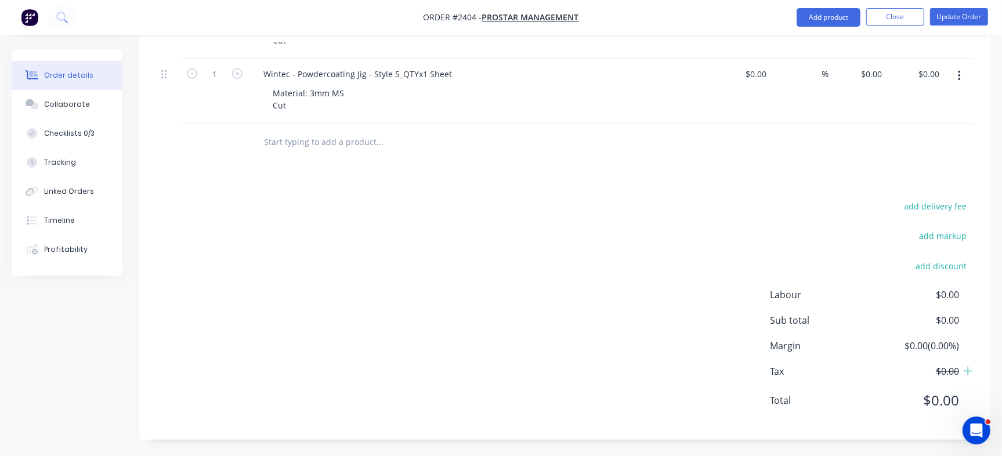
click at [290, 142] on input "text" at bounding box center [379, 142] width 232 height 23
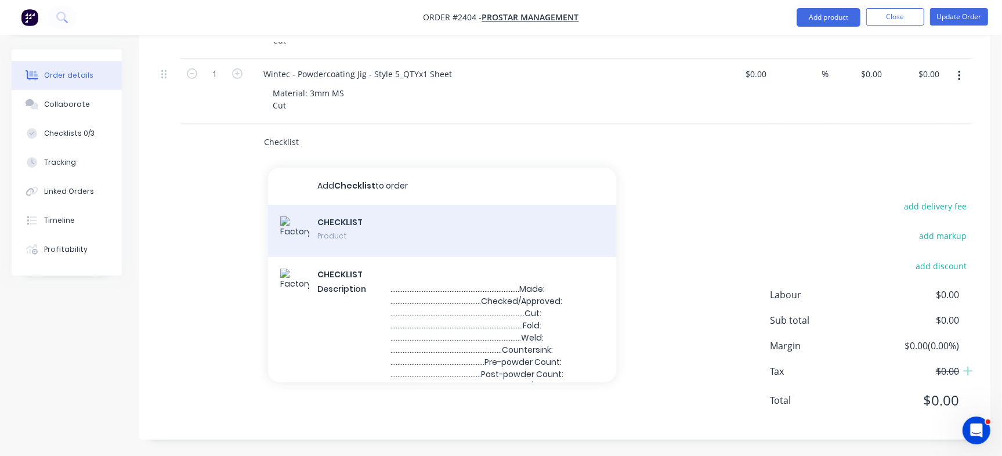
type input "Checklist"
click at [362, 229] on div "CHECKLIST Product" at bounding box center [442, 231] width 348 height 52
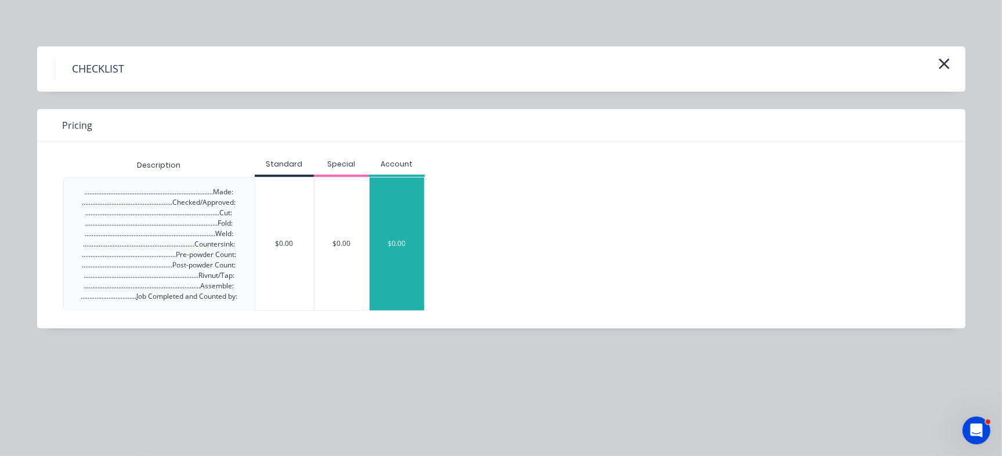
click at [390, 233] on div "$0.00" at bounding box center [397, 244] width 55 height 133
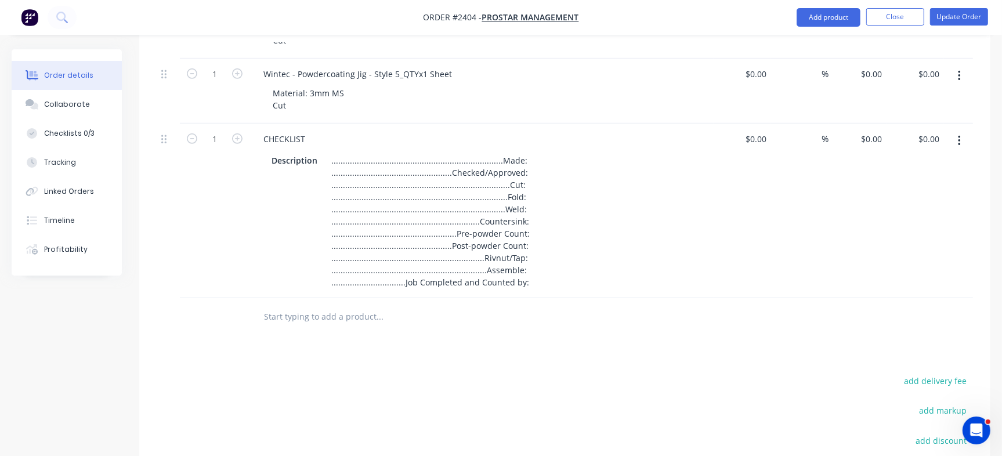
click at [295, 316] on input "text" at bounding box center [379, 316] width 232 height 23
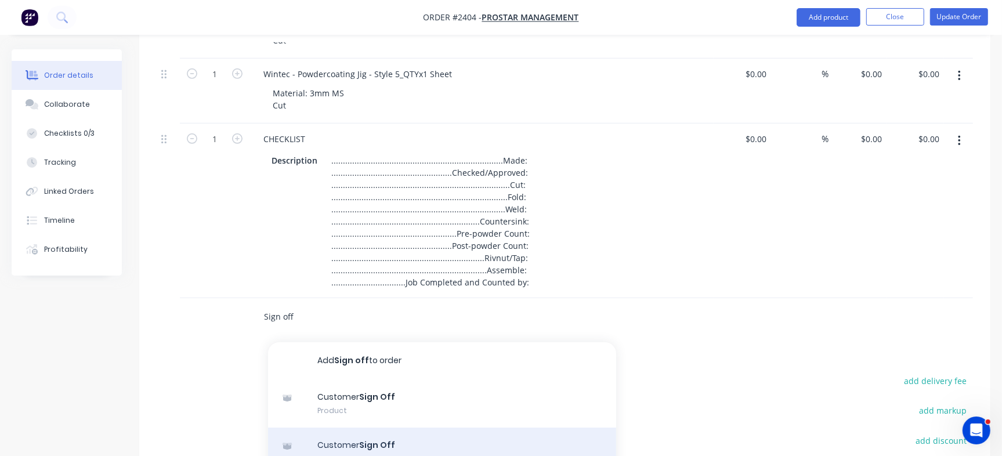
type input "Sign off"
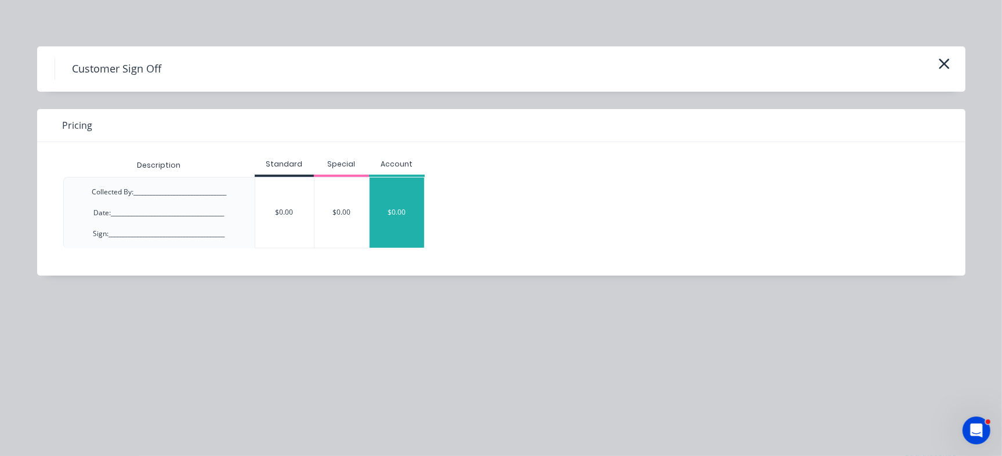
click at [372, 216] on div "$0.00" at bounding box center [397, 213] width 55 height 70
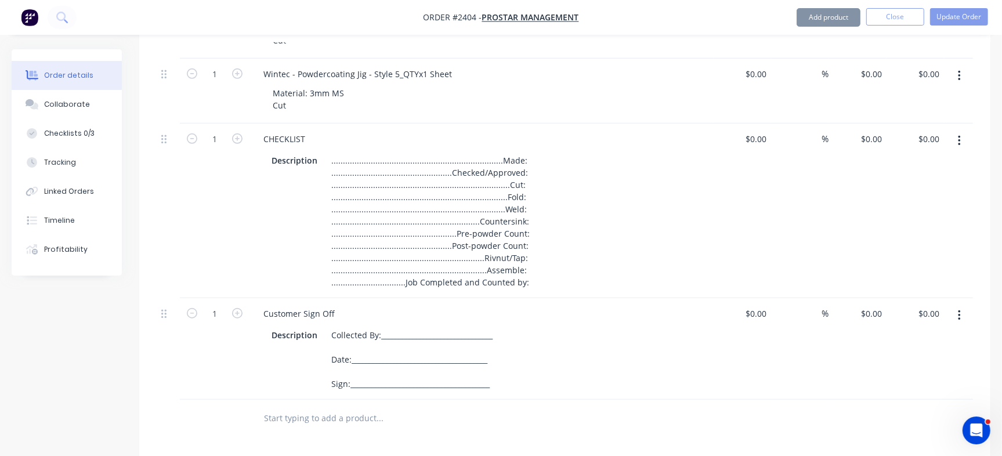
drag, startPoint x: 159, startPoint y: 140, endPoint x: 198, endPoint y: 161, distance: 44.6
click at [201, 160] on div "1 CHECKLIST Description .......................................................…" at bounding box center [565, 211] width 816 height 175
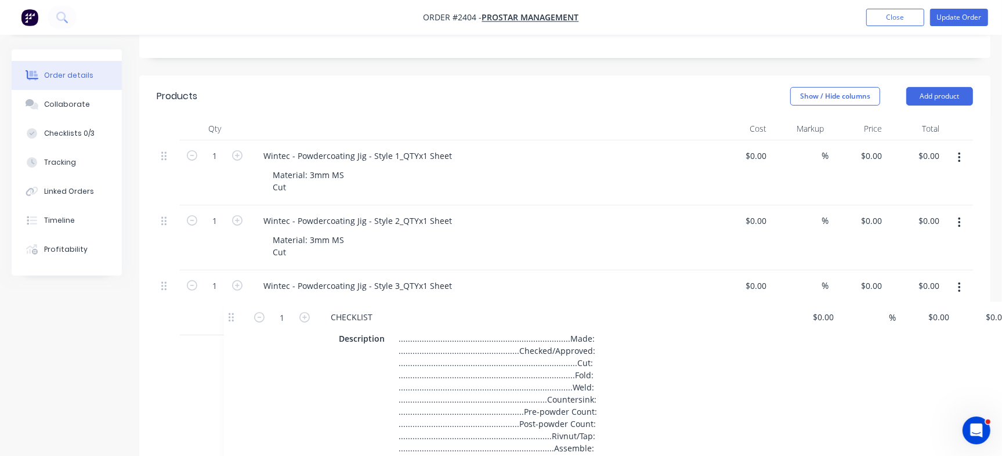
scroll to position [291, 0]
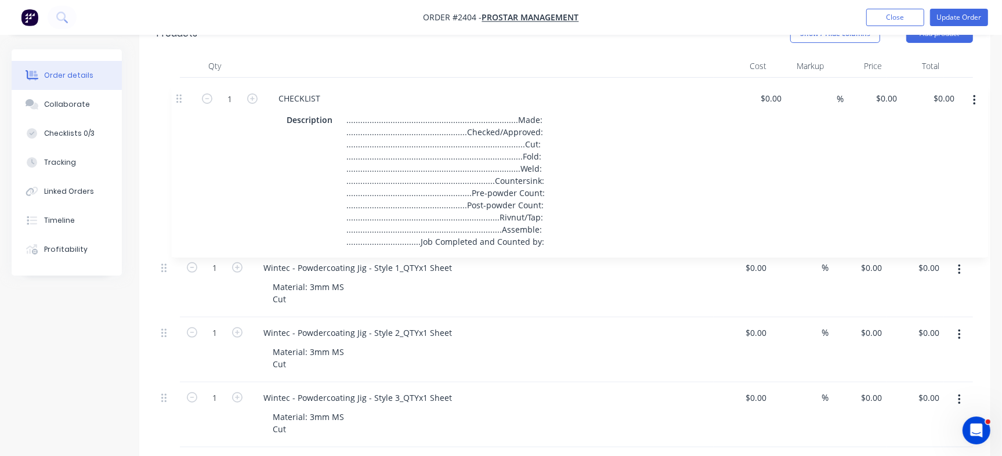
drag, startPoint x: 161, startPoint y: 141, endPoint x: 180, endPoint y: 100, distance: 44.9
click at [180, 100] on div "1 Wintec - Powdercoating Jig - Style 1_QTYx1 Sheet Material: 3mm MS Cut $0.00 $…" at bounding box center [565, 378] width 816 height 601
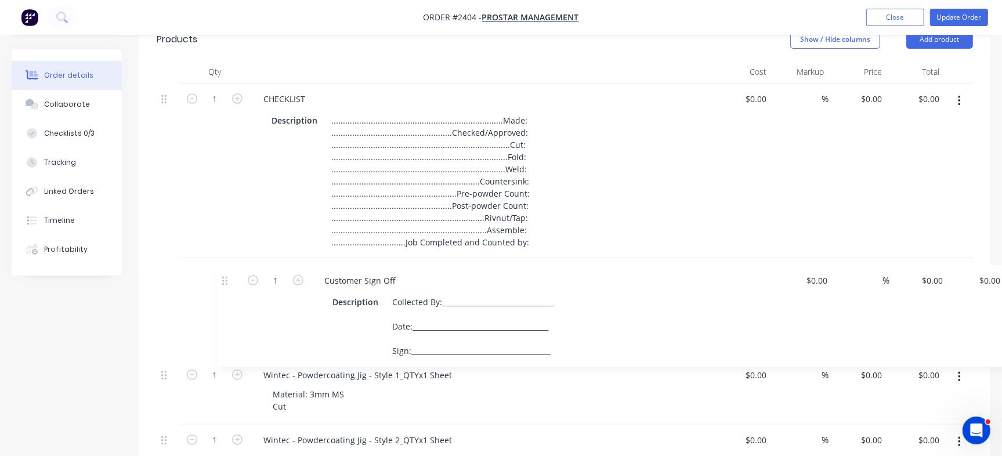
scroll to position [219, 0]
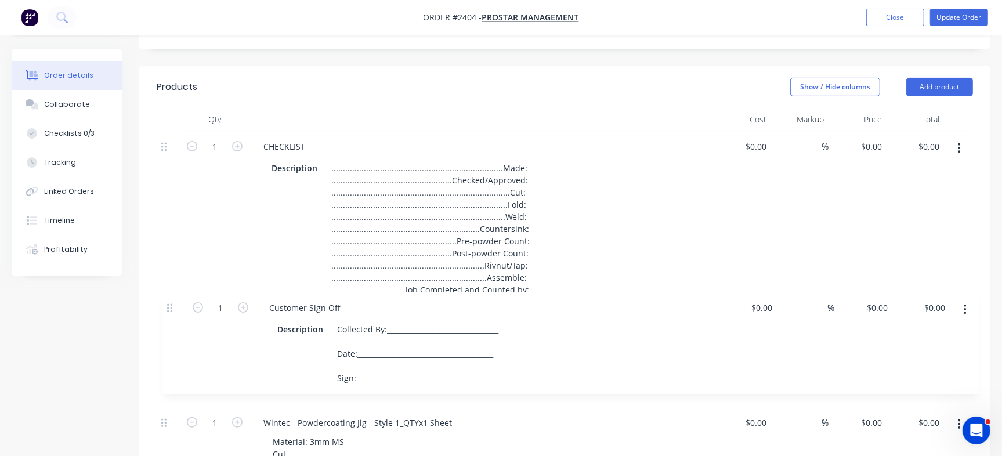
drag, startPoint x: 167, startPoint y: 306, endPoint x: 177, endPoint y: 314, distance: 12.8
click at [177, 314] on div "1 CHECKLIST Description .......................................................…" at bounding box center [565, 431] width 816 height 601
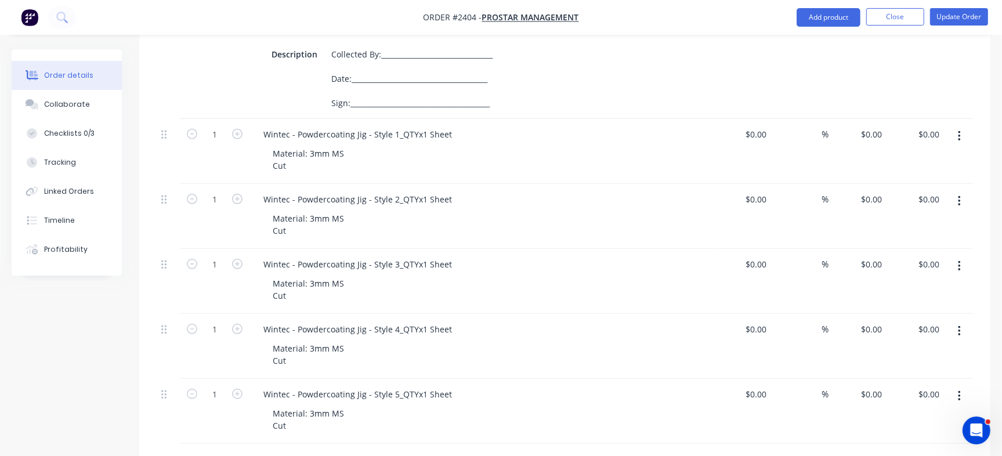
scroll to position [603, 0]
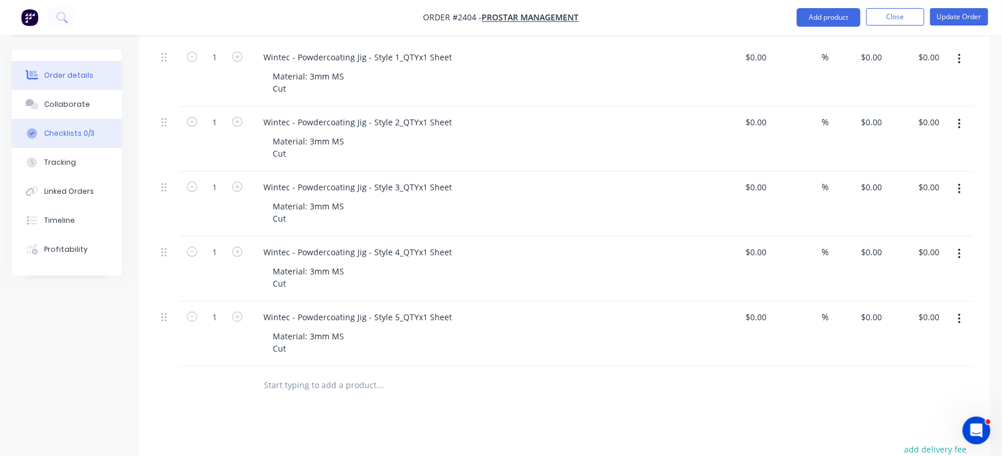
click at [88, 142] on button "Checklists 0/3" at bounding box center [67, 133] width 110 height 29
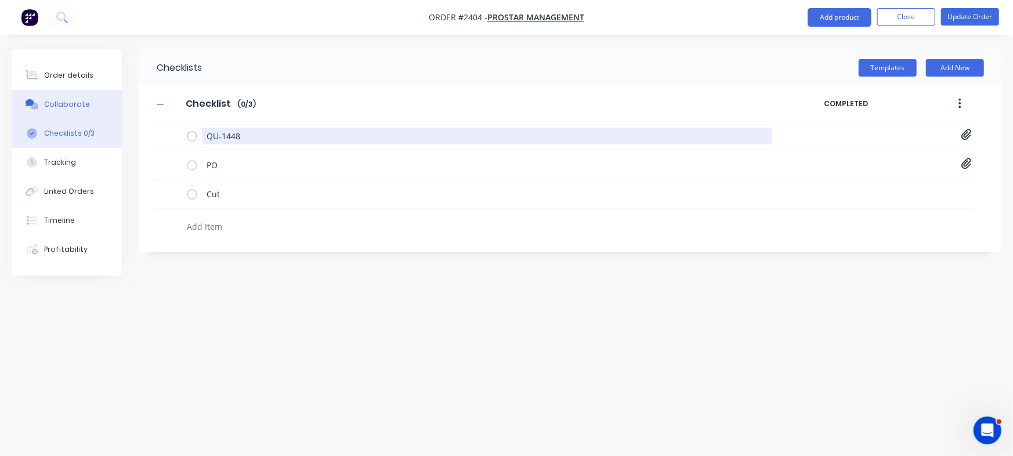
drag, startPoint x: 250, startPoint y: 131, endPoint x: 82, endPoint y: 99, distance: 171.2
click at [82, 99] on div "Order details Collaborate Checklists 0/3 Tracking Linked Orders Timeline Profit…" at bounding box center [506, 205] width 1013 height 313
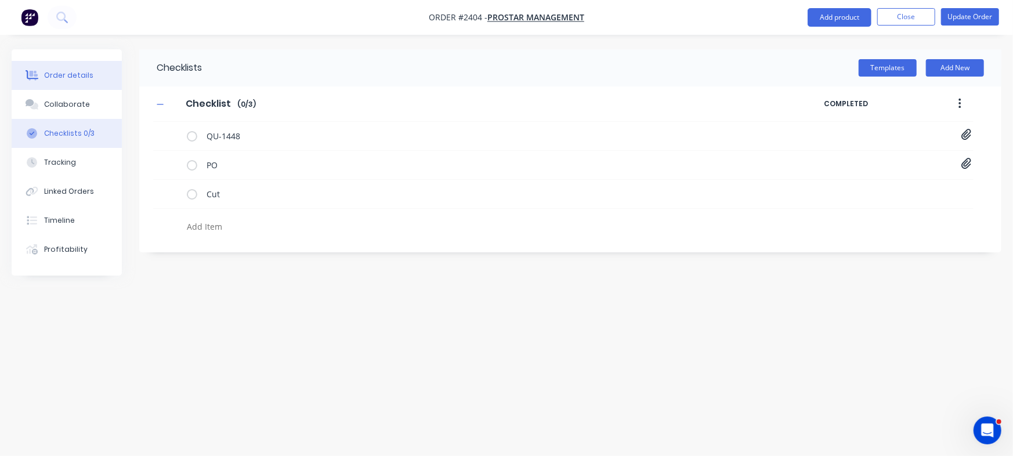
type textarea "x"
click at [87, 73] on div "Order details" at bounding box center [68, 75] width 49 height 10
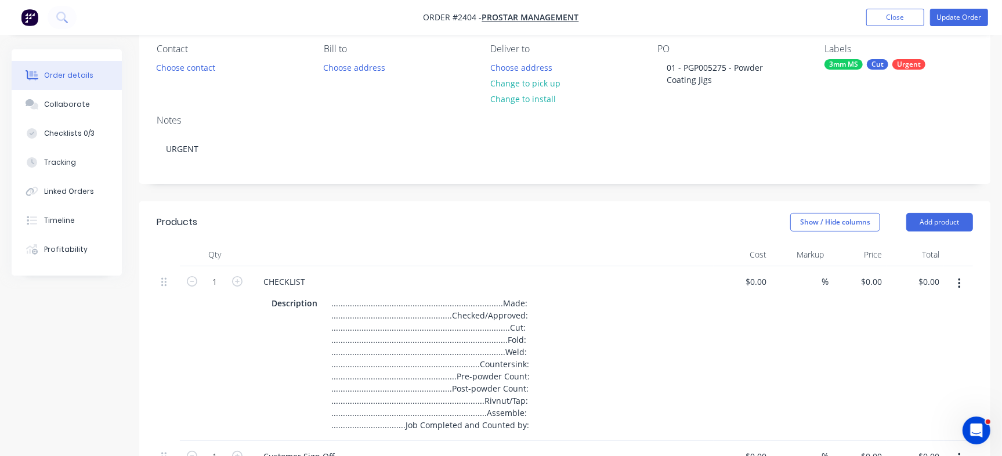
scroll to position [363, 0]
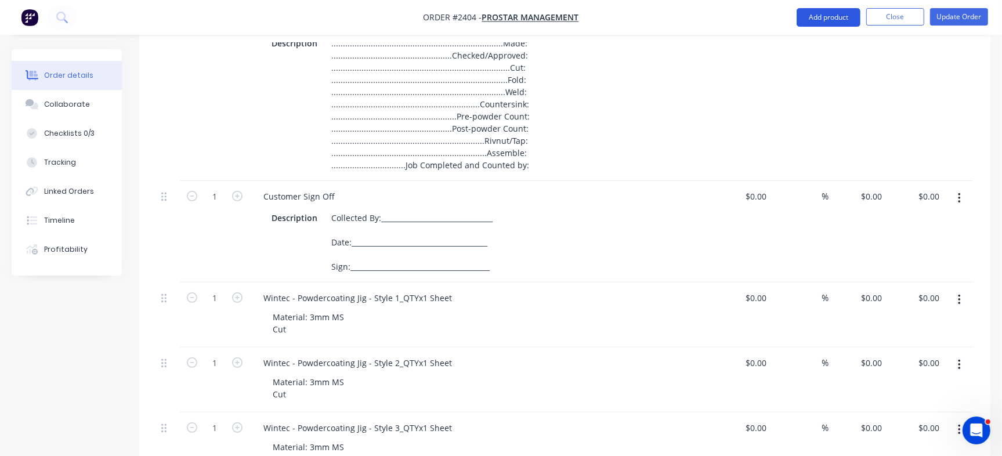
click at [834, 24] on button "Add product" at bounding box center [828, 17] width 64 height 19
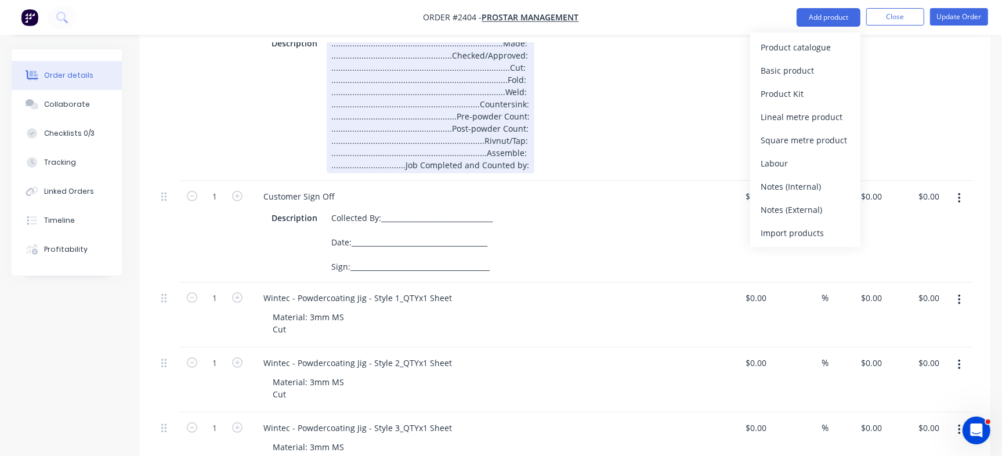
click at [673, 78] on div "Description ...................................................................…" at bounding box center [479, 104] width 425 height 139
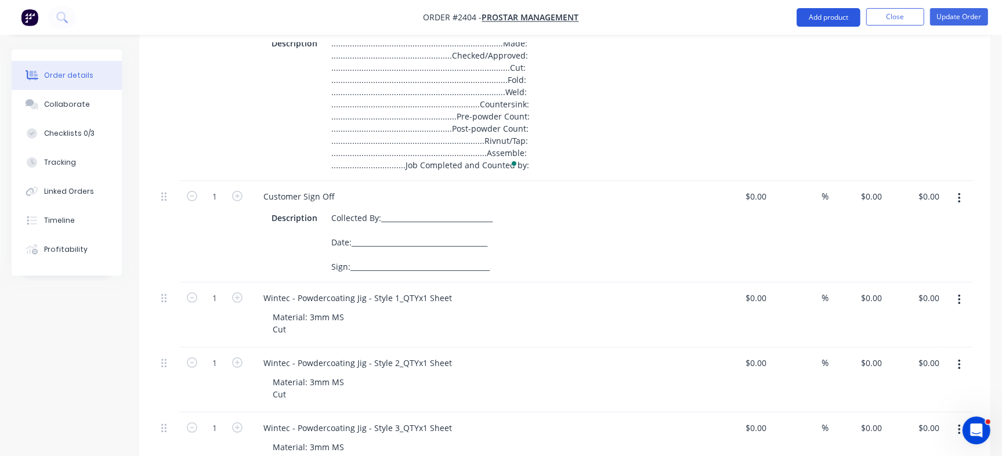
click at [854, 12] on button "Add product" at bounding box center [828, 17] width 64 height 19
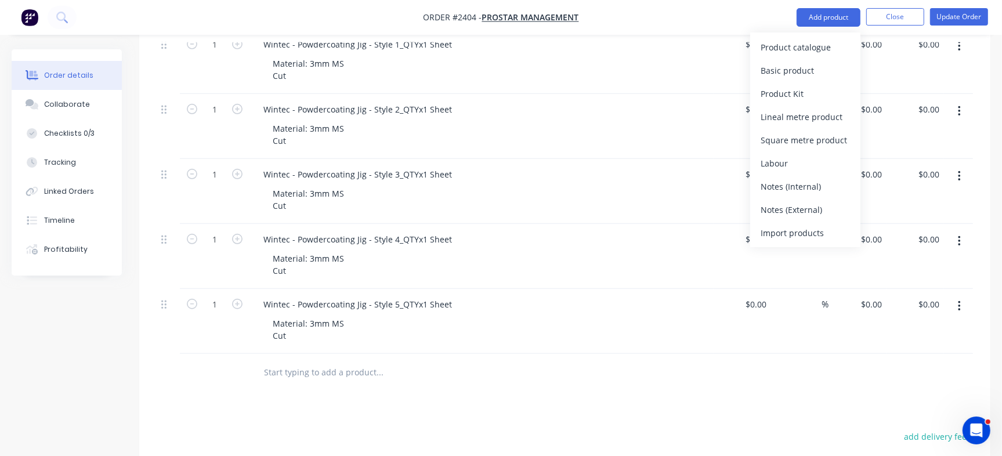
scroll to position [798, 0]
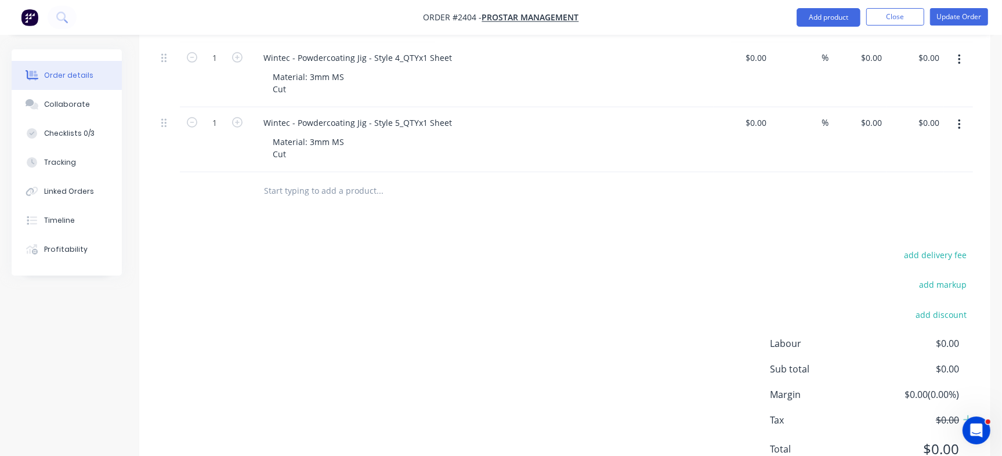
click at [282, 191] on input "text" at bounding box center [379, 190] width 232 height 23
paste input "QU-1448"
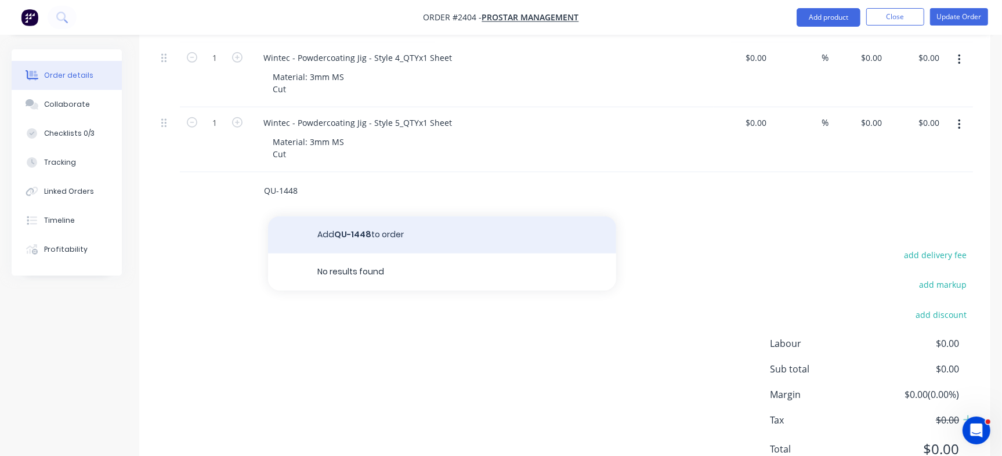
type input "QU-1448"
click at [365, 231] on button "Add QU-1448 to order" at bounding box center [442, 234] width 348 height 37
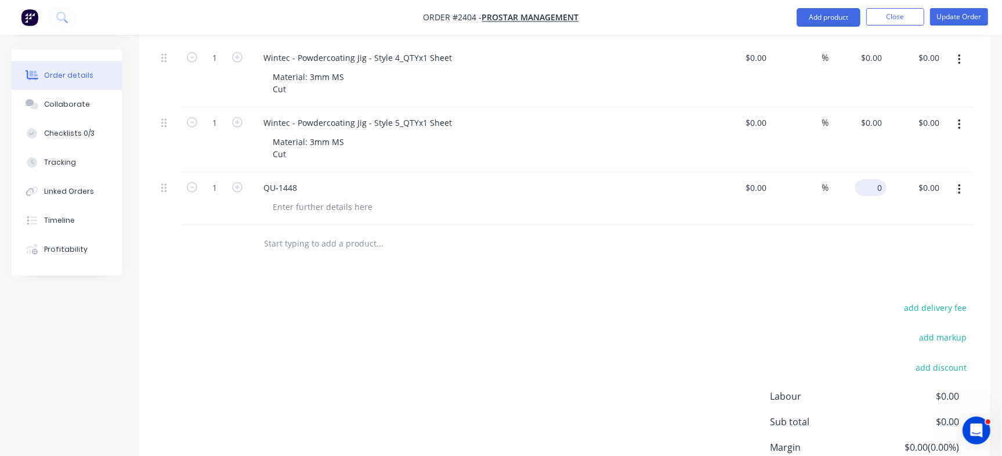
click at [875, 194] on div "0 $0.00" at bounding box center [873, 187] width 27 height 17
type input "$1.00"
click at [877, 182] on input "1" at bounding box center [879, 187] width 13 height 17
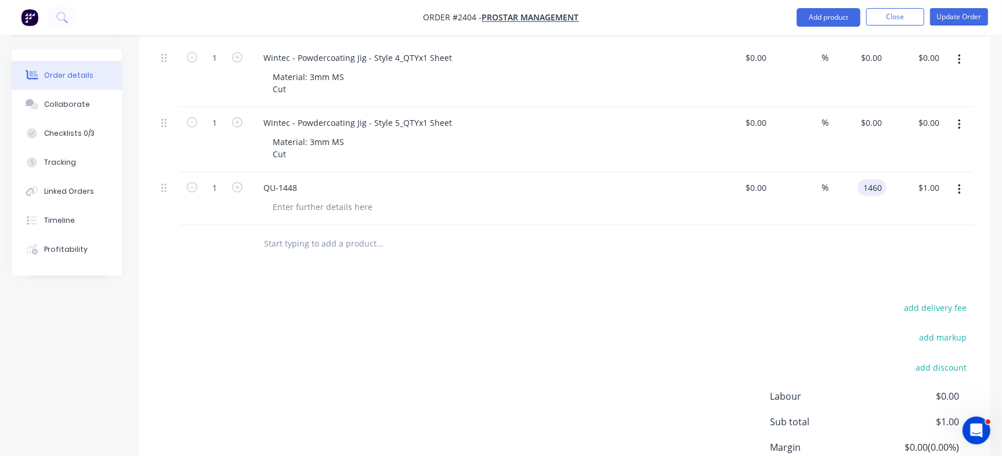
click at [720, 289] on div "Products Show / Hide columns Add product Qty Cost Markup Price Total 1 CHECKLIS…" at bounding box center [564, 23] width 851 height 1035
type input "$1,460.00"
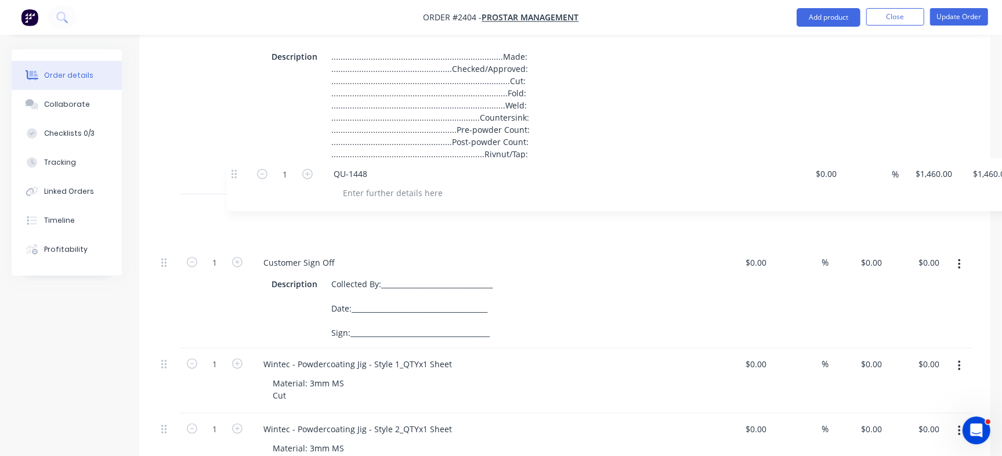
scroll to position [435, 0]
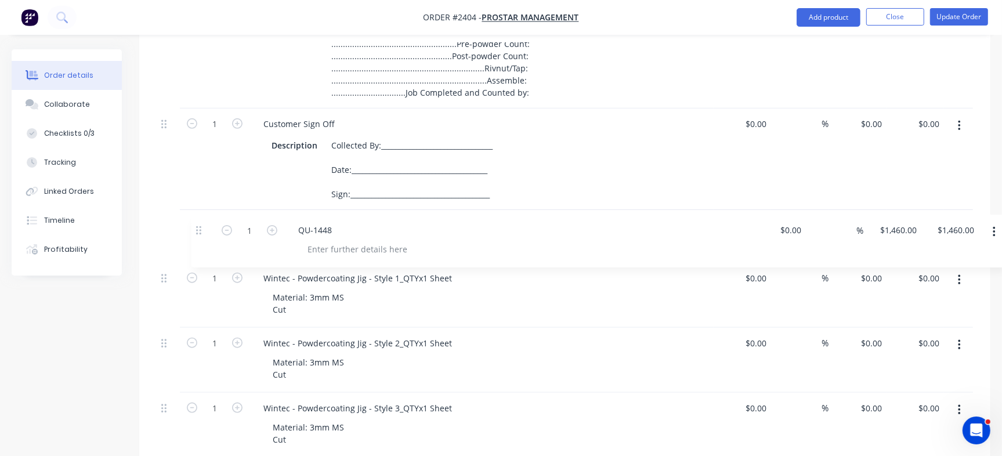
drag, startPoint x: 165, startPoint y: 194, endPoint x: 202, endPoint y: 237, distance: 57.6
click at [202, 237] on div "1 CHECKLIST Description .......................................................…" at bounding box center [565, 261] width 816 height 654
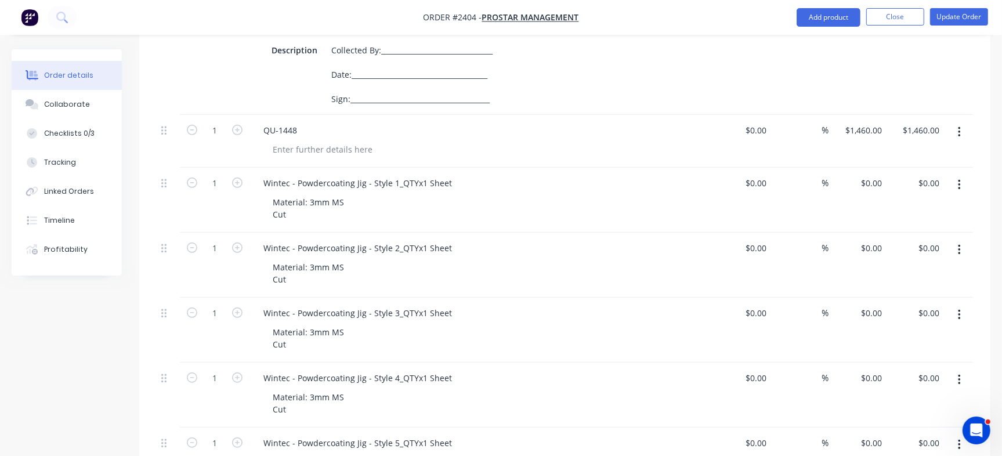
scroll to position [508, 0]
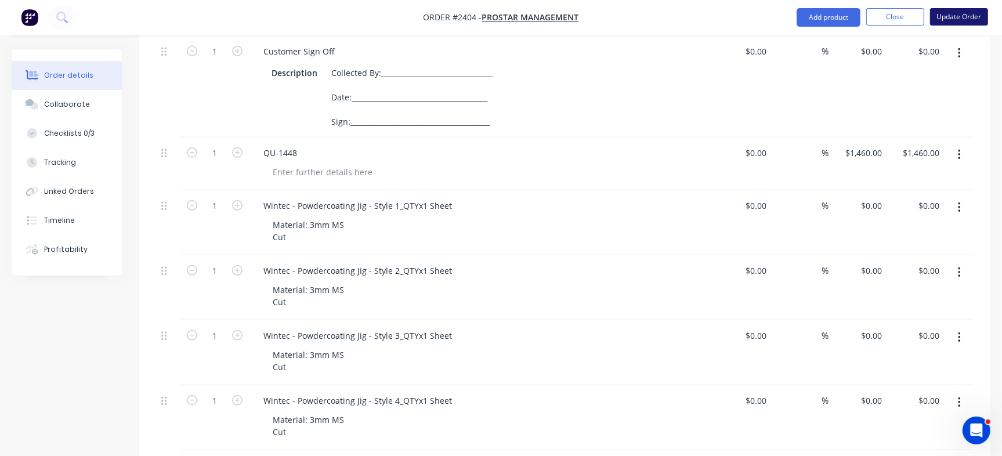
click at [977, 13] on button "Update Order" at bounding box center [959, 16] width 58 height 17
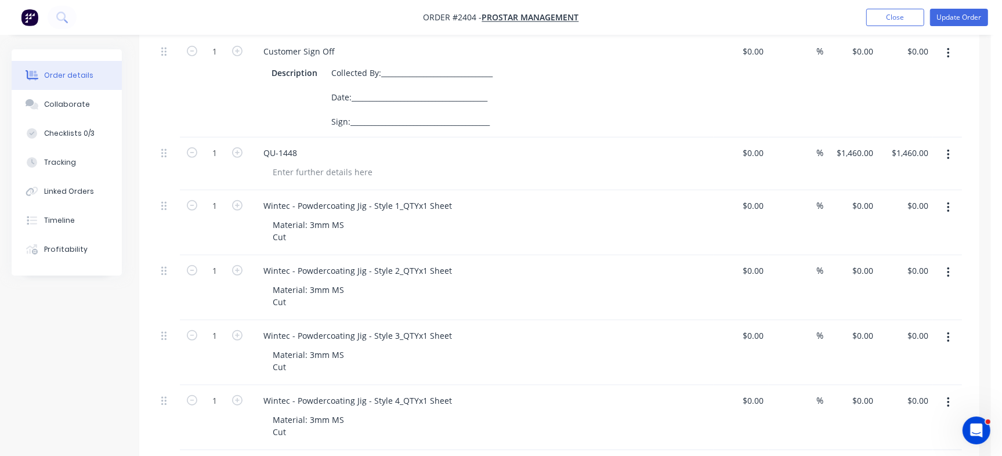
scroll to position [0, 0]
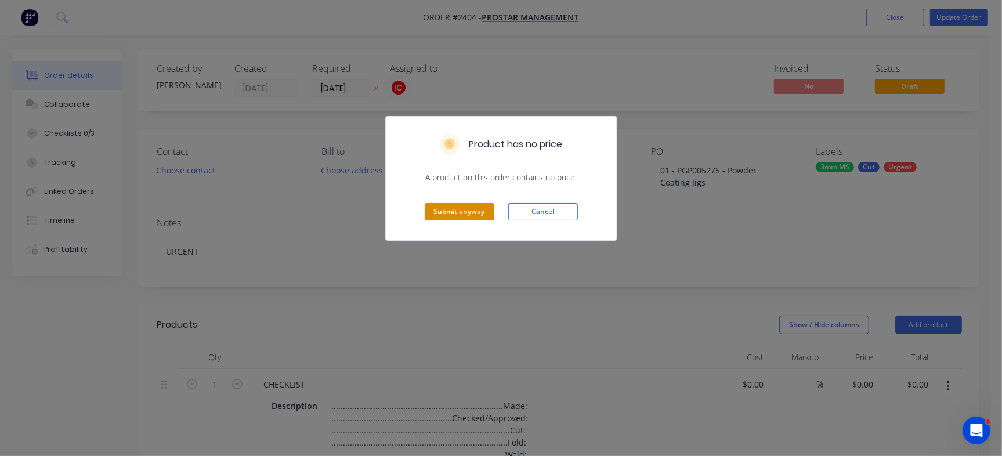
click at [429, 218] on button "Submit anyway" at bounding box center [460, 211] width 70 height 17
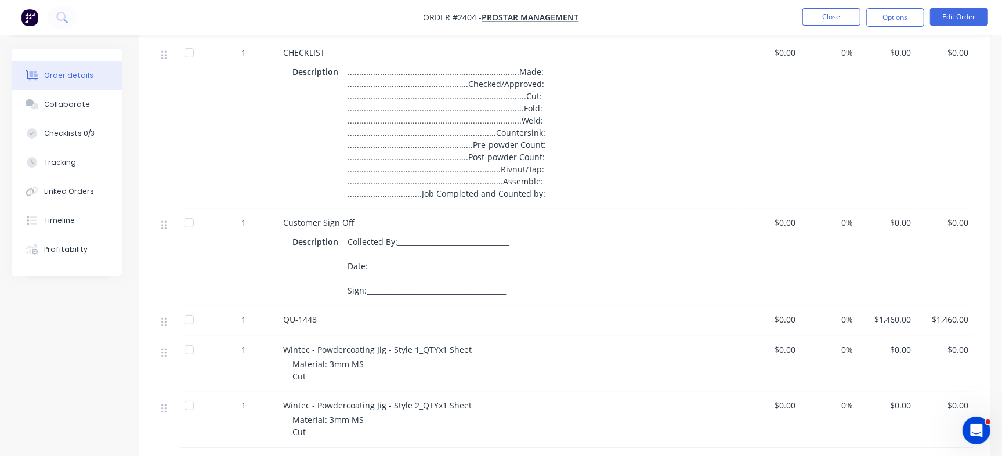
scroll to position [173, 0]
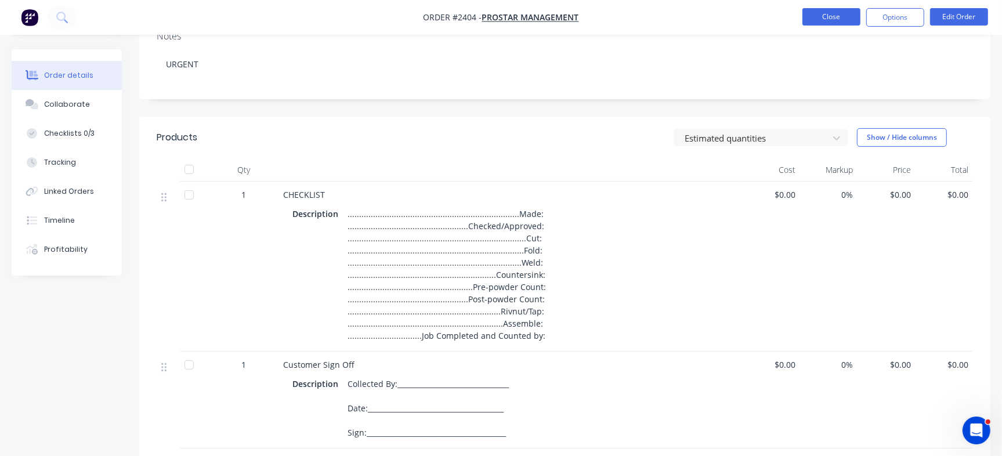
click at [816, 19] on button "Close" at bounding box center [831, 16] width 58 height 17
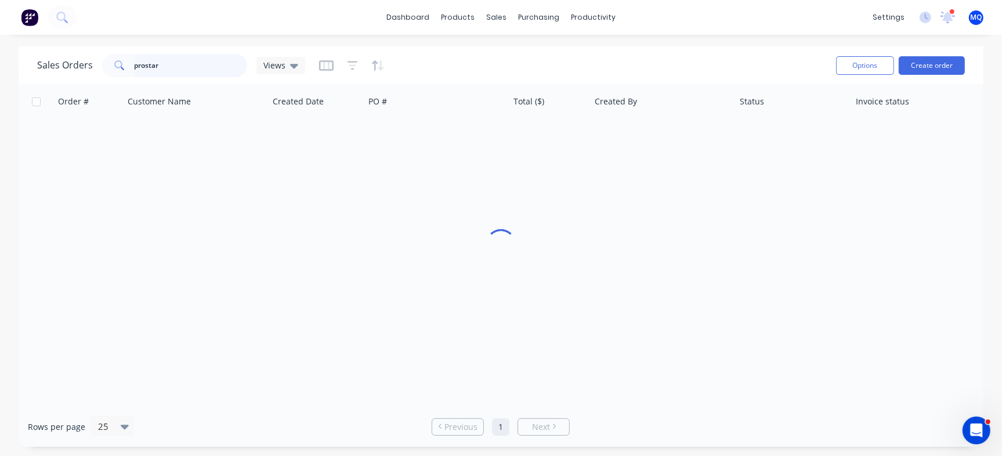
click at [194, 67] on input "prostar" at bounding box center [191, 65] width 113 height 23
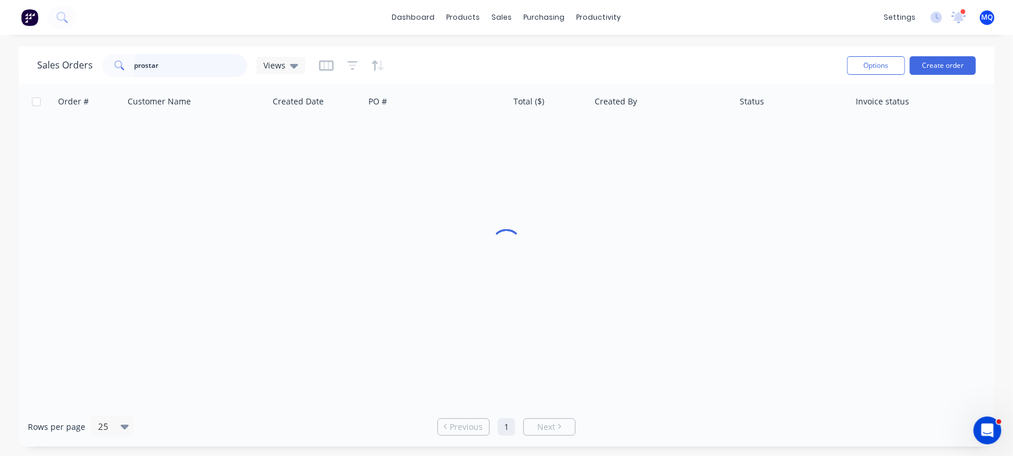
click at [194, 67] on input "prostar" at bounding box center [191, 65] width 113 height 23
click at [314, 200] on div "Order # Customer Name Created Date PO # Total ($) Created By Status Invoice sta…" at bounding box center [507, 245] width 976 height 323
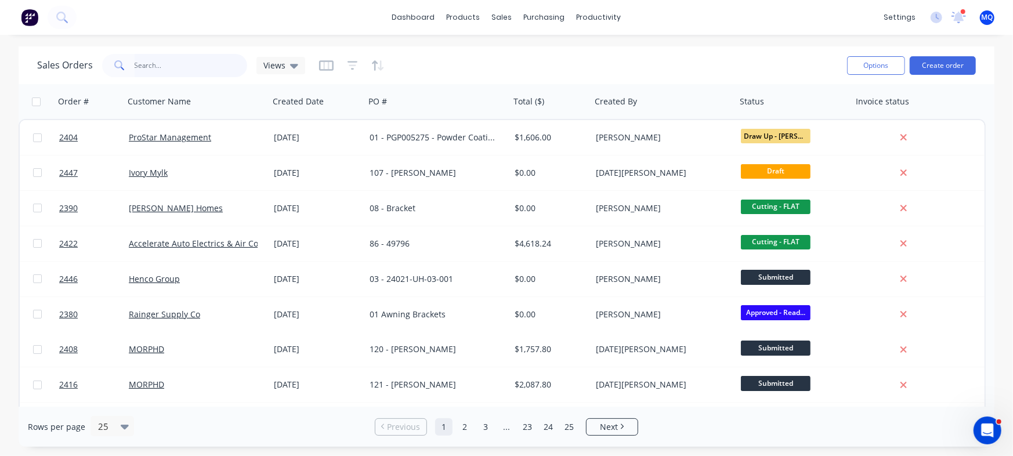
click at [214, 66] on input "text" at bounding box center [191, 65] width 113 height 23
type input "k&f"
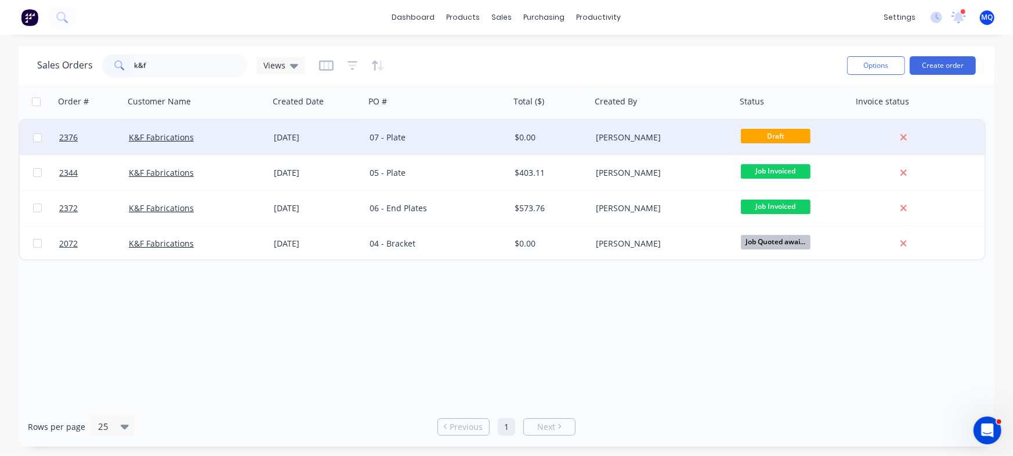
click at [289, 133] on div "[DATE]" at bounding box center [317, 138] width 86 height 12
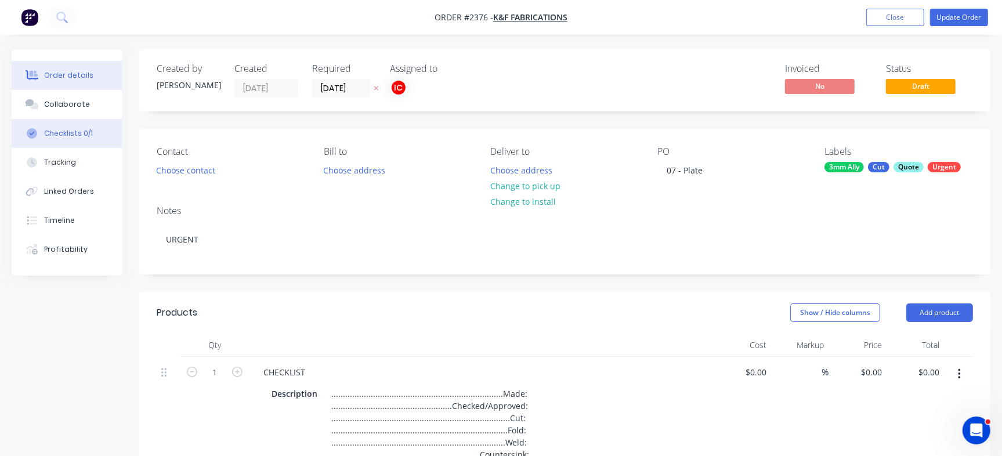
click at [56, 126] on button "Checklists 0/1" at bounding box center [67, 133] width 110 height 29
type textarea "x"
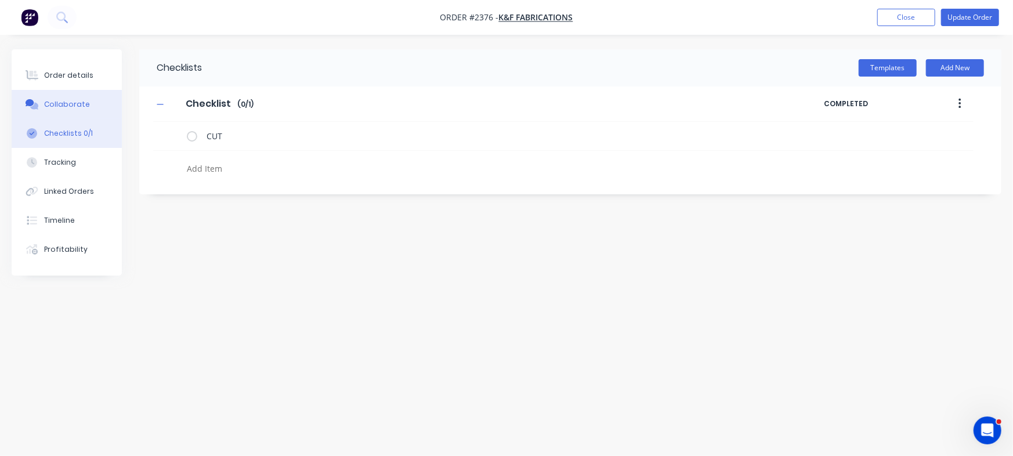
click at [71, 111] on button "Collaborate" at bounding box center [67, 104] width 110 height 29
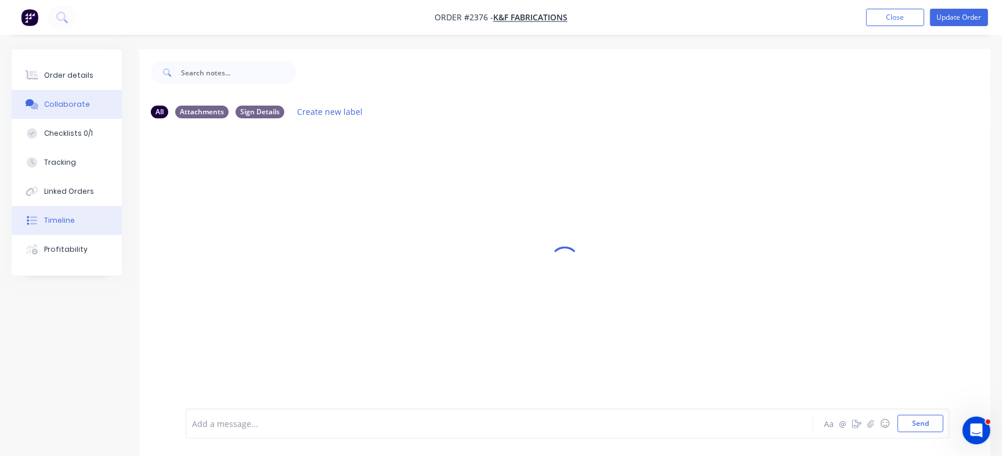
click at [84, 219] on button "Timeline" at bounding box center [67, 220] width 110 height 29
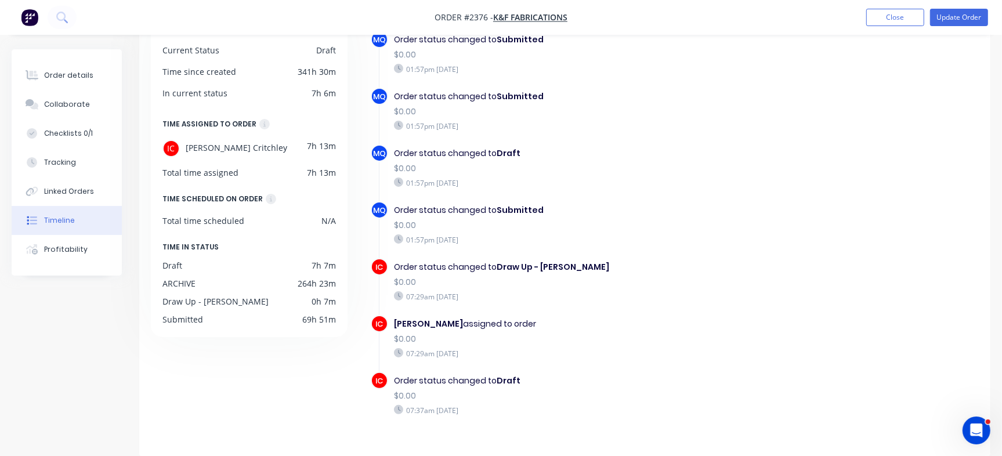
scroll to position [271, 0]
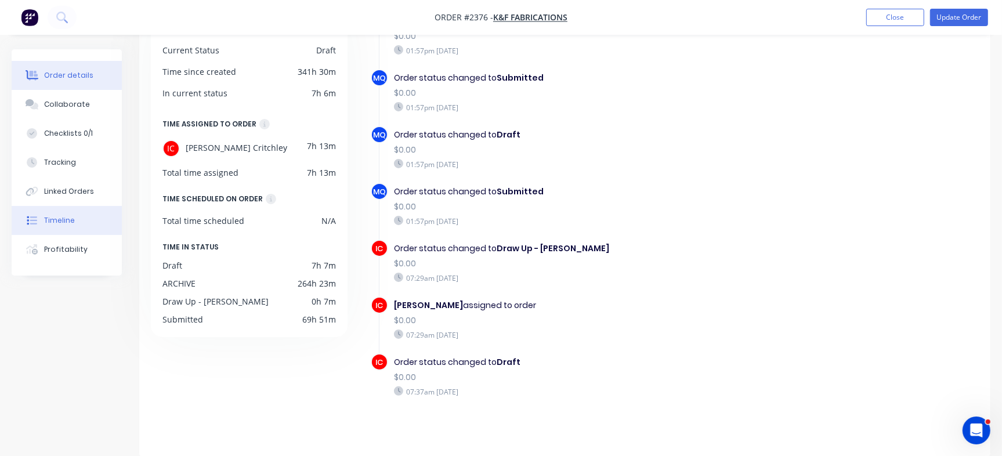
click at [56, 78] on div "Order details" at bounding box center [68, 75] width 49 height 10
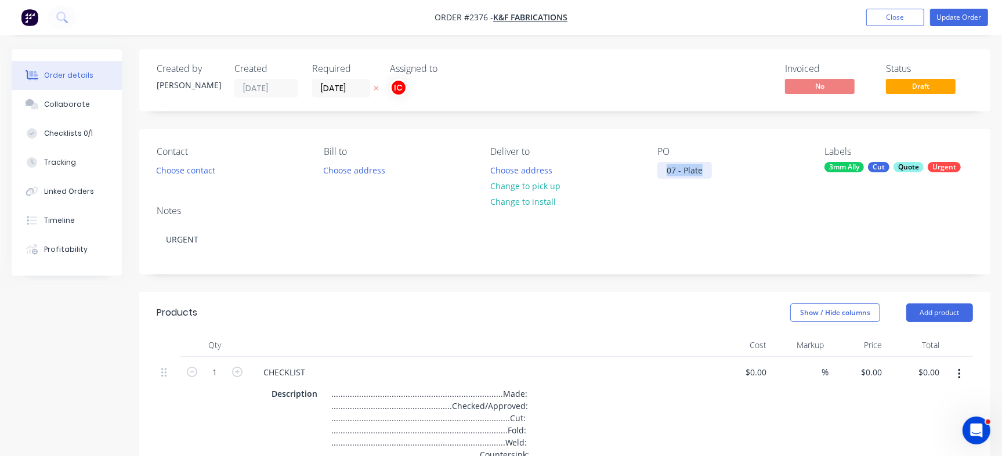
click at [707, 173] on div "07 - Plate" at bounding box center [684, 170] width 55 height 17
click at [881, 19] on button "Close" at bounding box center [895, 17] width 58 height 17
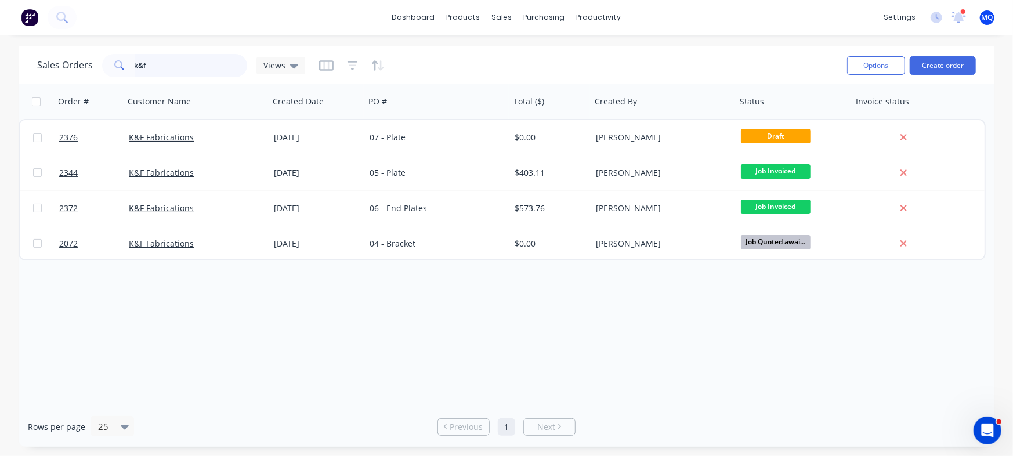
click at [178, 71] on input "k&f" at bounding box center [191, 65] width 113 height 23
click at [175, 71] on input "k&f" at bounding box center [191, 65] width 113 height 23
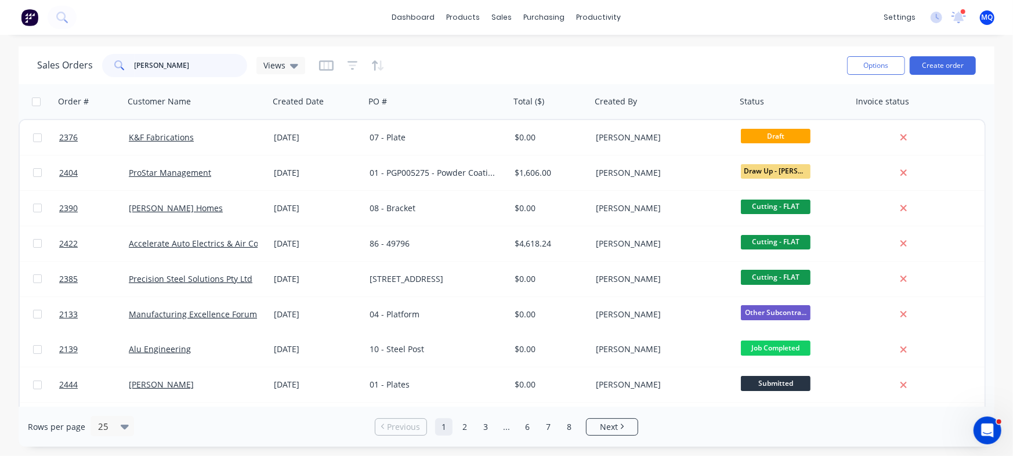
click at [186, 68] on input "ian" at bounding box center [191, 65] width 113 height 23
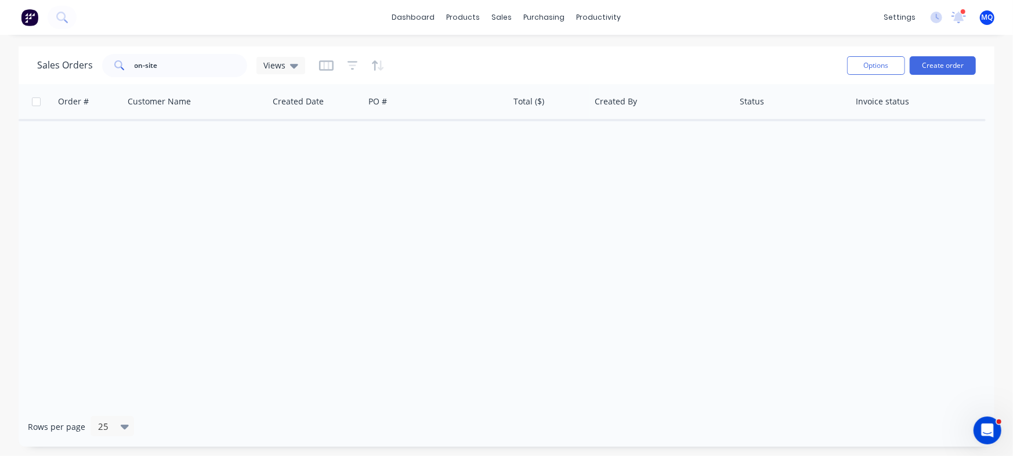
drag, startPoint x: 194, startPoint y: 80, endPoint x: 161, endPoint y: 76, distance: 33.3
click at [90, 61] on div "Sales Orders on-site Views Options Create order" at bounding box center [507, 65] width 976 height 38
click at [215, 68] on input "on-site" at bounding box center [191, 65] width 113 height 23
type input "busby"
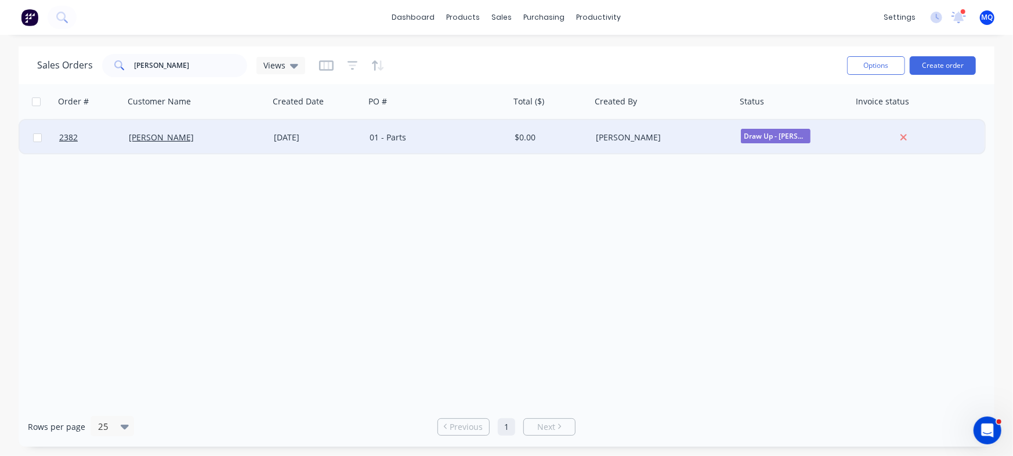
click at [280, 142] on div "[DATE]" at bounding box center [317, 138] width 86 height 12
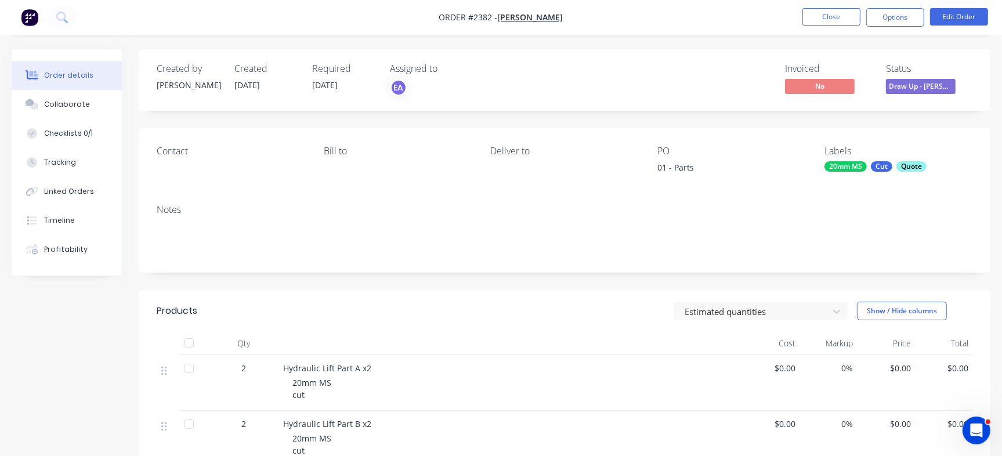
click at [918, 165] on div "Quote" at bounding box center [911, 166] width 30 height 10
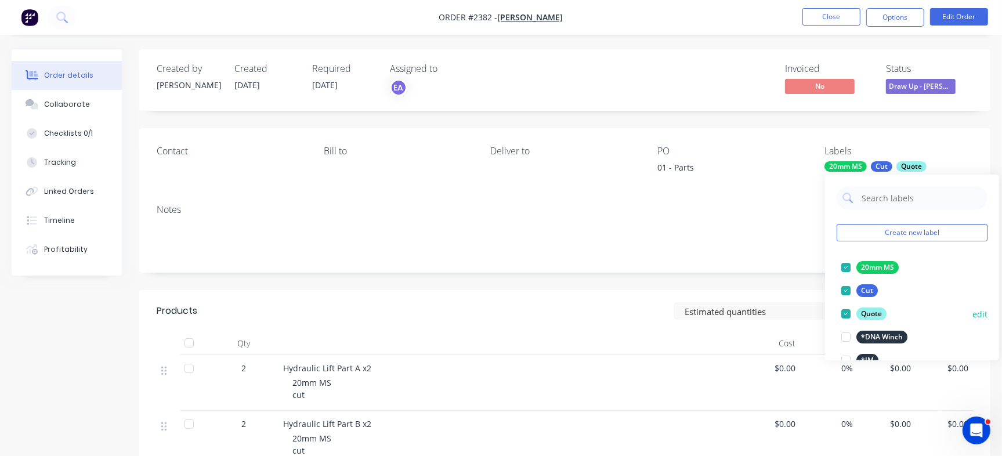
click at [867, 317] on div "Quote" at bounding box center [871, 313] width 30 height 13
click at [715, 90] on div "Invoiced No Status Draw Up - Emma" at bounding box center [739, 80] width 467 height 34
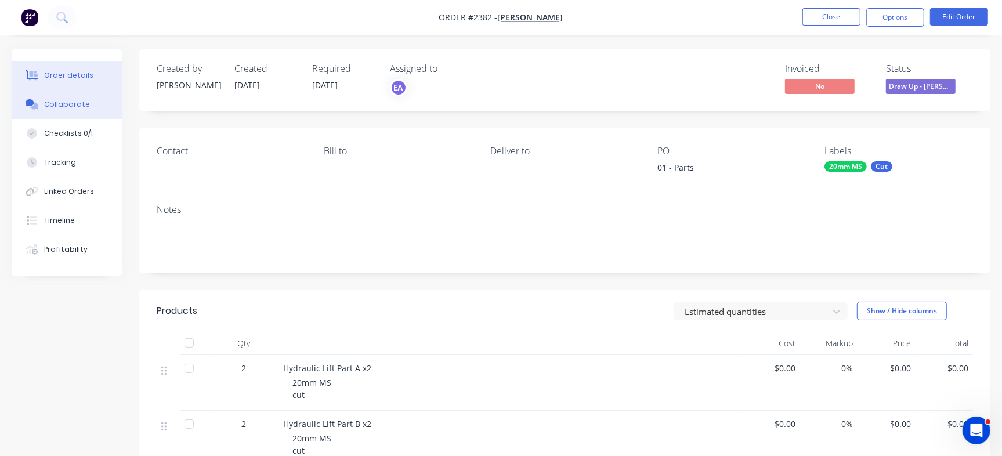
click at [68, 106] on div "Collaborate" at bounding box center [67, 104] width 46 height 10
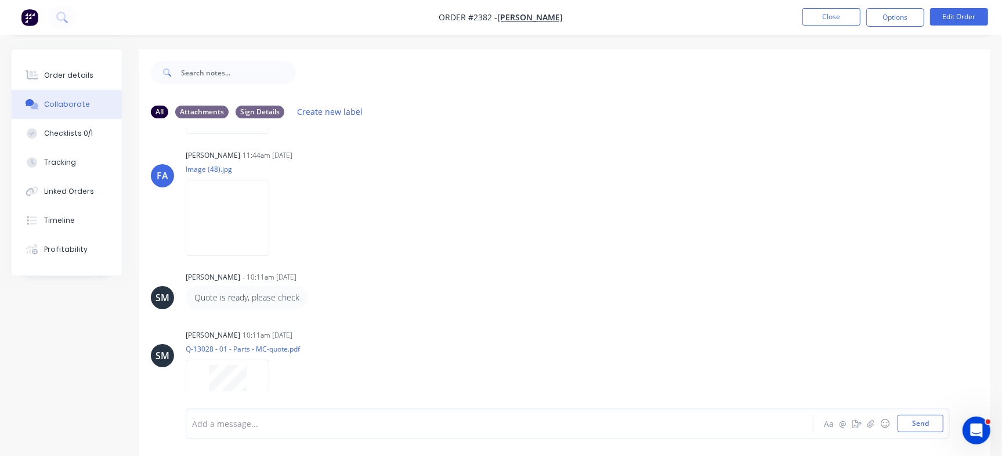
scroll to position [211, 0]
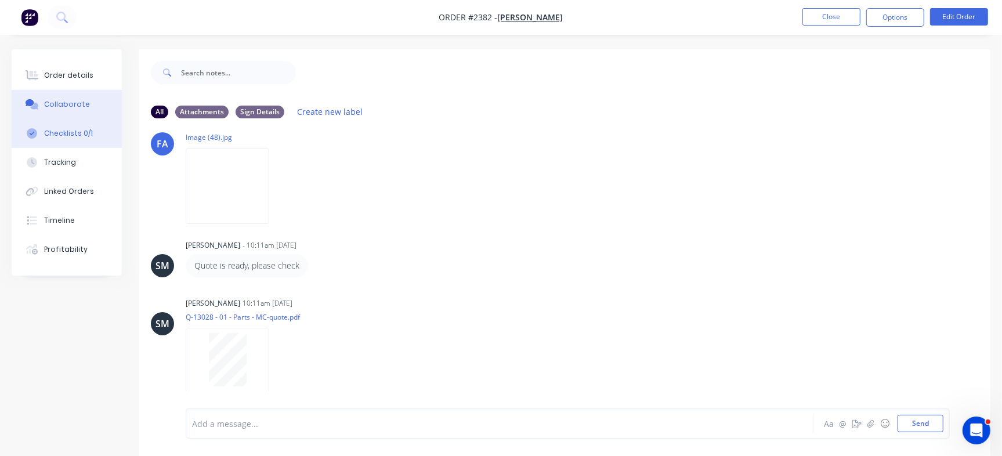
click at [84, 135] on div "Checklists 0/1" at bounding box center [68, 133] width 49 height 10
type textarea "x"
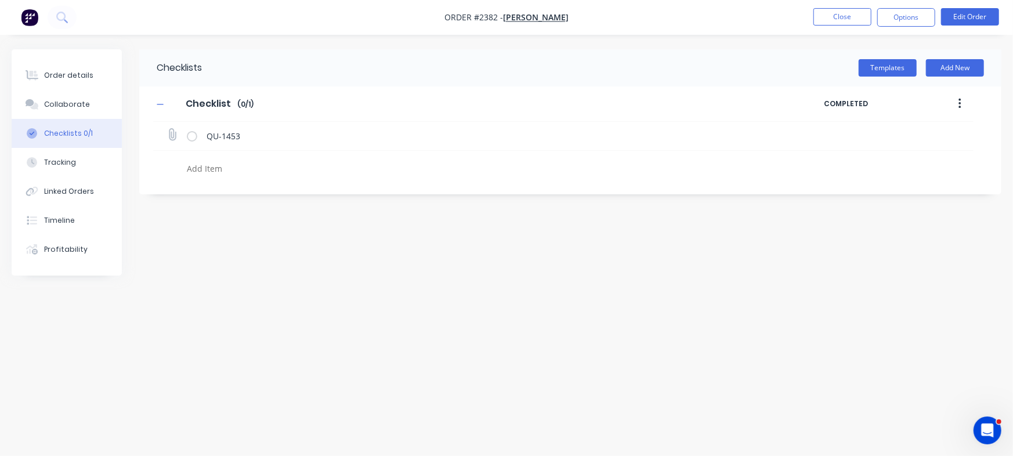
click at [179, 135] on icon at bounding box center [172, 135] width 16 height 16
click at [167, 129] on input "file" at bounding box center [167, 129] width 0 height 0
type input "C:\fakepath\Quote QU1453.pdf"
type textarea "x"
click at [81, 104] on div "Collaborate" at bounding box center [67, 104] width 46 height 10
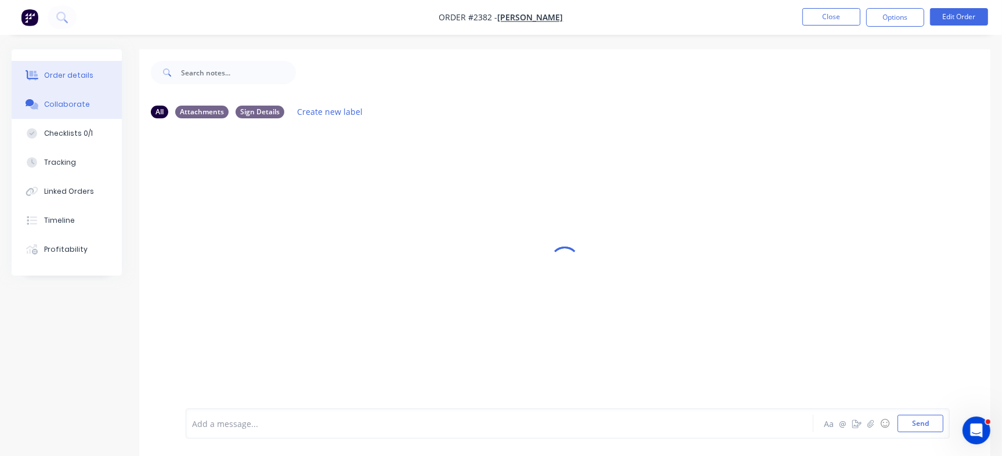
click at [71, 73] on div "Order details" at bounding box center [68, 75] width 49 height 10
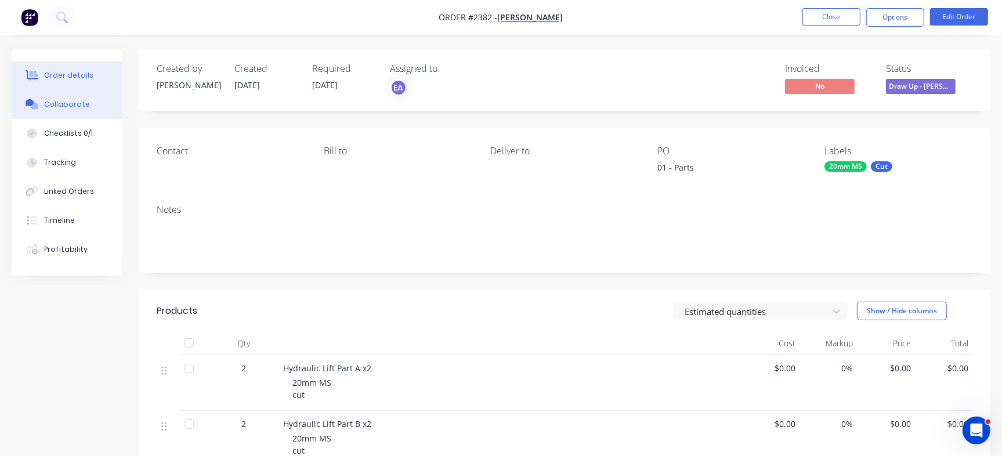
click at [68, 110] on button "Collaborate" at bounding box center [67, 104] width 110 height 29
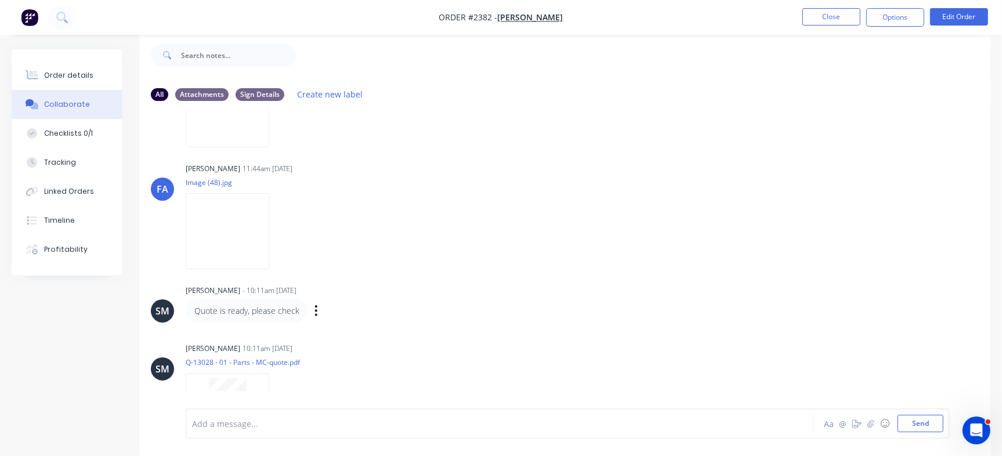
scroll to position [211, 0]
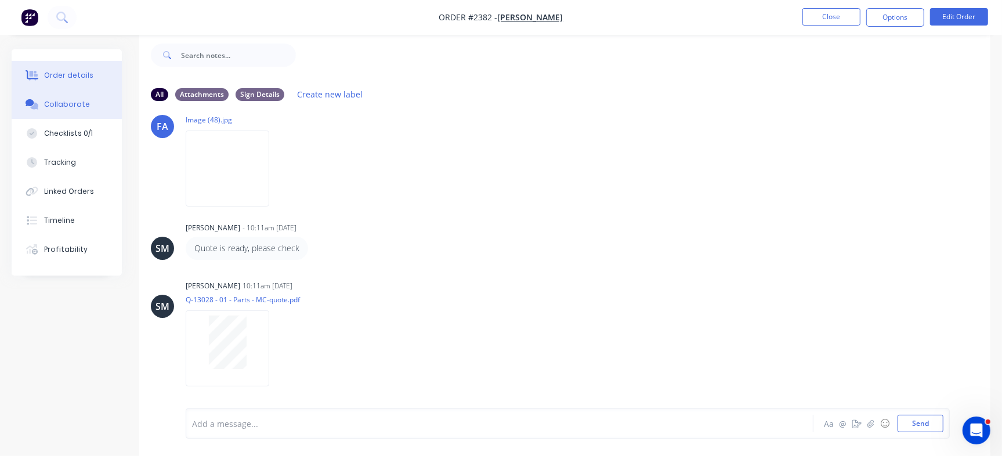
click at [69, 65] on button "Order details" at bounding box center [67, 75] width 110 height 29
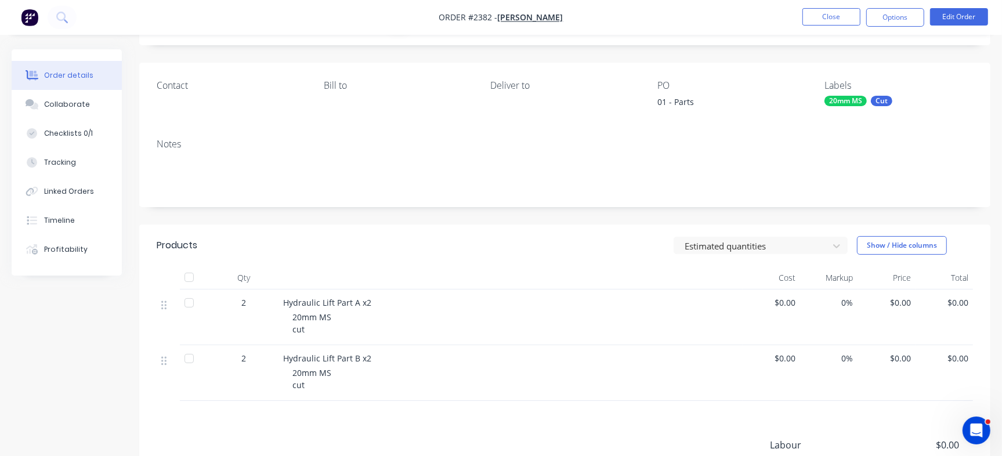
scroll to position [90, 0]
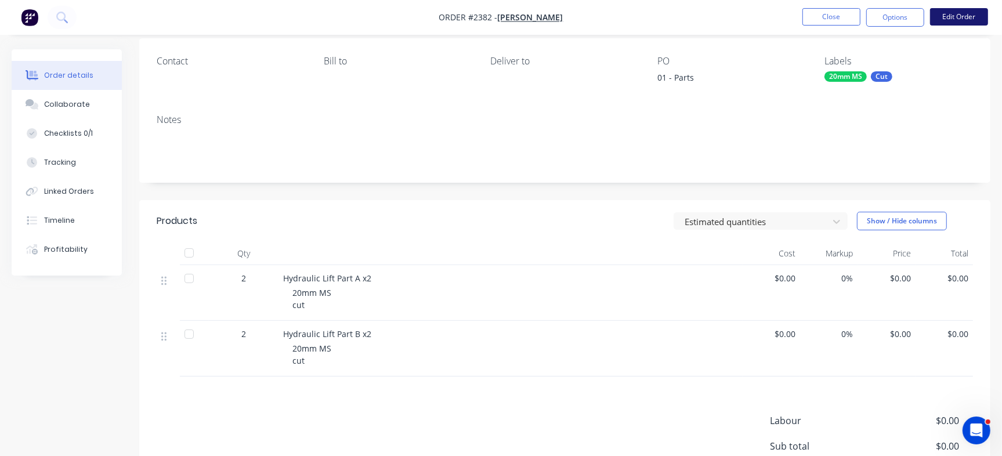
click at [964, 12] on button "Edit Order" at bounding box center [959, 16] width 58 height 17
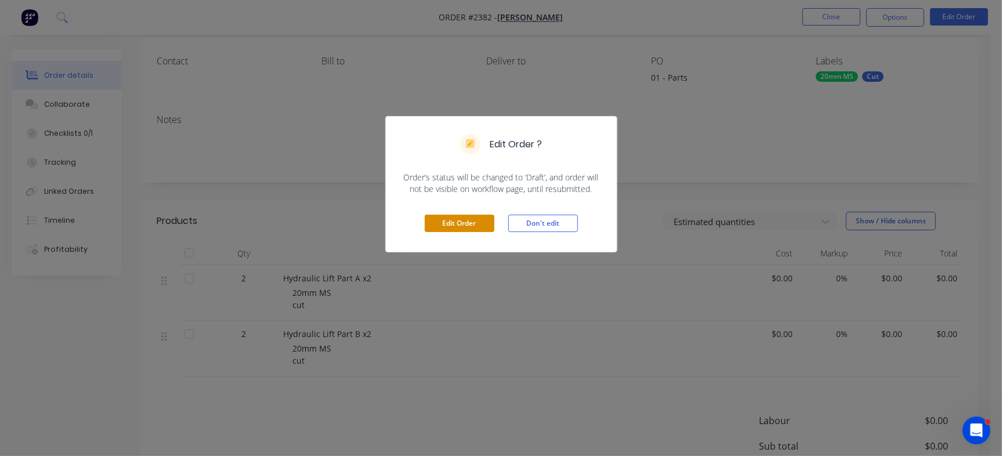
click at [461, 217] on button "Edit Order" at bounding box center [460, 223] width 70 height 17
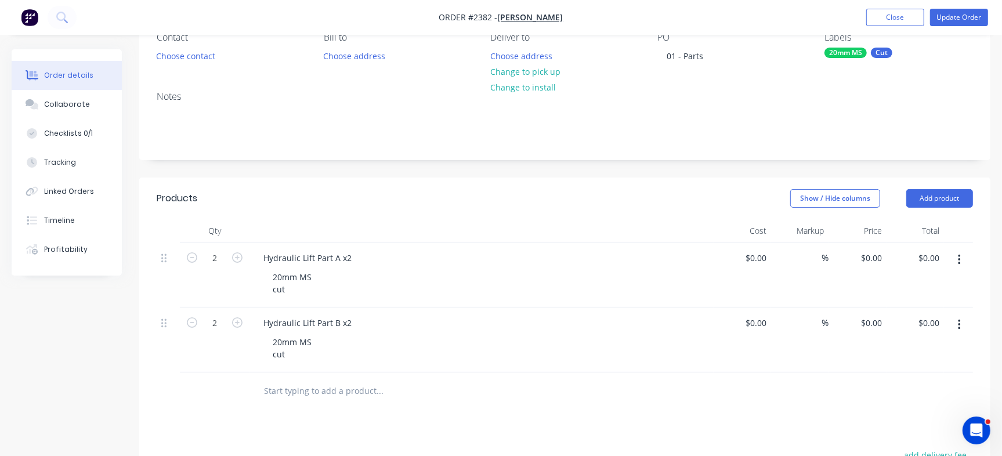
scroll to position [145, 0]
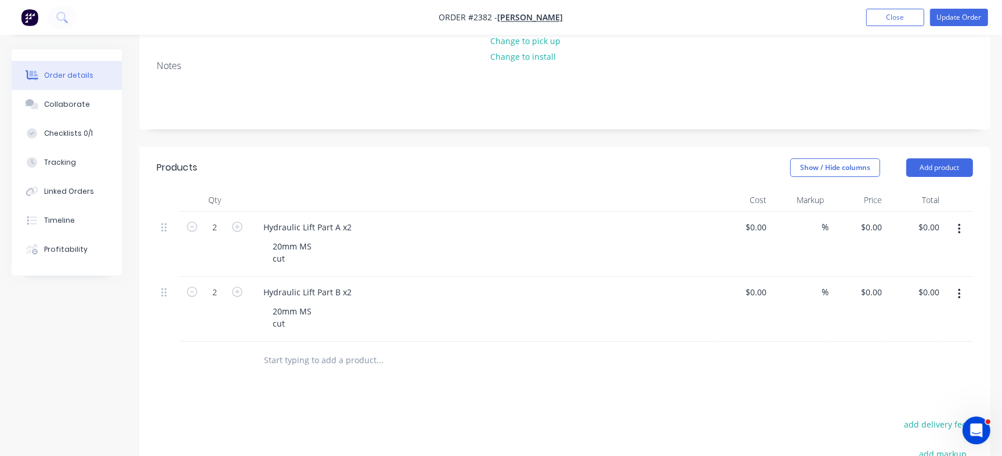
click at [273, 354] on input "text" at bounding box center [379, 360] width 232 height 23
paste input "QU-1453"
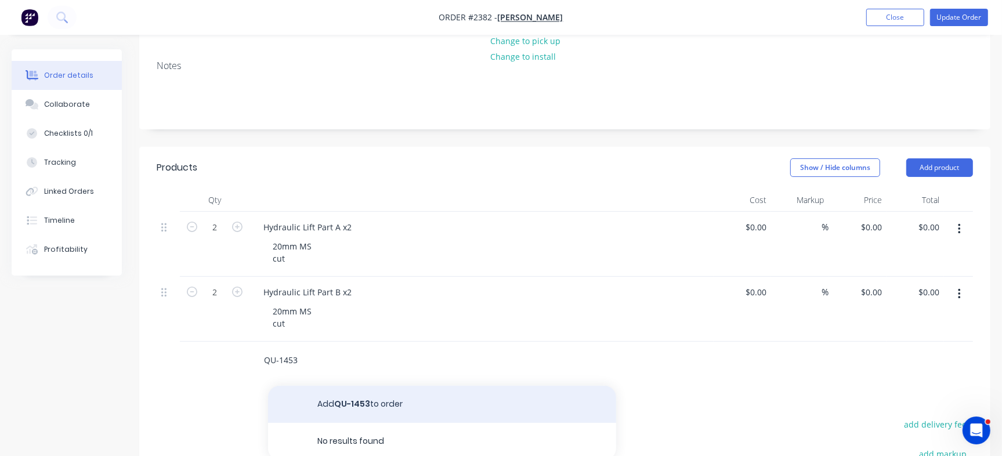
type input "QU-1453"
click at [316, 393] on button "Add QU-1453 to order" at bounding box center [442, 404] width 348 height 37
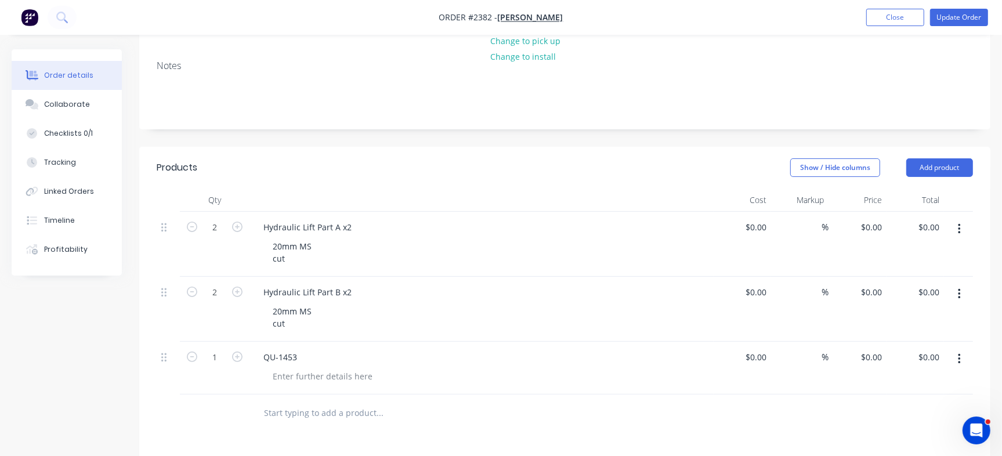
scroll to position [146, 0]
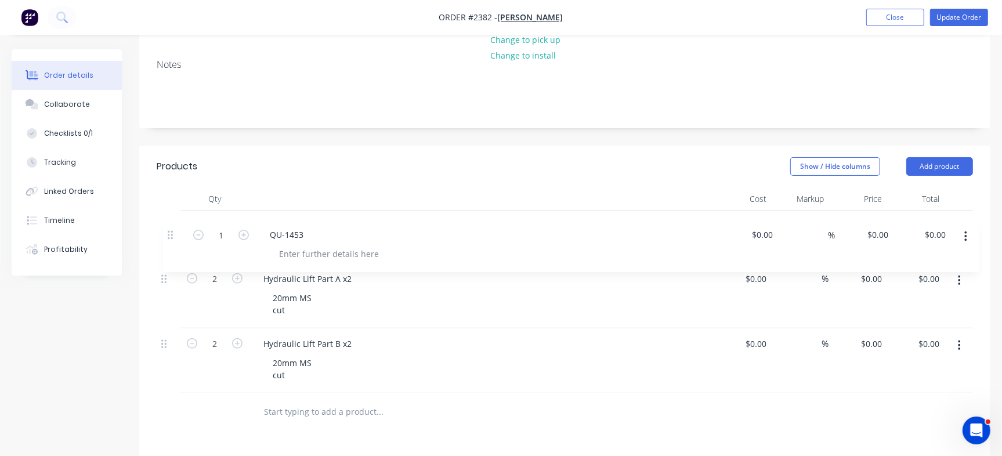
drag, startPoint x: 166, startPoint y: 355, endPoint x: 175, endPoint y: 230, distance: 125.6
click at [175, 230] on div "2 Hydraulic Lift Part A x2 20mm MS cut $0.00 $0.00 % $0.00 $0.00 $0.00 $0.00 2 …" at bounding box center [565, 302] width 816 height 183
click at [866, 219] on div "0 $0.00" at bounding box center [857, 237] width 57 height 53
type input "$200.00"
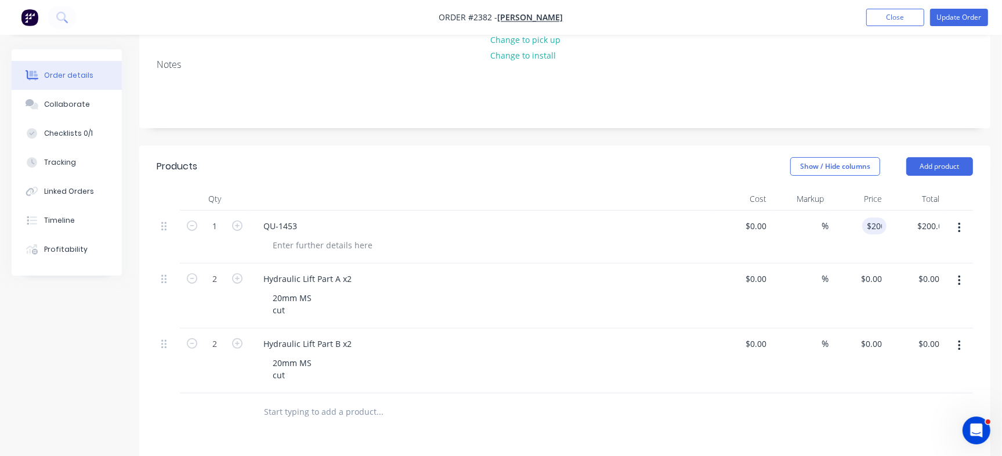
click at [743, 386] on div "$0.00 $0.00" at bounding box center [741, 360] width 57 height 65
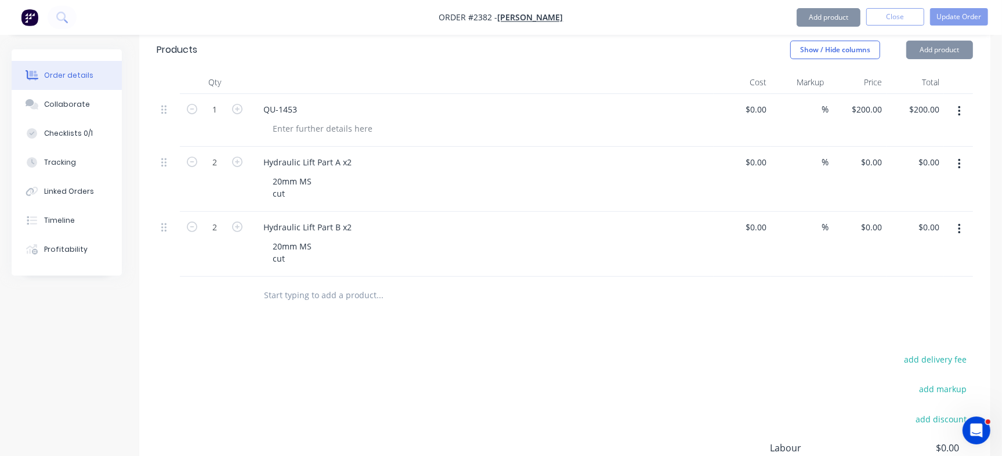
scroll to position [416, 0]
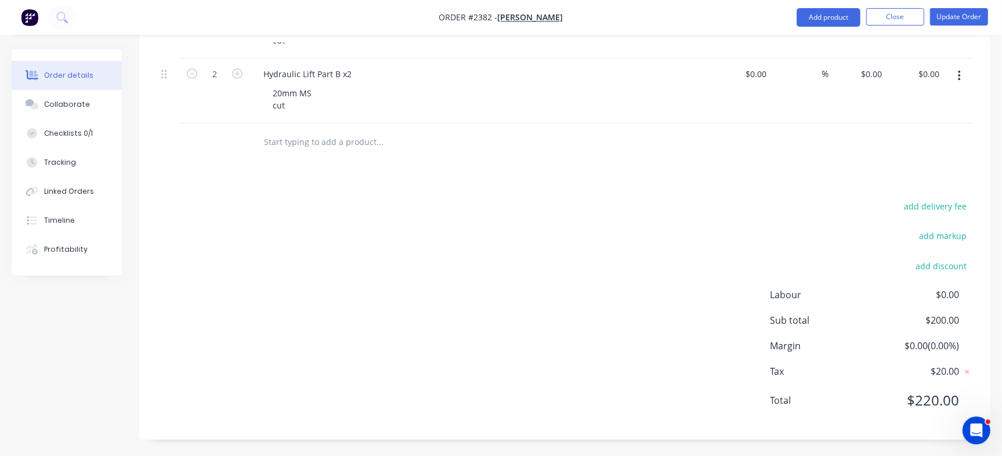
click at [303, 140] on input "text" at bounding box center [379, 142] width 232 height 23
type input "C"
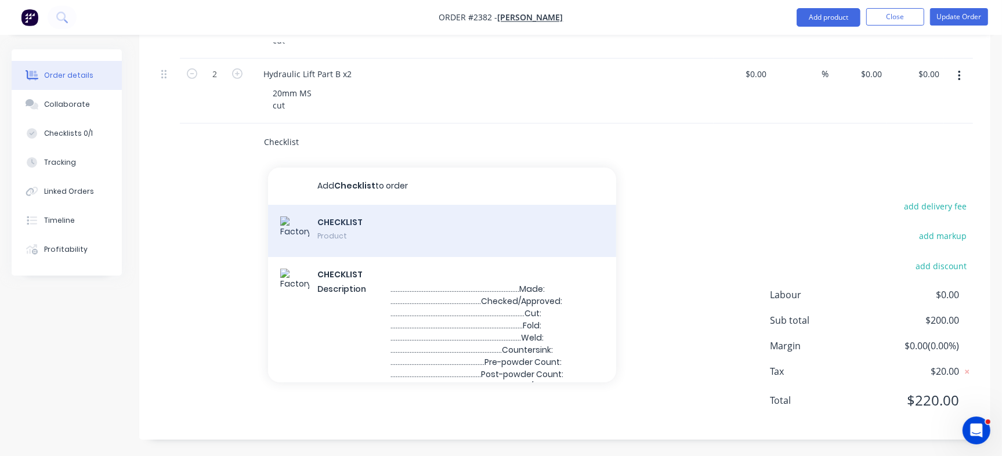
type input "Checklist"
click at [381, 227] on div "CHECKLIST Product" at bounding box center [442, 231] width 348 height 52
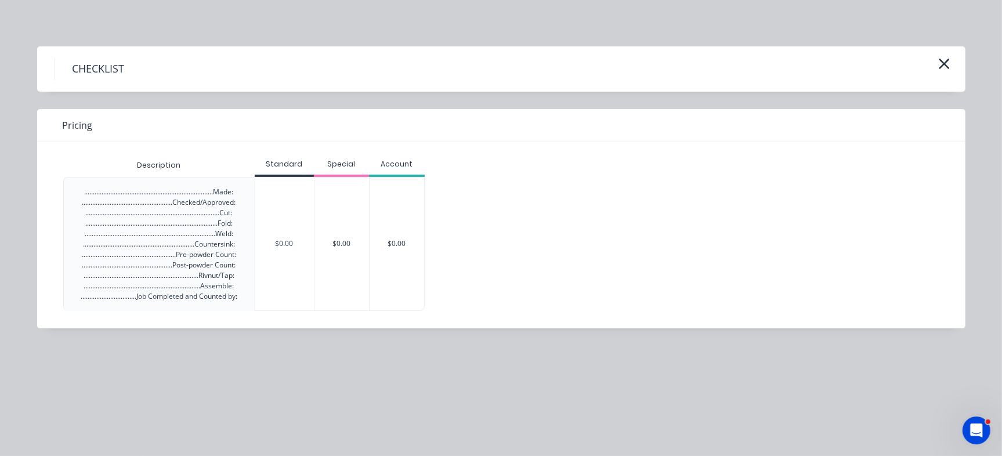
click at [393, 234] on div "$0.00" at bounding box center [397, 244] width 55 height 133
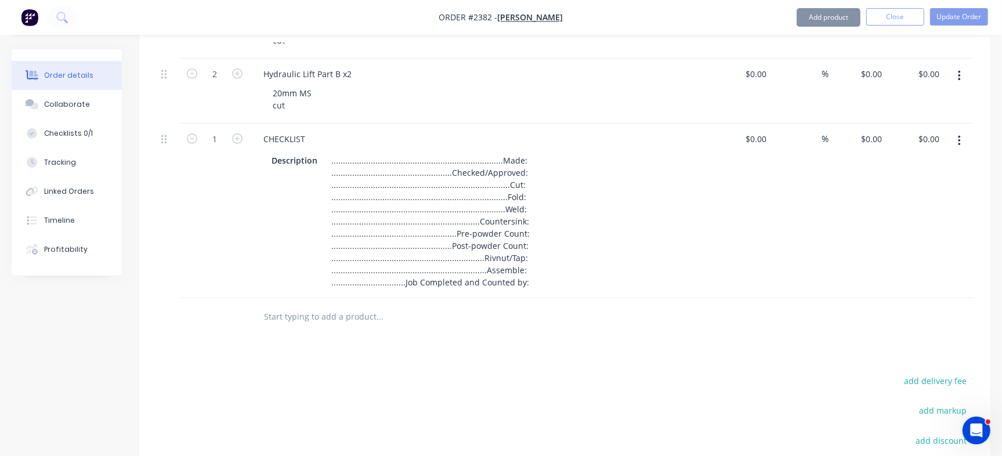
click at [312, 318] on input "text" at bounding box center [379, 316] width 232 height 23
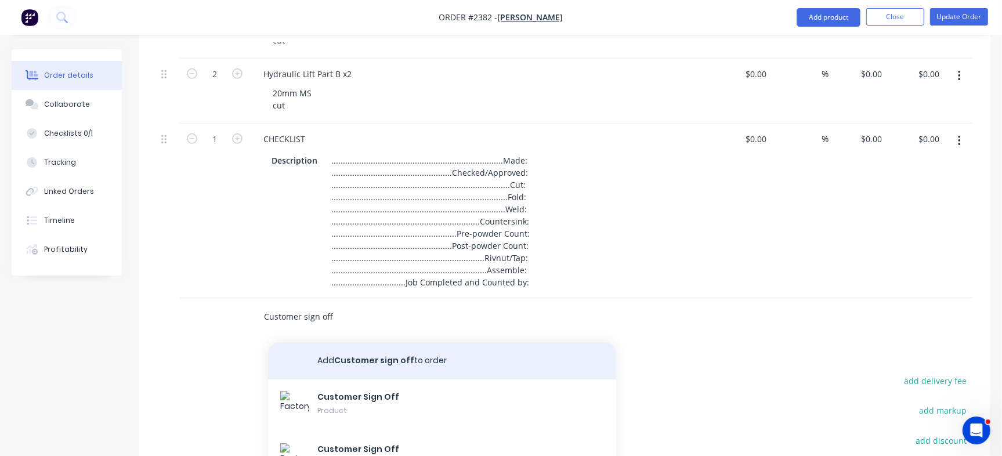
type input "Customer sign off"
click at [380, 370] on button "Add Customer sign off to order" at bounding box center [442, 360] width 348 height 37
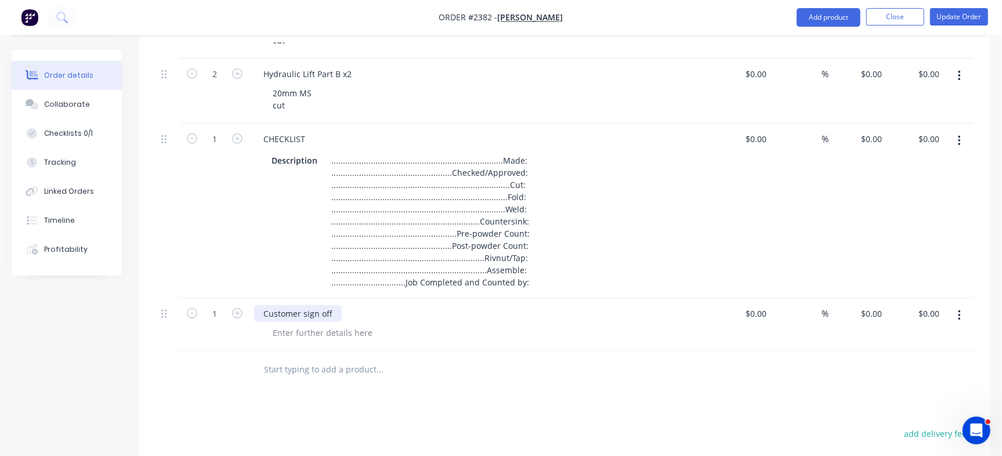
click at [281, 313] on div "Customer sign off" at bounding box center [298, 313] width 88 height 17
click at [292, 365] on input "text" at bounding box center [379, 369] width 232 height 23
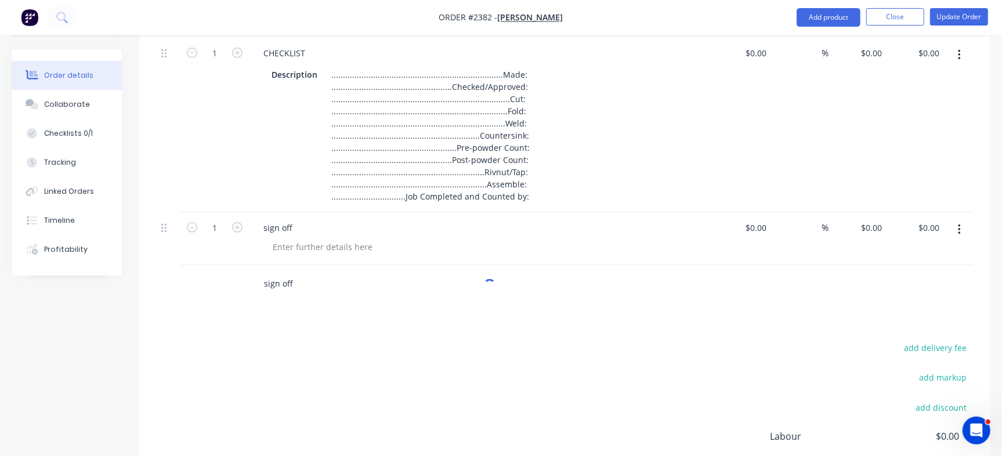
scroll to position [561, 0]
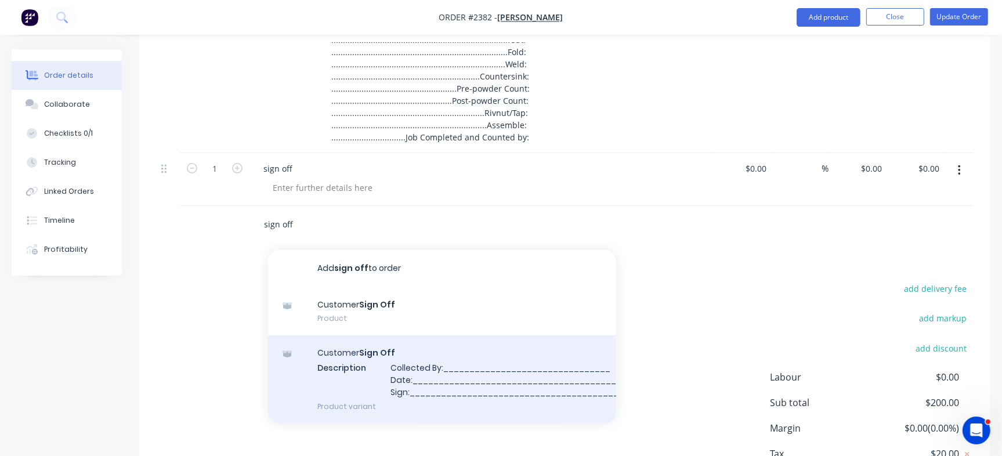
type input "sign off"
click at [448, 341] on div "Customer Sign Off Description Collected By:________________________________ Dat…" at bounding box center [442, 379] width 348 height 88
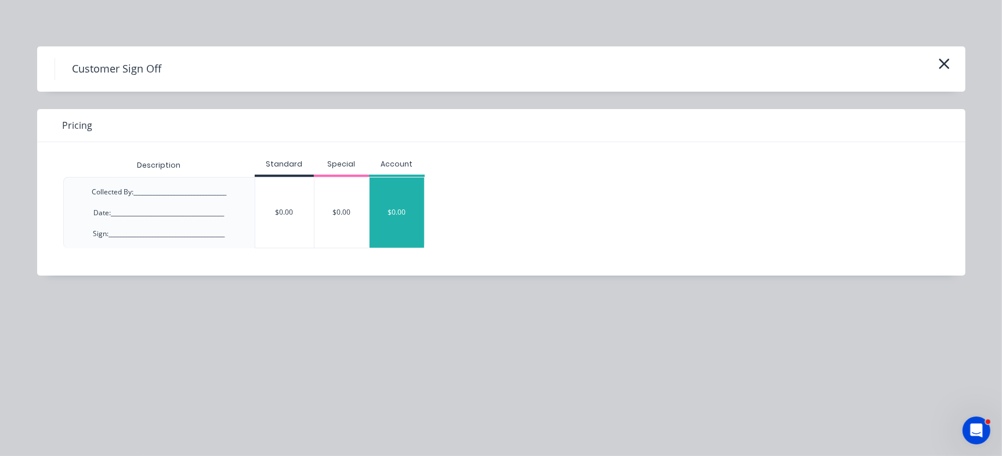
click at [401, 209] on div "$0.00" at bounding box center [397, 213] width 55 height 70
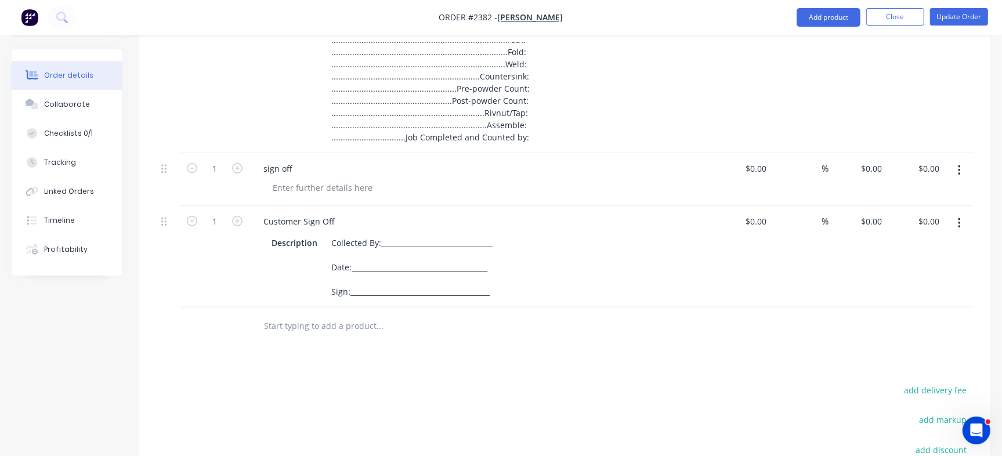
click at [969, 169] on button "button" at bounding box center [959, 170] width 27 height 21
click at [894, 279] on button "Delete" at bounding box center [918, 270] width 110 height 23
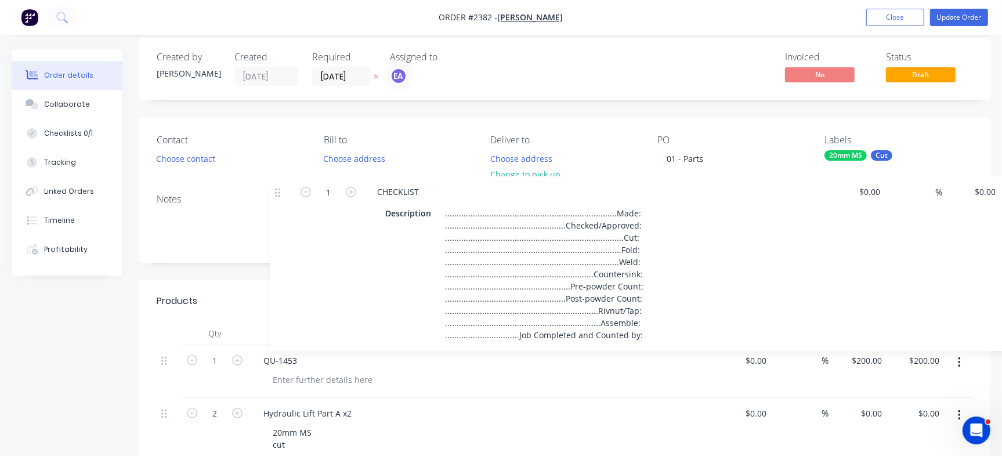
scroll to position [0, 0]
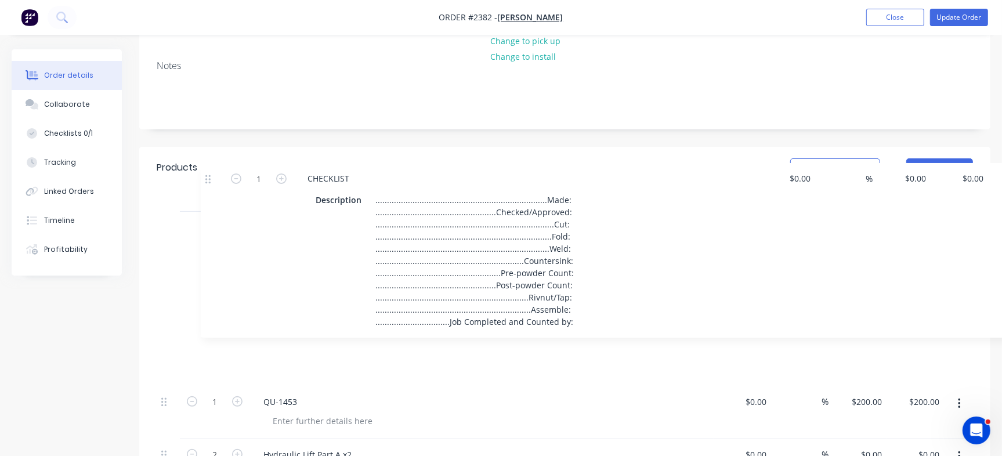
drag, startPoint x: 163, startPoint y: 211, endPoint x: 189, endPoint y: 182, distance: 39.1
click at [189, 182] on div "Products Show / Hide columns Add product Qty Cost Markup Price Total 1 QU-1453 …" at bounding box center [564, 428] width 851 height 562
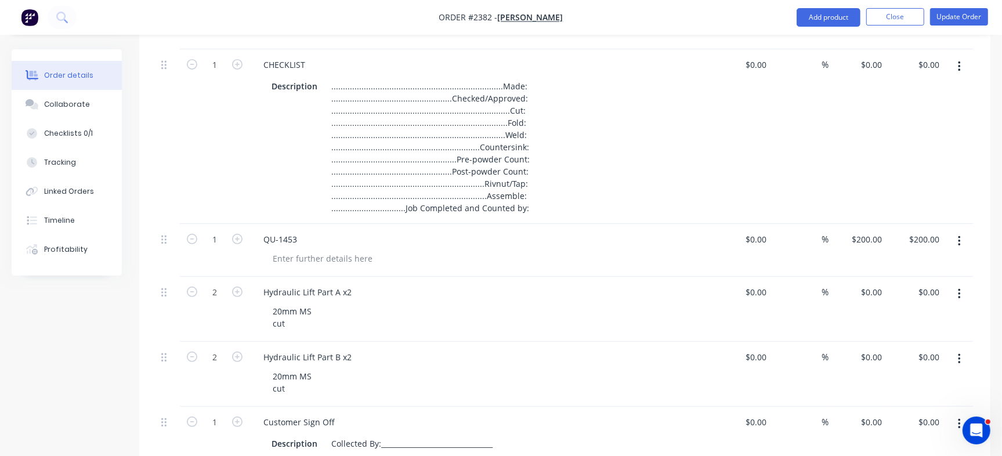
scroll to position [363, 0]
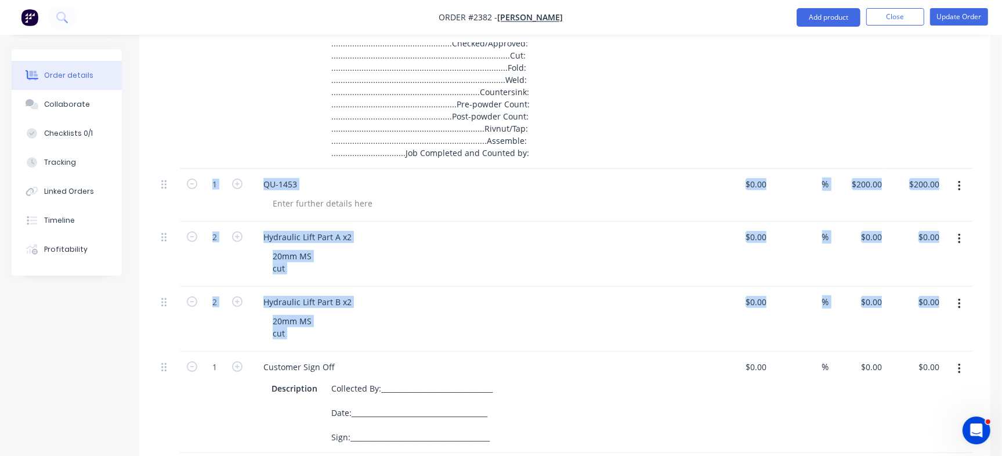
drag, startPoint x: 160, startPoint y: 364, endPoint x: 198, endPoint y: 209, distance: 160.2
click at [198, 209] on div "1 CHECKLIST Description .......................................................…" at bounding box center [565, 223] width 816 height 459
click at [182, 417] on div "1" at bounding box center [215, 403] width 70 height 102
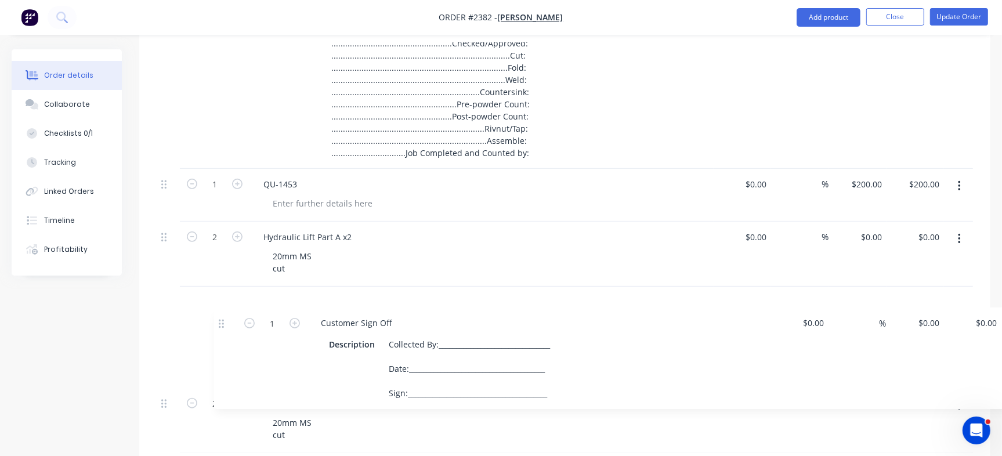
scroll to position [365, 0]
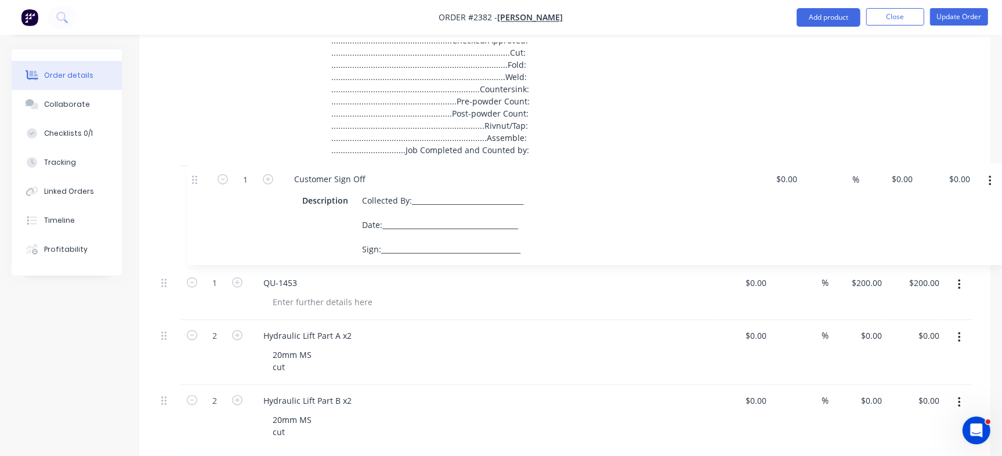
drag, startPoint x: 162, startPoint y: 370, endPoint x: 204, endPoint y: 176, distance: 198.2
click at [204, 176] on div "1 CHECKLIST Description .......................................................…" at bounding box center [565, 220] width 816 height 459
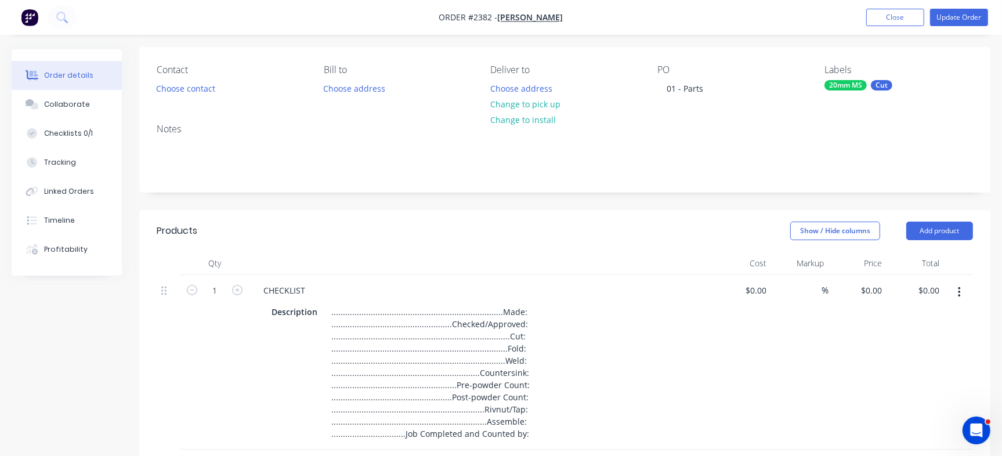
scroll to position [2, 0]
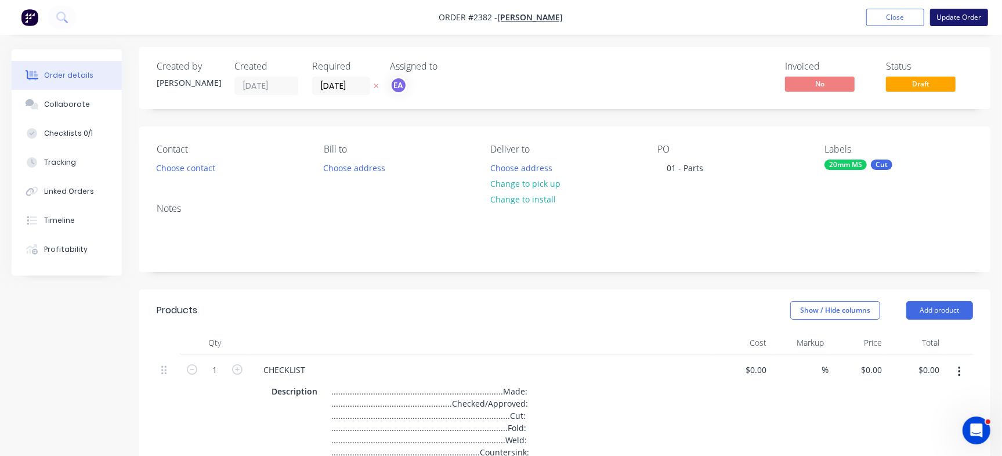
click at [950, 13] on button "Update Order" at bounding box center [959, 17] width 58 height 17
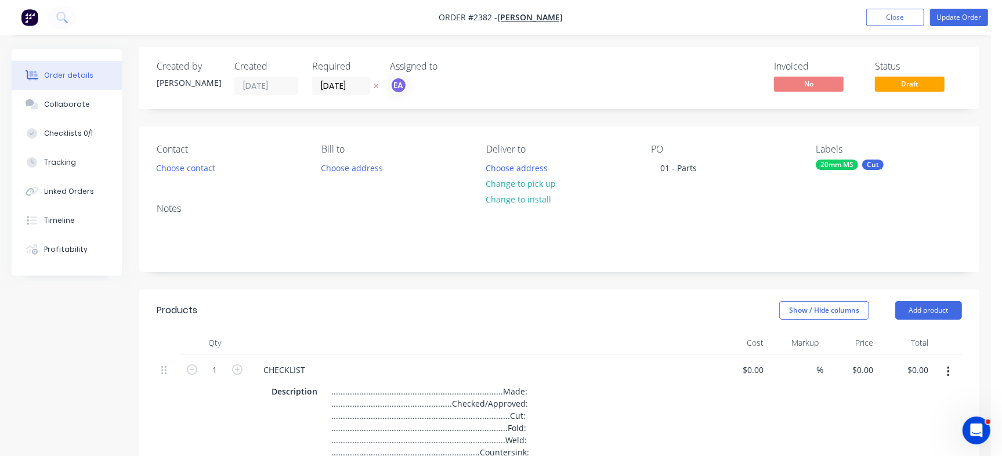
scroll to position [0, 0]
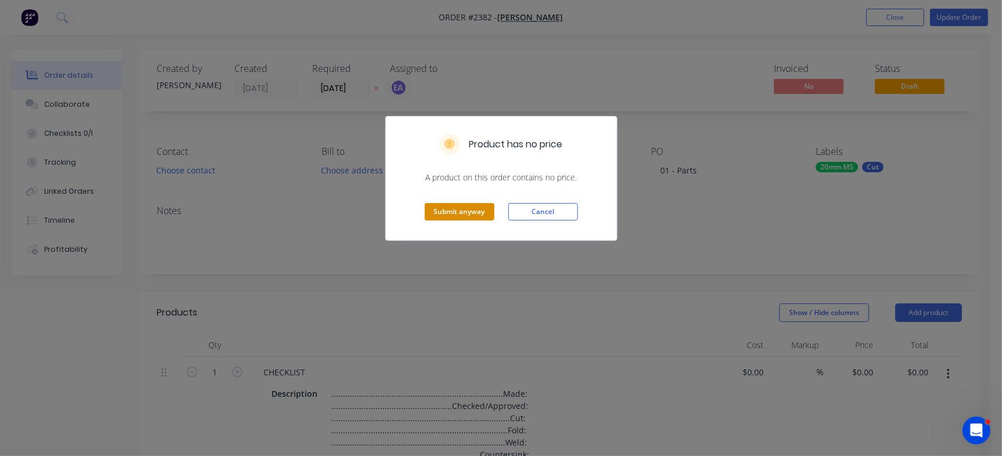
click at [441, 203] on button "Submit anyway" at bounding box center [460, 211] width 70 height 17
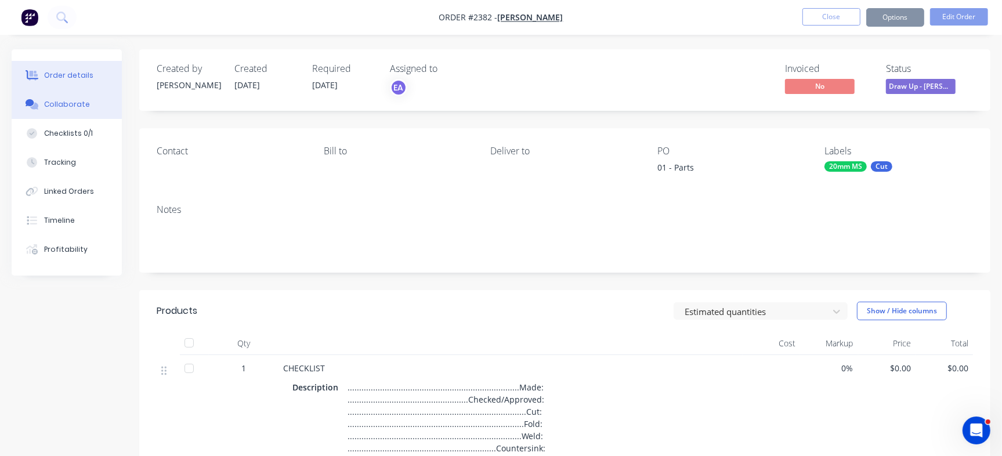
click at [49, 106] on div "Collaborate" at bounding box center [67, 104] width 46 height 10
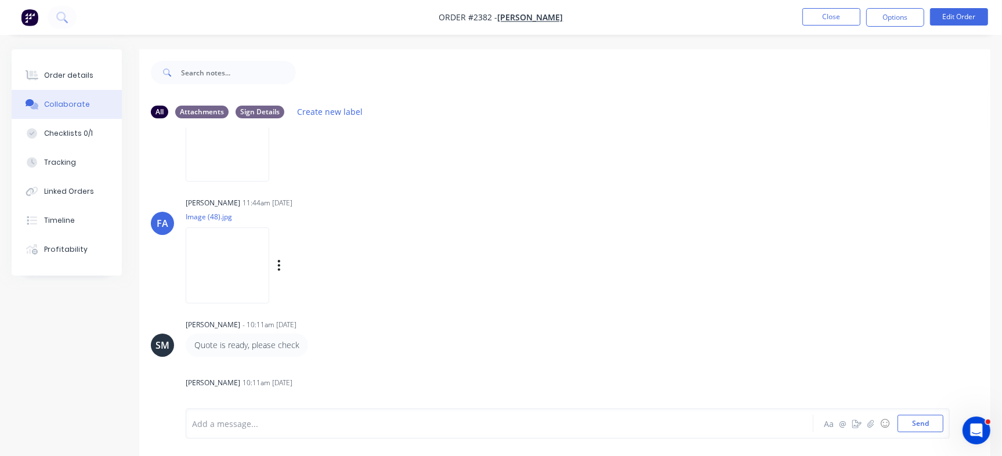
scroll to position [211, 0]
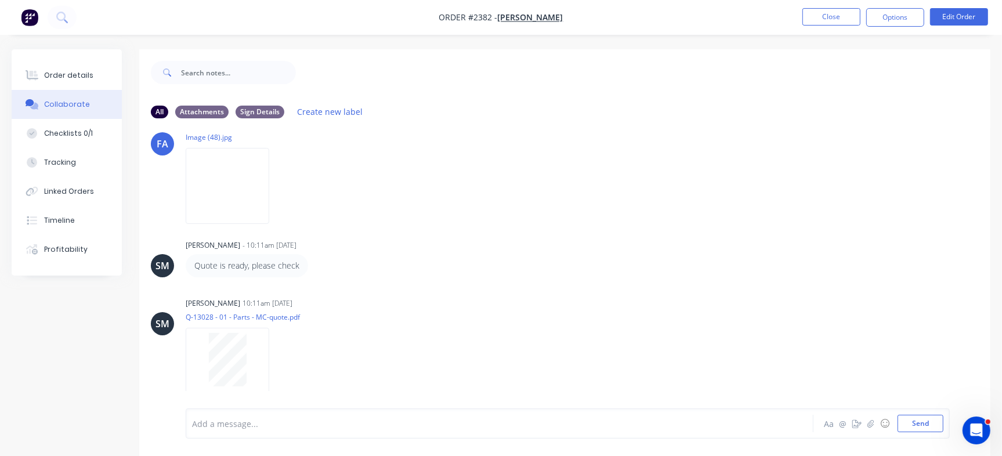
click at [335, 427] on div at bounding box center [474, 424] width 563 height 12
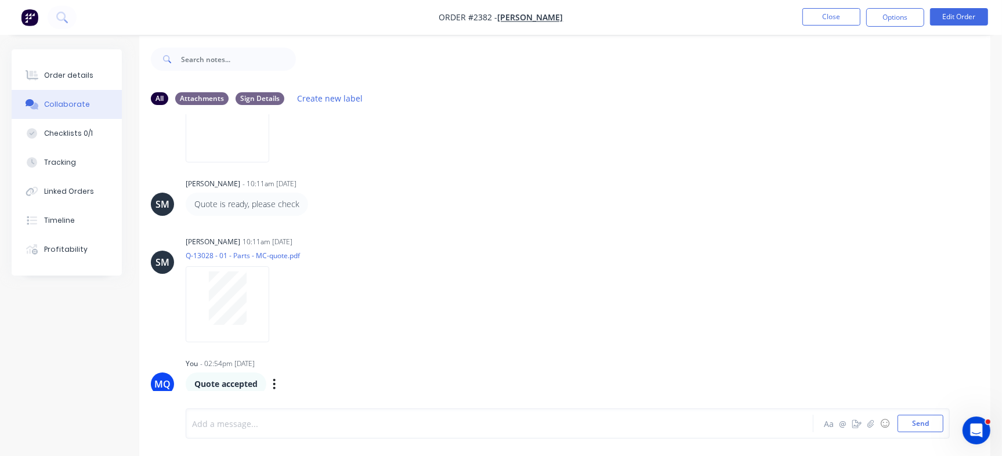
scroll to position [17, 0]
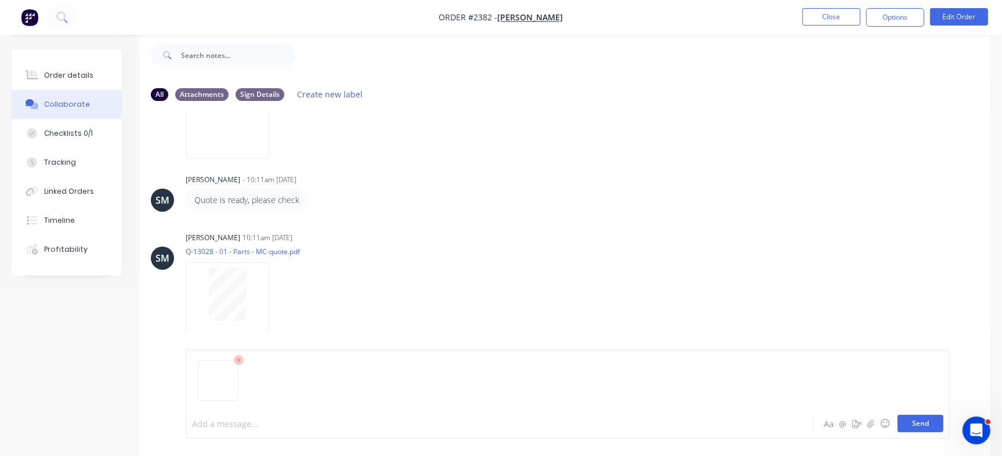
click at [906, 420] on button "Send" at bounding box center [920, 423] width 46 height 17
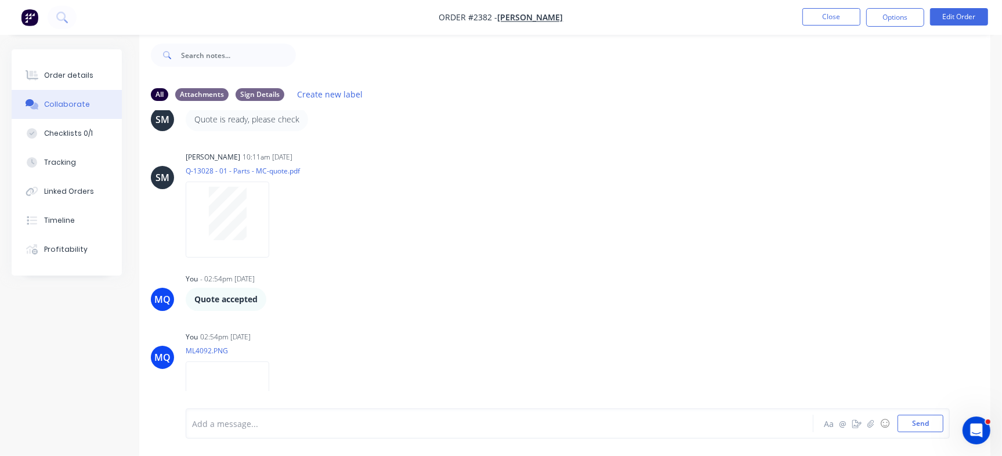
scroll to position [391, 0]
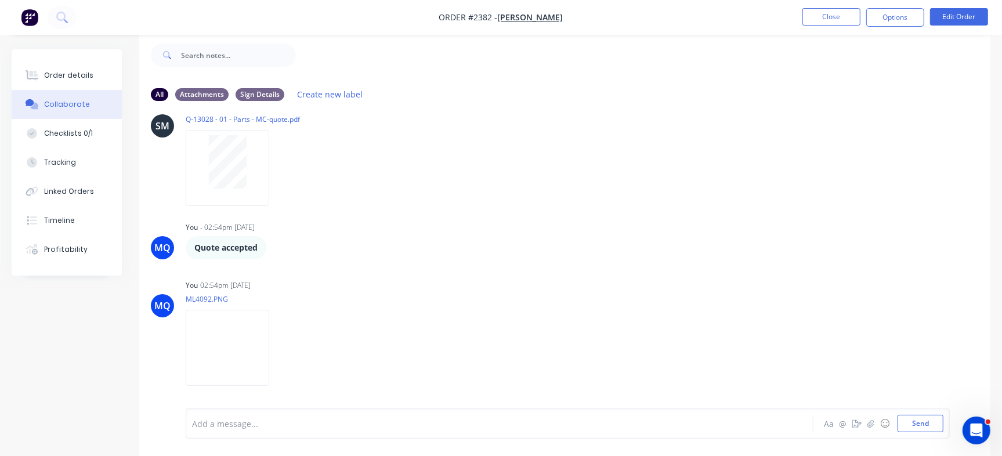
click at [364, 416] on div "Add a message..." at bounding box center [473, 423] width 563 height 17
click at [93, 72] on button "Order details" at bounding box center [67, 75] width 110 height 29
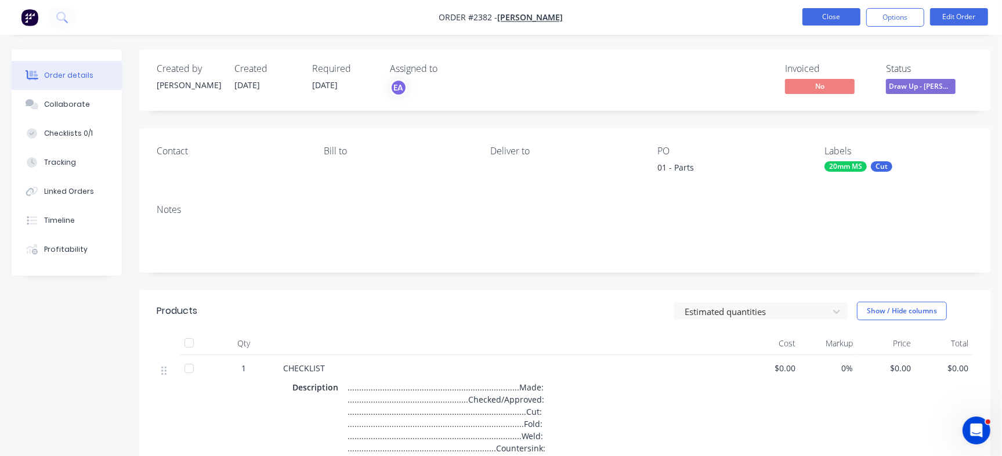
click at [826, 19] on button "Close" at bounding box center [831, 16] width 58 height 17
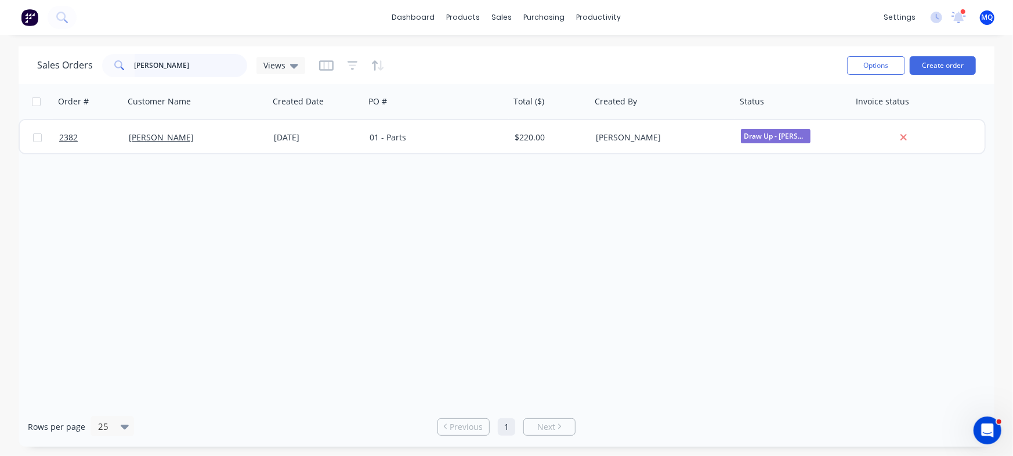
click at [188, 61] on input "busby" at bounding box center [191, 65] width 113 height 23
click at [189, 61] on input "busby" at bounding box center [191, 65] width 113 height 23
type input "main eng"
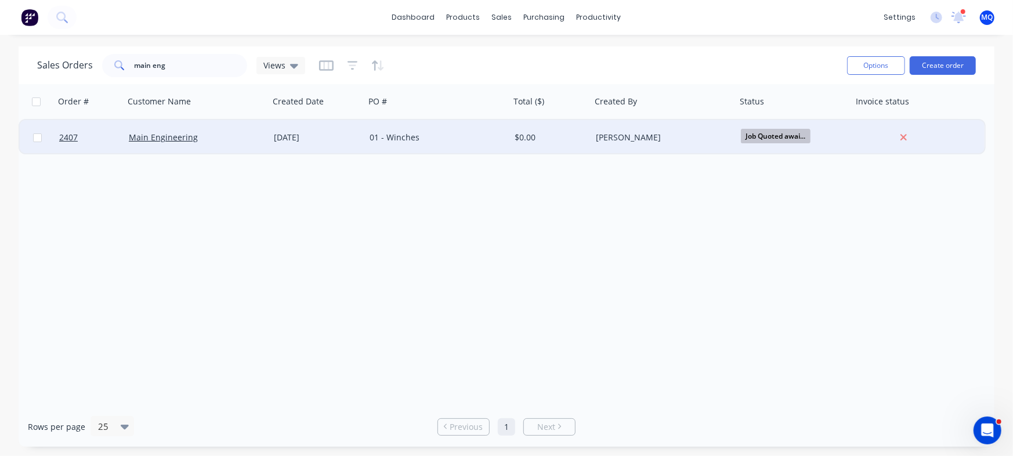
click at [274, 136] on div "07 Oct 2025" at bounding box center [317, 138] width 86 height 12
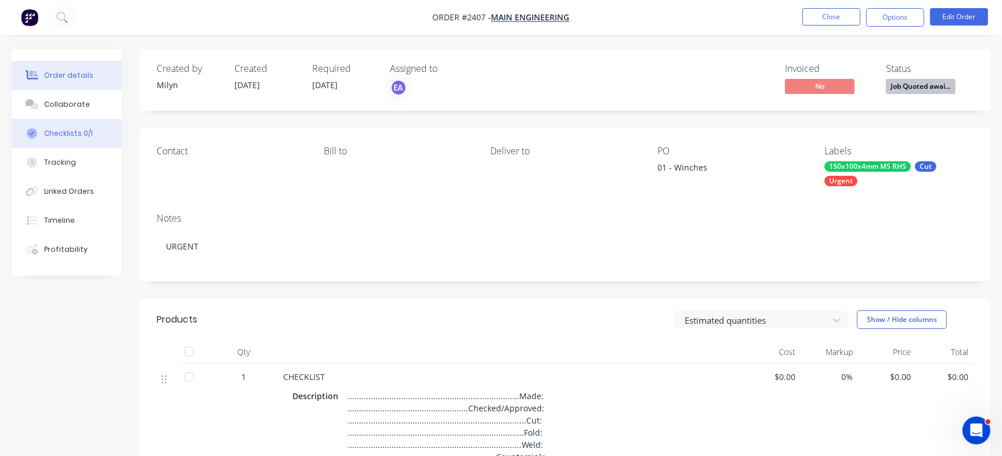
click at [86, 132] on div "Checklists 0/1" at bounding box center [68, 133] width 49 height 10
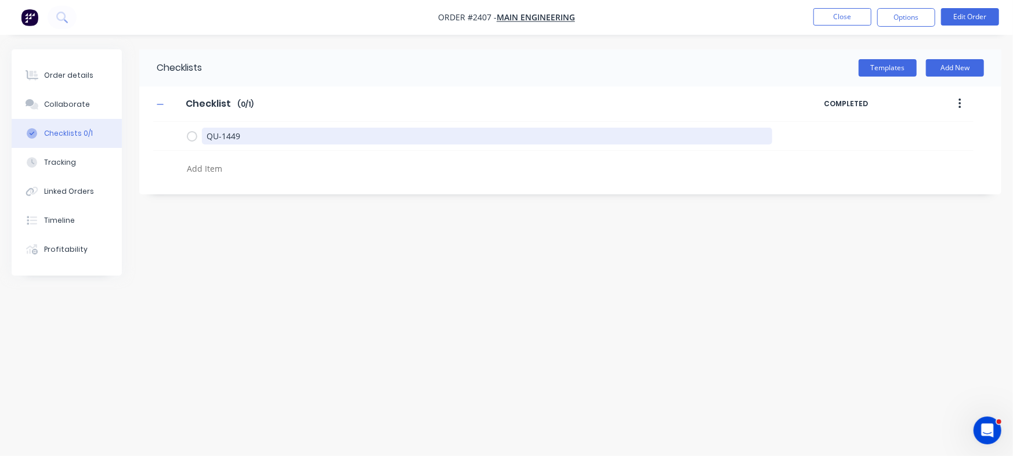
drag, startPoint x: 265, startPoint y: 135, endPoint x: 187, endPoint y: 77, distance: 97.0
click at [106, 121] on div "Order details Collaborate Checklists 0/1 Tracking Linked Orders Timeline Profit…" at bounding box center [506, 205] width 1013 height 313
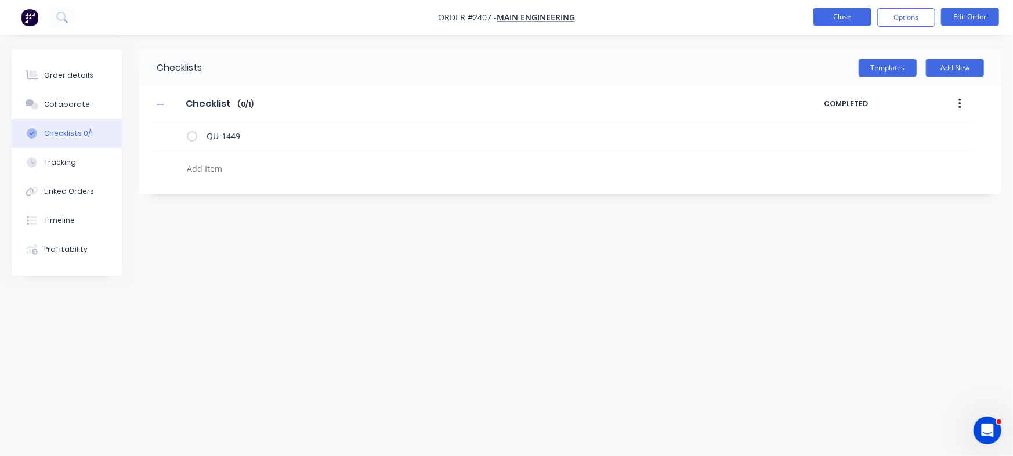
type textarea "x"
click at [842, 22] on button "Close" at bounding box center [842, 16] width 58 height 17
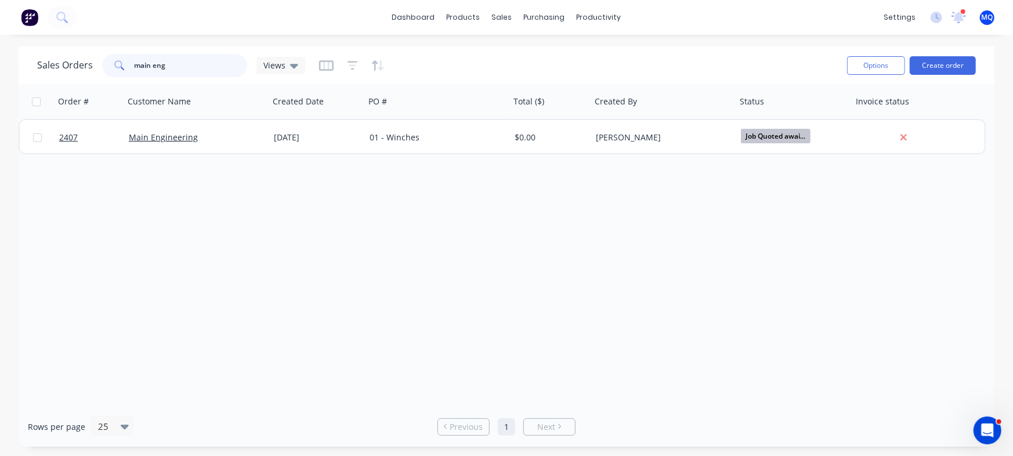
drag, startPoint x: 174, startPoint y: 70, endPoint x: 1, endPoint y: 38, distance: 176.5
click at [0, 45] on div "dashboard products sales purchasing productivity dashboard products Product Cat…" at bounding box center [506, 228] width 1013 height 456
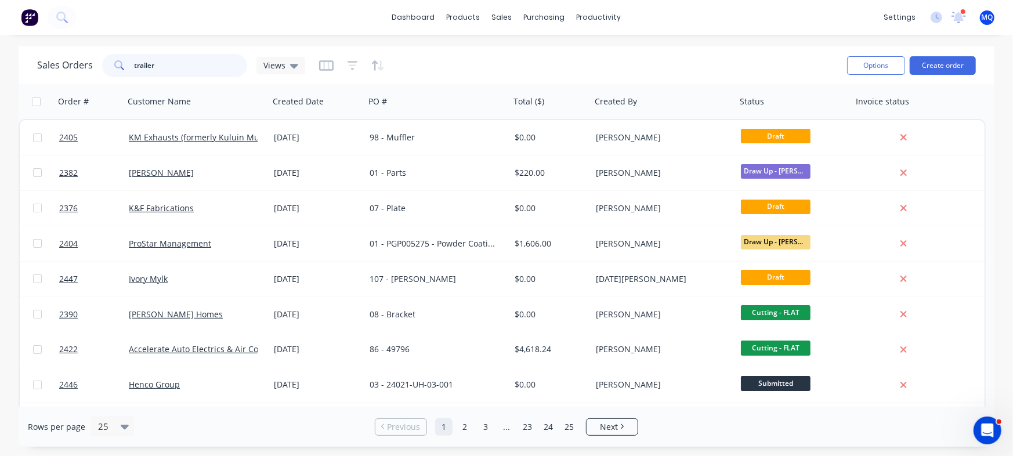
type input "trailer"
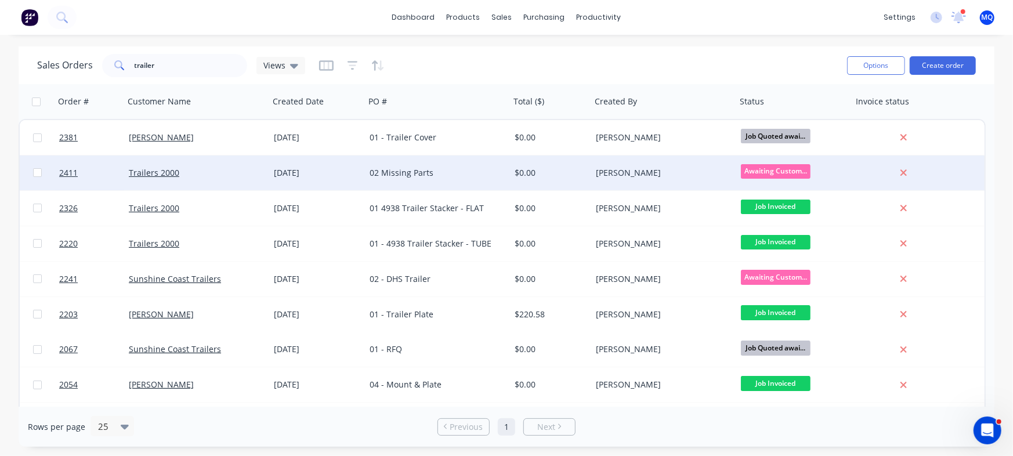
click at [418, 176] on div "02 Missing Parts" at bounding box center [434, 173] width 129 height 12
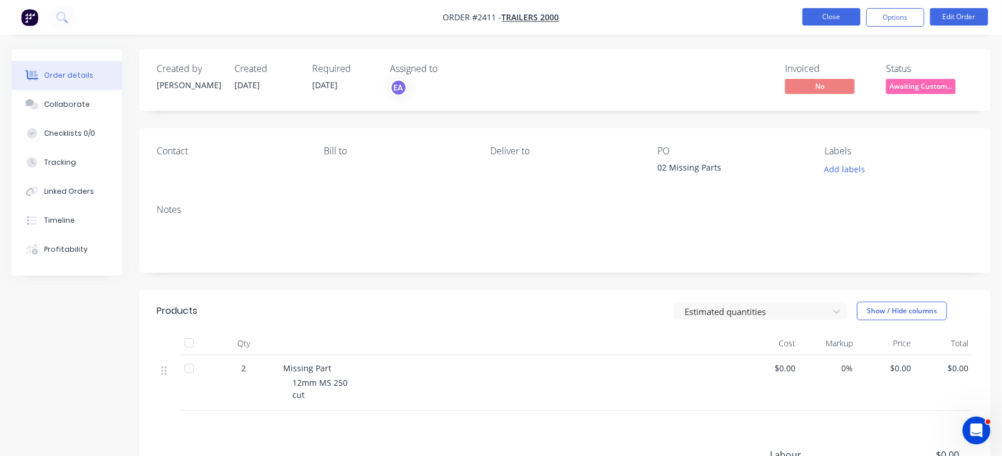
click at [830, 17] on button "Close" at bounding box center [831, 16] width 58 height 17
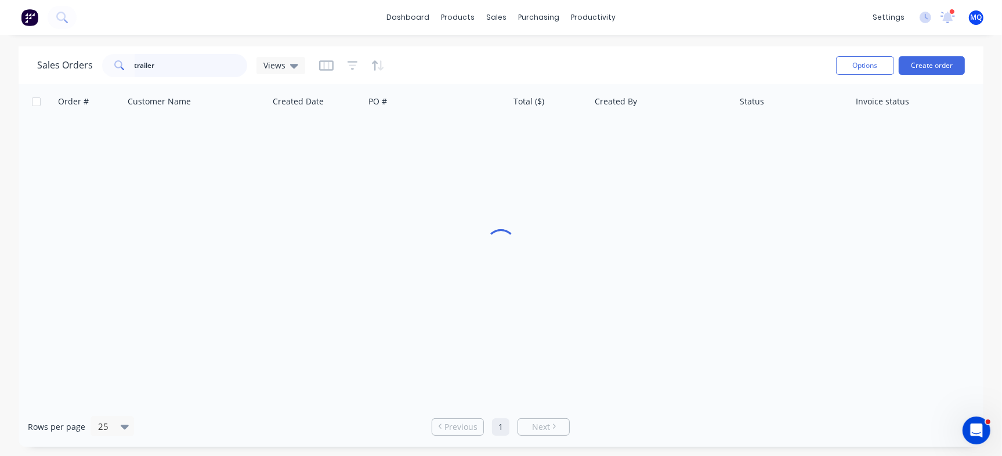
click at [180, 64] on input "trailer" at bounding box center [191, 65] width 113 height 23
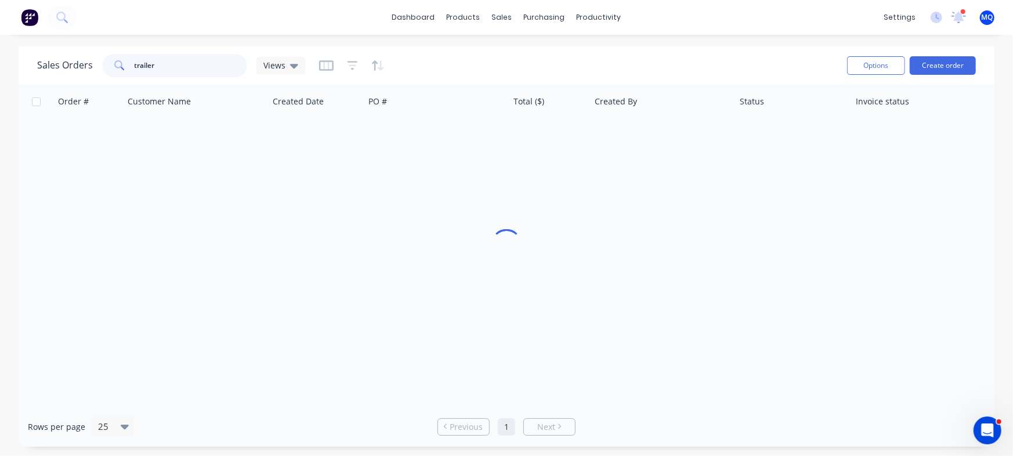
click at [180, 64] on input "trailer" at bounding box center [191, 65] width 113 height 23
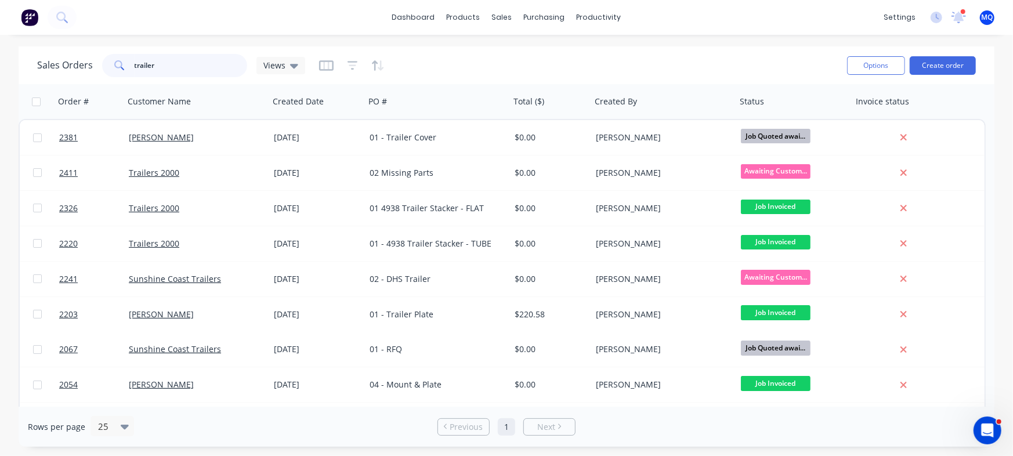
click at [180, 64] on input "trailer" at bounding box center [191, 65] width 113 height 23
type input "sunshine coast trailer"
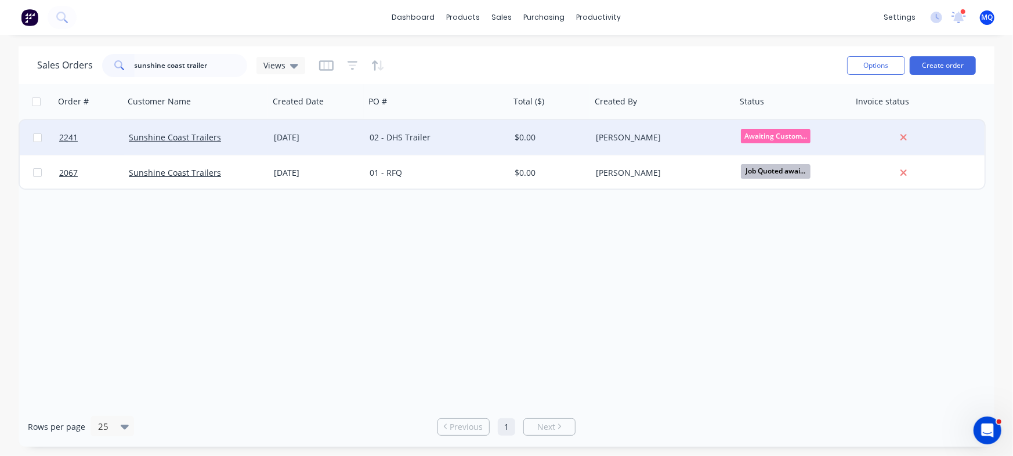
click at [354, 141] on div "04 Sep 2025" at bounding box center [317, 138] width 86 height 12
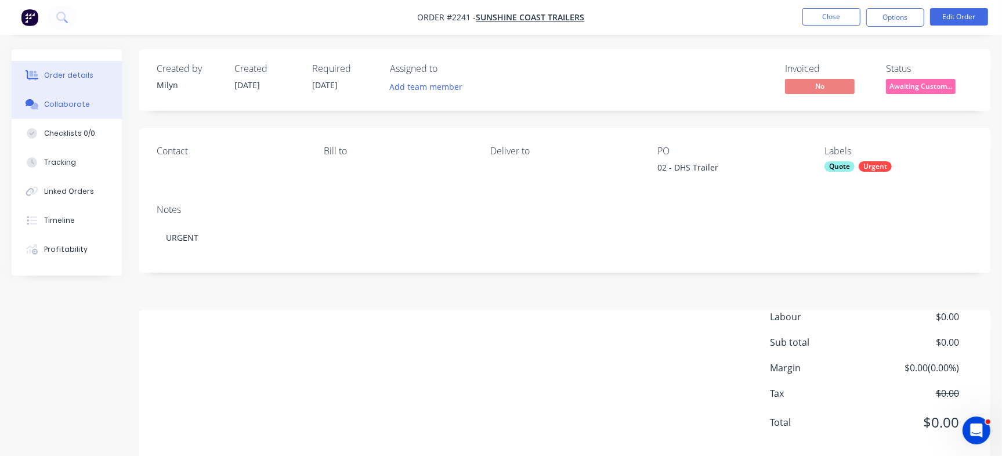
click at [80, 112] on button "Collaborate" at bounding box center [67, 104] width 110 height 29
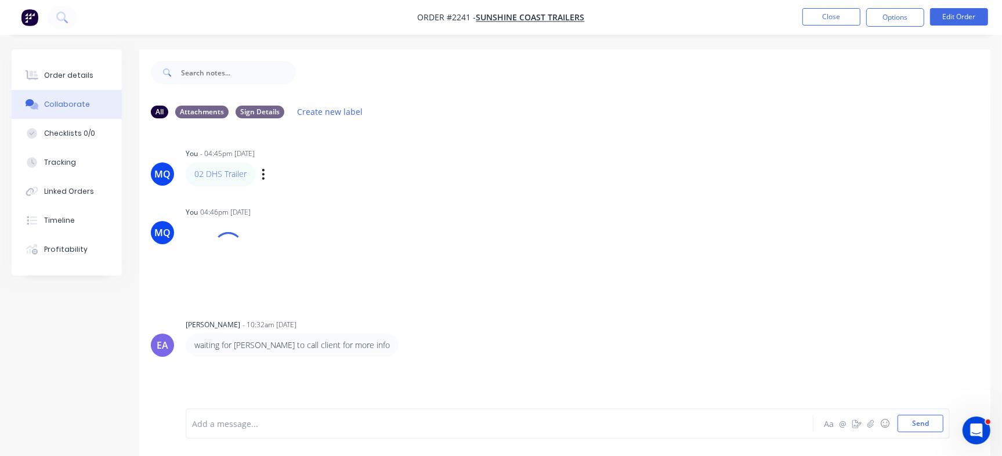
scroll to position [17, 0]
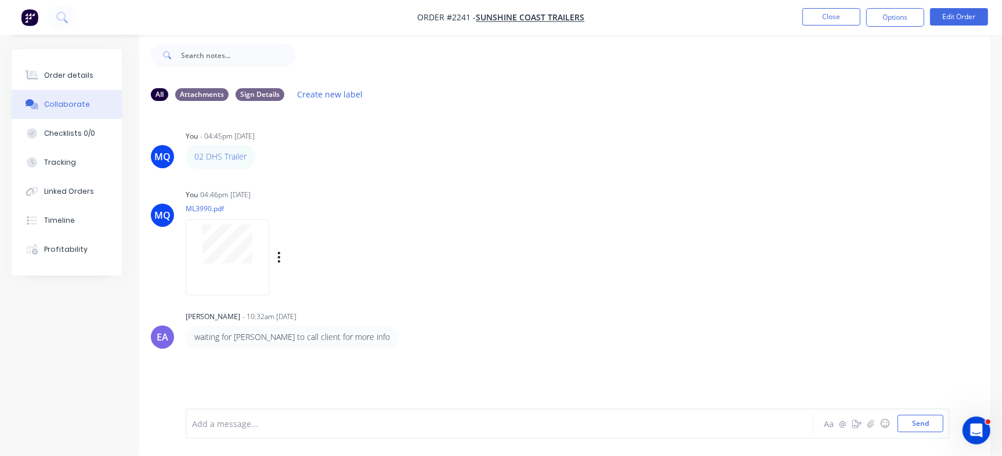
click at [225, 266] on div at bounding box center [228, 257] width 84 height 76
click at [380, 429] on div at bounding box center [474, 424] width 563 height 12
click at [842, 31] on nav "Order #2241 - Sunshine Coast Trailers Close Options Edit Order" at bounding box center [501, 17] width 1002 height 35
click at [835, 23] on button "Close" at bounding box center [831, 16] width 58 height 17
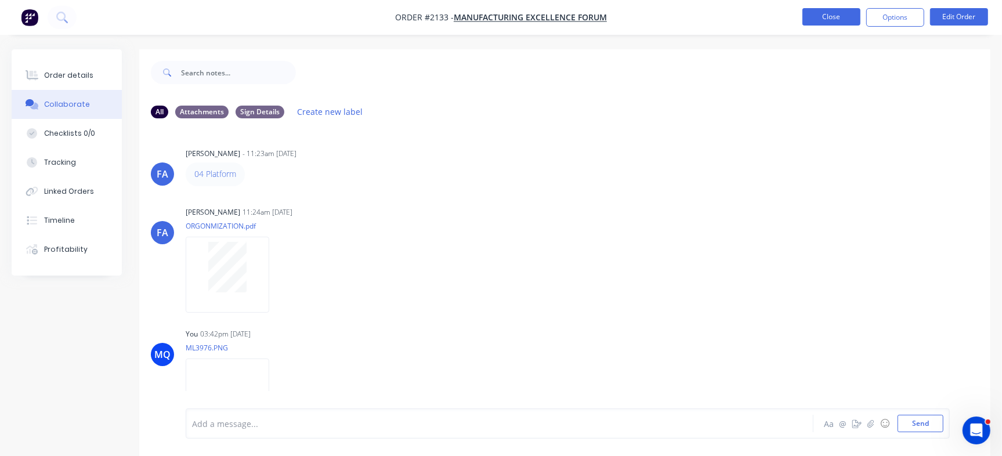
click at [816, 15] on button "Close" at bounding box center [831, 16] width 58 height 17
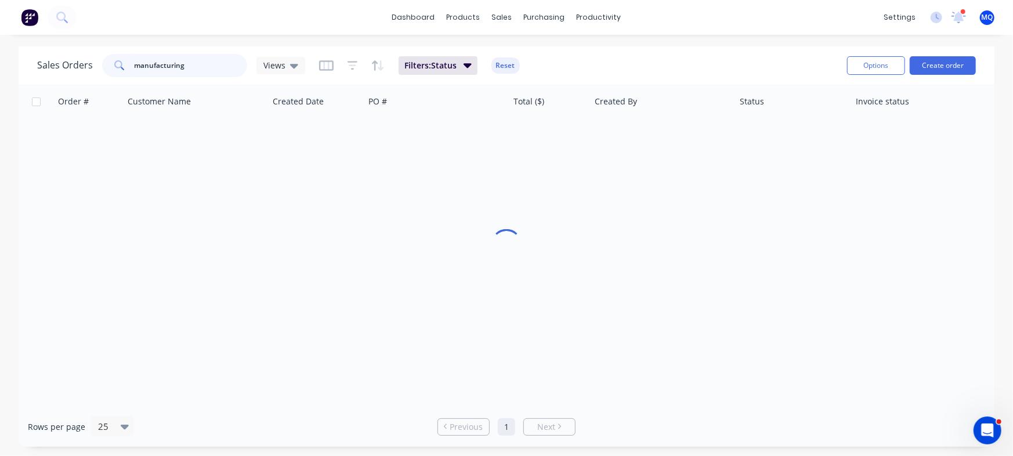
click at [208, 68] on input "manufacturing" at bounding box center [191, 65] width 113 height 23
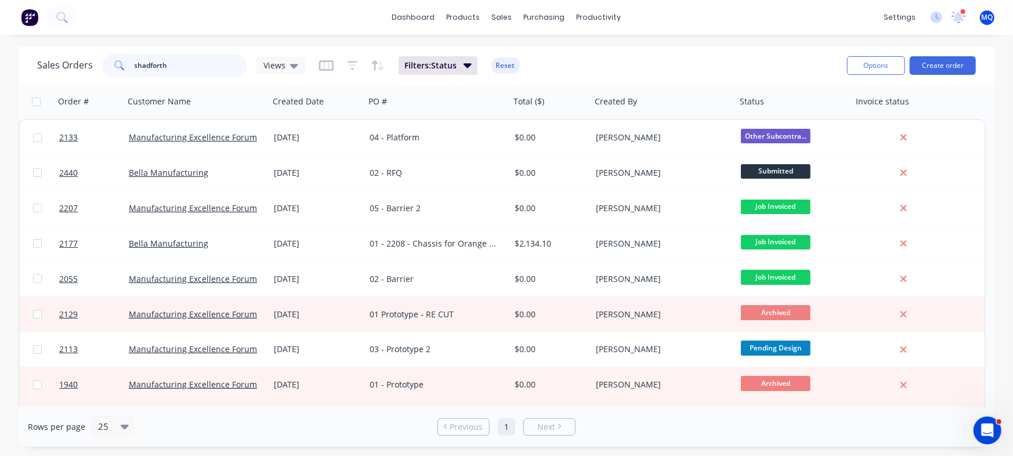
type input "shadforth"
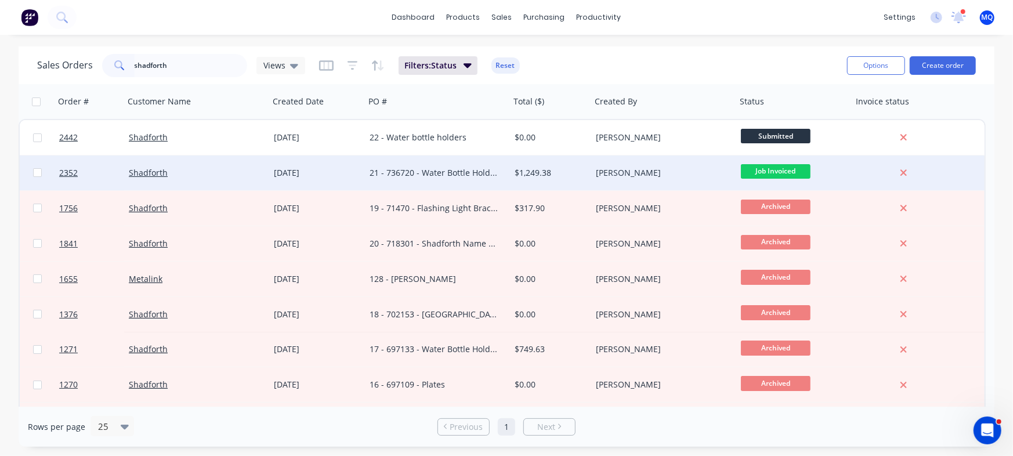
click at [397, 173] on div "21 - 736720 - Water Bottle Holders" at bounding box center [434, 173] width 129 height 12
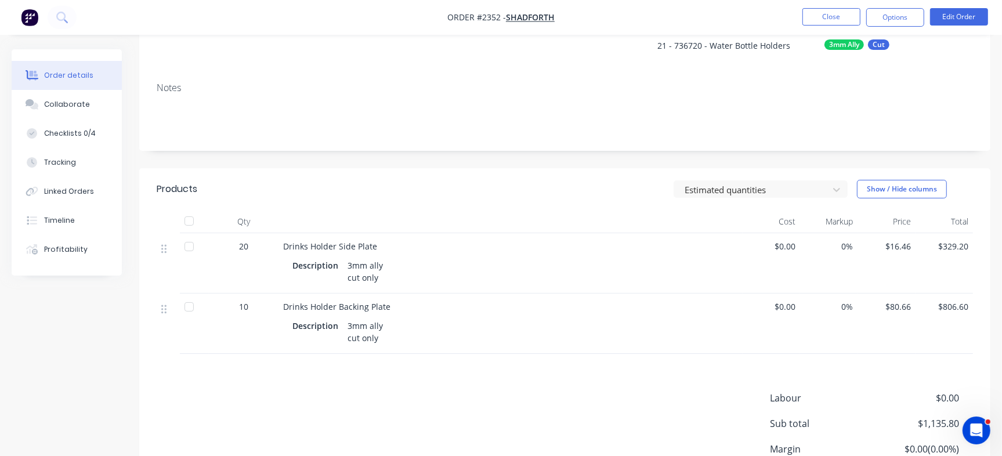
scroll to position [145, 0]
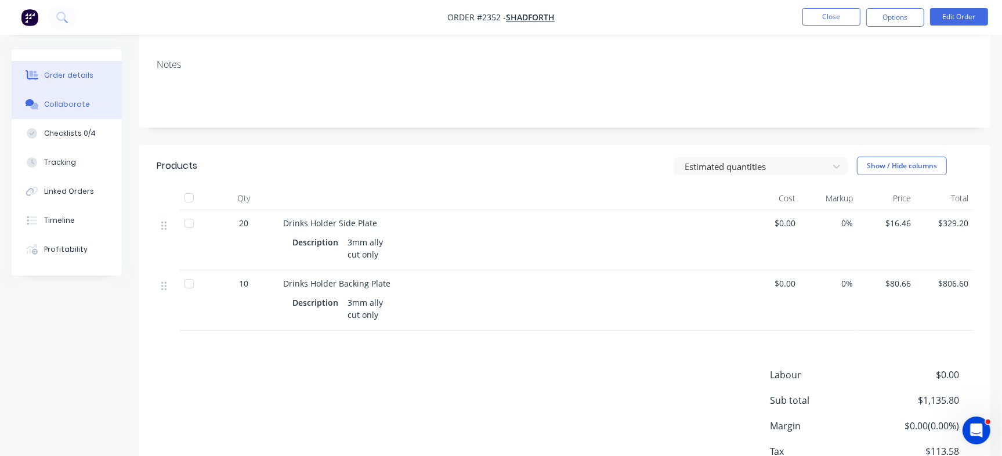
click at [83, 110] on button "Collaborate" at bounding box center [67, 104] width 110 height 29
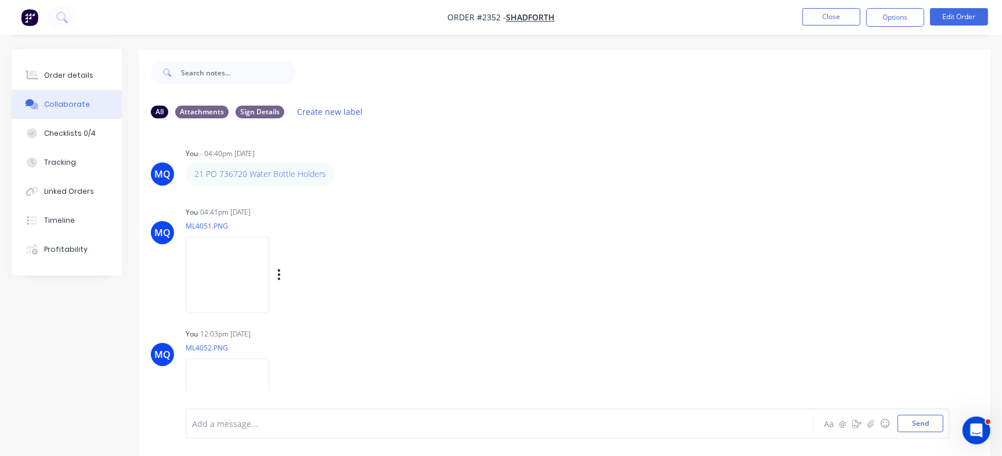
click at [269, 276] on img at bounding box center [228, 275] width 84 height 76
click at [269, 289] on img at bounding box center [228, 275] width 84 height 76
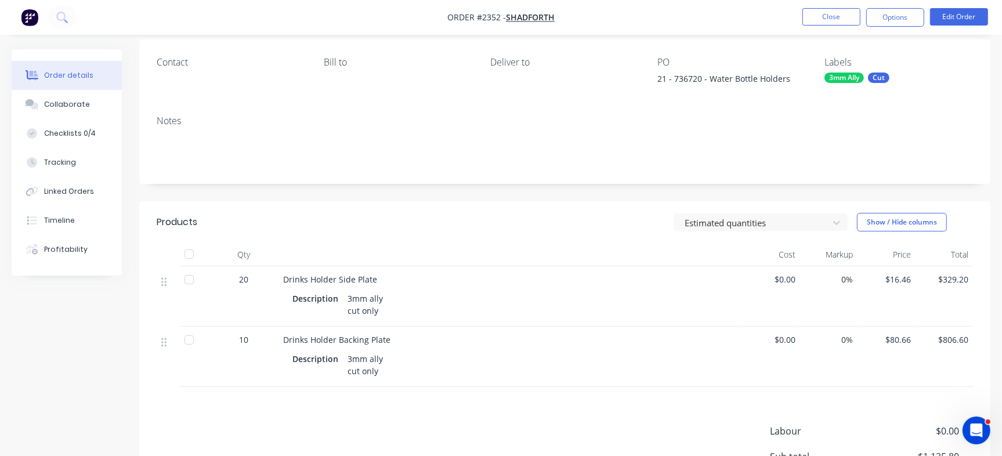
scroll to position [145, 0]
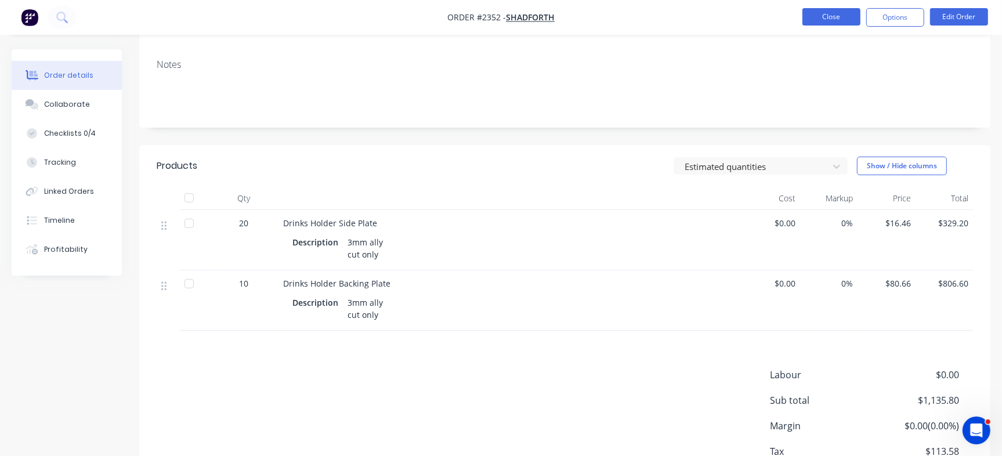
click at [824, 16] on button "Close" at bounding box center [831, 16] width 58 height 17
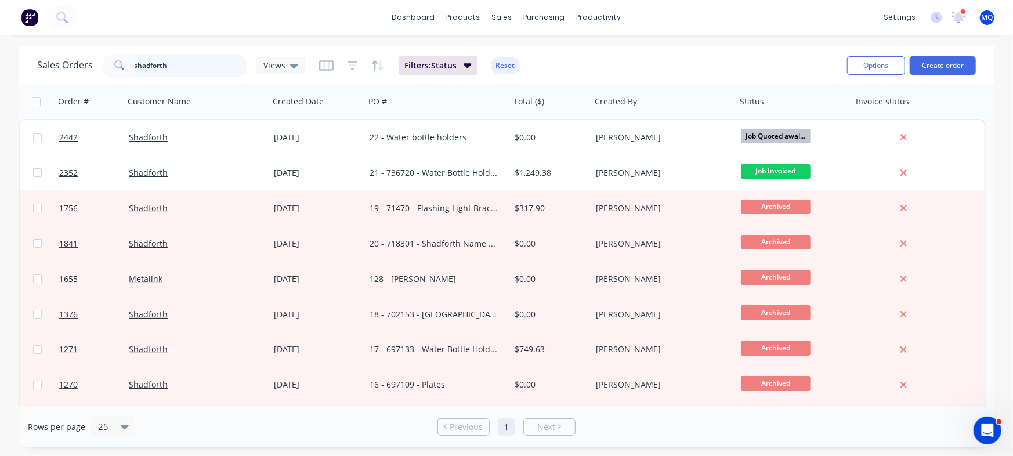
click at [220, 70] on input "shadforth" at bounding box center [191, 65] width 113 height 23
type input "[PERSON_NAME]"
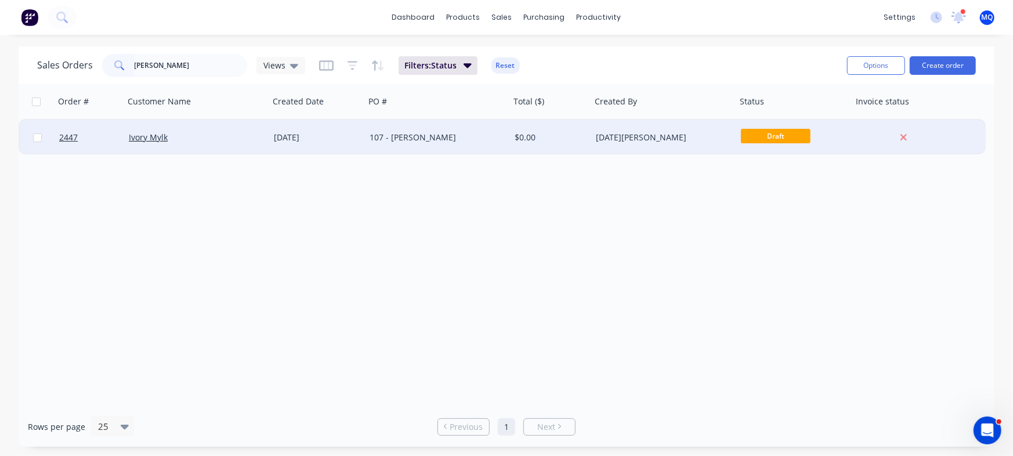
click at [358, 133] on div "[DATE]" at bounding box center [317, 138] width 86 height 12
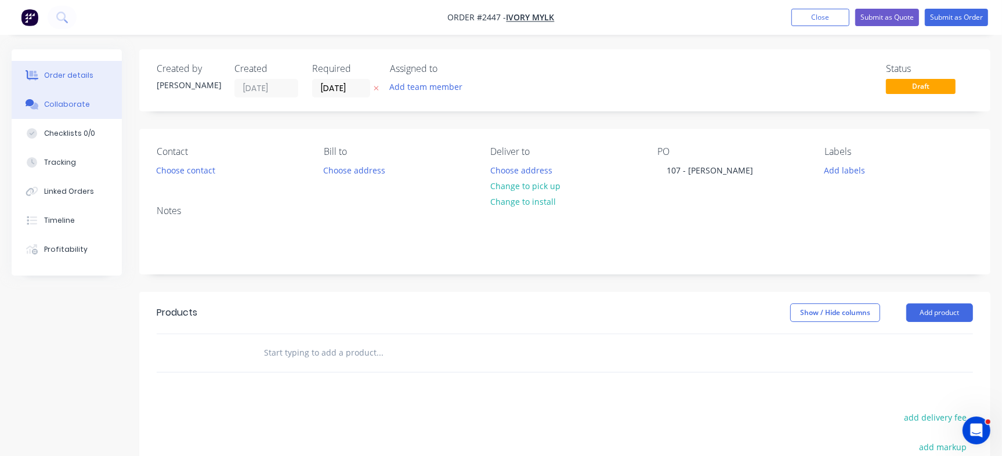
click at [99, 104] on button "Collaborate" at bounding box center [67, 104] width 110 height 29
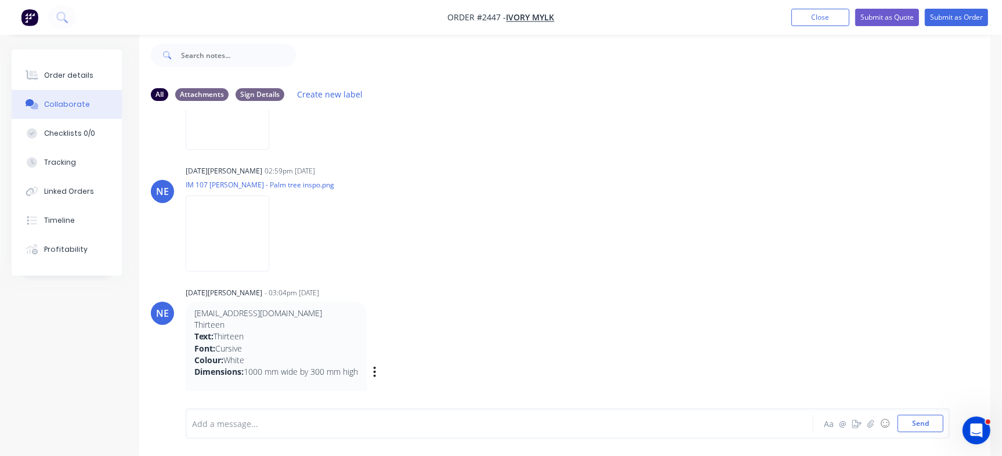
scroll to position [124, 0]
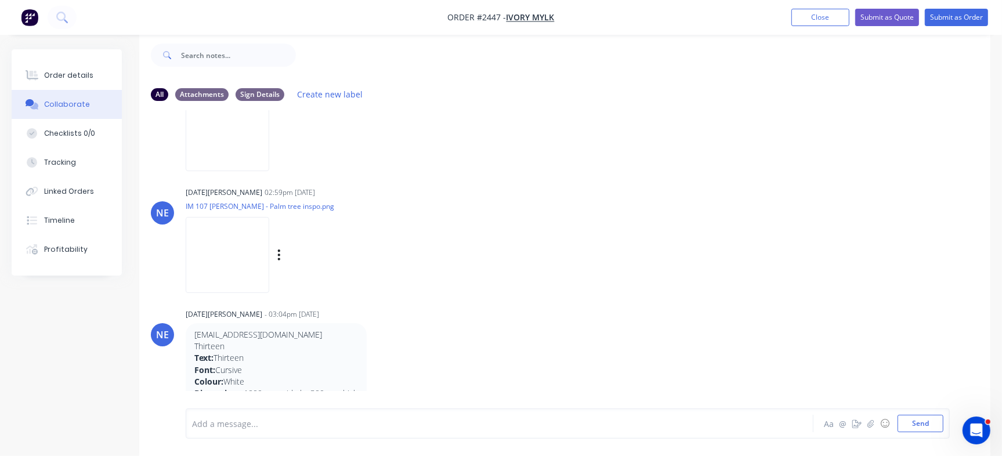
click at [198, 236] on img at bounding box center [228, 255] width 84 height 76
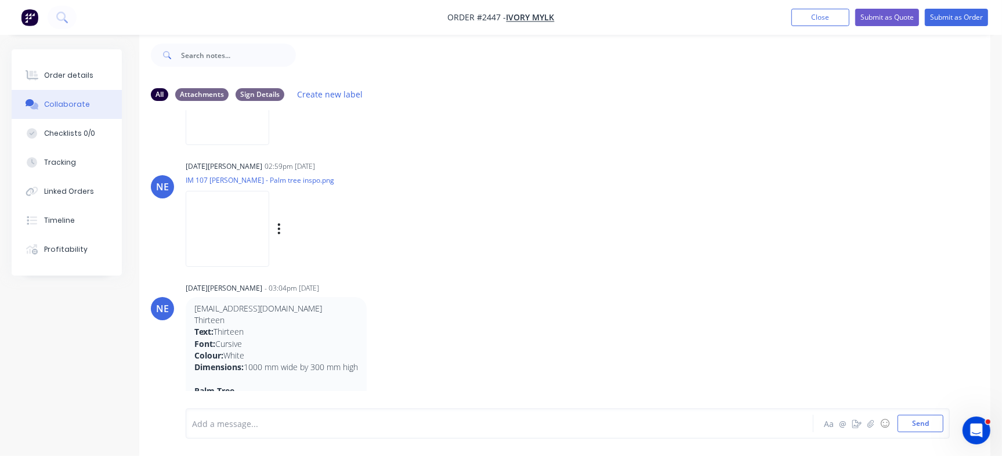
scroll to position [197, 0]
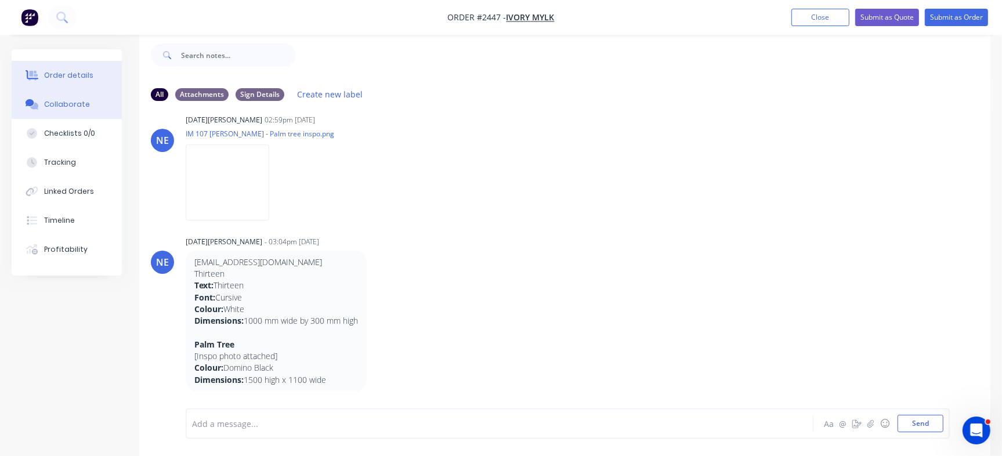
click at [104, 71] on button "Order details" at bounding box center [67, 75] width 110 height 29
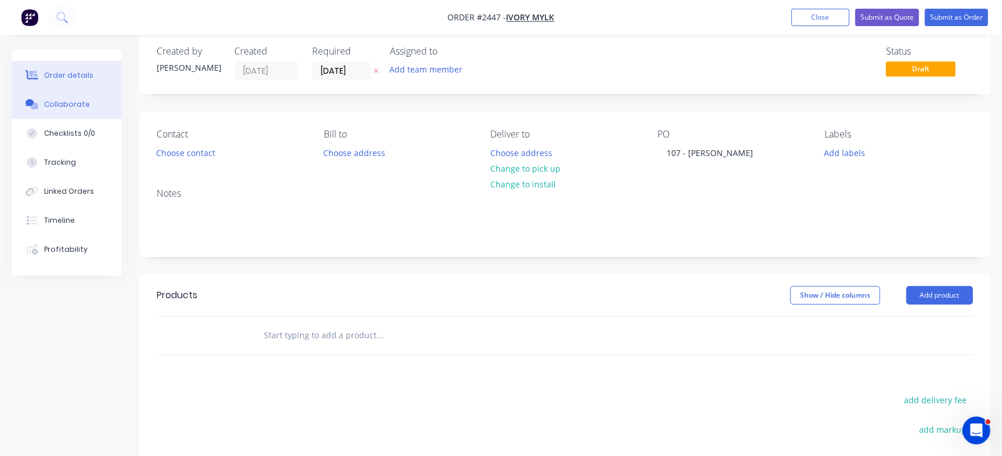
click at [102, 100] on button "Collaborate" at bounding box center [67, 104] width 110 height 29
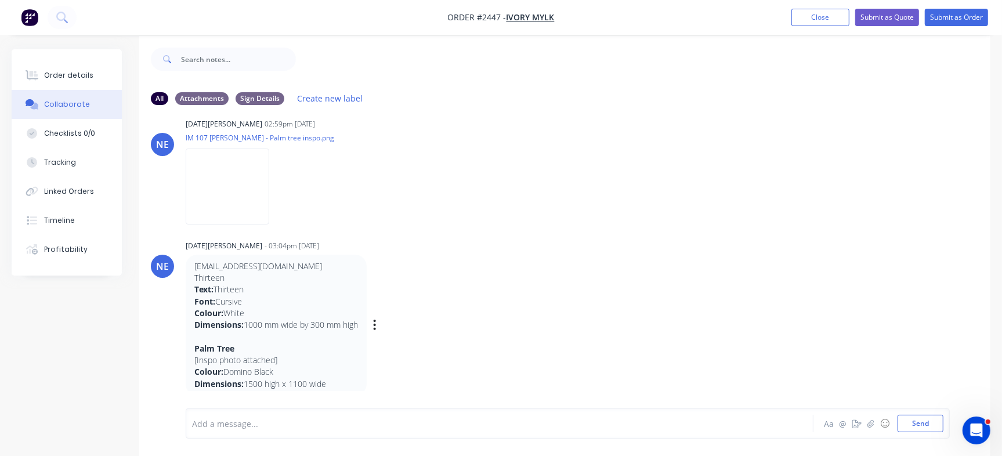
scroll to position [17, 0]
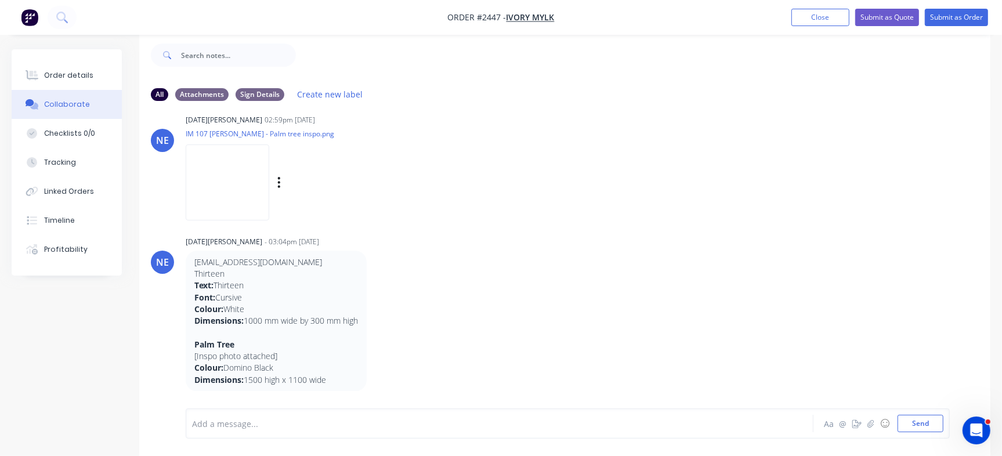
click at [242, 174] on img at bounding box center [228, 182] width 84 height 76
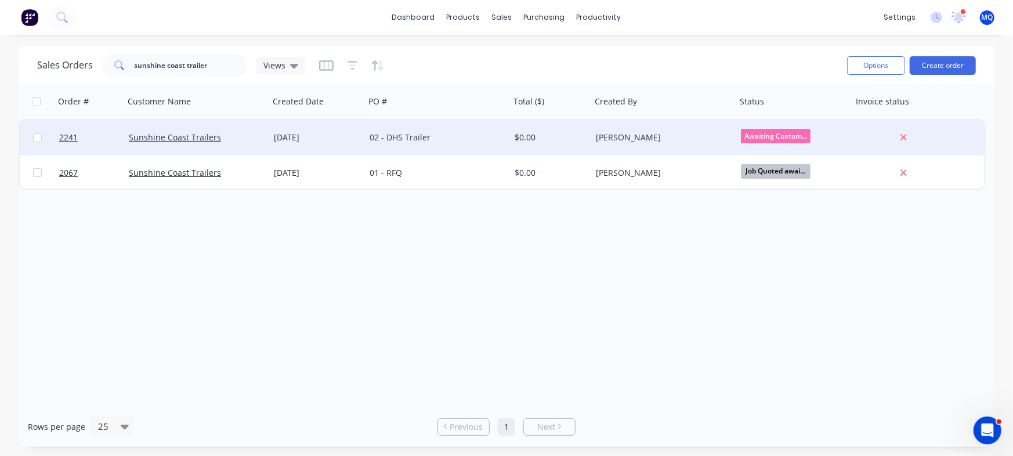
click at [455, 142] on div "02 - DHS Trailer" at bounding box center [434, 138] width 129 height 12
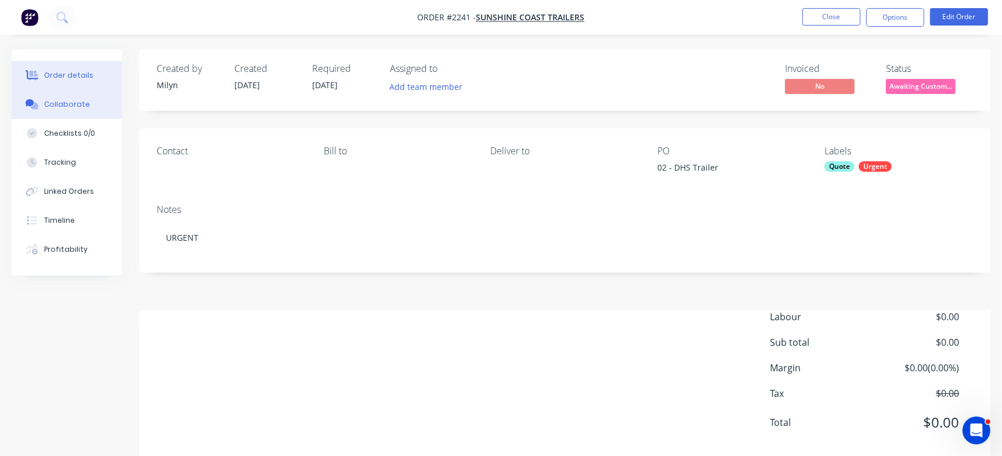
click at [72, 108] on div "Collaborate" at bounding box center [67, 104] width 46 height 10
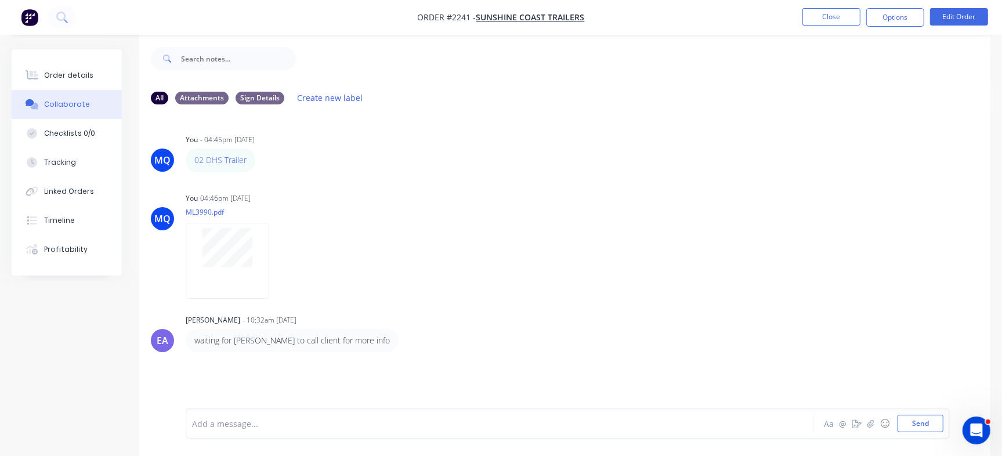
scroll to position [17, 0]
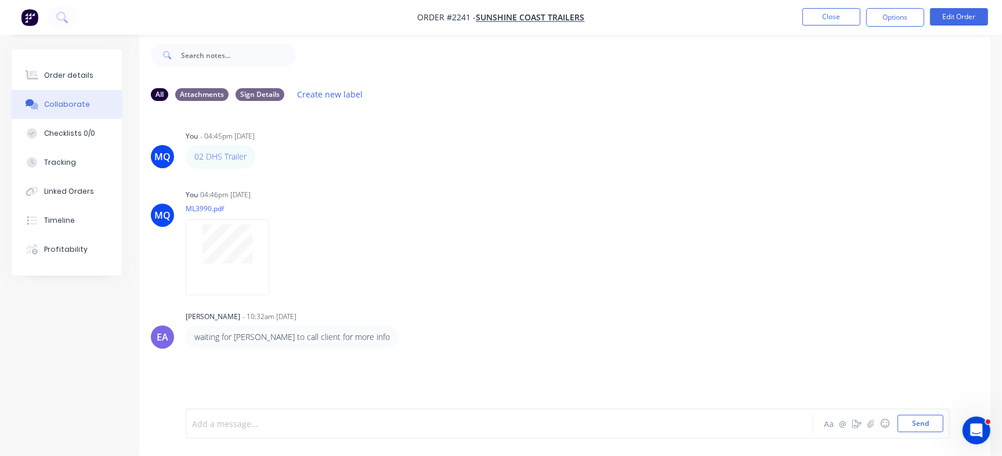
click at [357, 427] on div at bounding box center [474, 424] width 563 height 12
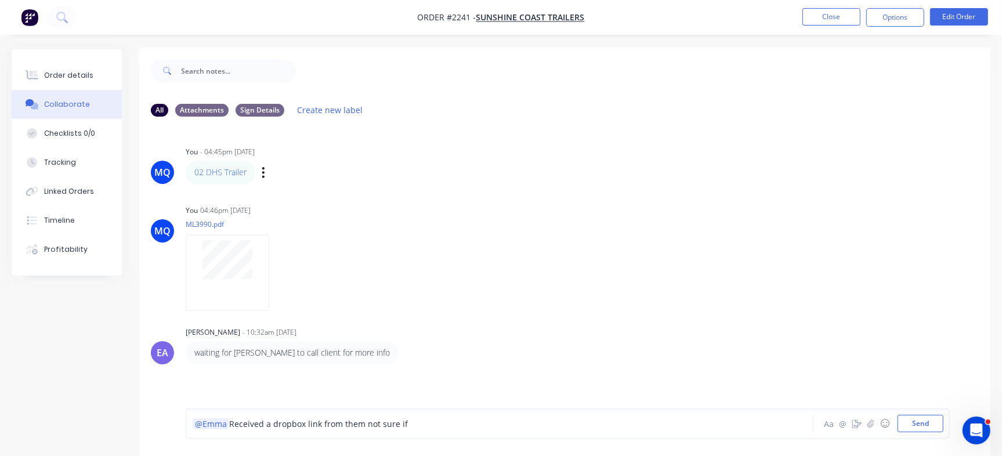
scroll to position [0, 0]
click at [815, 15] on button "Close" at bounding box center [831, 16] width 58 height 17
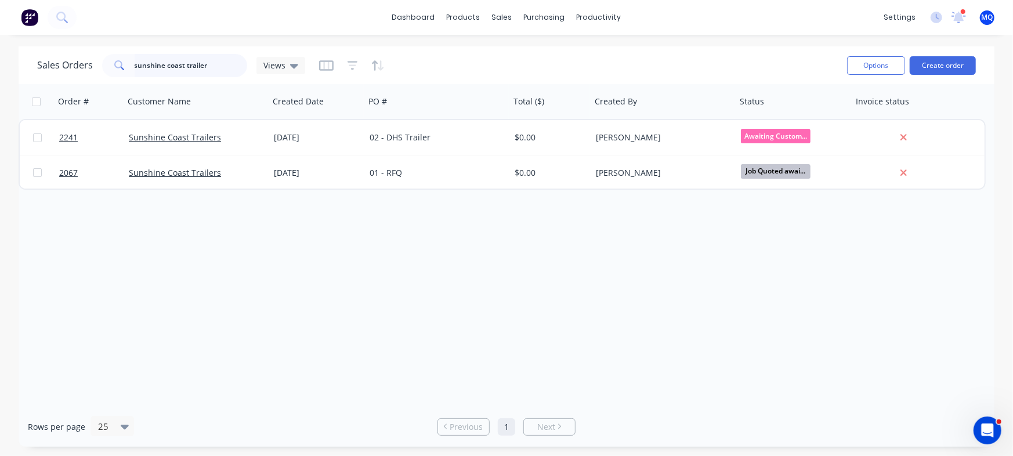
drag, startPoint x: 217, startPoint y: 62, endPoint x: 126, endPoint y: 38, distance: 93.6
click at [97, 31] on div "dashboard products sales purchasing productivity dashboard products Product Cat…" at bounding box center [506, 228] width 1013 height 456
type input "[PERSON_NAME]"
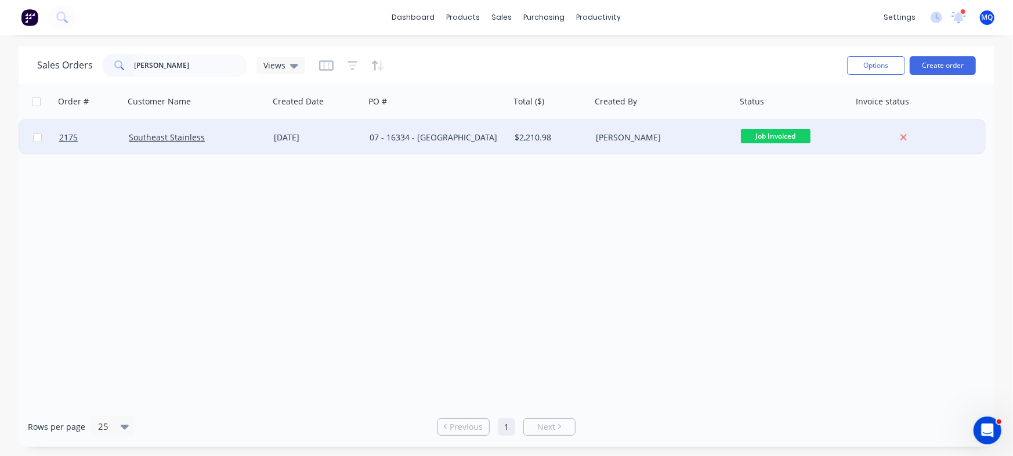
click at [464, 144] on div "07 - 16334 - [GEOGRAPHIC_DATA]" at bounding box center [437, 137] width 145 height 35
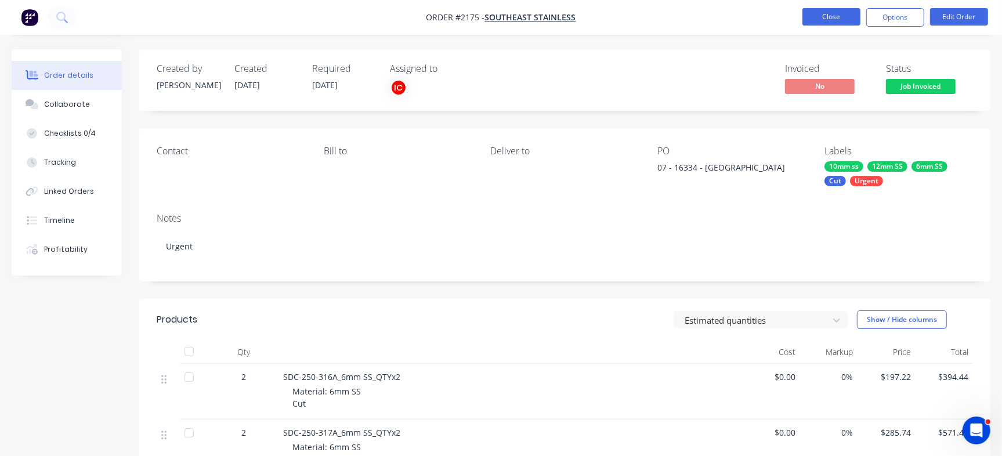
click at [816, 17] on button "Close" at bounding box center [831, 16] width 58 height 17
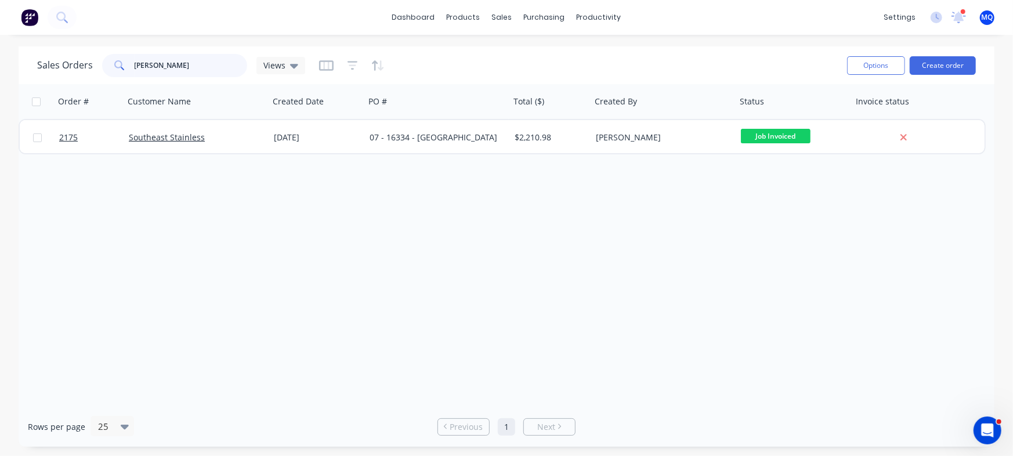
click at [176, 66] on input "[PERSON_NAME]" at bounding box center [191, 65] width 113 height 23
type input "mint"
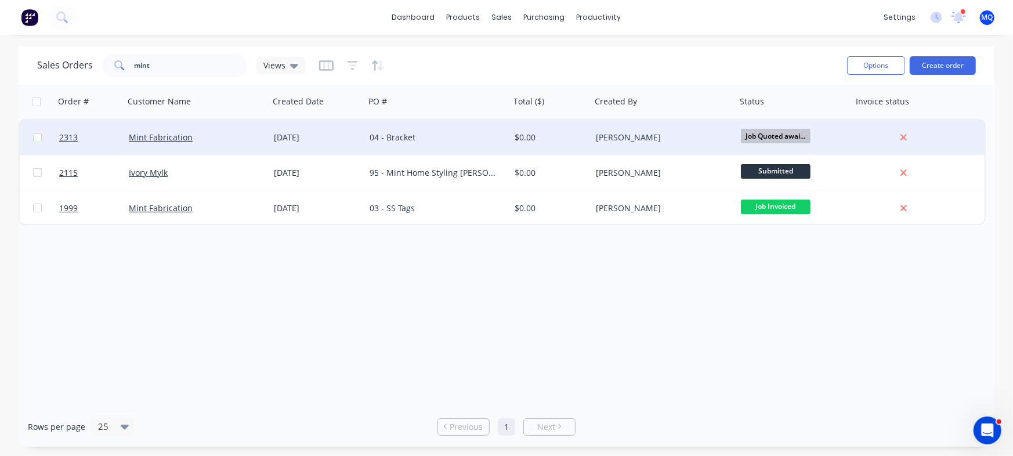
click at [432, 135] on div "04 - Bracket" at bounding box center [434, 138] width 129 height 12
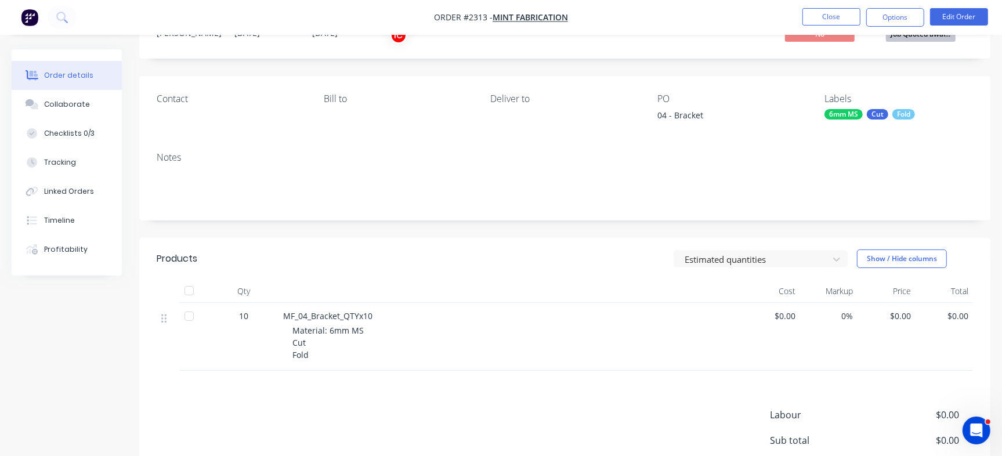
scroll to position [73, 0]
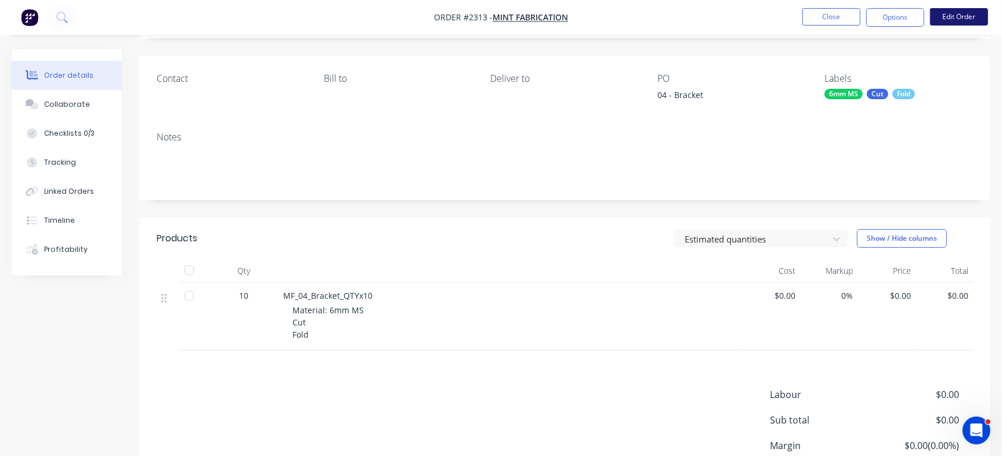
click at [937, 12] on button "Edit Order" at bounding box center [959, 16] width 58 height 17
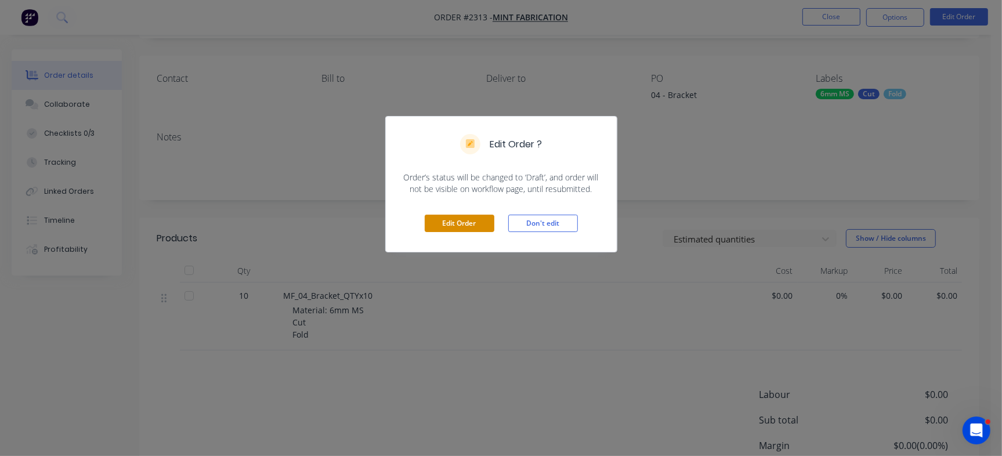
click at [459, 220] on button "Edit Order" at bounding box center [460, 223] width 70 height 17
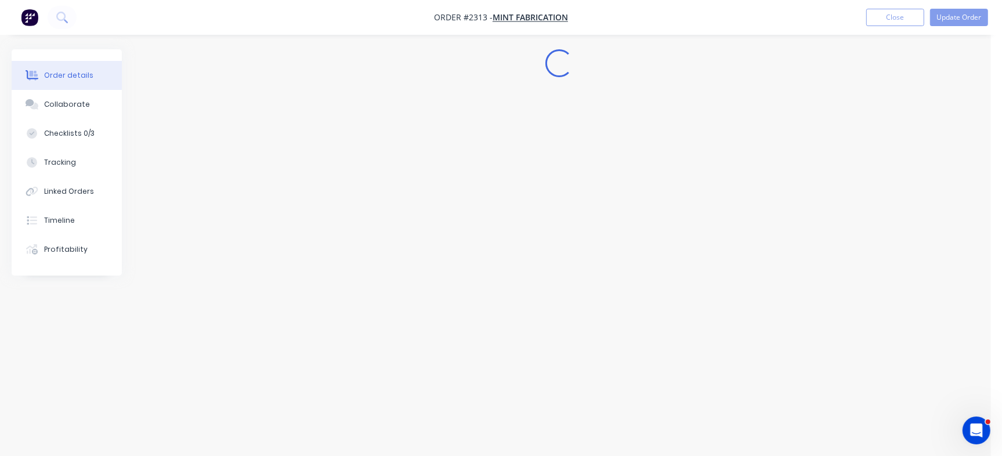
scroll to position [0, 0]
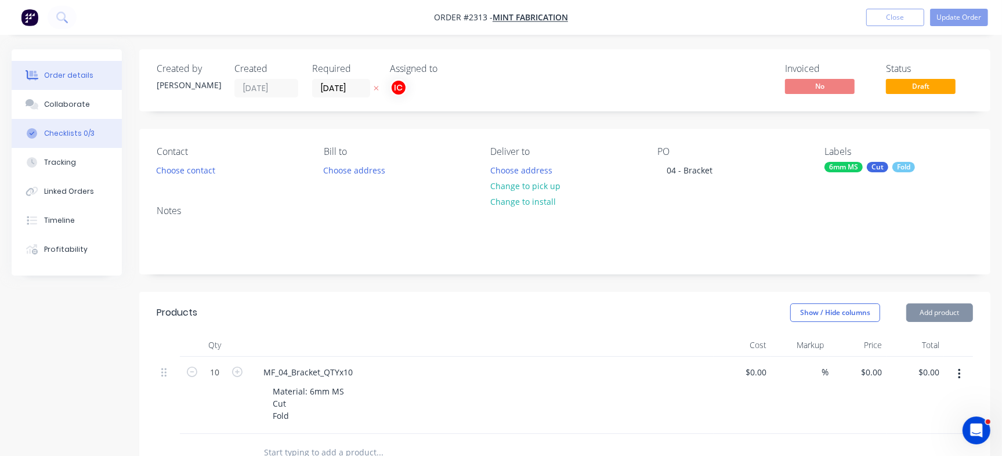
click at [68, 129] on div "Checklists 0/3" at bounding box center [69, 133] width 50 height 10
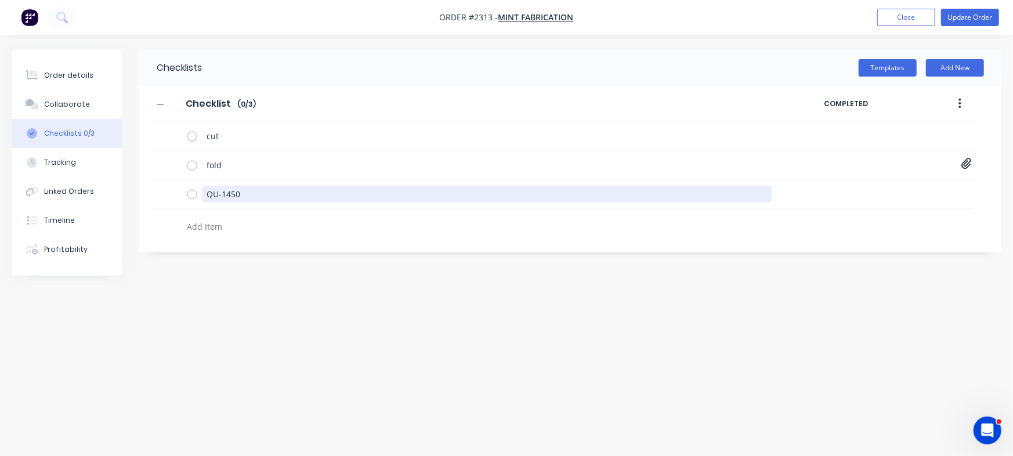
drag, startPoint x: 288, startPoint y: 190, endPoint x: 164, endPoint y: 119, distance: 142.9
click at [53, 158] on div "Order details Collaborate Checklists 0/3 Tracking Linked Orders Timeline Profit…" at bounding box center [506, 205] width 1013 height 313
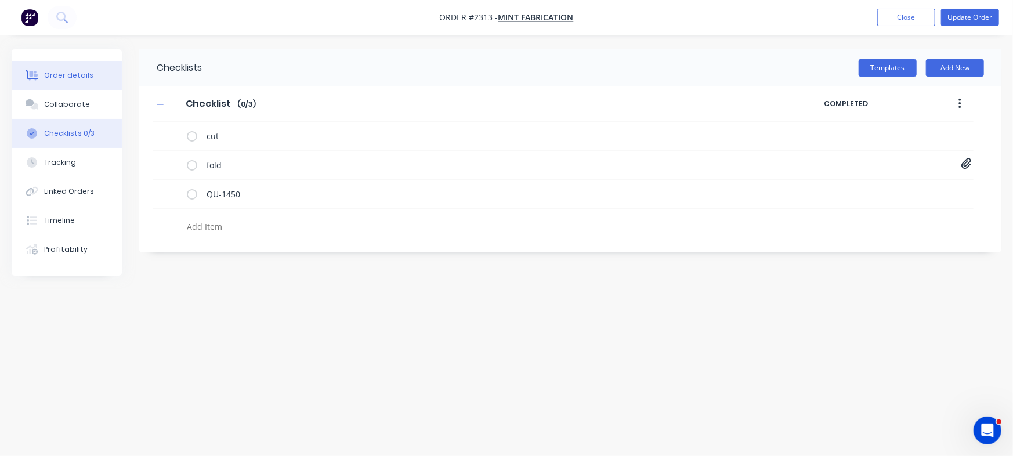
type textarea "x"
click at [71, 77] on div "Order details" at bounding box center [68, 75] width 49 height 10
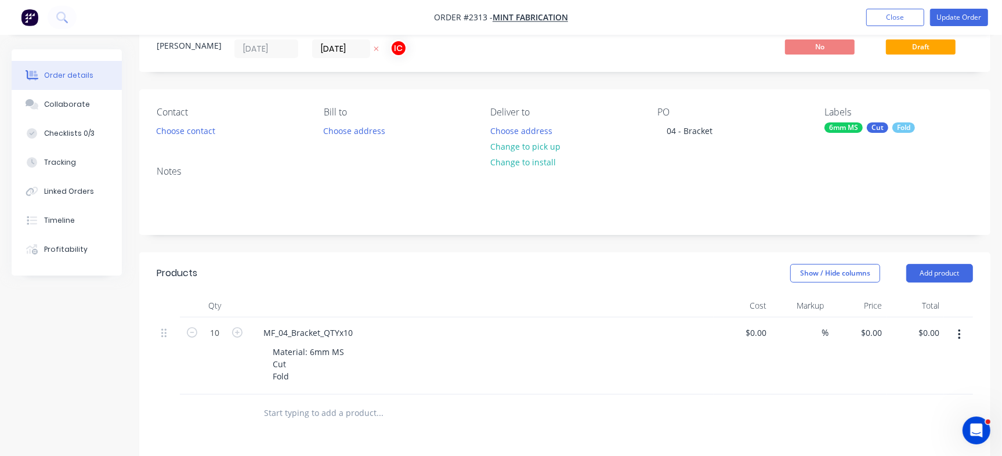
scroll to position [73, 0]
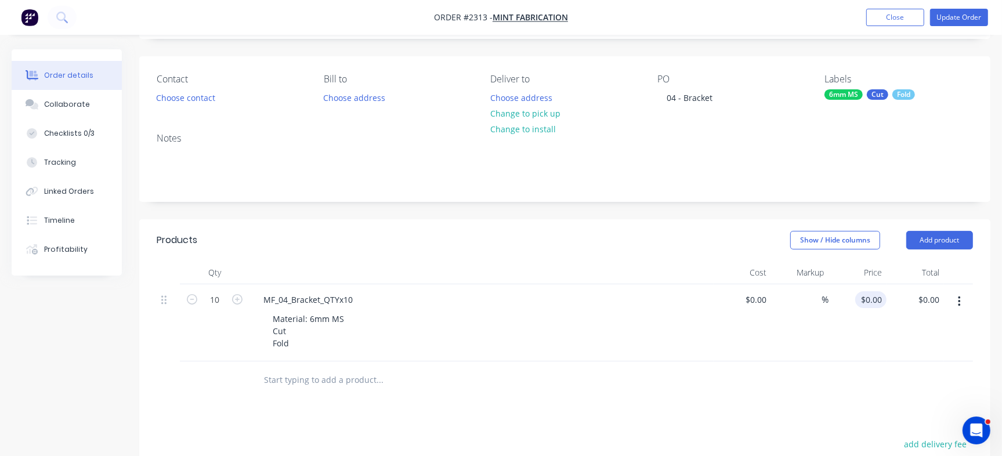
click at [869, 301] on div "$0.00 $0.00" at bounding box center [870, 299] width 31 height 17
paste input "20.0"
click at [836, 384] on div at bounding box center [565, 380] width 816 height 38
type input "$20.00"
type input "$200.00"
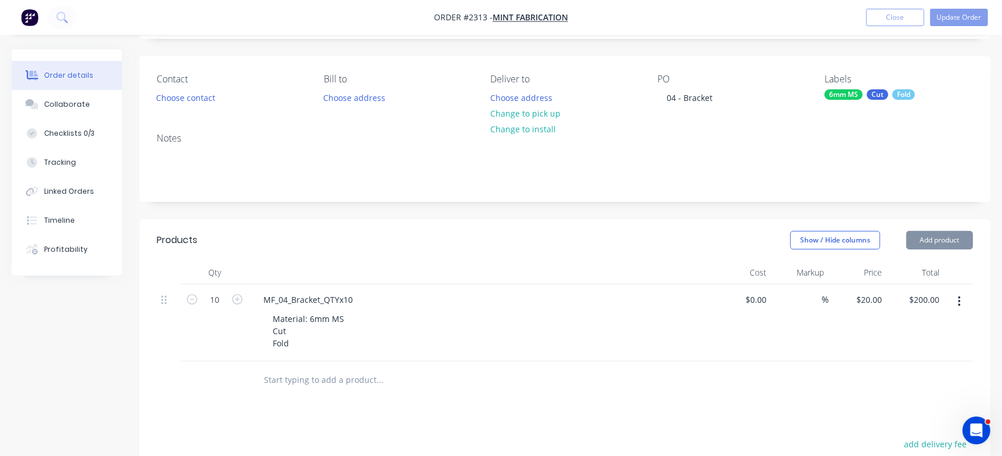
click at [310, 361] on div at bounding box center [458, 380] width 418 height 38
click at [302, 385] on input "text" at bounding box center [379, 379] width 232 height 23
click at [314, 378] on input "text" at bounding box center [379, 379] width 232 height 23
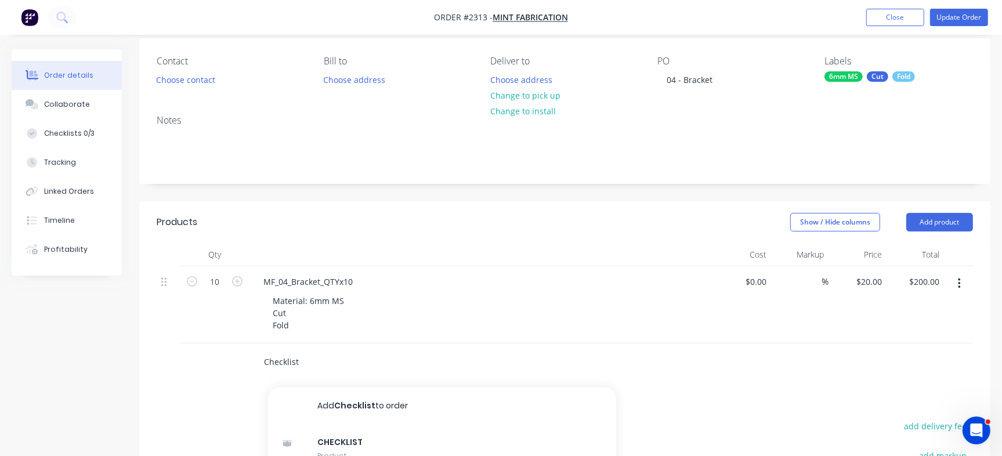
scroll to position [145, 0]
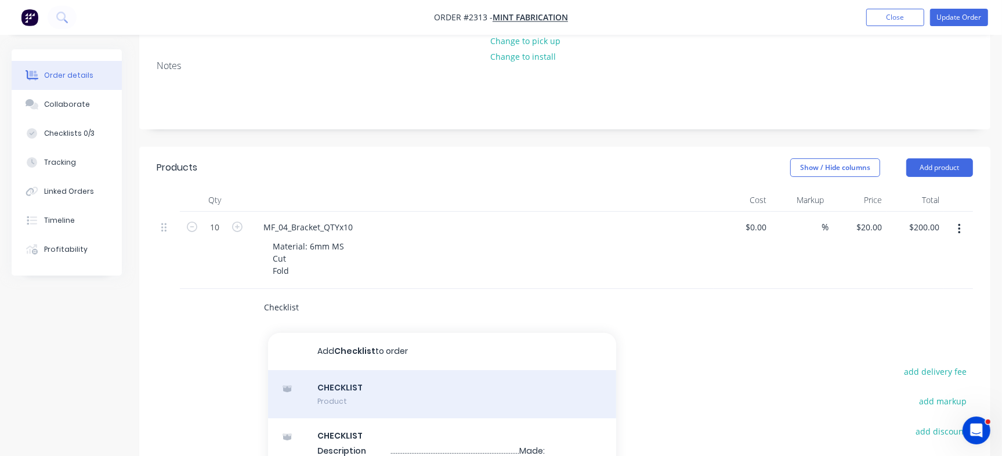
type input "Checklist"
click at [410, 400] on div "CHECKLIST Product" at bounding box center [442, 394] width 348 height 49
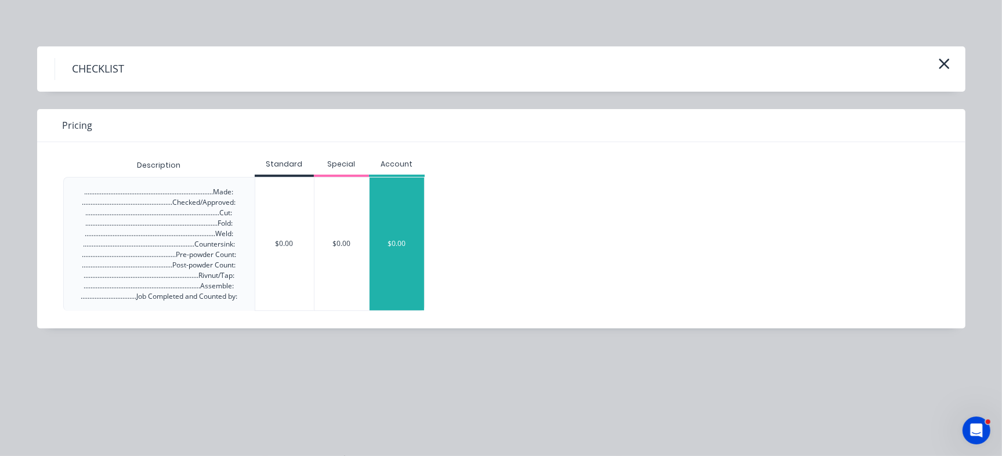
click at [386, 242] on div "$0.00" at bounding box center [397, 244] width 55 height 133
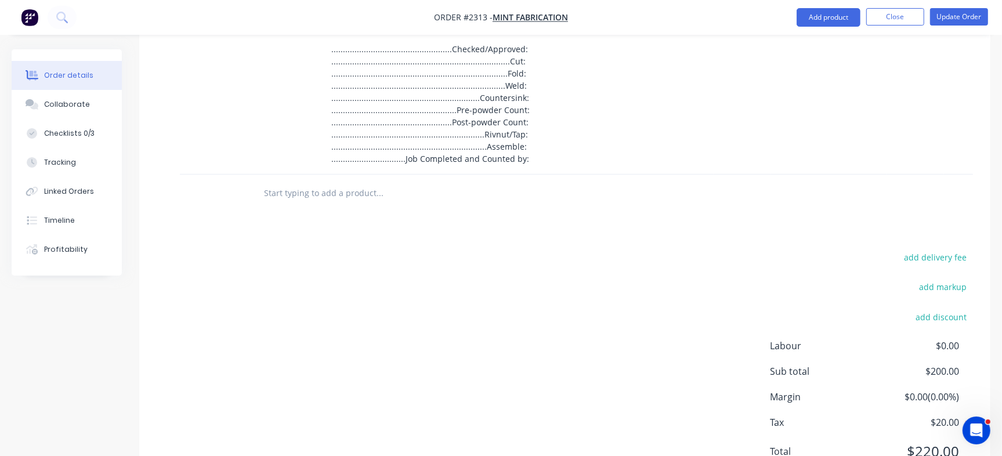
scroll to position [435, 0]
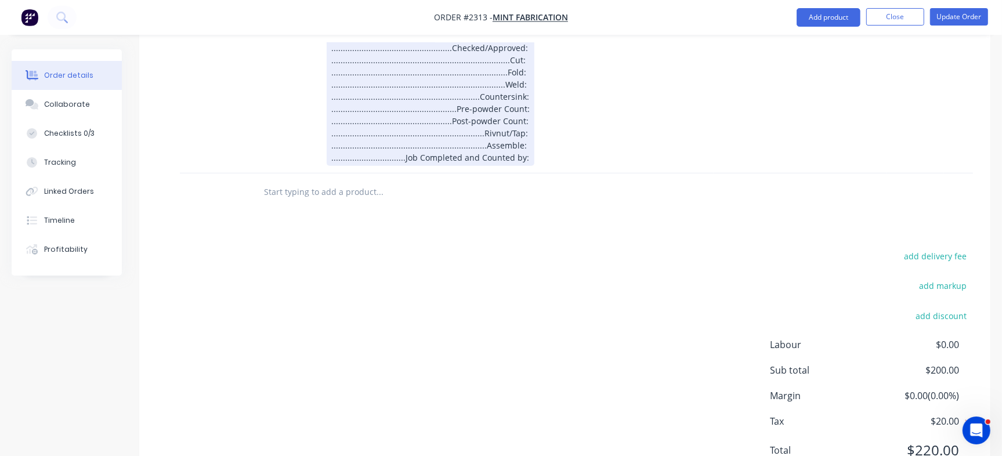
click at [305, 169] on div "CHECKLIST Description .........................................................…" at bounding box center [481, 86] width 464 height 175
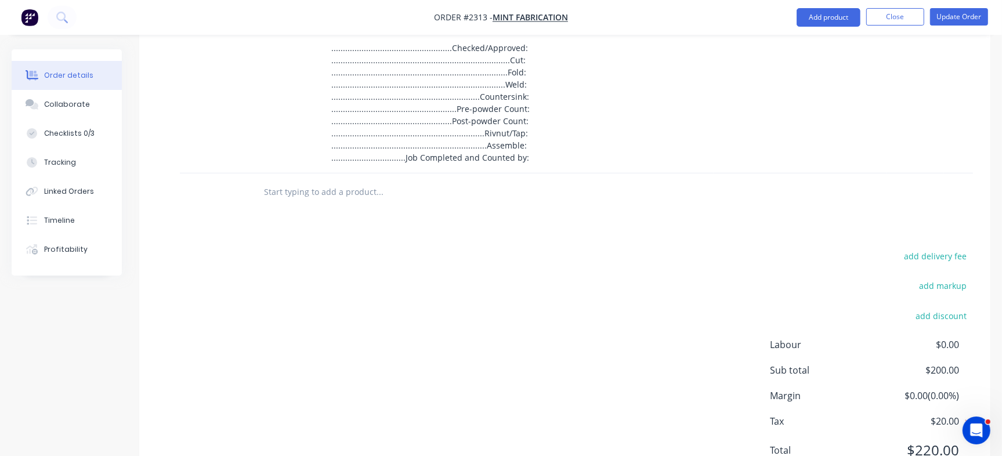
click at [294, 186] on input "text" at bounding box center [379, 191] width 232 height 23
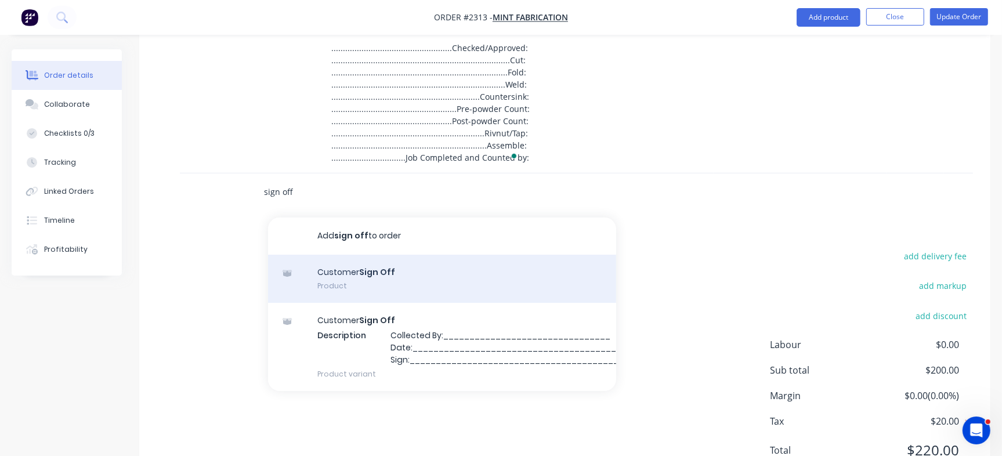
type input "sign off"
click at [412, 272] on div "Customer Sign Off Product" at bounding box center [442, 279] width 348 height 49
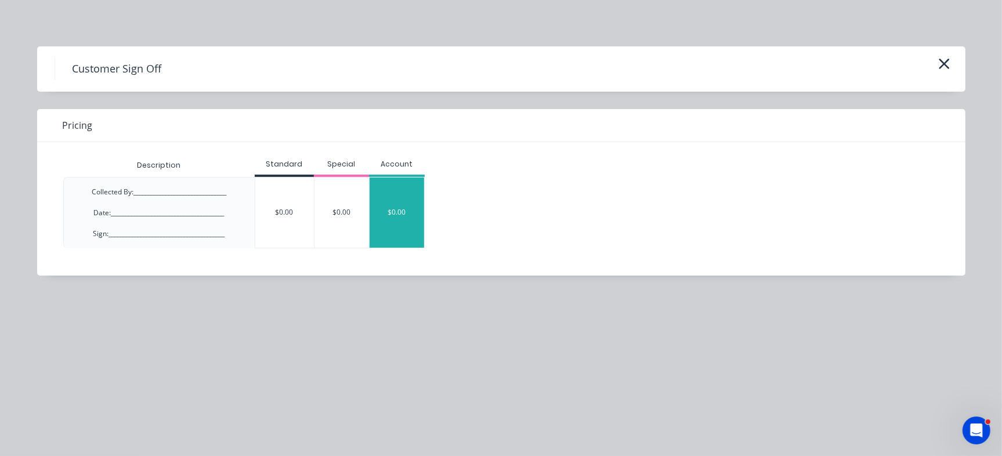
click at [376, 214] on div "$0.00" at bounding box center [397, 213] width 55 height 70
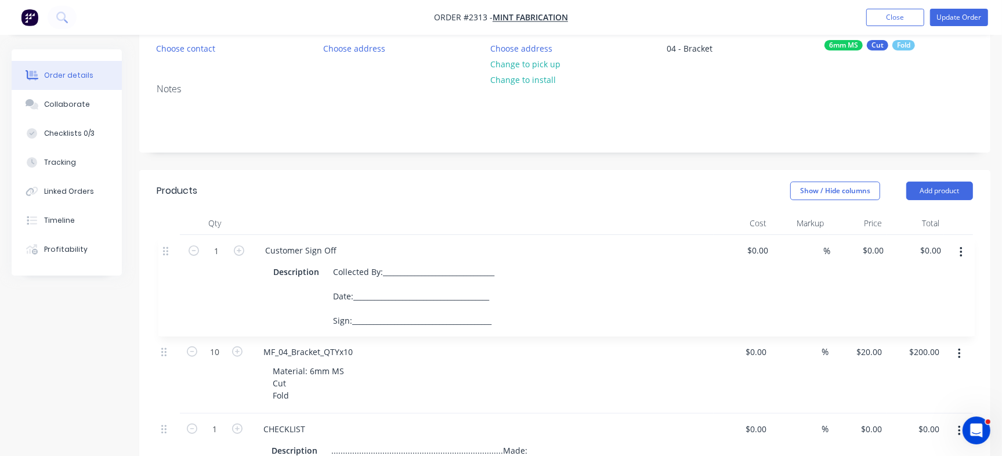
drag, startPoint x: 166, startPoint y: 193, endPoint x: 176, endPoint y: 252, distance: 60.5
click at [176, 252] on div "10 MF_04_Bracket_QTYx10 Material: 6mm MS Cut Fold $0.00 $0.00 % $20.00 $20.00 $…" at bounding box center [565, 411] width 816 height 353
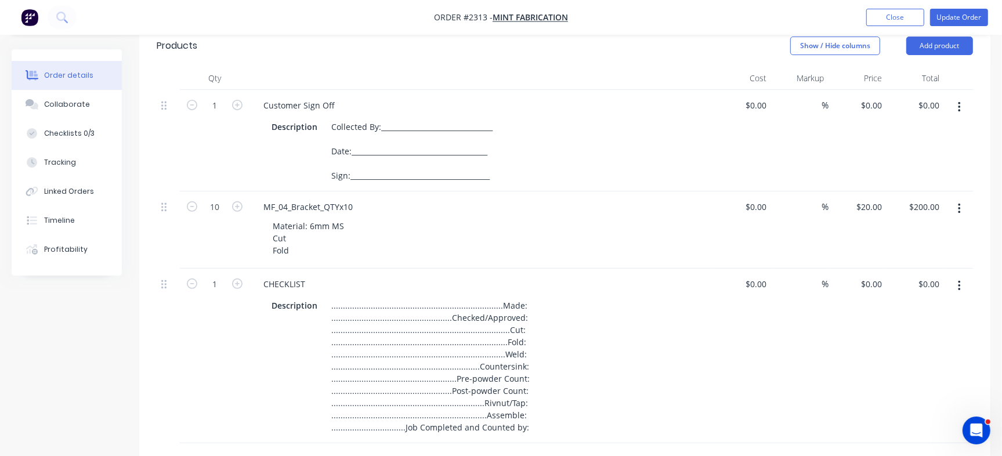
scroll to position [269, 0]
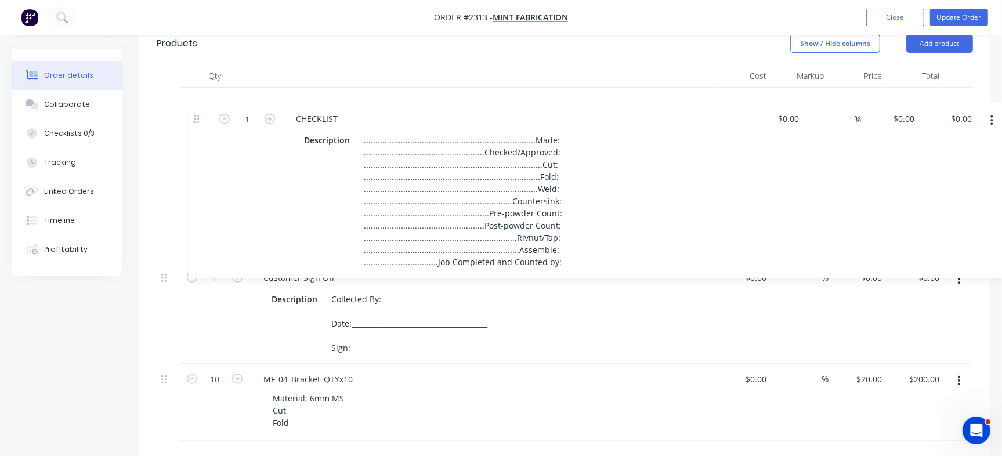
drag, startPoint x: 162, startPoint y: 287, endPoint x: 203, endPoint y: 118, distance: 173.2
click at [203, 118] on div "1 Customer Sign Off Description Collected By:________________________________ D…" at bounding box center [565, 264] width 816 height 353
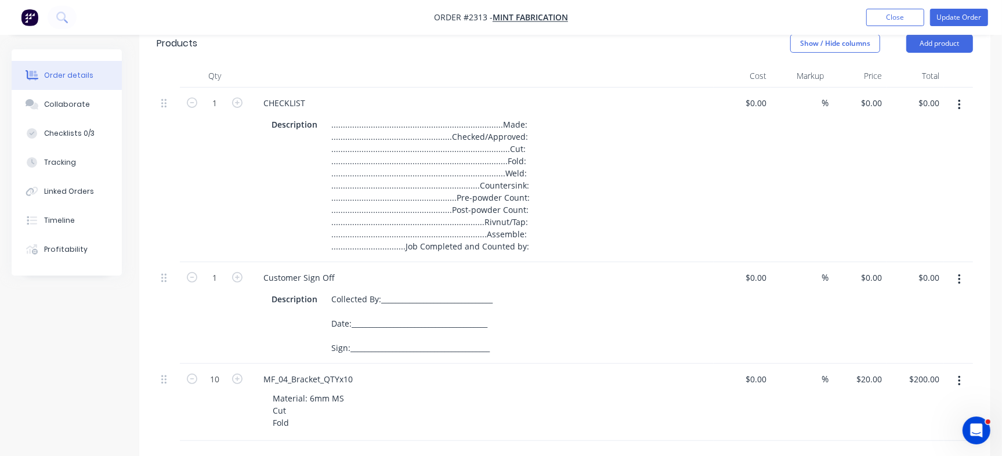
scroll to position [0, 0]
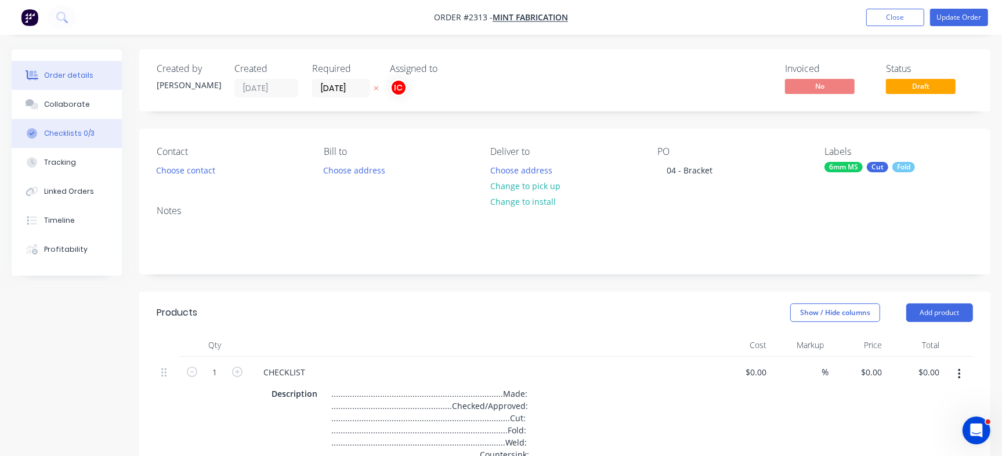
click at [75, 128] on div "Checklists 0/3" at bounding box center [69, 133] width 50 height 10
type textarea "x"
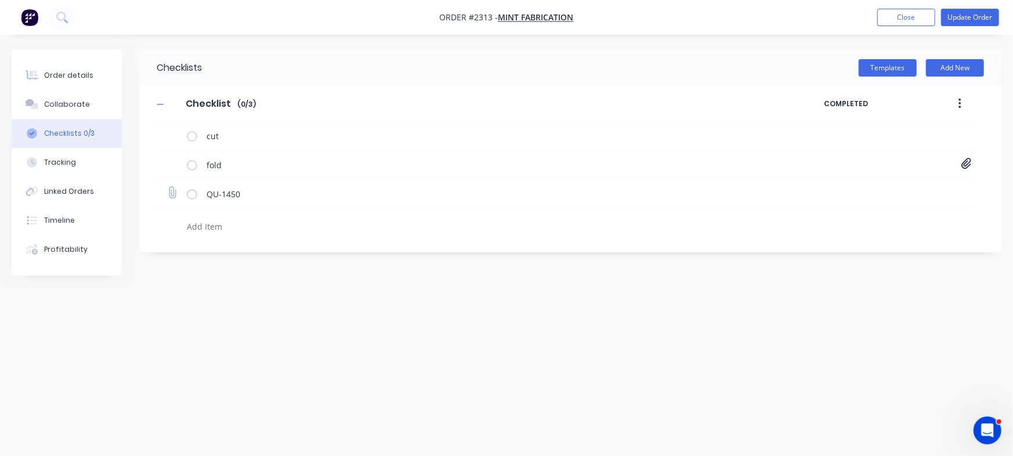
click at [170, 193] on icon at bounding box center [172, 193] width 16 height 16
click at [167, 187] on input "file" at bounding box center [167, 187] width 0 height 0
click at [174, 191] on icon at bounding box center [172, 192] width 15 height 15
click at [167, 187] on input "file" at bounding box center [167, 187] width 0 height 0
type input "C:\fakepath\Quote QU1450.pdf"
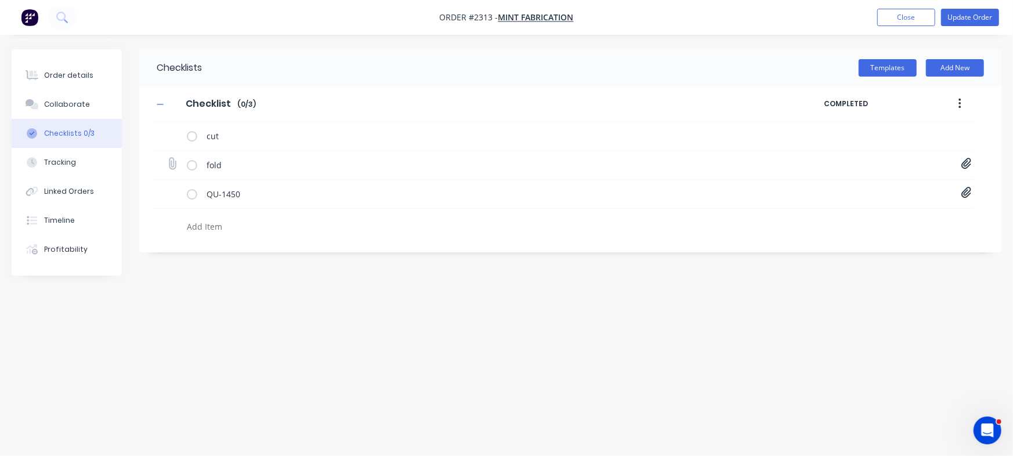
click at [969, 164] on icon at bounding box center [966, 164] width 10 height 12
click at [416, 301] on div "Checklists Templates Add New Checklist Checklist Enter Checklist name ( 0 / 3 )…" at bounding box center [507, 205] width 990 height 313
click at [79, 66] on button "Order details" at bounding box center [67, 75] width 110 height 29
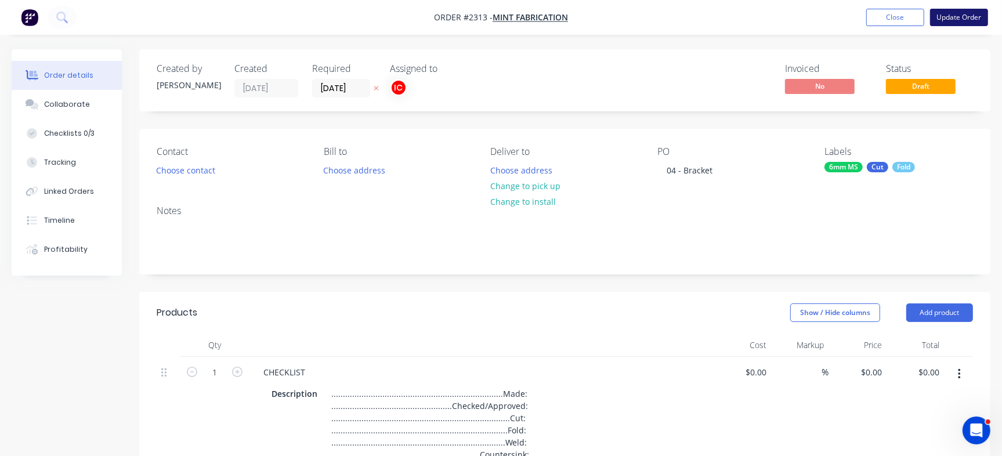
click at [980, 17] on button "Update Order" at bounding box center [959, 17] width 58 height 17
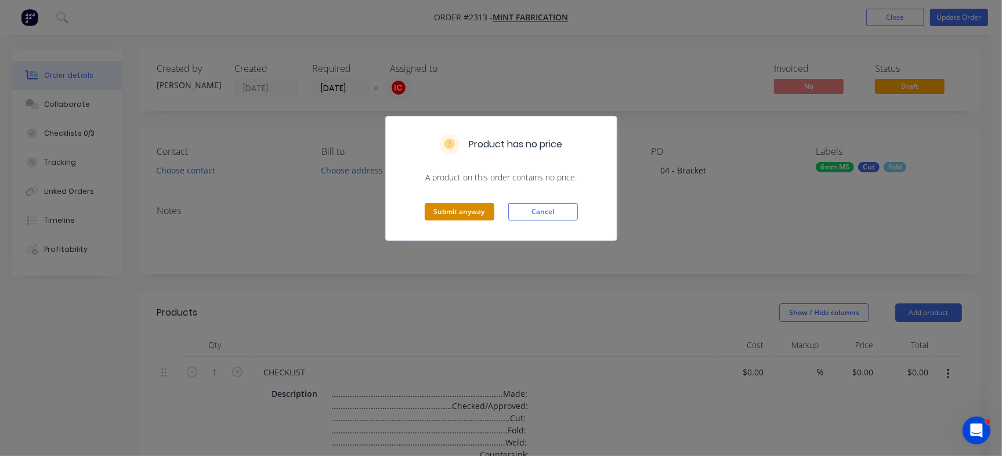
click at [456, 215] on button "Submit anyway" at bounding box center [460, 211] width 70 height 17
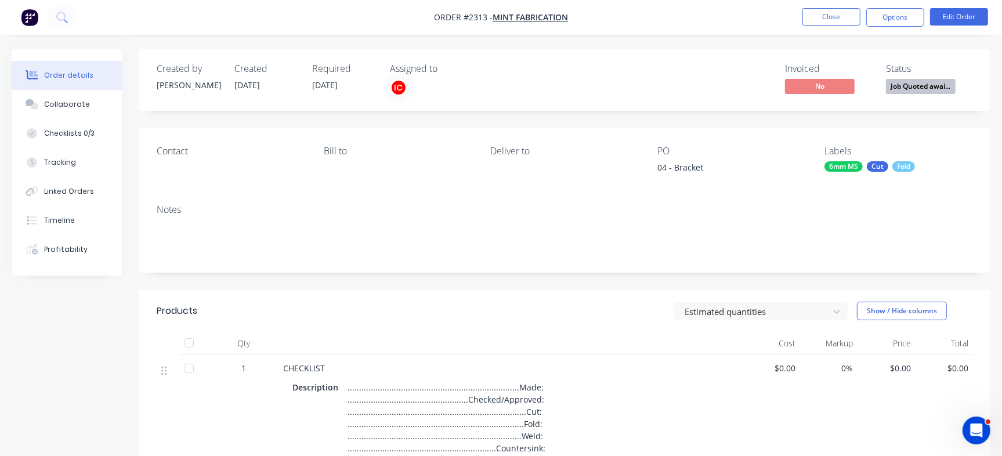
click at [908, 84] on span "Job Quoted awai..." at bounding box center [921, 86] width 70 height 15
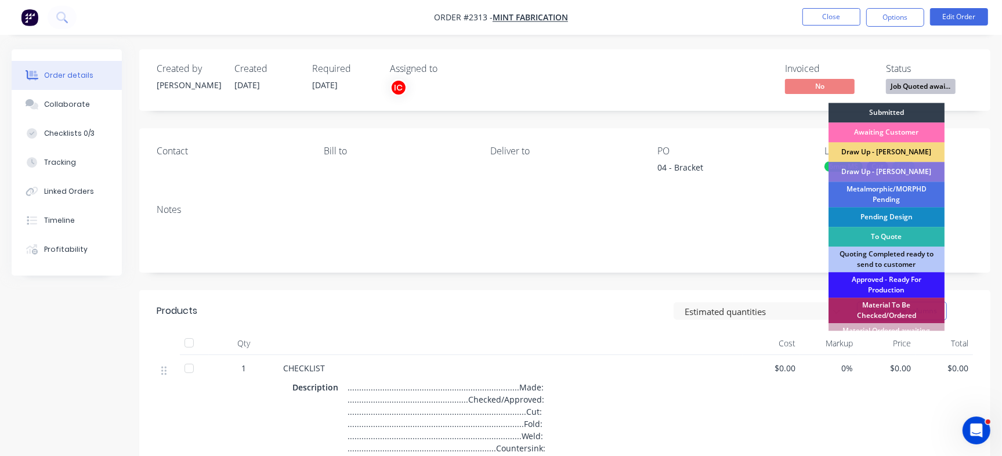
click at [896, 152] on div "Draw Up - [PERSON_NAME]" at bounding box center [886, 152] width 116 height 20
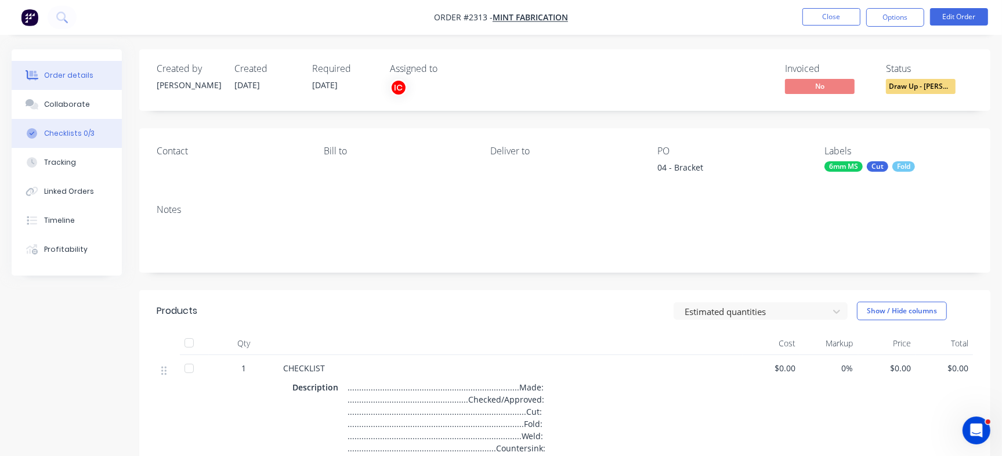
click at [88, 125] on button "Checklists 0/3" at bounding box center [67, 133] width 110 height 29
type textarea "x"
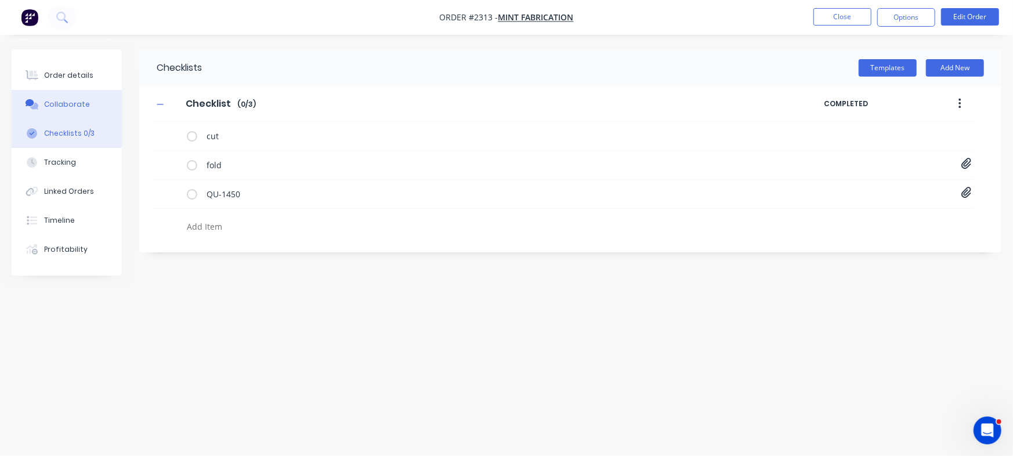
click at [59, 102] on div "Collaborate" at bounding box center [67, 104] width 46 height 10
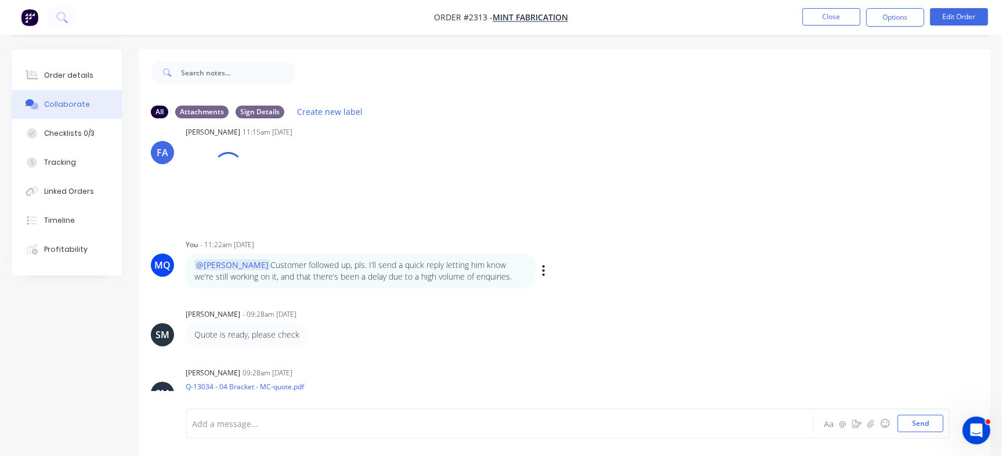
scroll to position [150, 0]
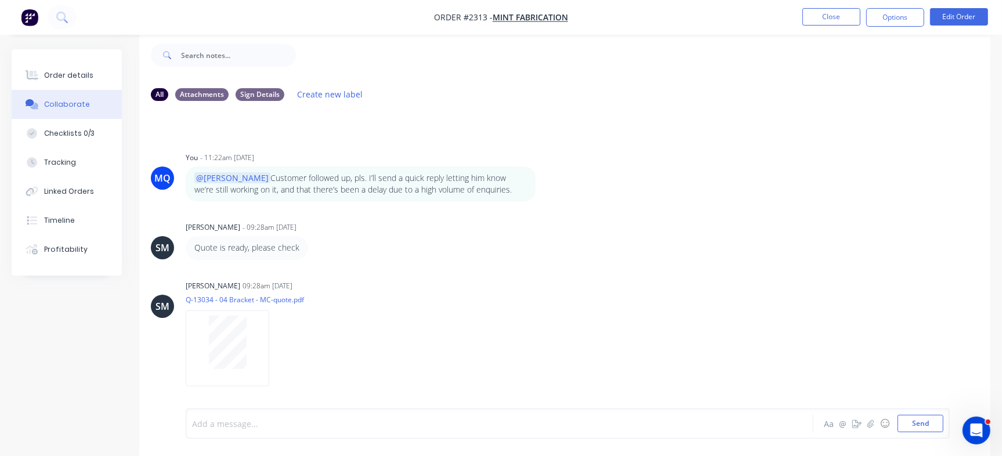
click at [332, 428] on div at bounding box center [474, 424] width 563 height 12
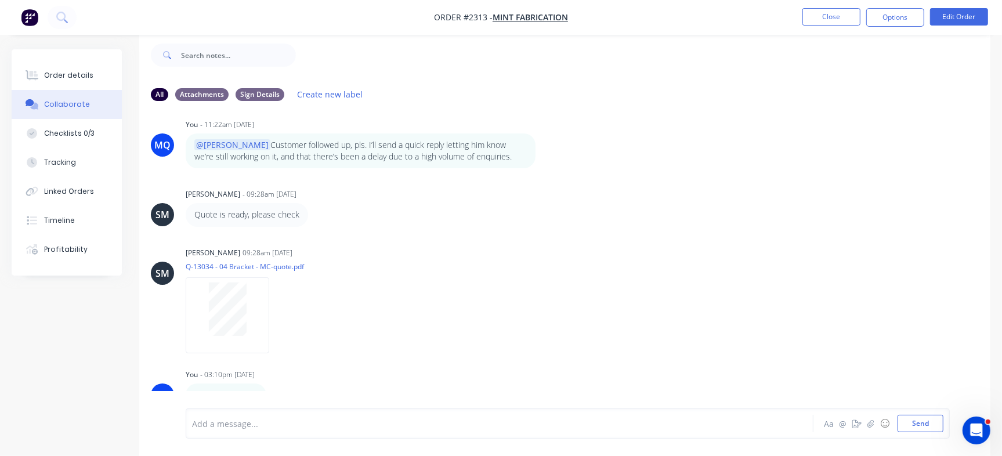
scroll to position [207, 0]
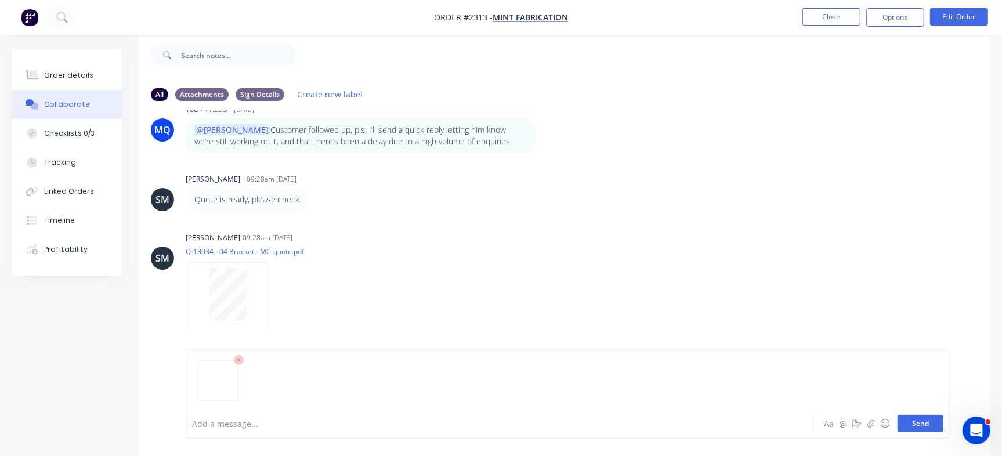
click at [907, 421] on button "Send" at bounding box center [920, 423] width 46 height 17
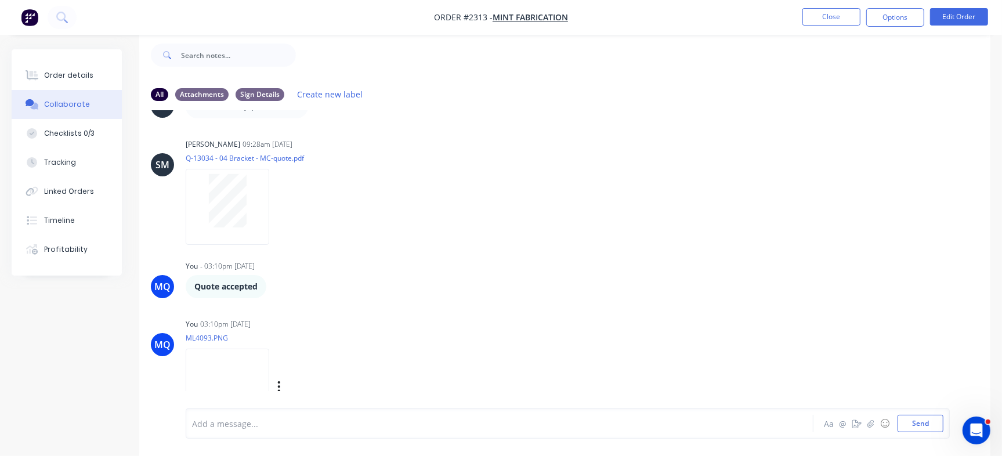
scroll to position [339, 0]
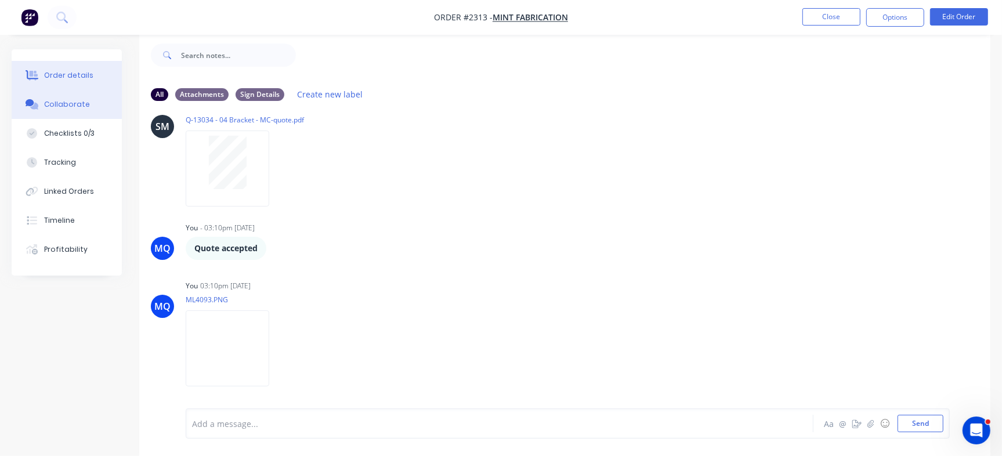
click at [41, 71] on button "Order details" at bounding box center [67, 75] width 110 height 29
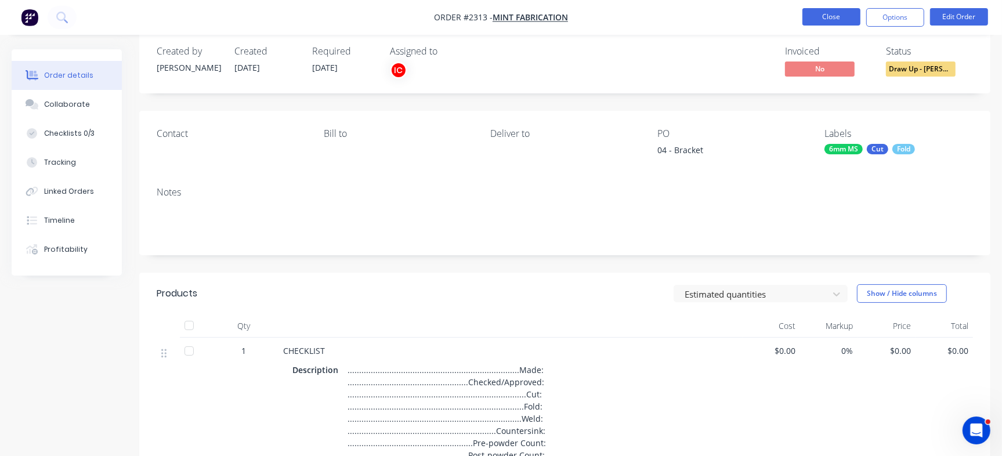
click at [841, 20] on button "Close" at bounding box center [831, 16] width 58 height 17
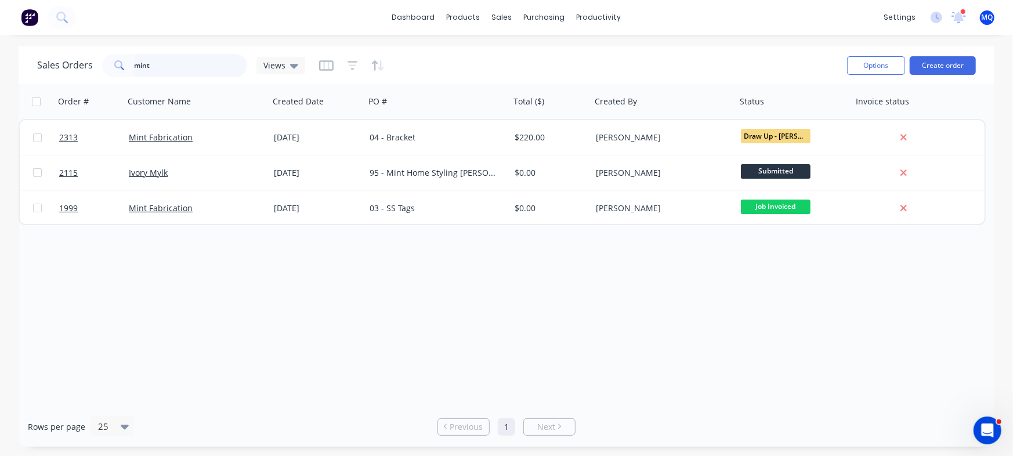
click at [168, 58] on input "mint" at bounding box center [191, 65] width 113 height 23
type input "[PERSON_NAME]"
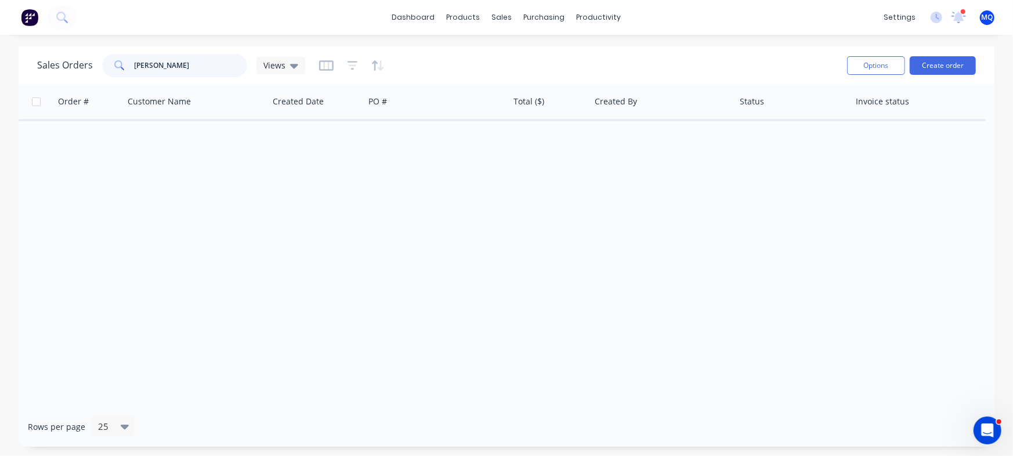
click at [224, 66] on input "patrick" at bounding box center [191, 65] width 113 height 23
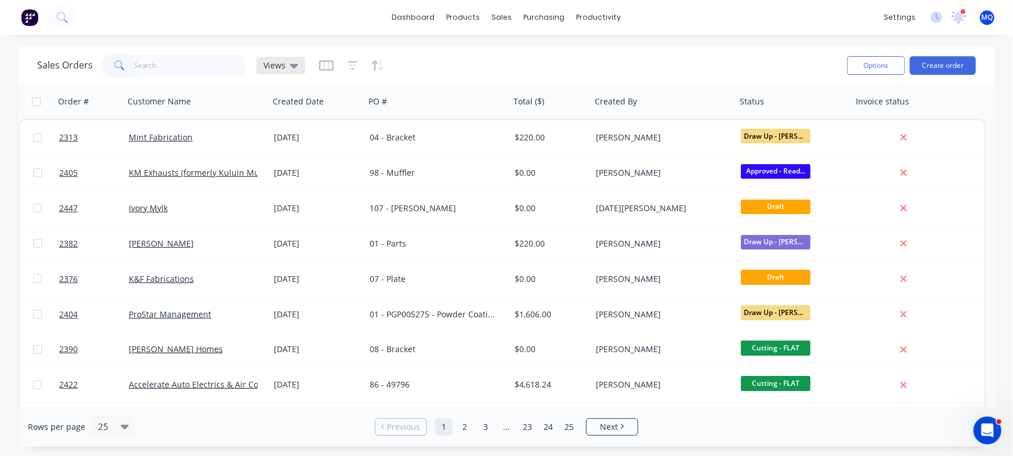
click at [272, 67] on span "Views" at bounding box center [274, 65] width 22 height 12
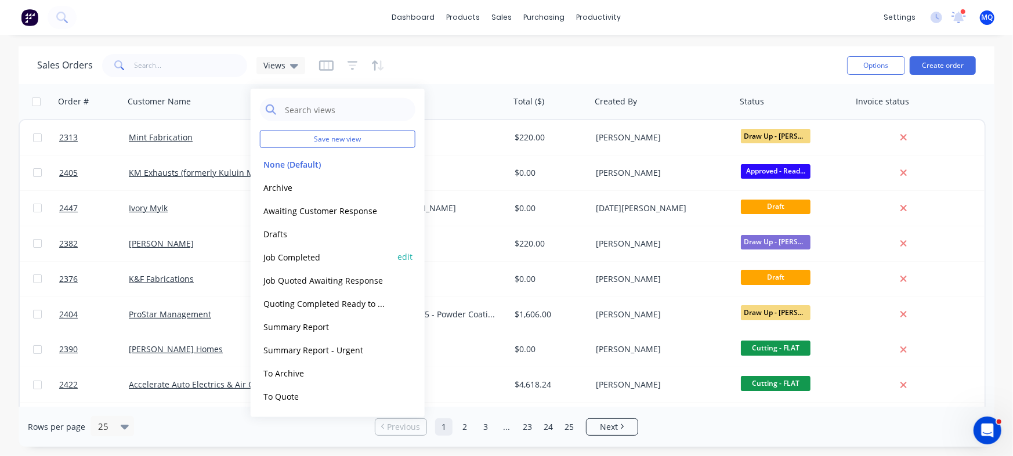
click at [288, 258] on button "Job Completed" at bounding box center [326, 256] width 132 height 13
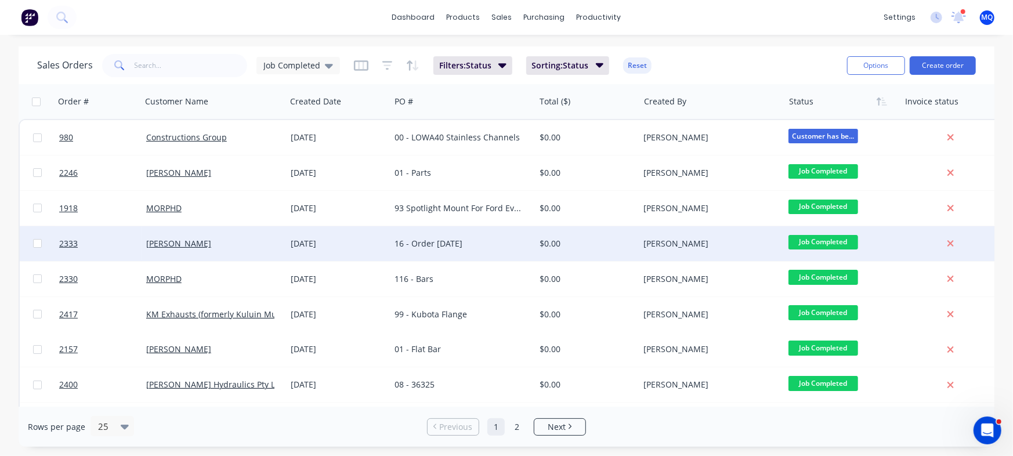
click at [421, 242] on div "16 - Order 22/9/25" at bounding box center [458, 244] width 129 height 12
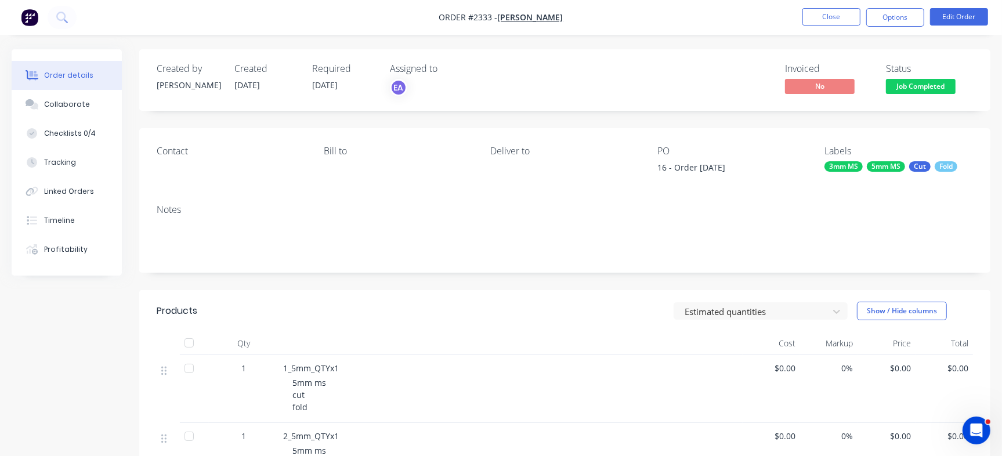
click at [55, 85] on button "Order details" at bounding box center [67, 75] width 110 height 29
click at [56, 102] on div "Collaborate" at bounding box center [67, 104] width 46 height 10
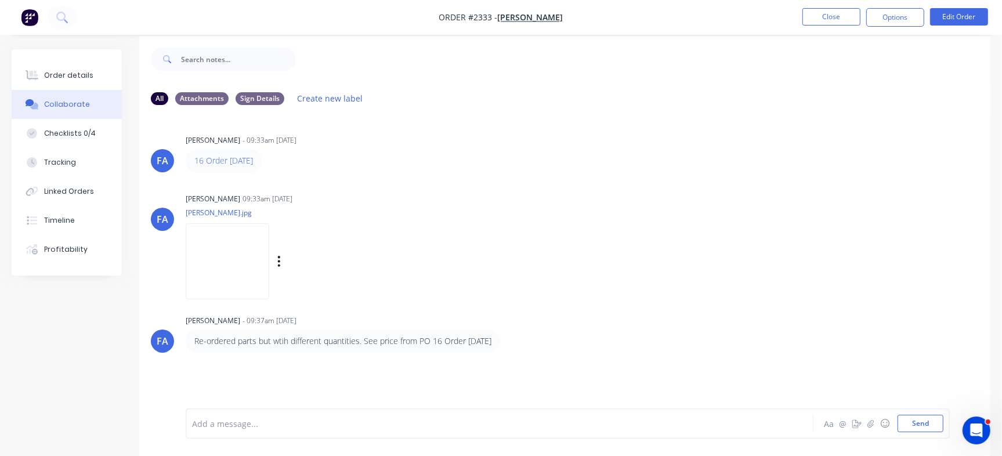
scroll to position [17, 0]
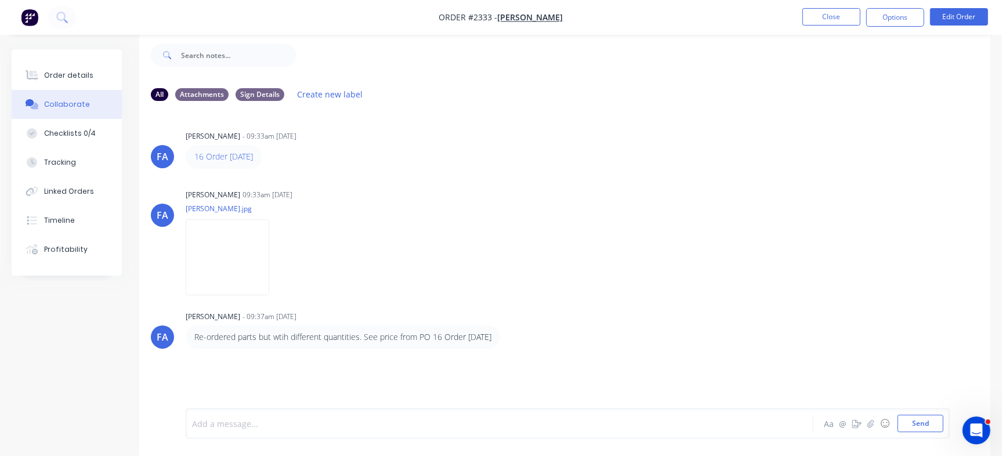
click at [401, 429] on div at bounding box center [474, 424] width 563 height 12
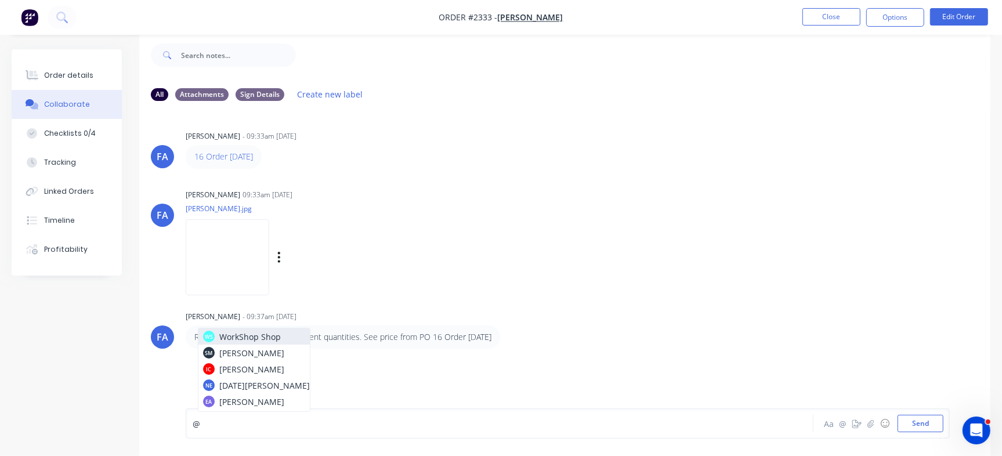
drag, startPoint x: 452, startPoint y: 274, endPoint x: 349, endPoint y: 272, distance: 103.3
click at [452, 272] on div "Francis Adrian Candido 09:33am 22/09/25 mitch.jpg Labels Download Delete" at bounding box center [367, 238] width 363 height 104
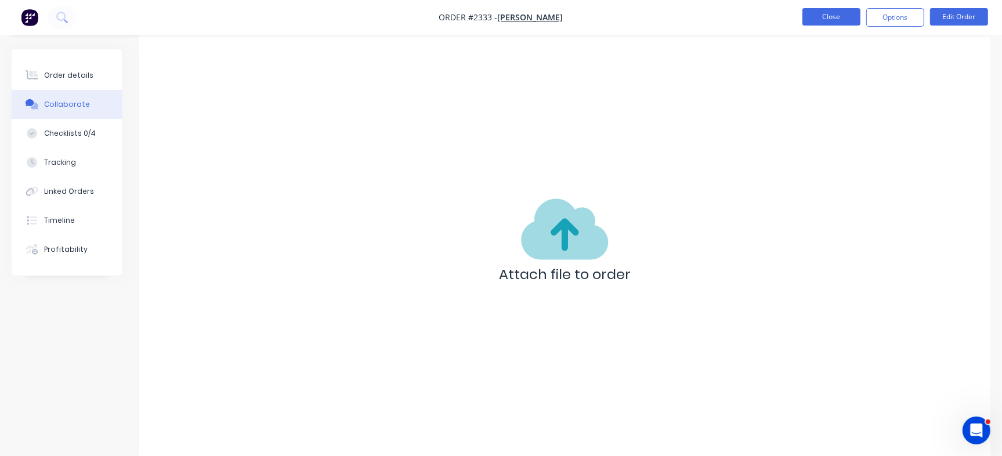
click at [853, 19] on button "Close" at bounding box center [831, 16] width 58 height 17
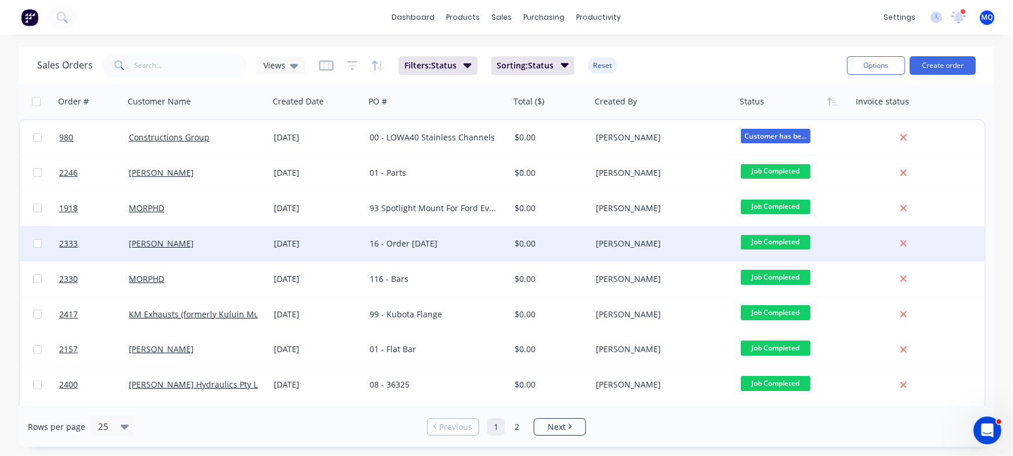
click at [405, 247] on div "16 - Order 22/9/25" at bounding box center [434, 244] width 129 height 12
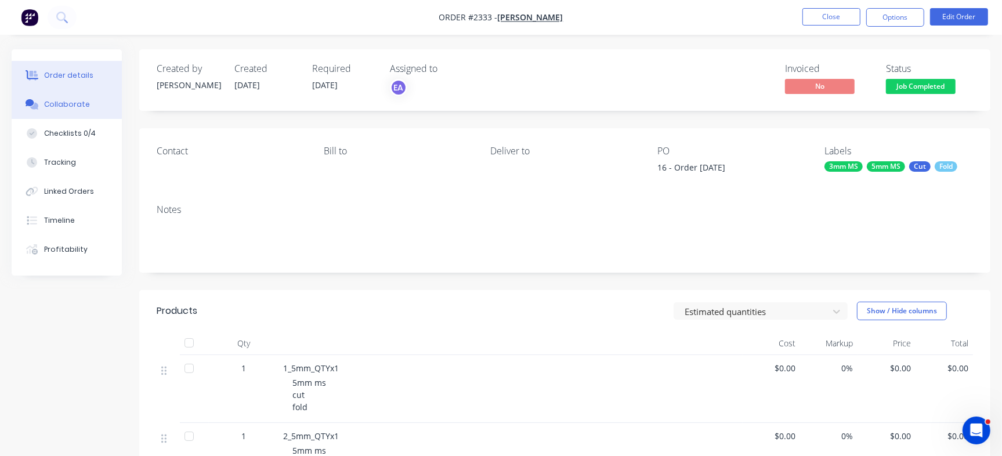
click at [68, 111] on button "Collaborate" at bounding box center [67, 104] width 110 height 29
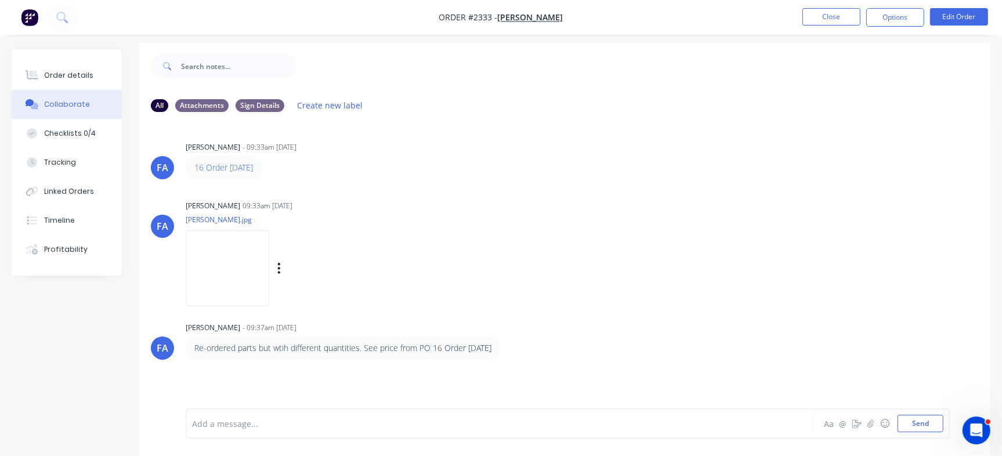
scroll to position [17, 0]
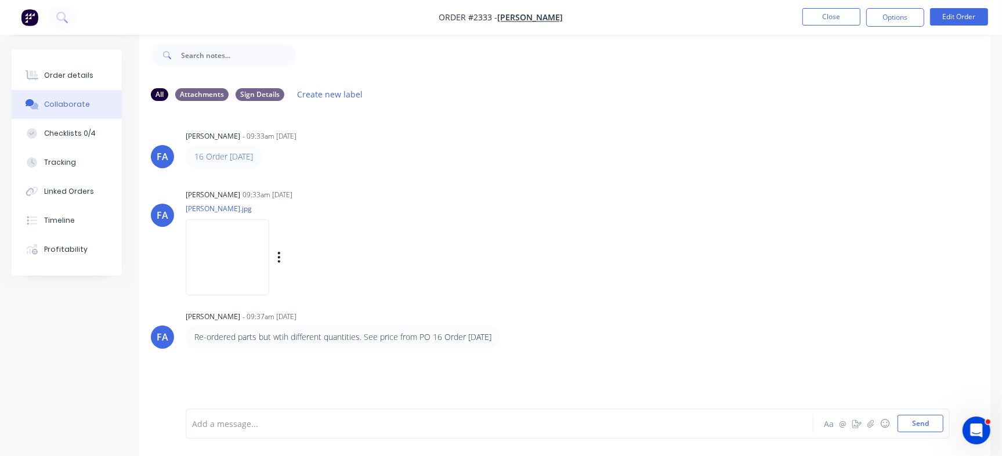
click at [250, 260] on img at bounding box center [228, 257] width 84 height 76
click at [246, 259] on img at bounding box center [228, 257] width 84 height 76
click at [251, 263] on img at bounding box center [228, 257] width 84 height 76
click at [104, 133] on button "Checklists 0/4" at bounding box center [67, 133] width 110 height 29
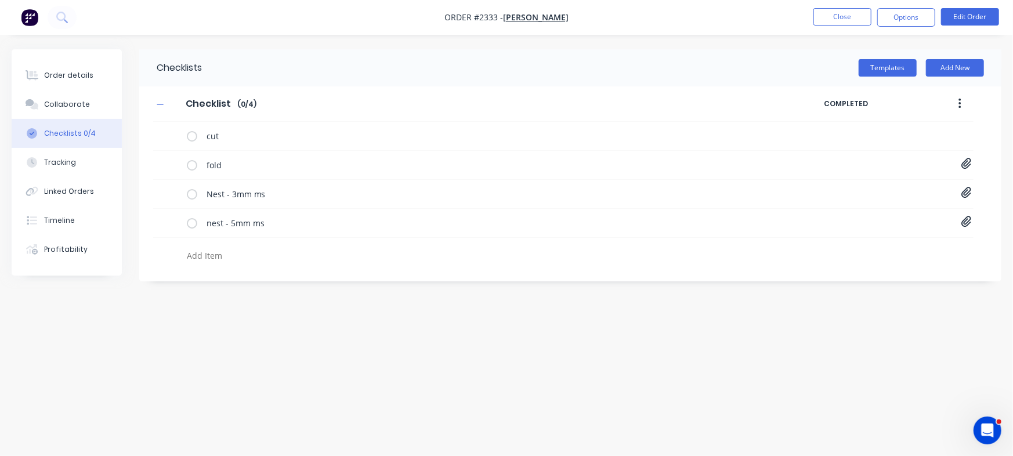
click at [240, 260] on textarea at bounding box center [446, 255] width 528 height 17
paste textarea "INV-3085"
type textarea "x"
type textarea "INV-3085"
type textarea "x"
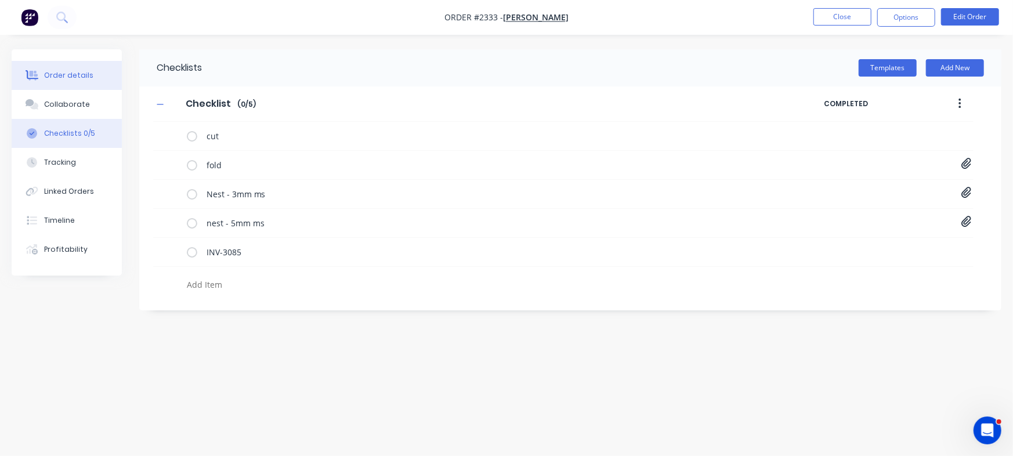
click at [90, 79] on button "Order details" at bounding box center [67, 75] width 110 height 29
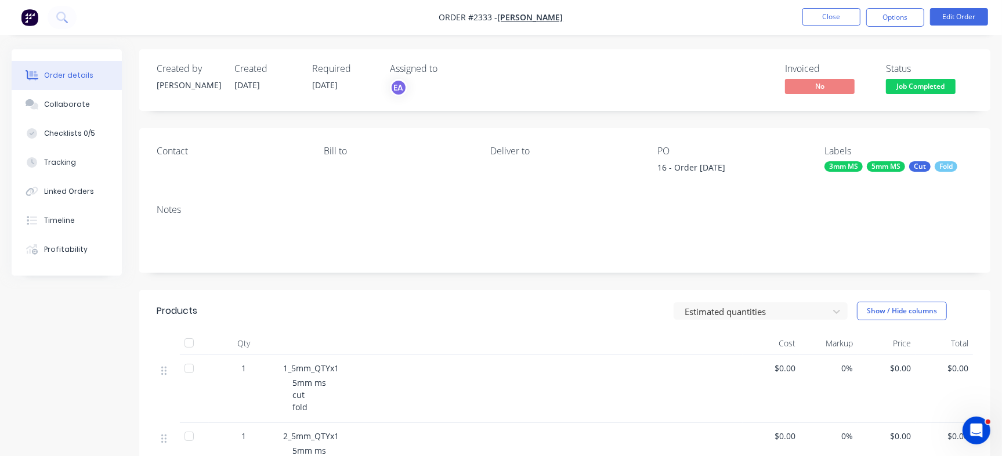
click at [893, 86] on span "Job Completed" at bounding box center [921, 86] width 70 height 15
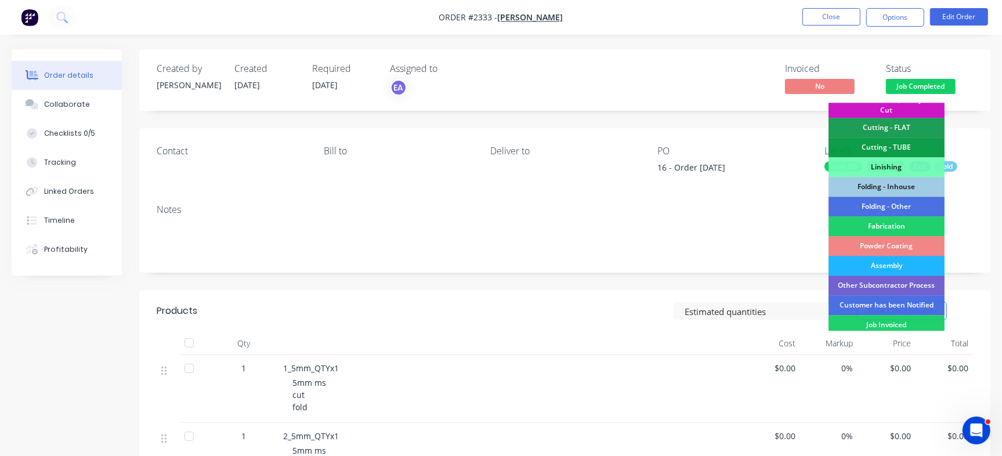
scroll to position [344, 0]
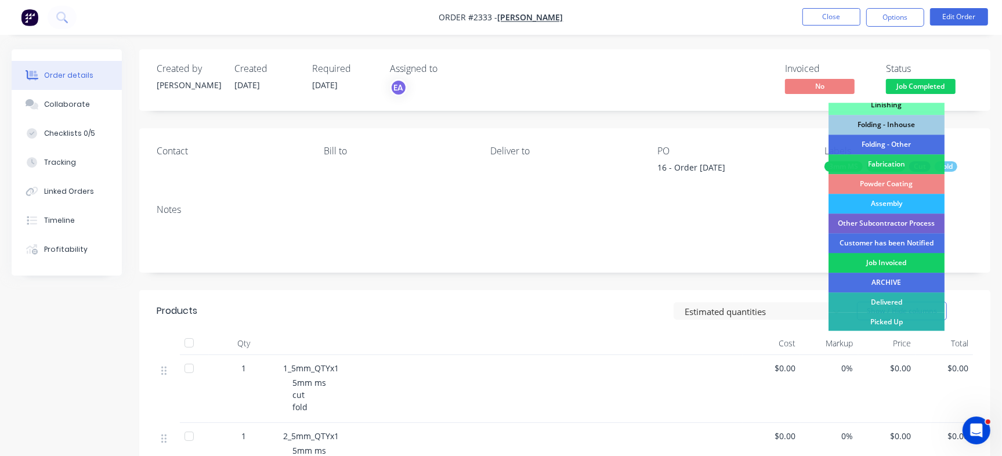
click at [890, 269] on div "Job Invoiced" at bounding box center [886, 263] width 116 height 20
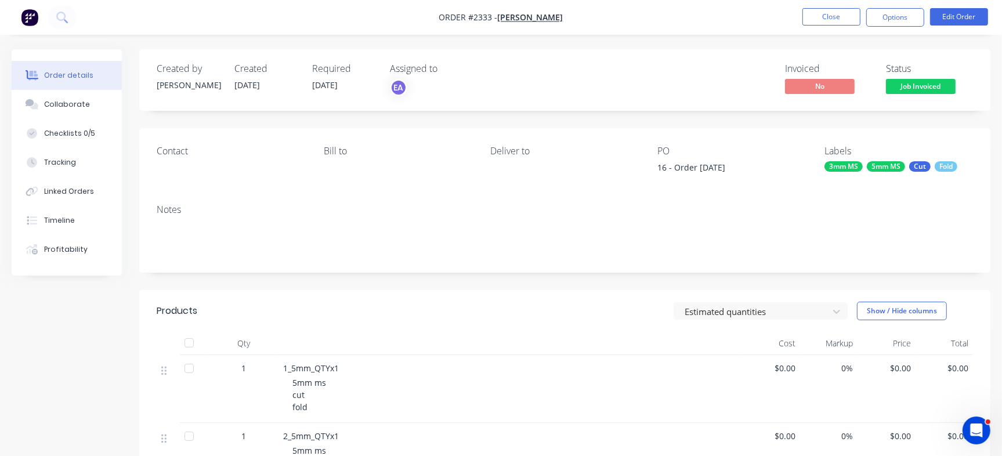
click at [832, 4] on nav "Order #2333 - Mitchell Farrell Close Options Edit Order" at bounding box center [501, 17] width 1002 height 35
click at [832, 11] on button "Close" at bounding box center [831, 16] width 58 height 17
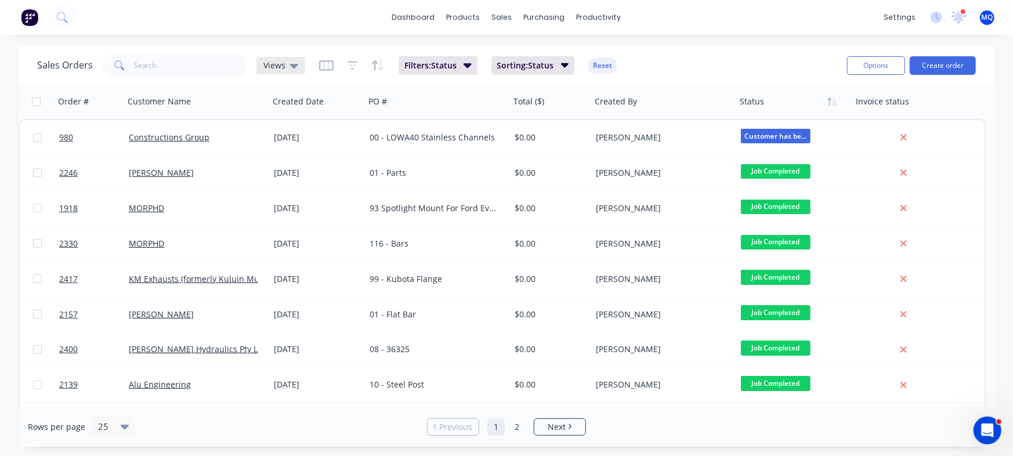
click at [294, 67] on icon at bounding box center [294, 65] width 8 height 13
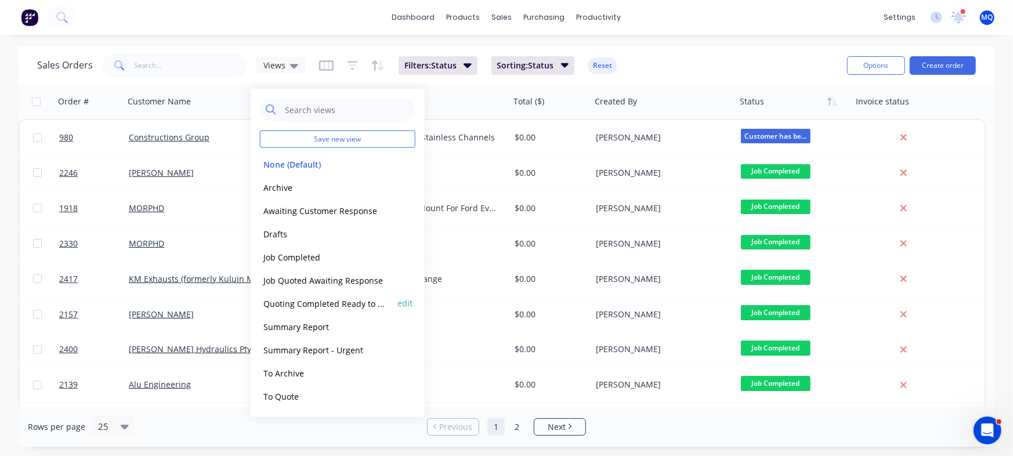
click at [289, 305] on button "Quoting Completed Ready to Send" at bounding box center [326, 302] width 132 height 13
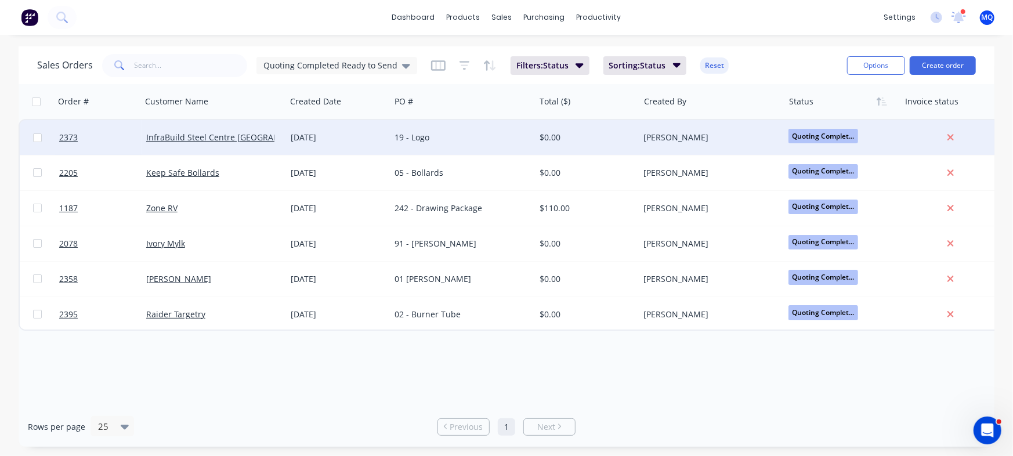
click at [426, 139] on div "19 - Logo" at bounding box center [458, 138] width 129 height 12
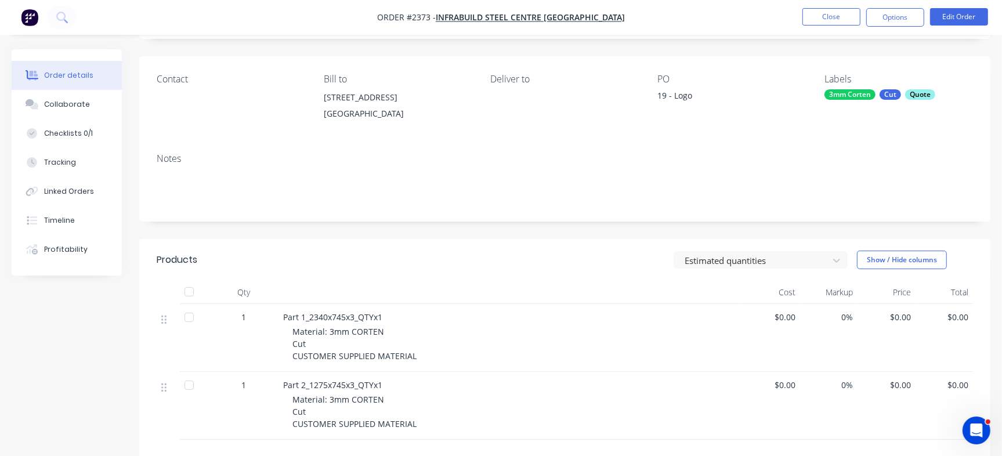
scroll to position [73, 0]
click at [75, 100] on div "Collaborate" at bounding box center [67, 104] width 46 height 10
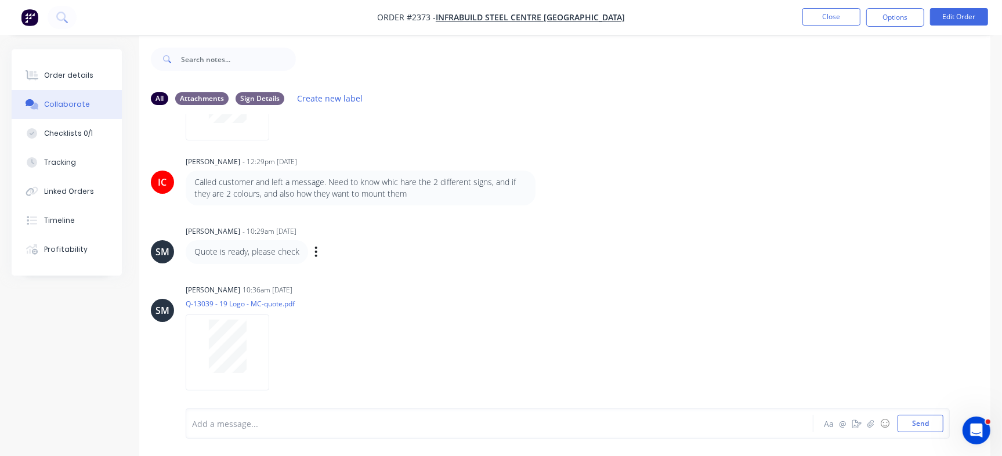
scroll to position [17, 0]
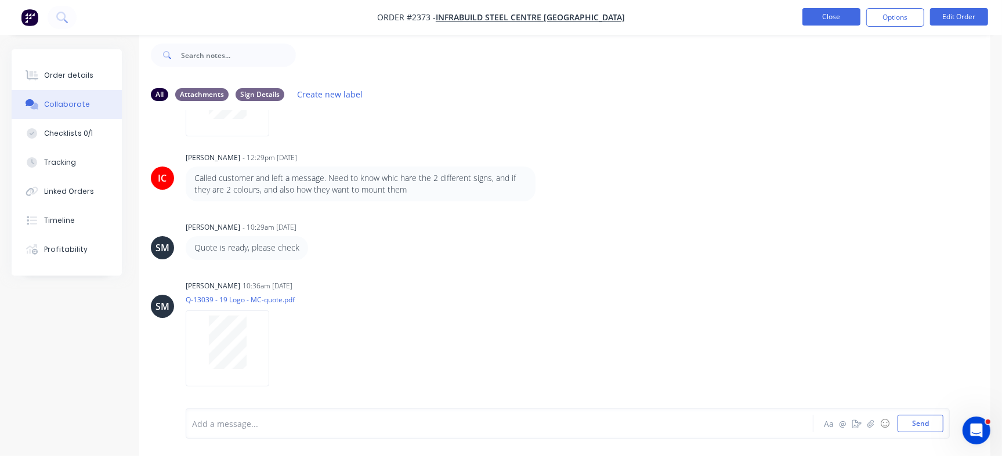
click at [824, 21] on button "Close" at bounding box center [831, 16] width 58 height 17
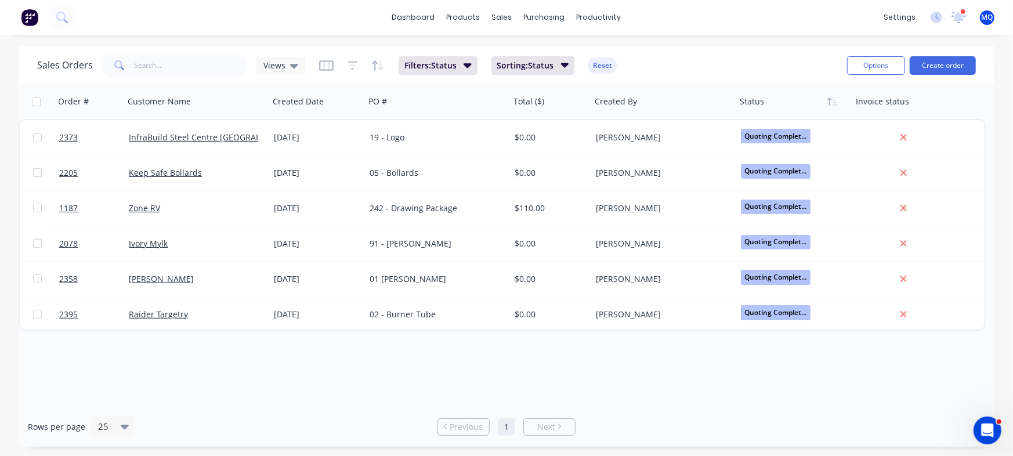
click at [271, 55] on div "Sales Orders Views" at bounding box center [171, 65] width 268 height 23
click at [271, 57] on div "Views" at bounding box center [280, 65] width 49 height 17
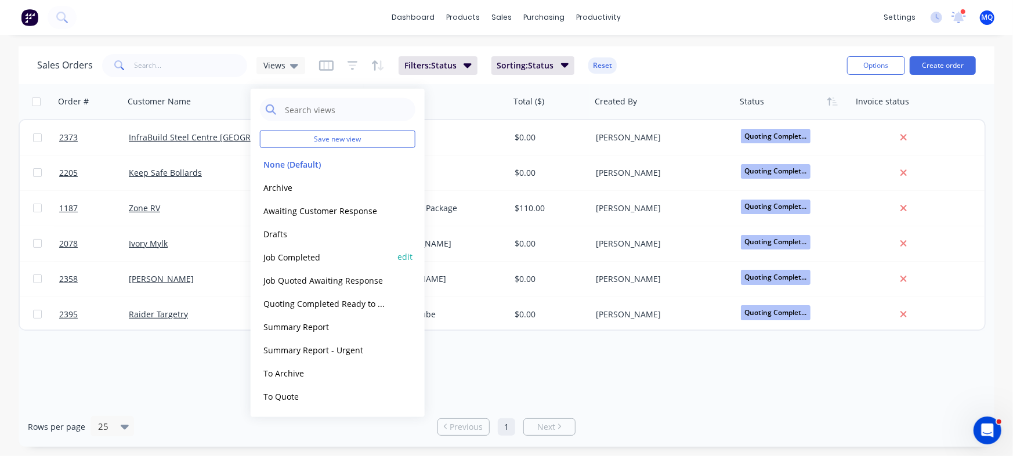
click at [279, 259] on button "Job Completed" at bounding box center [326, 256] width 132 height 13
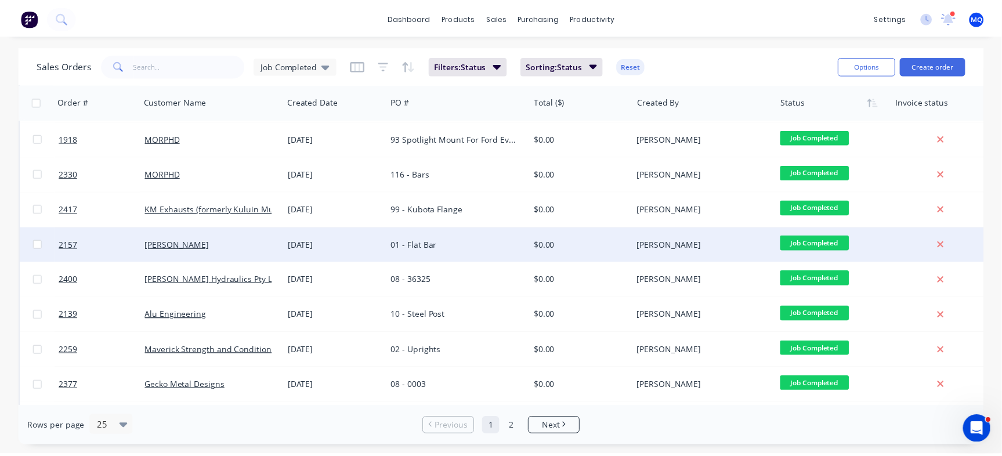
scroll to position [73, 0]
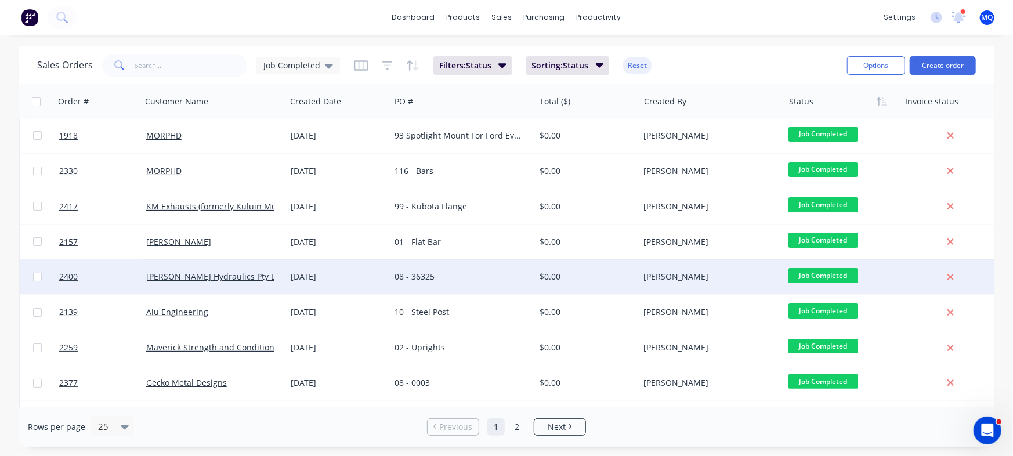
click at [429, 281] on div "08 - 36325" at bounding box center [458, 277] width 129 height 12
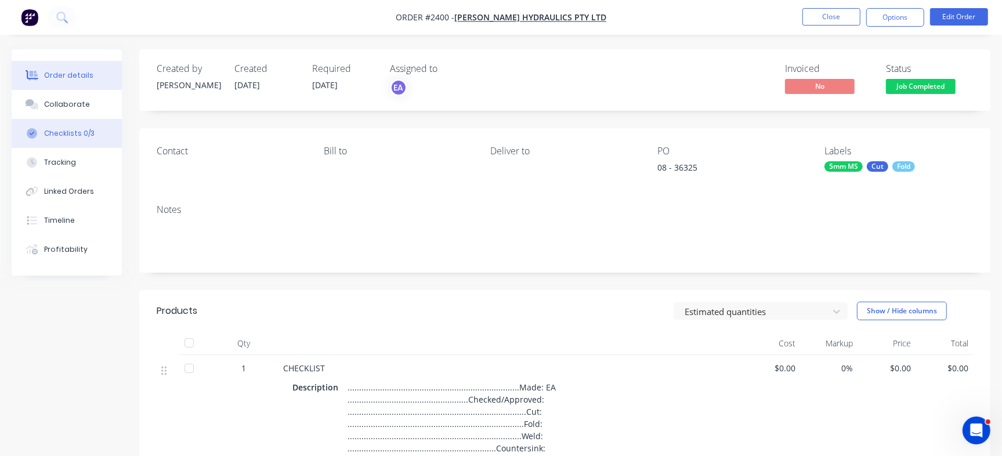
click at [81, 133] on div "Checklists 0/3" at bounding box center [69, 133] width 50 height 10
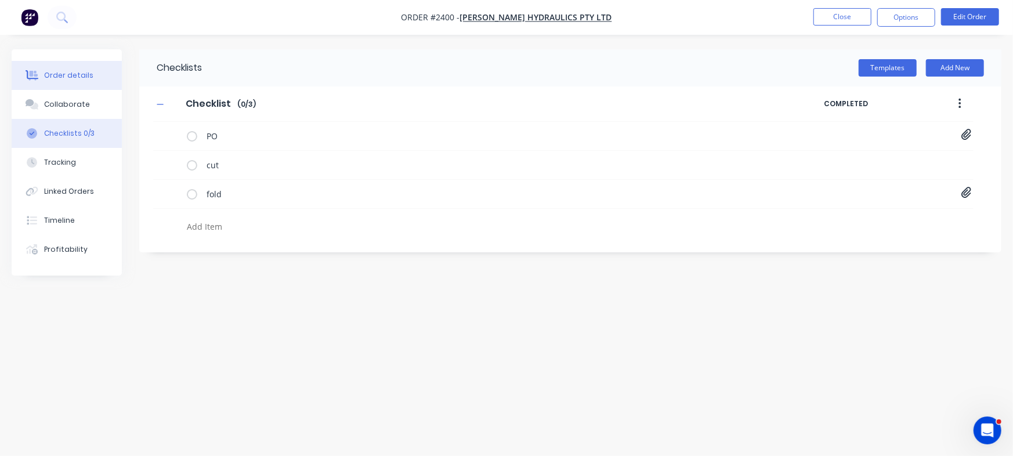
click at [63, 79] on div "Order details" at bounding box center [68, 75] width 49 height 10
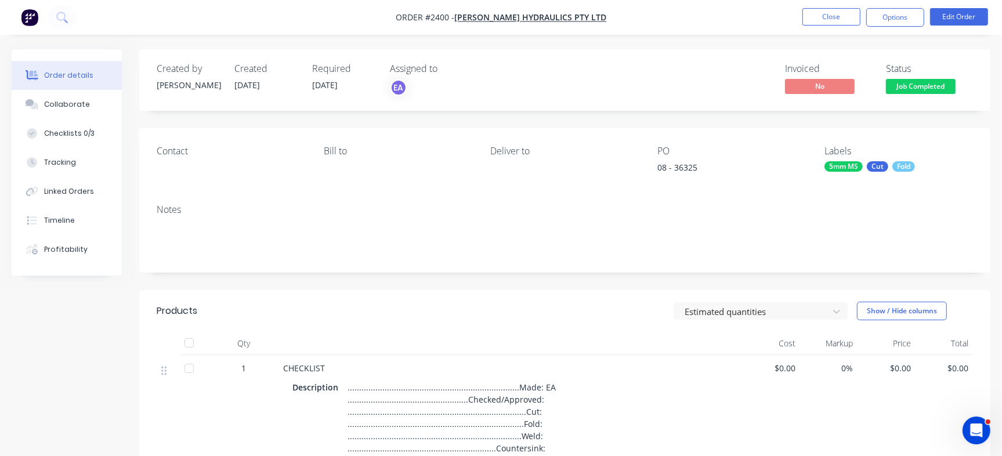
click at [687, 166] on div "08 - 36325" at bounding box center [729, 169] width 145 height 16
copy div "36325"
click at [68, 107] on div "Collaborate" at bounding box center [67, 104] width 46 height 10
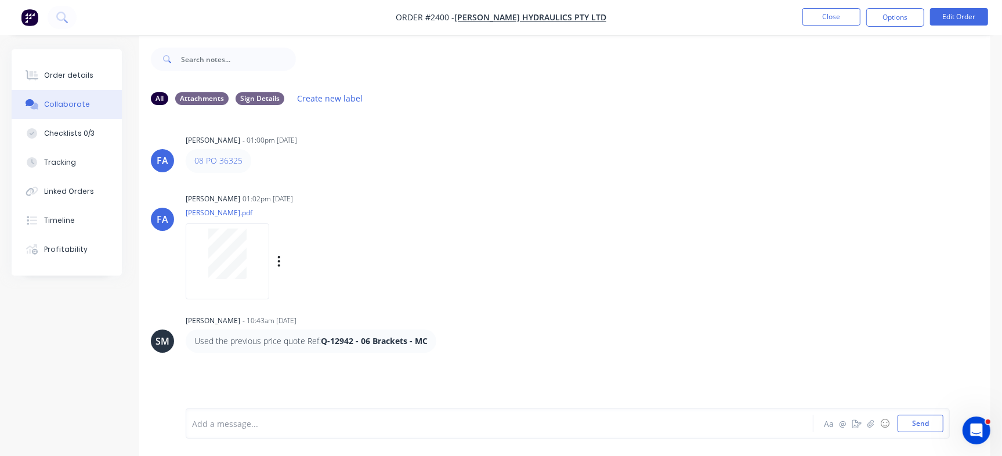
scroll to position [17, 0]
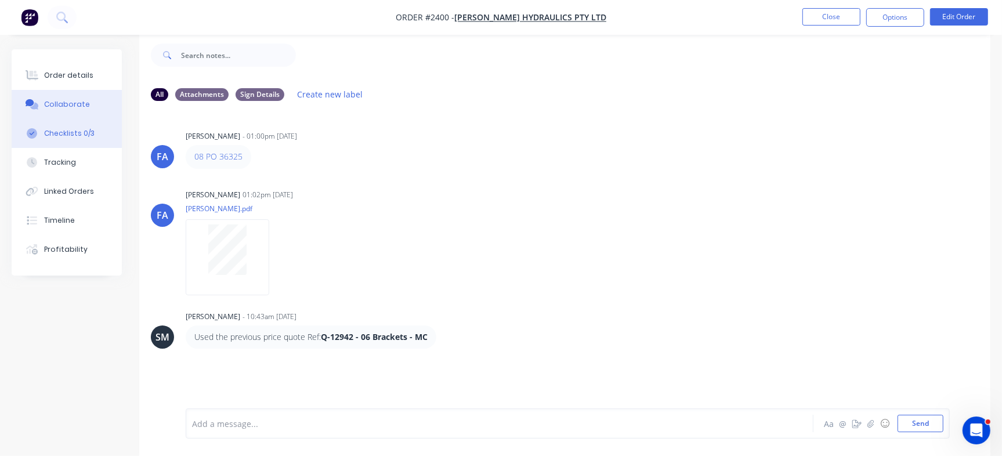
click at [89, 137] on div "Checklists 0/3" at bounding box center [69, 133] width 50 height 10
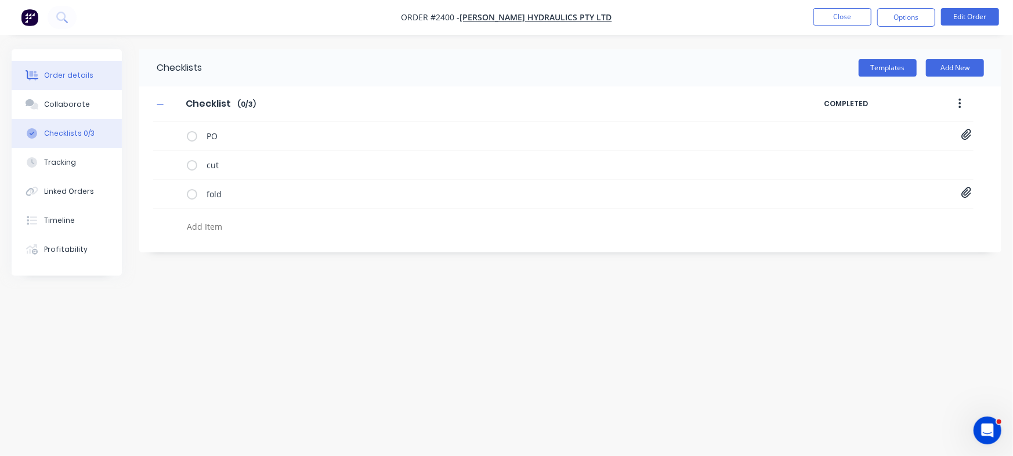
click at [61, 65] on button "Order details" at bounding box center [67, 75] width 110 height 29
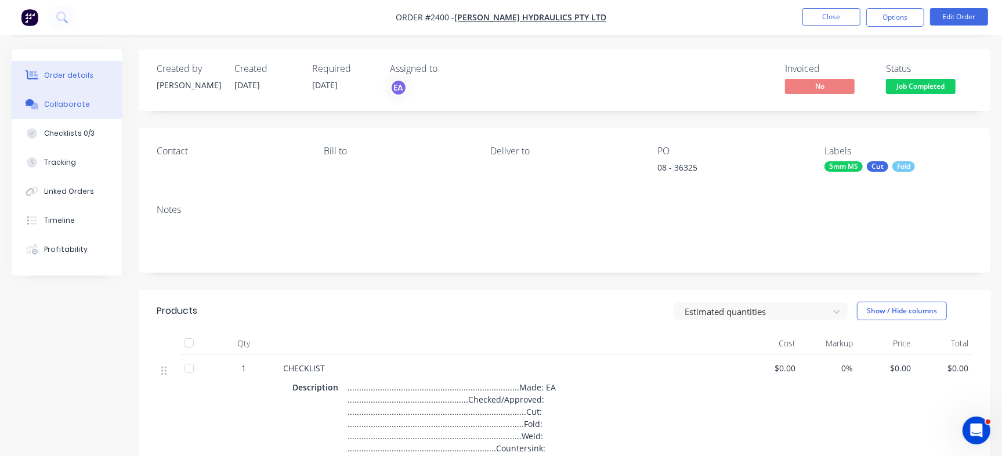
click at [75, 106] on div "Collaborate" at bounding box center [67, 104] width 46 height 10
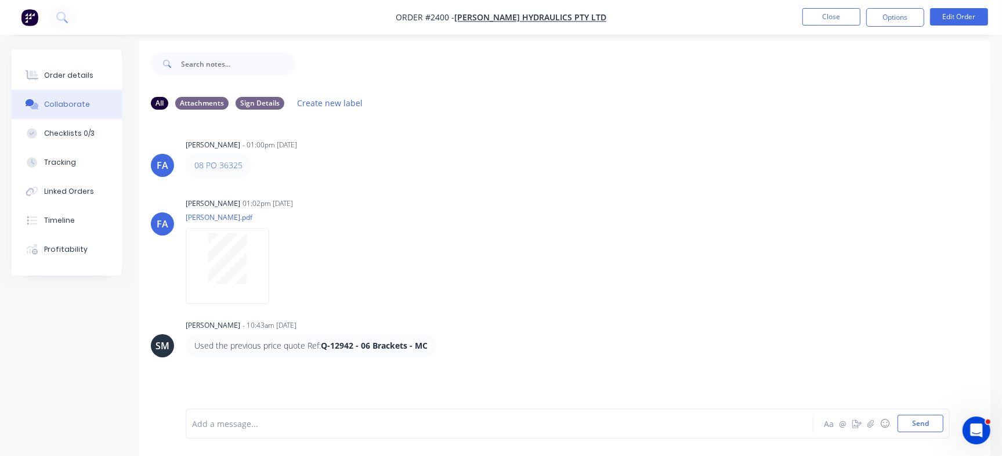
scroll to position [17, 0]
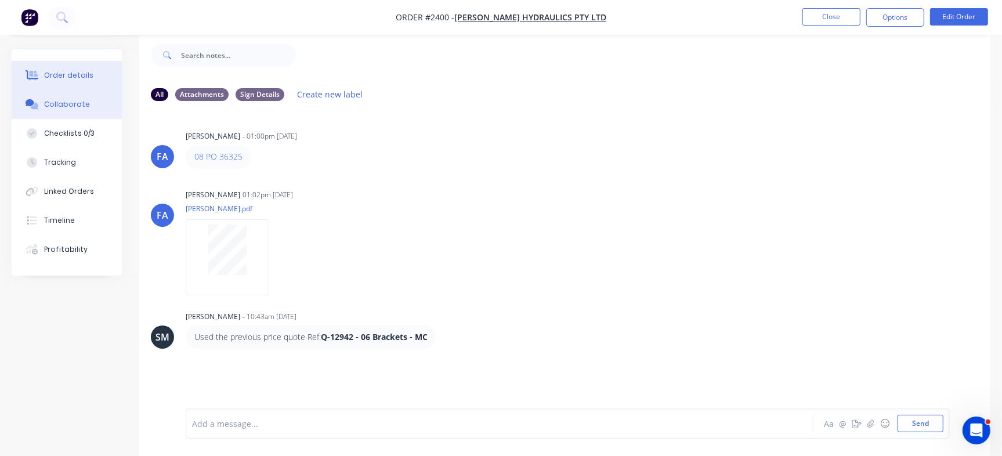
click at [91, 74] on button "Order details" at bounding box center [67, 75] width 110 height 29
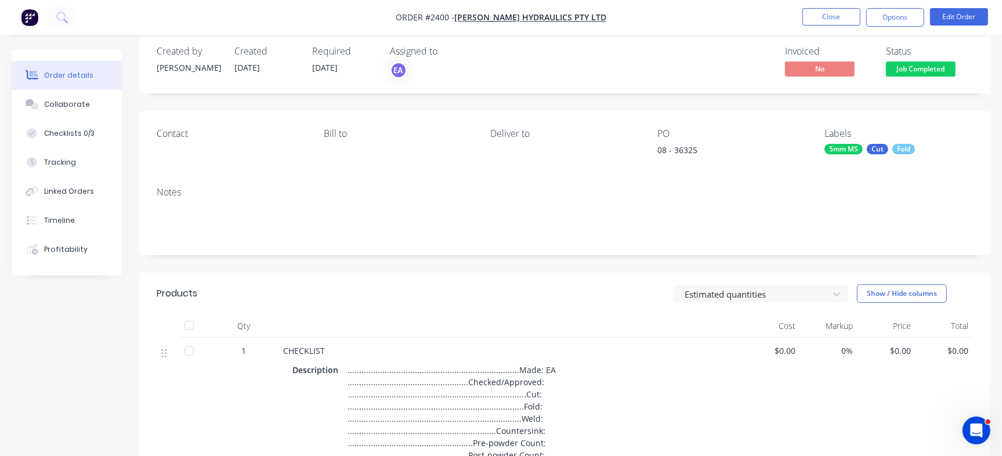
click at [689, 143] on div "PO 08 - 36325" at bounding box center [731, 144] width 149 height 32
copy div "36325"
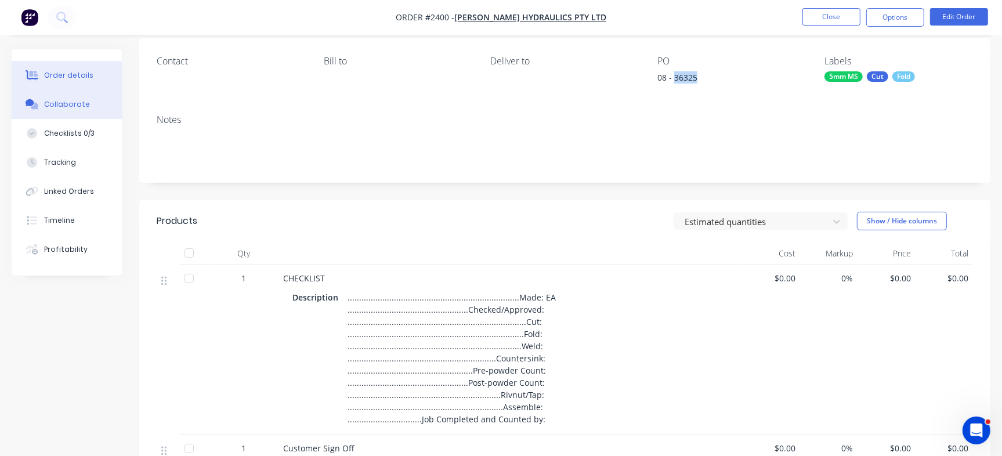
click at [87, 110] on button "Collaborate" at bounding box center [67, 104] width 110 height 29
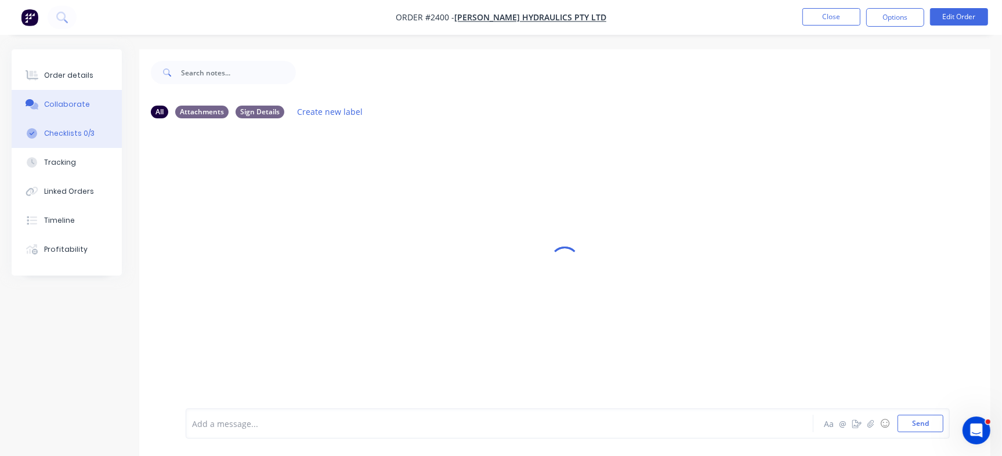
click at [45, 137] on div "Checklists 0/3" at bounding box center [69, 133] width 50 height 10
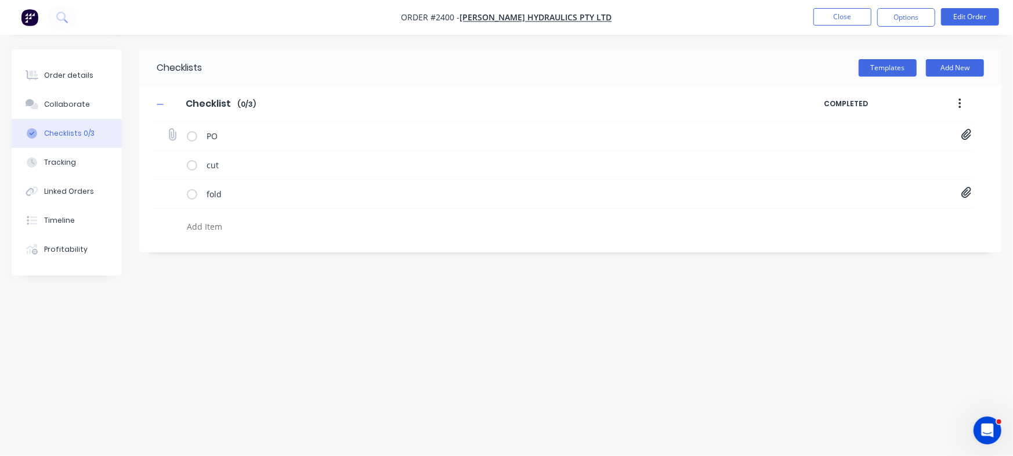
click at [963, 137] on icon at bounding box center [966, 134] width 10 height 11
click at [890, 164] on link "PO36325 Metalmorphic.pdf" at bounding box center [872, 160] width 135 height 12
click at [70, 106] on div "Collaborate" at bounding box center [67, 104] width 46 height 10
type textarea "x"
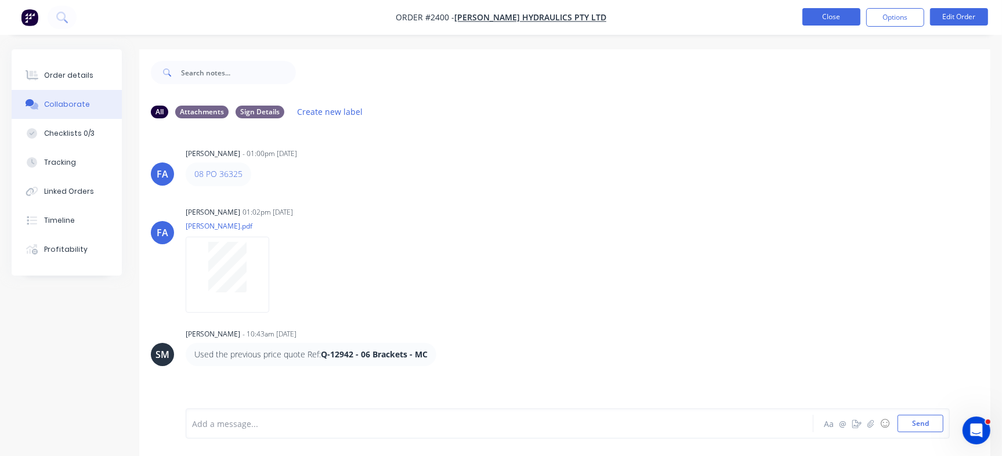
click at [845, 21] on button "Close" at bounding box center [831, 16] width 58 height 17
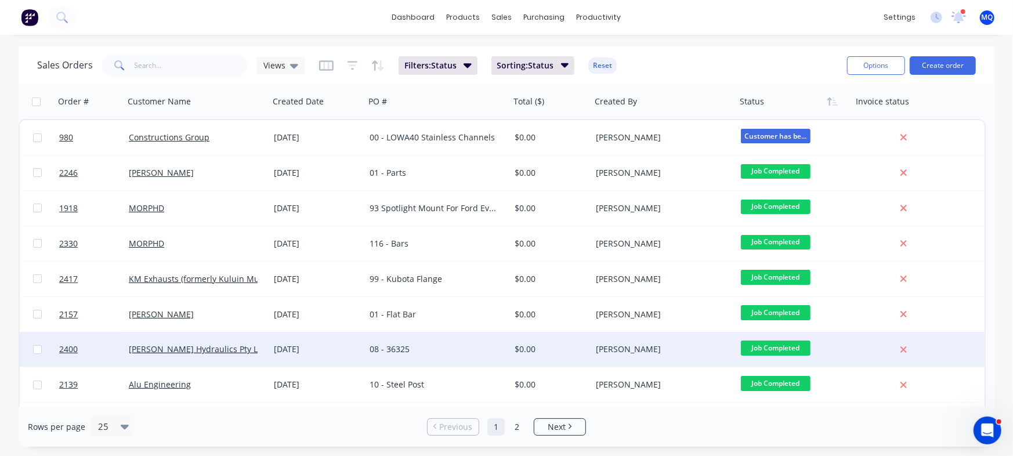
click at [412, 343] on div "08 - 36325" at bounding box center [434, 349] width 129 height 12
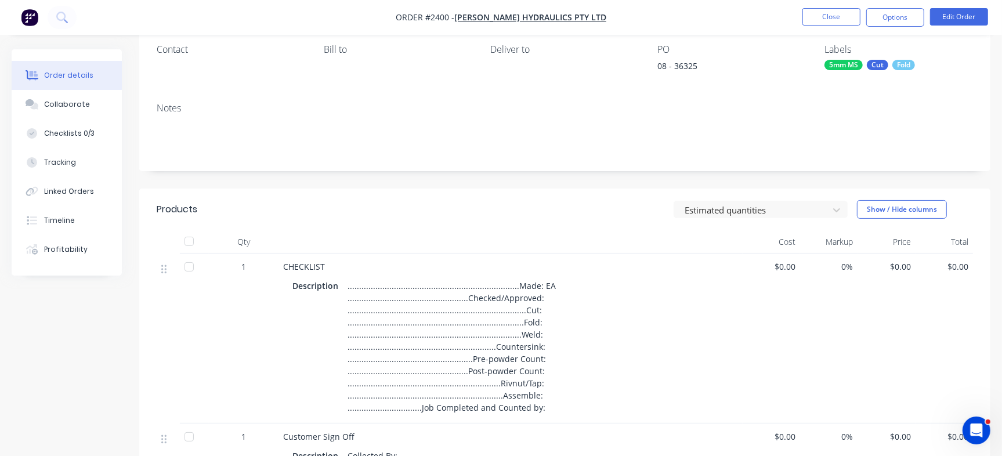
scroll to position [145, 0]
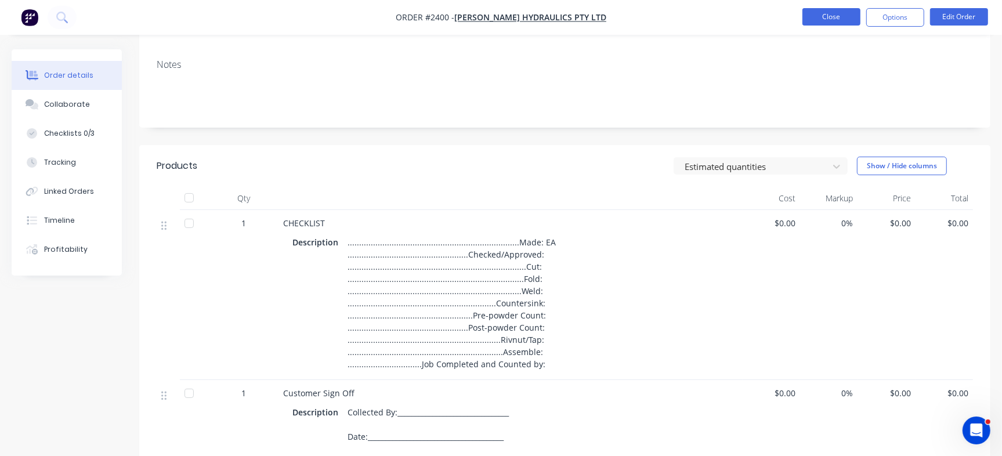
click at [843, 8] on button "Close" at bounding box center [831, 16] width 58 height 17
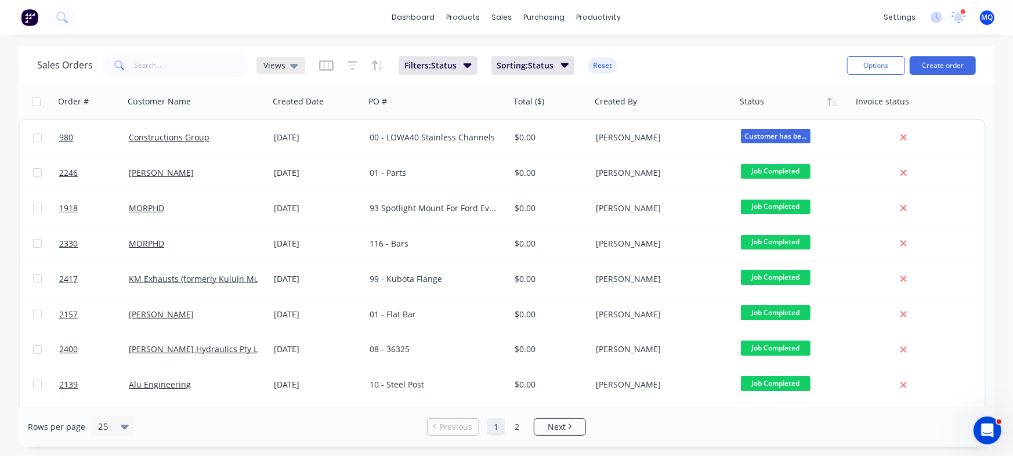
click at [283, 68] on span "Views" at bounding box center [274, 65] width 22 height 12
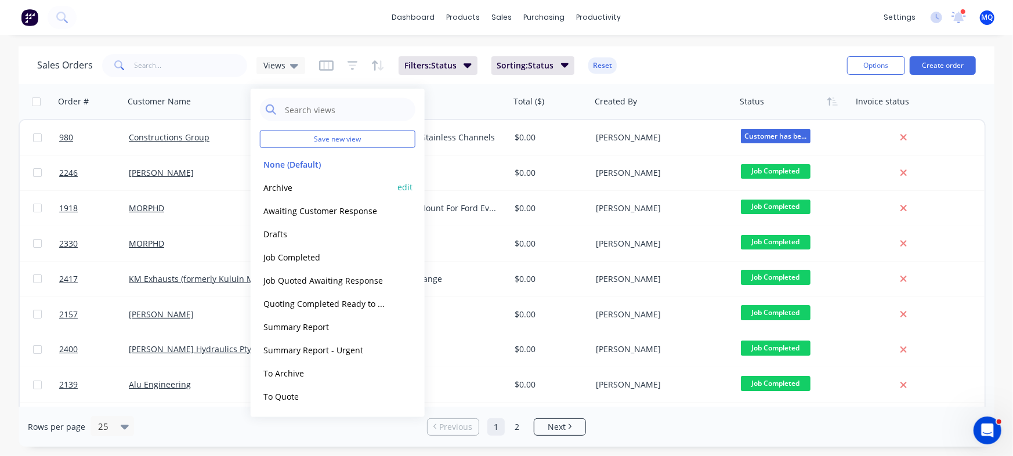
click at [287, 184] on button "Archive" at bounding box center [326, 186] width 132 height 13
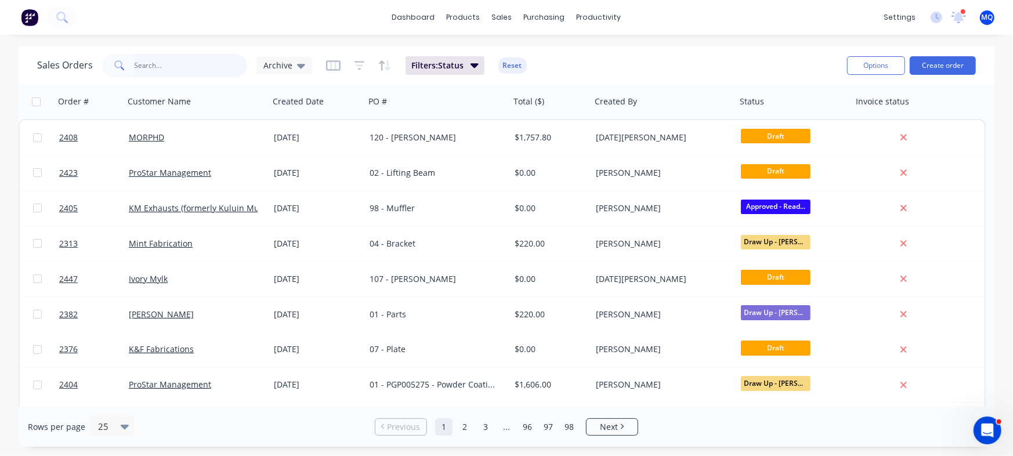
click at [165, 59] on input "text" at bounding box center [191, 65] width 113 height 23
type input "whitelaw"
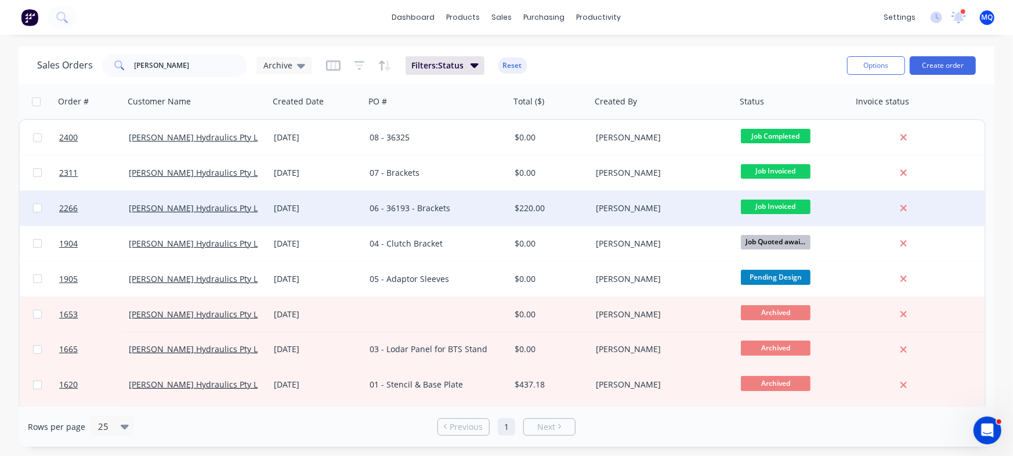
click at [394, 203] on div "06 - 36193 - Brackets" at bounding box center [434, 208] width 129 height 12
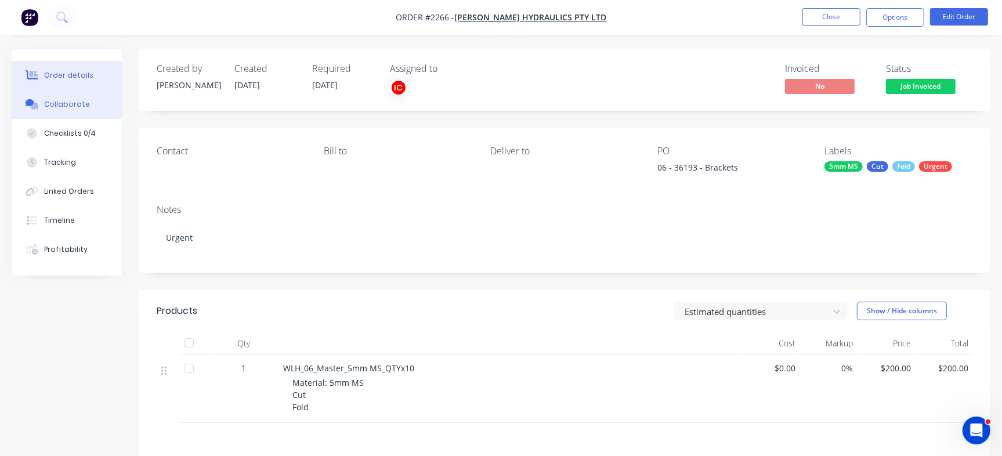
click at [59, 102] on div "Collaborate" at bounding box center [67, 104] width 46 height 10
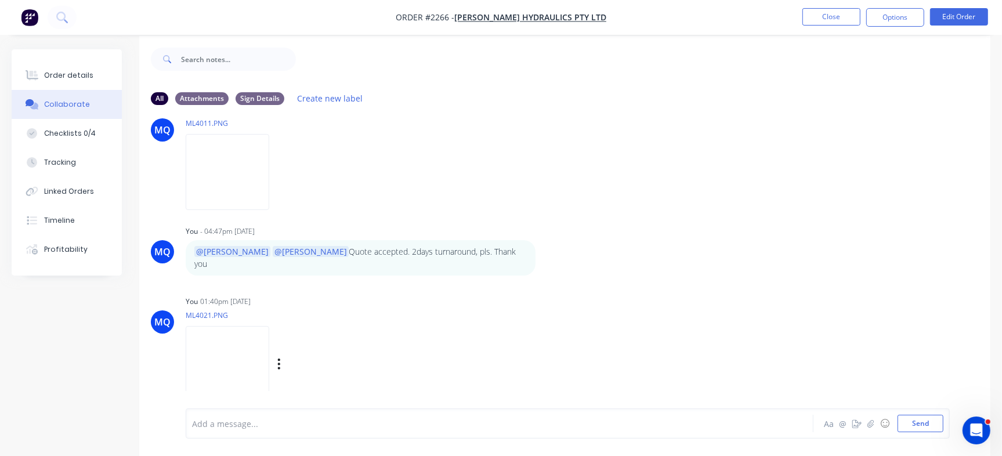
scroll to position [17, 0]
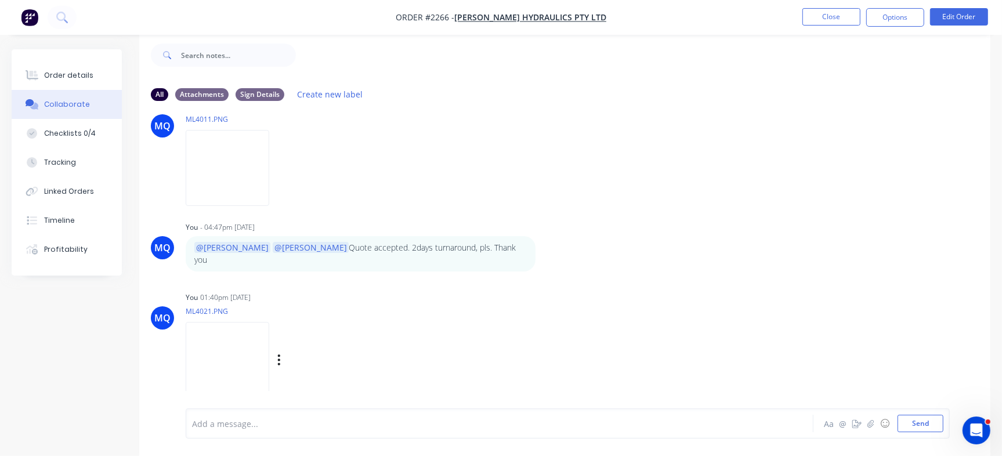
click at [255, 356] on img at bounding box center [228, 360] width 84 height 76
click at [831, 13] on button "Close" at bounding box center [831, 16] width 58 height 17
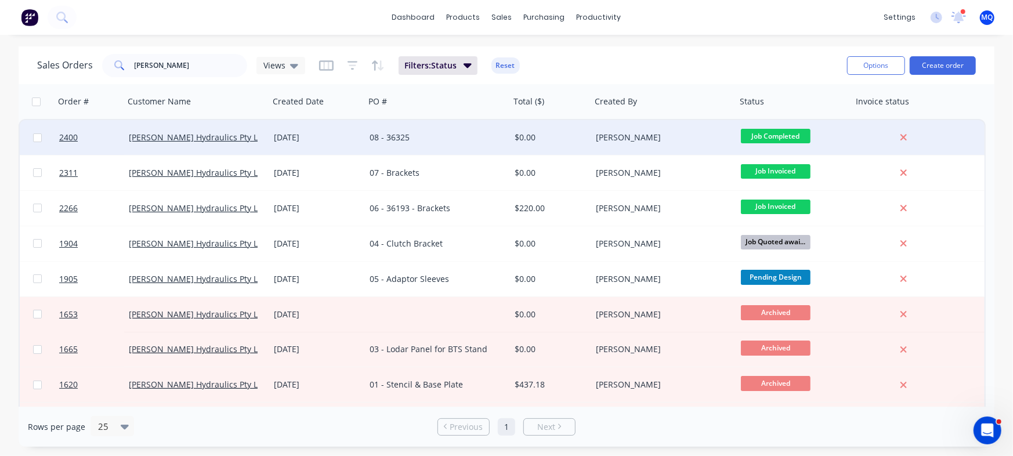
click at [430, 135] on div "08 - 36325" at bounding box center [434, 138] width 129 height 12
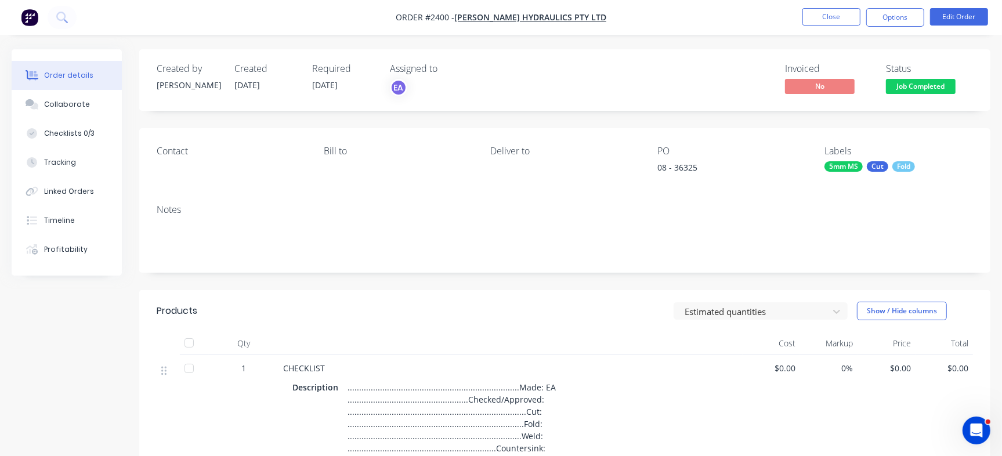
click at [838, 31] on nav "Order #2400 - Whitelaw Hydraulics Pty Ltd Close Options Edit Order" at bounding box center [501, 17] width 1002 height 35
click at [843, 20] on button "Close" at bounding box center [831, 16] width 58 height 17
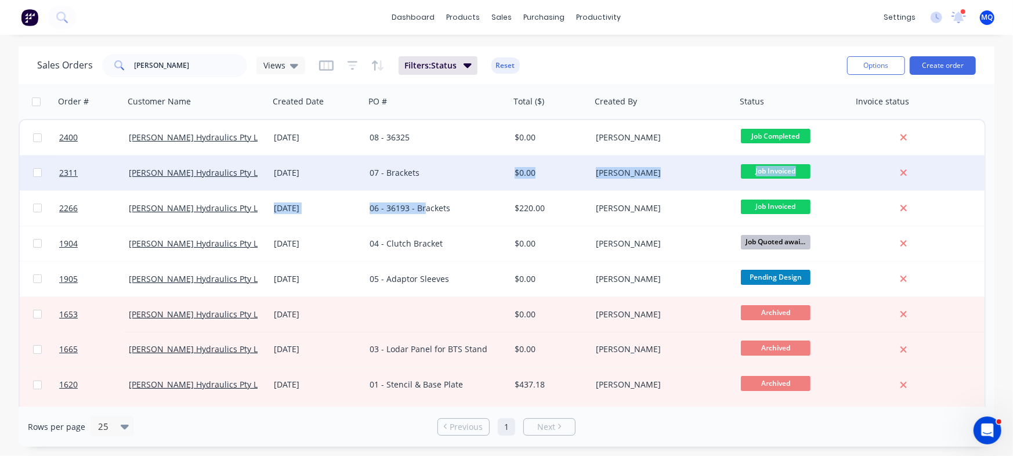
drag, startPoint x: 425, startPoint y: 212, endPoint x: 465, endPoint y: 166, distance: 60.5
click at [465, 166] on div "2400 Whitelaw Hydraulics Pty Ltd 02 Oct 2025 08 - 36325 $0.00 Francis Adrian Ca…" at bounding box center [502, 313] width 967 height 389
click at [436, 166] on div "07 - Brackets" at bounding box center [437, 172] width 145 height 35
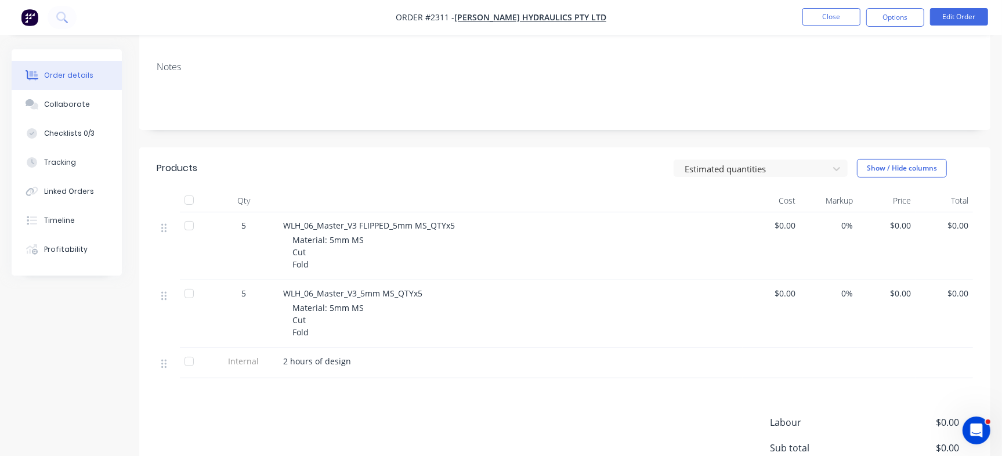
scroll to position [145, 0]
click at [87, 106] on button "Collaborate" at bounding box center [67, 104] width 110 height 29
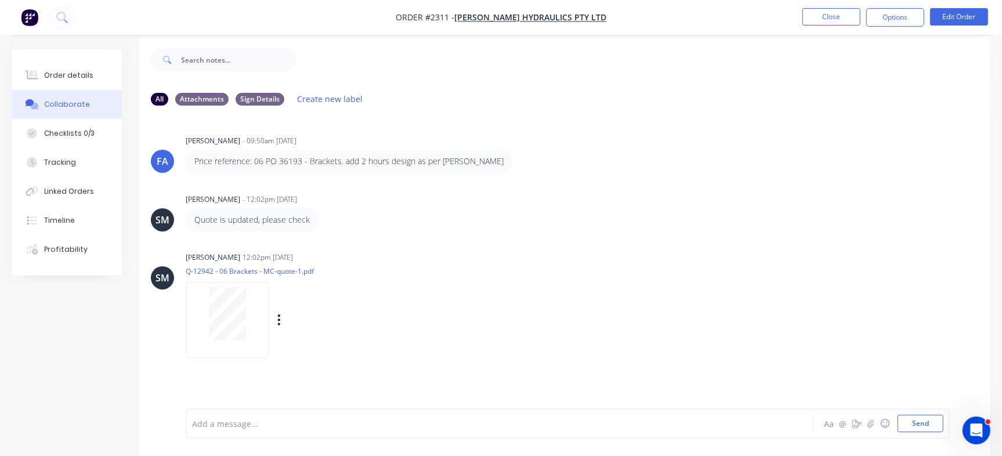
scroll to position [17, 0]
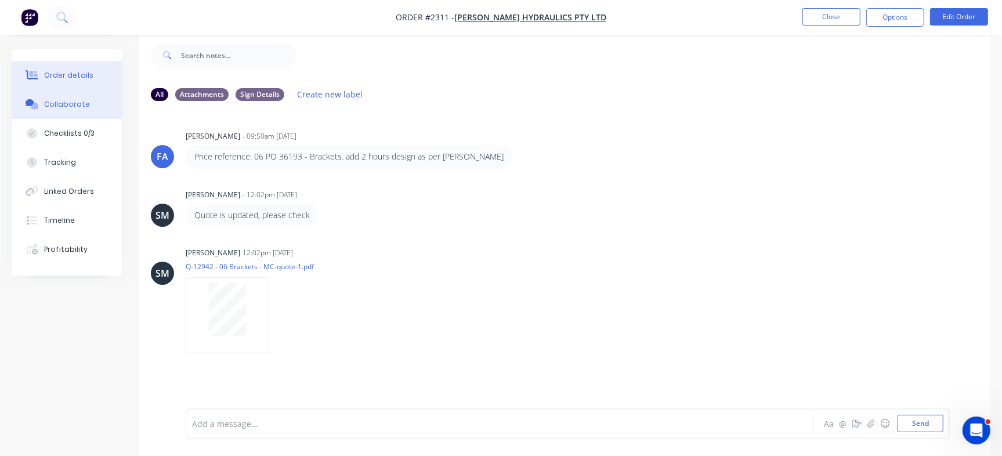
click at [93, 74] on button "Order details" at bounding box center [67, 75] width 110 height 29
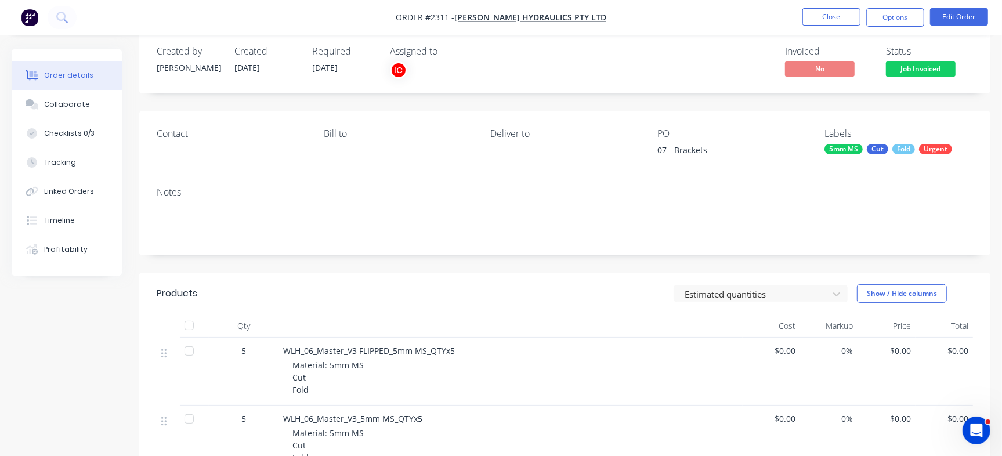
click at [814, 28] on nav "Order #2311 - Whitelaw Hydraulics Pty Ltd Close Options Edit Order" at bounding box center [501, 17] width 1002 height 35
click at [825, 19] on button "Close" at bounding box center [831, 16] width 58 height 17
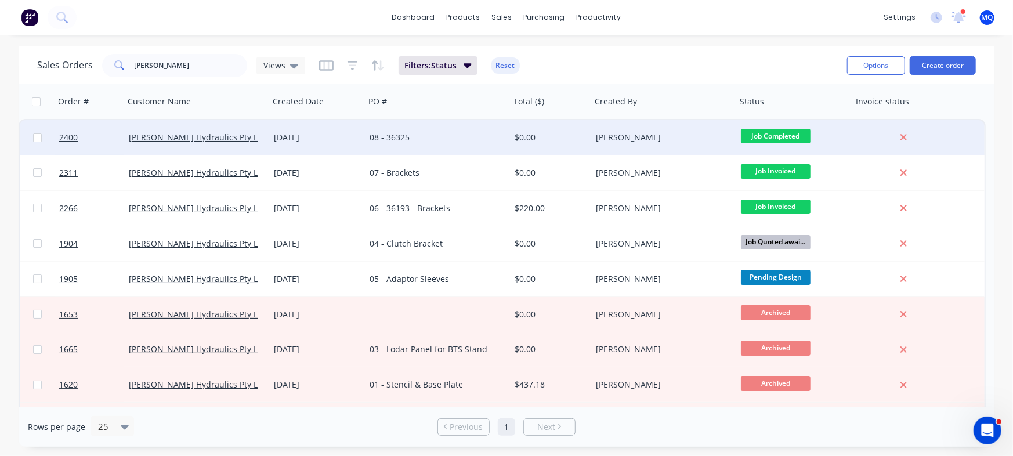
click at [400, 132] on div "08 - 36325" at bounding box center [434, 138] width 129 height 12
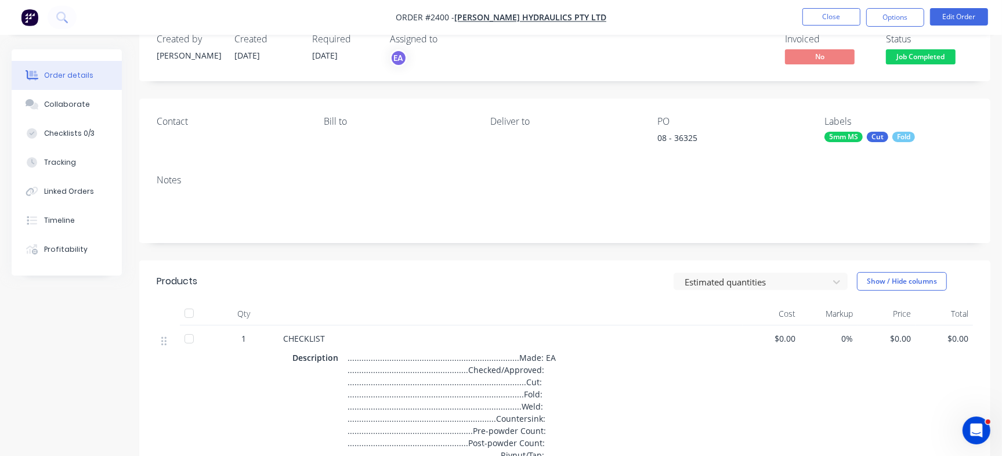
scroll to position [73, 0]
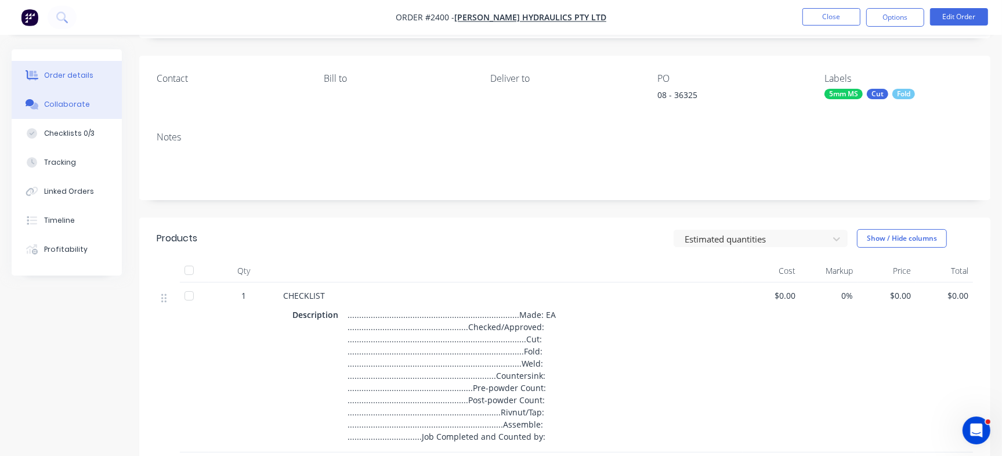
click at [93, 101] on button "Collaborate" at bounding box center [67, 104] width 110 height 29
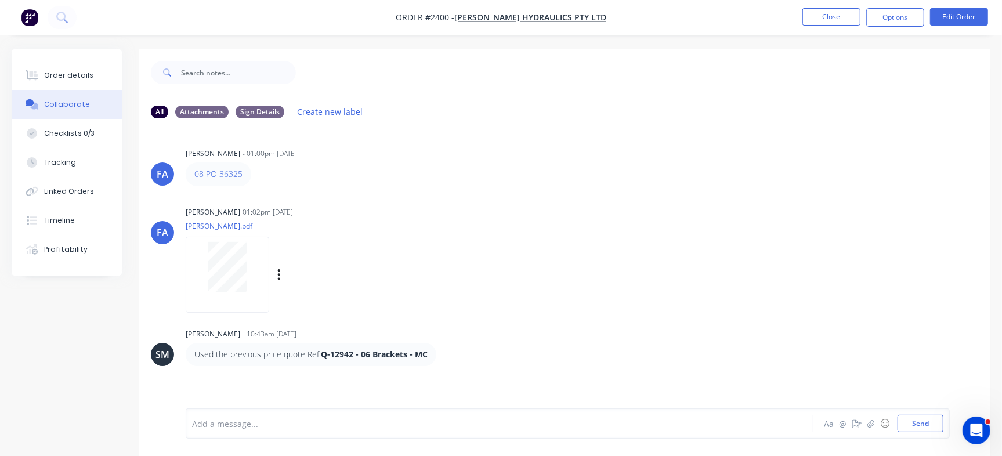
click at [242, 294] on div at bounding box center [228, 275] width 84 height 76
drag, startPoint x: 95, startPoint y: 136, endPoint x: 133, endPoint y: 137, distance: 38.3
click at [93, 137] on button "Checklists 0/3" at bounding box center [67, 133] width 110 height 29
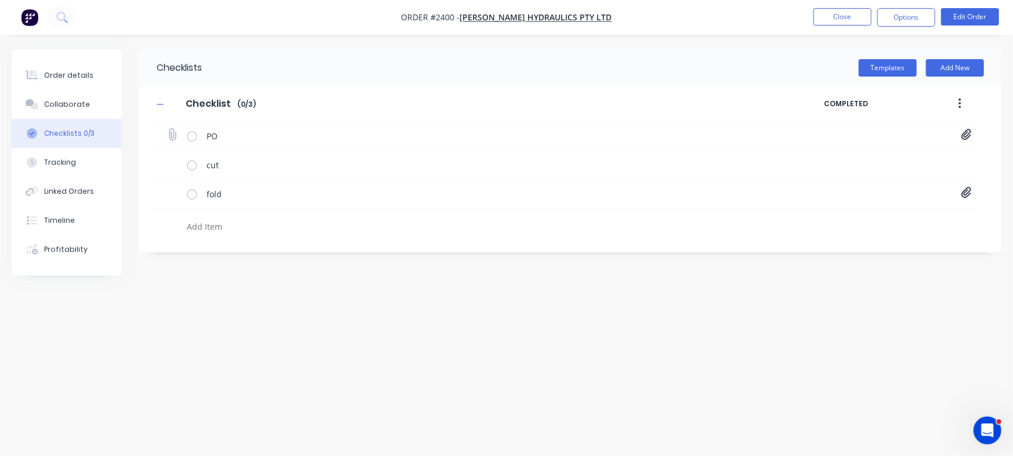
click at [967, 133] on icon at bounding box center [966, 134] width 10 height 11
click at [851, 164] on link "PO36325 Metalmorphic.pdf" at bounding box center [872, 160] width 135 height 12
click at [209, 224] on textarea at bounding box center [446, 226] width 528 height 17
paste textarea "INV-3086"
type textarea "x"
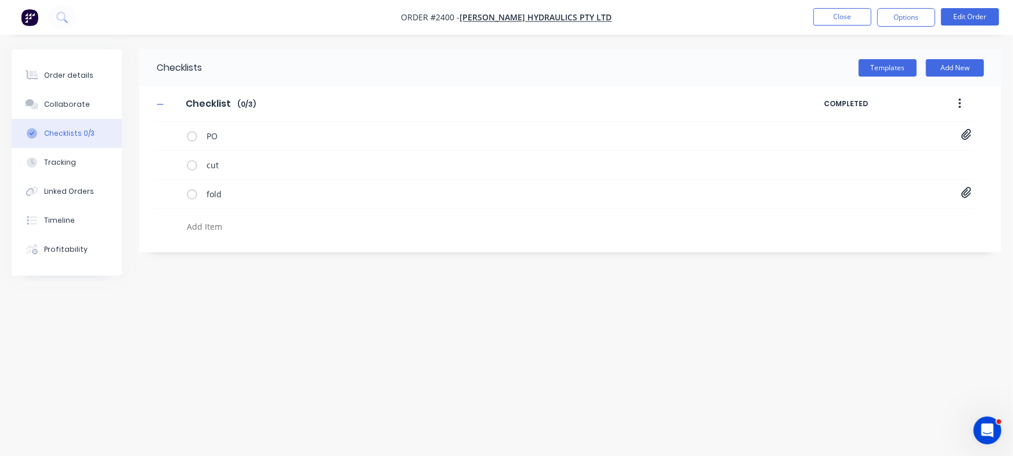
type textarea "INV-3086"
type textarea "x"
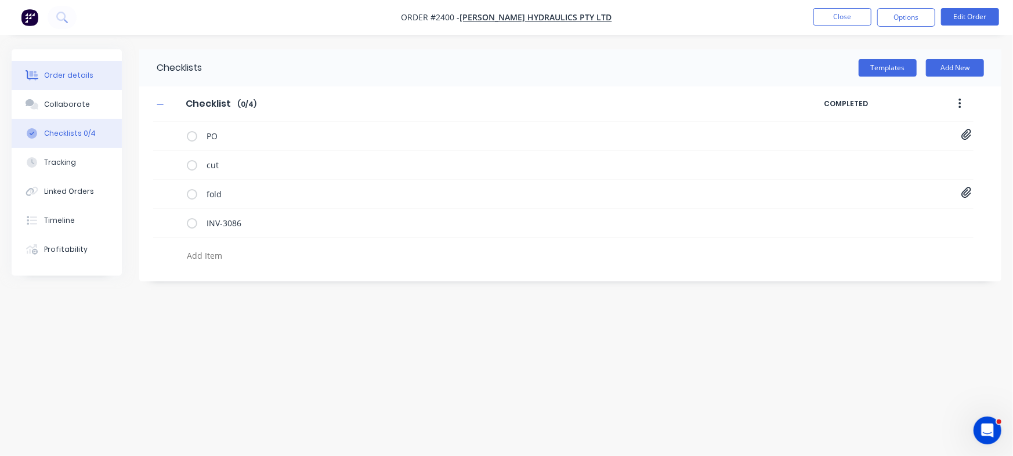
click at [99, 77] on button "Order details" at bounding box center [67, 75] width 110 height 29
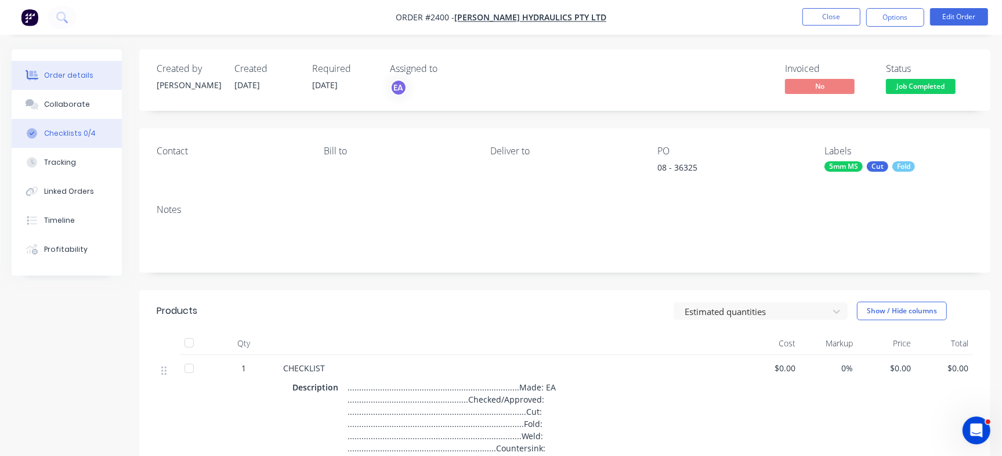
click at [104, 137] on button "Checklists 0/4" at bounding box center [67, 133] width 110 height 29
type textarea "x"
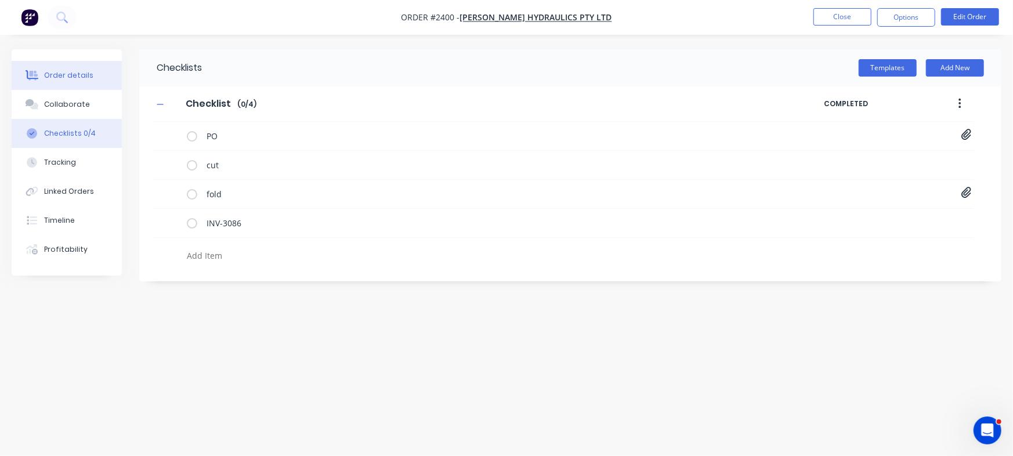
click at [84, 86] on button "Order details" at bounding box center [67, 75] width 110 height 29
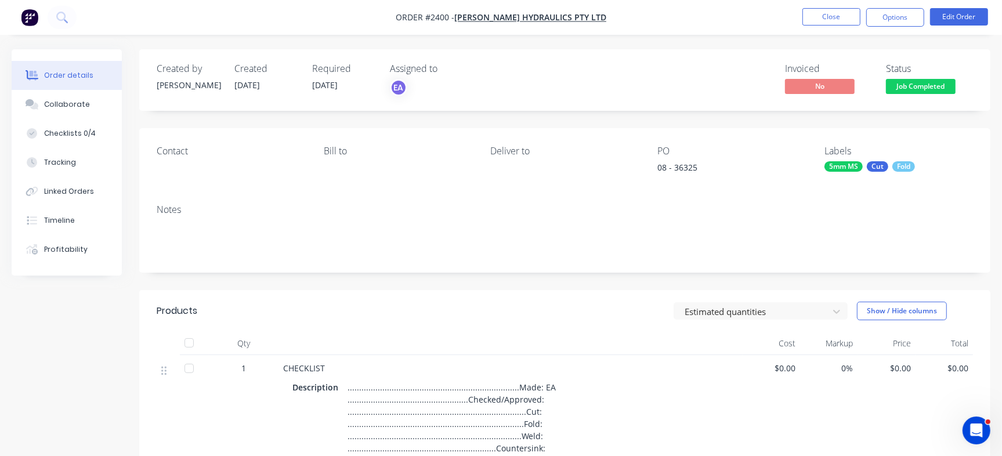
click at [919, 96] on button "Job Completed" at bounding box center [921, 87] width 70 height 17
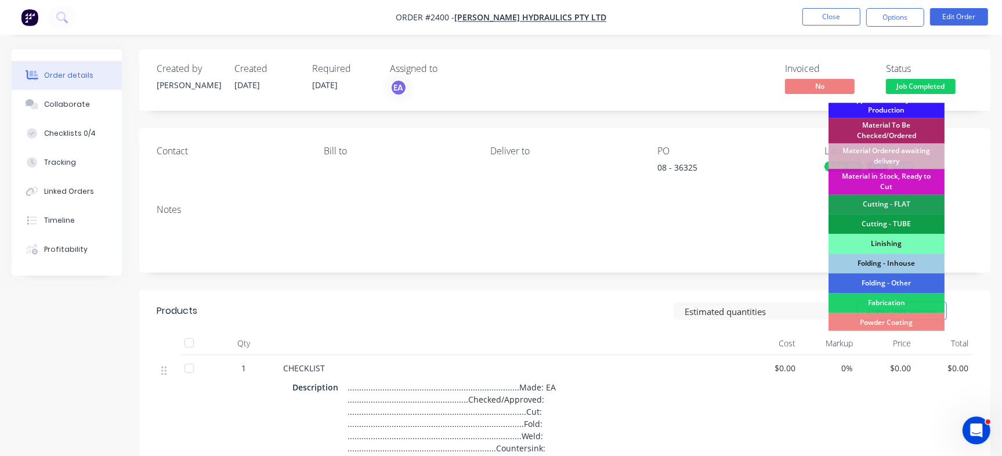
scroll to position [290, 0]
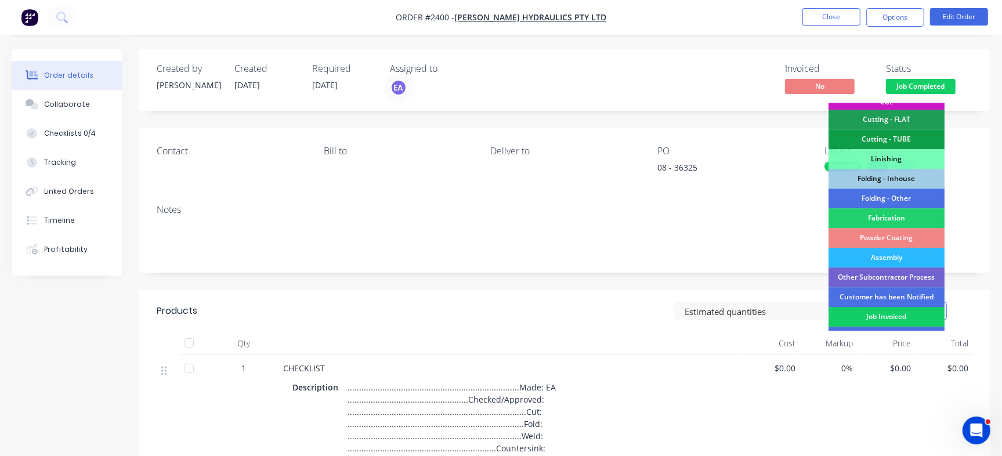
click at [880, 310] on div "Job Invoiced" at bounding box center [886, 317] width 116 height 20
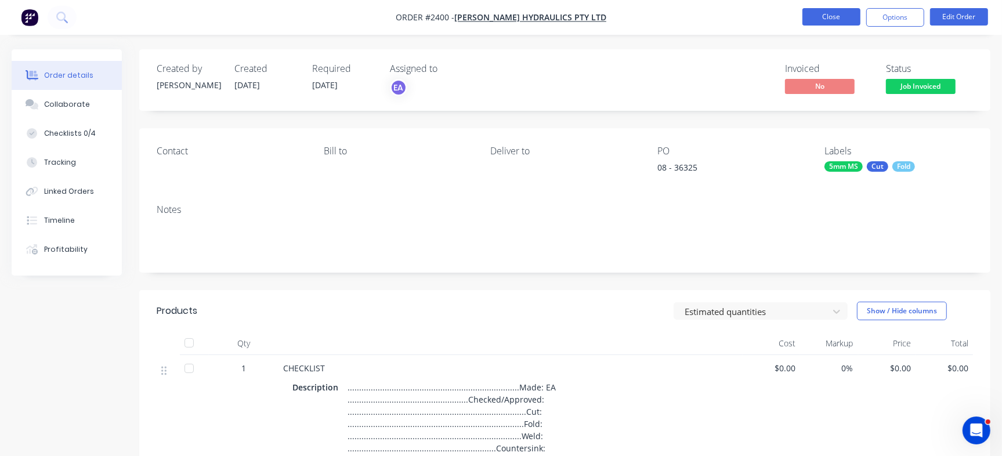
click at [847, 13] on button "Close" at bounding box center [831, 16] width 58 height 17
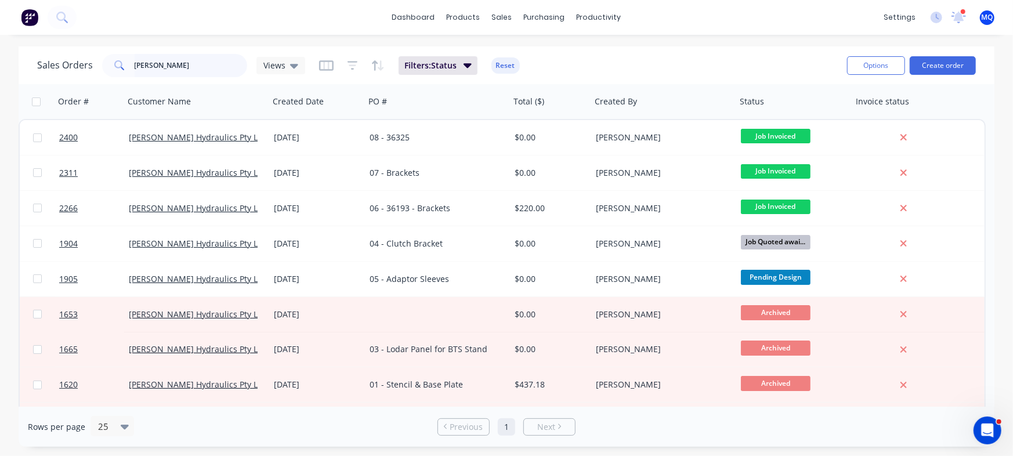
click at [186, 67] on input "whitelaw" at bounding box center [191, 65] width 113 height 23
type input "gecko"
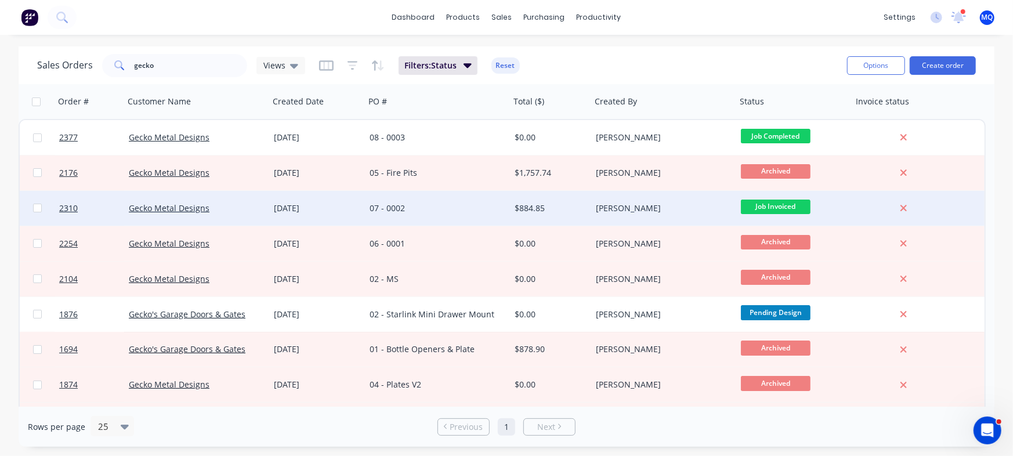
click at [414, 211] on div "07 - 0002" at bounding box center [434, 208] width 129 height 12
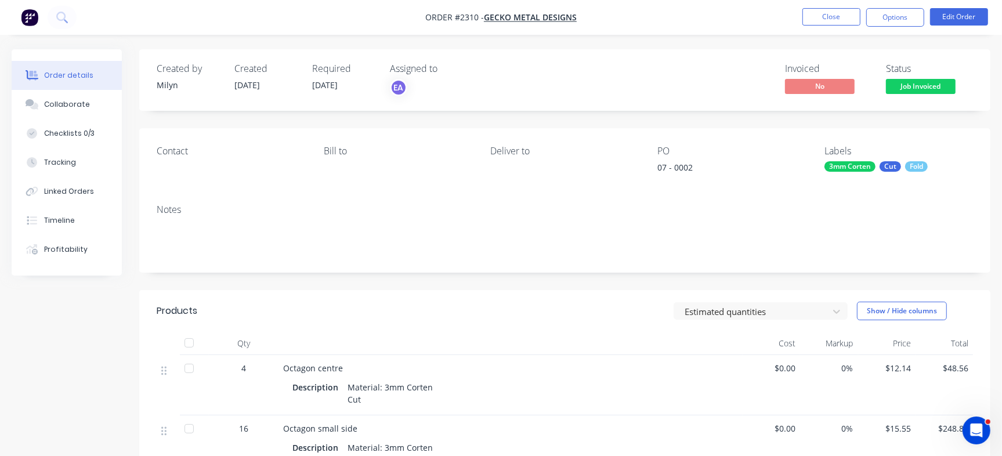
click at [684, 164] on div "07 - 0002" at bounding box center [729, 169] width 145 height 16
click at [900, 16] on button "Options" at bounding box center [895, 17] width 58 height 19
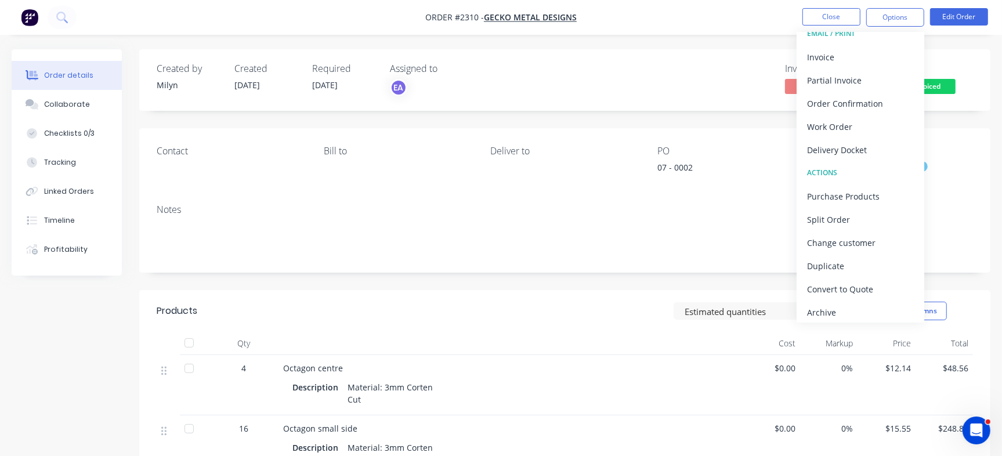
scroll to position [17, 0]
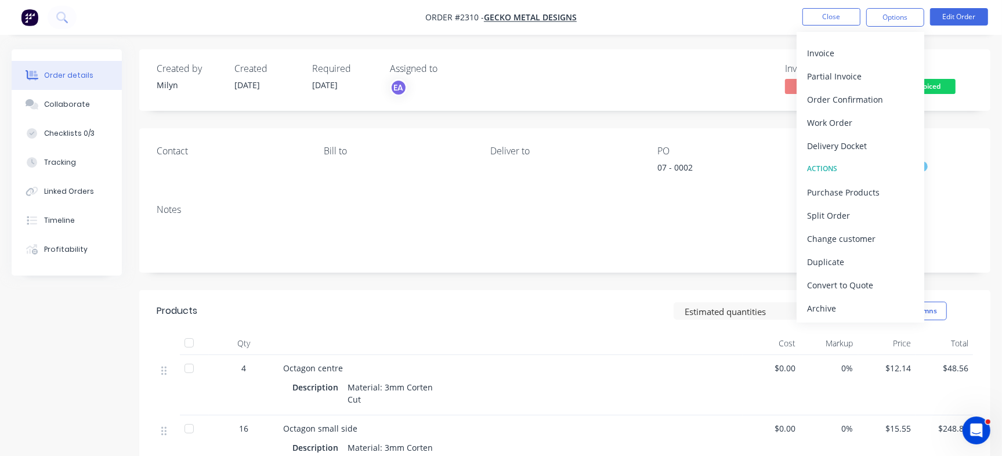
click at [683, 56] on div "Created by Milyn Created 16/09/25 Required 23/09/25 Assigned to EA Invoiced No …" at bounding box center [564, 79] width 851 height 61
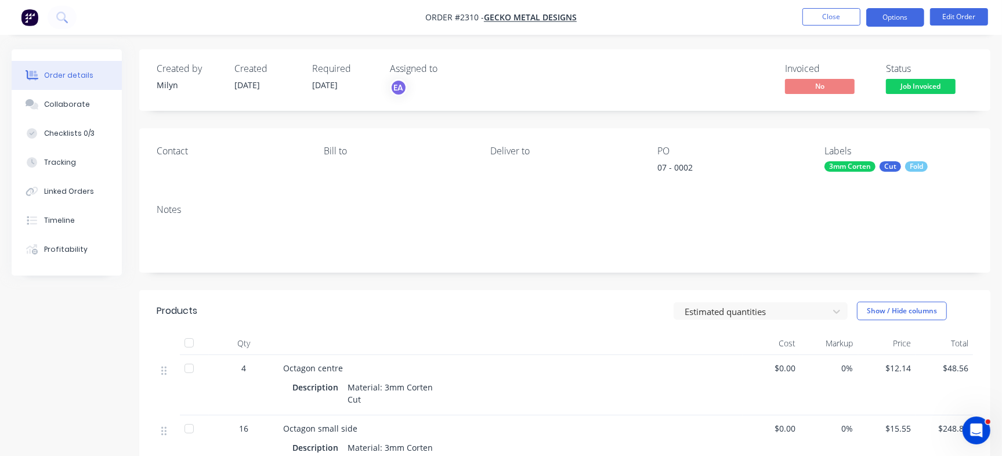
click at [887, 15] on button "Options" at bounding box center [895, 17] width 58 height 19
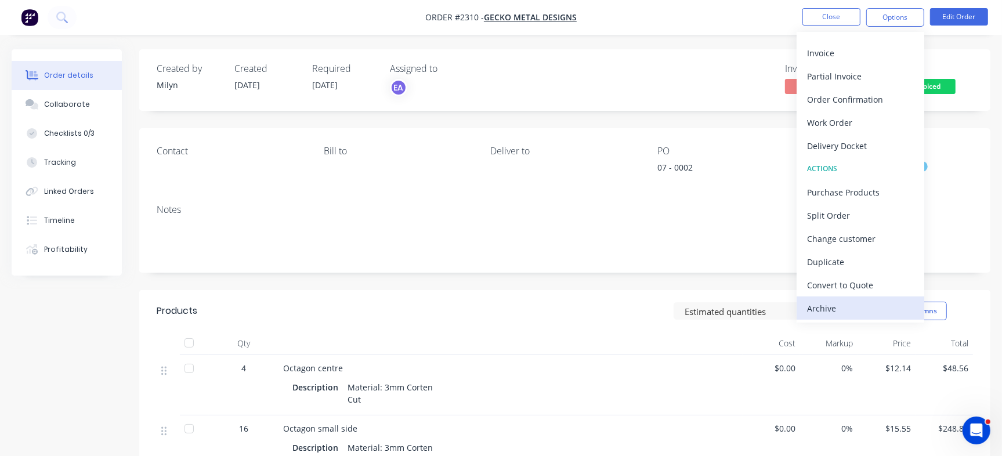
click at [872, 307] on div "Archive" at bounding box center [860, 308] width 107 height 17
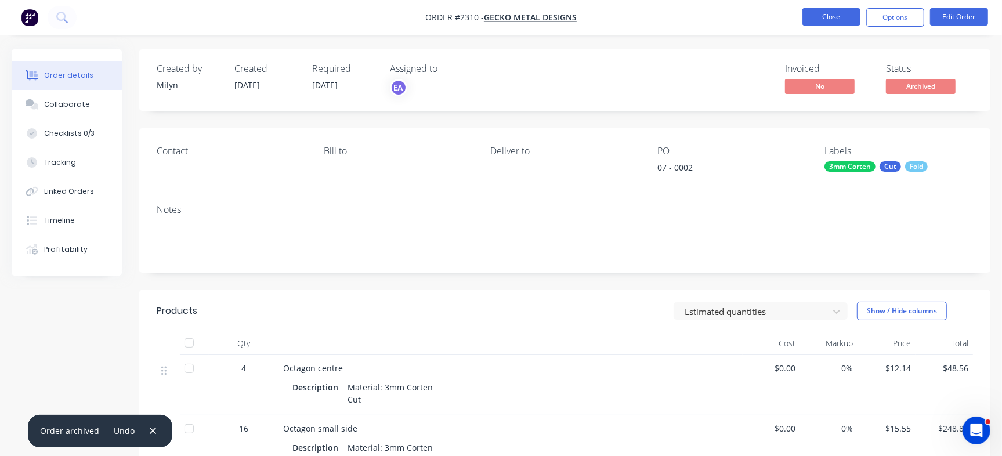
click at [837, 15] on button "Close" at bounding box center [831, 16] width 58 height 17
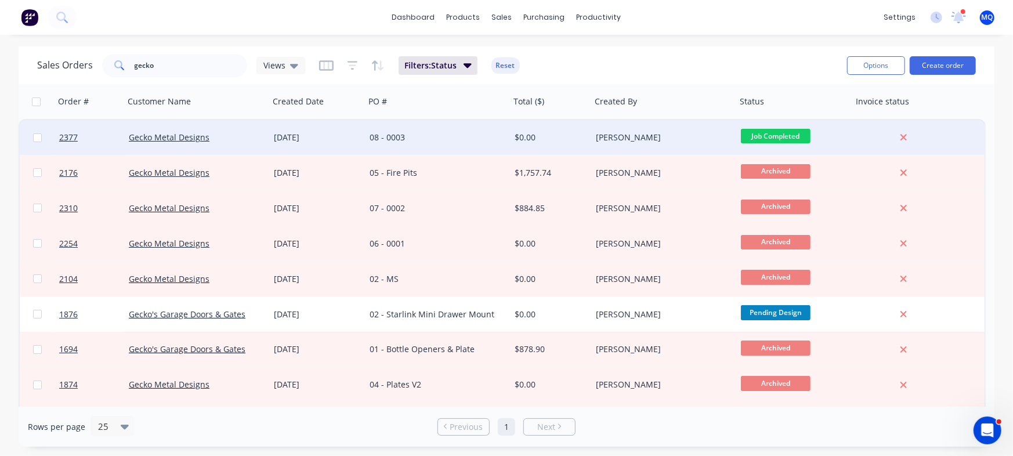
click at [460, 144] on div "08 - 0003" at bounding box center [437, 137] width 145 height 35
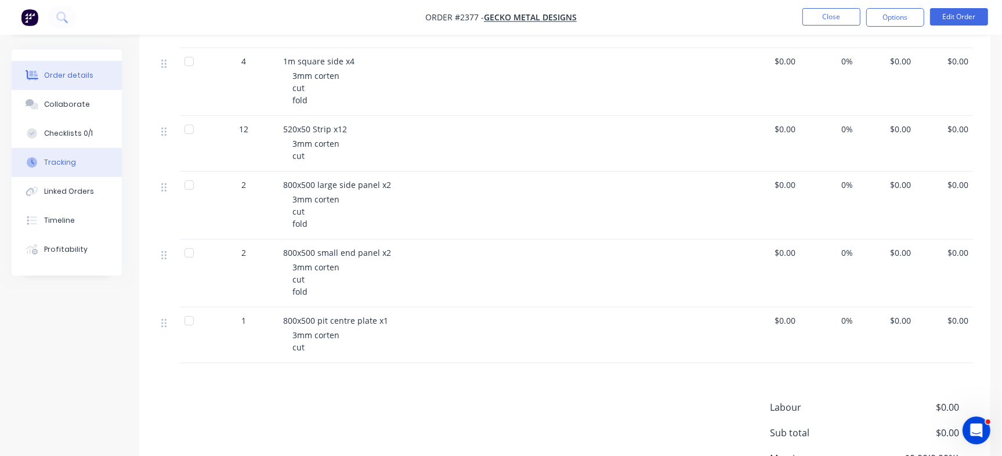
scroll to position [290, 0]
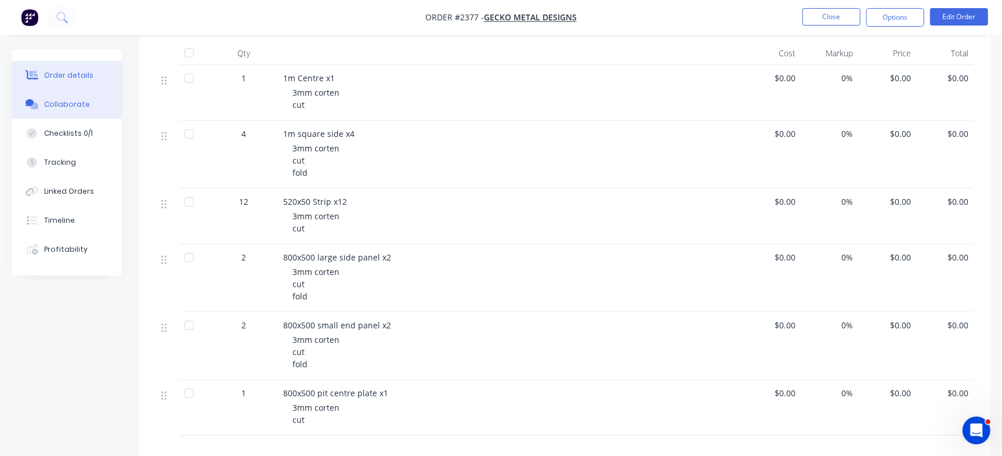
click at [87, 90] on button "Collaborate" at bounding box center [67, 104] width 110 height 29
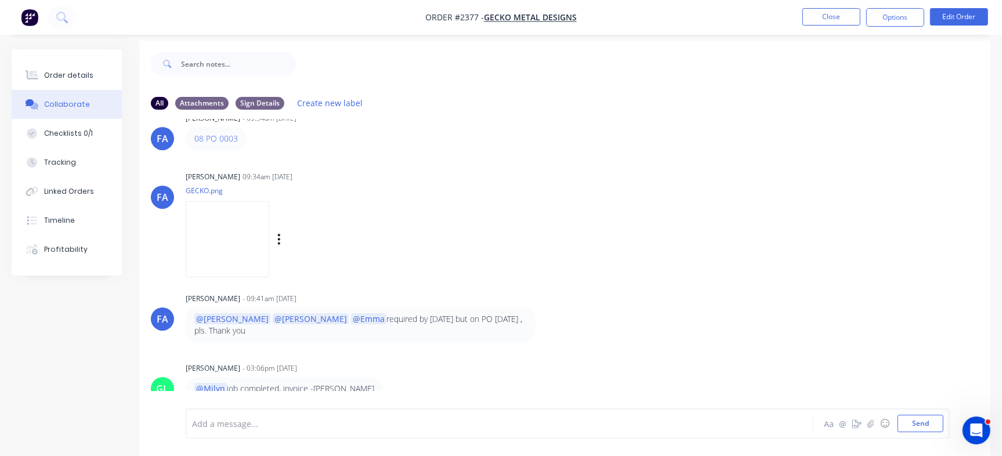
scroll to position [17, 0]
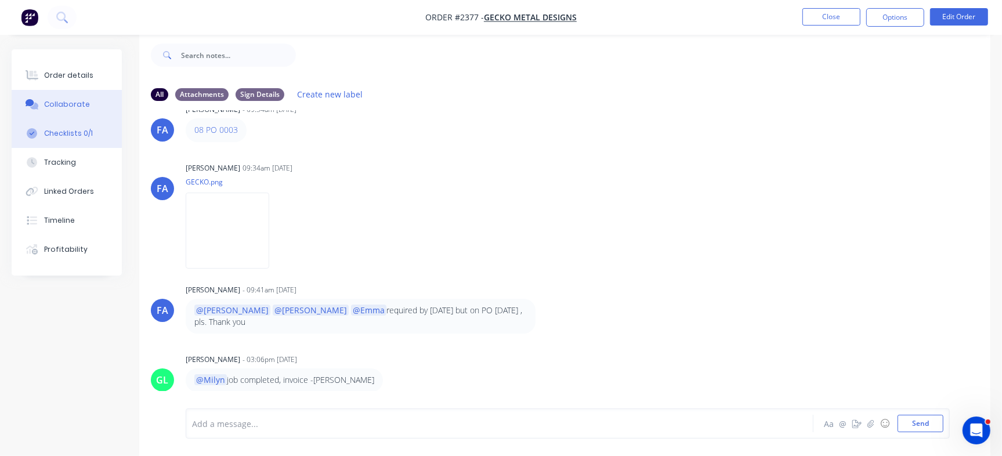
click at [78, 138] on div "Checklists 0/1" at bounding box center [68, 133] width 49 height 10
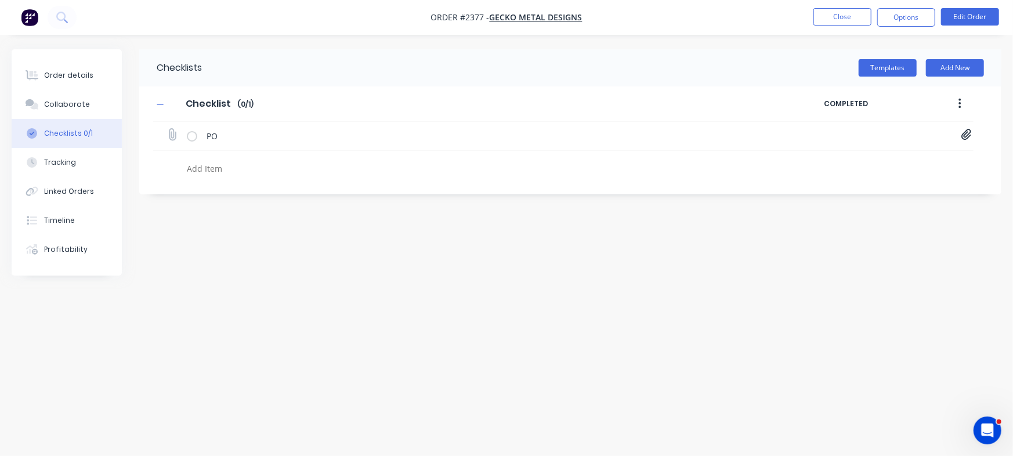
click at [969, 135] on icon at bounding box center [966, 135] width 10 height 12
click at [890, 160] on link "Purchase Order PO0003 (1).pdf" at bounding box center [872, 160] width 135 height 12
click at [909, 154] on link "Purchase Order PO0003 (1).pdf" at bounding box center [872, 160] width 135 height 12
click at [66, 81] on button "Order details" at bounding box center [67, 75] width 110 height 29
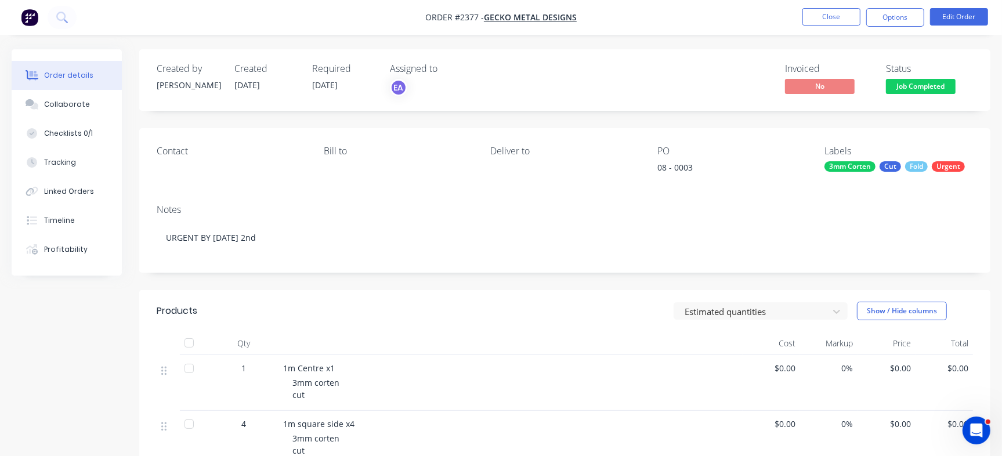
click at [75, 71] on div "Order details" at bounding box center [68, 75] width 49 height 10
click at [680, 165] on div "08 - 0003" at bounding box center [729, 169] width 145 height 16
copy div "0003"
drag, startPoint x: 60, startPoint y: 128, endPoint x: 67, endPoint y: 130, distance: 7.3
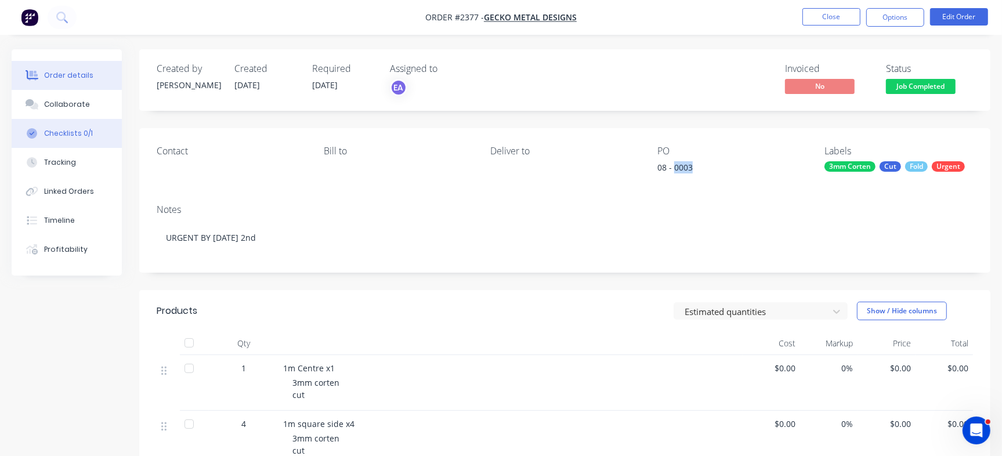
click at [60, 127] on button "Checklists 0/1" at bounding box center [67, 133] width 110 height 29
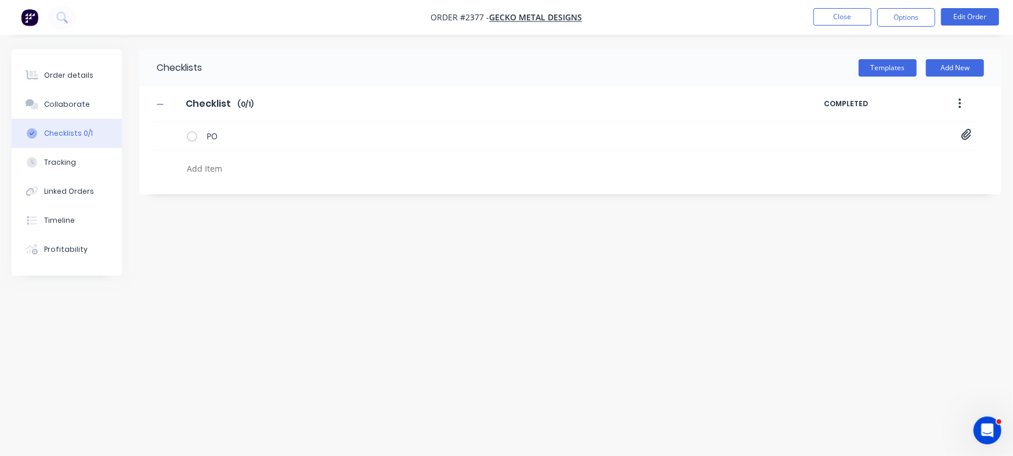
click at [220, 168] on textarea at bounding box center [446, 168] width 528 height 17
paste textarea "INV-3087"
type textarea "x"
type textarea "INV-3087"
type textarea "x"
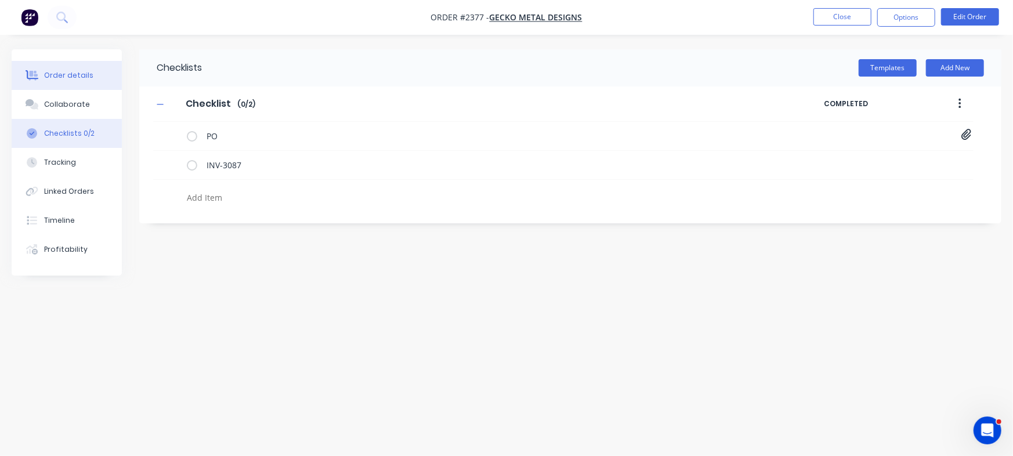
type textarea "x"
click at [75, 78] on div "Order details" at bounding box center [68, 75] width 49 height 10
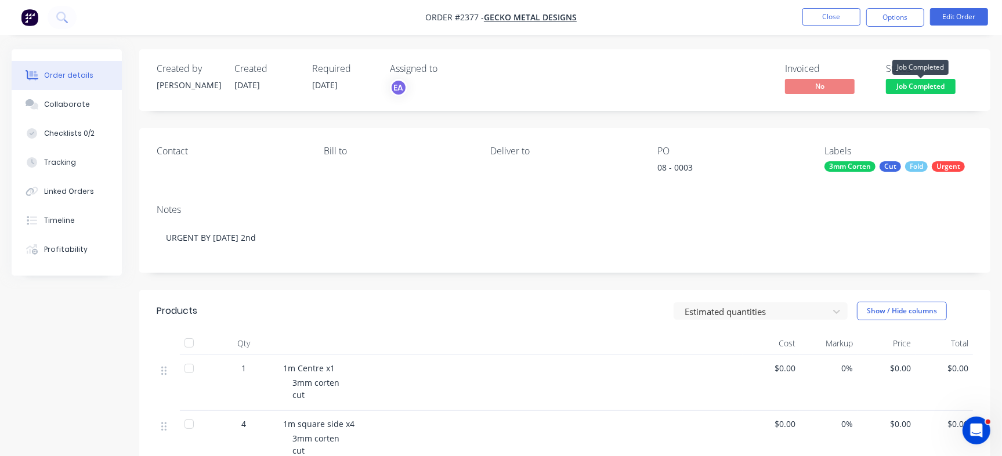
click at [939, 92] on span "Job Completed" at bounding box center [921, 86] width 70 height 15
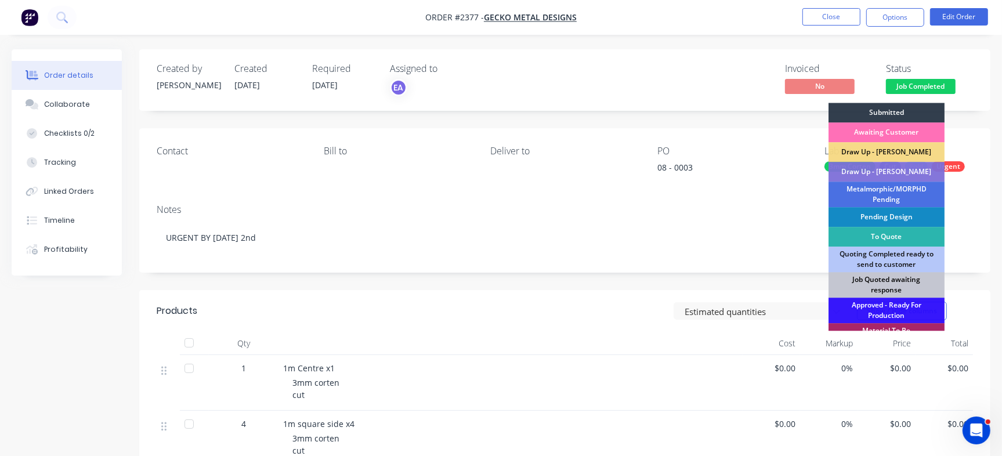
click at [891, 284] on div "Job Quoted awaiting response" at bounding box center [886, 285] width 116 height 26
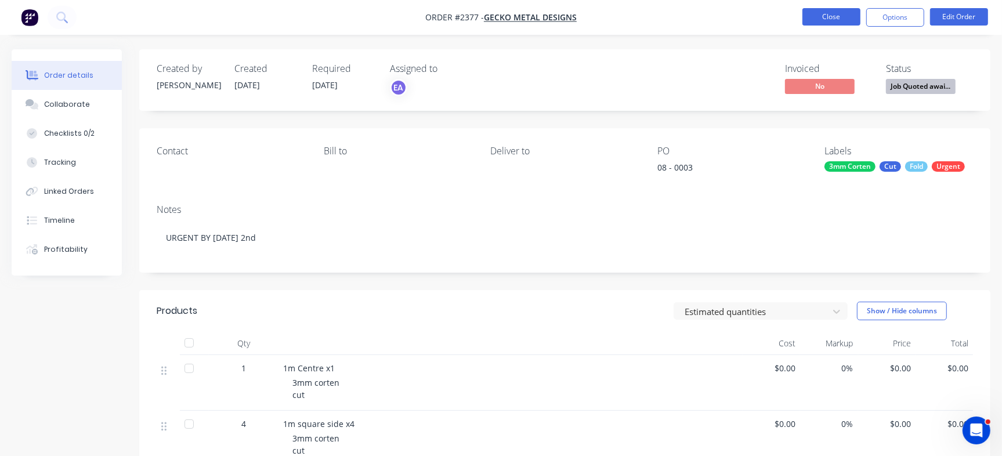
click at [851, 17] on button "Close" at bounding box center [831, 16] width 58 height 17
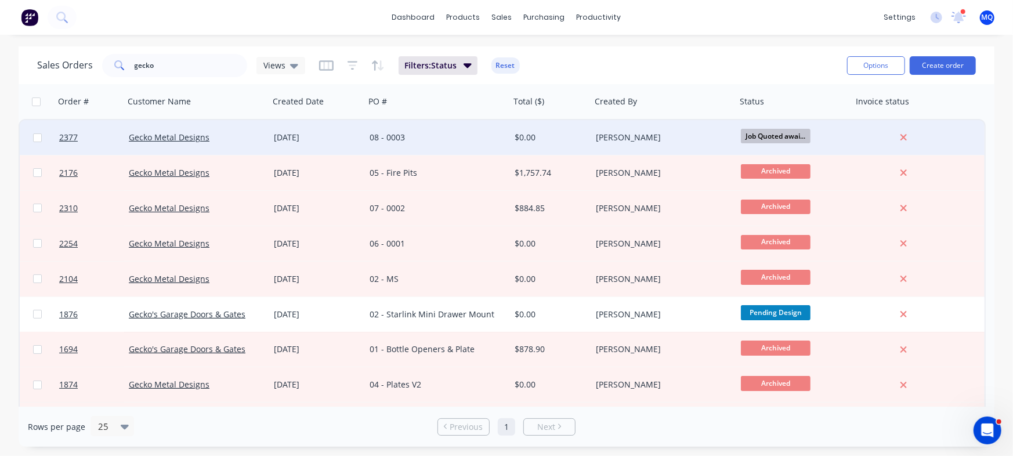
click at [465, 143] on div "08 - 0003" at bounding box center [434, 138] width 129 height 12
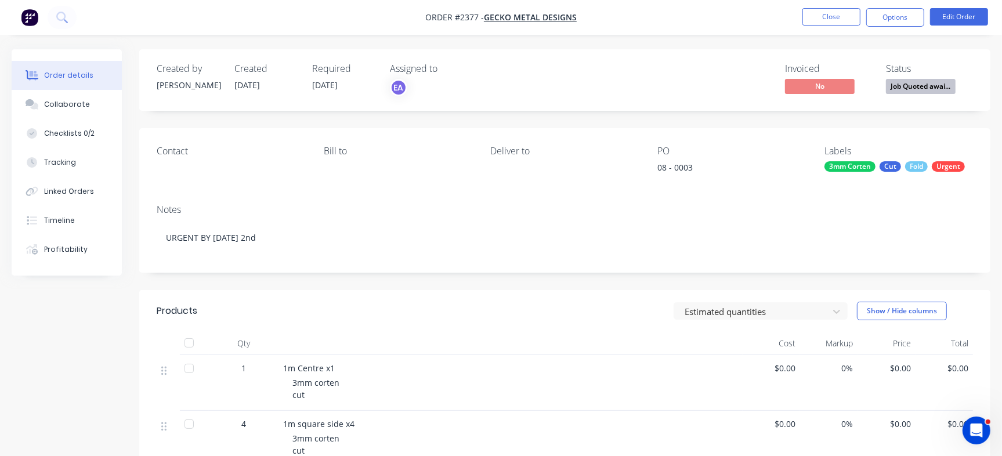
click at [917, 93] on span "Job Quoted awai..." at bounding box center [921, 86] width 70 height 15
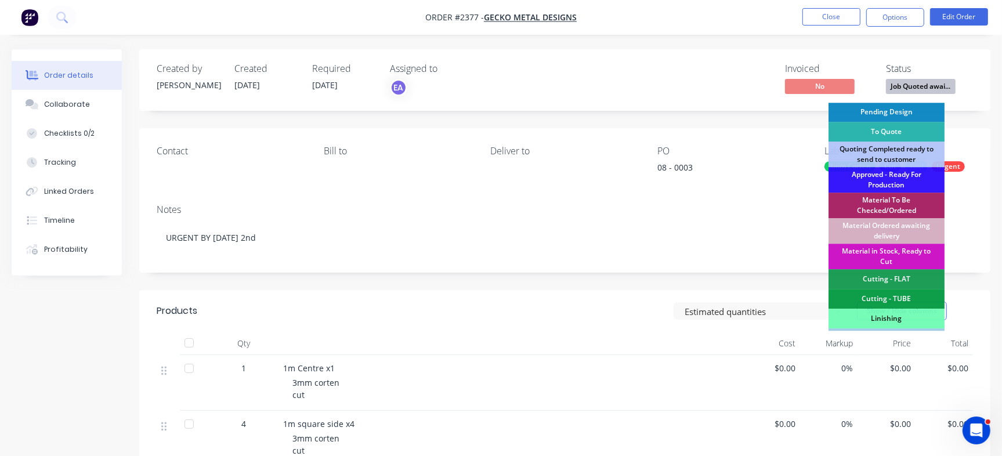
scroll to position [290, 0]
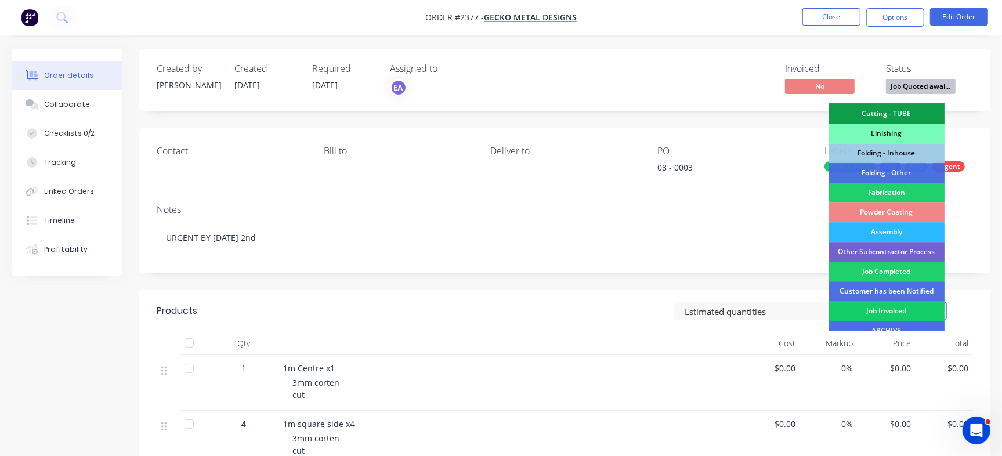
click at [870, 303] on div "Job Invoiced" at bounding box center [886, 311] width 116 height 20
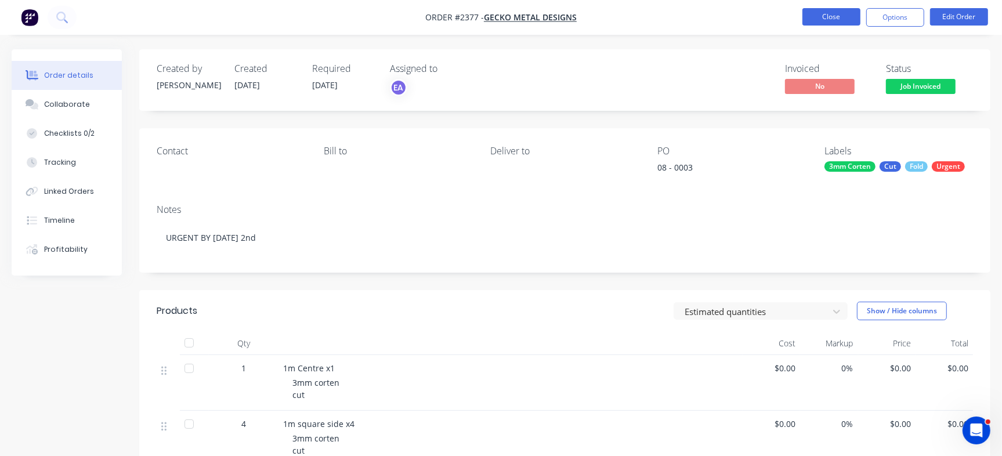
click at [832, 16] on button "Close" at bounding box center [831, 16] width 58 height 17
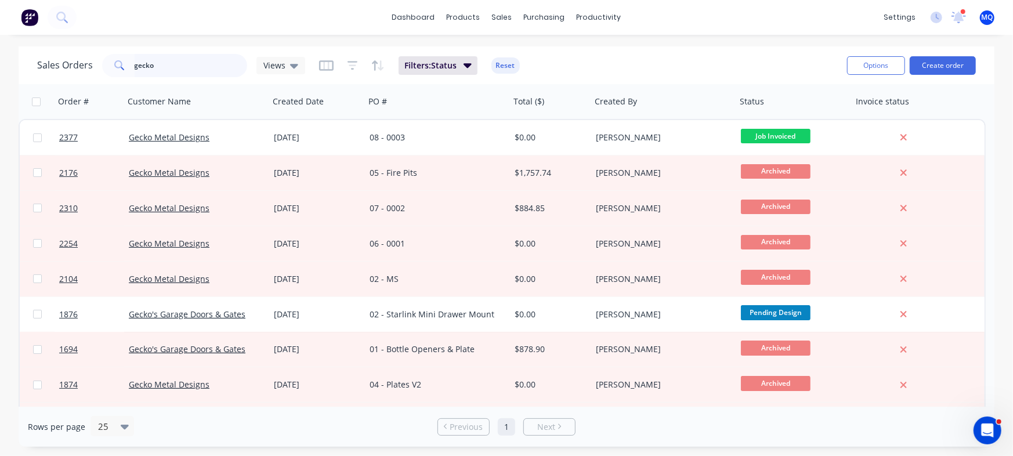
click at [213, 56] on input "gecko" at bounding box center [191, 65] width 113 height 23
type input "k&f"
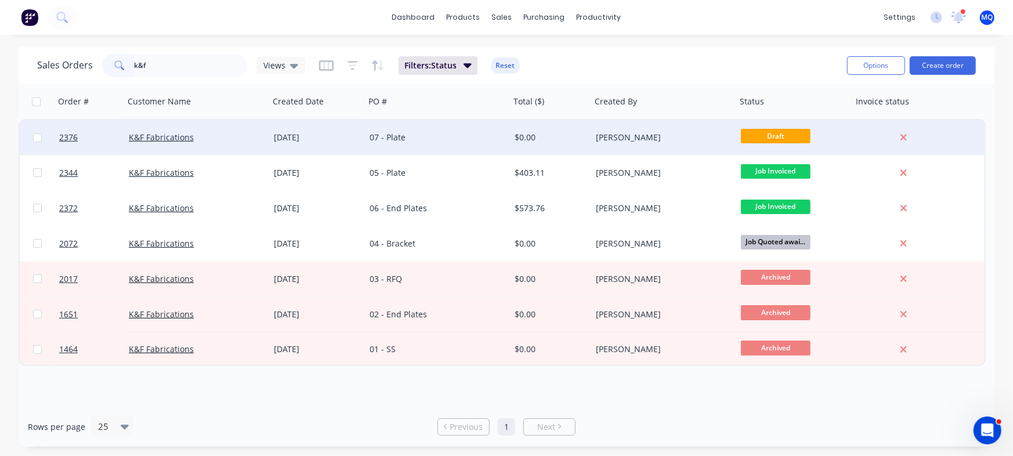
click at [381, 128] on div "07 - Plate" at bounding box center [437, 137] width 145 height 35
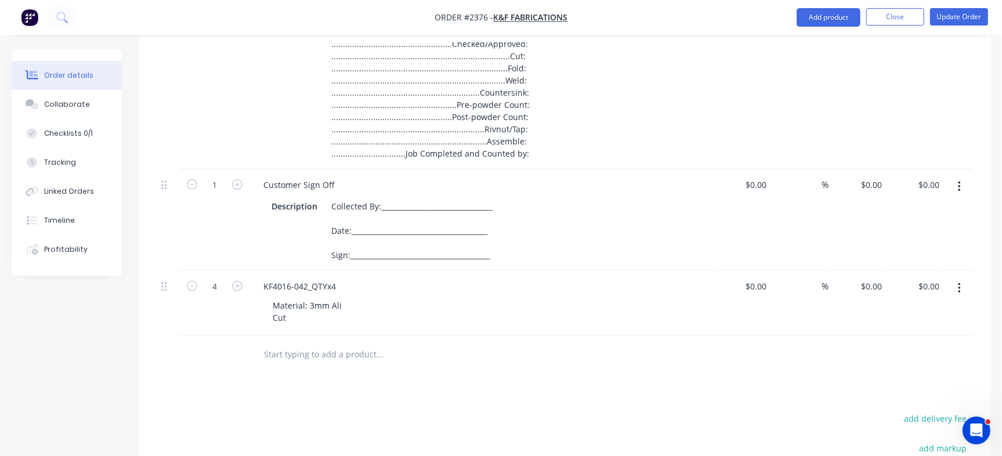
scroll to position [363, 0]
click at [60, 102] on div "Collaborate" at bounding box center [67, 104] width 46 height 10
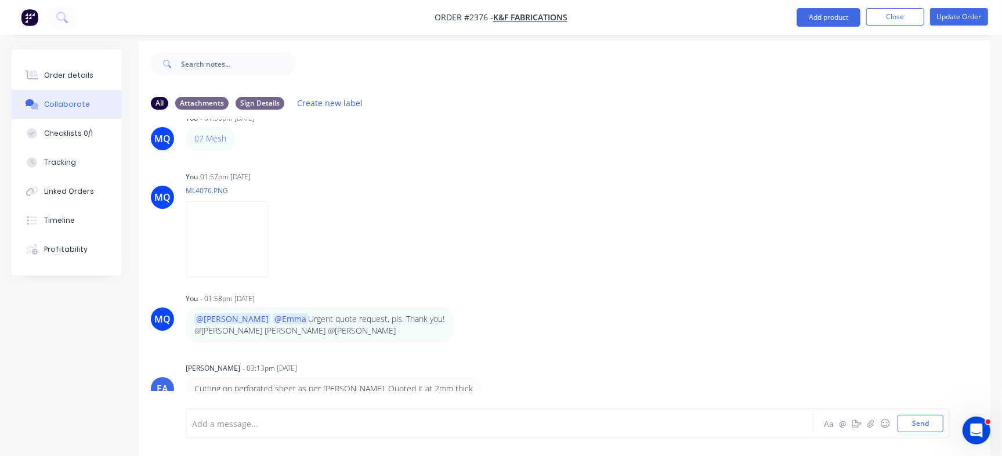
scroll to position [17, 0]
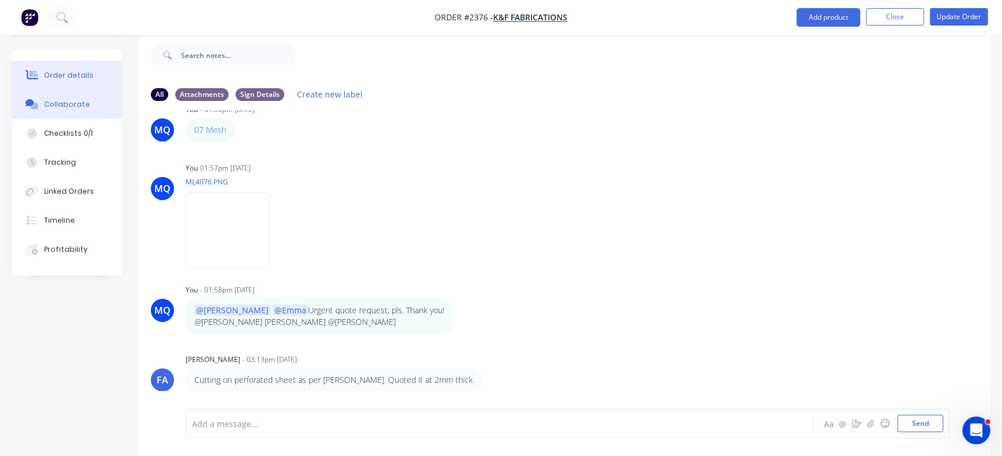
click at [88, 66] on button "Order details" at bounding box center [67, 75] width 110 height 29
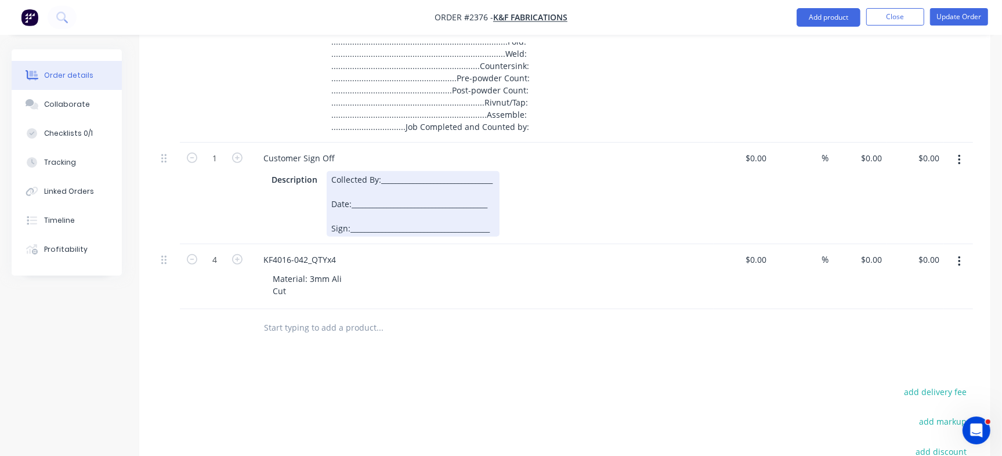
scroll to position [452, 0]
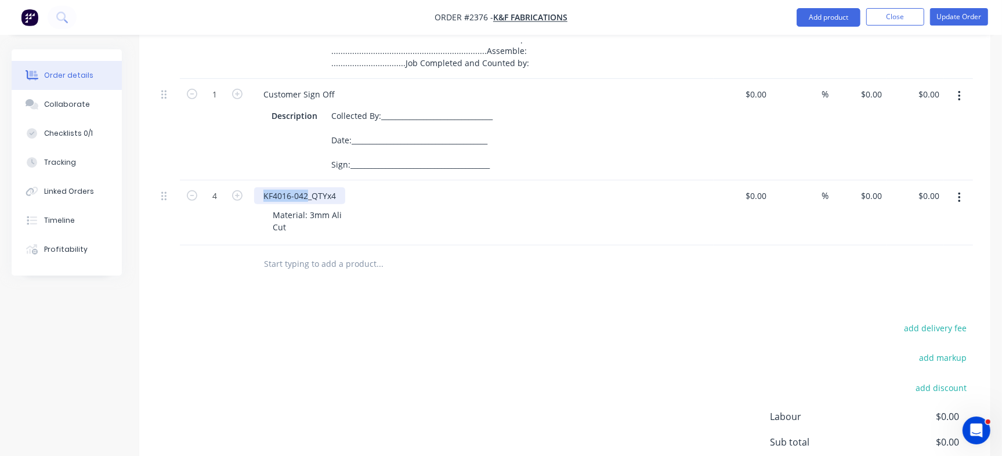
drag, startPoint x: 262, startPoint y: 200, endPoint x: 305, endPoint y: 194, distance: 43.8
click at [305, 194] on div "KF4016-042_QTYx4" at bounding box center [299, 195] width 91 height 17
copy div "KF4016-042"
click at [897, 13] on button "Close" at bounding box center [895, 16] width 58 height 17
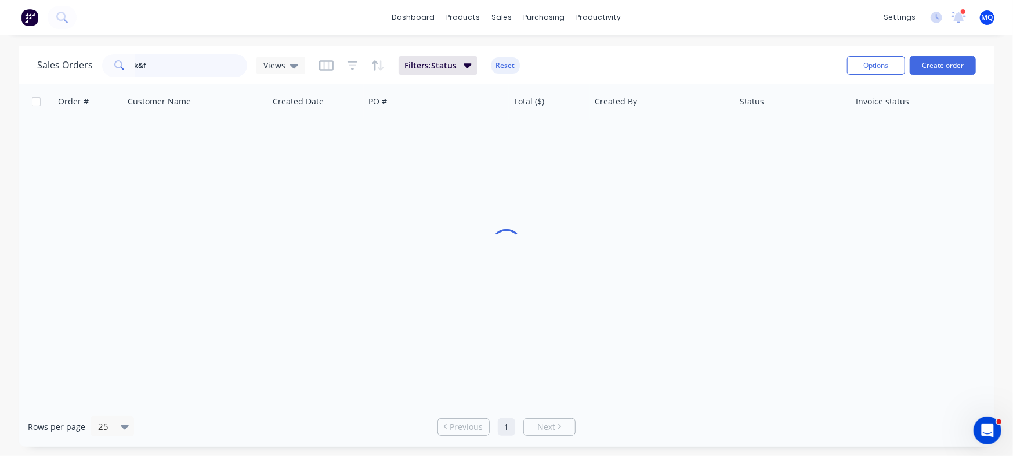
click at [183, 59] on input "k&f" at bounding box center [191, 65] width 113 height 23
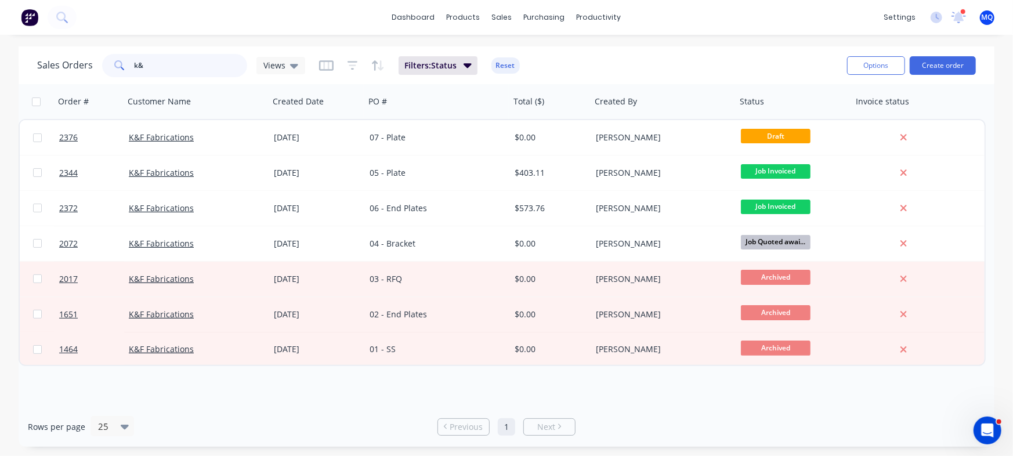
type input "k"
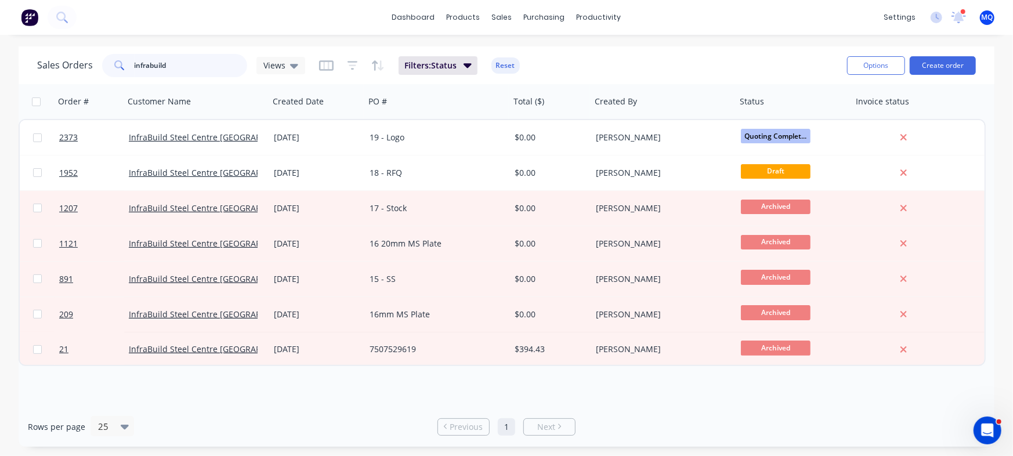
drag, startPoint x: 173, startPoint y: 64, endPoint x: 0, endPoint y: -46, distance: 205.0
click at [0, 0] on html "dashboard products sales purchasing productivity dashboard products Product Cat…" at bounding box center [506, 228] width 1013 height 456
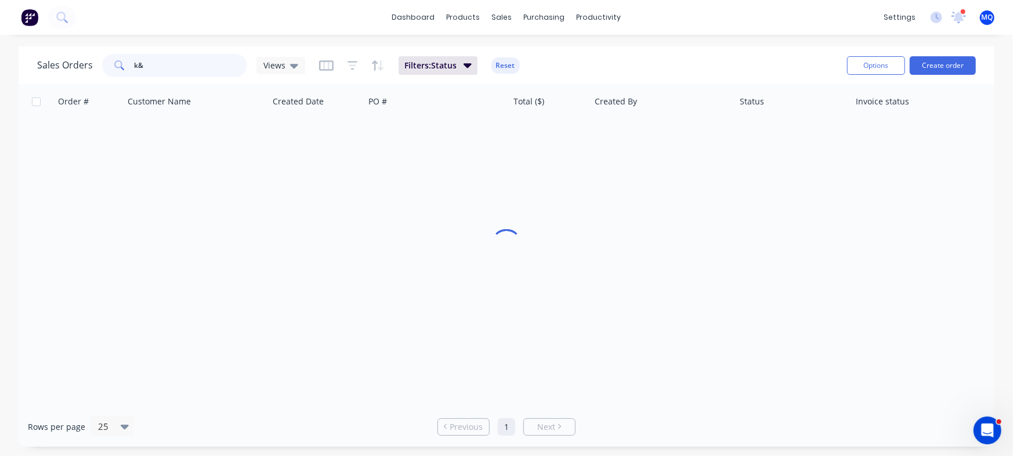
click at [156, 60] on input "k&" at bounding box center [191, 65] width 113 height 23
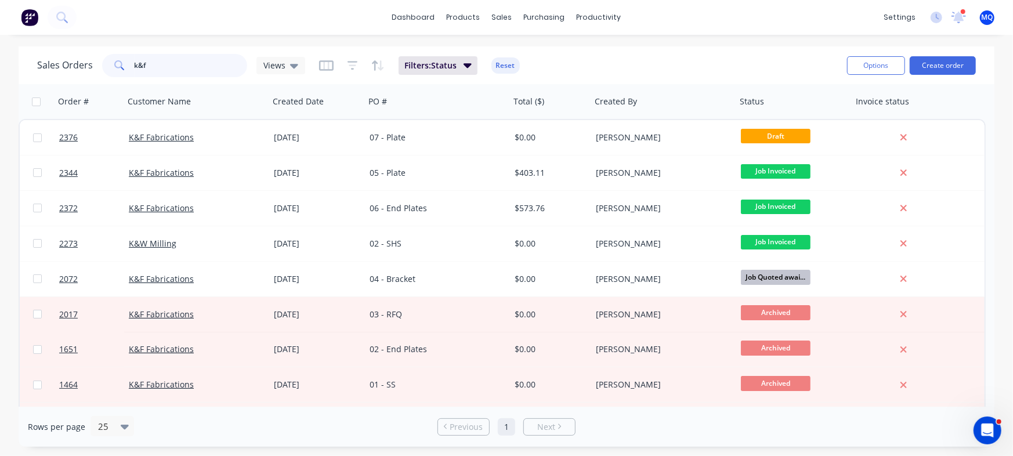
type input "k&f"
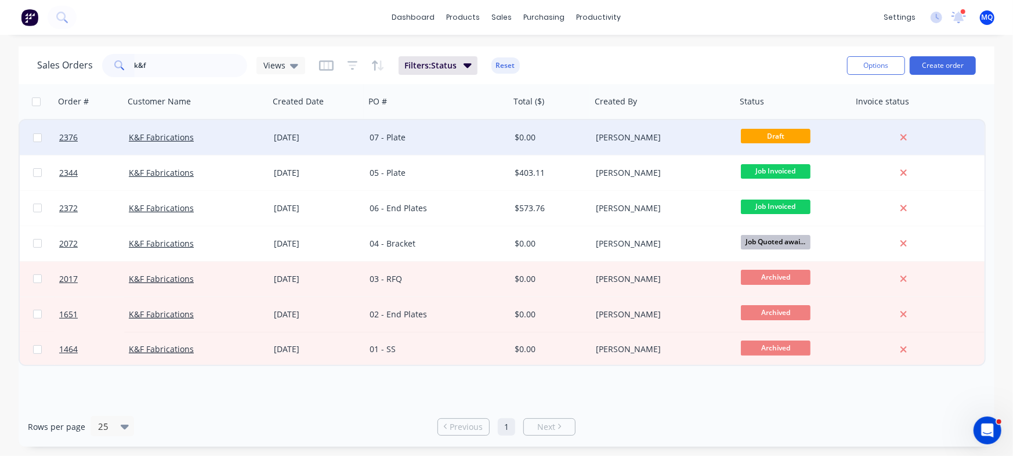
click at [385, 134] on div "07 - Plate" at bounding box center [434, 138] width 129 height 12
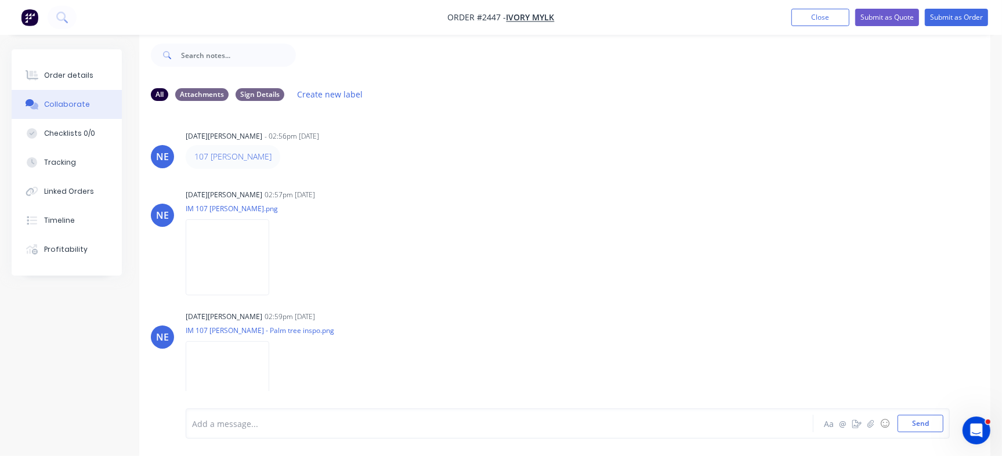
scroll to position [197, 0]
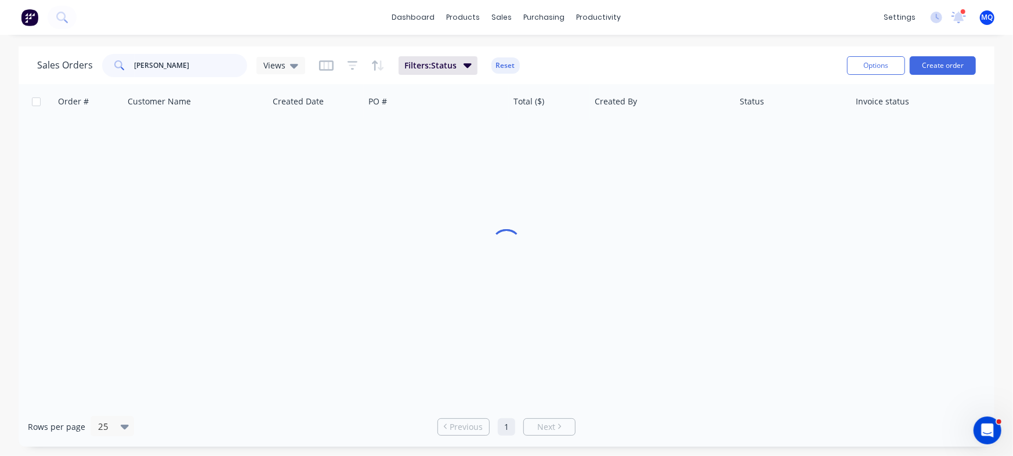
click at [179, 67] on input "[PERSON_NAME]" at bounding box center [191, 65] width 113 height 23
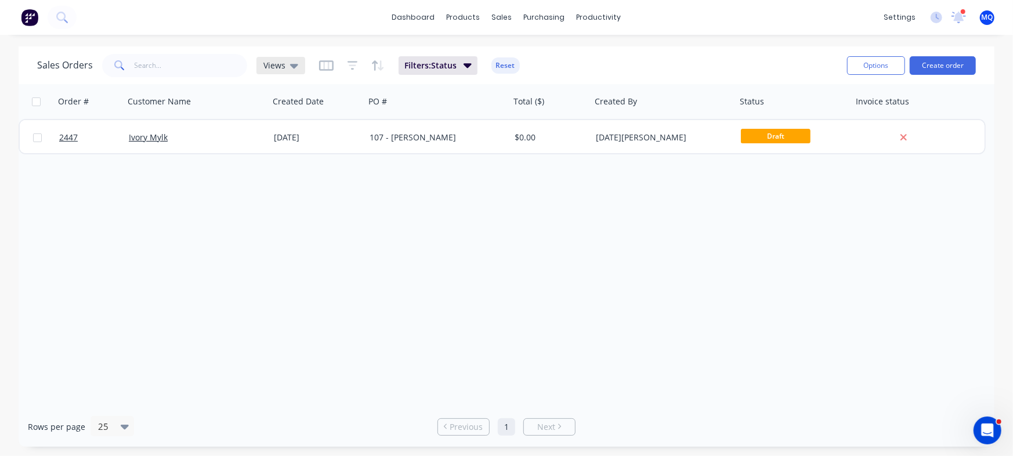
click at [284, 62] on div "Views" at bounding box center [280, 65] width 35 height 10
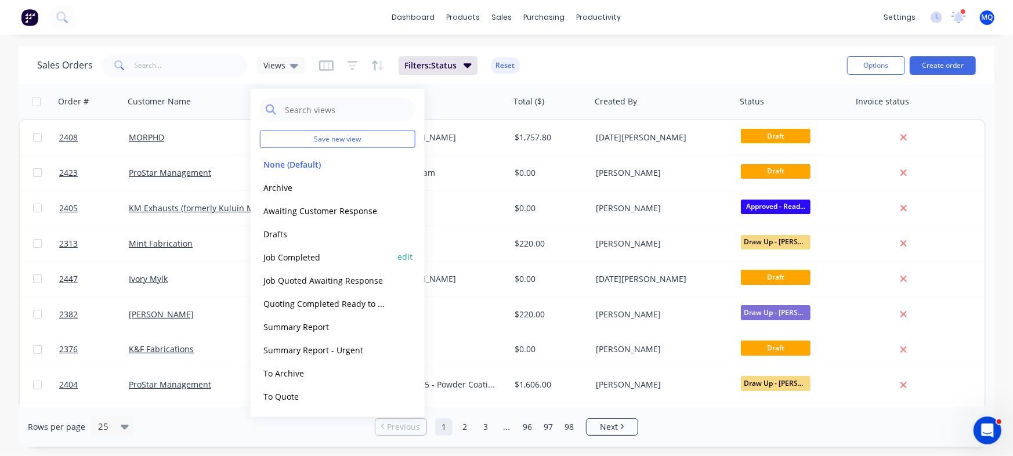
click at [278, 260] on button "Job Completed" at bounding box center [326, 256] width 132 height 13
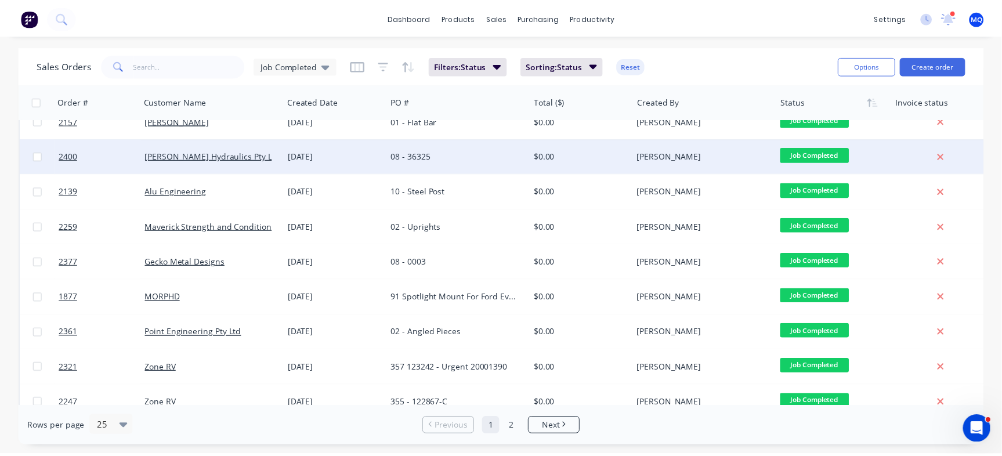
scroll to position [218, 0]
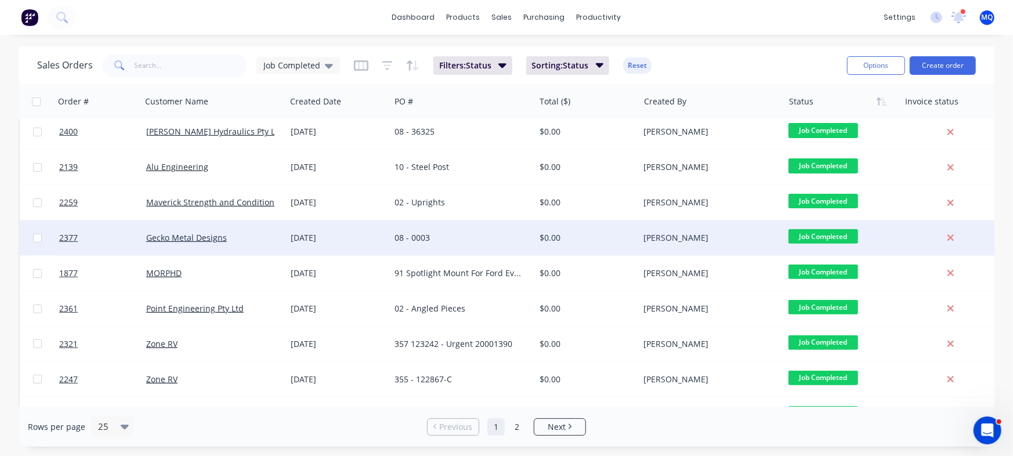
click at [474, 229] on div "08 - 0003" at bounding box center [462, 237] width 144 height 35
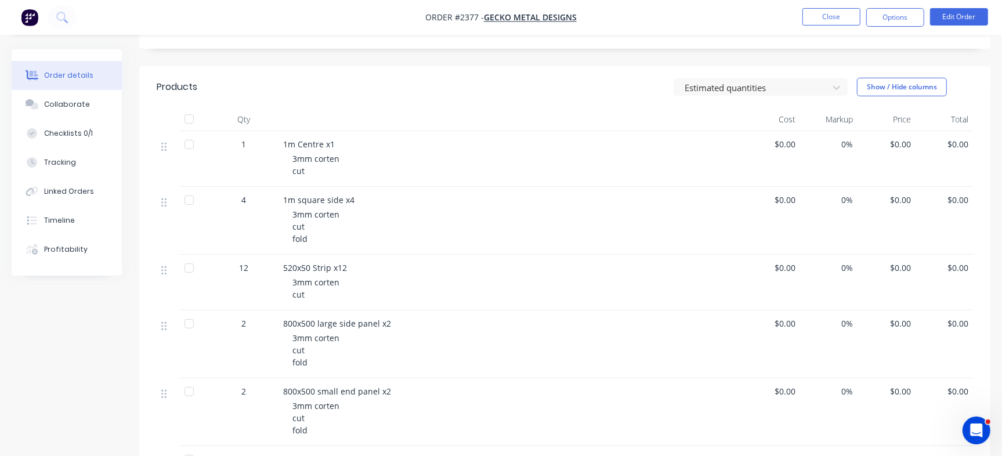
scroll to position [218, 0]
